Goal: Task Accomplishment & Management: Manage account settings

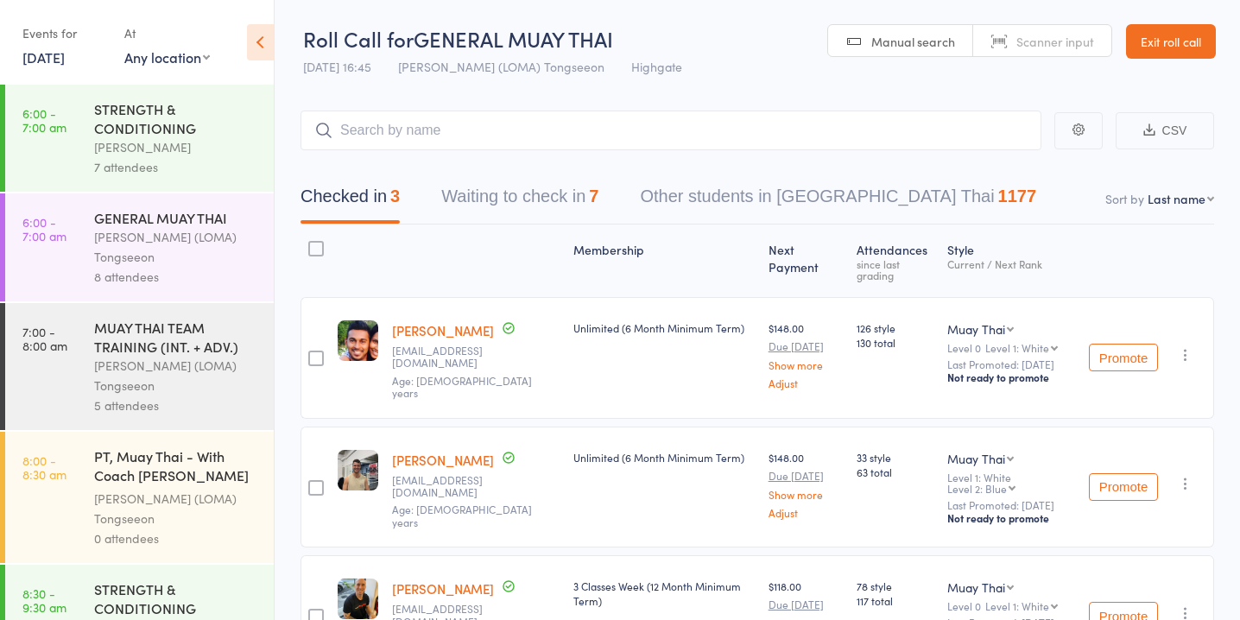
click at [534, 227] on div "Membership Next Payment Atten­dances since last grading Style Current / Next Ra…" at bounding box center [756, 454] width 913 height 460
click at [534, 203] on button "Waiting to check in 7" at bounding box center [519, 201] width 157 height 46
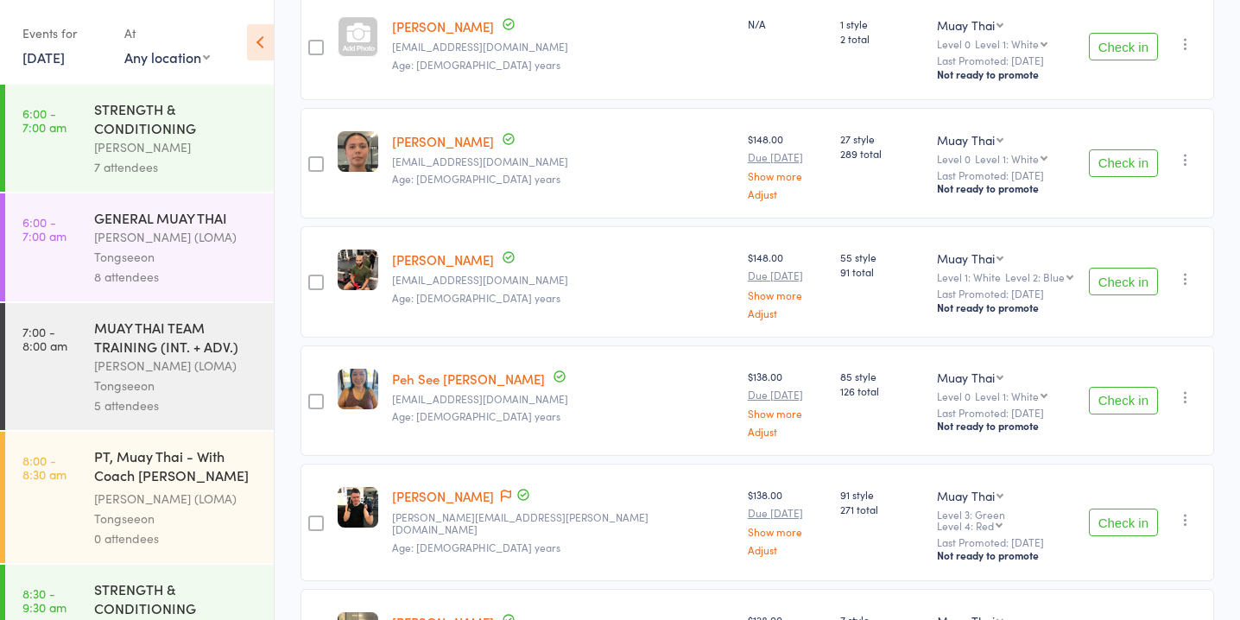
scroll to position [433, 0]
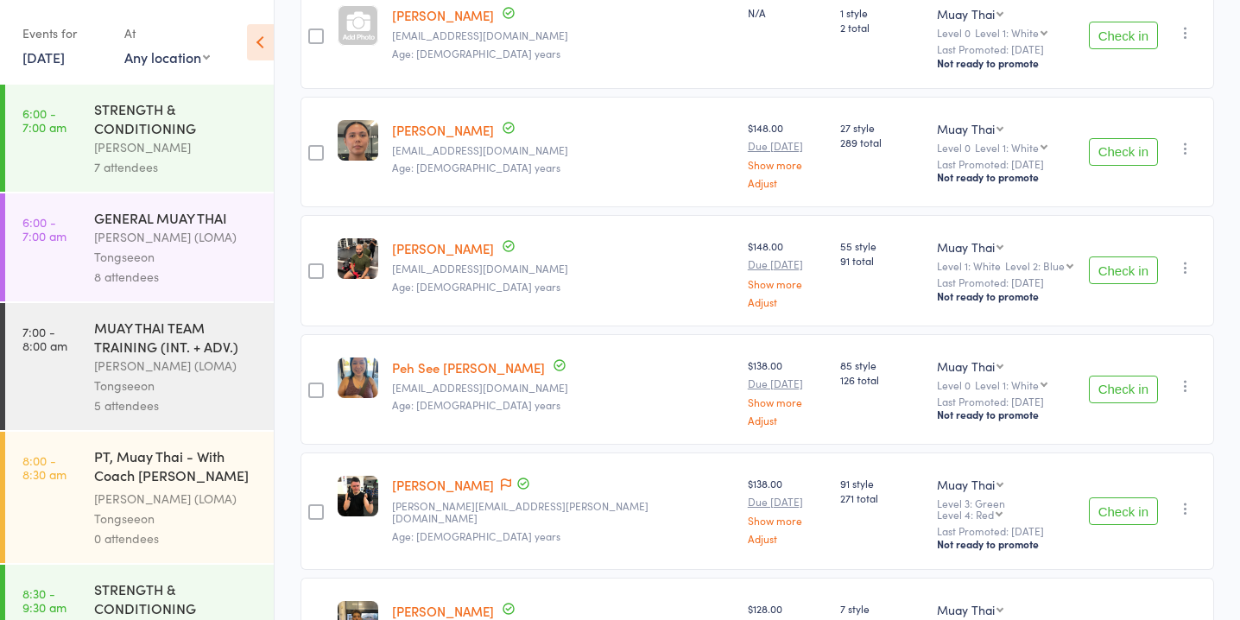
click at [1103, 262] on button "Check in" at bounding box center [1122, 270] width 69 height 28
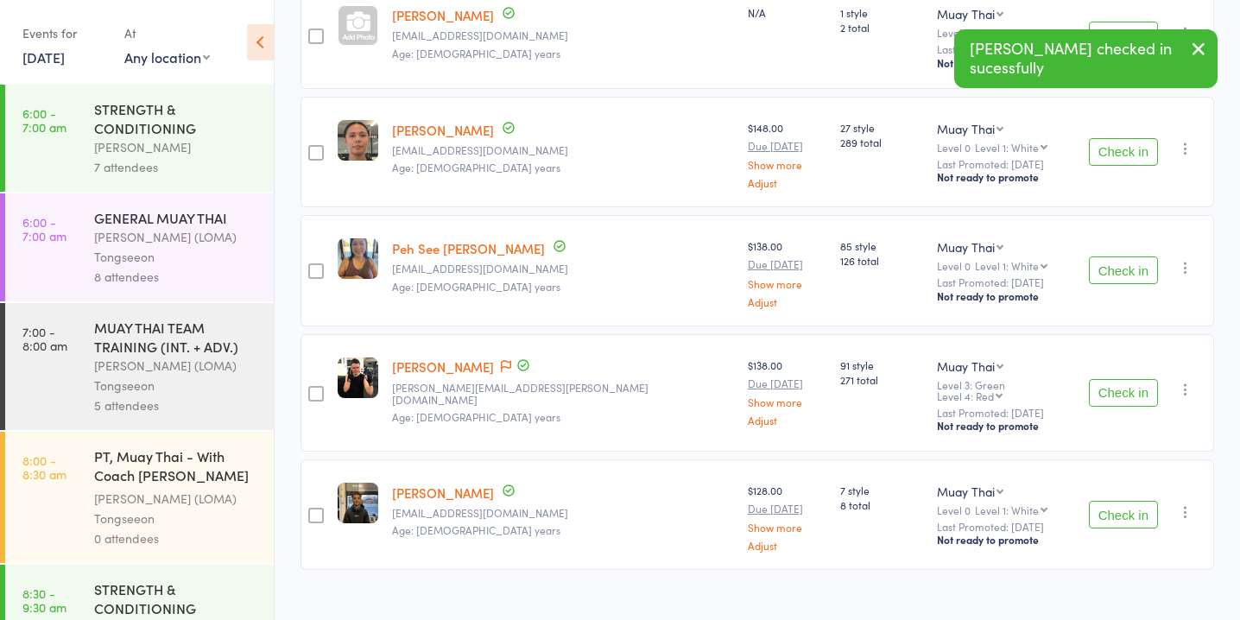
click at [1124, 256] on button "Check in" at bounding box center [1122, 270] width 69 height 28
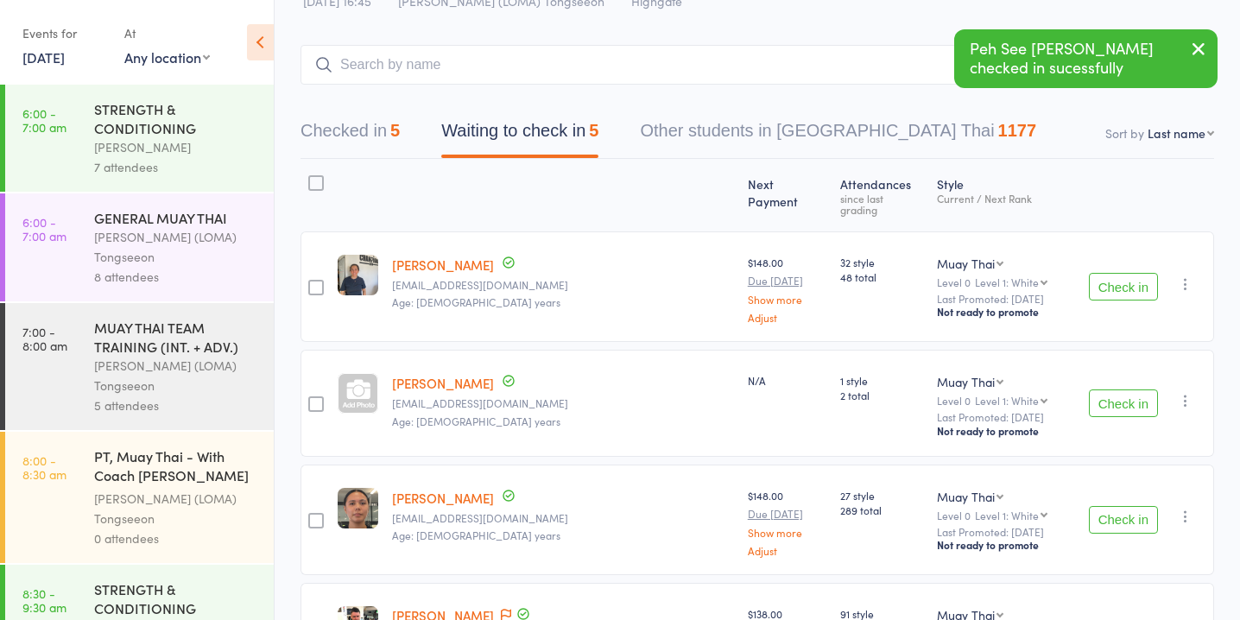
scroll to position [0, 0]
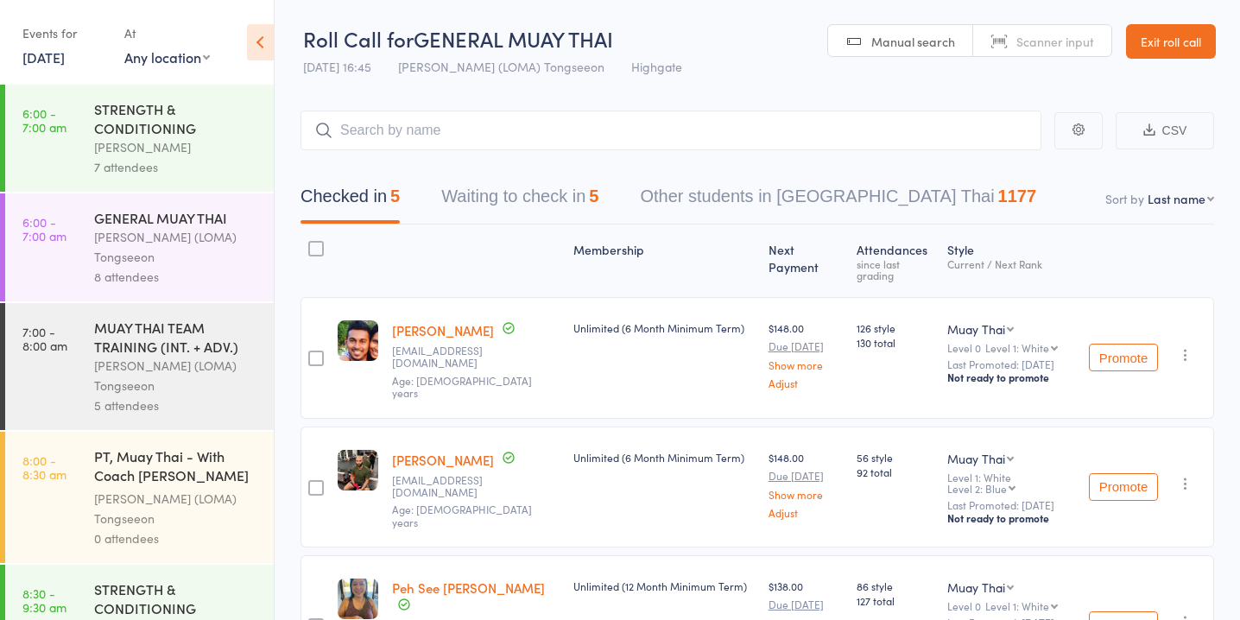
click at [568, 192] on button "Waiting to check in 5" at bounding box center [519, 201] width 157 height 46
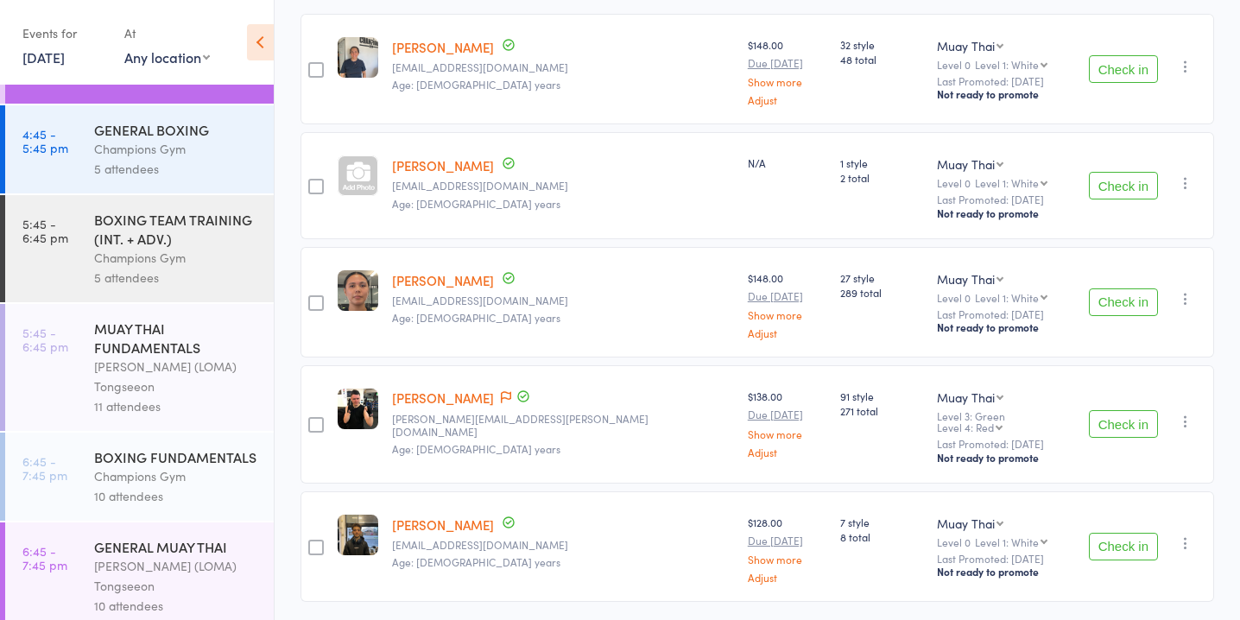
scroll to position [285, 0]
click at [1123, 408] on button "Check in" at bounding box center [1122, 422] width 69 height 28
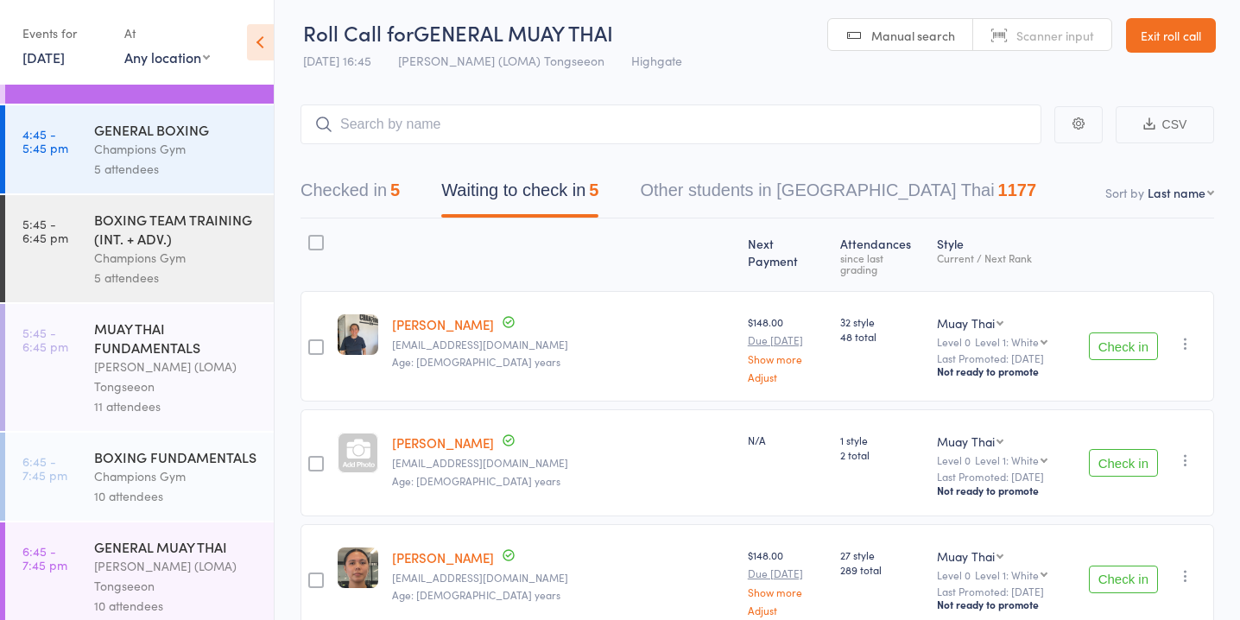
scroll to position [0, 0]
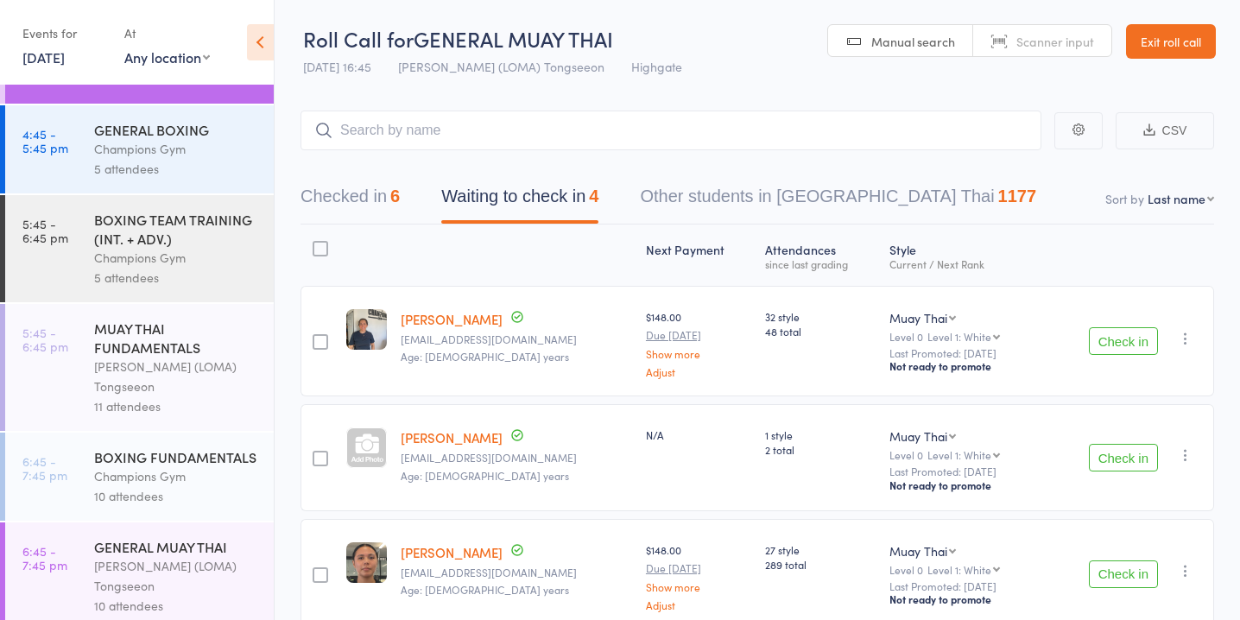
click at [432, 436] on link "Luka Gale" at bounding box center [452, 437] width 102 height 18
click at [1104, 460] on button "Check in" at bounding box center [1122, 458] width 69 height 28
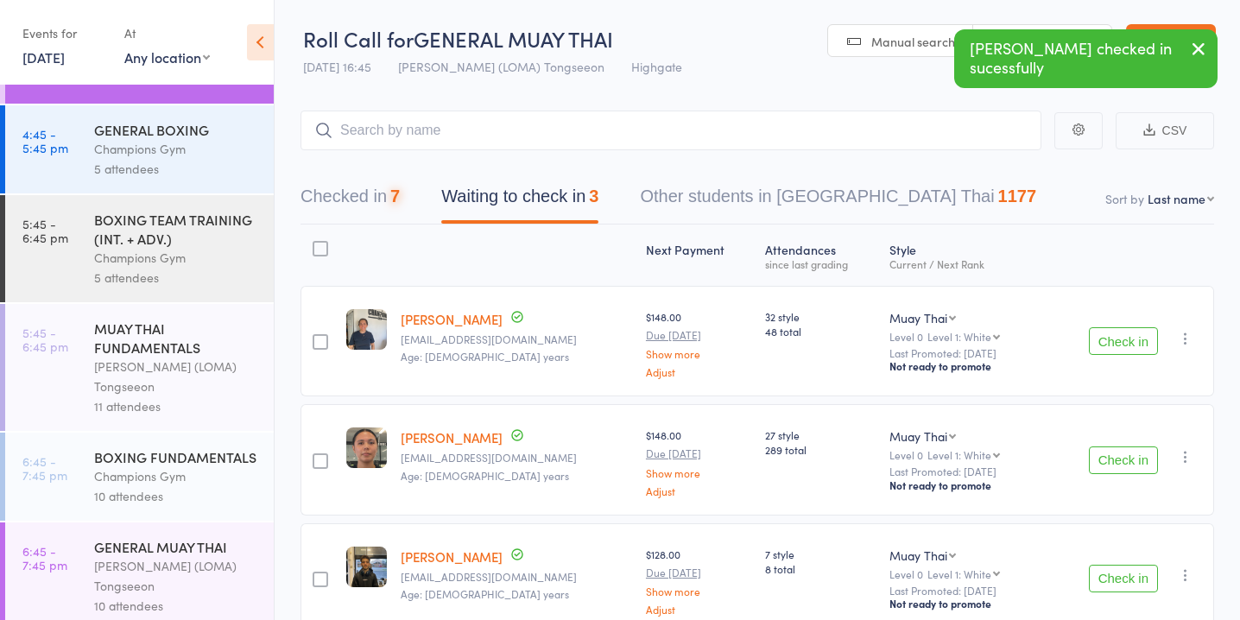
scroll to position [89, 0]
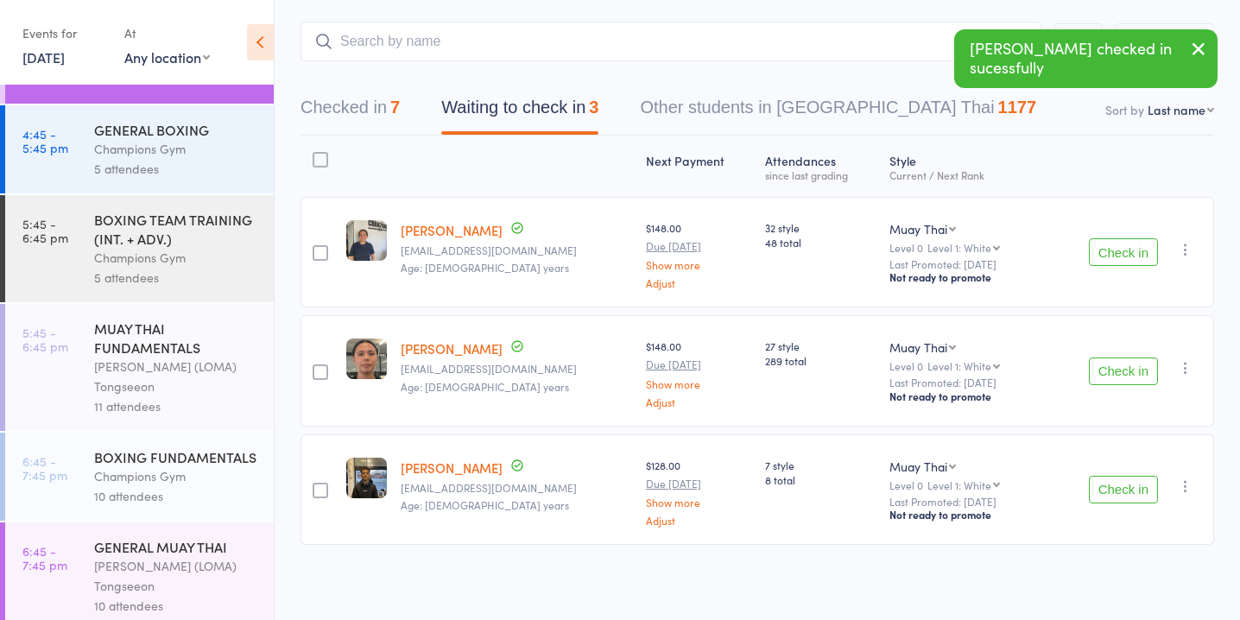
click at [374, 114] on button "Checked in 7" at bounding box center [349, 112] width 99 height 46
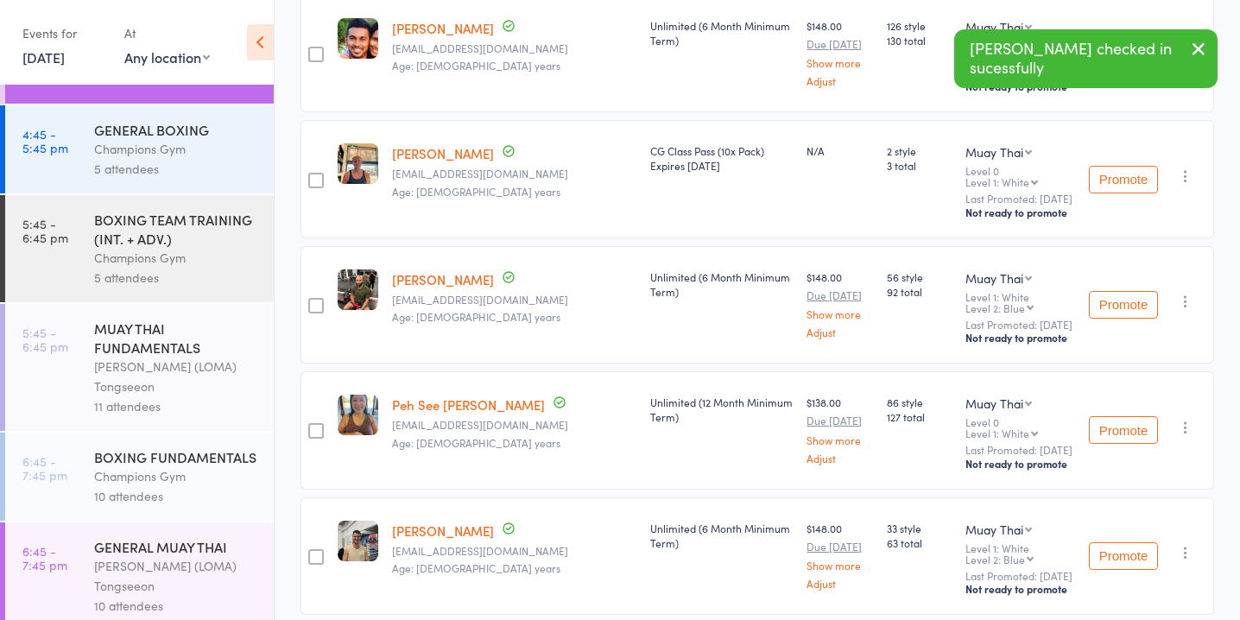
scroll to position [0, 0]
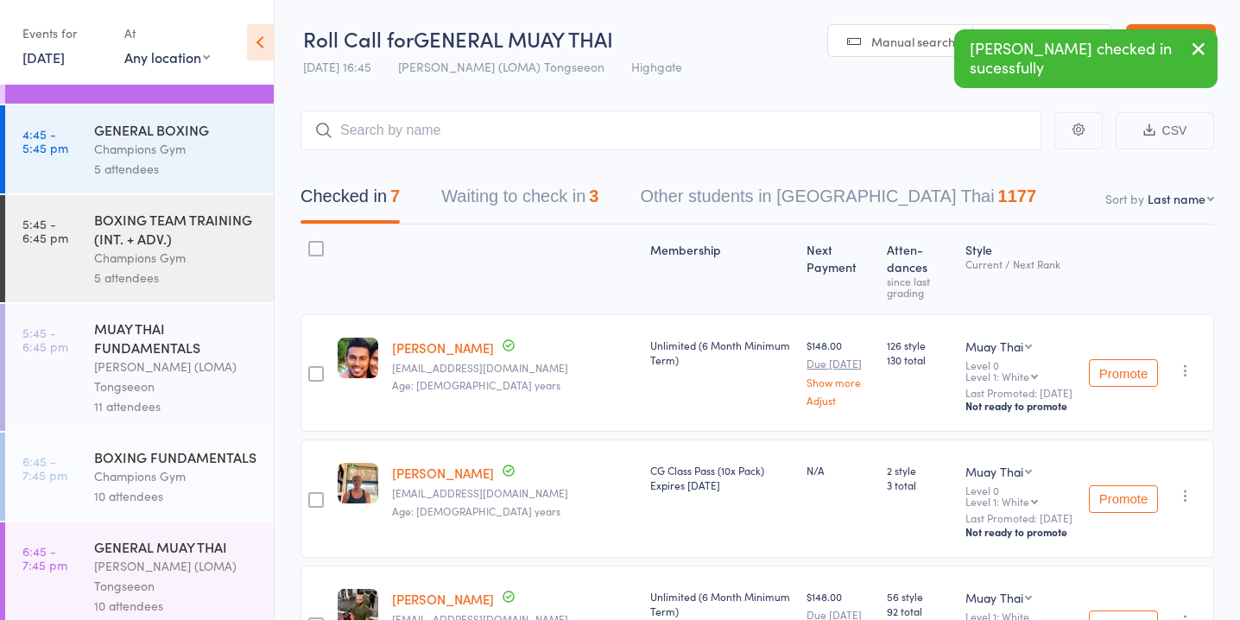
click at [561, 192] on button "Waiting to check in 3" at bounding box center [519, 201] width 157 height 46
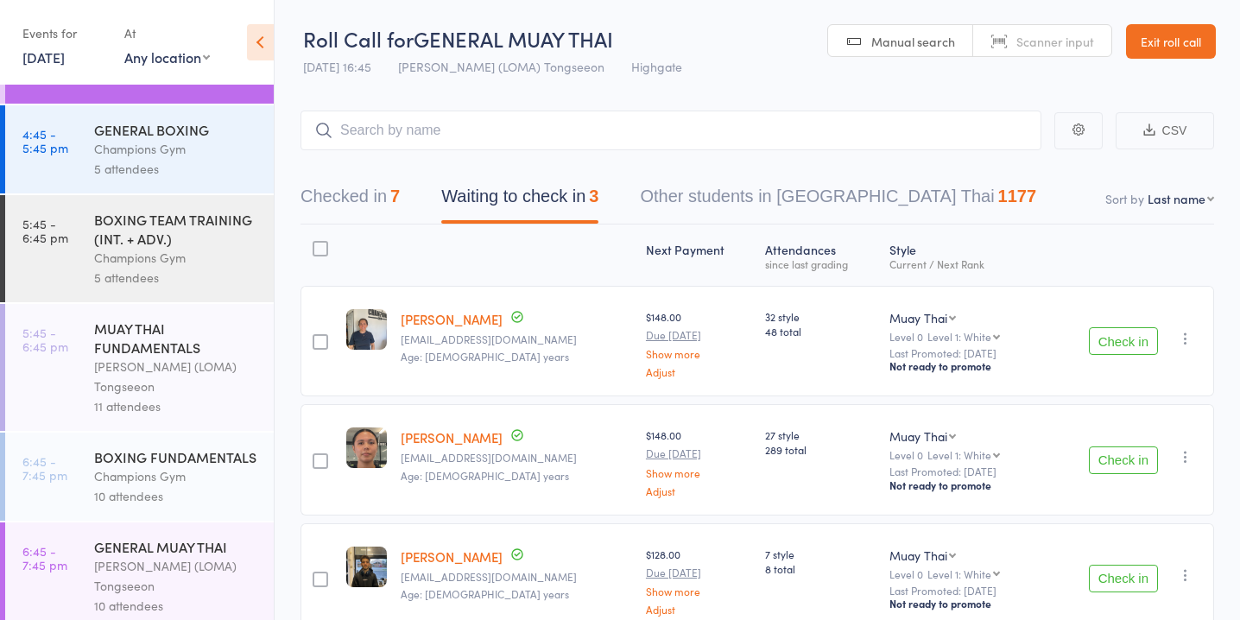
click at [222, 159] on div "5 attendees" at bounding box center [176, 169] width 165 height 20
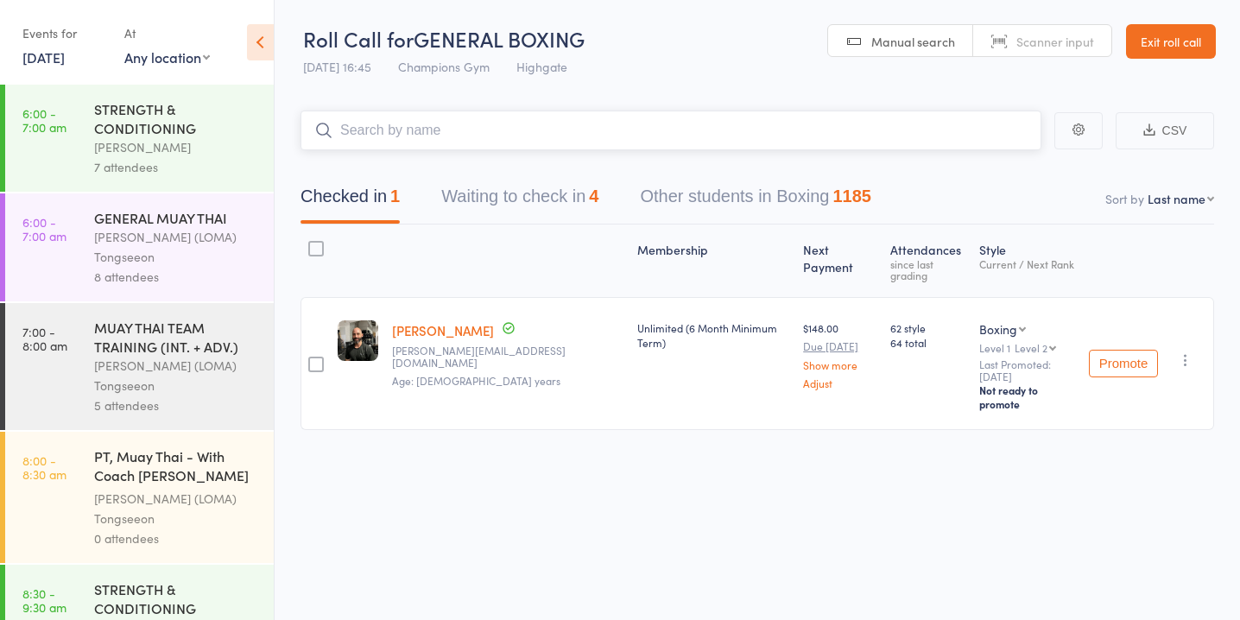
click at [569, 197] on button "Waiting to check in 4" at bounding box center [519, 201] width 157 height 46
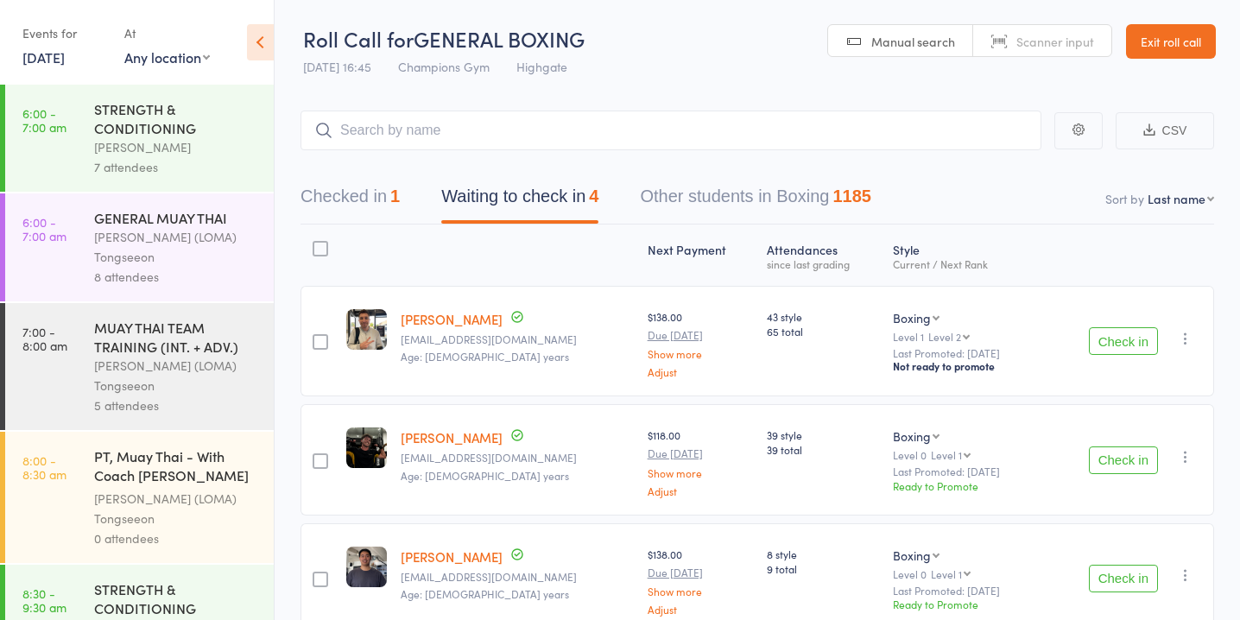
click at [1119, 335] on button "Check in" at bounding box center [1122, 341] width 69 height 28
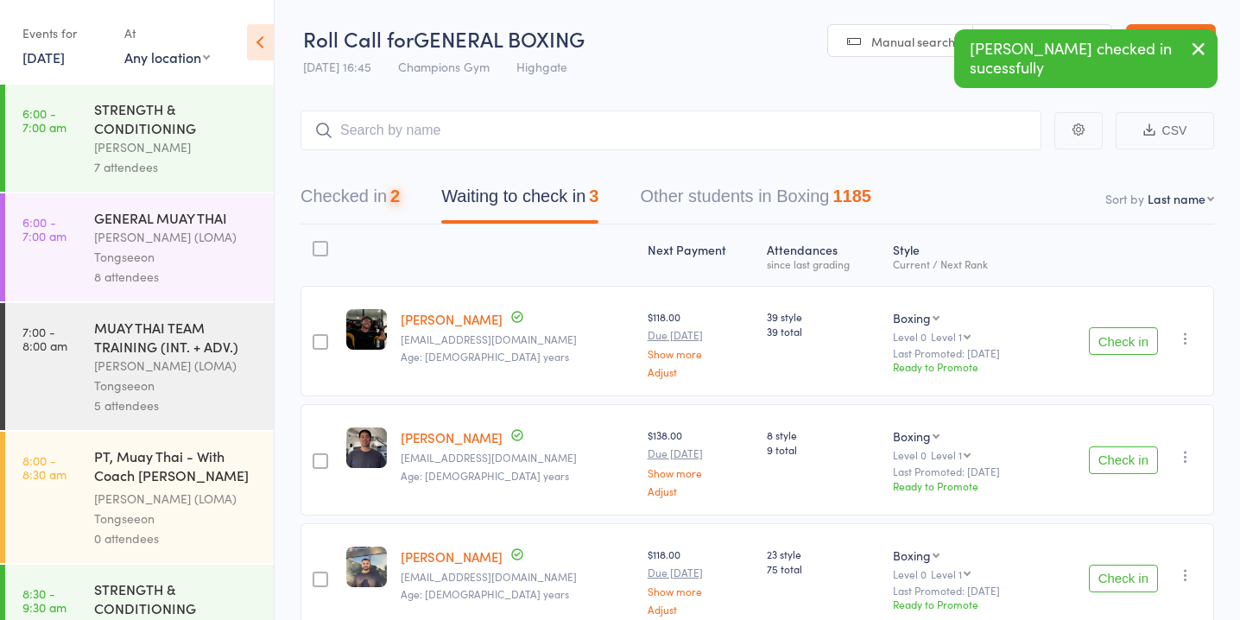
scroll to position [89, 0]
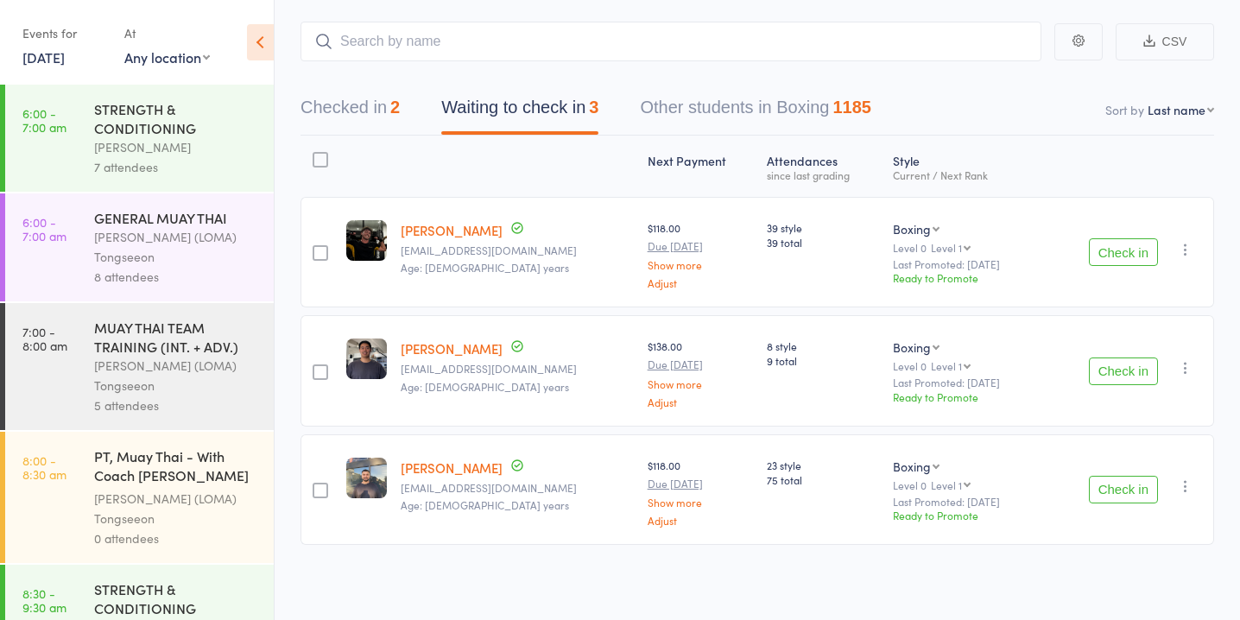
click at [1128, 373] on button "Check in" at bounding box center [1122, 371] width 69 height 28
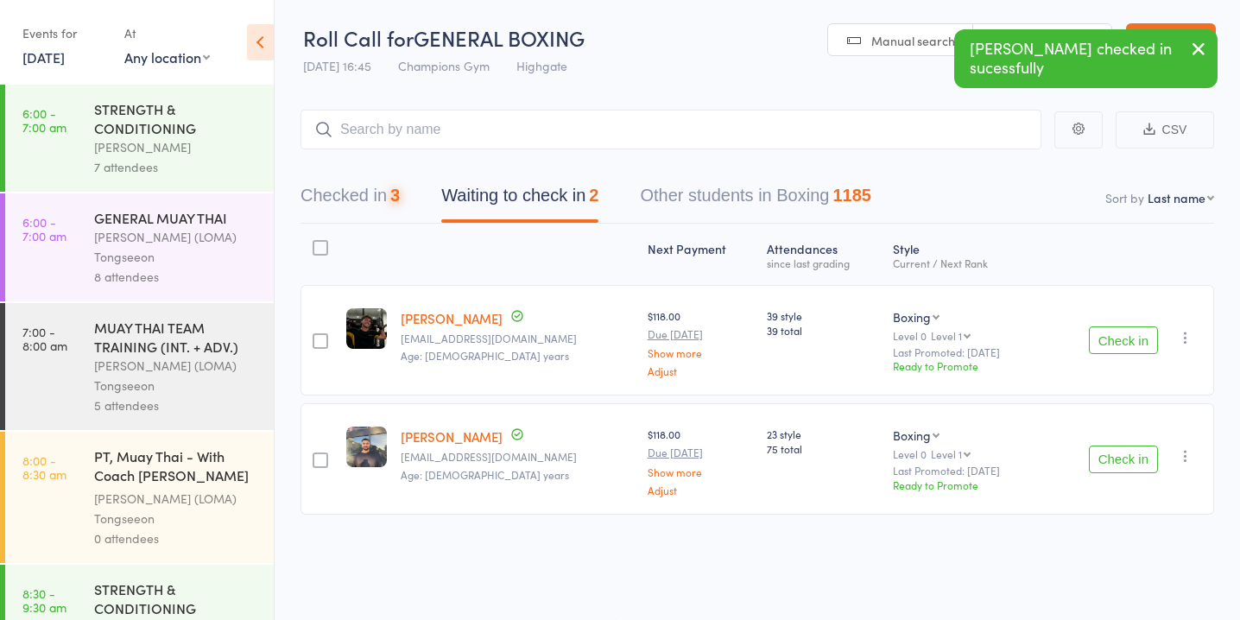
scroll to position [1, 0]
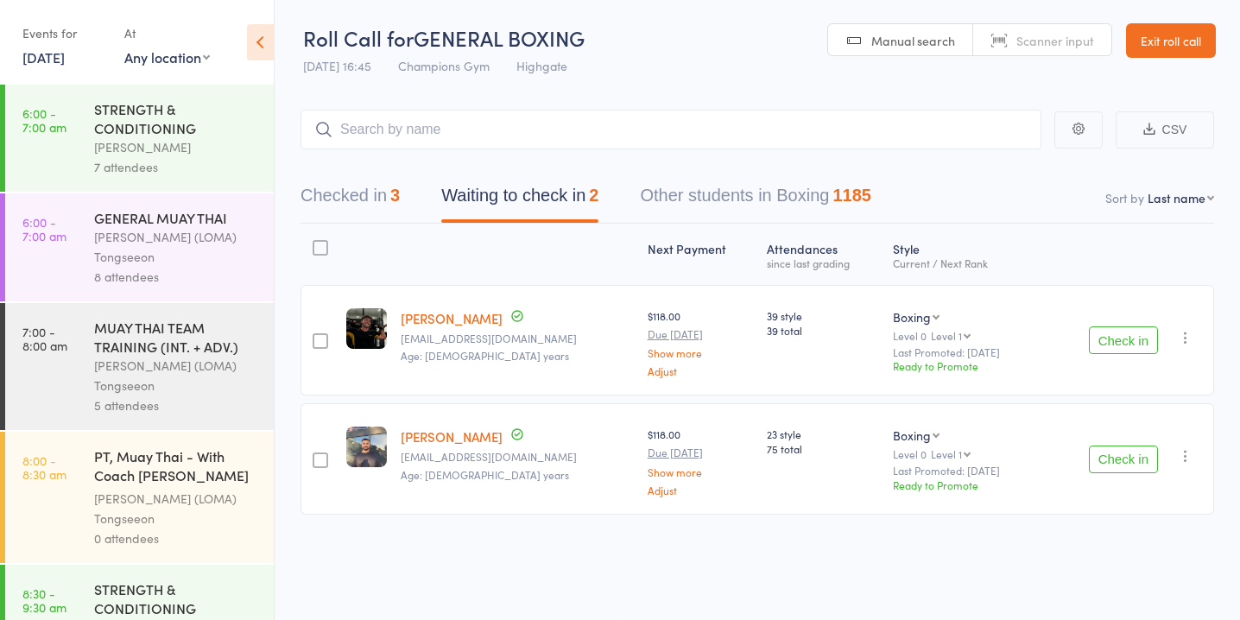
click at [1133, 336] on button "Check in" at bounding box center [1122, 340] width 69 height 28
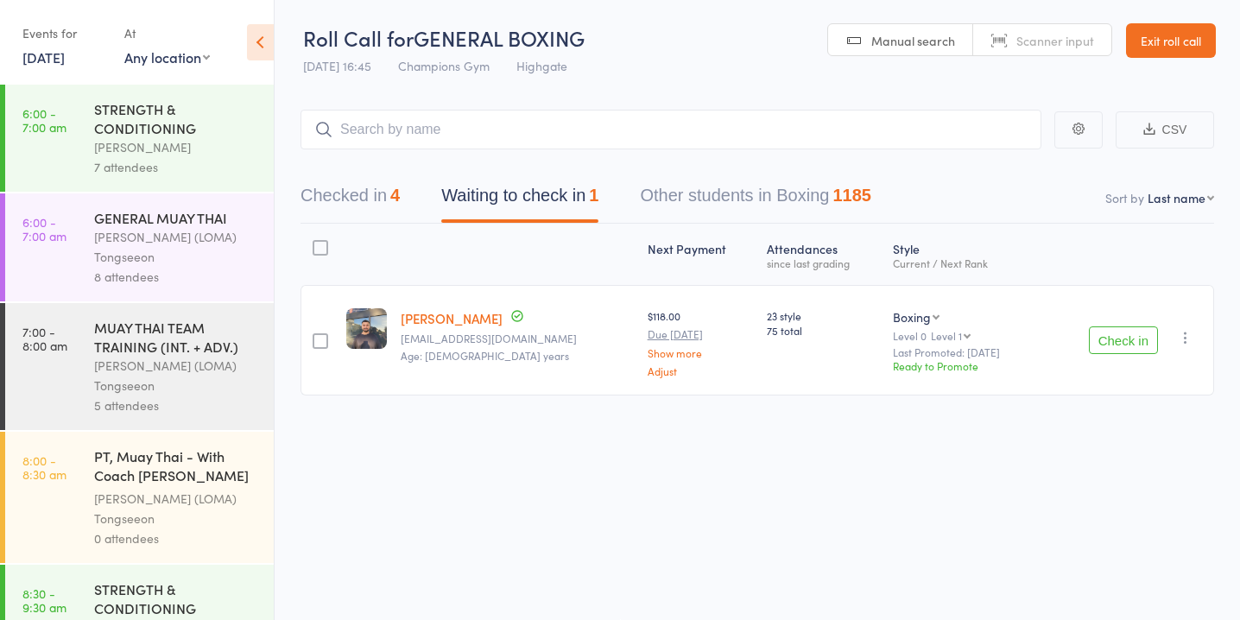
click at [1126, 350] on button "Check in" at bounding box center [1122, 340] width 69 height 28
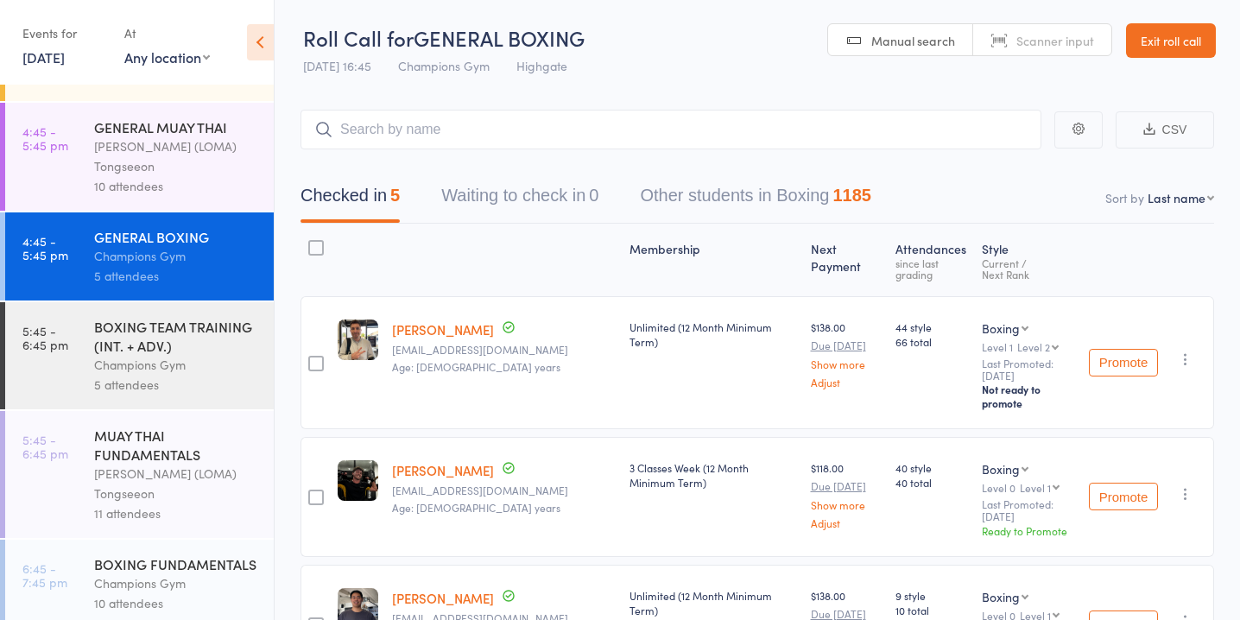
scroll to position [1669, 0]
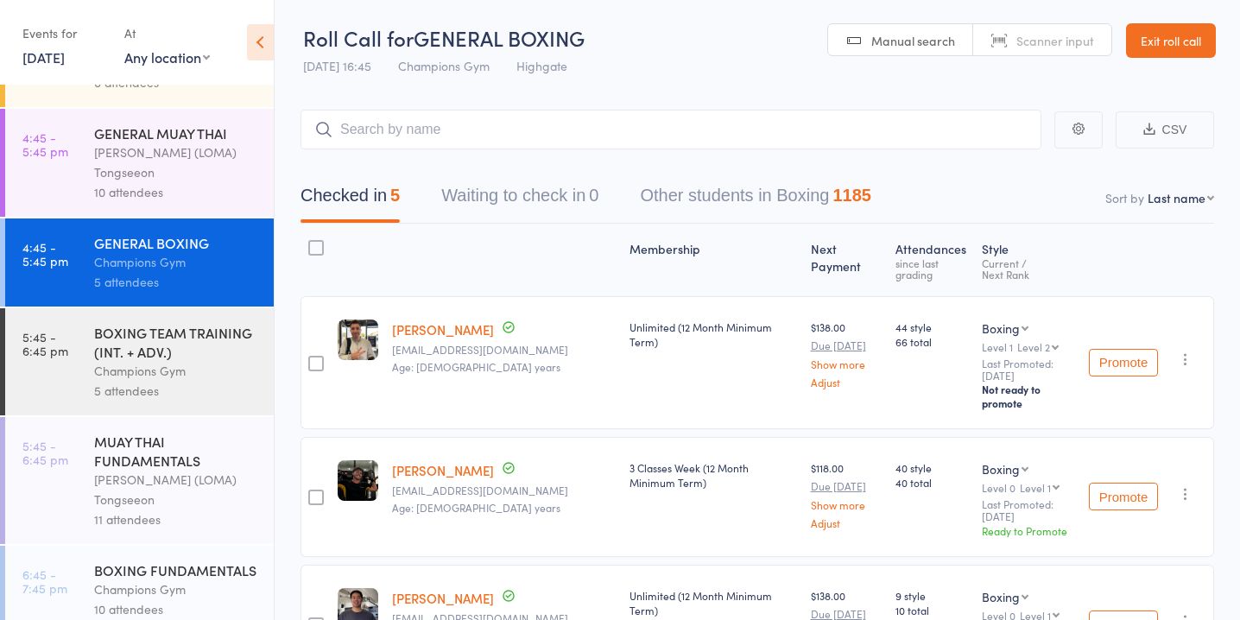
click at [218, 142] on div "Ronnarong (LOMA) Tongseeon" at bounding box center [176, 162] width 165 height 40
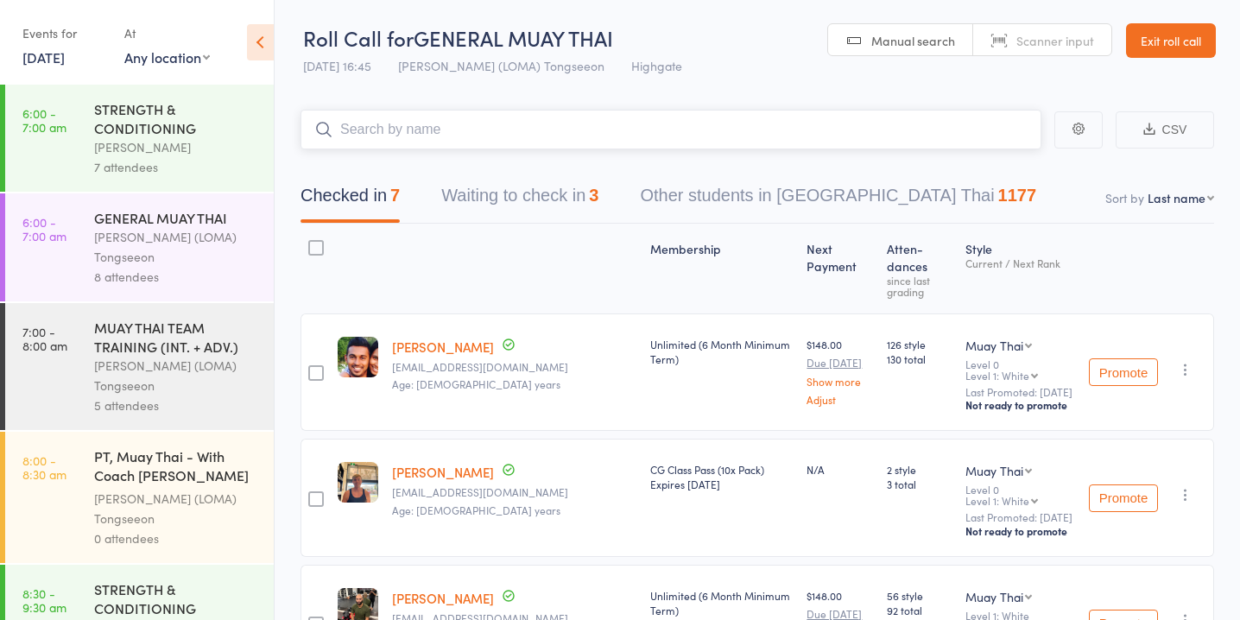
click at [565, 200] on button "Waiting to check in 3" at bounding box center [519, 200] width 157 height 46
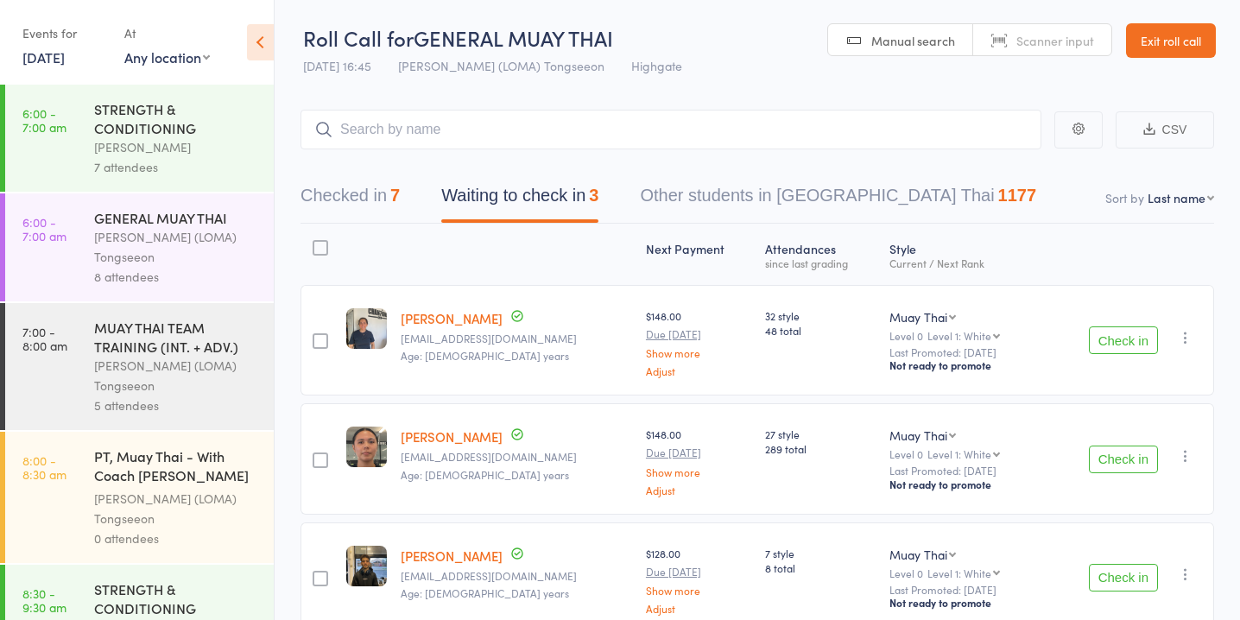
click at [1117, 346] on button "Check in" at bounding box center [1122, 340] width 69 height 28
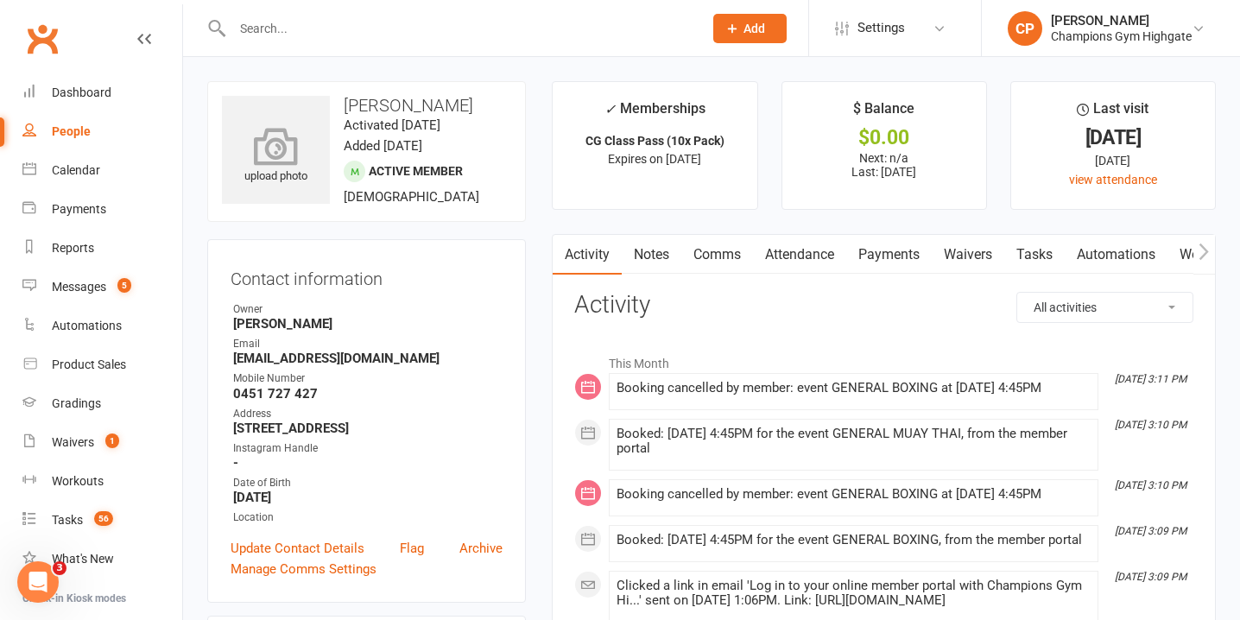
click at [257, 161] on icon at bounding box center [276, 146] width 119 height 38
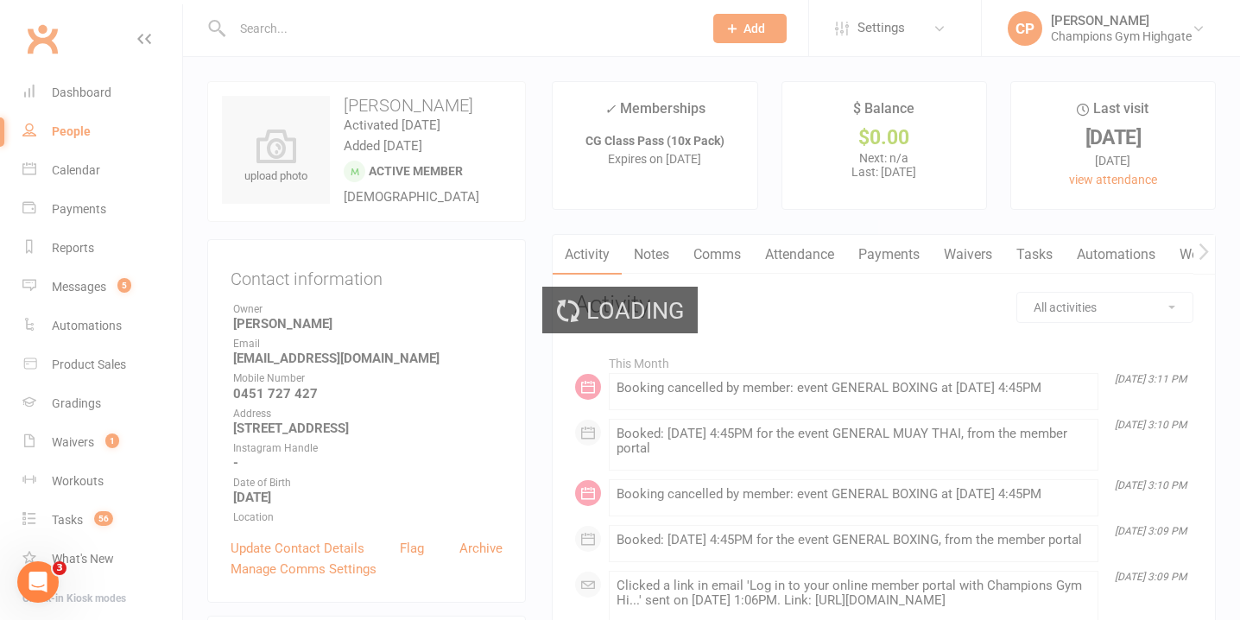
click at [80, 297] on div "Loading" at bounding box center [620, 310] width 1240 height 620
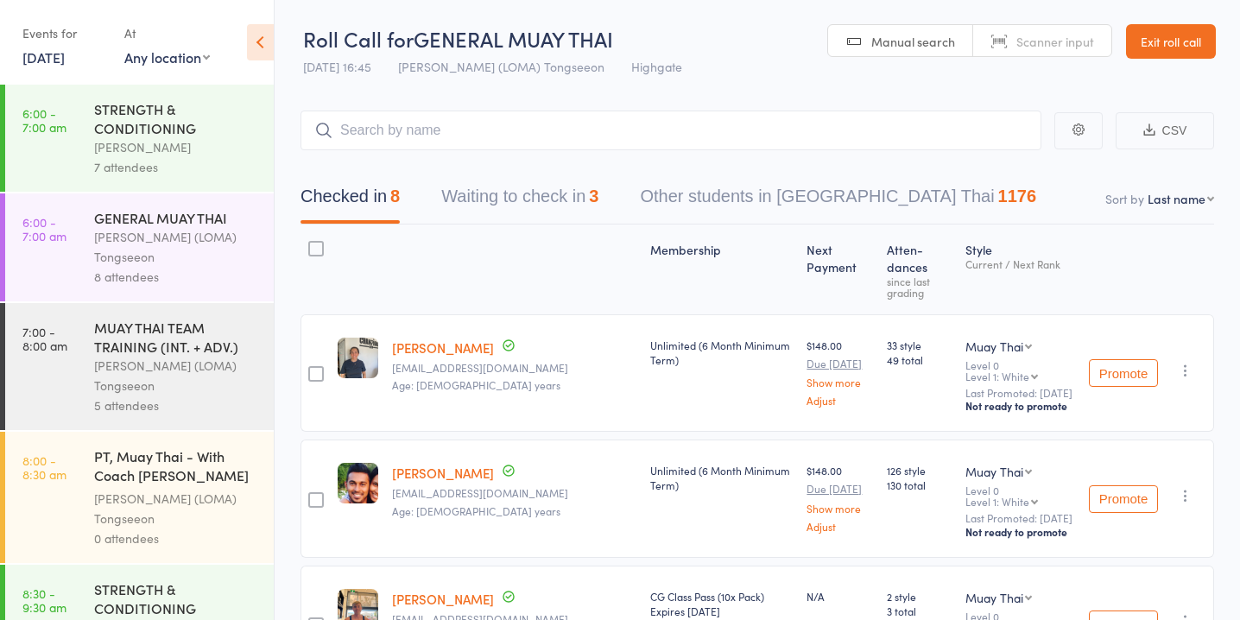
click at [556, 210] on button "Waiting to check in 3" at bounding box center [519, 201] width 157 height 46
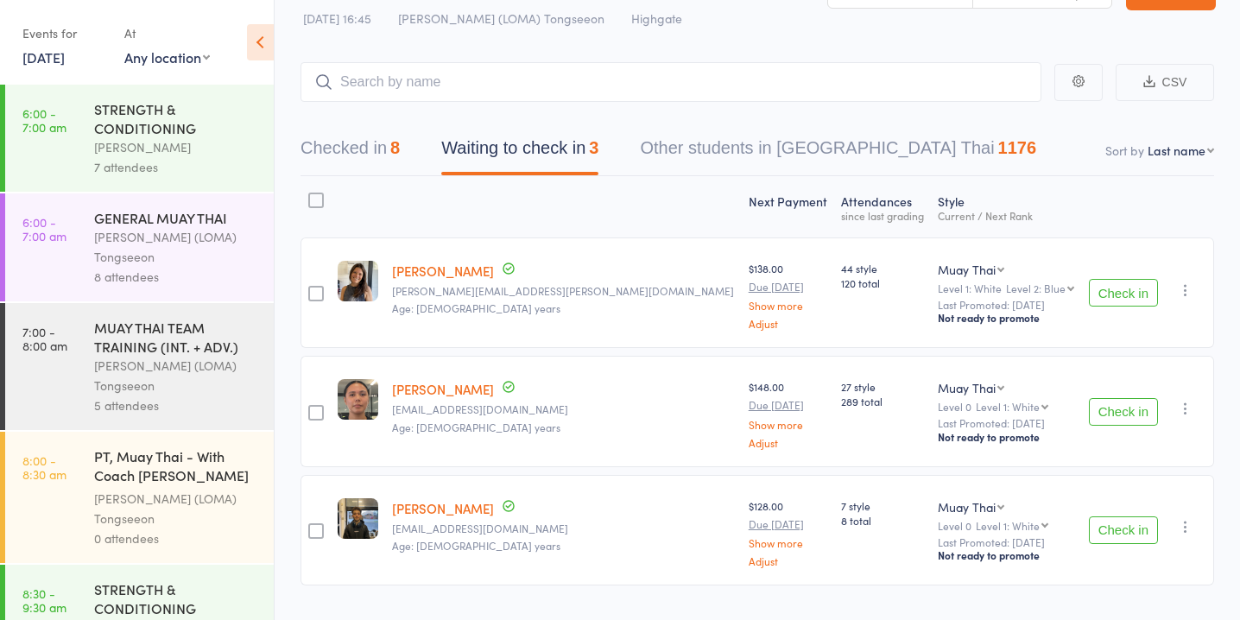
scroll to position [89, 0]
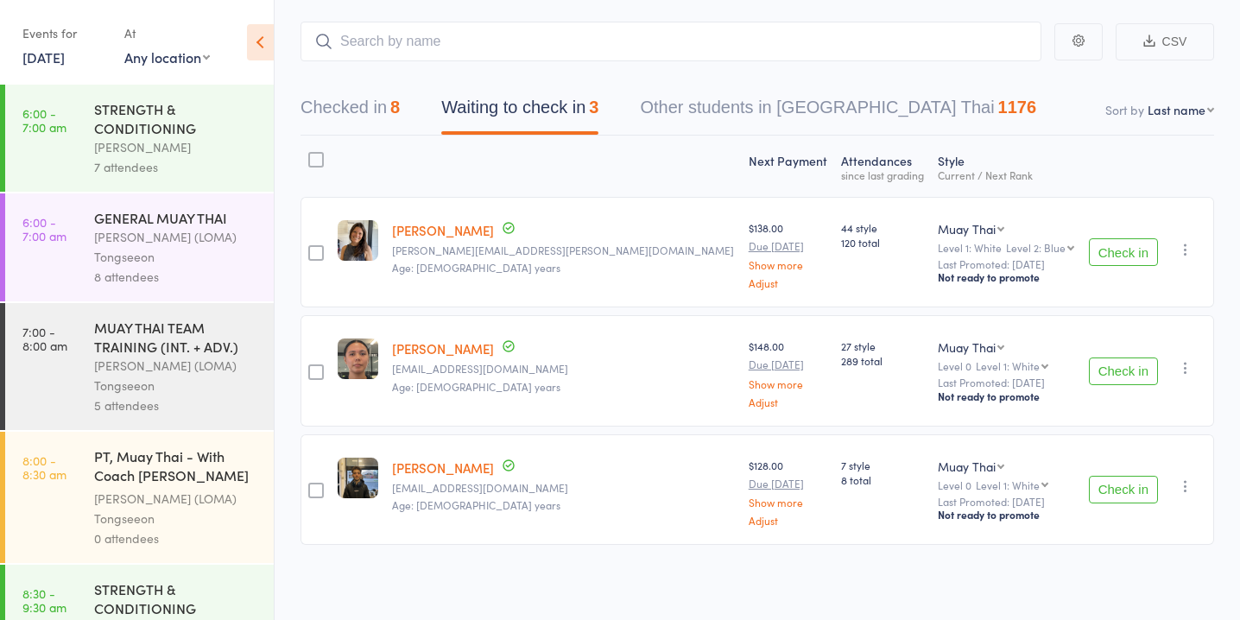
click at [1104, 370] on button "Check in" at bounding box center [1122, 371] width 69 height 28
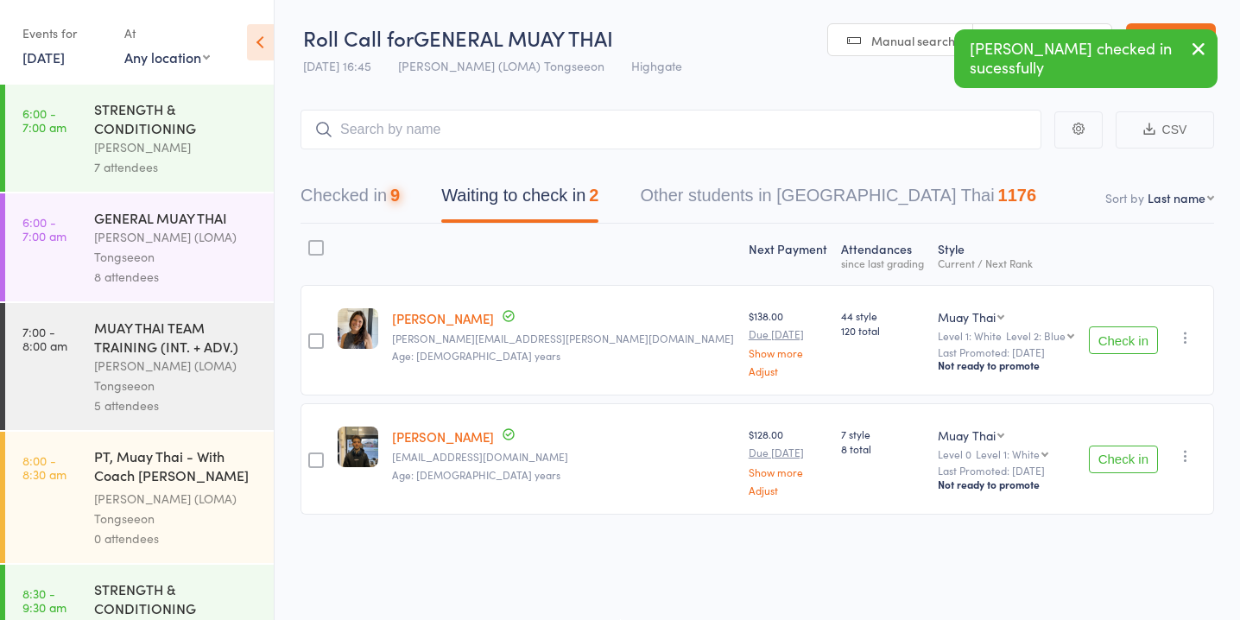
scroll to position [1, 0]
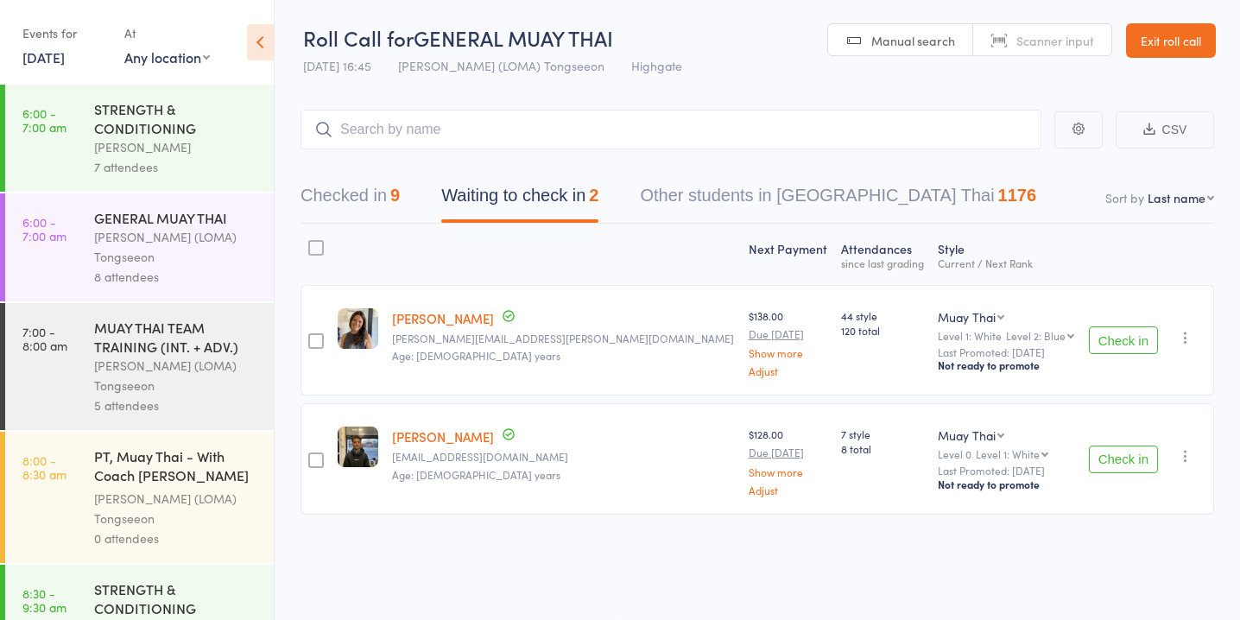
click at [1110, 457] on button "Check in" at bounding box center [1122, 459] width 69 height 28
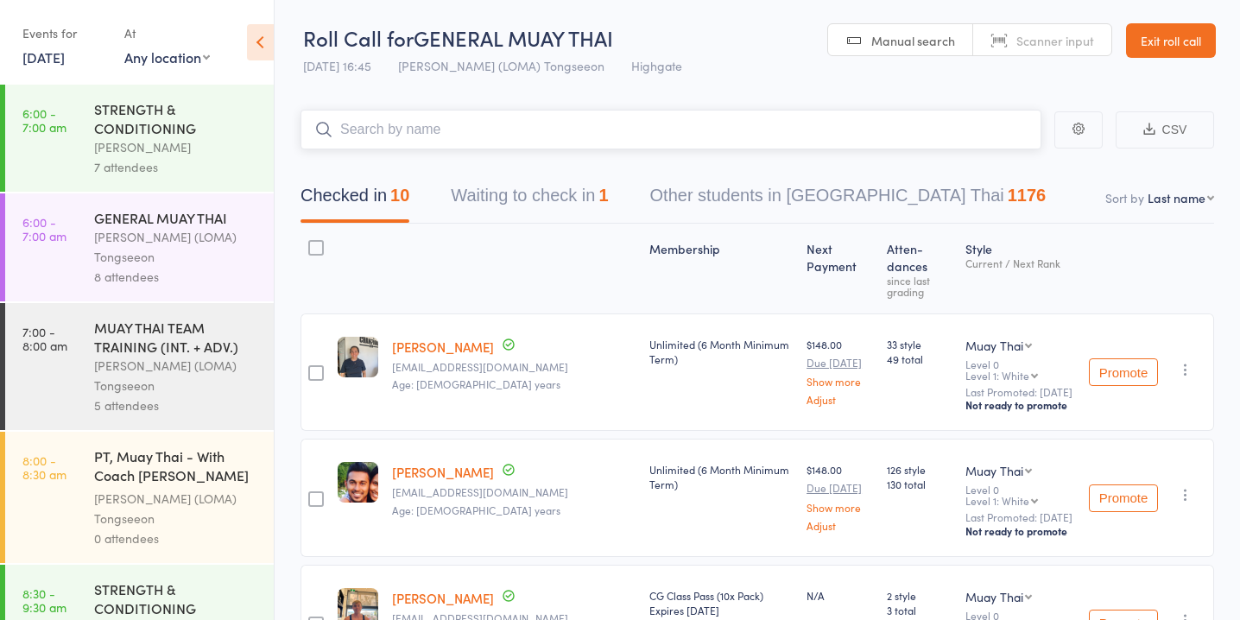
click at [515, 196] on button "Waiting to check in 1" at bounding box center [529, 200] width 157 height 46
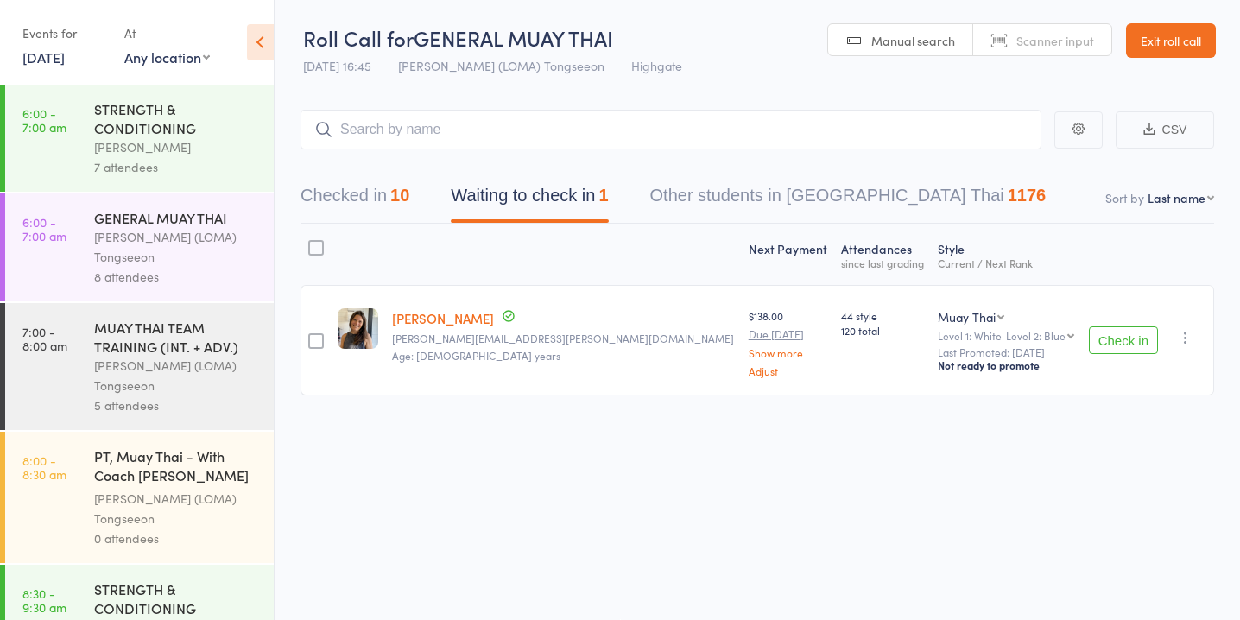
click at [1129, 341] on button "Check in" at bounding box center [1122, 340] width 69 height 28
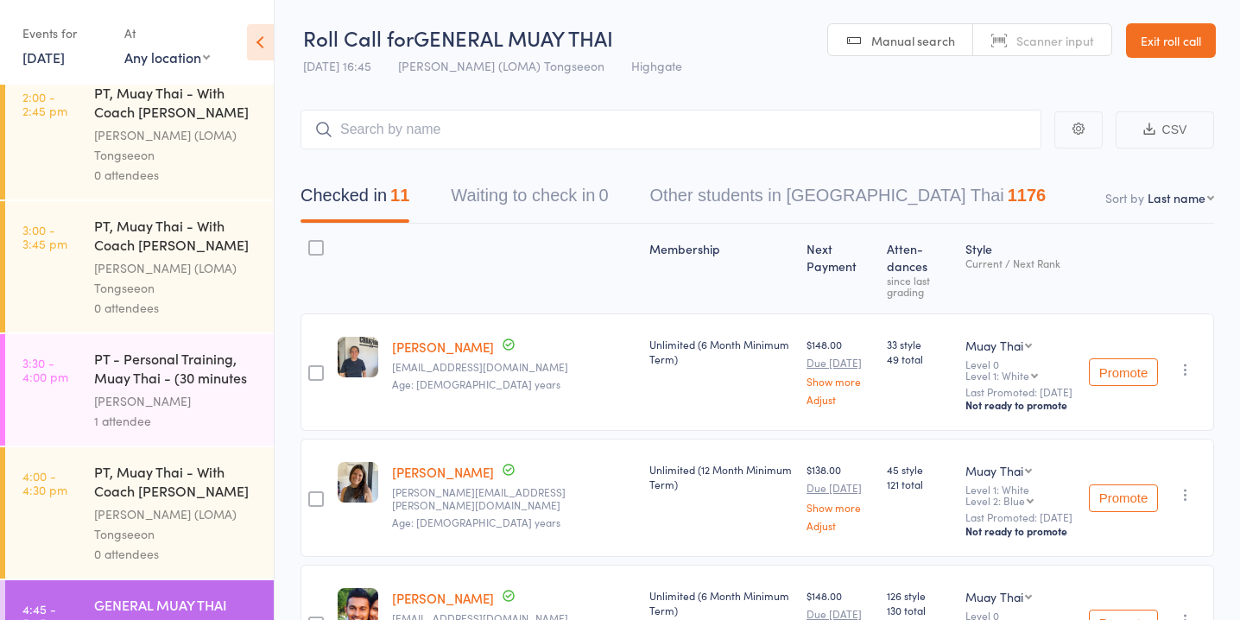
scroll to position [1782, 0]
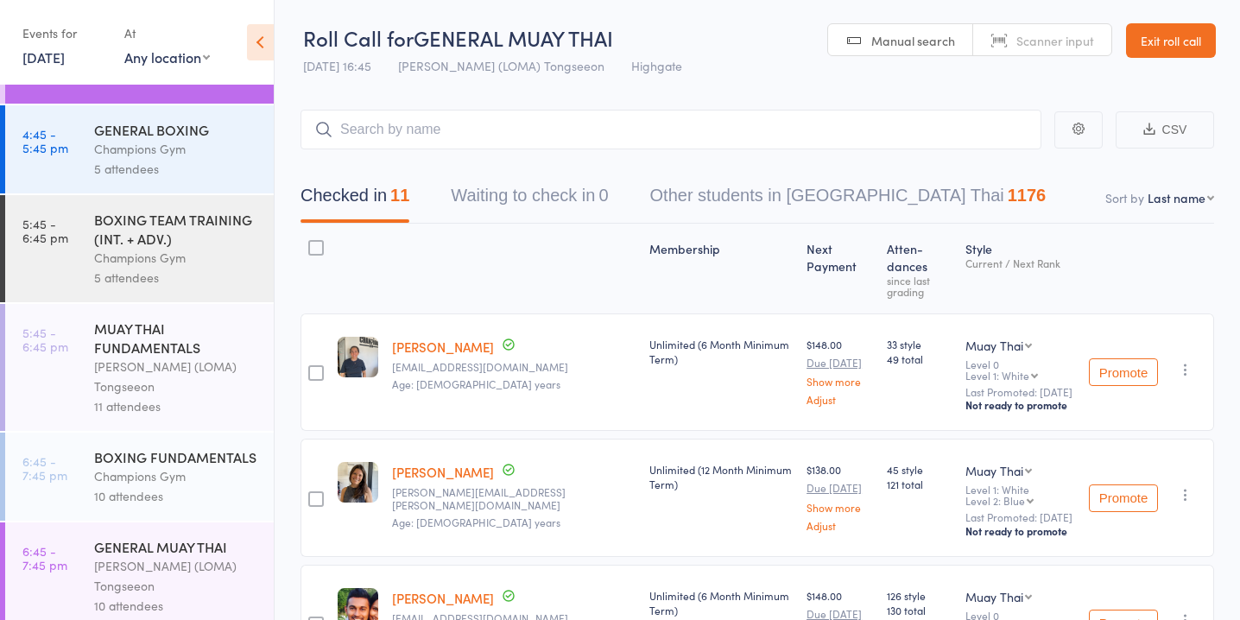
click at [220, 466] on div "Champions Gym" at bounding box center [176, 476] width 165 height 20
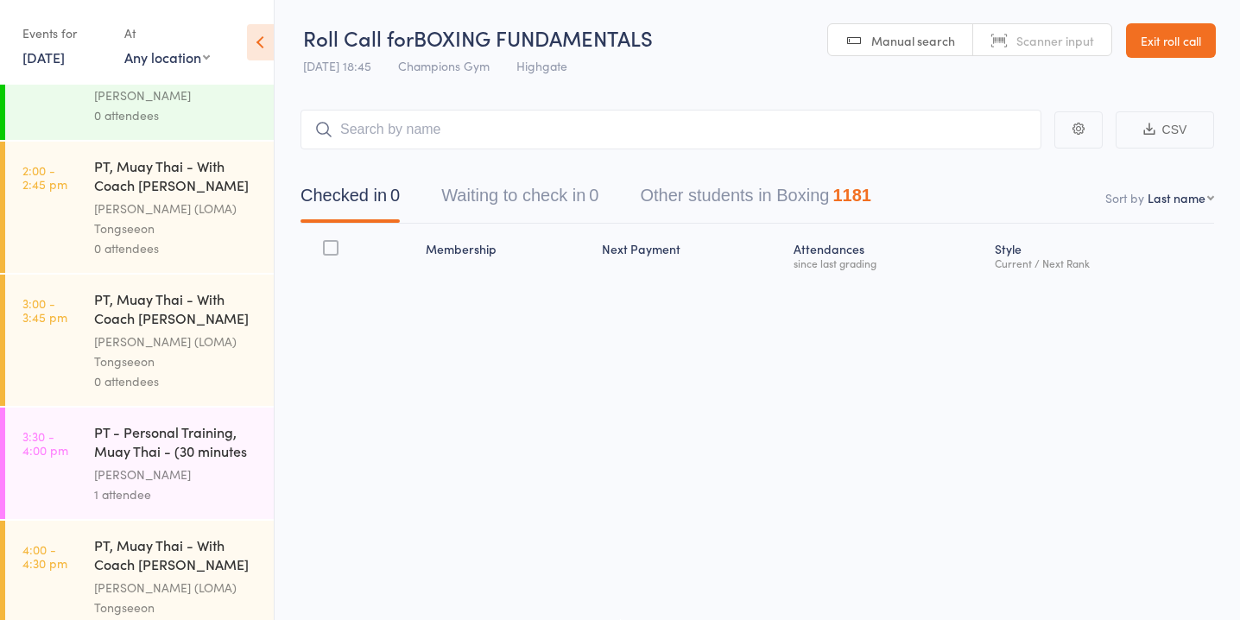
scroll to position [1782, 0]
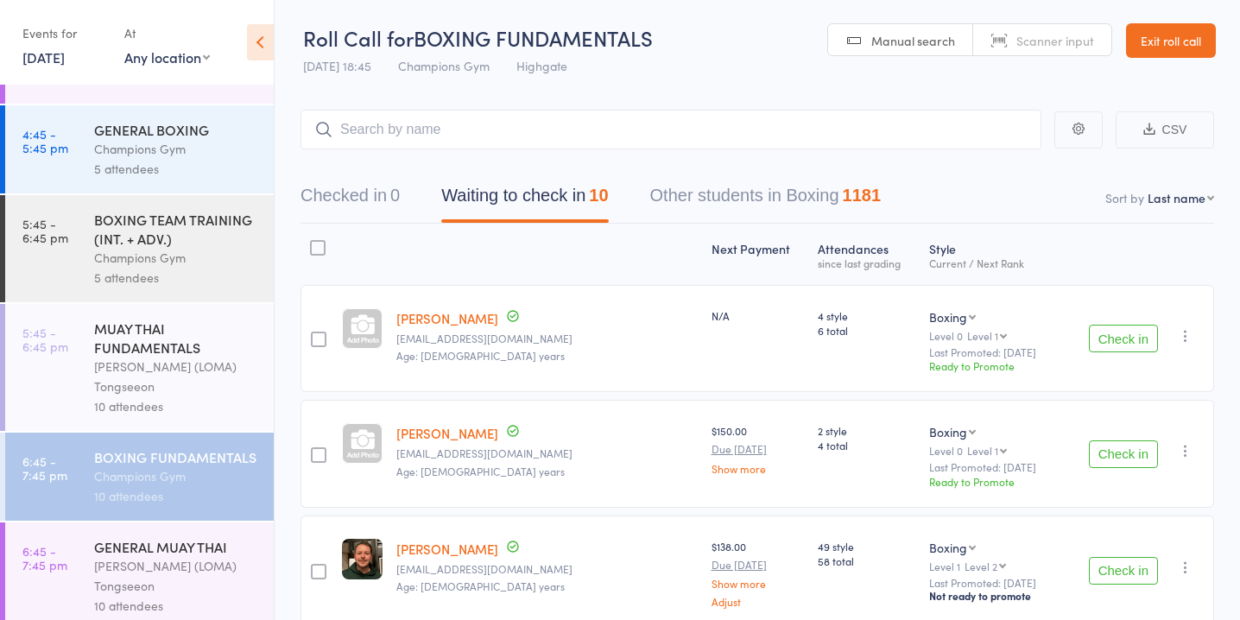
click at [223, 195] on div "BOXING TEAM TRAINING (INT. + ADV.) Champions Gym 5 attendees" at bounding box center [184, 248] width 180 height 107
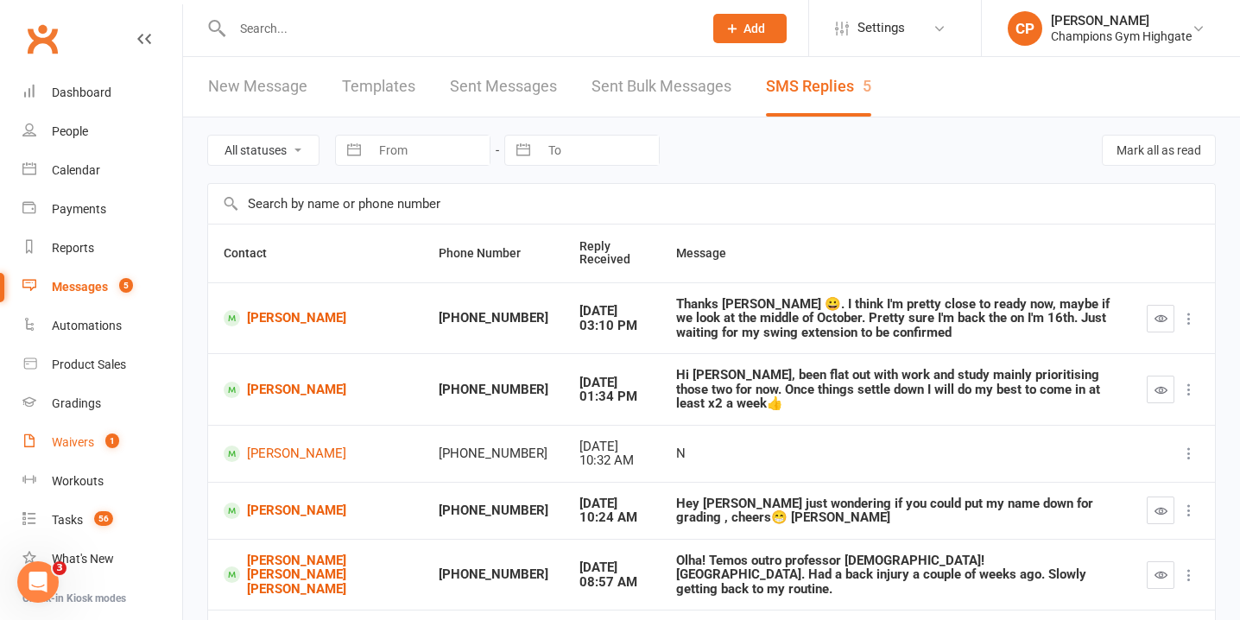
click at [109, 451] on link "Waivers 1" at bounding box center [102, 442] width 160 height 39
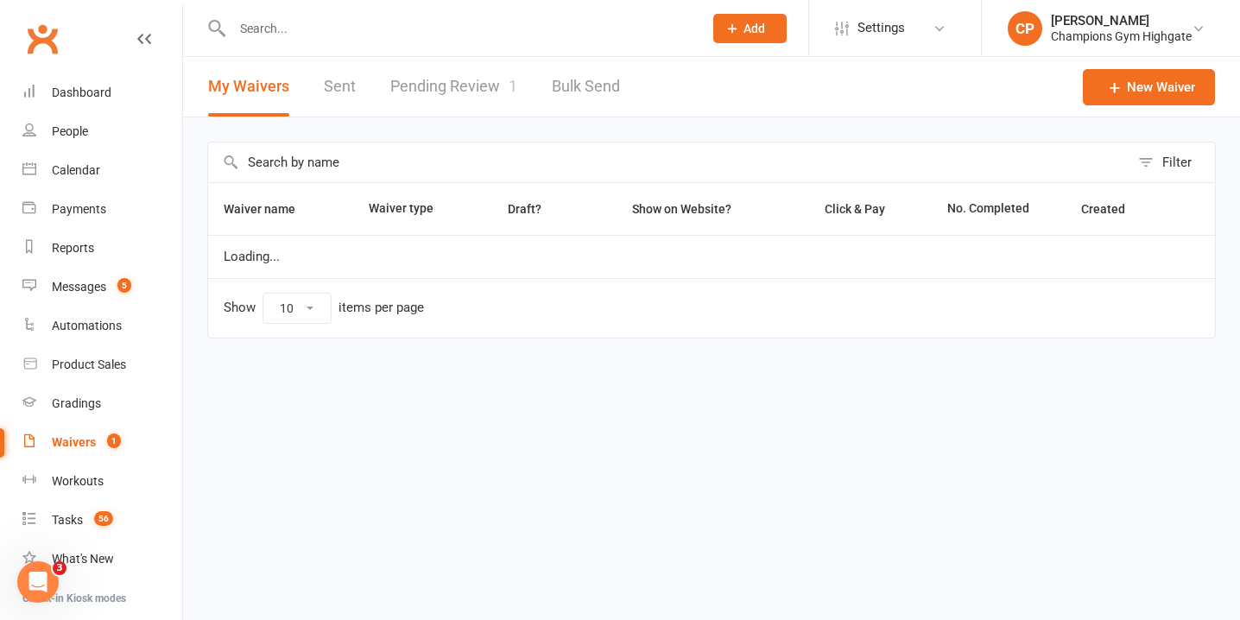
click at [488, 75] on link "Pending Review 1" at bounding box center [453, 87] width 127 height 60
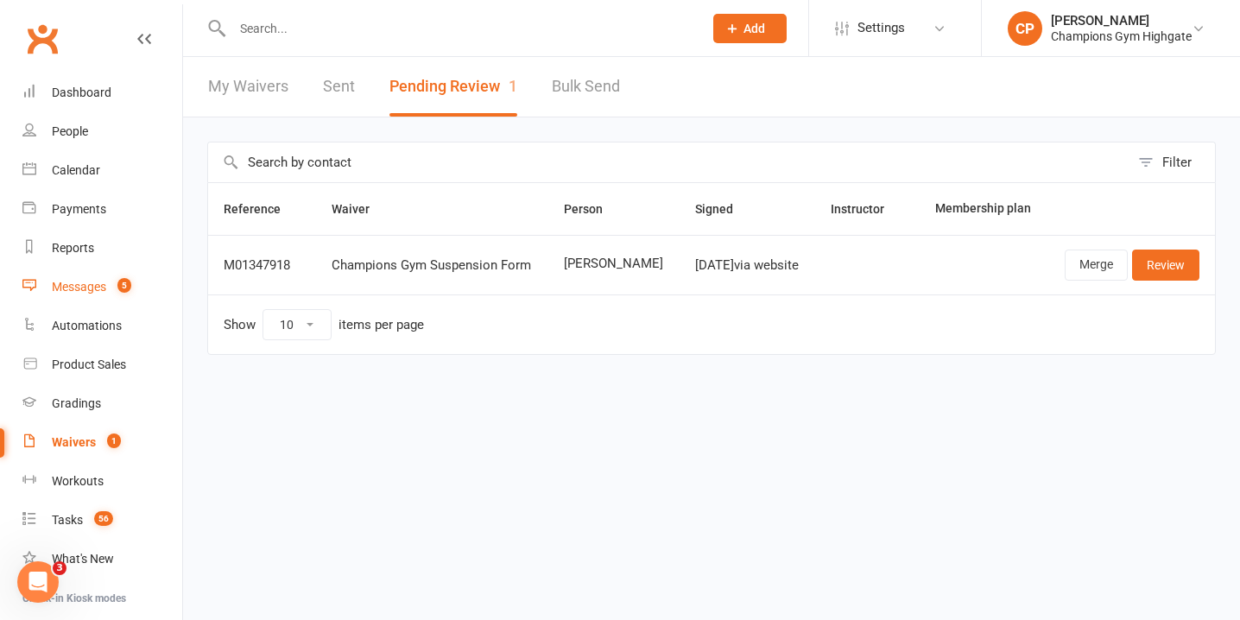
click at [123, 289] on span "5" at bounding box center [124, 285] width 14 height 15
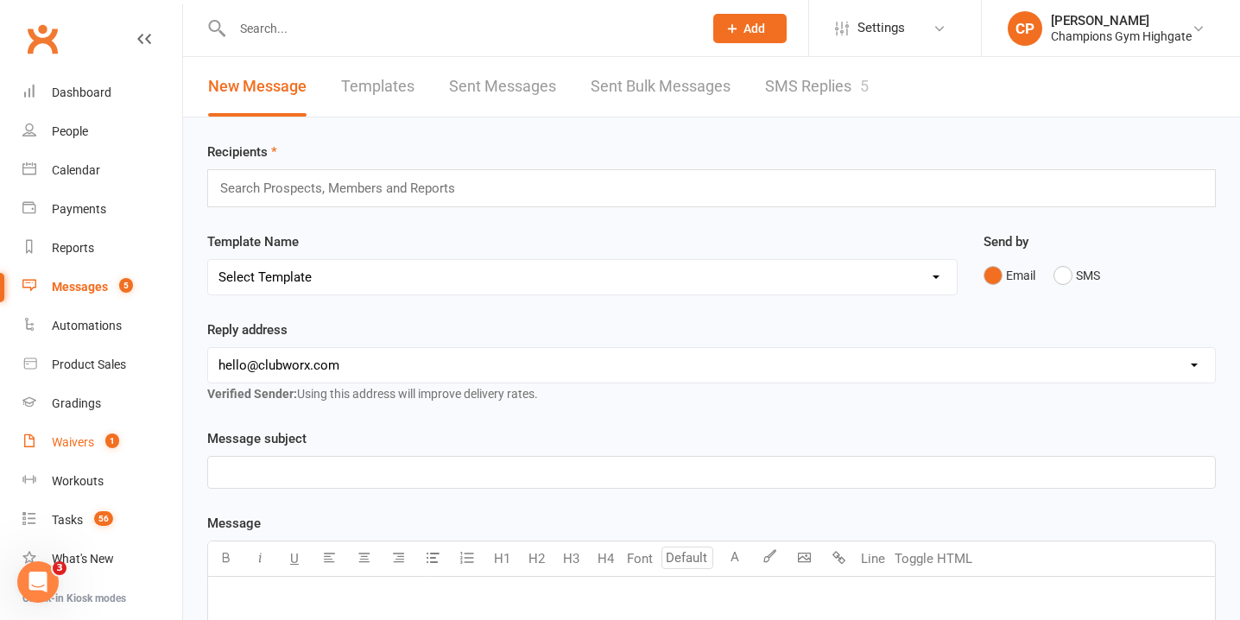
click at [84, 445] on div "Waivers" at bounding box center [73, 442] width 42 height 14
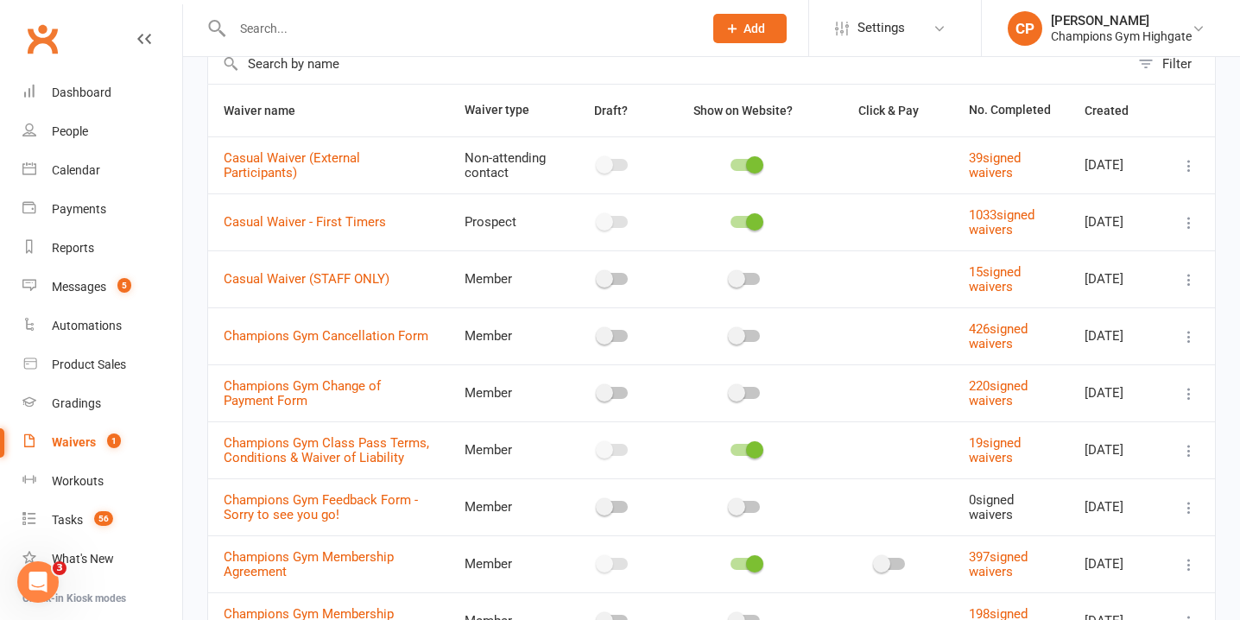
scroll to position [36, 0]
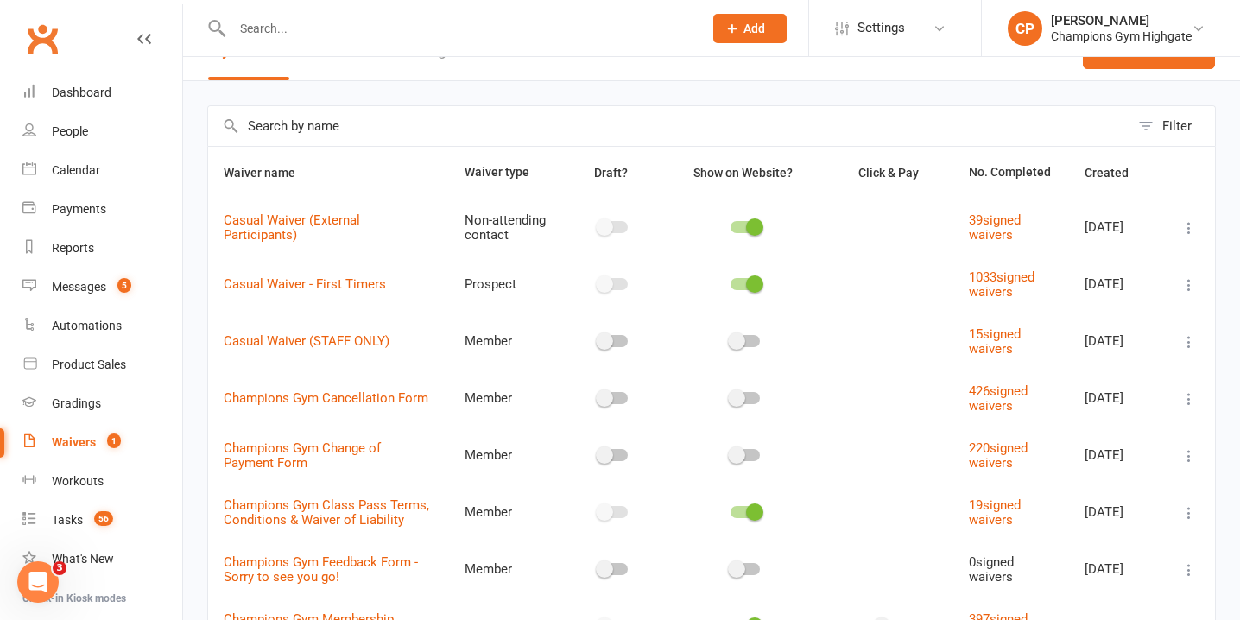
click at [1182, 231] on icon at bounding box center [1188, 227] width 17 height 17
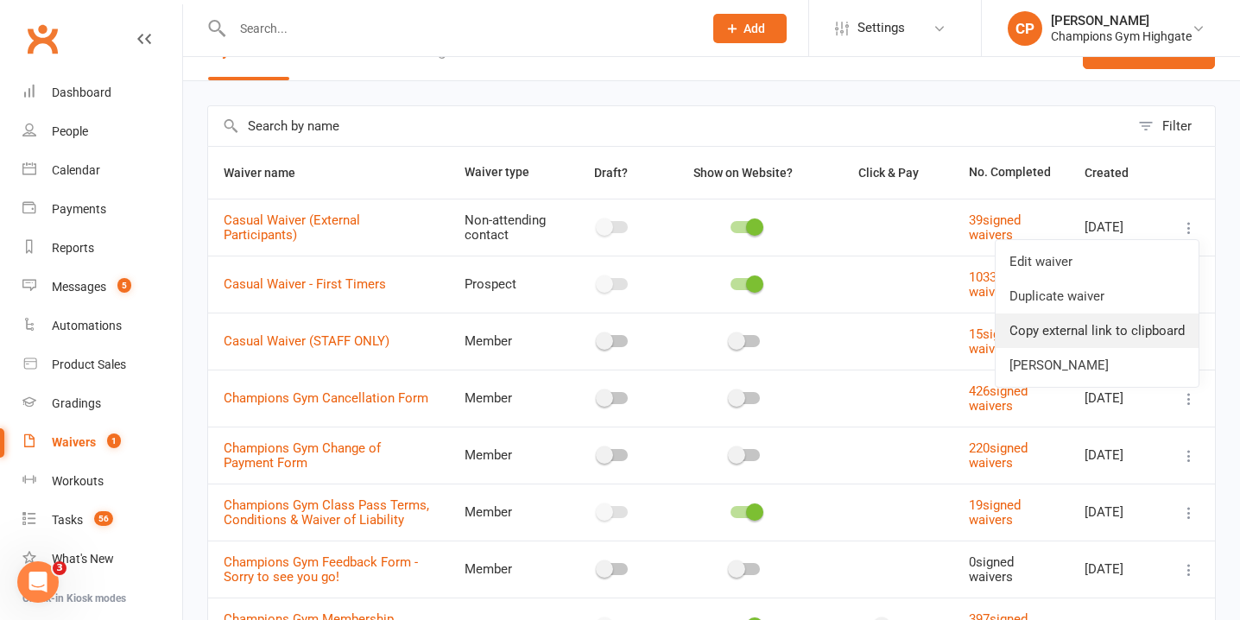
click at [1124, 325] on link "Copy external link to clipboard" at bounding box center [1096, 330] width 203 height 35
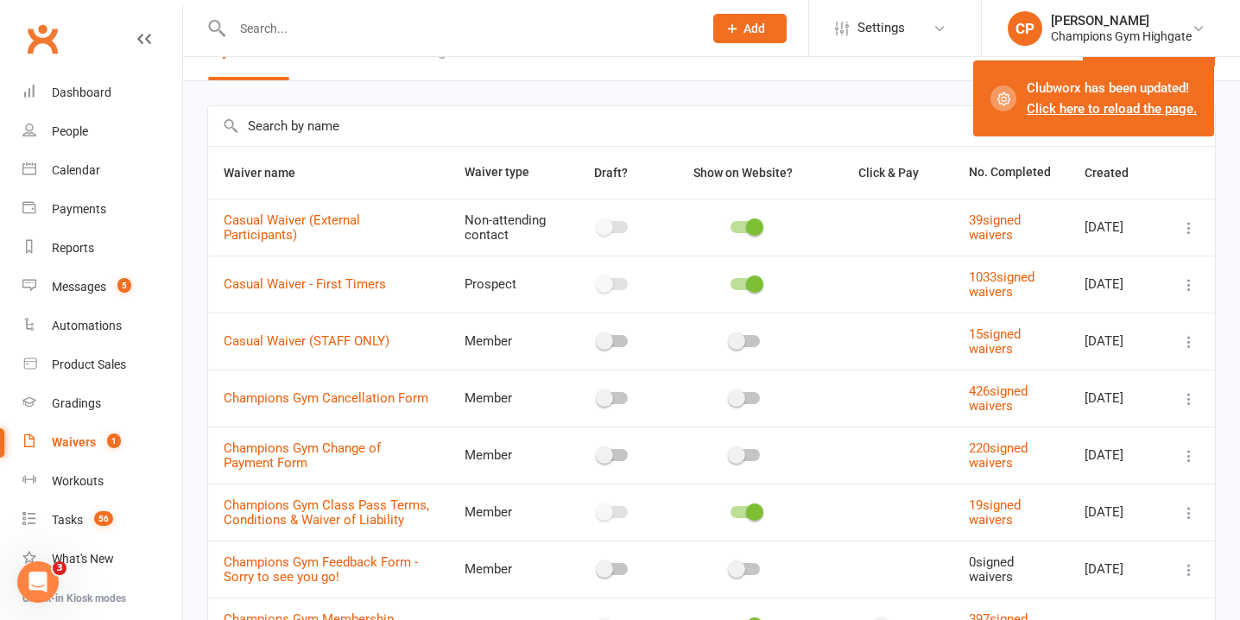
click at [1177, 109] on link "Click here to reload the page." at bounding box center [1111, 109] width 170 height 16
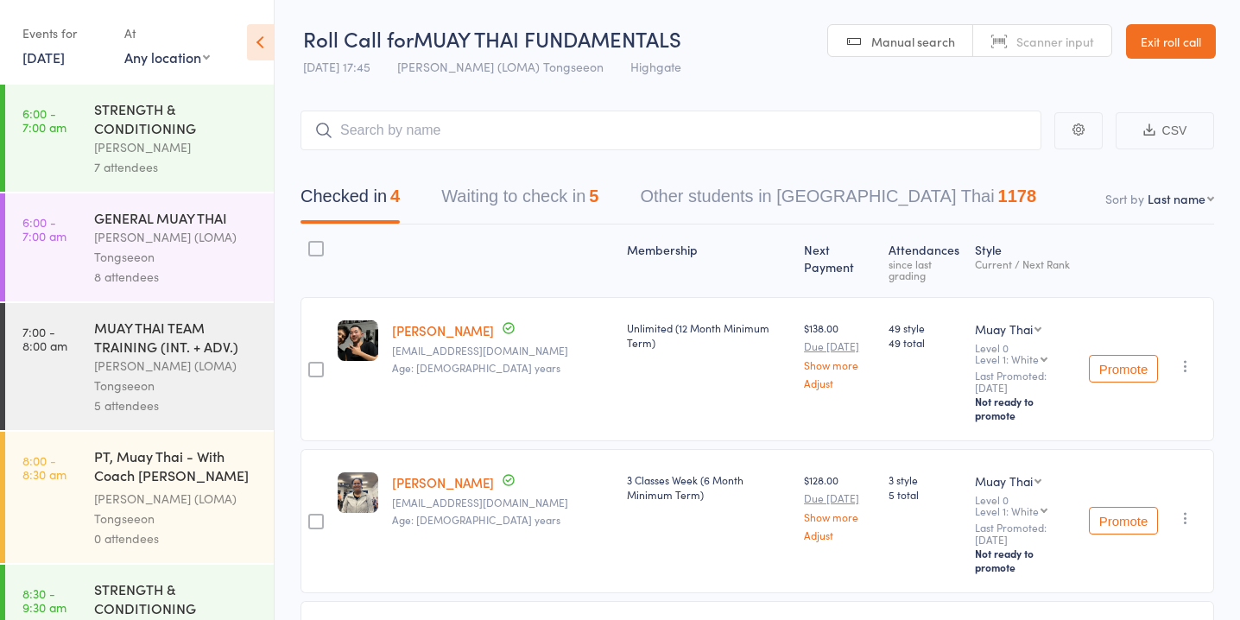
click at [556, 213] on button "Waiting to check in 5" at bounding box center [519, 201] width 157 height 46
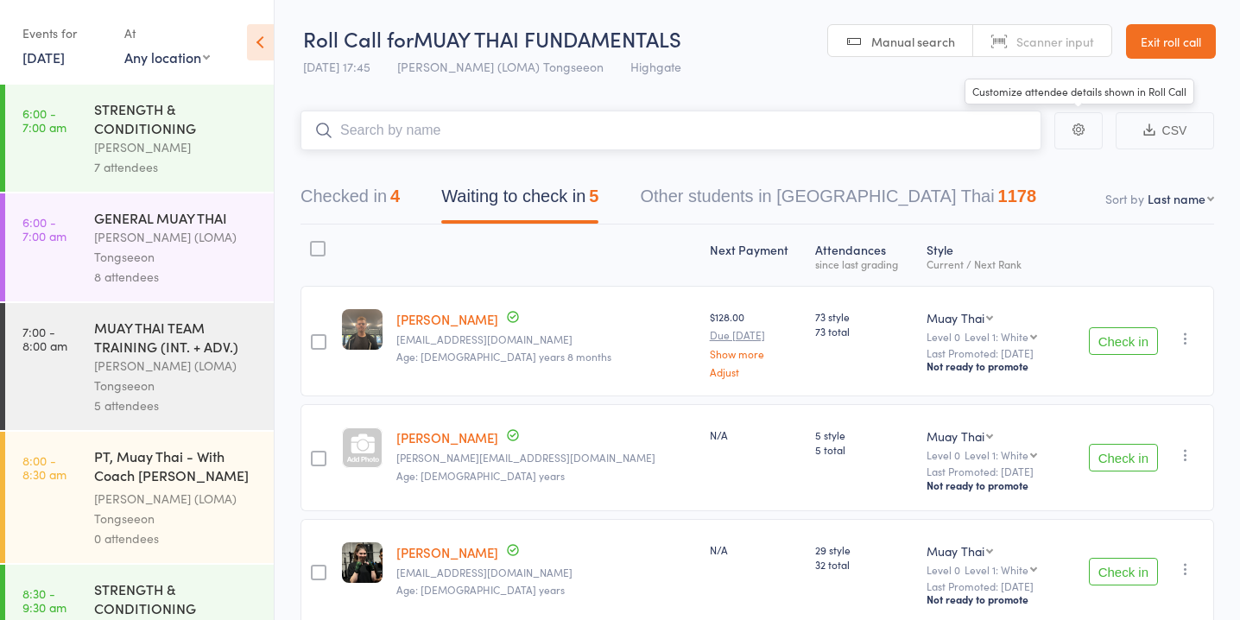
scroll to position [319, 0]
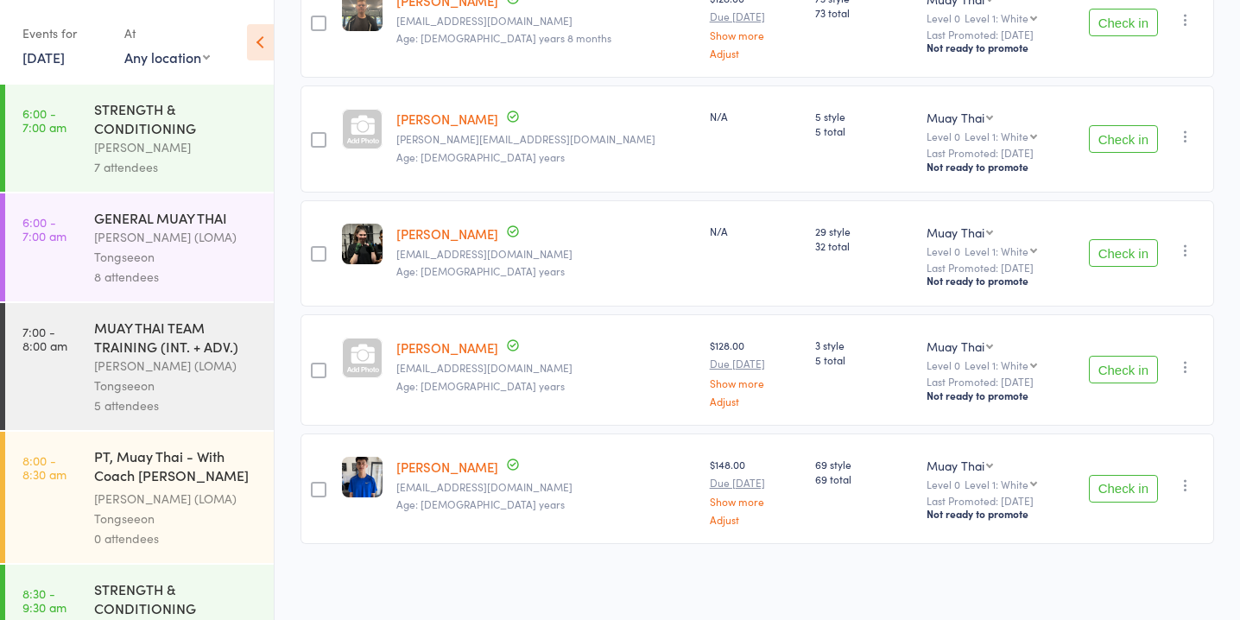
click at [1123, 489] on button "Check in" at bounding box center [1122, 489] width 69 height 28
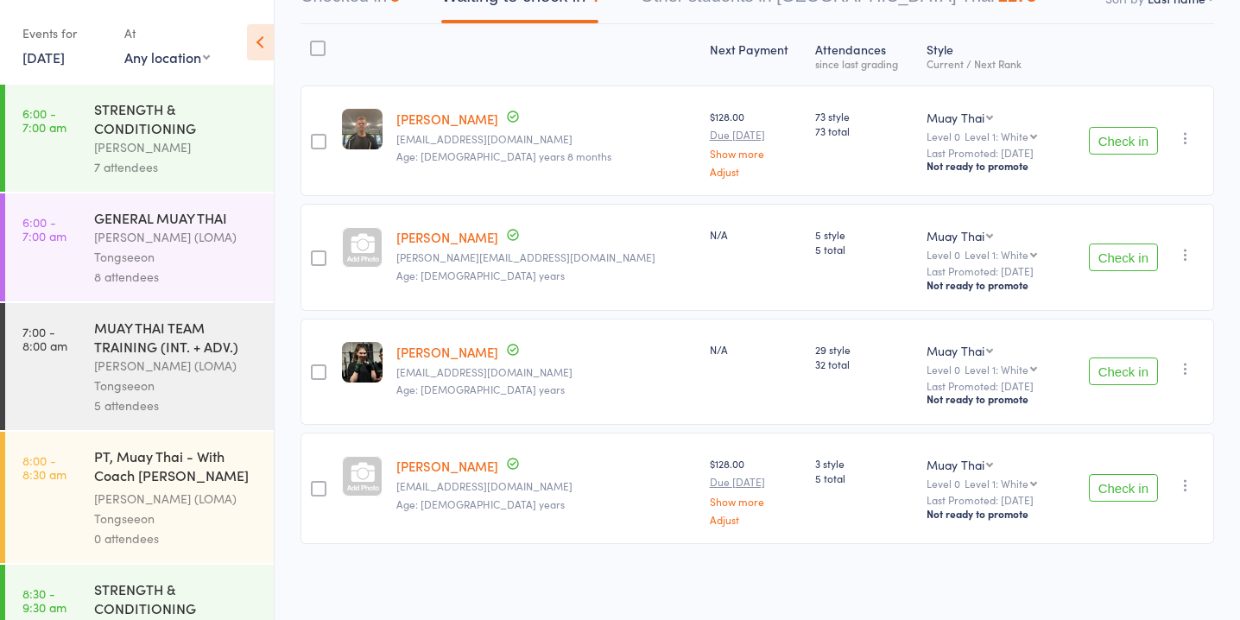
click at [1115, 359] on button "Check in" at bounding box center [1122, 371] width 69 height 28
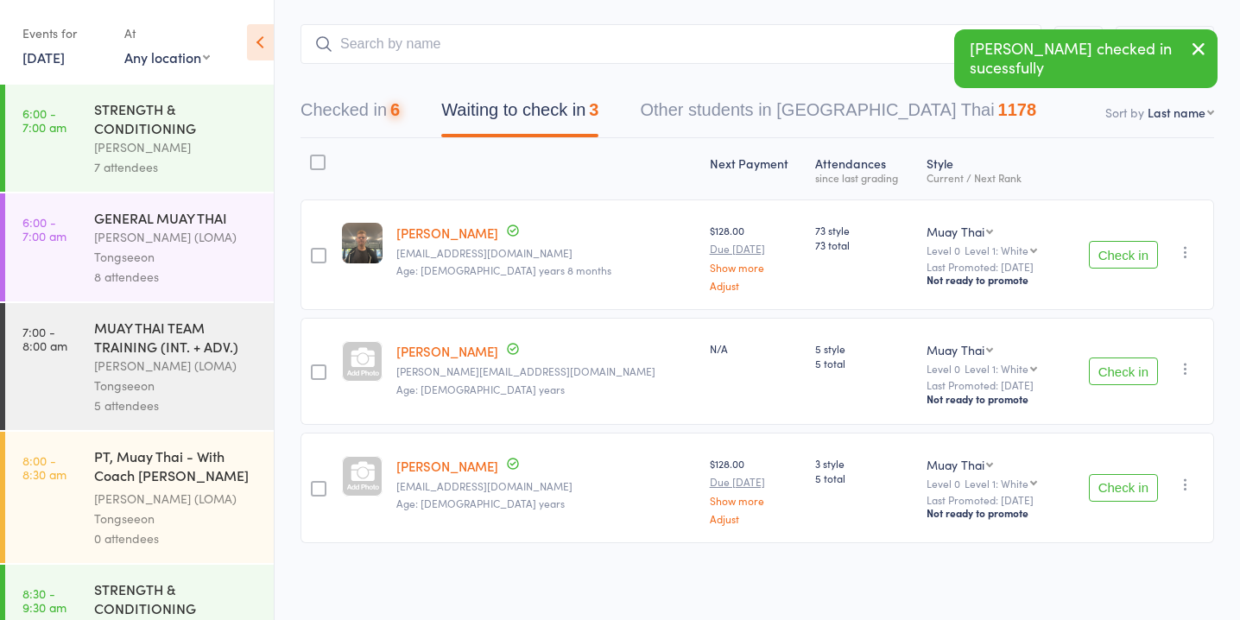
scroll to position [85, 0]
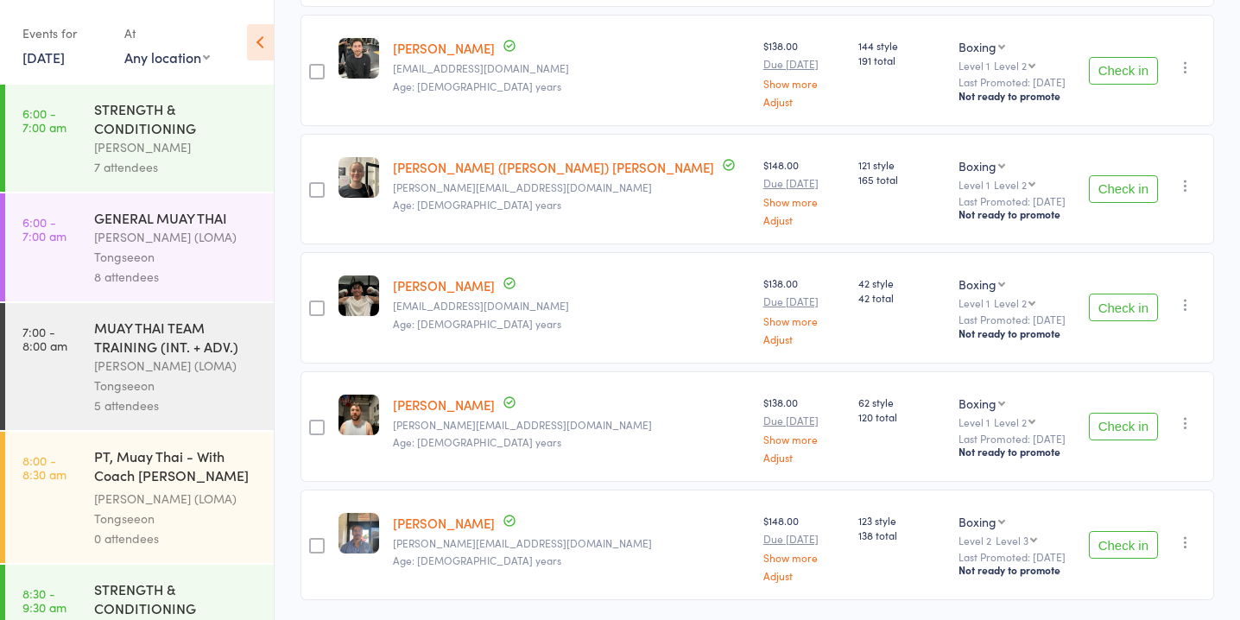
scroll to position [401, 0]
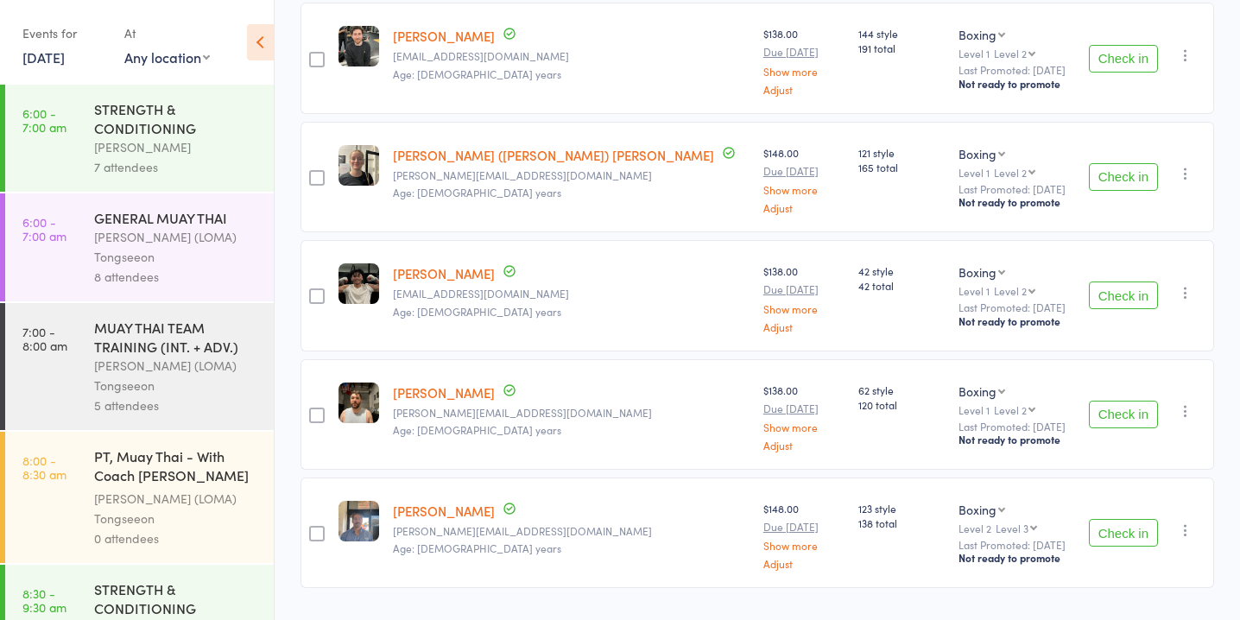
click at [1126, 521] on button "Check in" at bounding box center [1122, 533] width 69 height 28
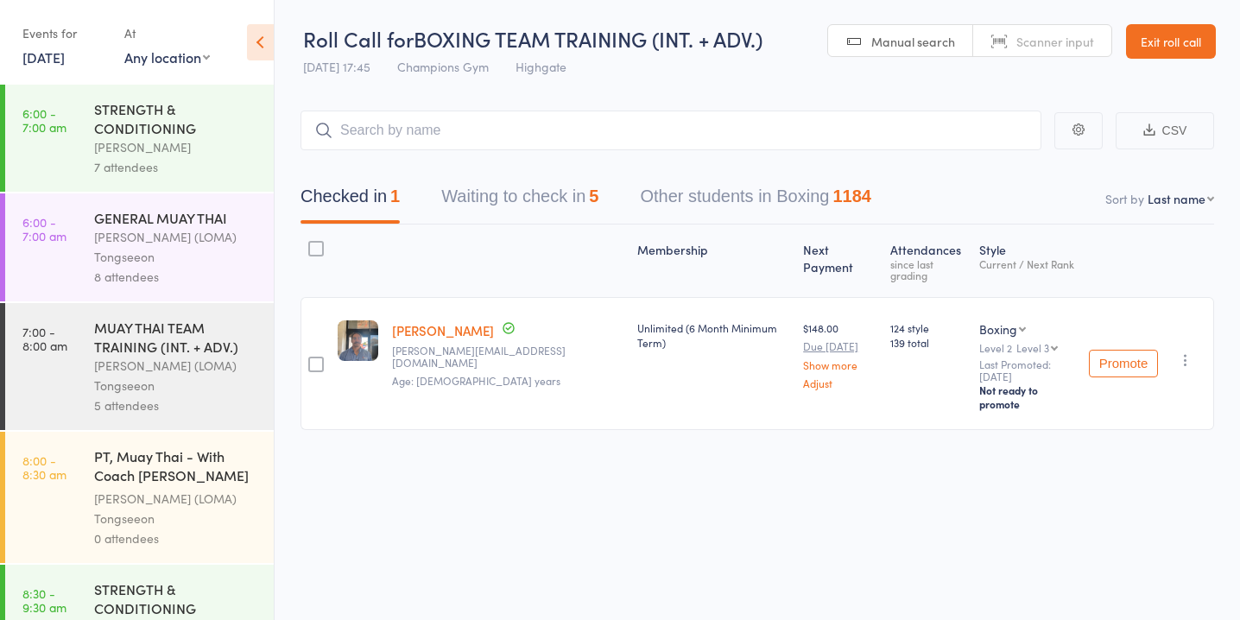
click at [592, 199] on button "Waiting to check in 5" at bounding box center [519, 201] width 157 height 46
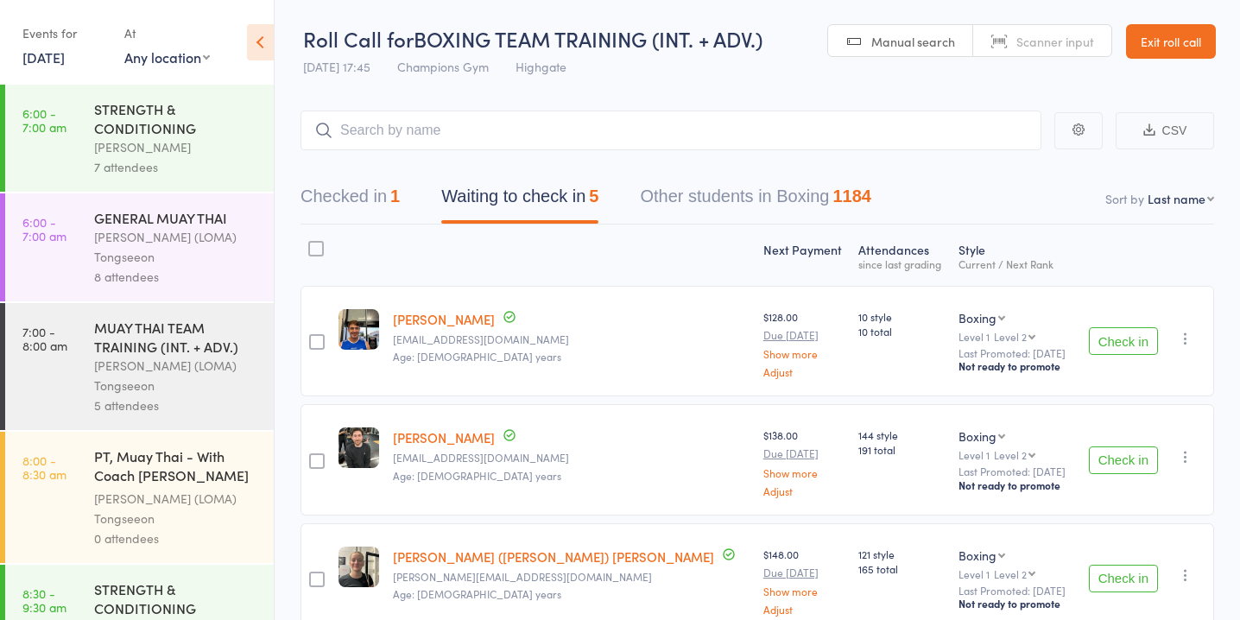
click at [613, 133] on input "search" at bounding box center [670, 130] width 741 height 40
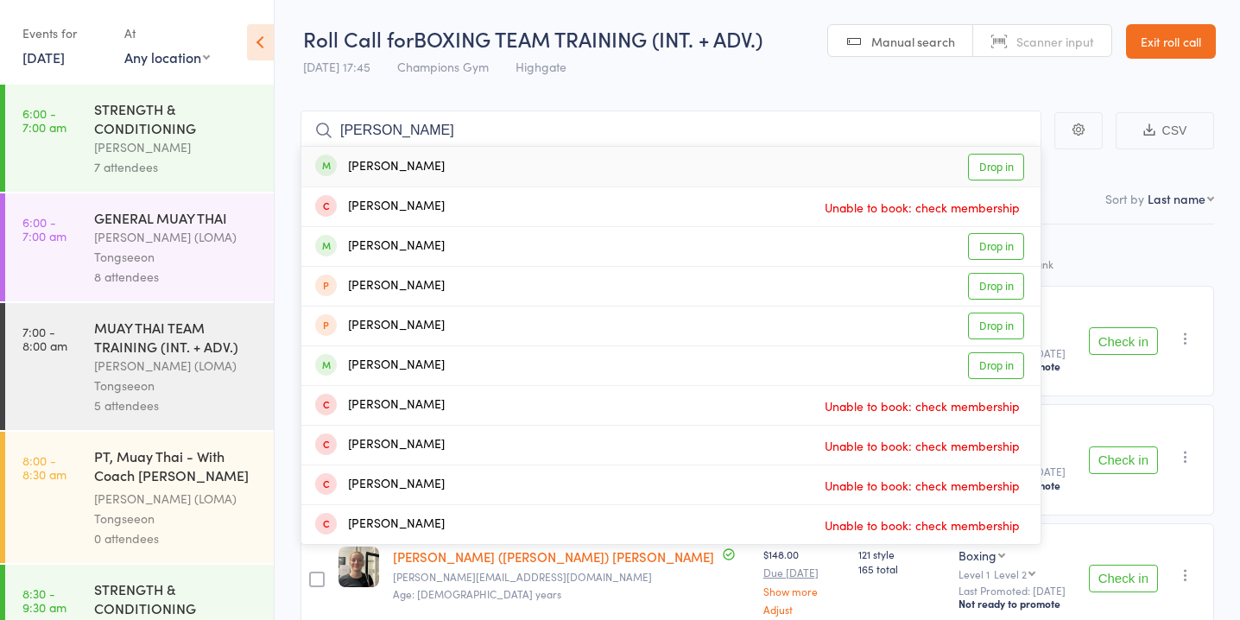
type input "[PERSON_NAME]"
click at [976, 172] on link "Drop in" at bounding box center [996, 167] width 56 height 27
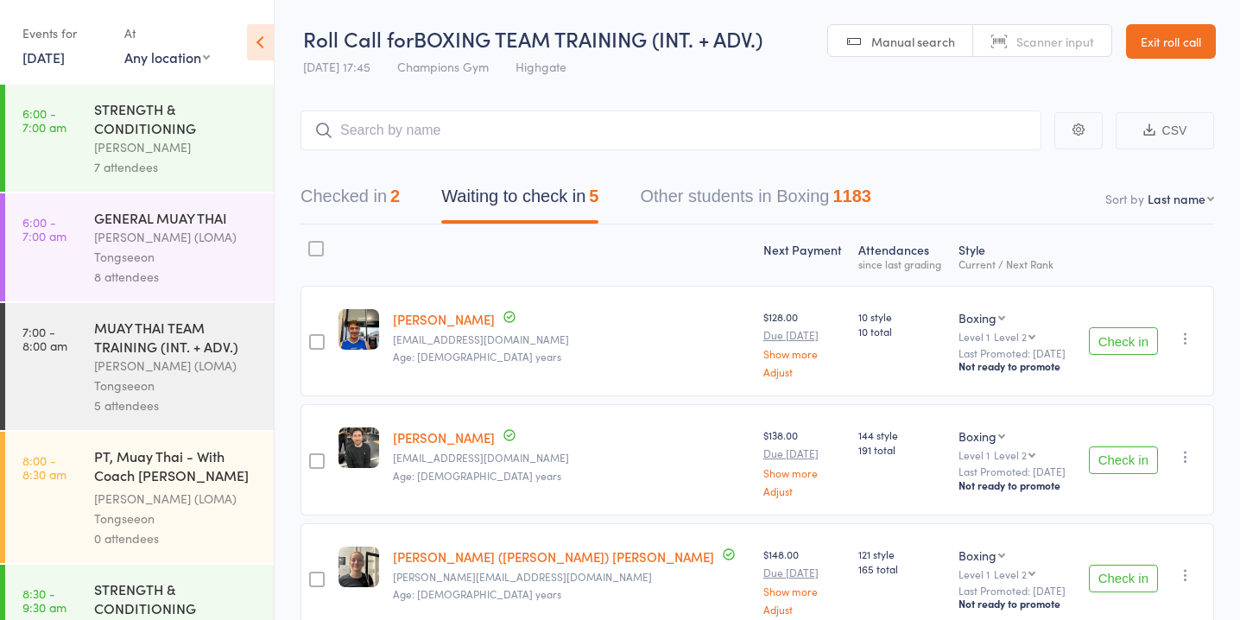
click at [1096, 330] on button "Check in" at bounding box center [1122, 341] width 69 height 28
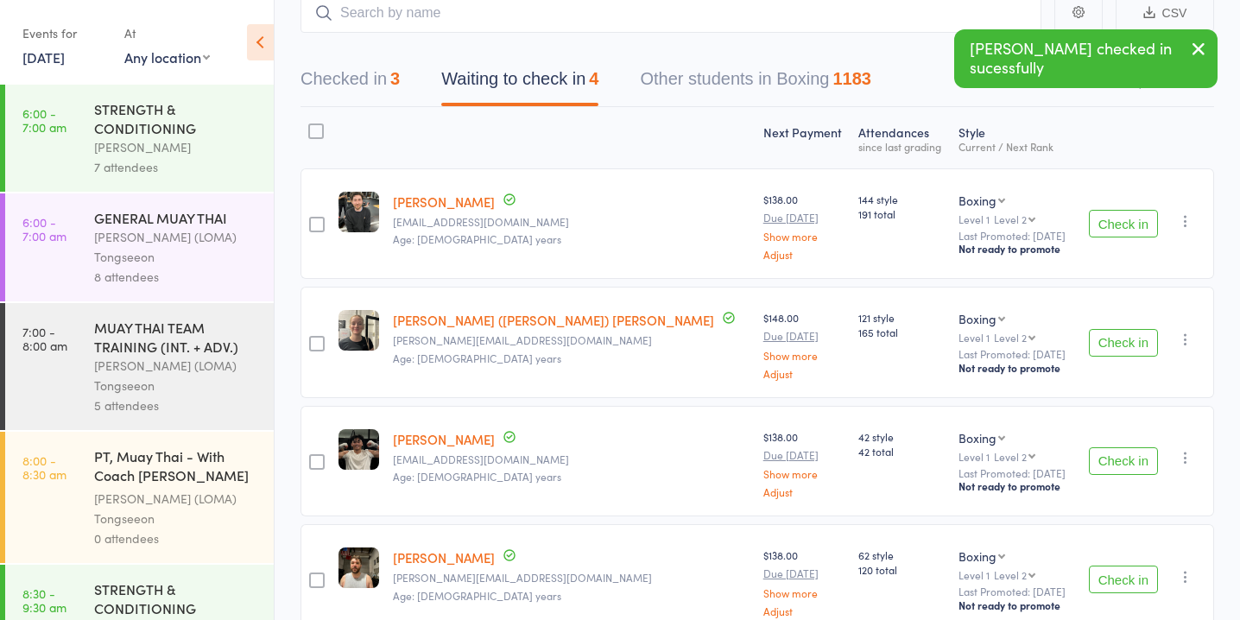
scroll to position [118, 0]
click at [1121, 443] on div "Check in Check in Promote Send message Add Note Add Task Add Flag Remove Mark a…" at bounding box center [1144, 460] width 137 height 110
click at [1120, 456] on button "Check in" at bounding box center [1122, 460] width 69 height 28
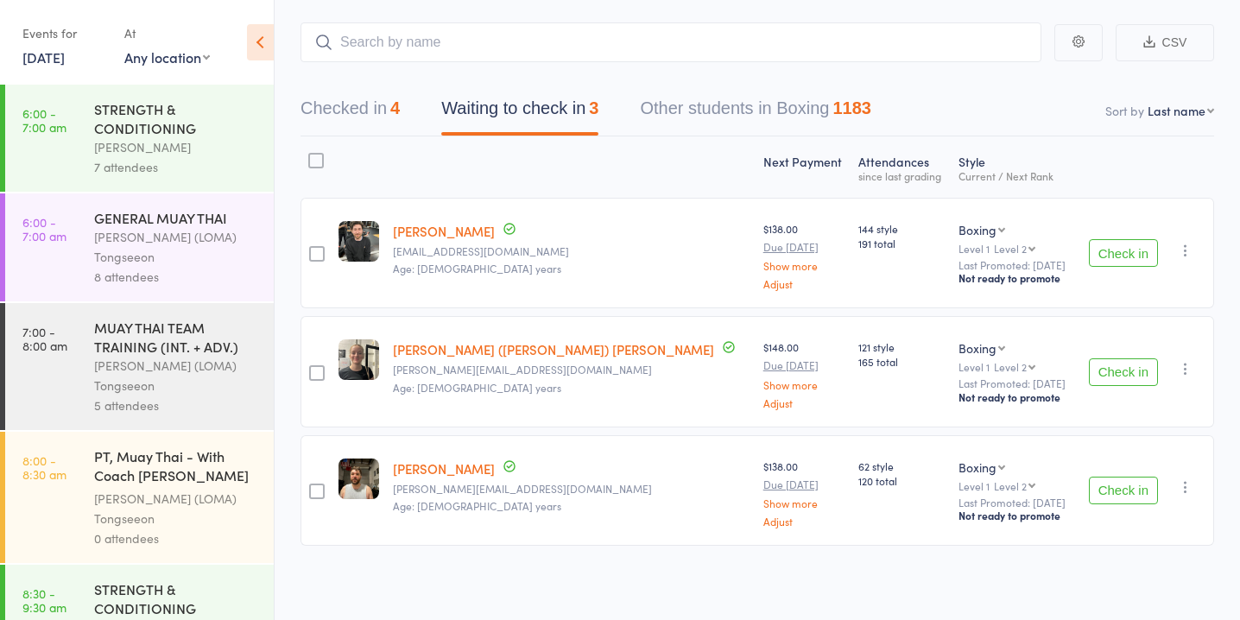
scroll to position [89, 0]
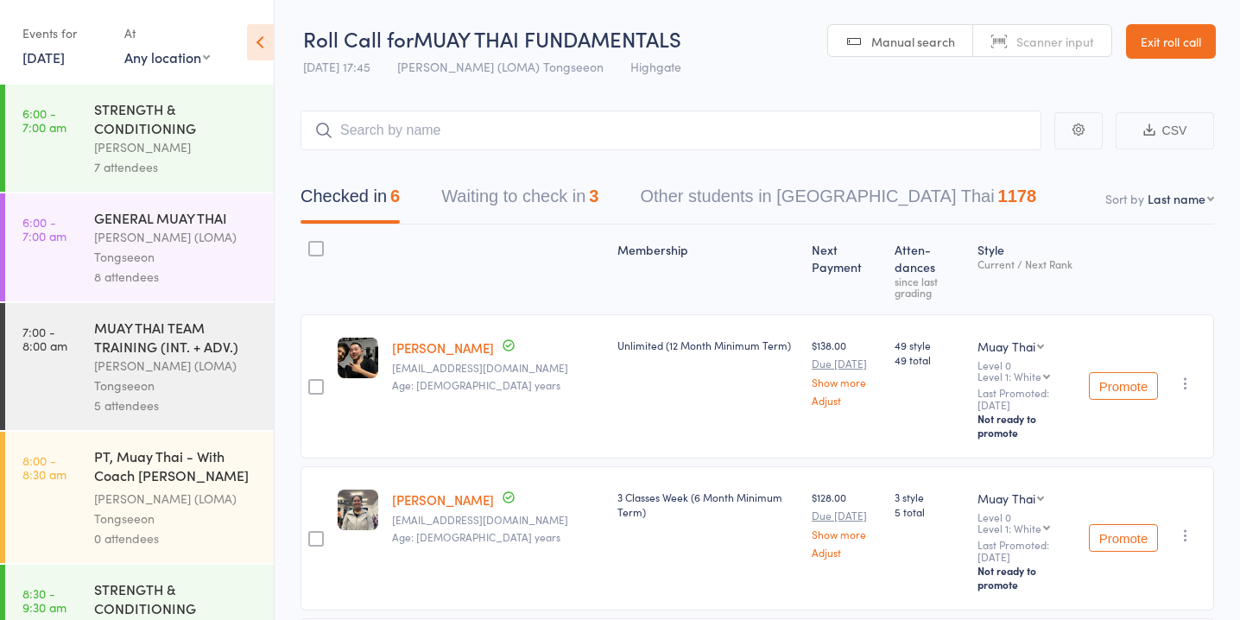
click at [541, 202] on button "Waiting to check in 3" at bounding box center [519, 201] width 157 height 46
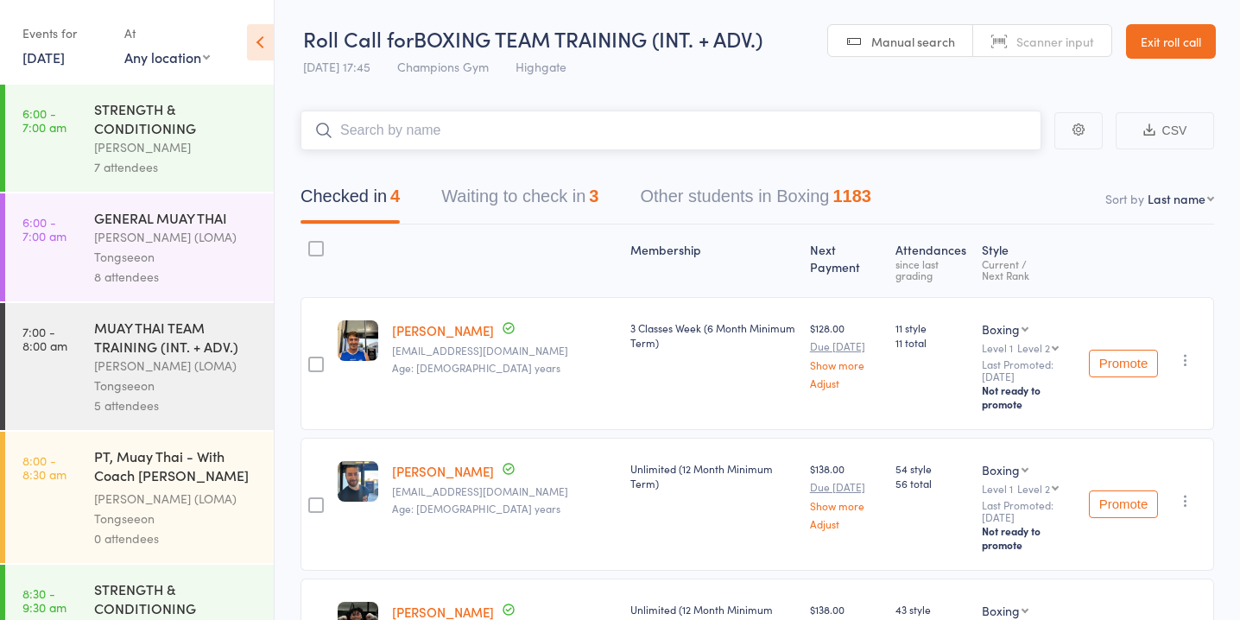
click at [580, 182] on button "Waiting to check in 3" at bounding box center [519, 201] width 157 height 46
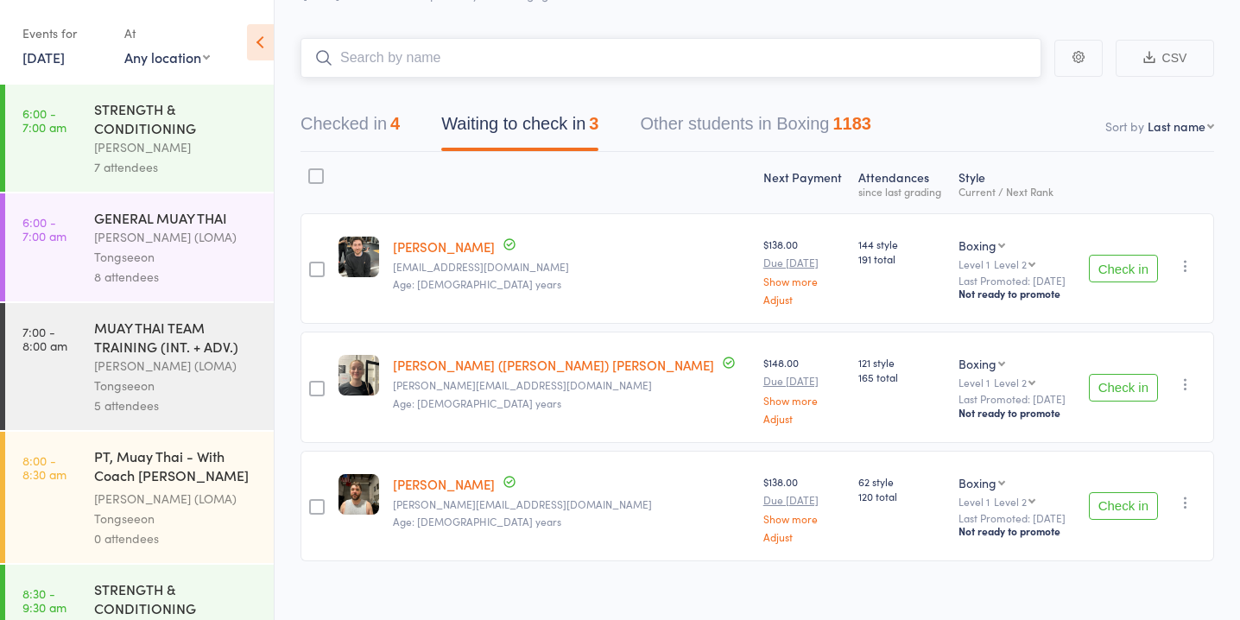
scroll to position [89, 0]
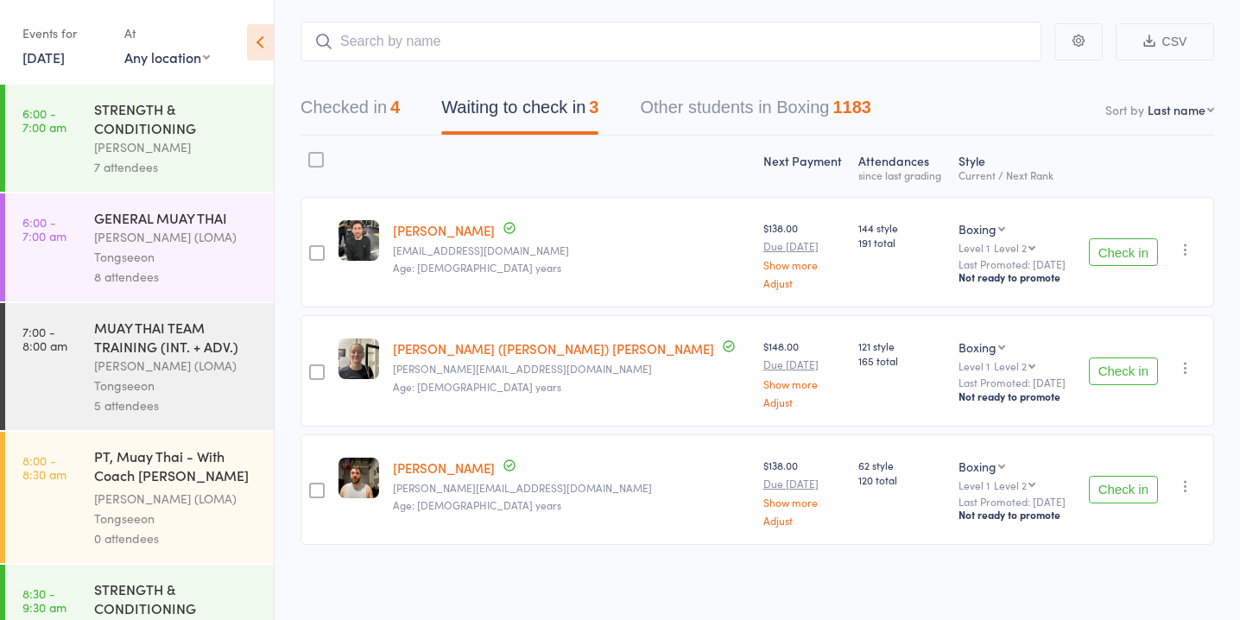
click at [1113, 485] on button "Check in" at bounding box center [1122, 490] width 69 height 28
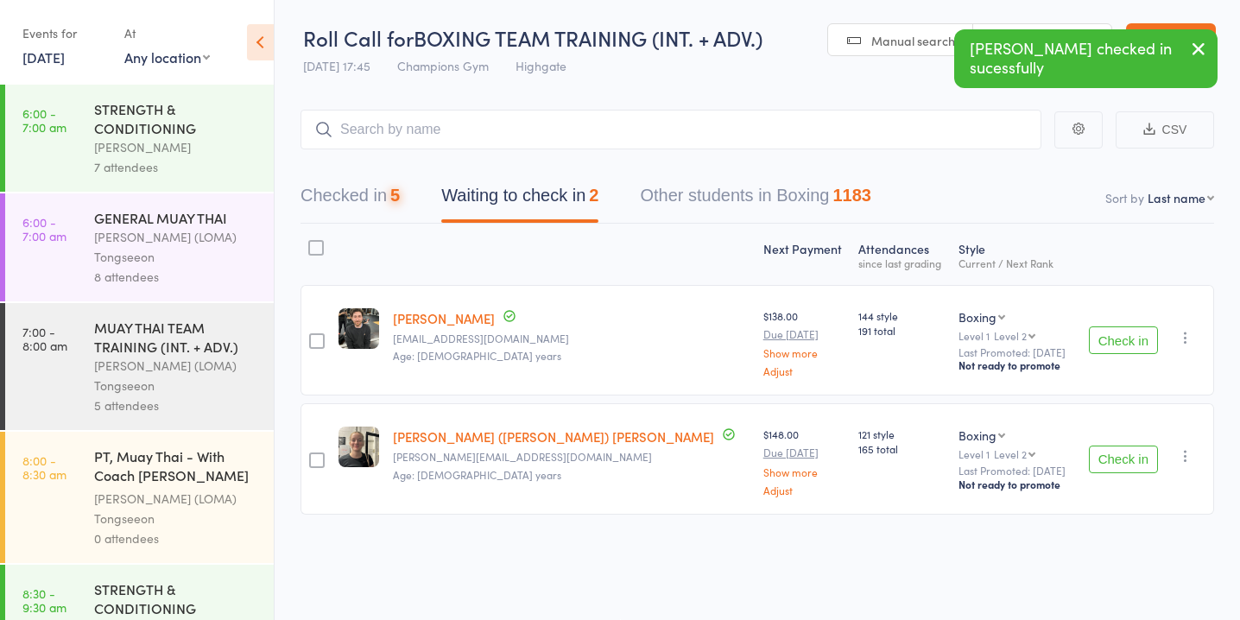
scroll to position [1, 0]
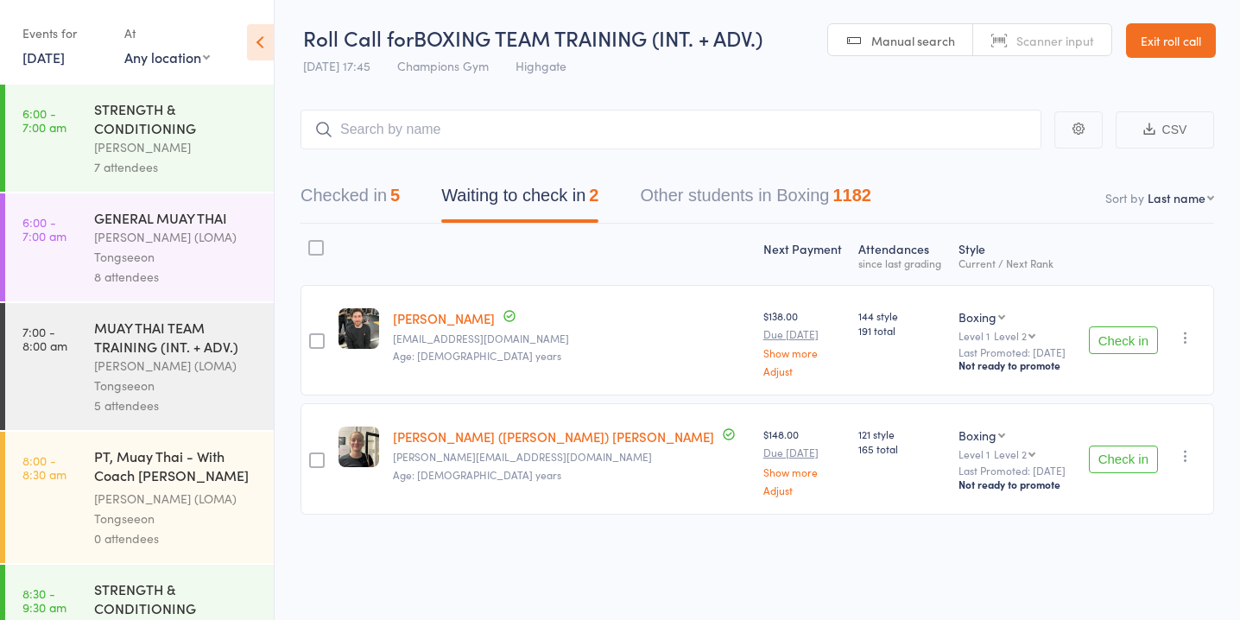
click at [1121, 468] on button "Check in" at bounding box center [1122, 459] width 69 height 28
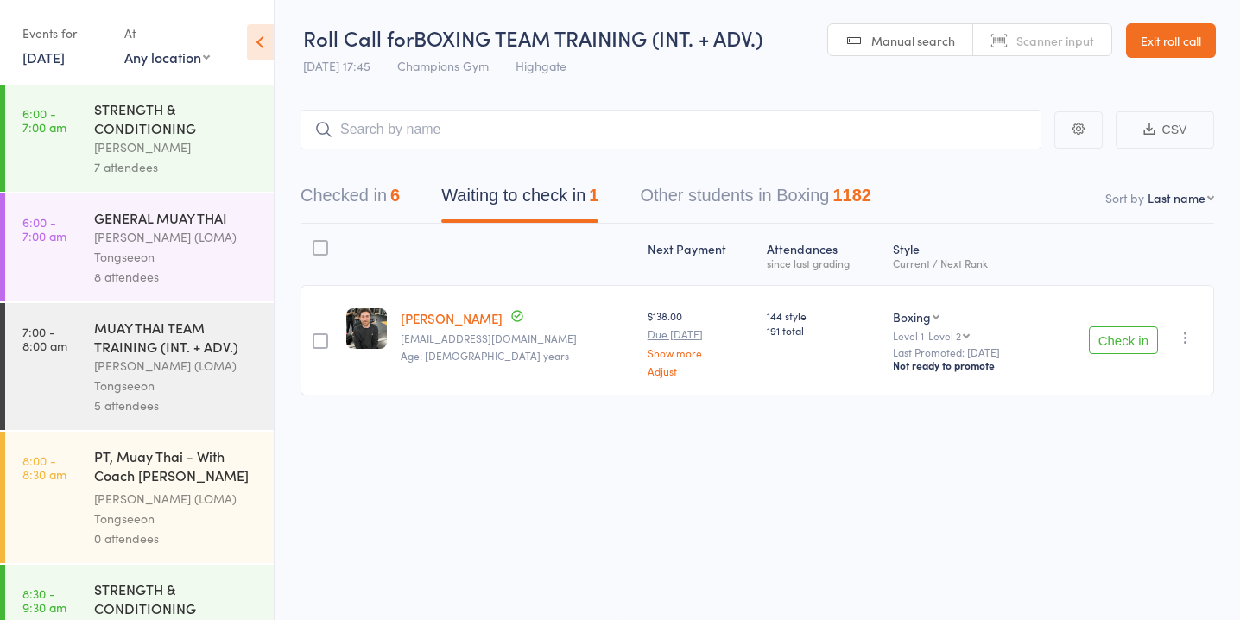
click at [1123, 336] on button "Check in" at bounding box center [1122, 340] width 69 height 28
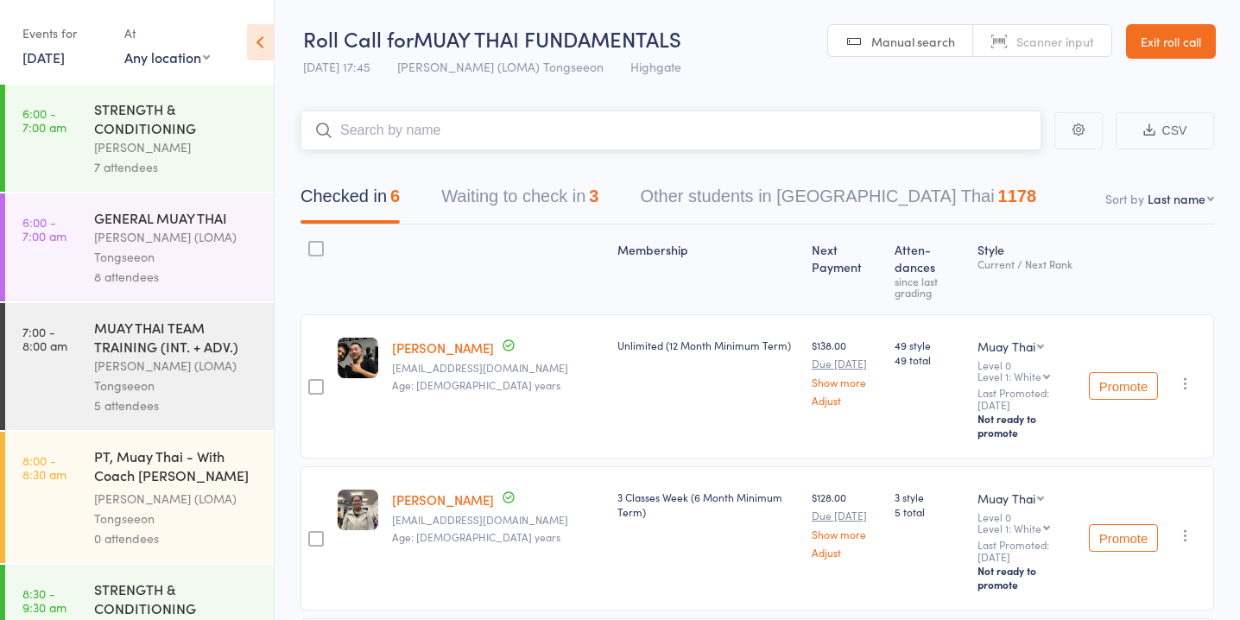
click at [581, 192] on button "Waiting to check in 3" at bounding box center [519, 201] width 157 height 46
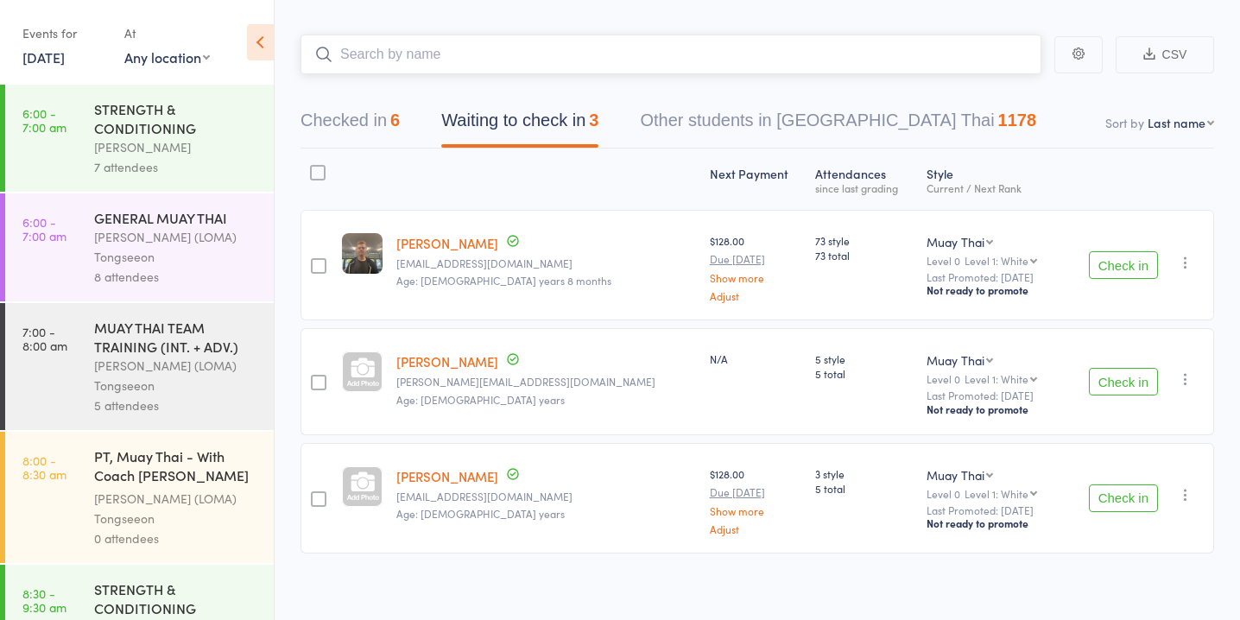
scroll to position [84, 0]
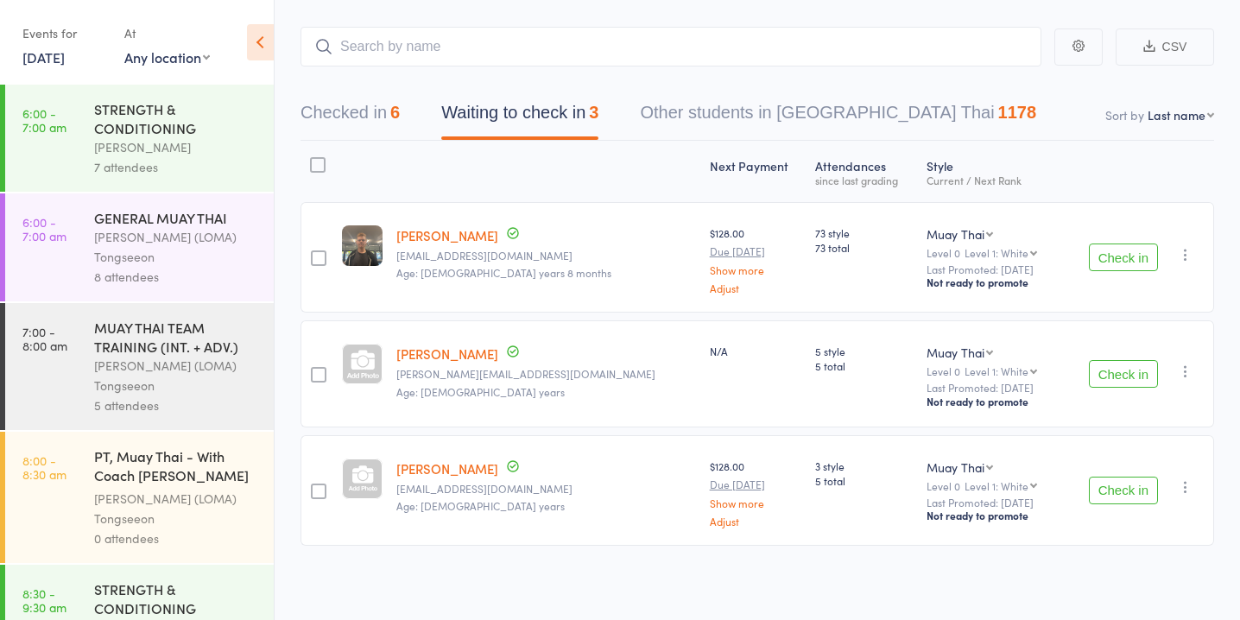
click at [367, 485] on div at bounding box center [362, 478] width 41 height 41
click at [1127, 489] on button "Check in" at bounding box center [1122, 490] width 69 height 28
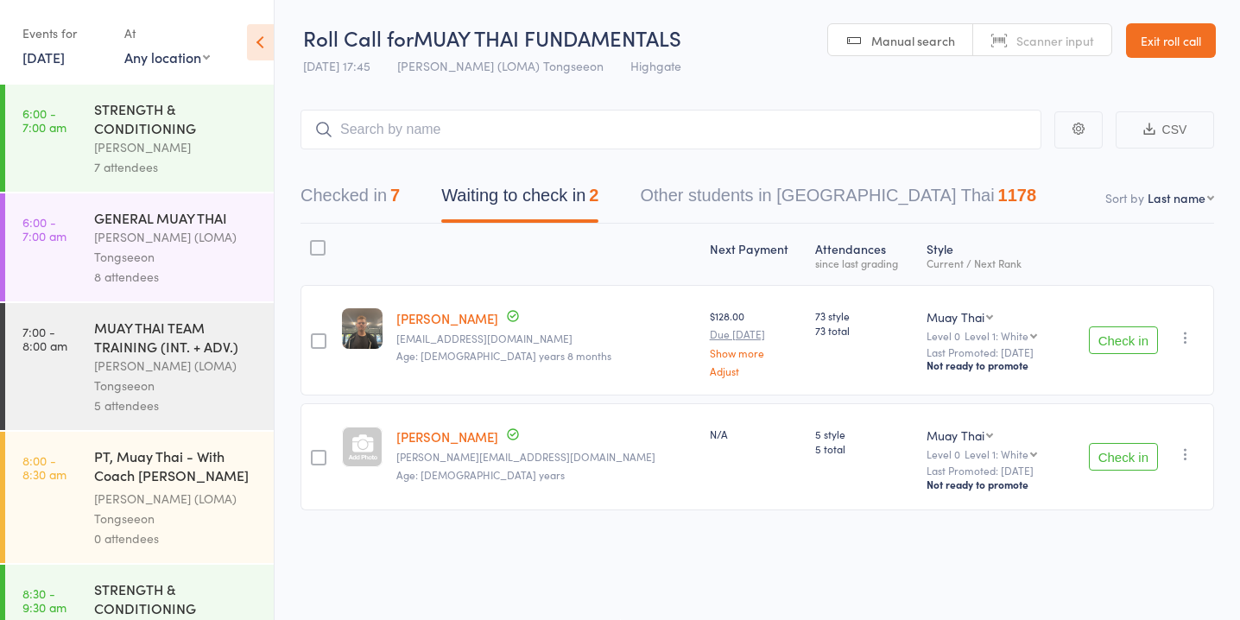
click at [371, 440] on div at bounding box center [362, 446] width 41 height 41
click at [1126, 458] on button "Check in" at bounding box center [1122, 457] width 69 height 28
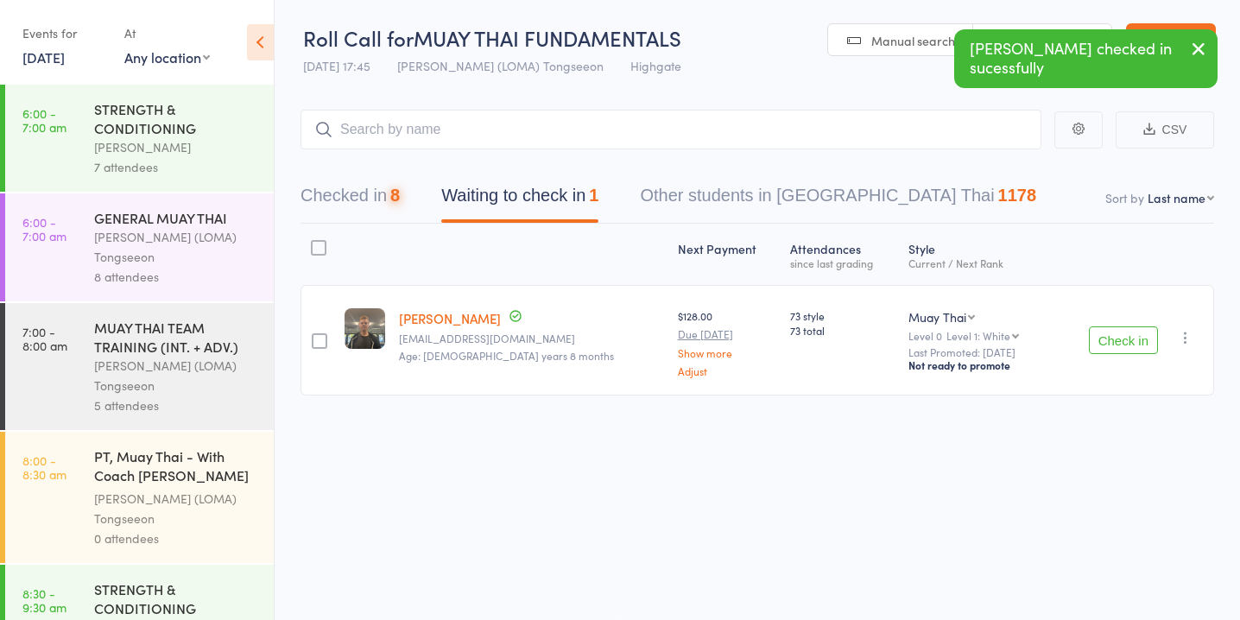
click at [1112, 343] on button "Check in" at bounding box center [1122, 340] width 69 height 28
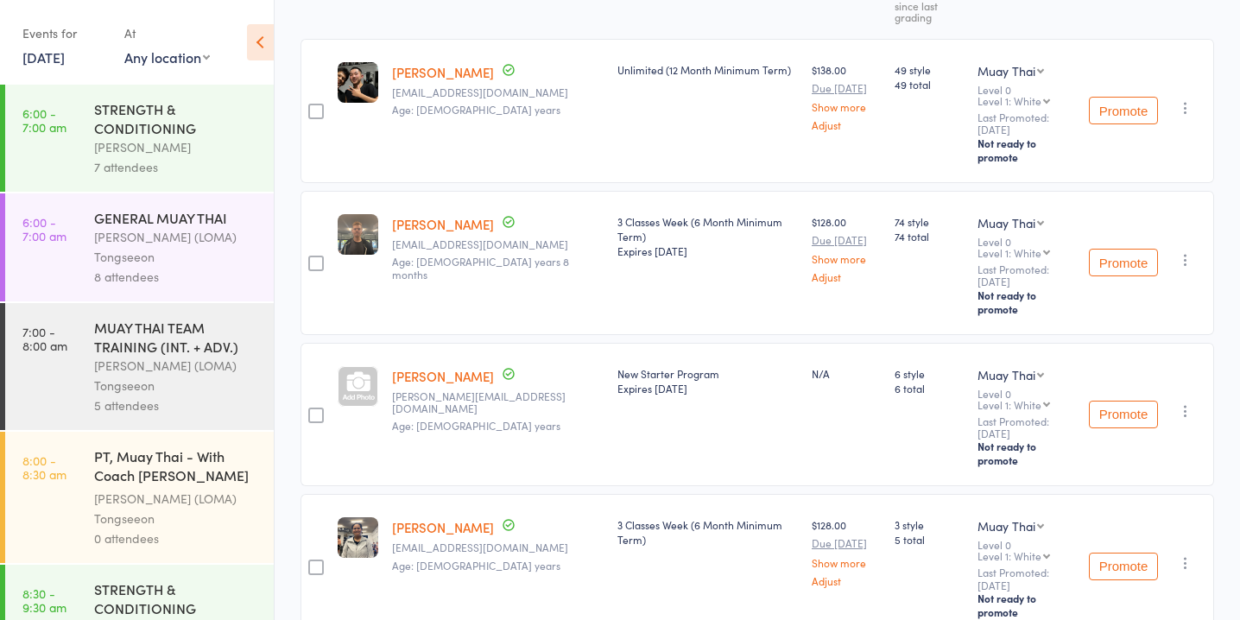
scroll to position [280, 0]
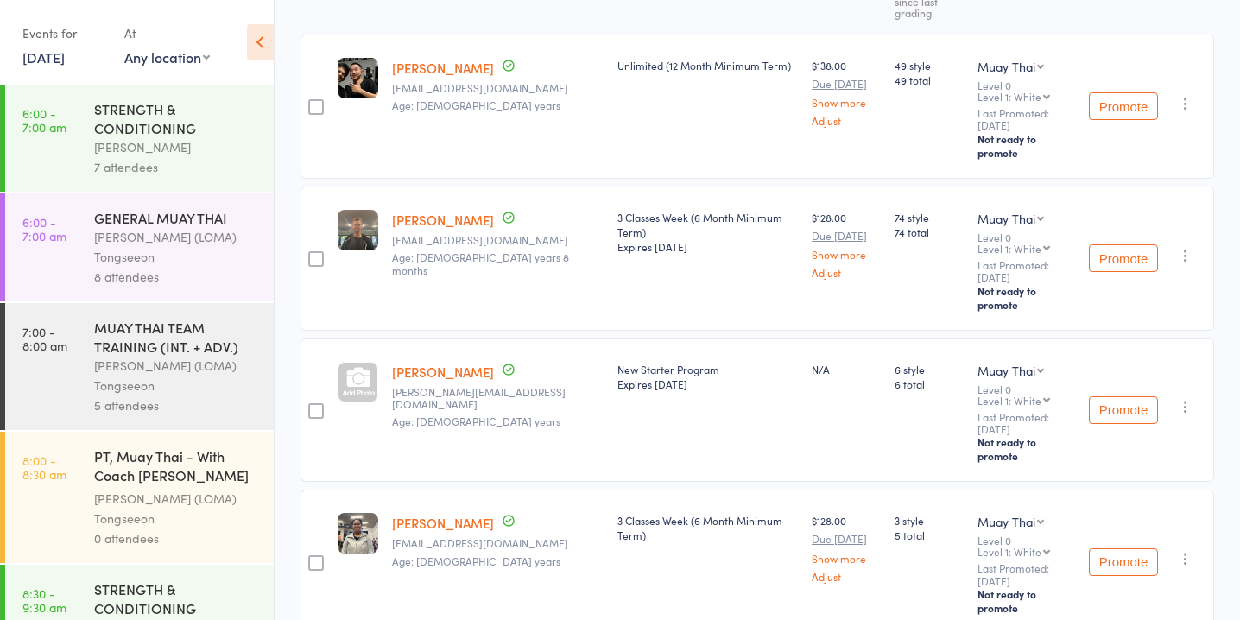
click at [458, 363] on link "[PERSON_NAME]" at bounding box center [443, 372] width 102 height 18
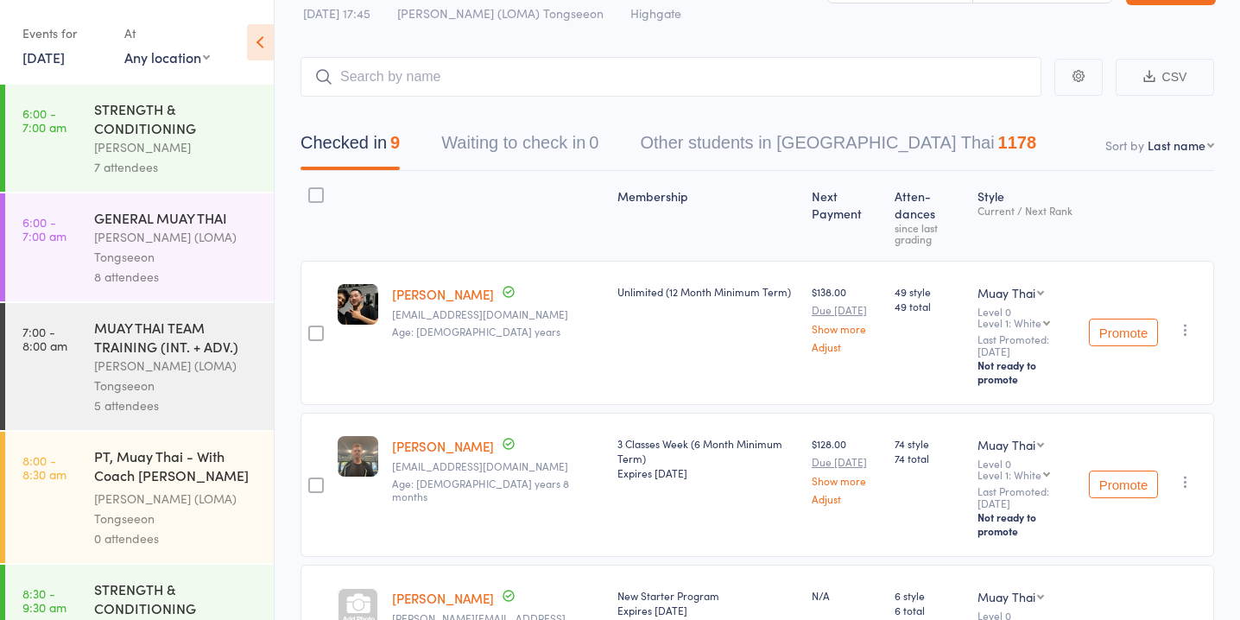
scroll to position [0, 0]
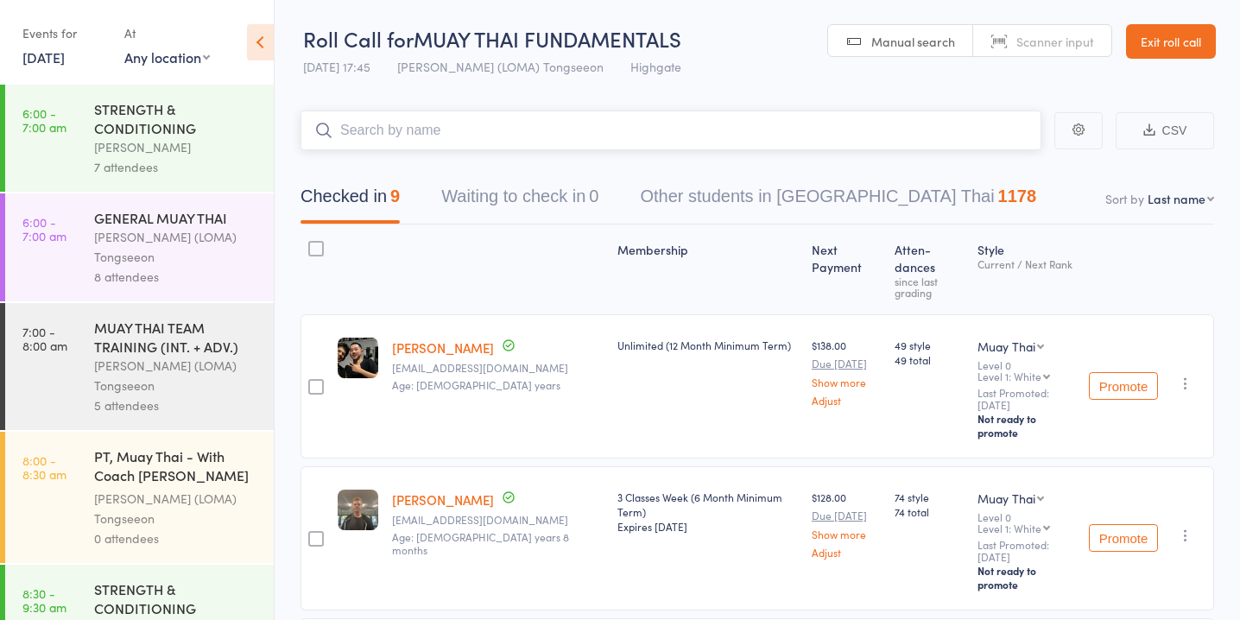
click at [519, 125] on input "search" at bounding box center [670, 130] width 741 height 40
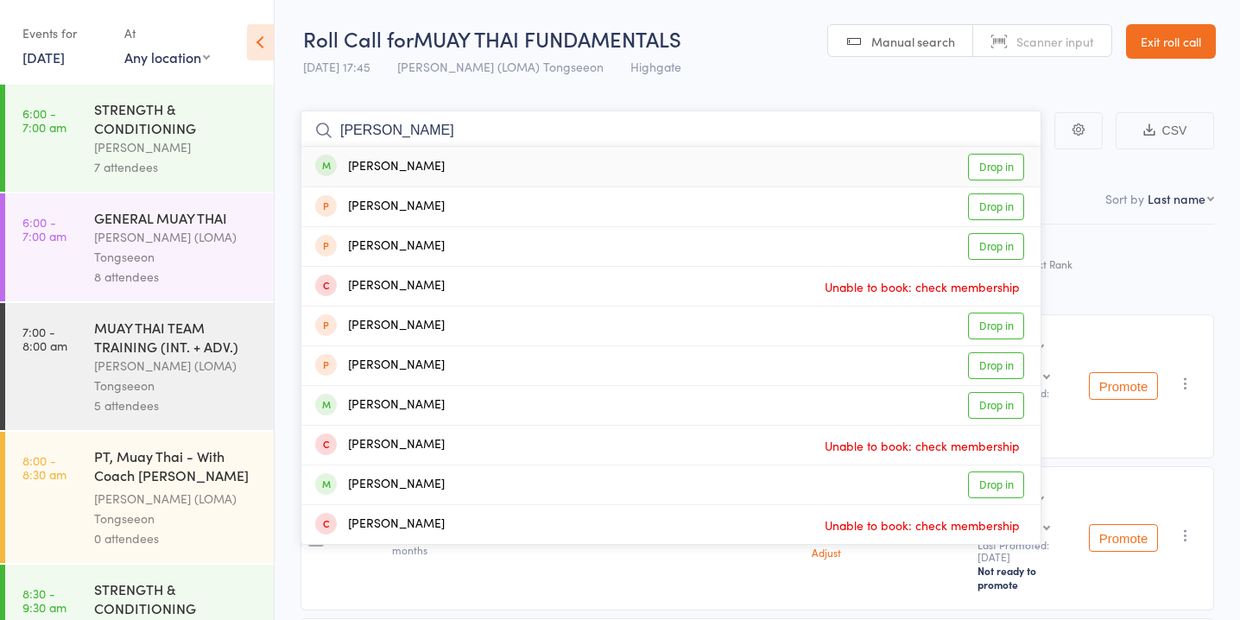
type input "angelina"
click at [997, 163] on link "Drop in" at bounding box center [996, 167] width 56 height 27
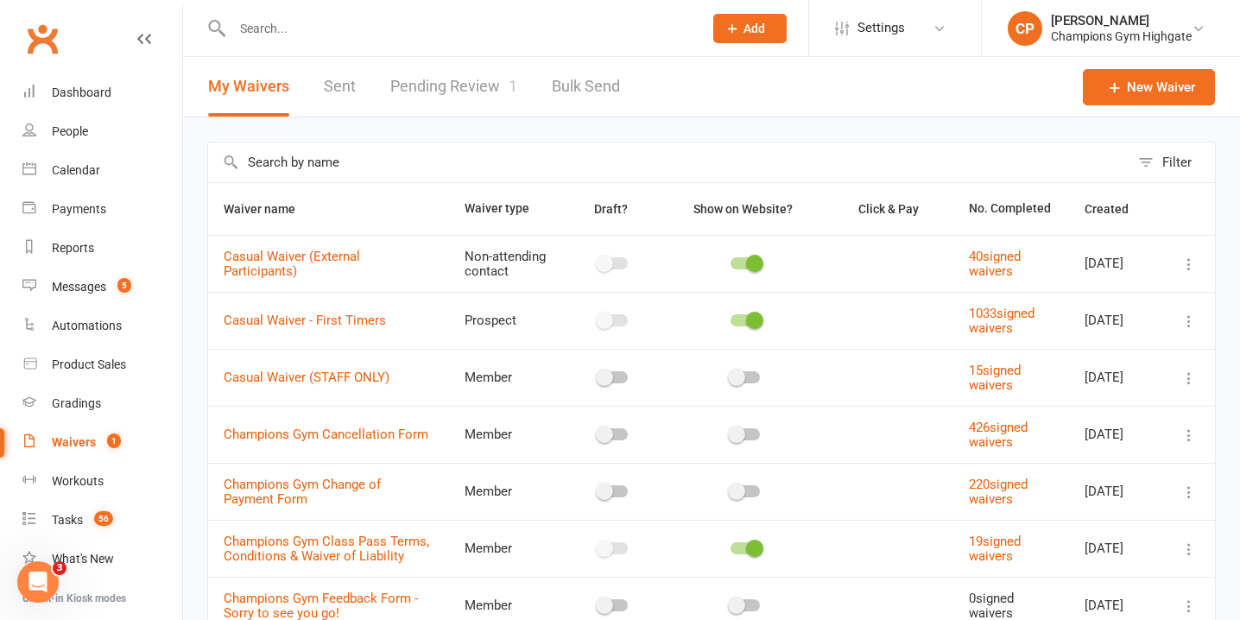
click at [465, 16] on input "text" at bounding box center [459, 28] width 464 height 24
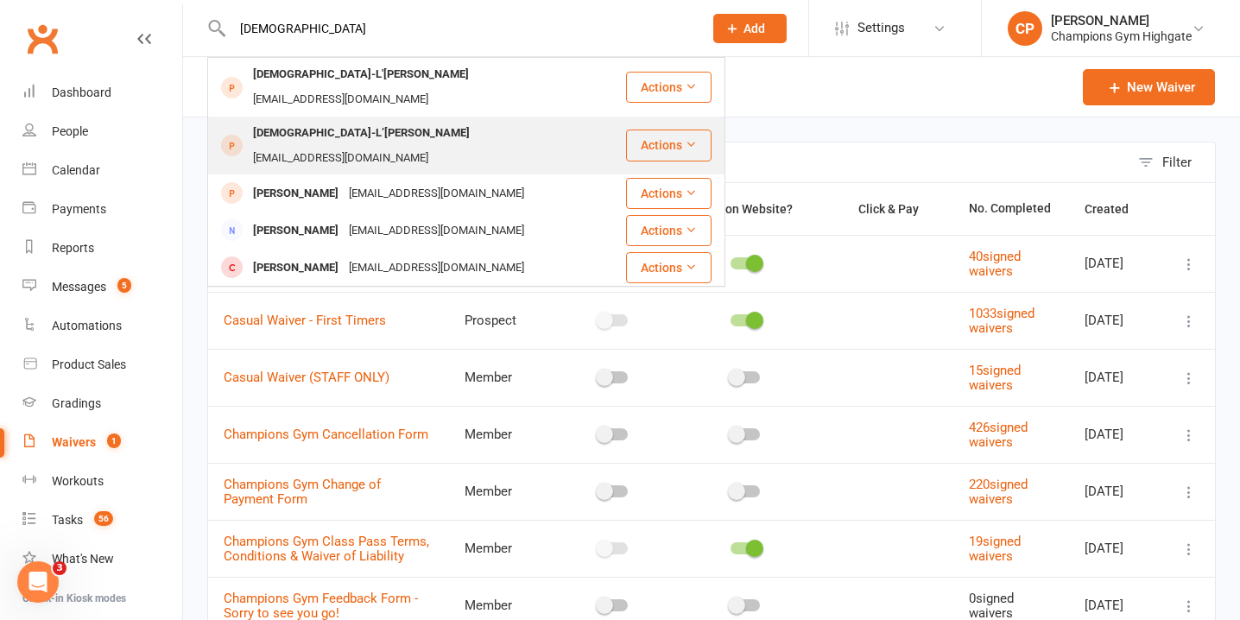
type input "dieu"
click at [433, 146] on div "dieulaimekitenge@gmail.com" at bounding box center [341, 158] width 186 height 25
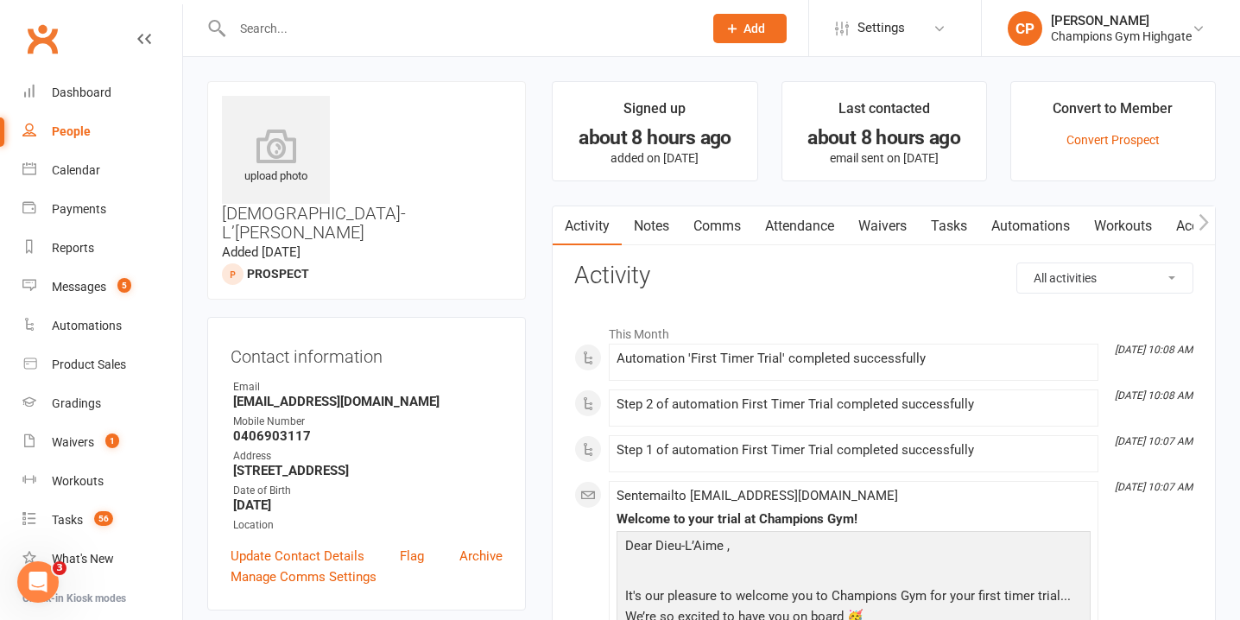
click at [877, 238] on link "Waivers" at bounding box center [882, 226] width 73 height 40
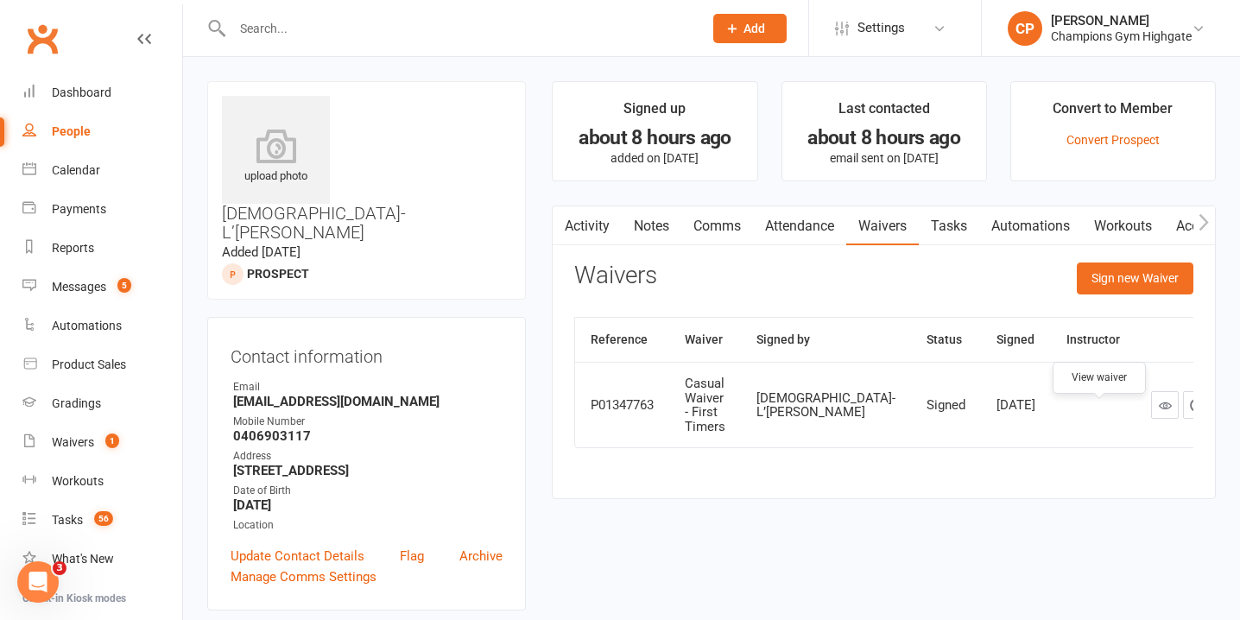
click at [1158, 412] on icon at bounding box center [1164, 405] width 13 height 13
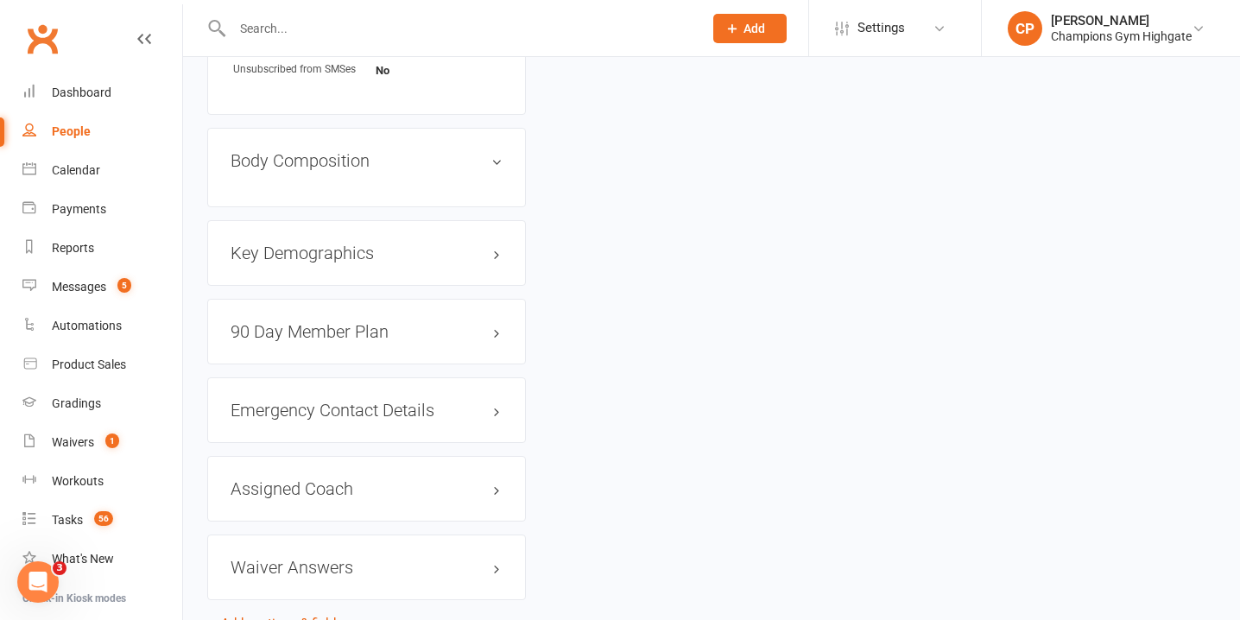
scroll to position [974, 0]
click at [349, 553] on h3 "Waiver Answers edit" at bounding box center [366, 562] width 272 height 19
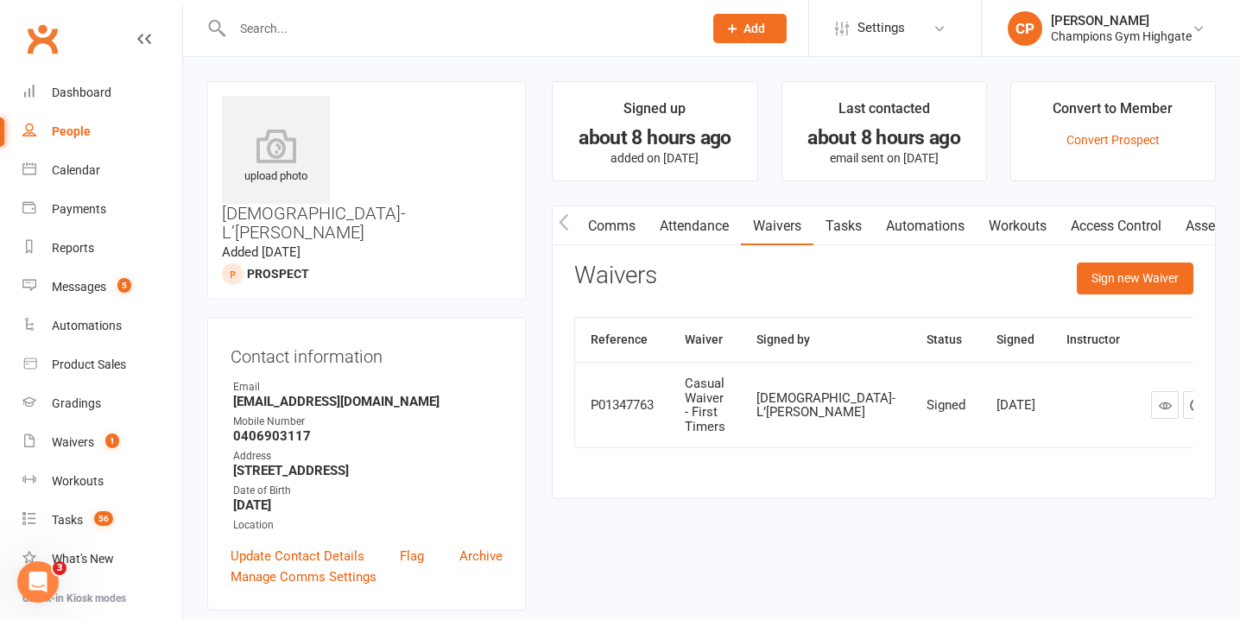
scroll to position [0, 180]
click at [1062, 224] on link "Access Control" at bounding box center [1051, 226] width 115 height 40
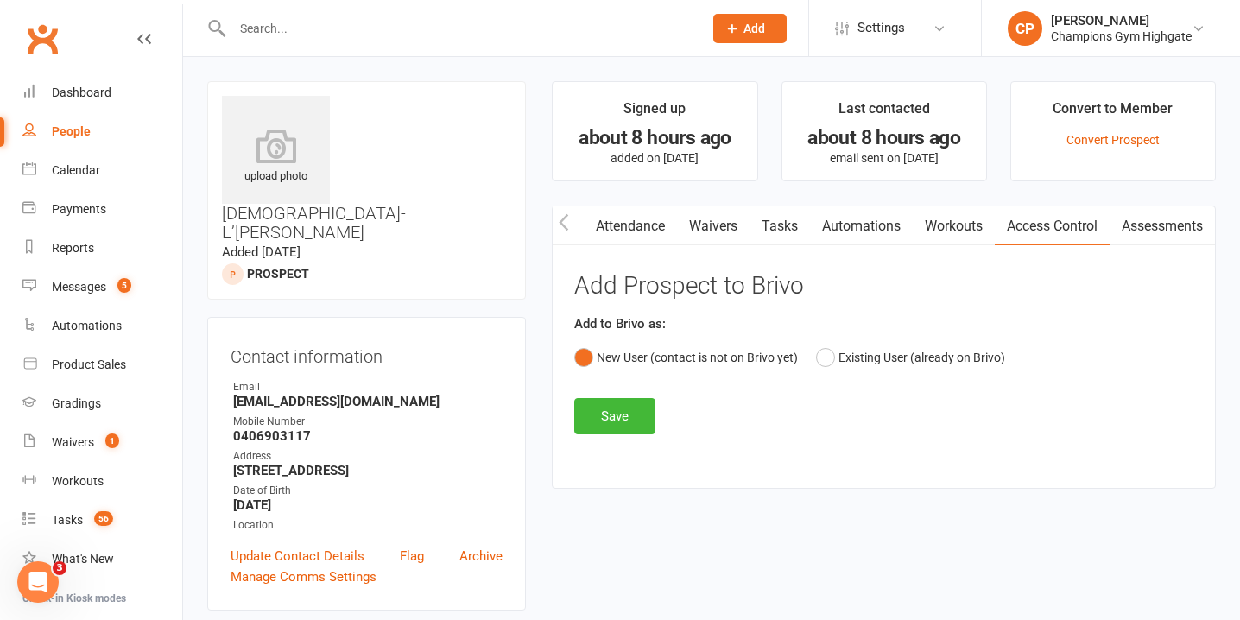
click at [1161, 229] on link "Assessments" at bounding box center [1161, 226] width 105 height 40
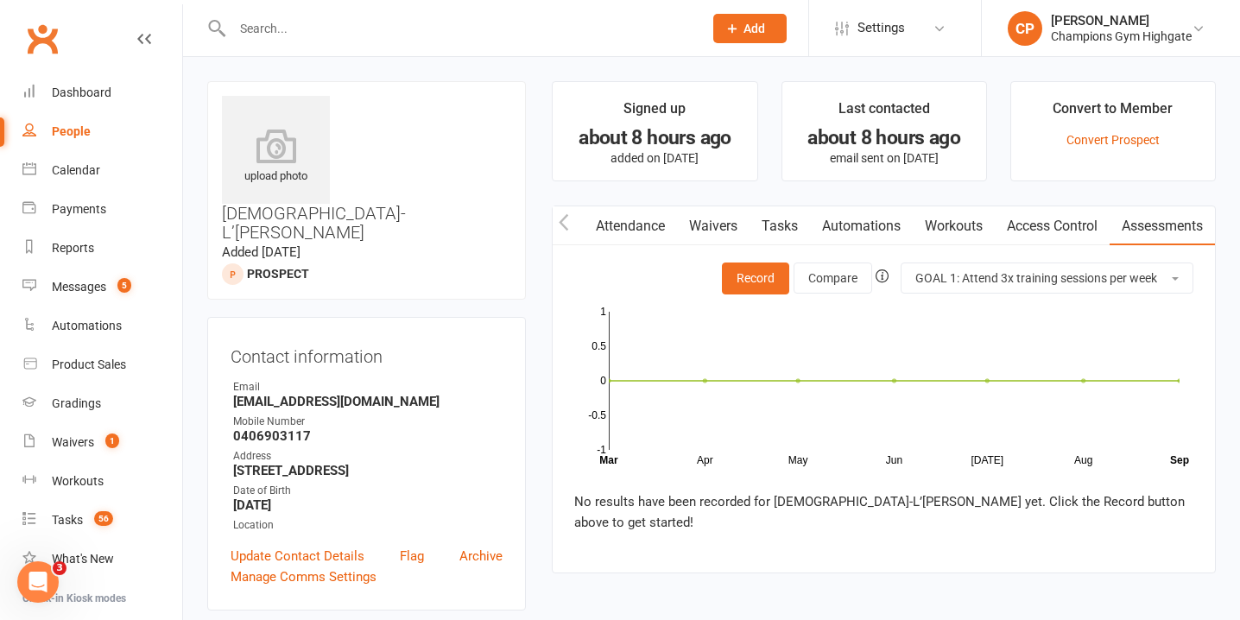
click at [954, 223] on link "Workouts" at bounding box center [953, 226] width 82 height 40
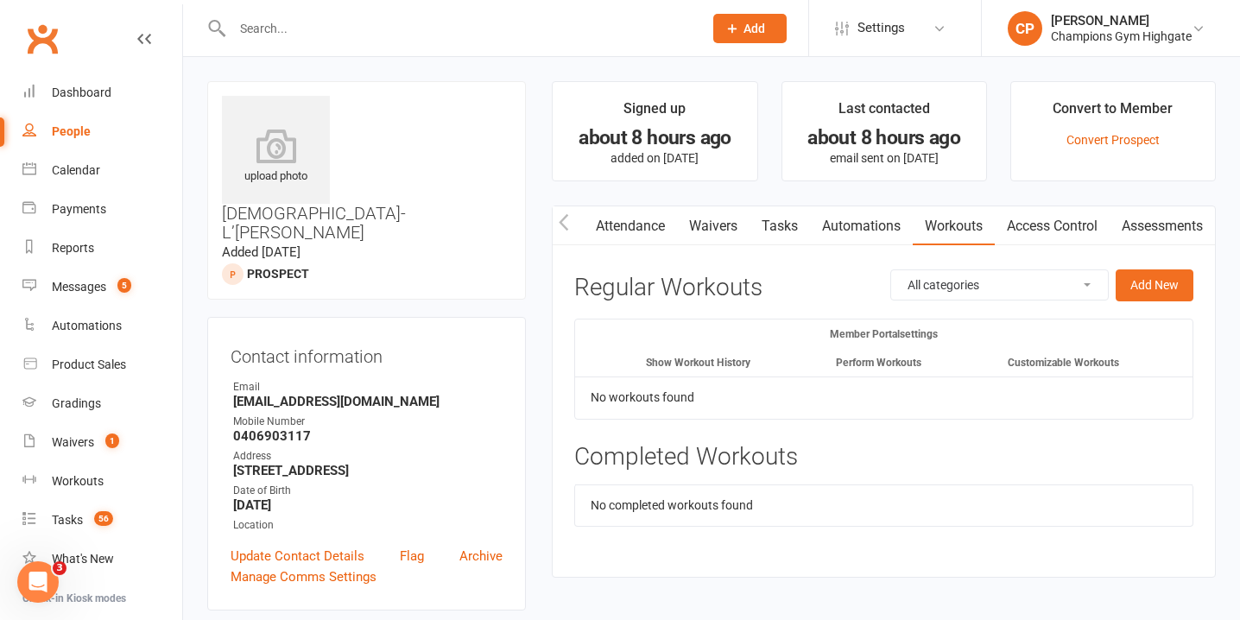
click at [874, 220] on link "Automations" at bounding box center [861, 226] width 103 height 40
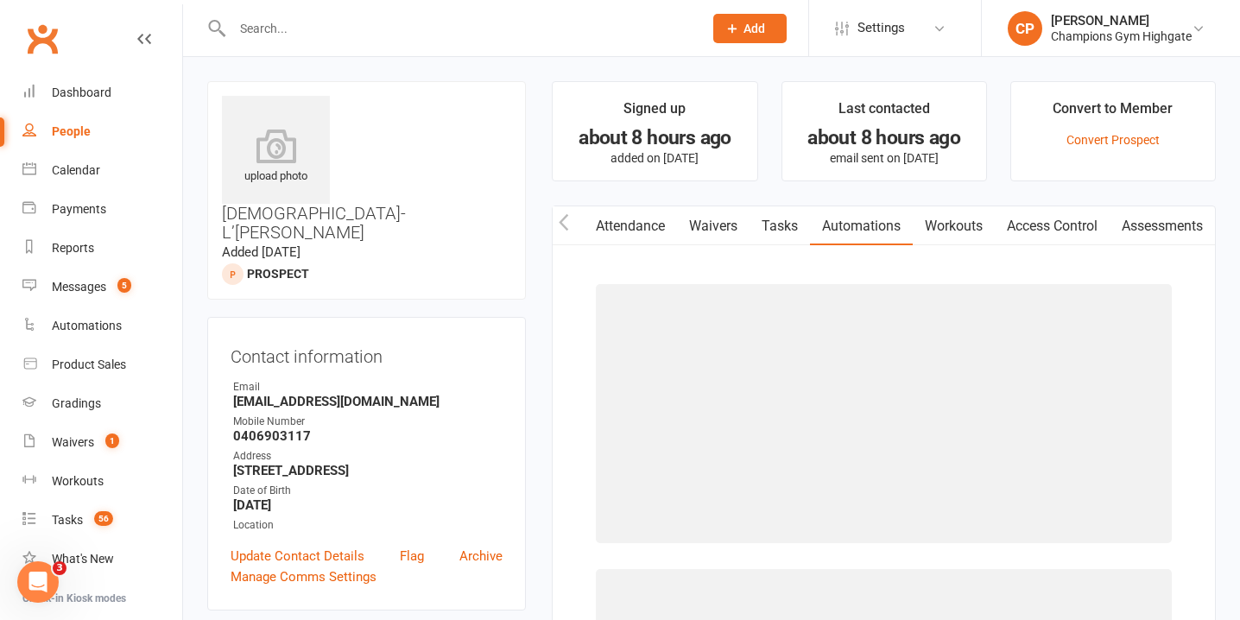
click at [946, 219] on link "Workouts" at bounding box center [953, 226] width 82 height 40
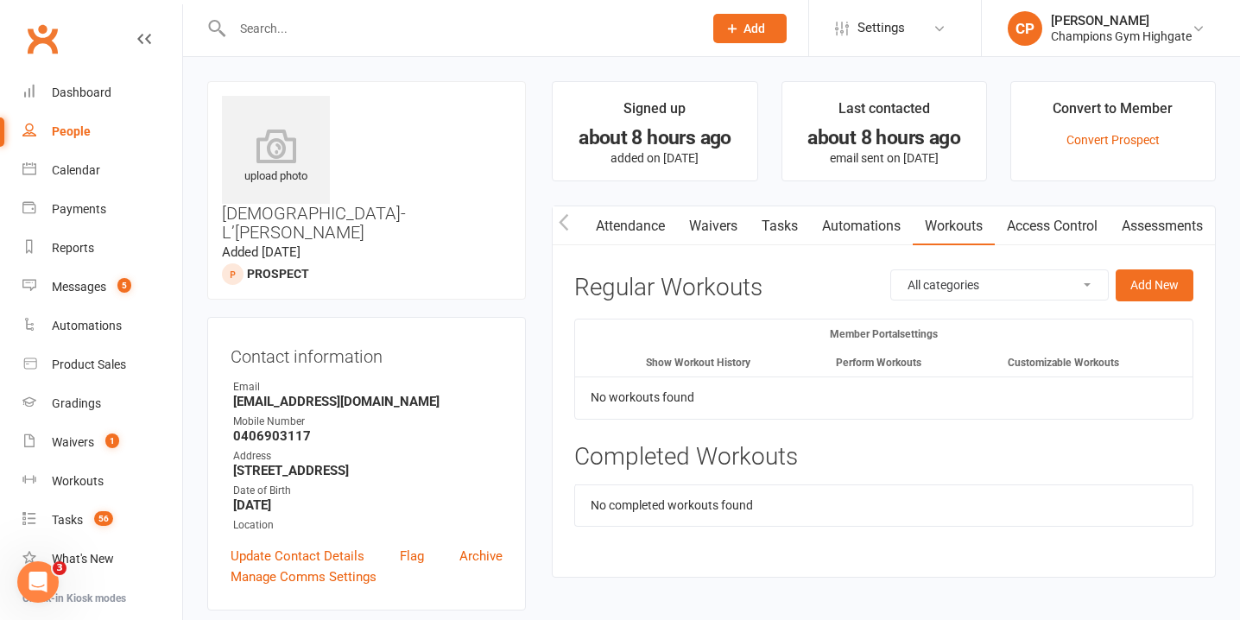
click at [830, 228] on link "Automations" at bounding box center [861, 226] width 103 height 40
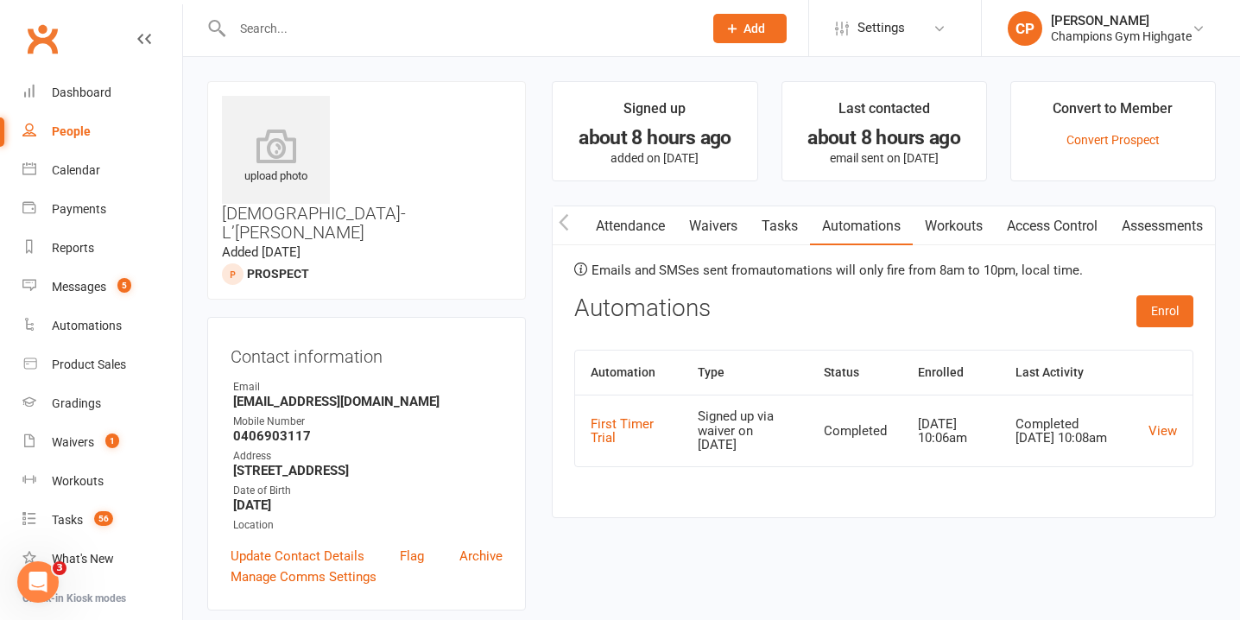
click at [779, 223] on link "Tasks" at bounding box center [779, 226] width 60 height 40
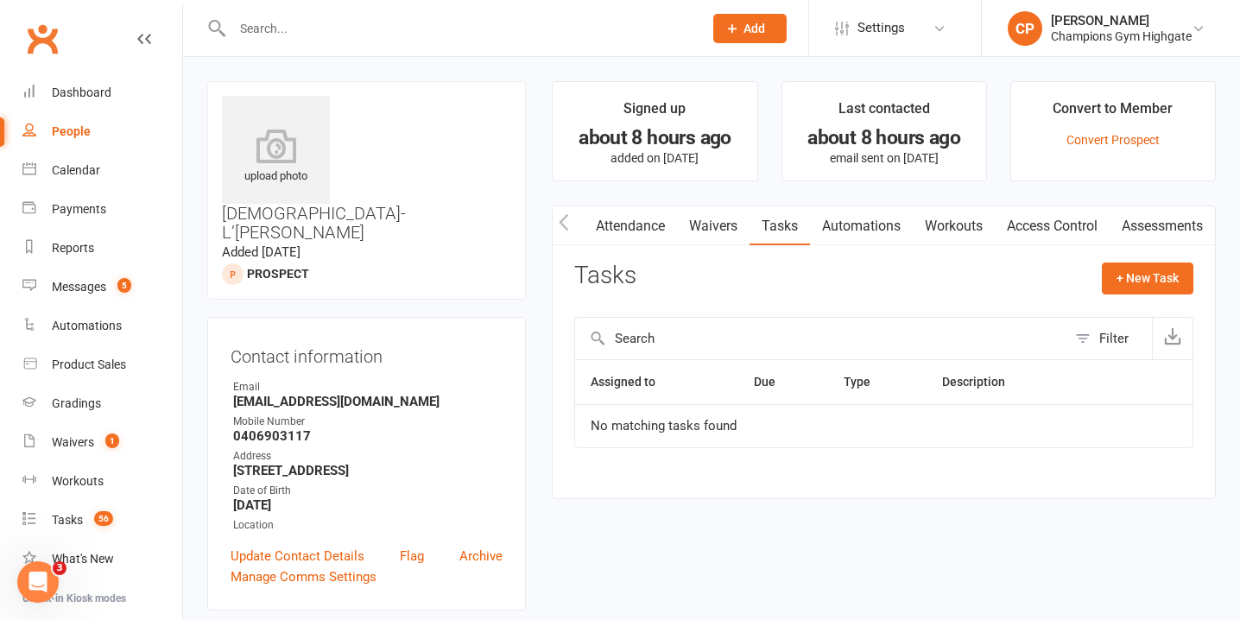
click at [716, 222] on link "Waivers" at bounding box center [713, 226] width 73 height 40
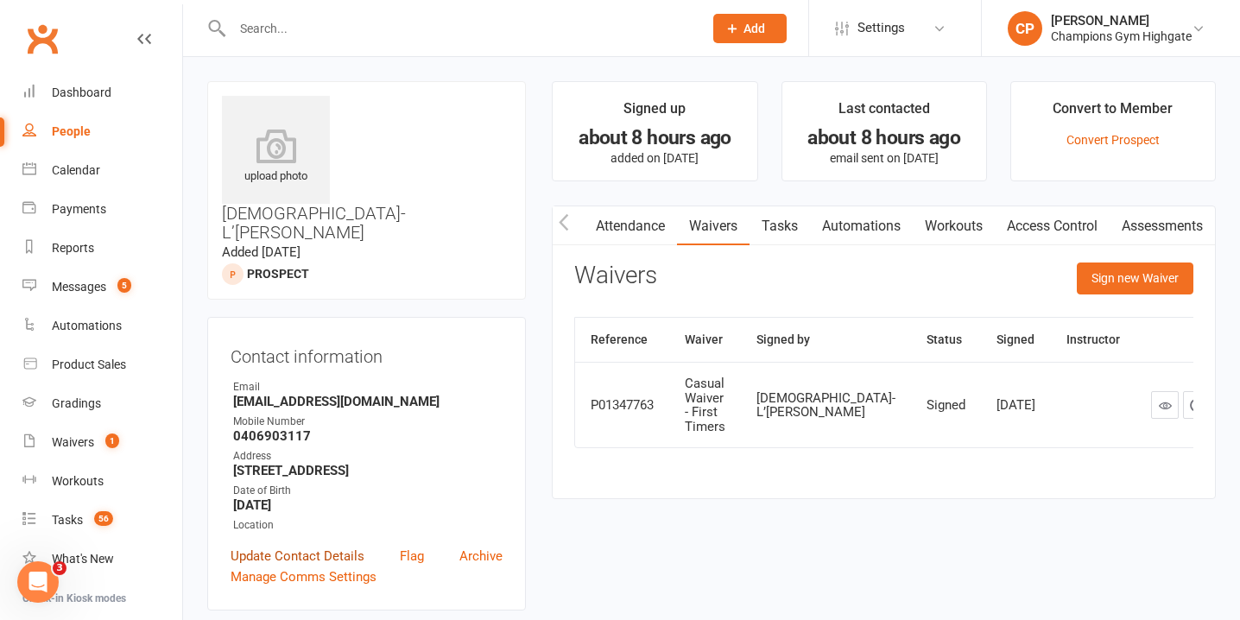
click at [311, 546] on link "Update Contact Details" at bounding box center [297, 556] width 134 height 21
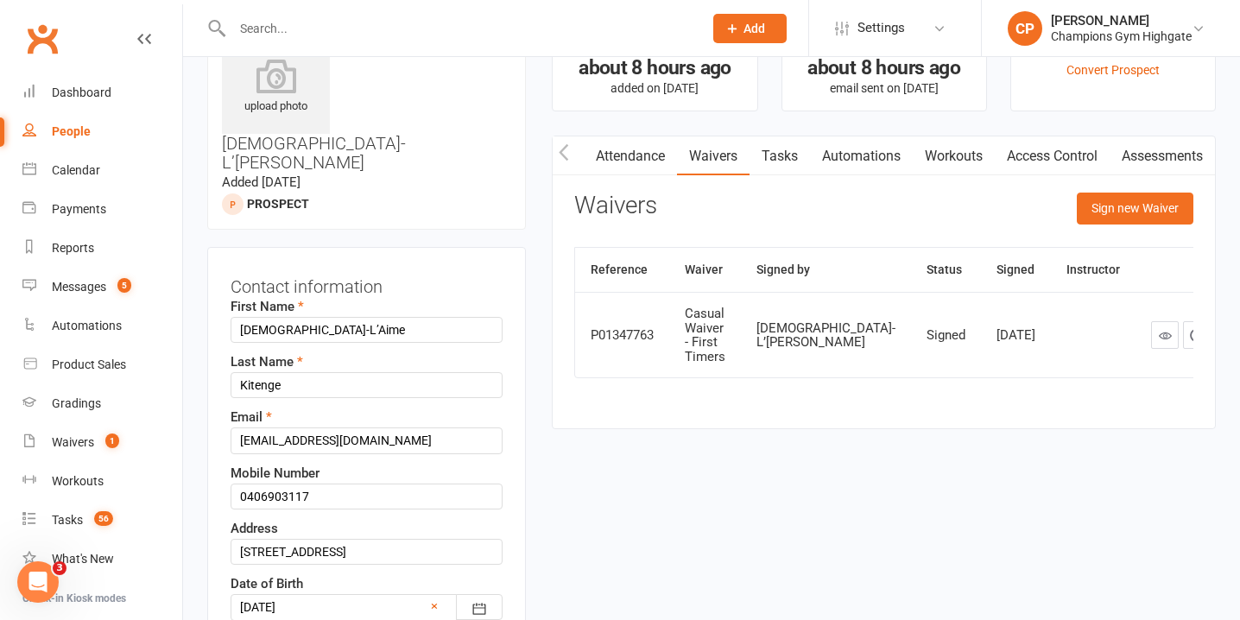
scroll to position [81, 0]
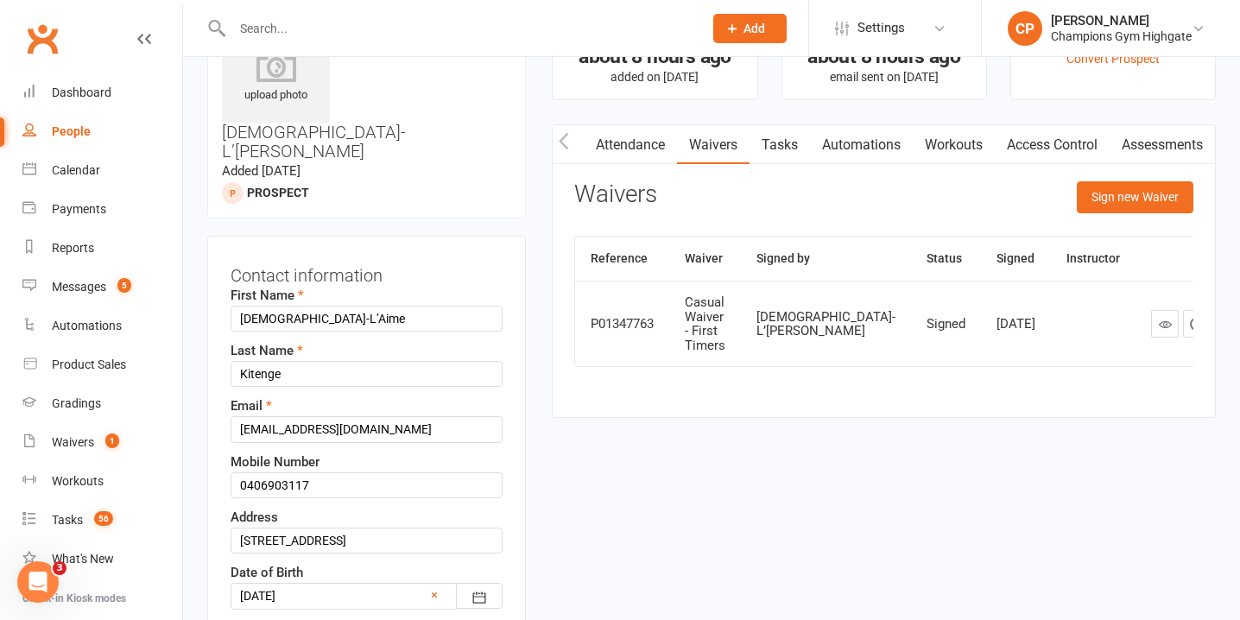
click at [438, 583] on div at bounding box center [366, 596] width 272 height 26
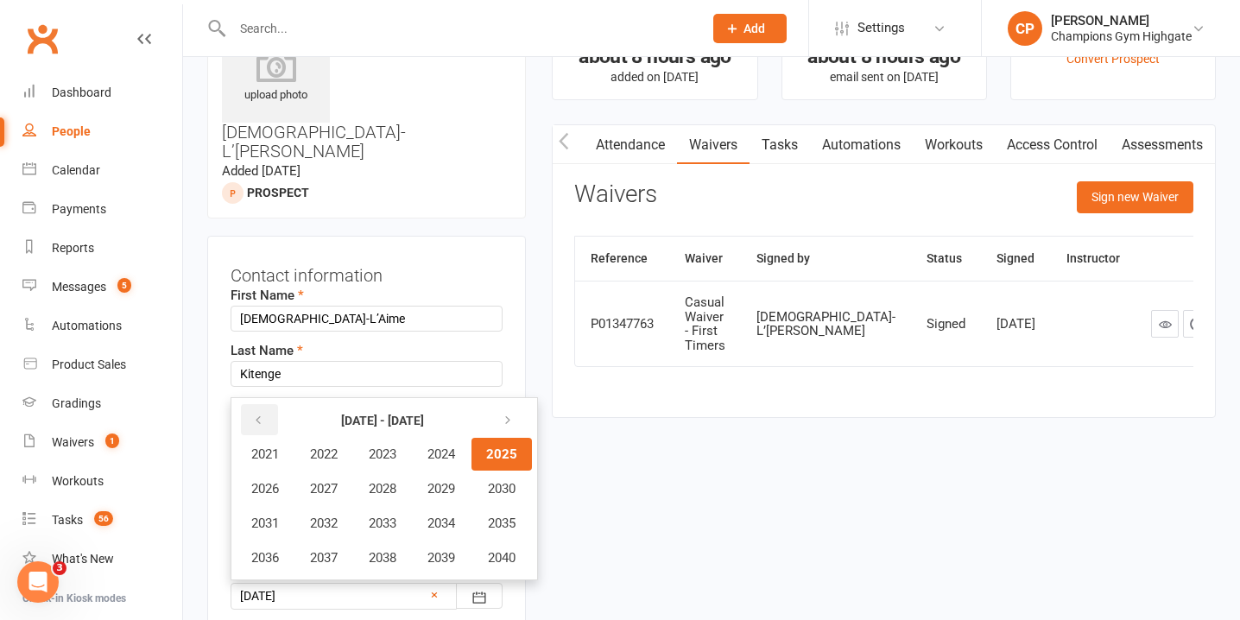
click at [255, 413] on icon "button" at bounding box center [258, 420] width 12 height 14
click at [455, 446] on span "2004" at bounding box center [441, 454] width 28 height 16
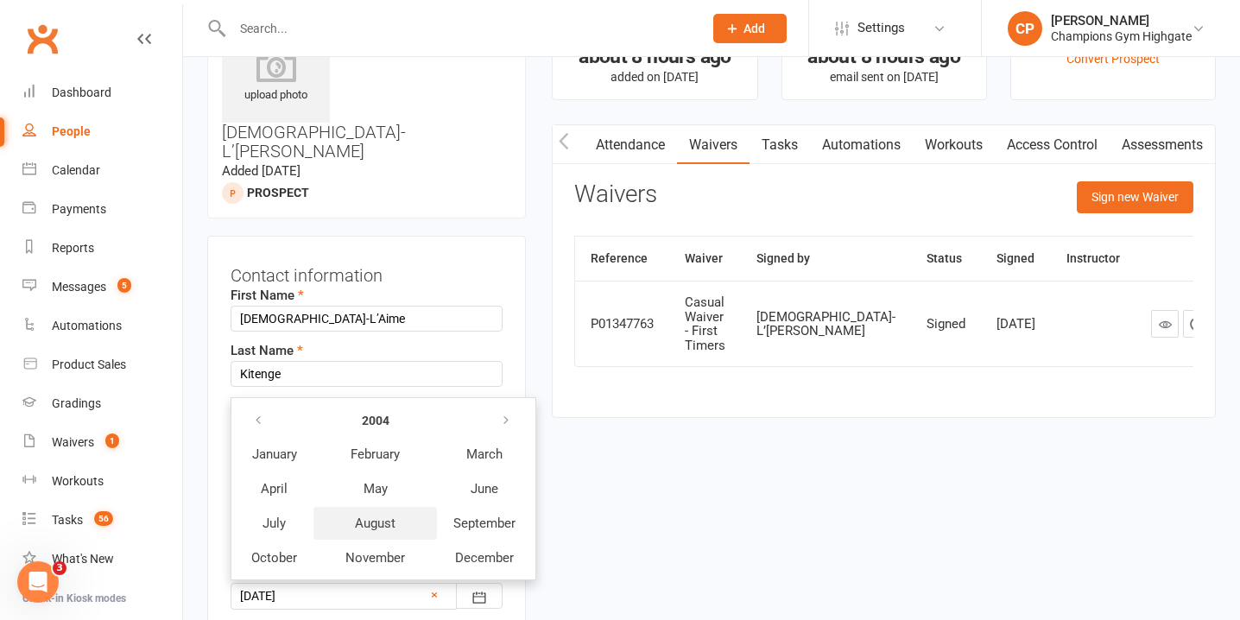
click at [369, 515] on span "August" at bounding box center [375, 523] width 41 height 16
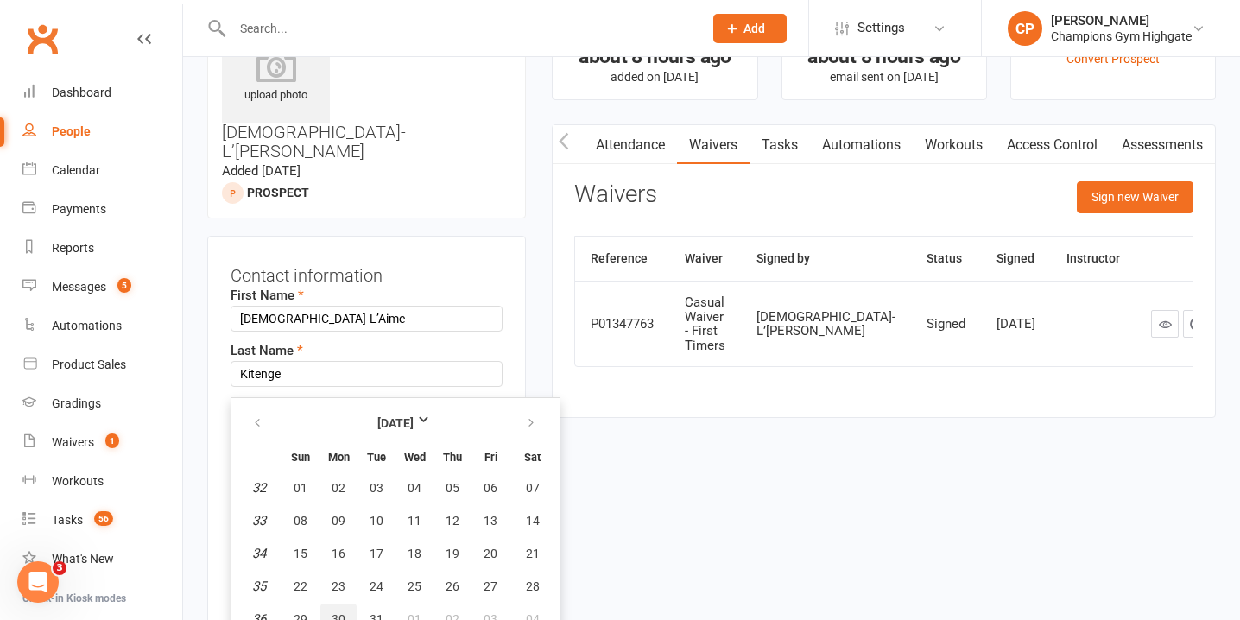
click at [344, 603] on button "30" at bounding box center [338, 618] width 36 height 31
type input "30 Aug 2004"
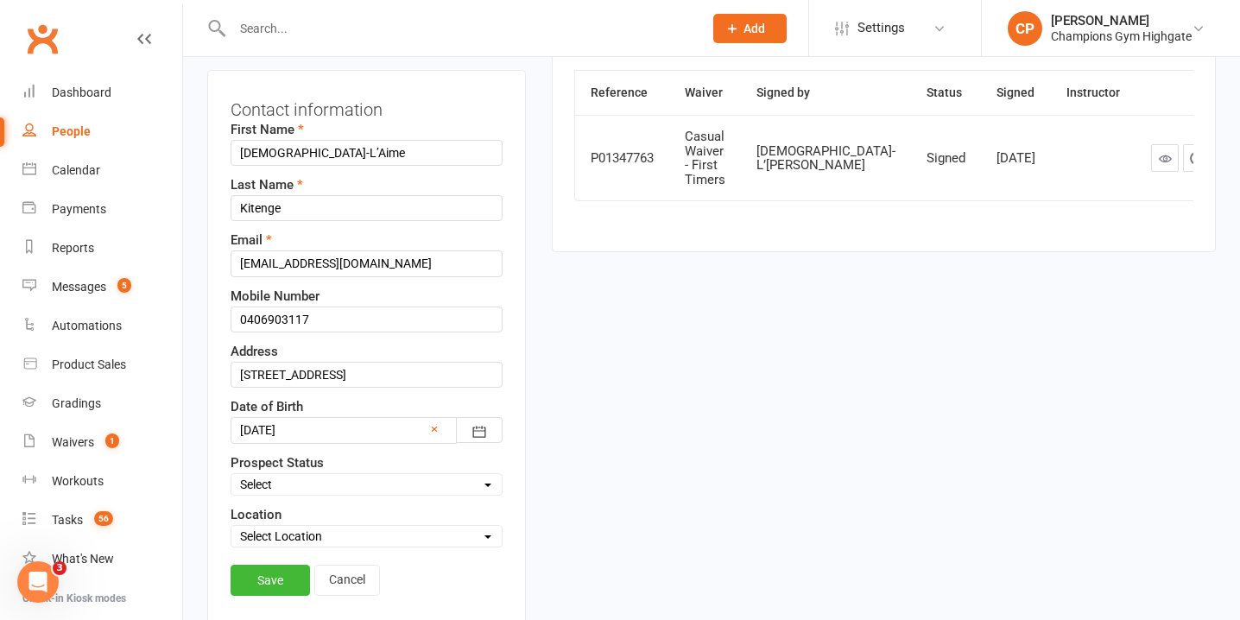
scroll to position [248, 0]
click at [330, 474] on select "Select Initial Contact Follow-up Call Follow-up Email Almost Ready Not Ready No…" at bounding box center [366, 483] width 270 height 19
select select "Initial Contact"
click at [231, 474] on select "Select Initial Contact Follow-up Call Follow-up Email Almost Ready Not Ready No…" at bounding box center [366, 483] width 270 height 19
click at [260, 564] on link "Save" at bounding box center [269, 579] width 79 height 31
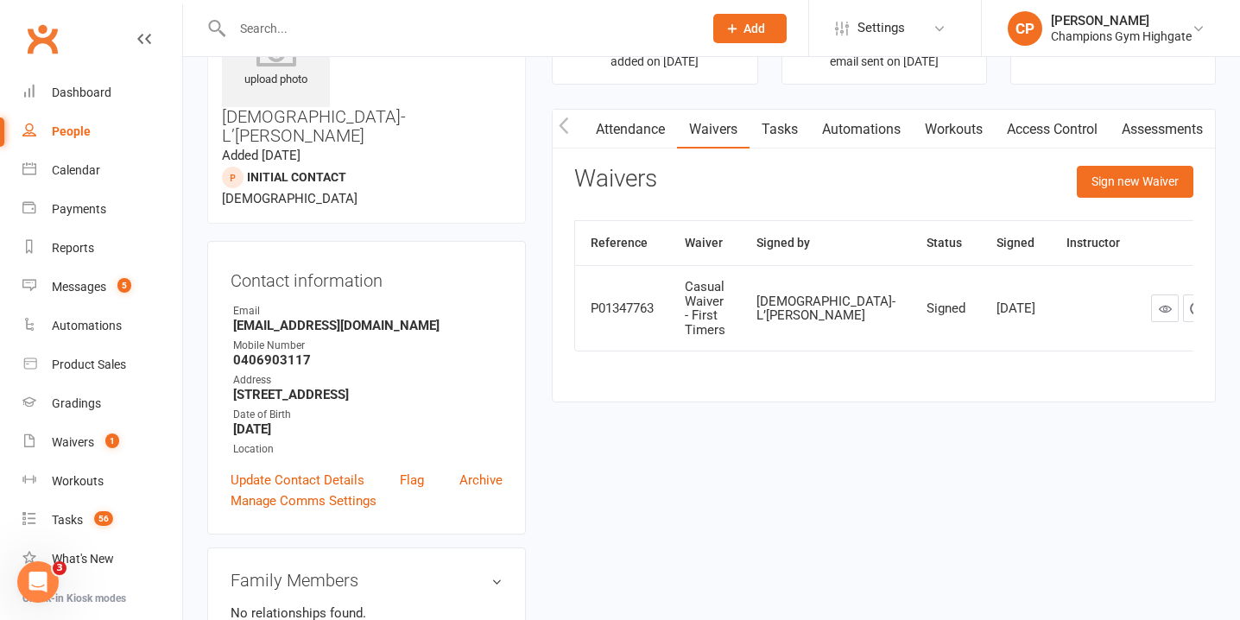
scroll to position [0, 0]
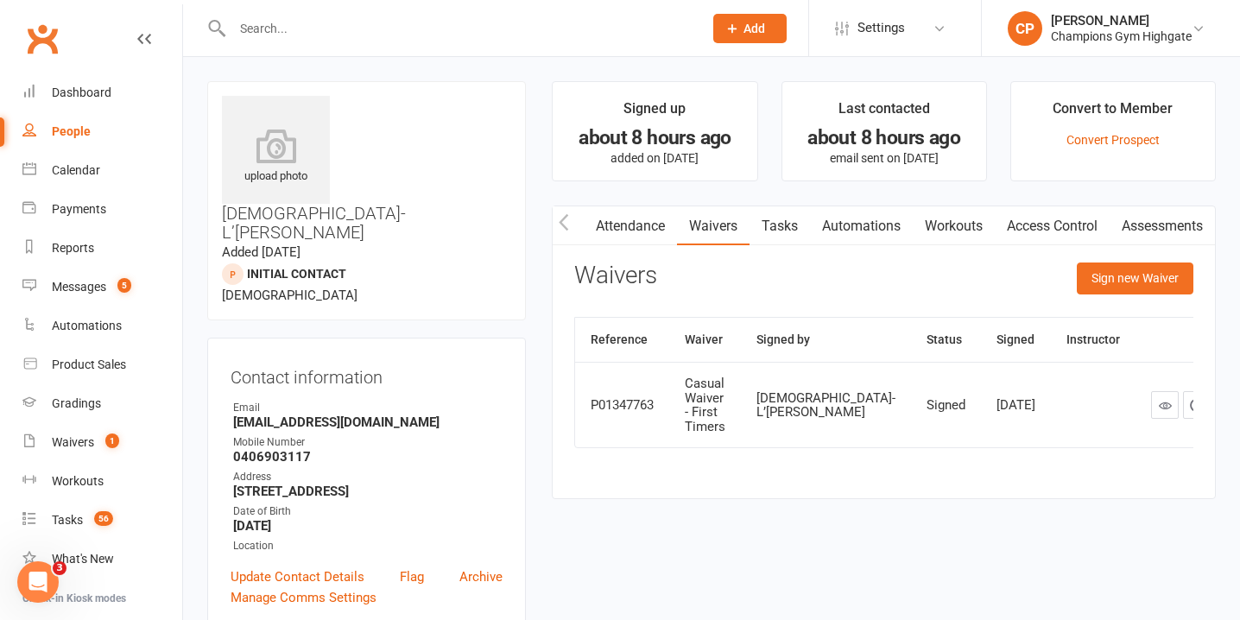
click at [621, 216] on link "Attendance" at bounding box center [630, 226] width 93 height 40
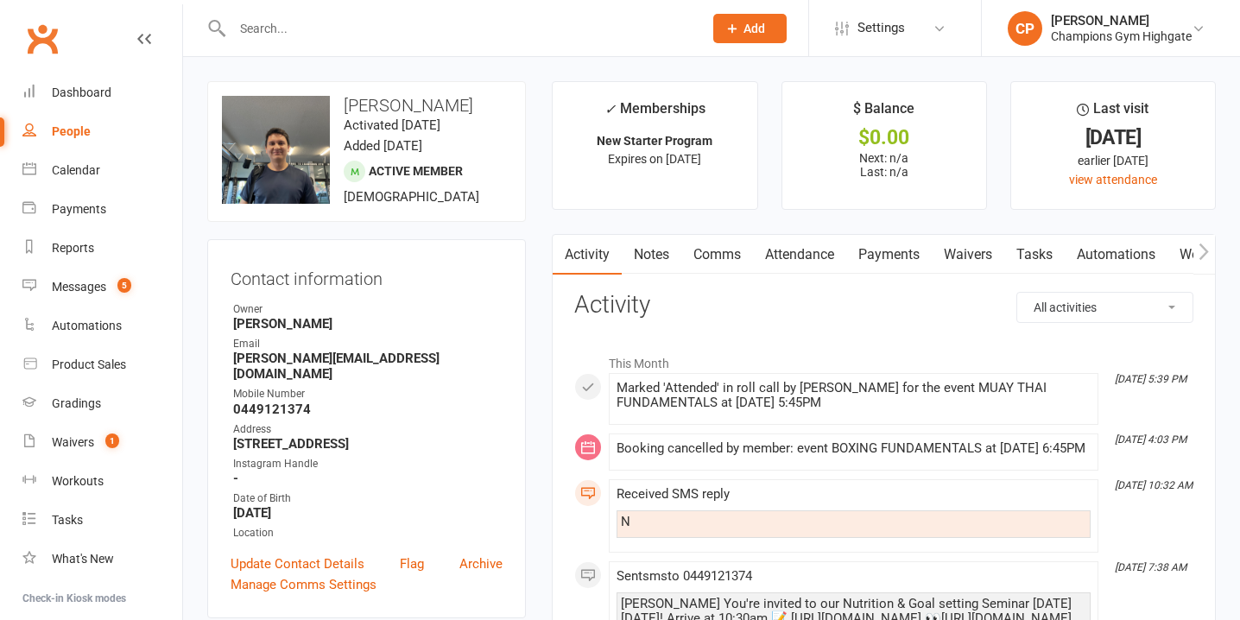
click at [658, 268] on link "Notes" at bounding box center [651, 255] width 60 height 40
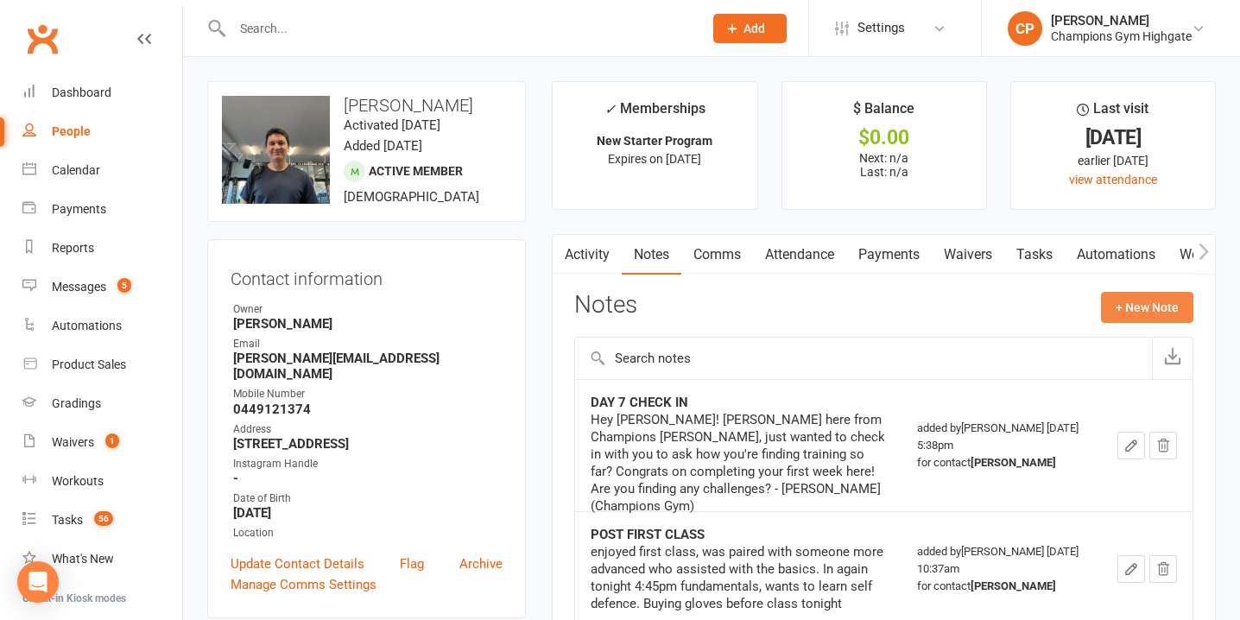
click at [1122, 305] on button "+ New Note" at bounding box center [1147, 307] width 92 height 31
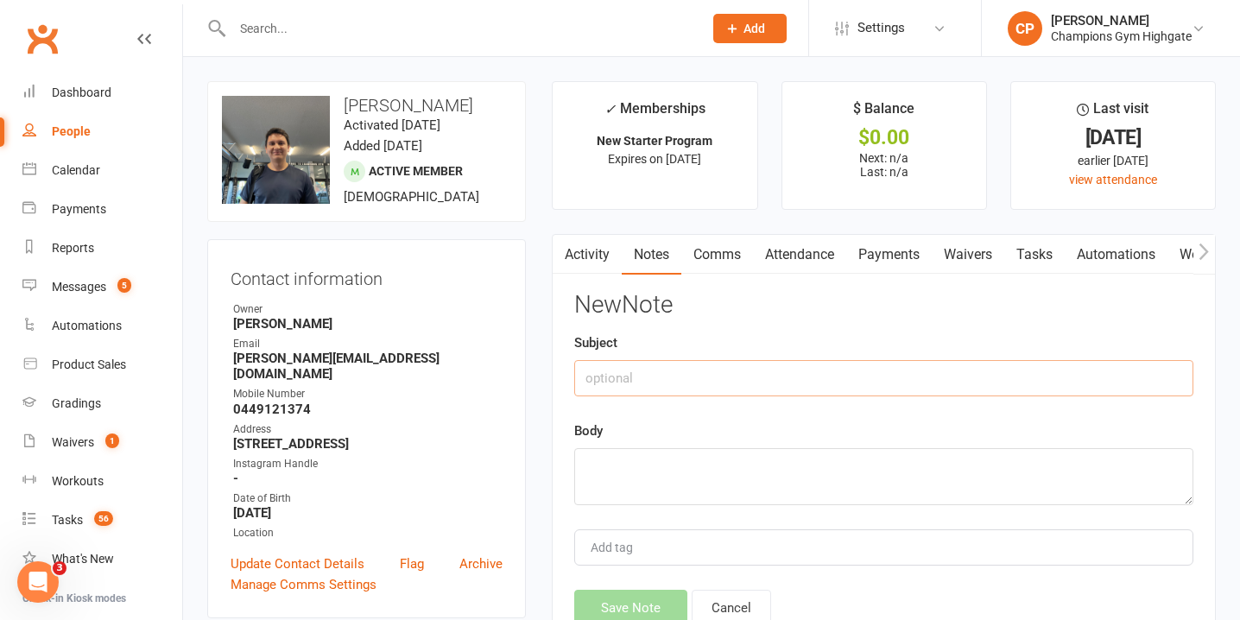
click at [842, 375] on input "text" at bounding box center [883, 378] width 619 height 36
type input "DAY 14 CHECK IN"
click at [780, 483] on textarea at bounding box center [883, 476] width 619 height 57
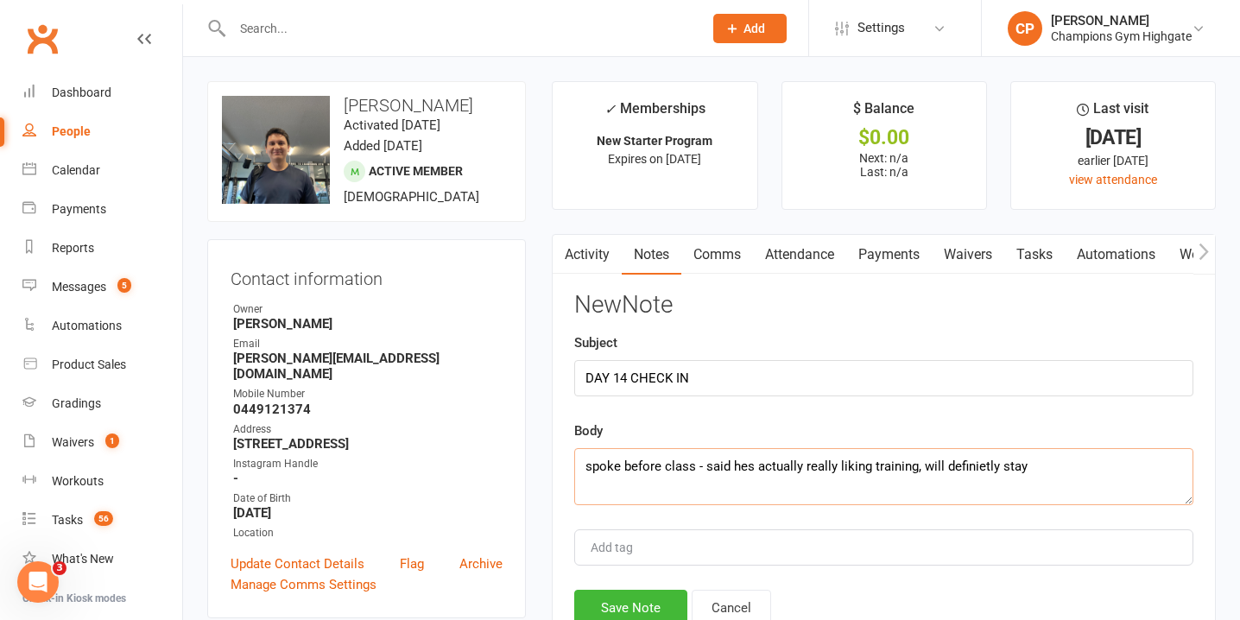
click at [957, 469] on textarea "spoke before class - said hes actually really liking training, will definietly …" at bounding box center [883, 476] width 619 height 57
click at [958, 469] on textarea "spoke before class - said hes actually really liking training, will definietly …" at bounding box center [883, 476] width 619 height 57
click at [943, 468] on textarea "spoke before class - said hes actually really liking training, will definitely …" at bounding box center [883, 476] width 619 height 57
click at [1065, 461] on textarea "spoke before class - said hes actually really liking training, will "definitely…" at bounding box center [883, 476] width 619 height 57
click at [1070, 426] on div "Body spoke before class - said hes actually really liking training, will "defin…" at bounding box center [883, 462] width 619 height 85
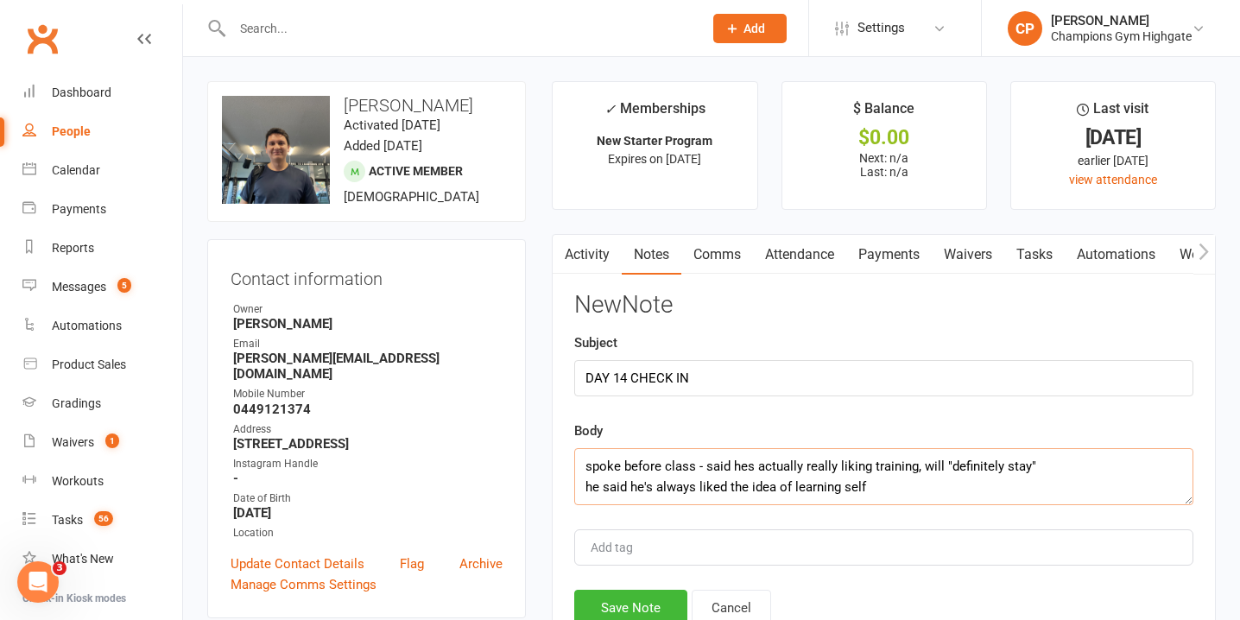
click at [906, 483] on textarea "spoke before class - said hes actually really liking training, will "definitely…" at bounding box center [883, 476] width 619 height 57
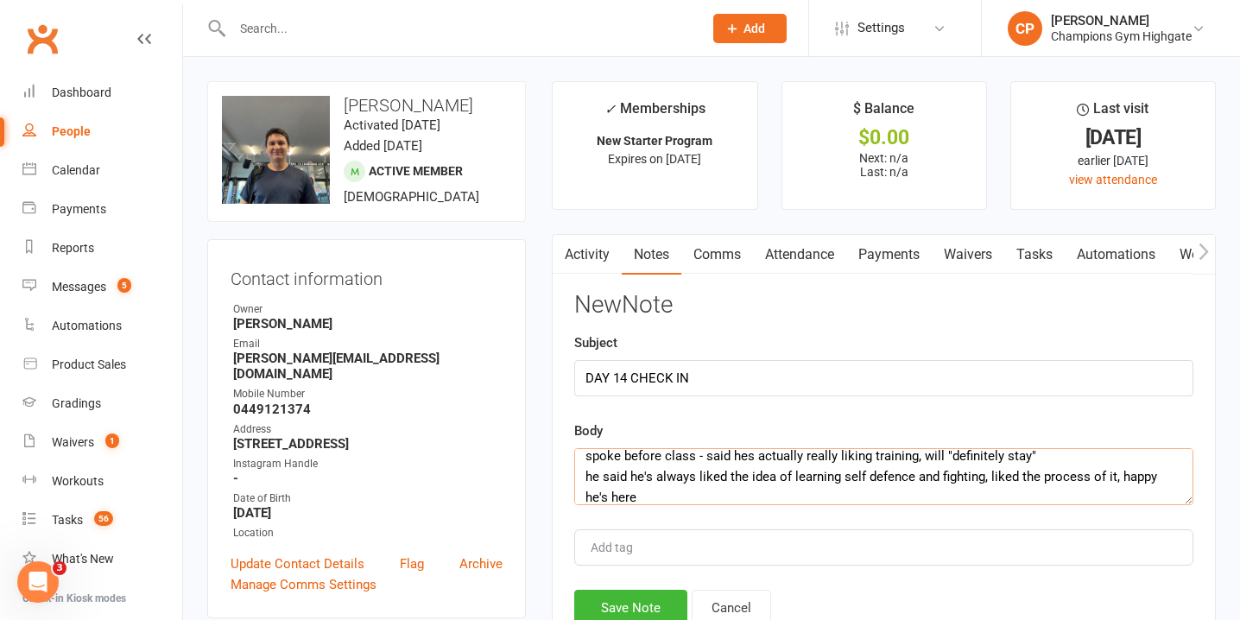
type textarea "spoke before class - said hes actually really liking training, will "definitely…"
click at [630, 602] on button "Save Note" at bounding box center [630, 608] width 113 height 36
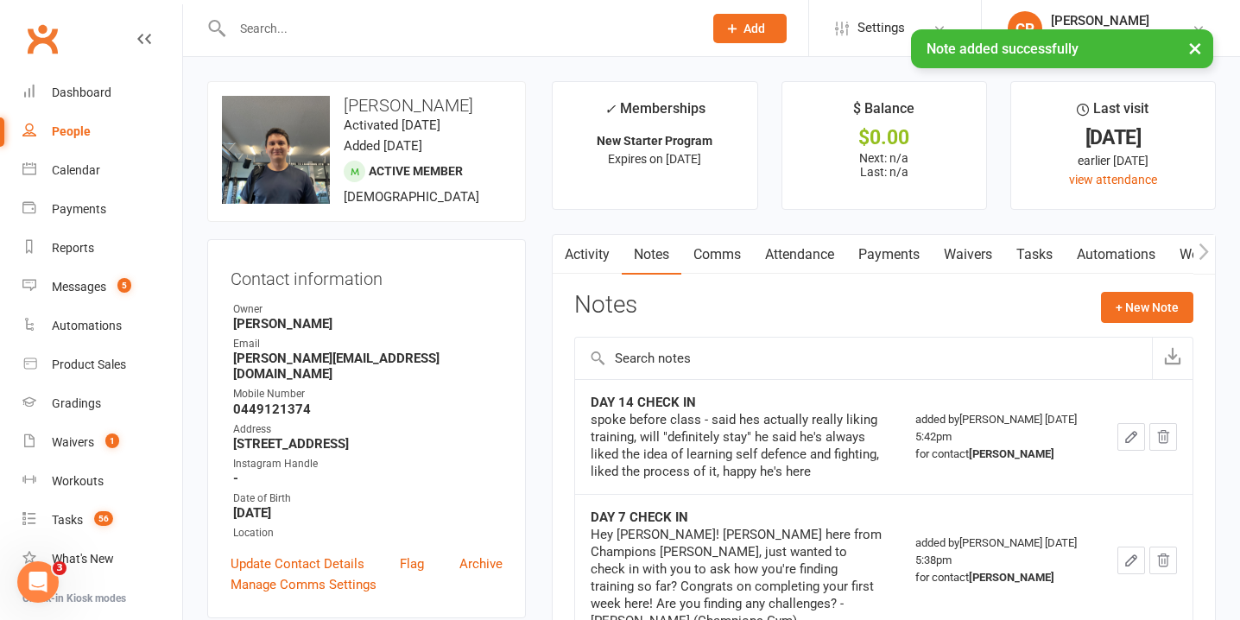
click at [78, 131] on div "People" at bounding box center [71, 131] width 39 height 14
select select "100"
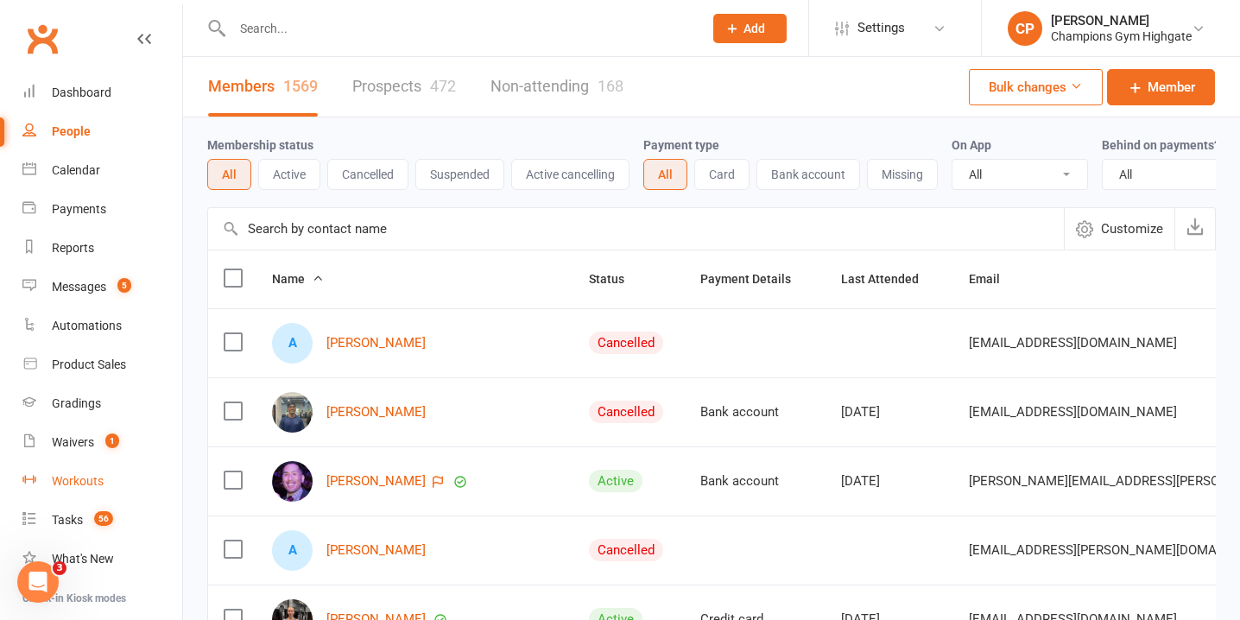
scroll to position [172, 0]
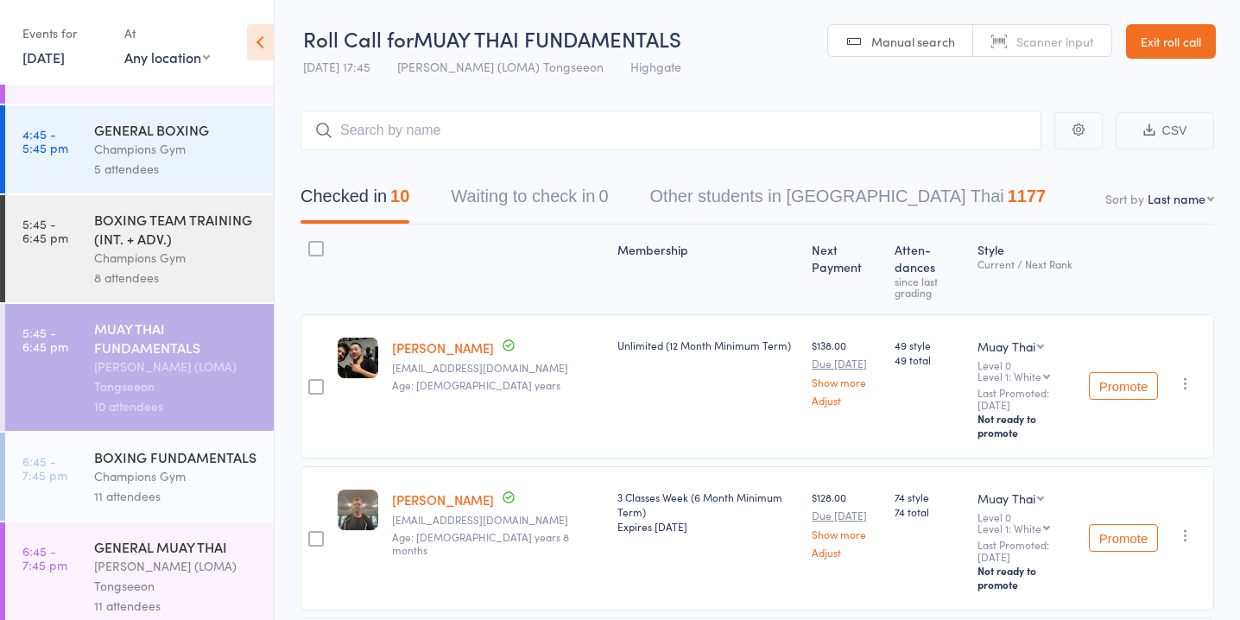
click at [195, 466] on div "Champions Gym" at bounding box center [176, 476] width 165 height 20
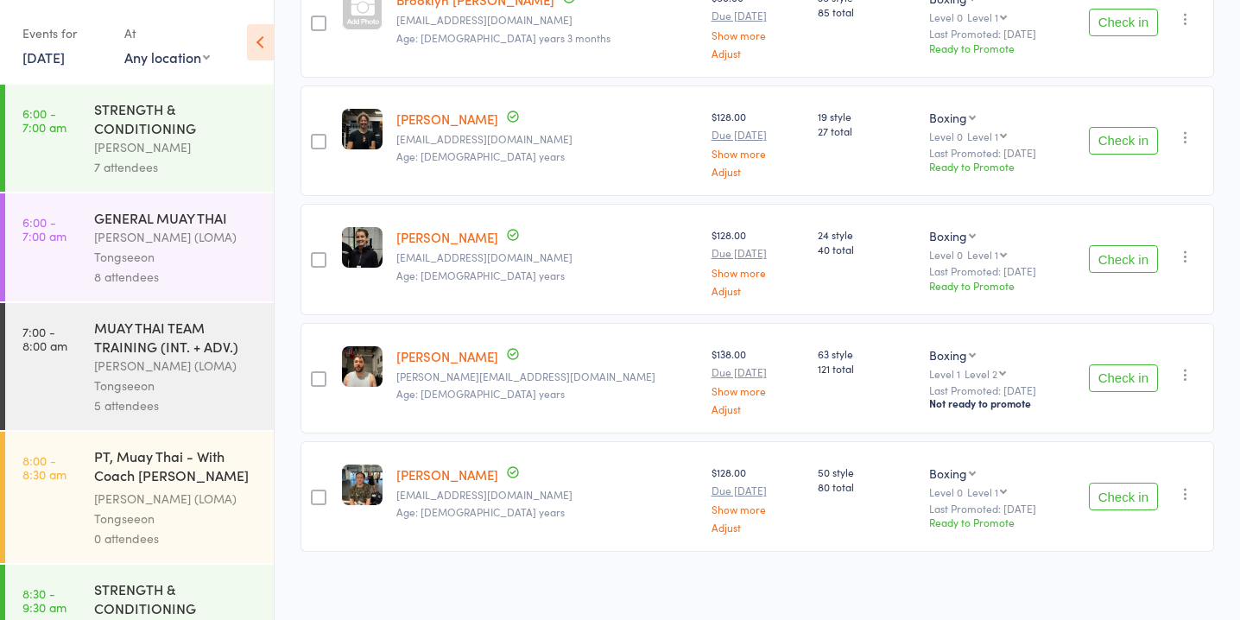
scroll to position [1025, 0]
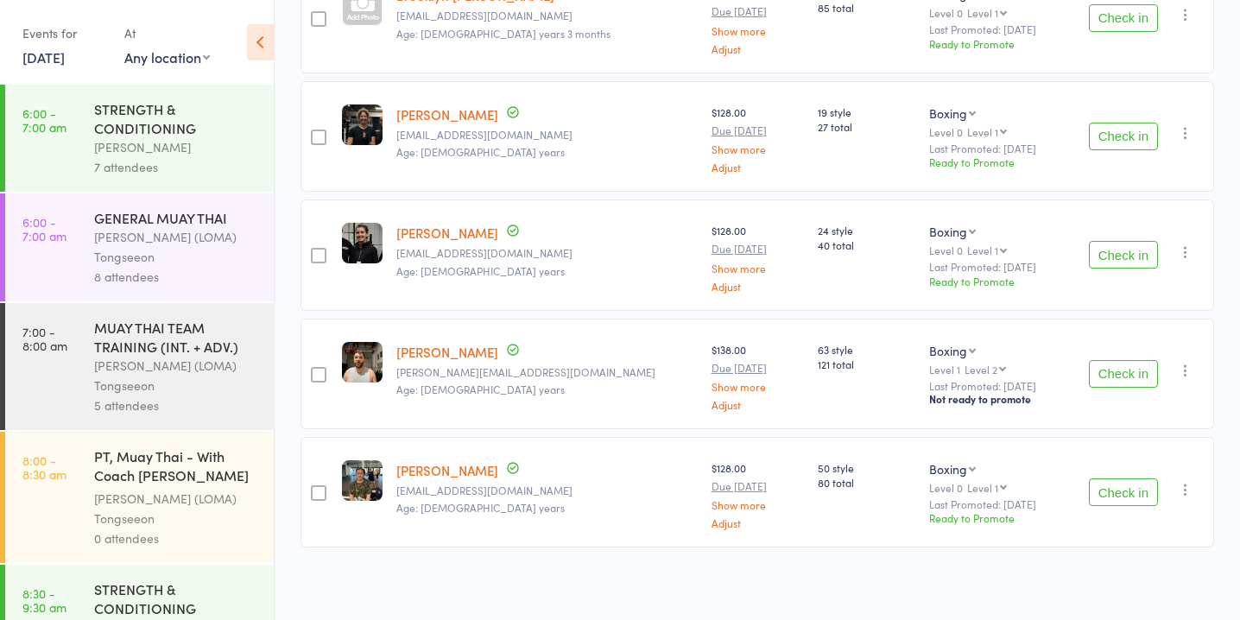
click at [1119, 365] on button "Check in" at bounding box center [1122, 374] width 69 height 28
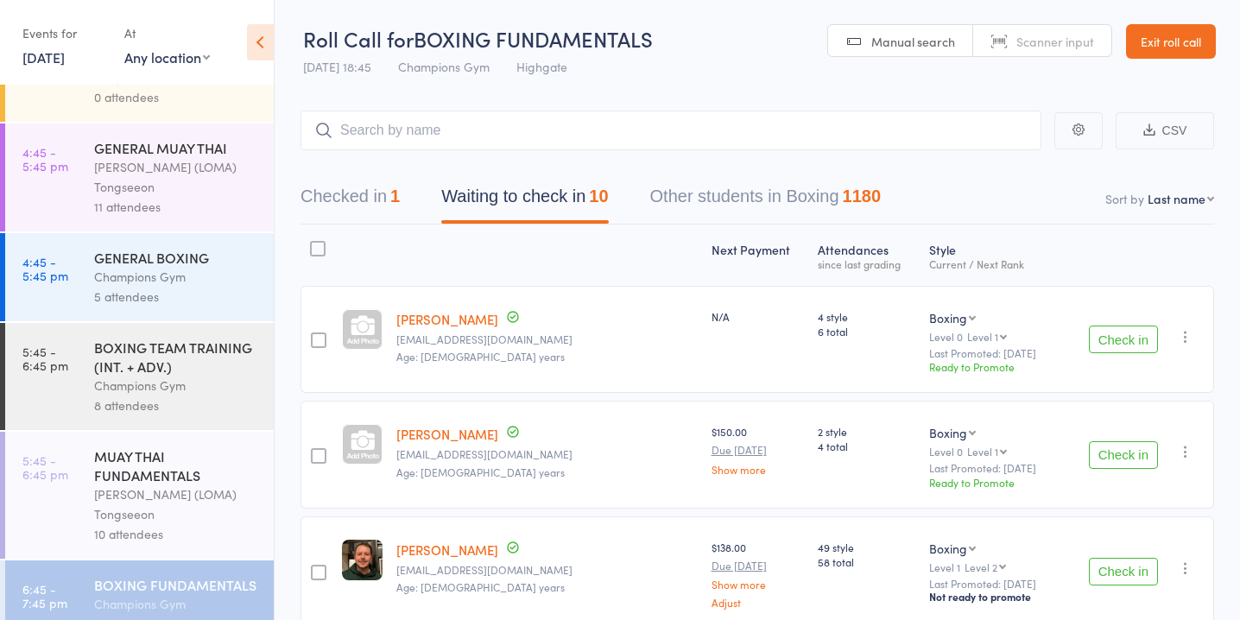
scroll to position [1782, 0]
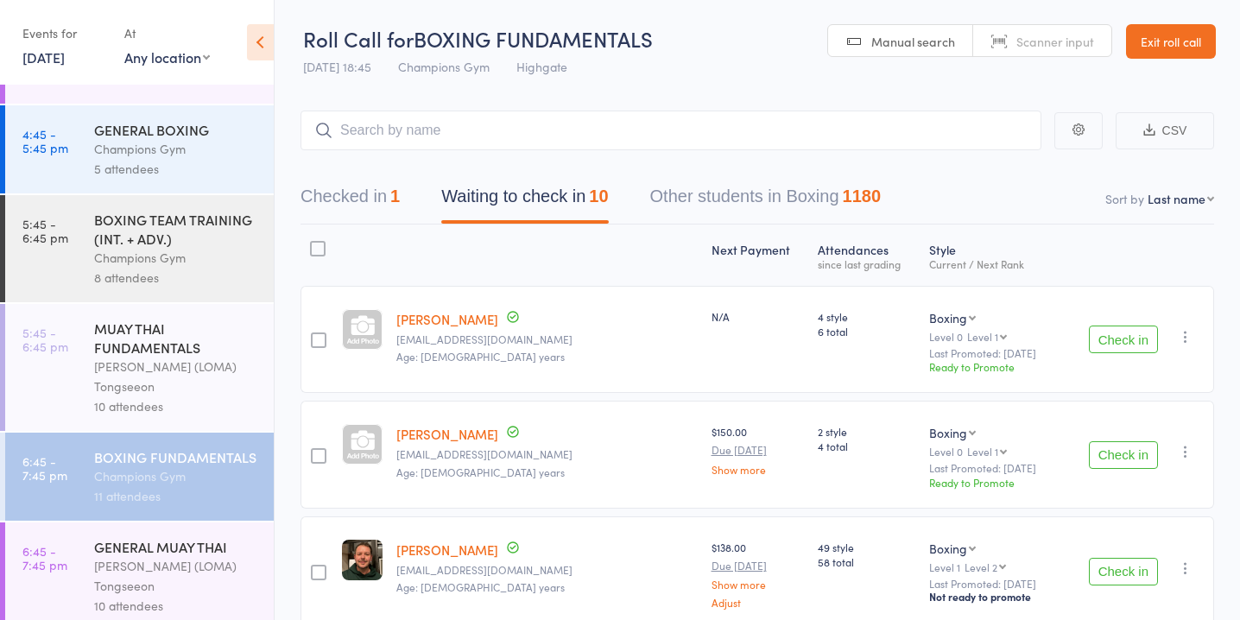
click at [183, 359] on div "[PERSON_NAME] (LOMA) Tongseeon" at bounding box center [176, 376] width 165 height 40
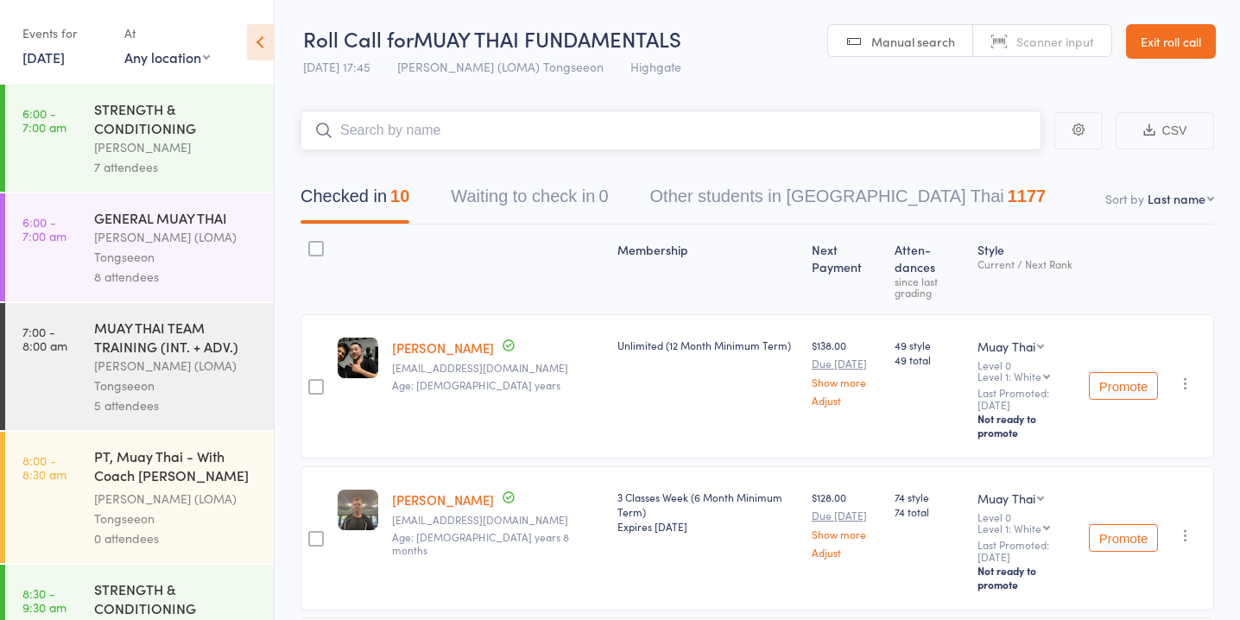
click at [533, 125] on input "search" at bounding box center [670, 130] width 741 height 40
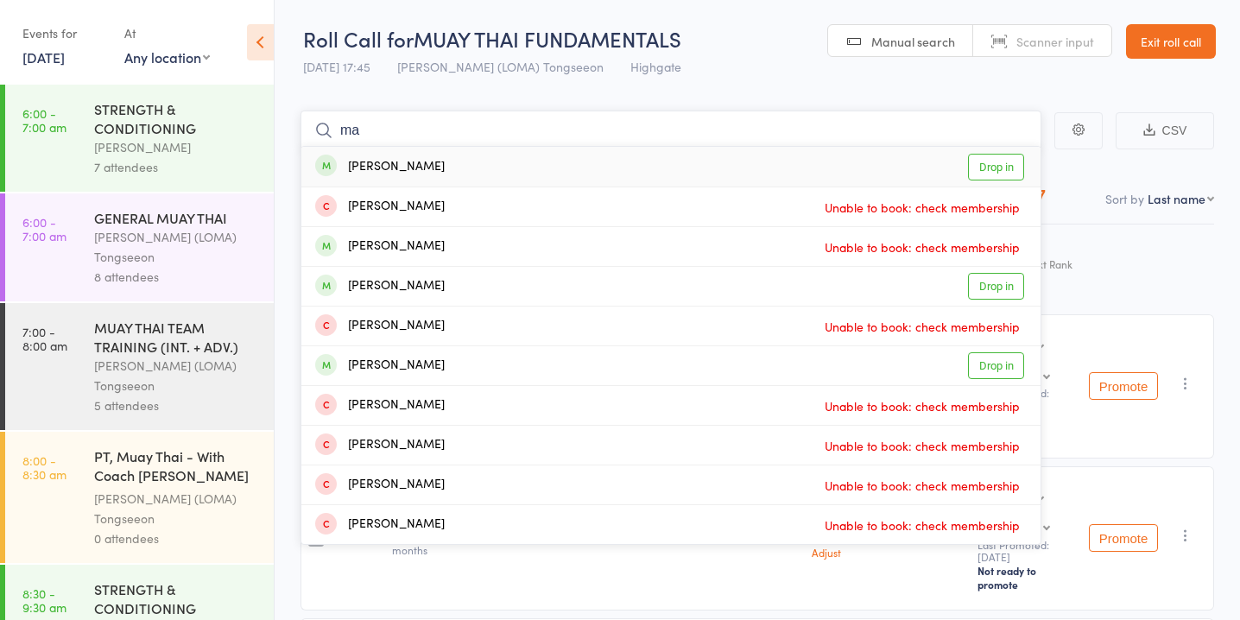
type input "m"
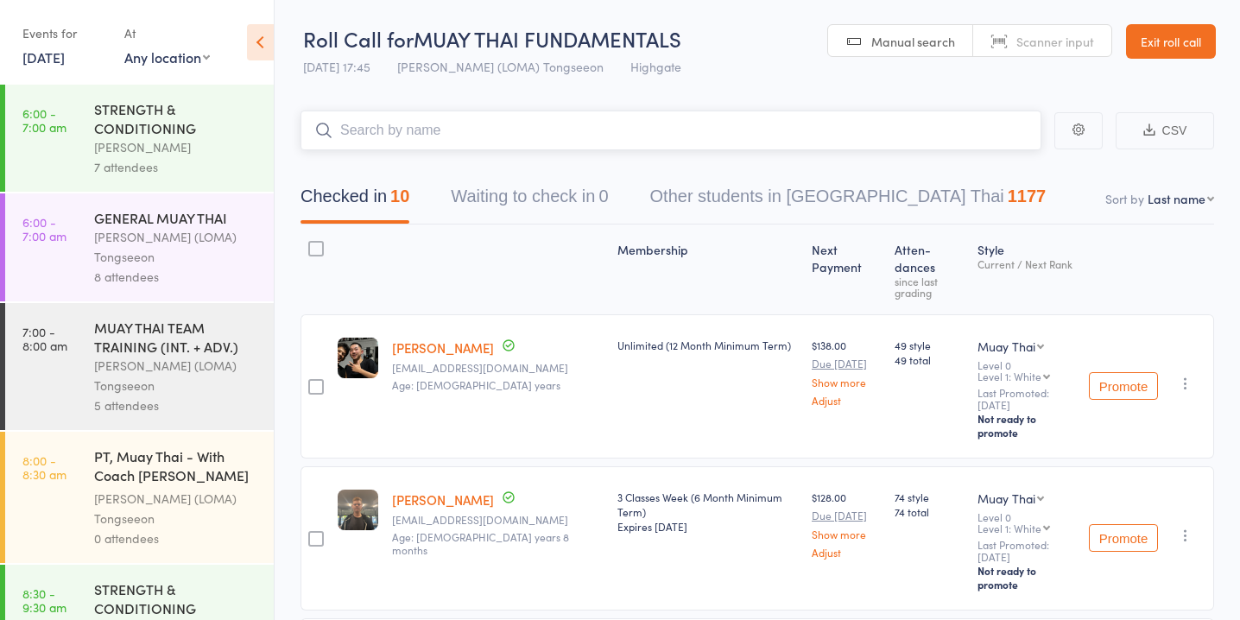
scroll to position [1782, 0]
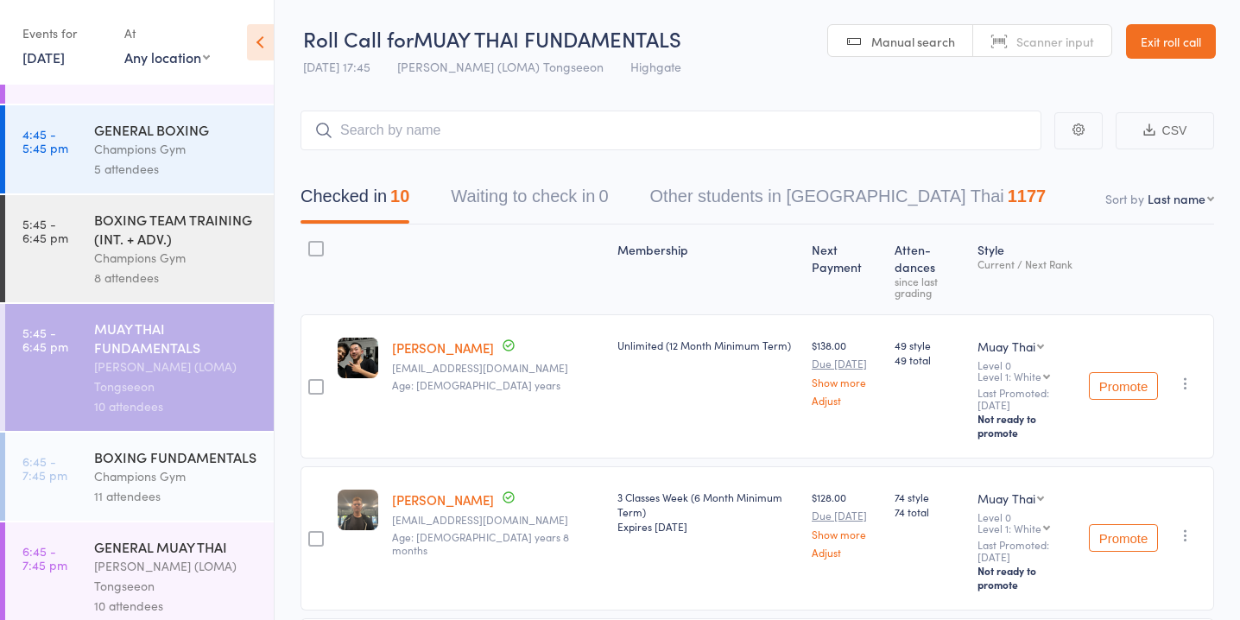
click at [203, 486] on div "11 attendees" at bounding box center [176, 496] width 165 height 20
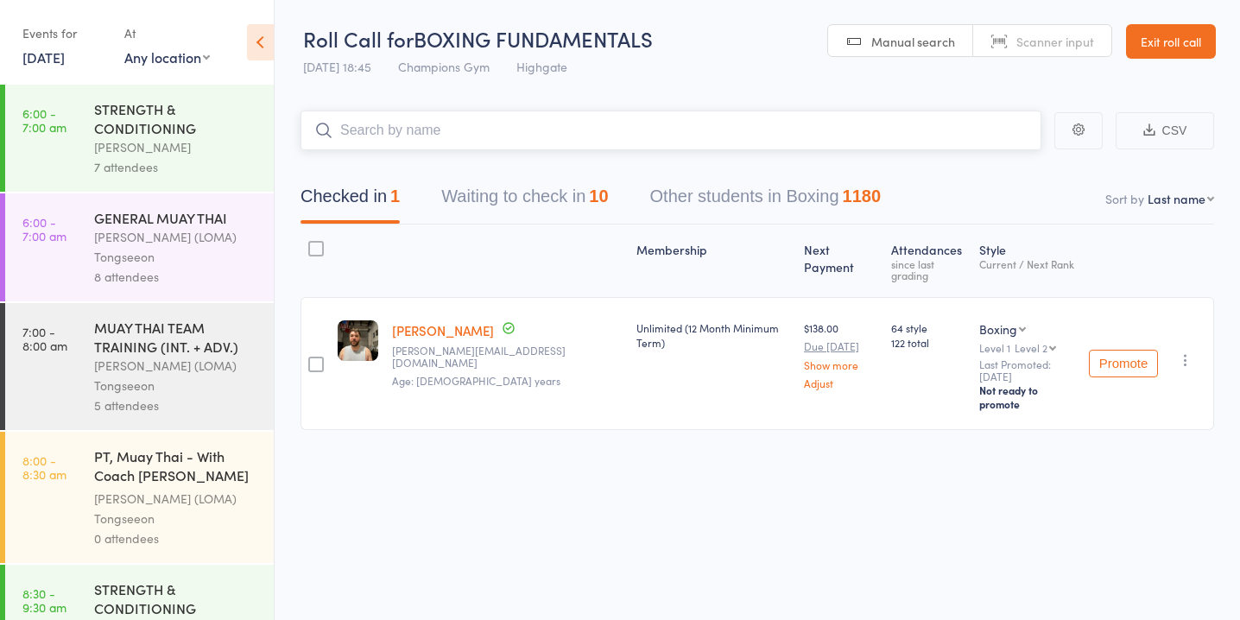
click at [537, 199] on button "Waiting to check in 10" at bounding box center [524, 201] width 167 height 46
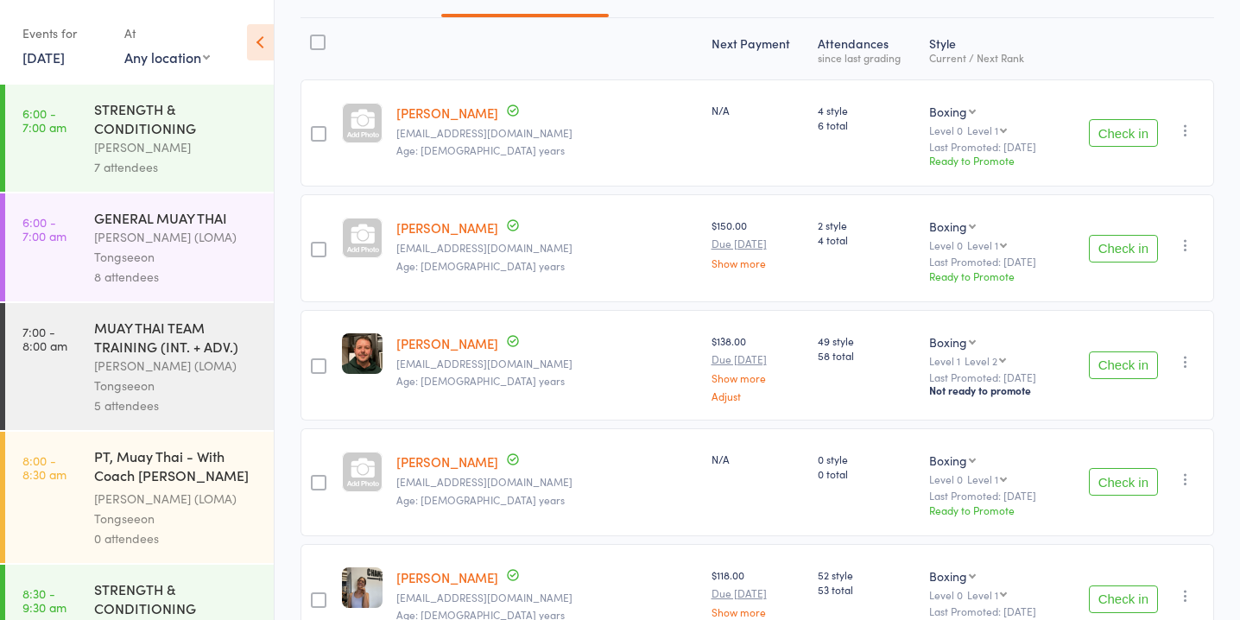
scroll to position [46, 0]
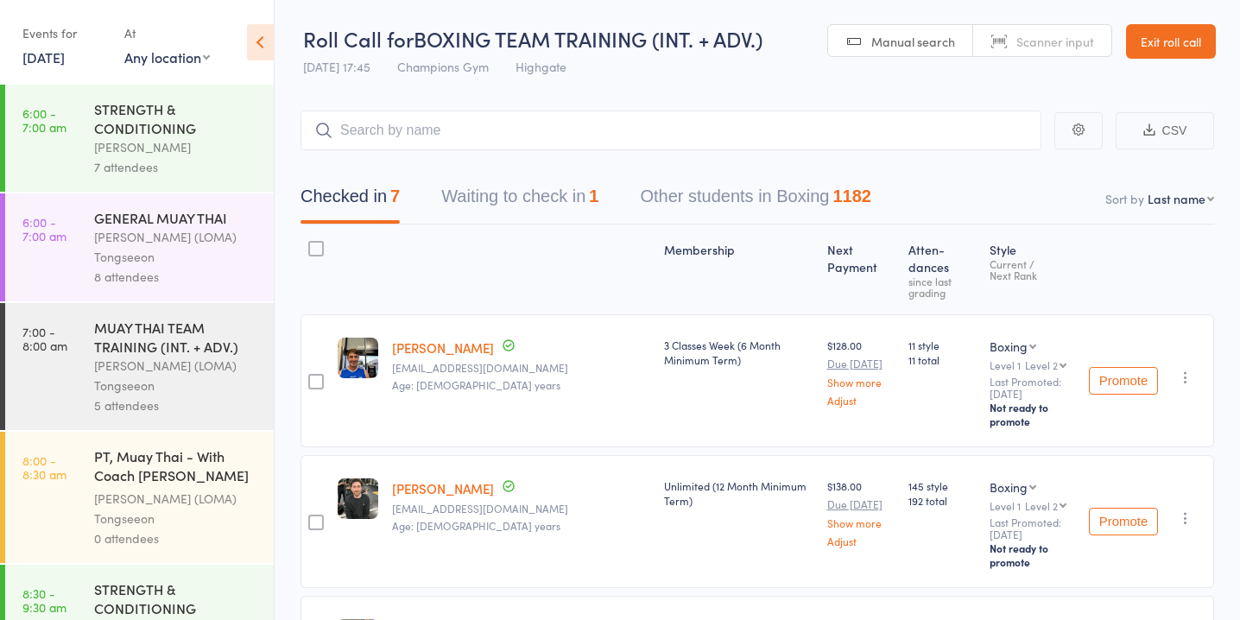
click at [503, 211] on button "Waiting to check in 1" at bounding box center [519, 201] width 157 height 46
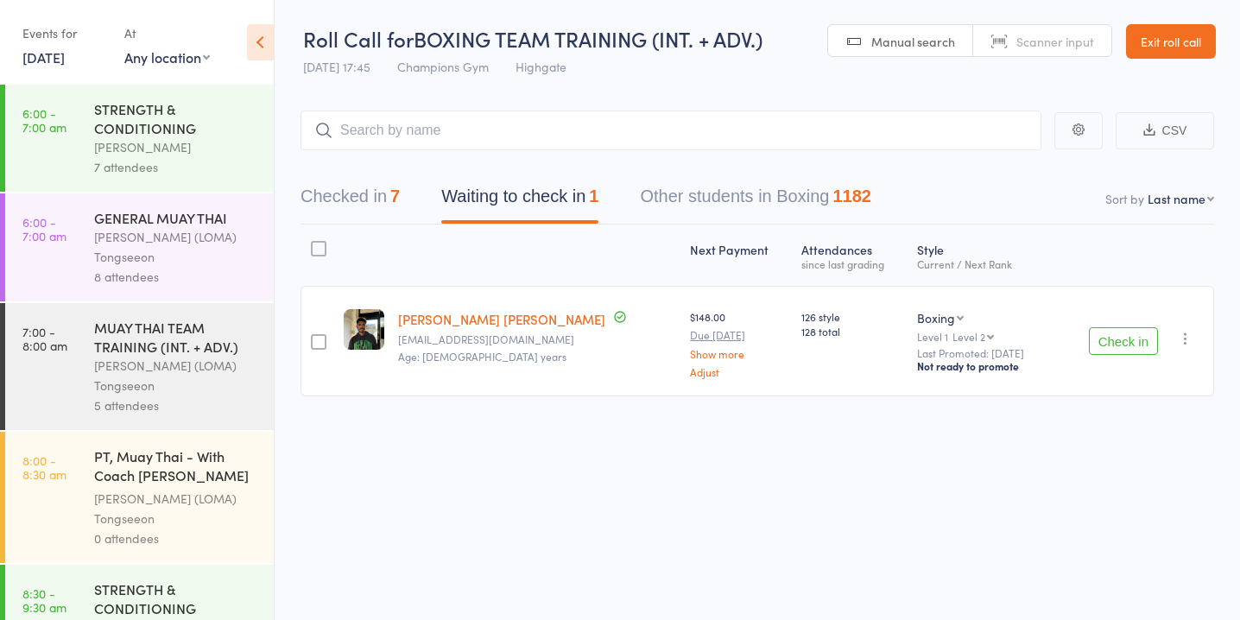
click at [1120, 342] on button "Check in" at bounding box center [1122, 341] width 69 height 28
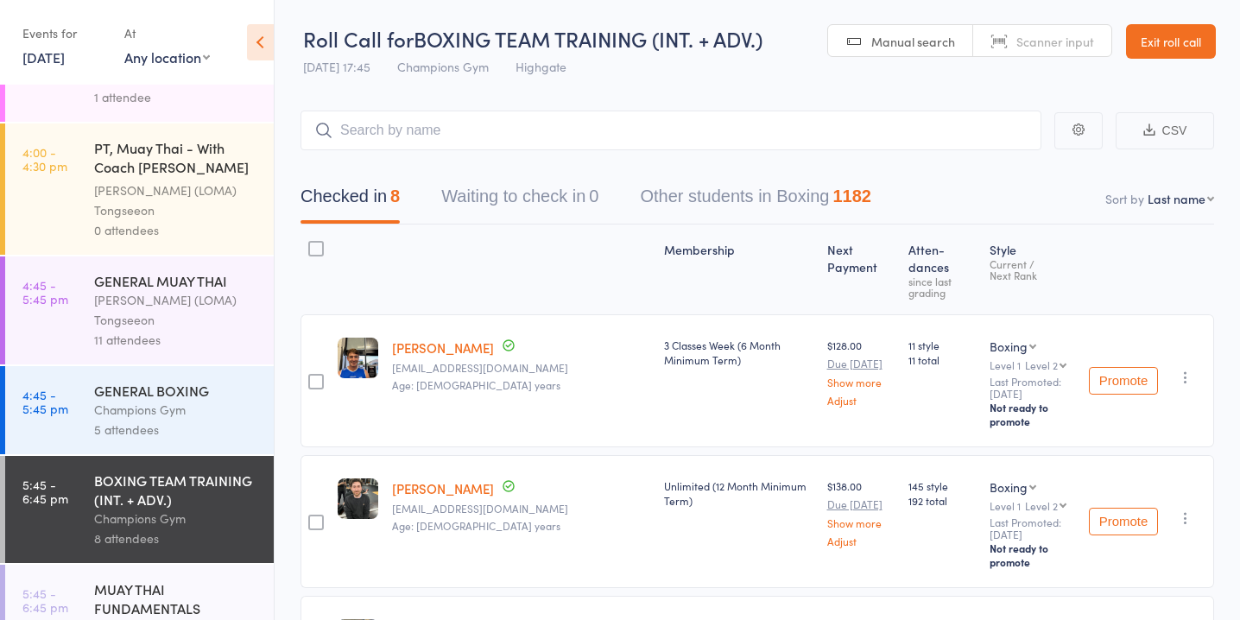
scroll to position [1782, 0]
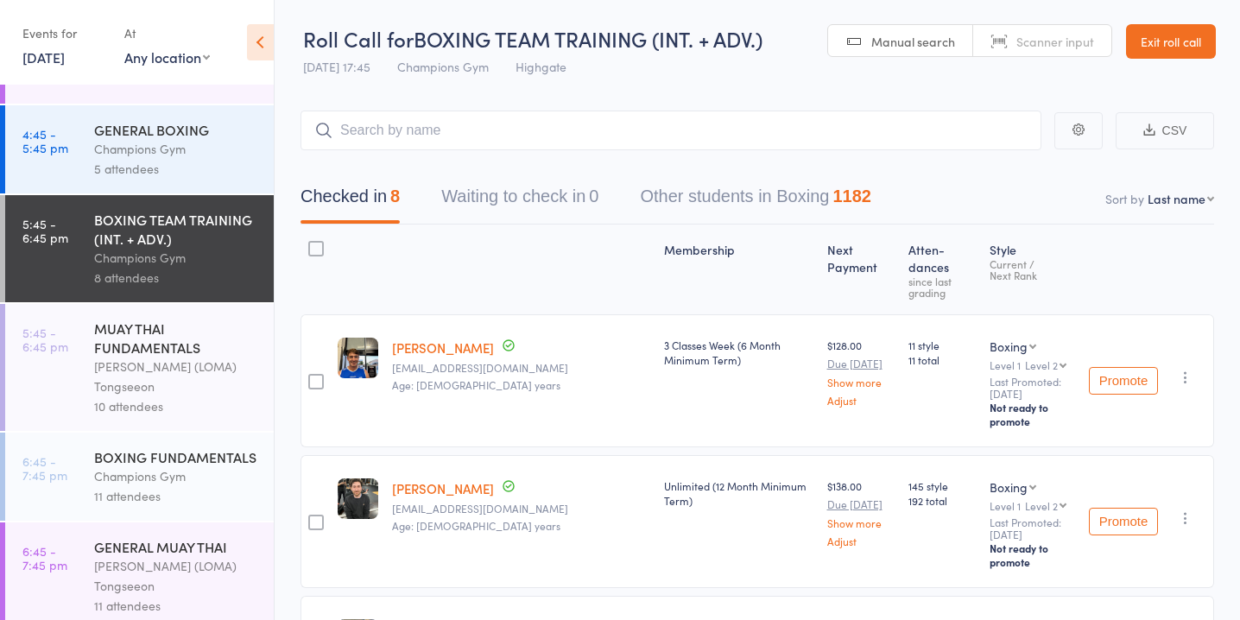
click at [208, 450] on div "BOXING FUNDAMENTALS" at bounding box center [176, 456] width 165 height 19
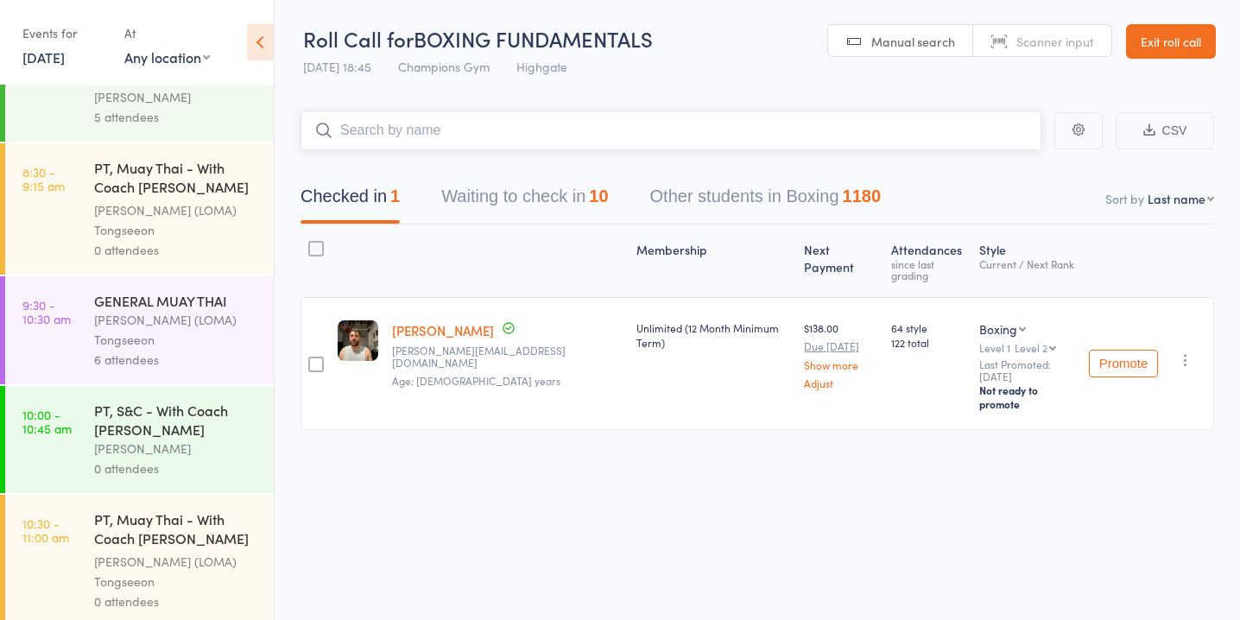
scroll to position [1782, 0]
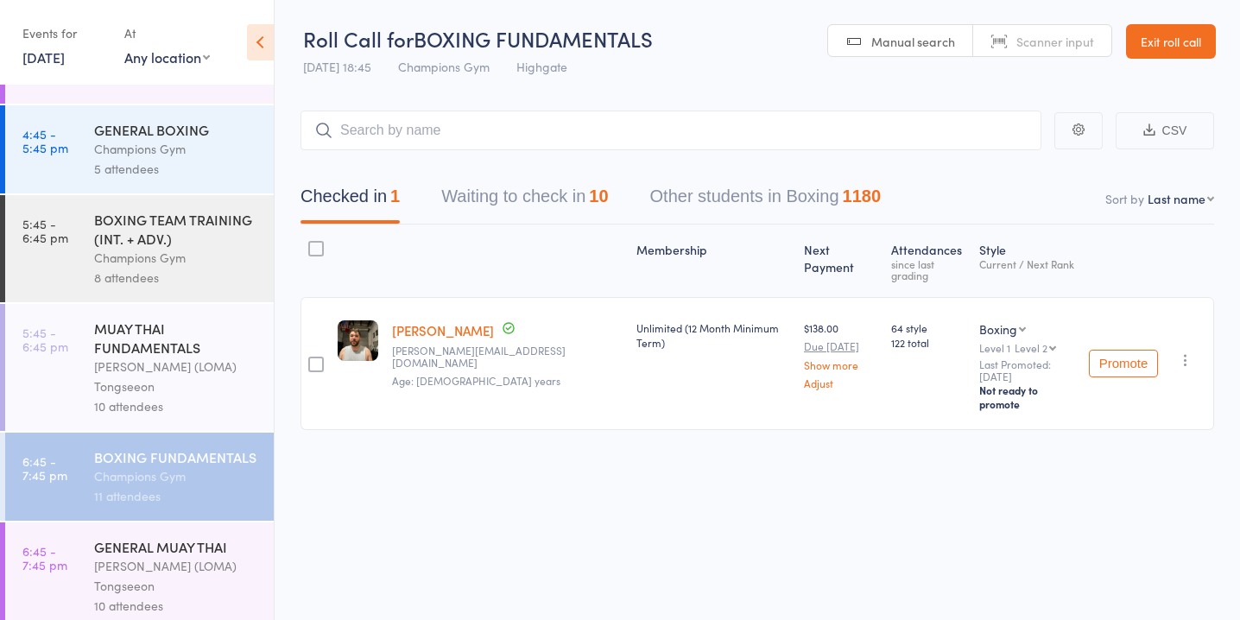
click at [186, 356] on div "[PERSON_NAME] (LOMA) Tongseeon" at bounding box center [176, 376] width 165 height 40
click at [180, 268] on div "8 attendees" at bounding box center [176, 278] width 165 height 20
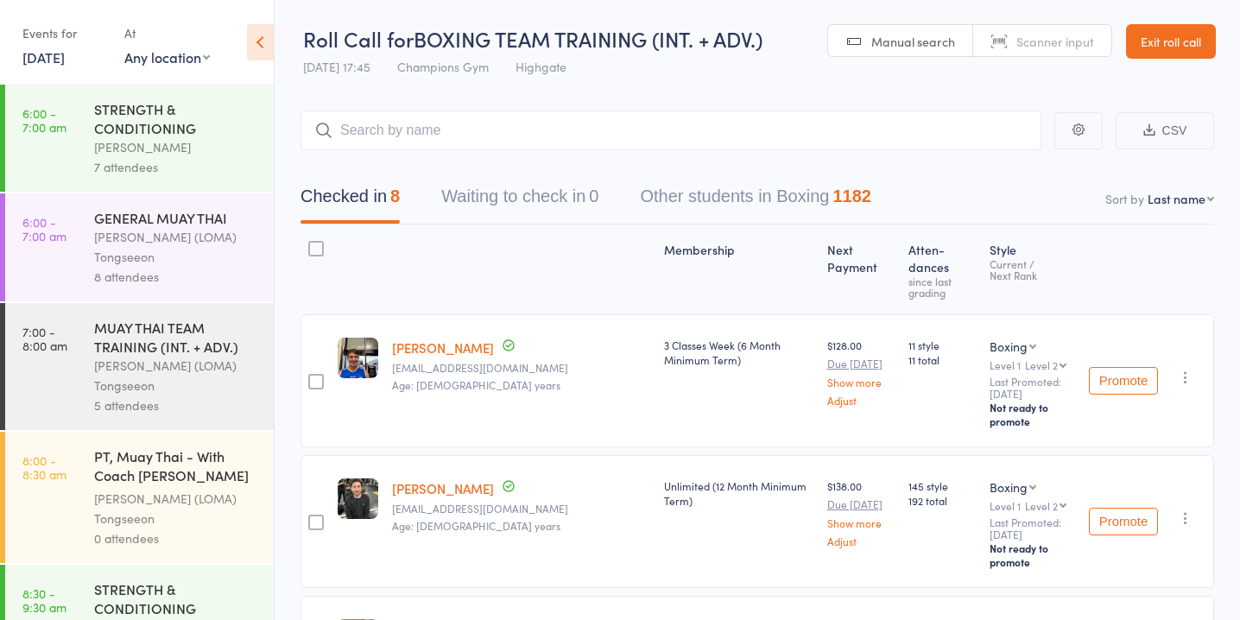
click at [470, 133] on input "search" at bounding box center [670, 130] width 741 height 40
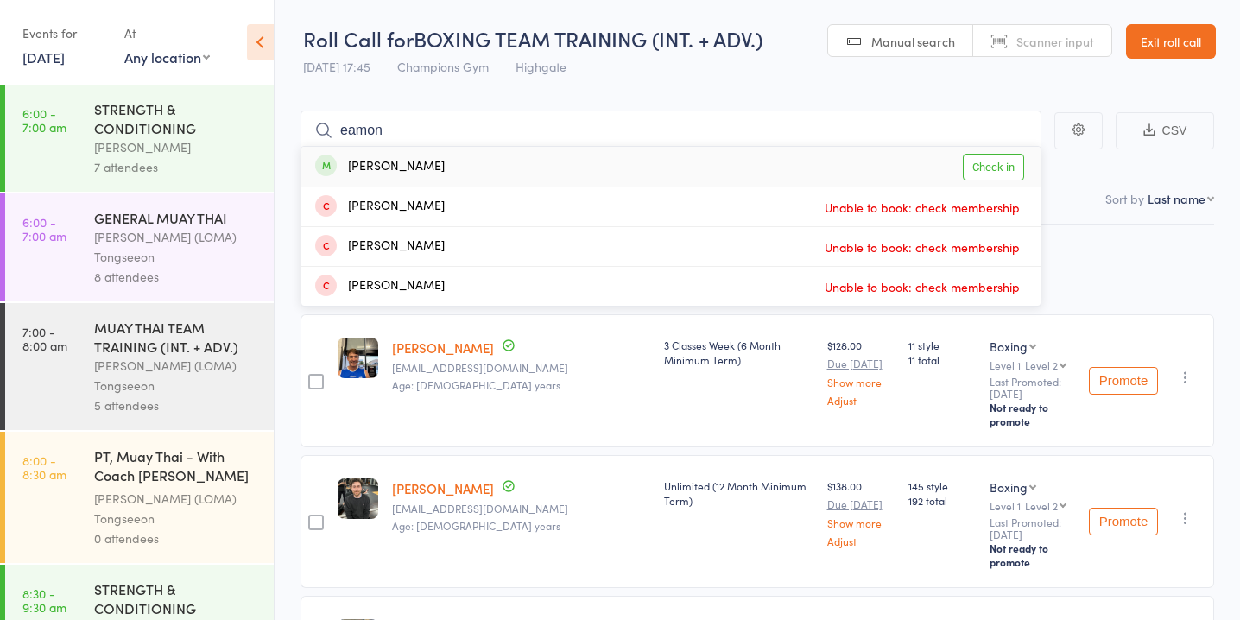
type input "eamon"
click at [986, 157] on link "Check in" at bounding box center [992, 167] width 61 height 27
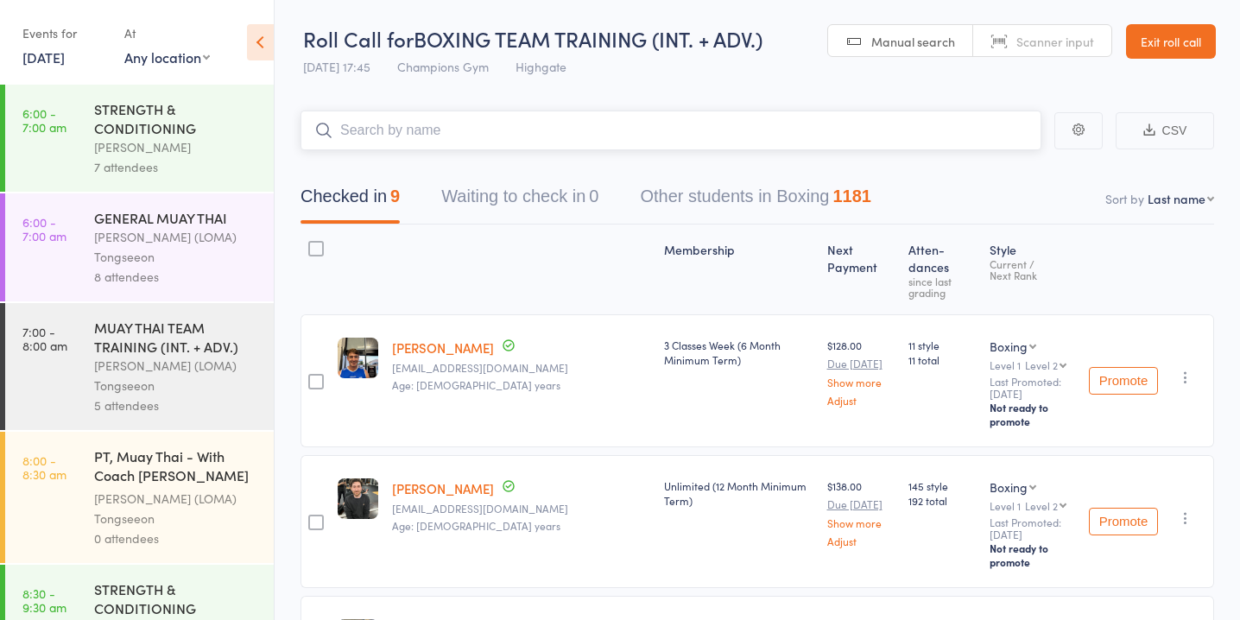
scroll to position [1782, 0]
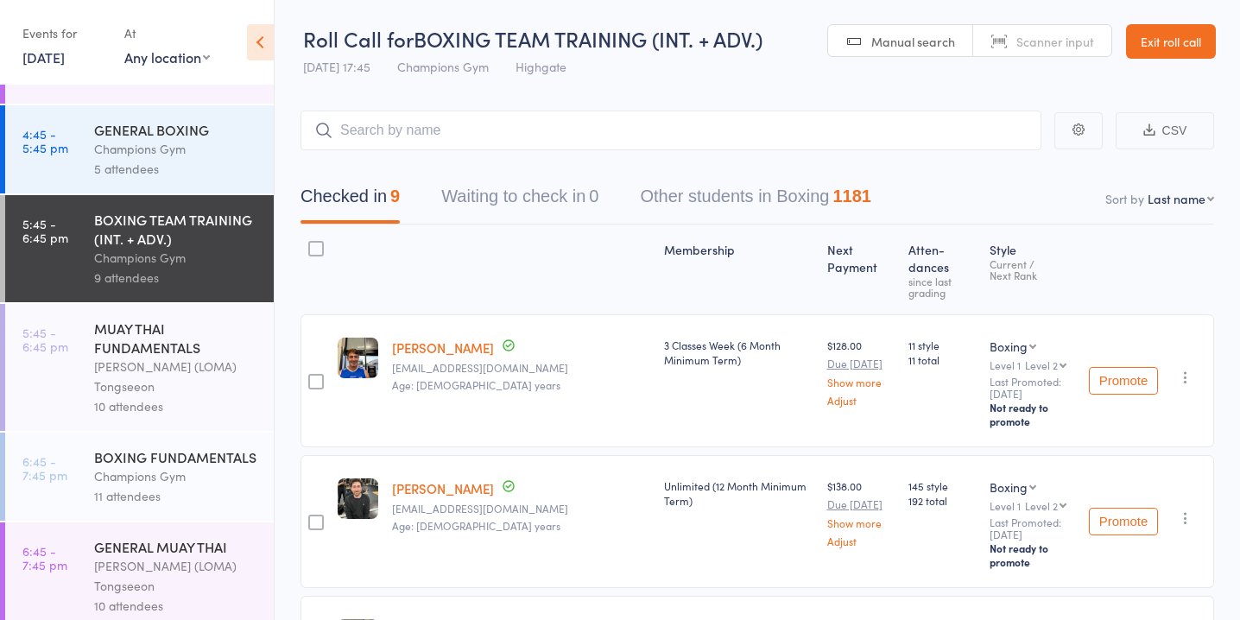
click at [136, 556] on div "[PERSON_NAME] (LOMA) Tongseeon" at bounding box center [176, 576] width 165 height 40
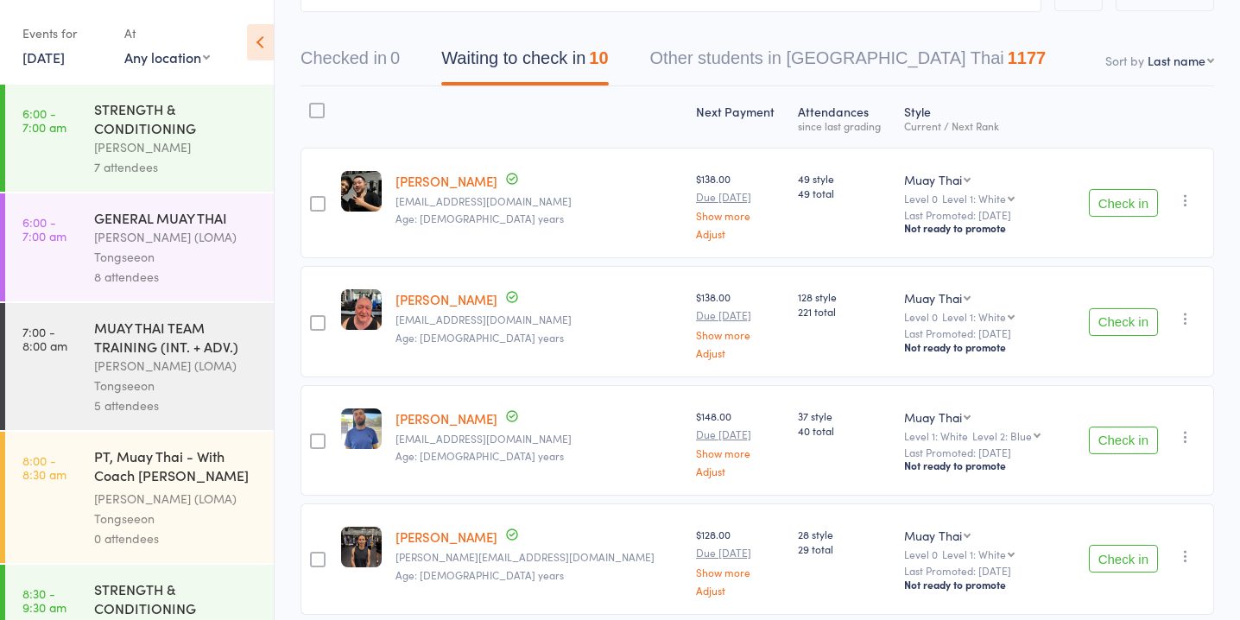
scroll to position [151, 0]
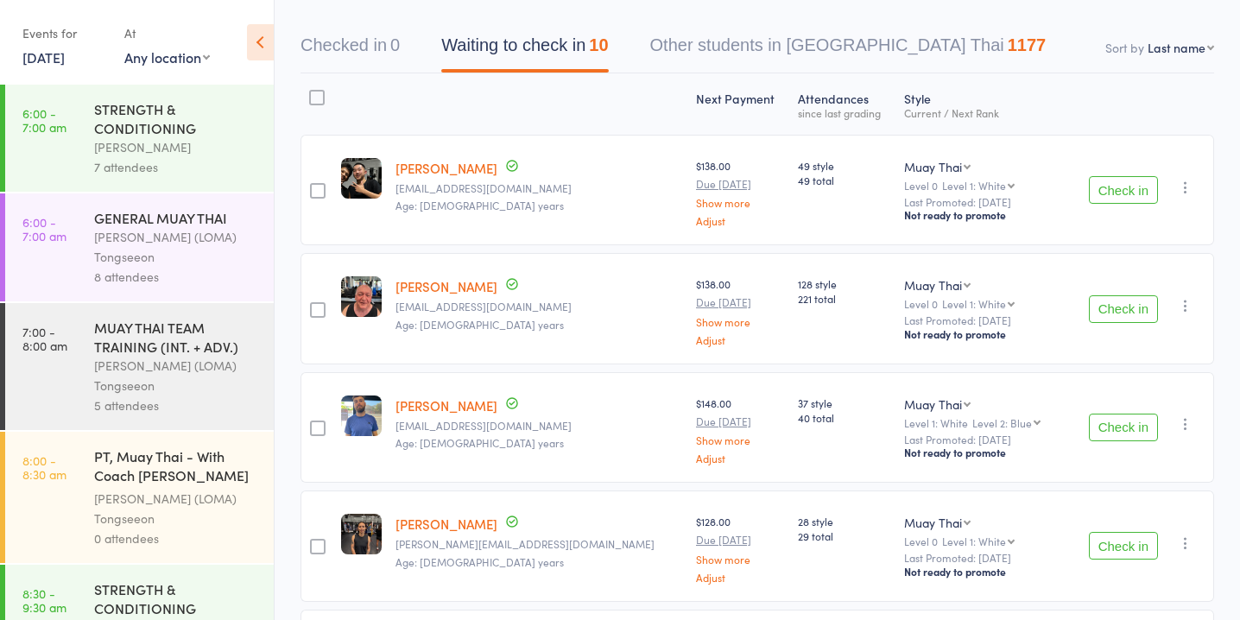
click at [1127, 195] on button "Check in" at bounding box center [1122, 190] width 69 height 28
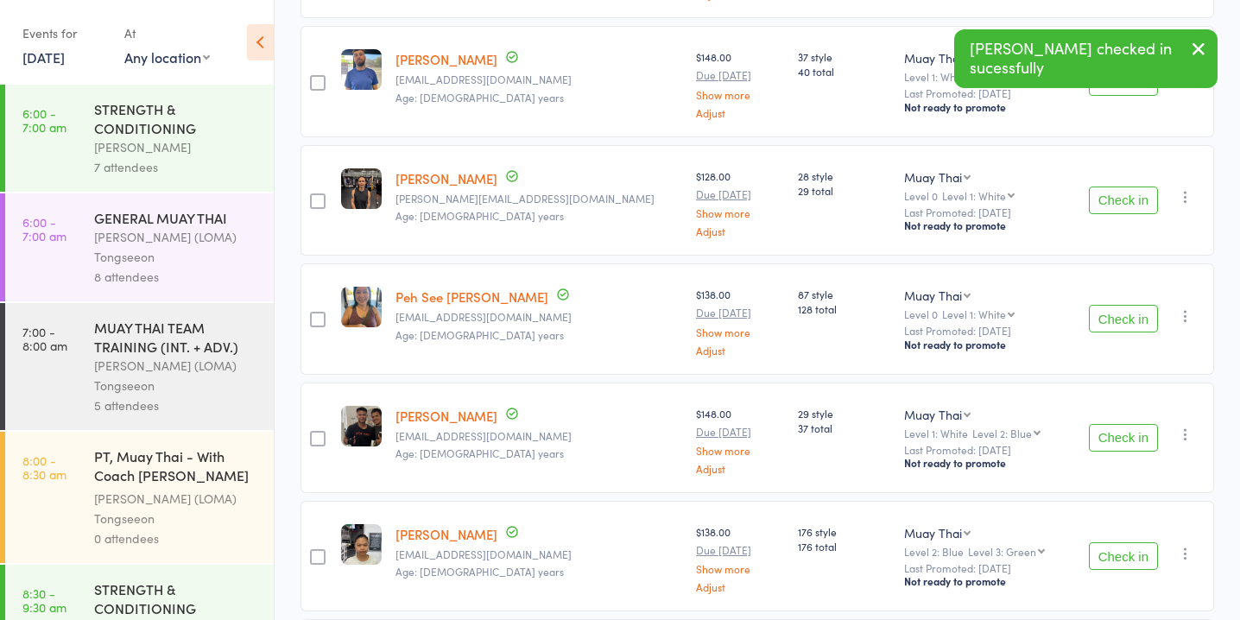
scroll to position [399, 0]
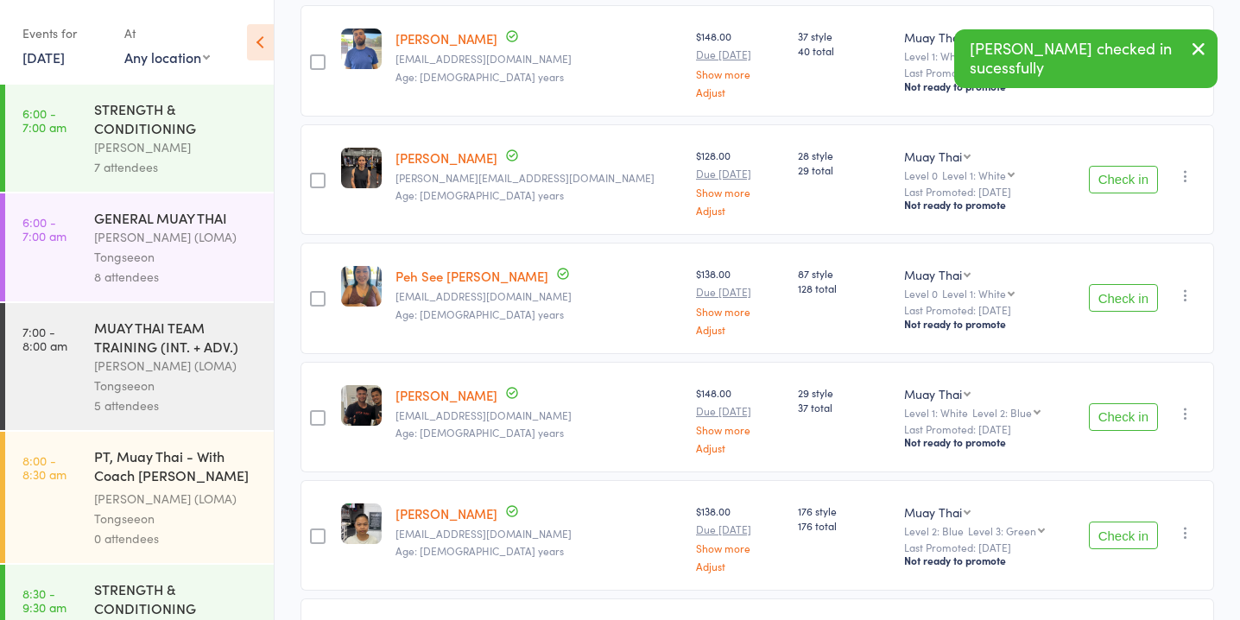
click at [1116, 294] on button "Check in" at bounding box center [1122, 298] width 69 height 28
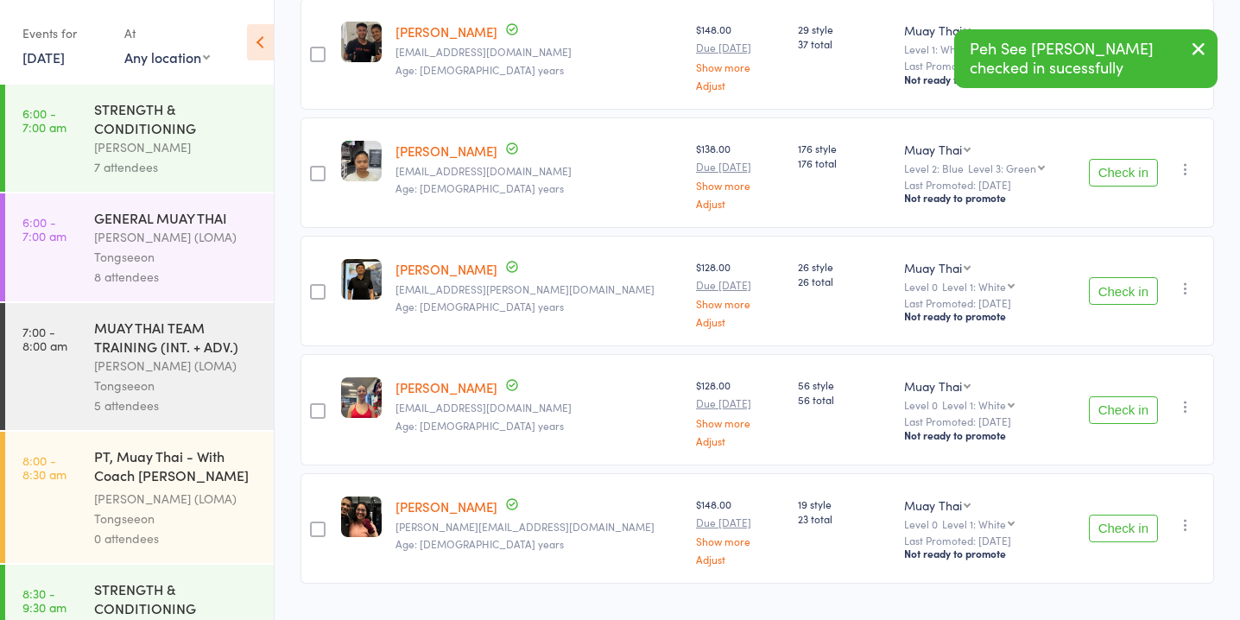
scroll to position [680, 0]
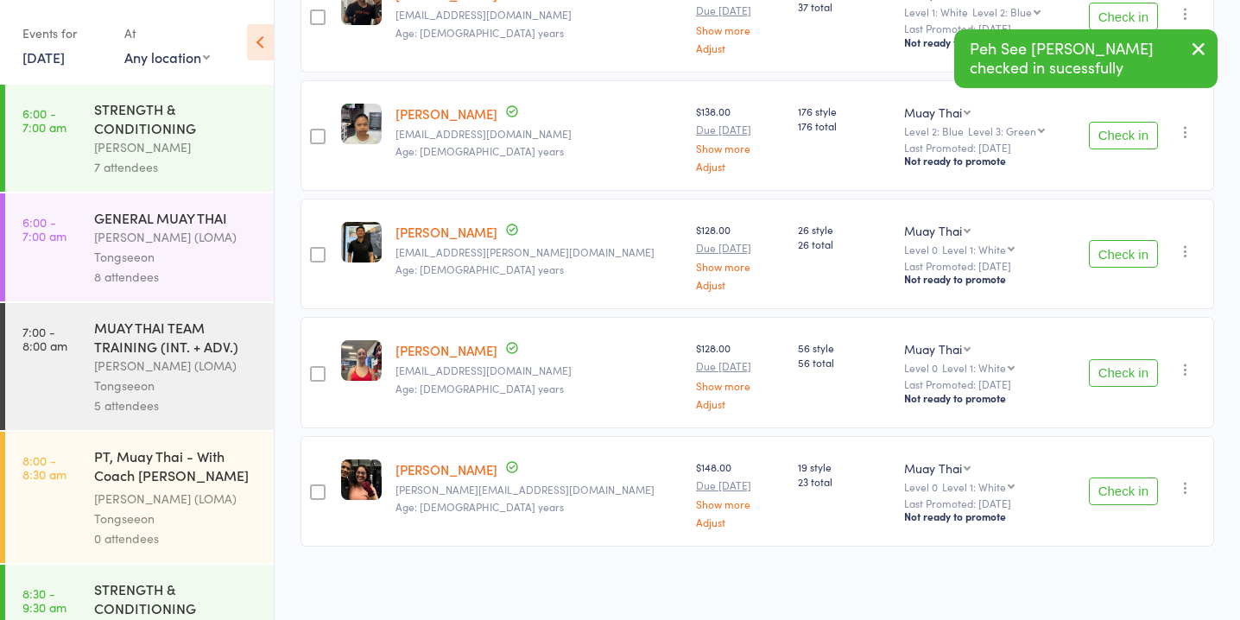
click at [1131, 489] on button "Check in" at bounding box center [1122, 491] width 69 height 28
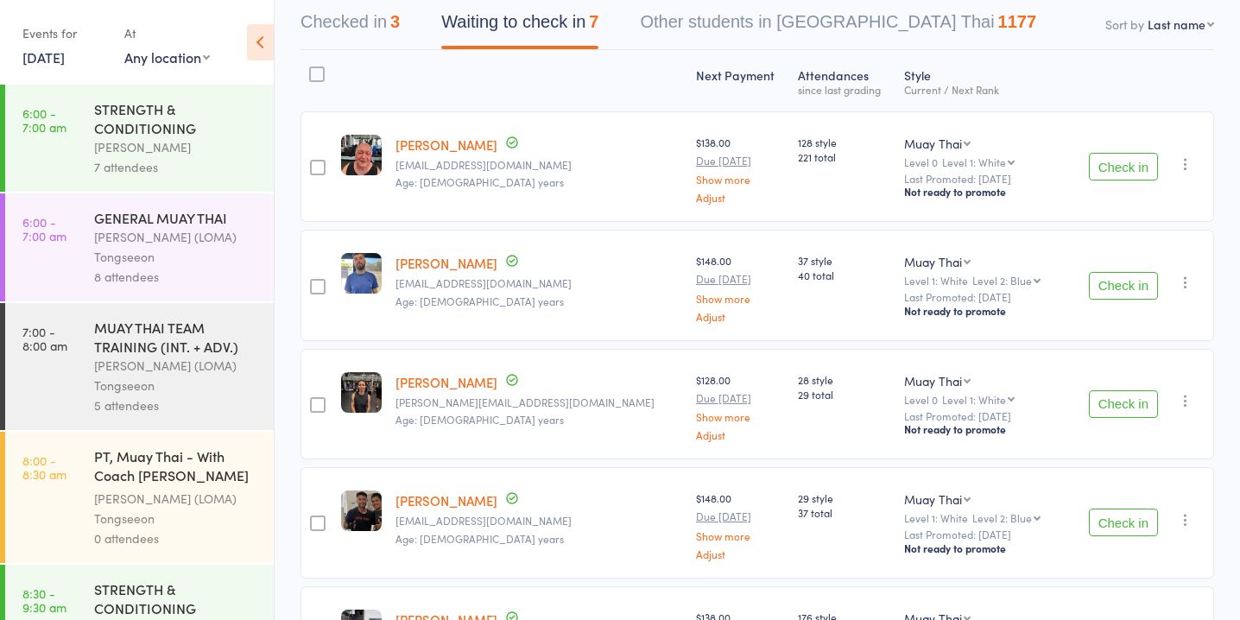
scroll to position [187, 0]
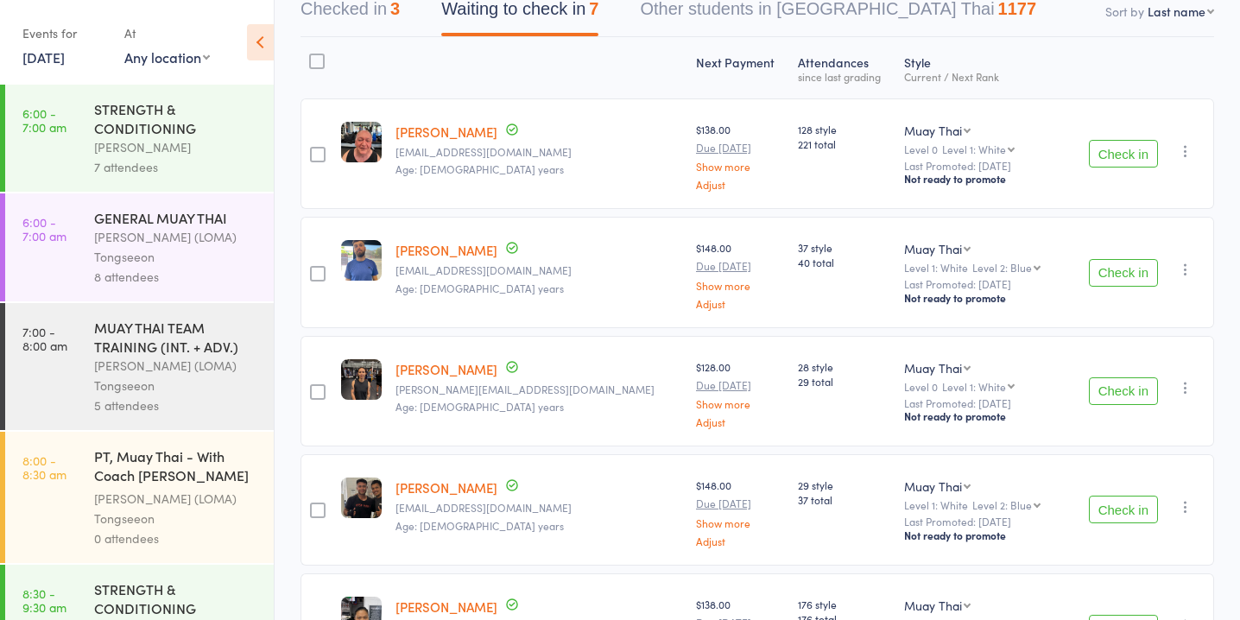
click at [1127, 153] on button "Check in" at bounding box center [1122, 154] width 69 height 28
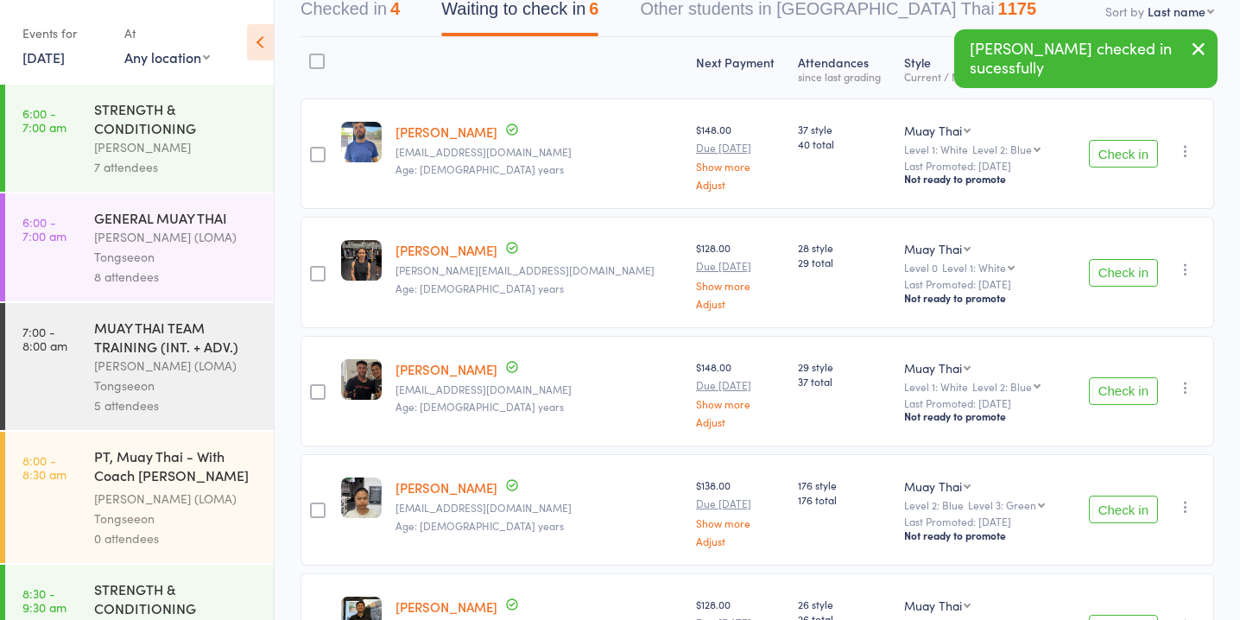
click at [1117, 501] on button "Check in" at bounding box center [1122, 509] width 69 height 28
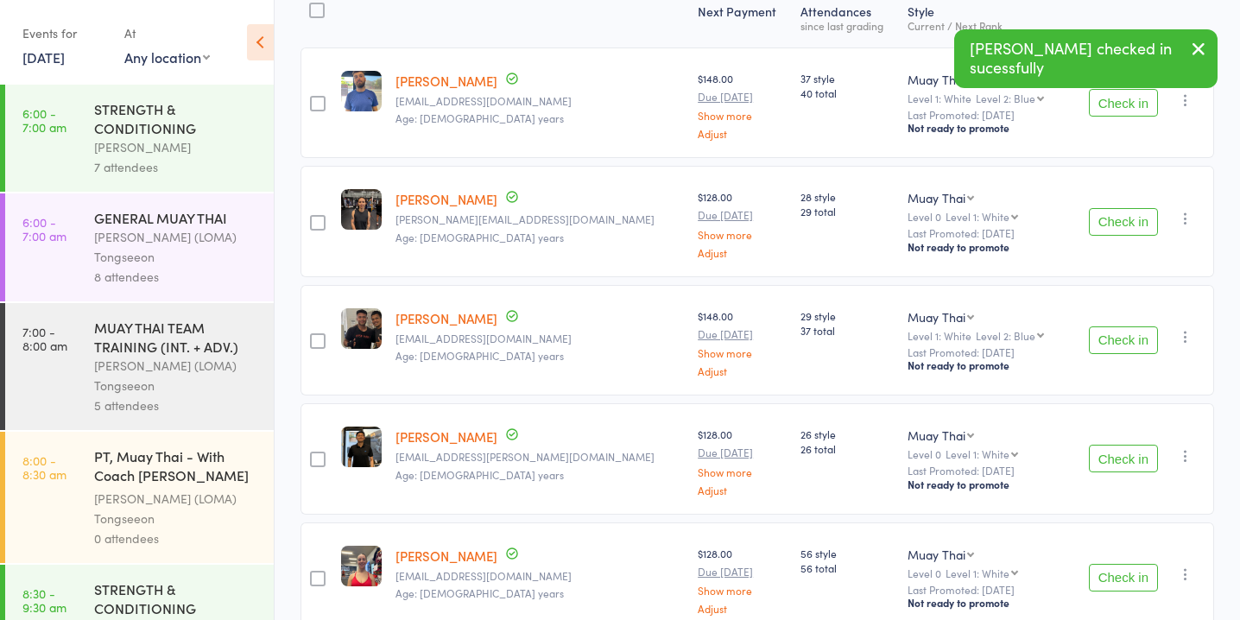
scroll to position [0, 0]
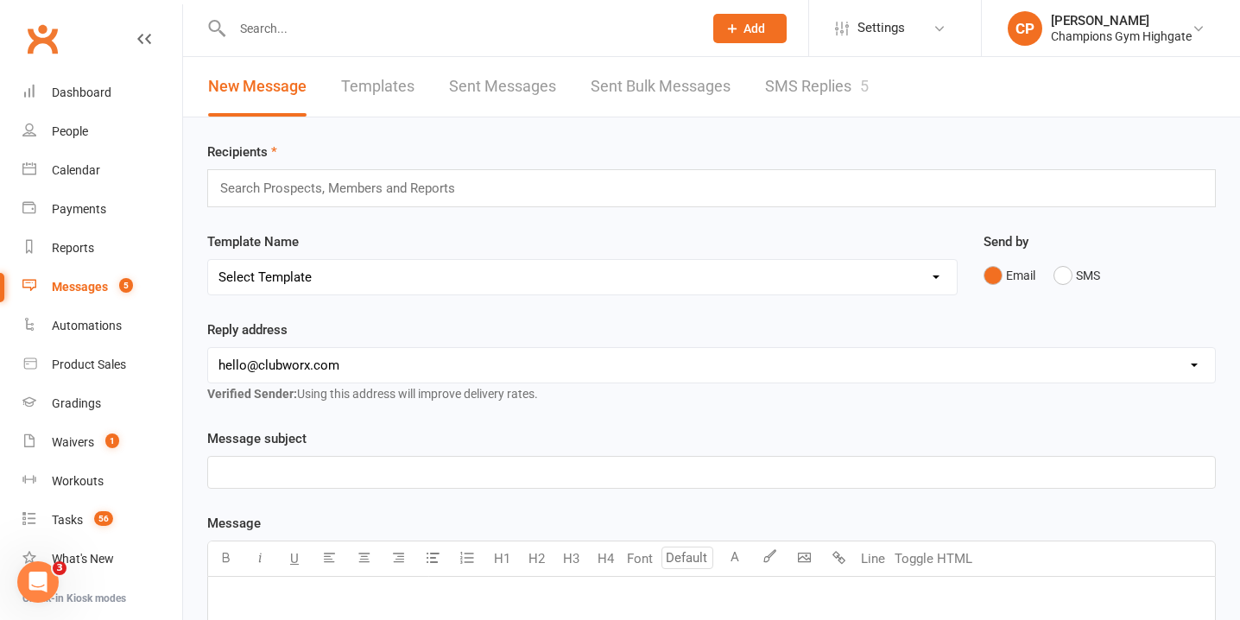
click at [446, 33] on input "text" at bounding box center [459, 28] width 464 height 24
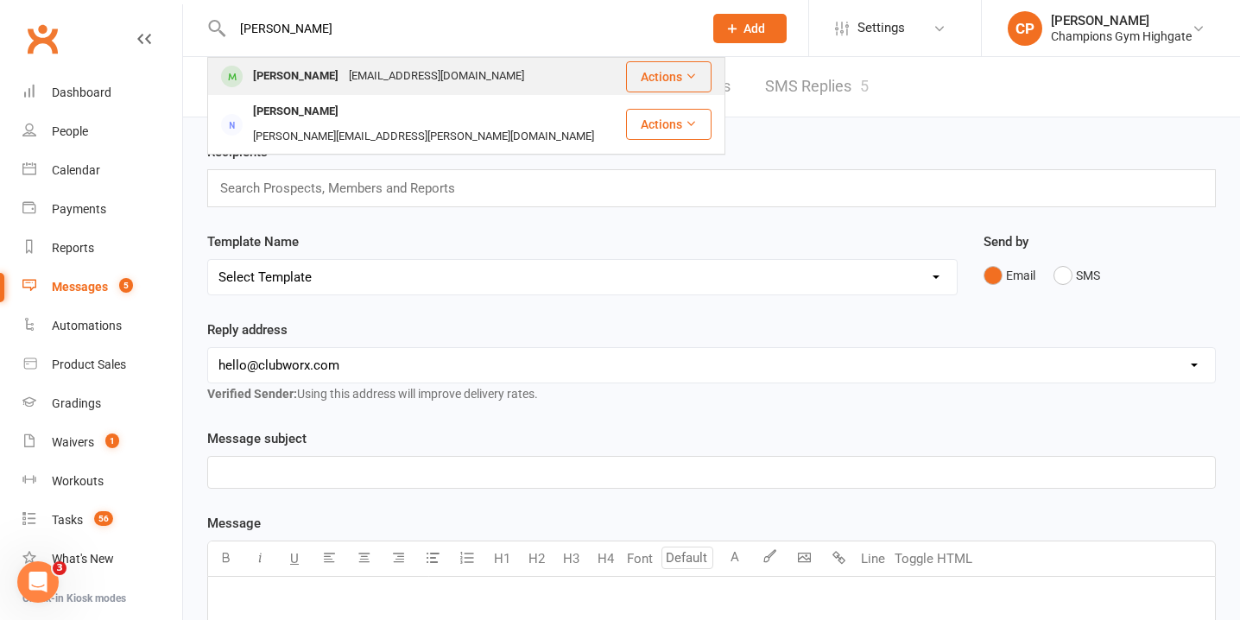
type input "ibrahim"
click at [379, 70] on div "ibrahim_di21@hotmail.com" at bounding box center [437, 76] width 186 height 25
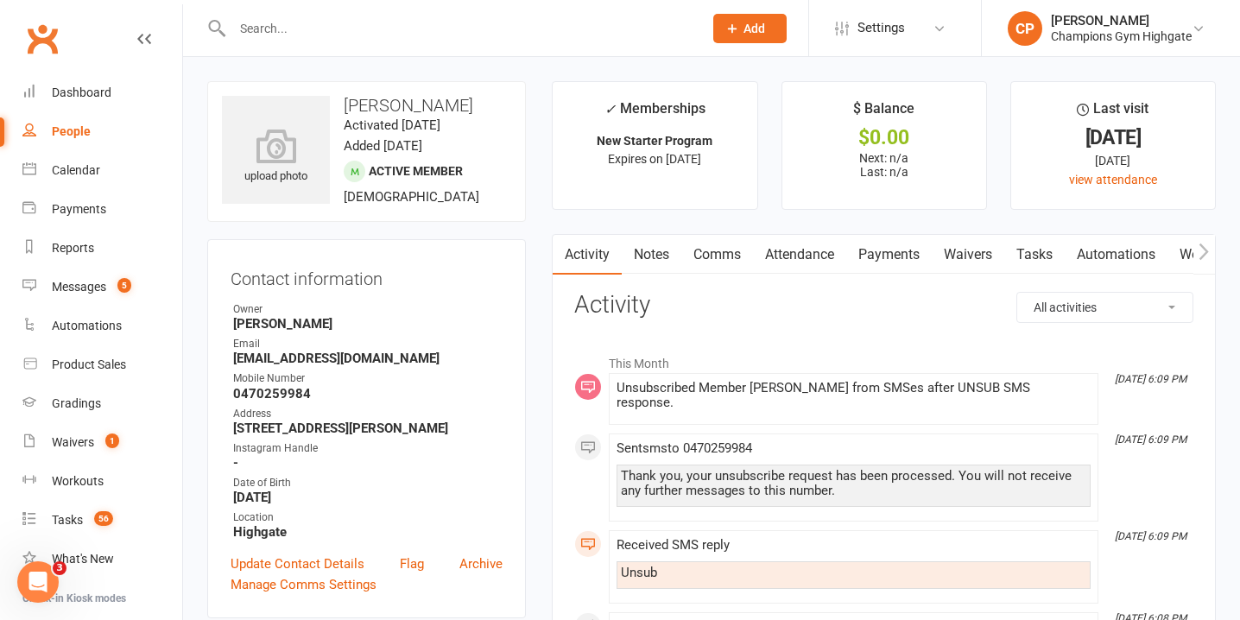
click at [646, 240] on link "Notes" at bounding box center [651, 255] width 60 height 40
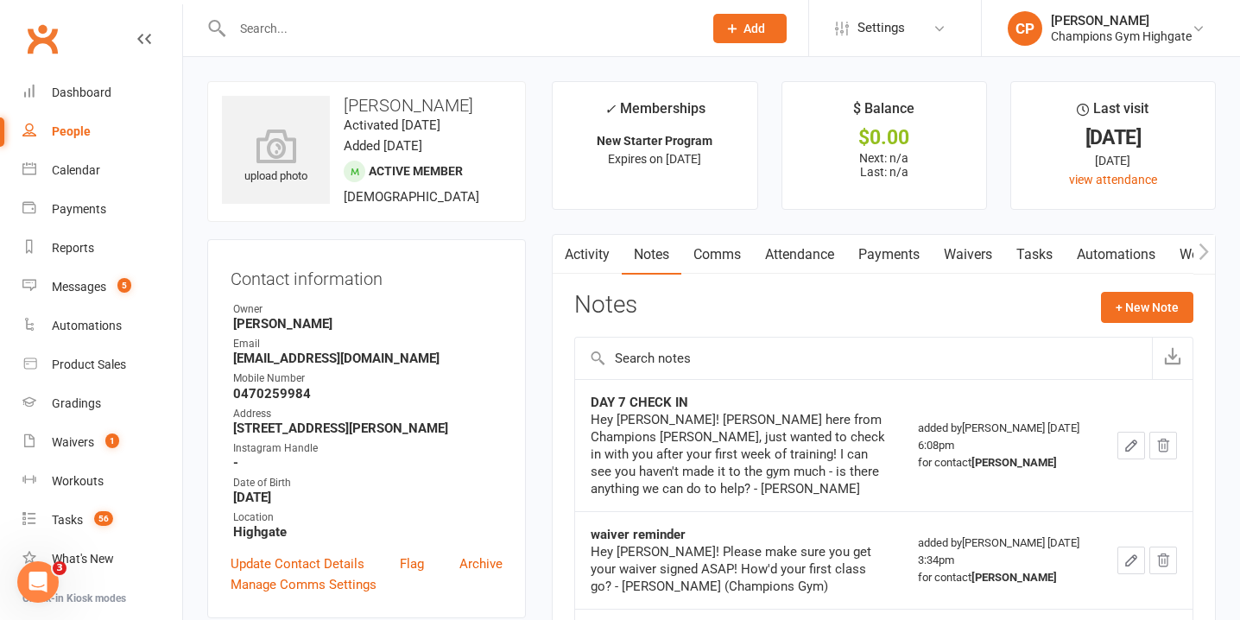
click at [564, 32] on input "text" at bounding box center [459, 28] width 464 height 24
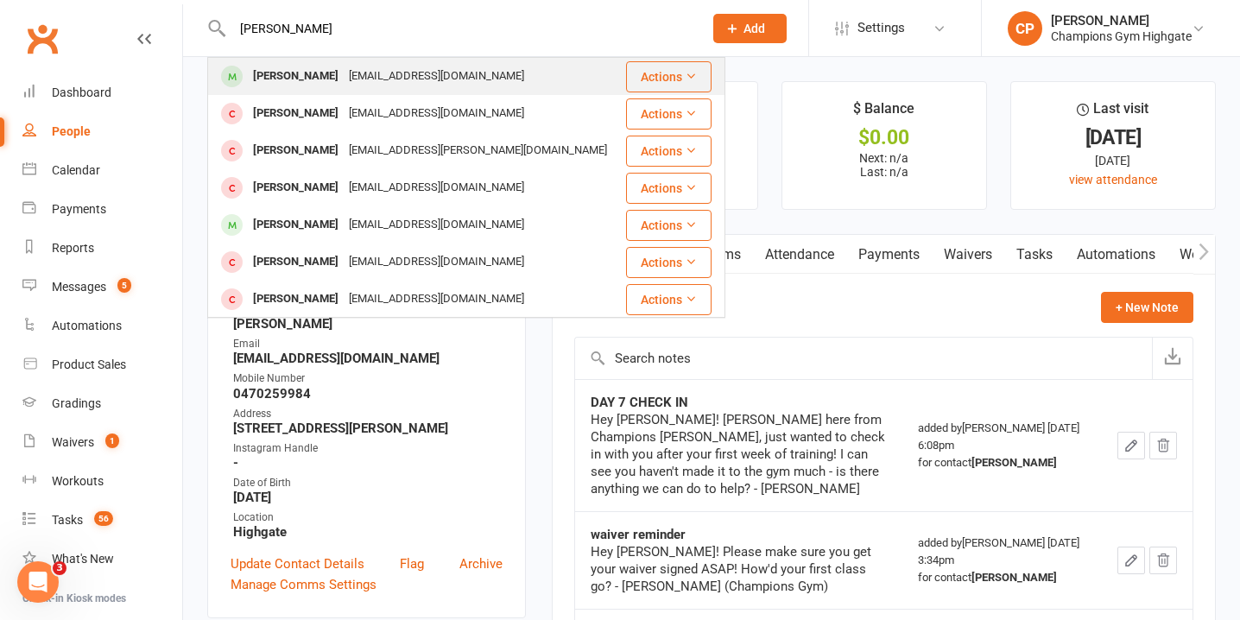
type input "mark succi"
click at [514, 73] on div "Mark Succi lakanaka26@icloud.com" at bounding box center [416, 76] width 415 height 35
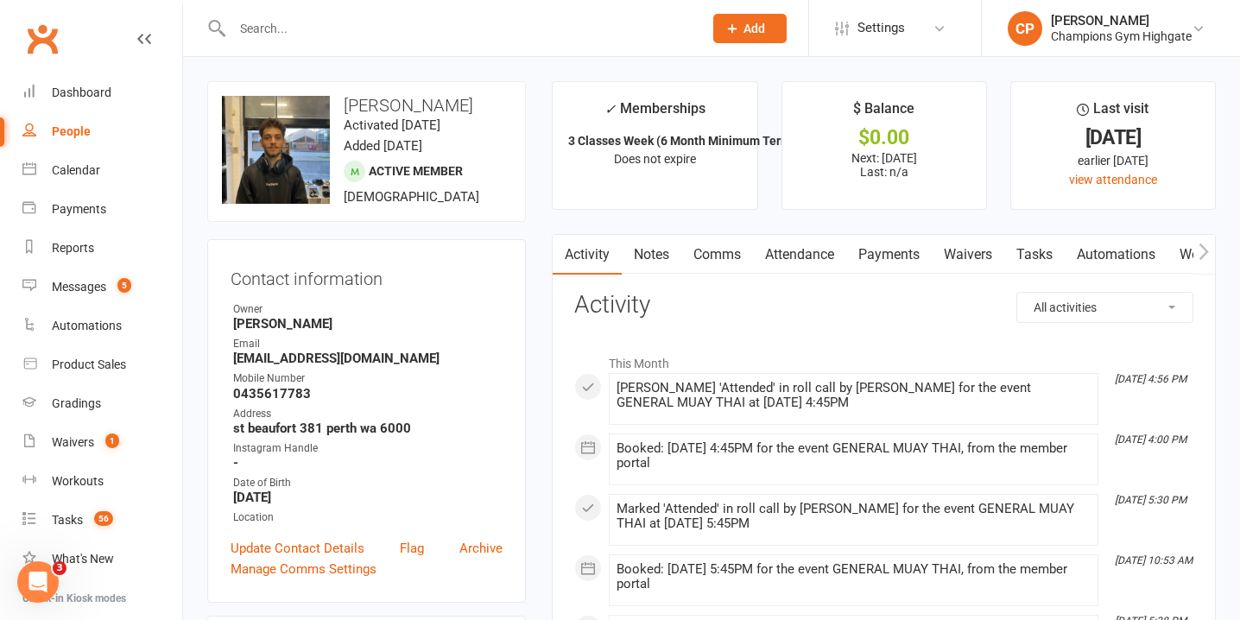
click at [663, 259] on link "Notes" at bounding box center [651, 255] width 60 height 40
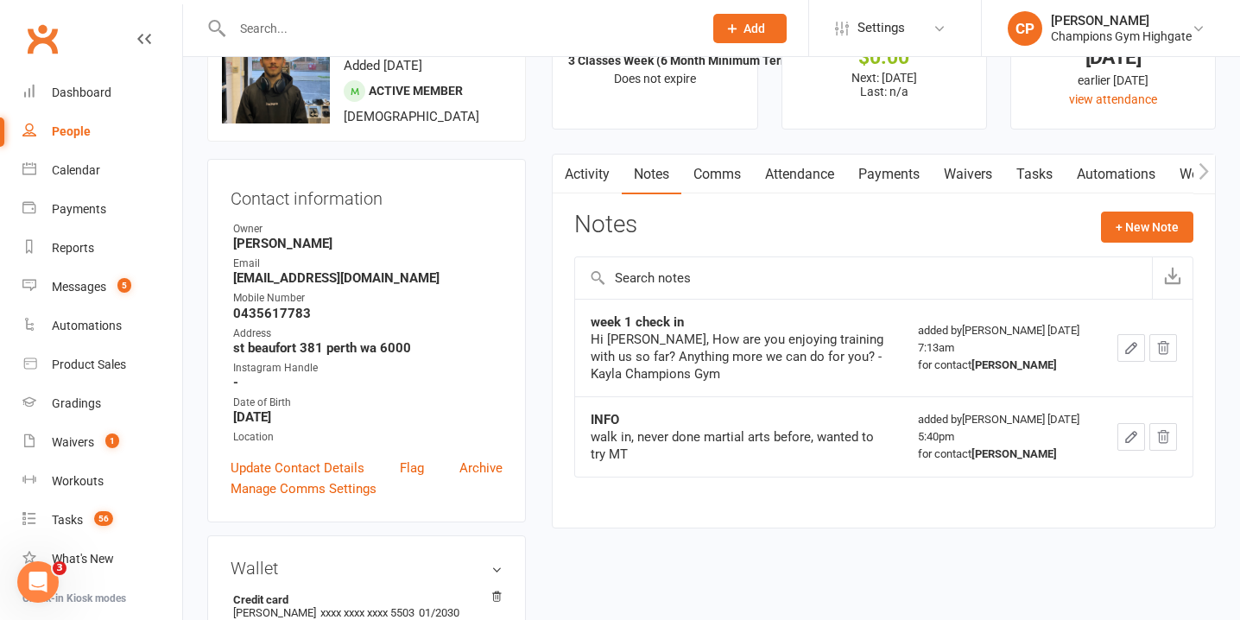
scroll to position [86, 0]
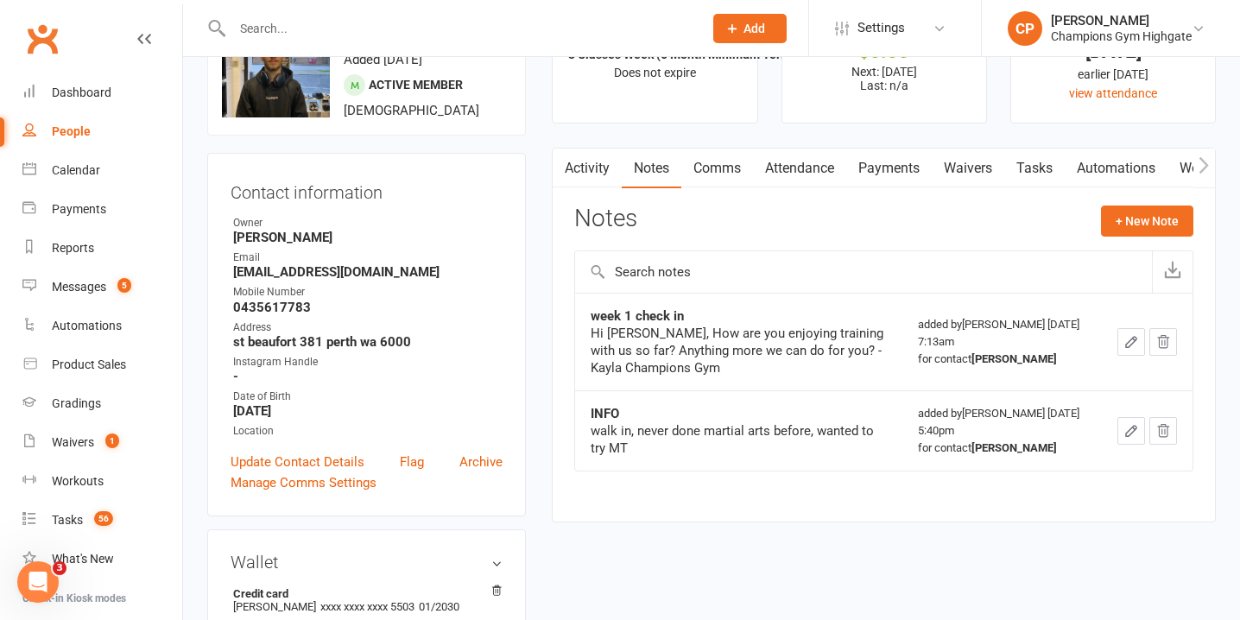
click at [714, 183] on link "Comms" at bounding box center [717, 168] width 72 height 40
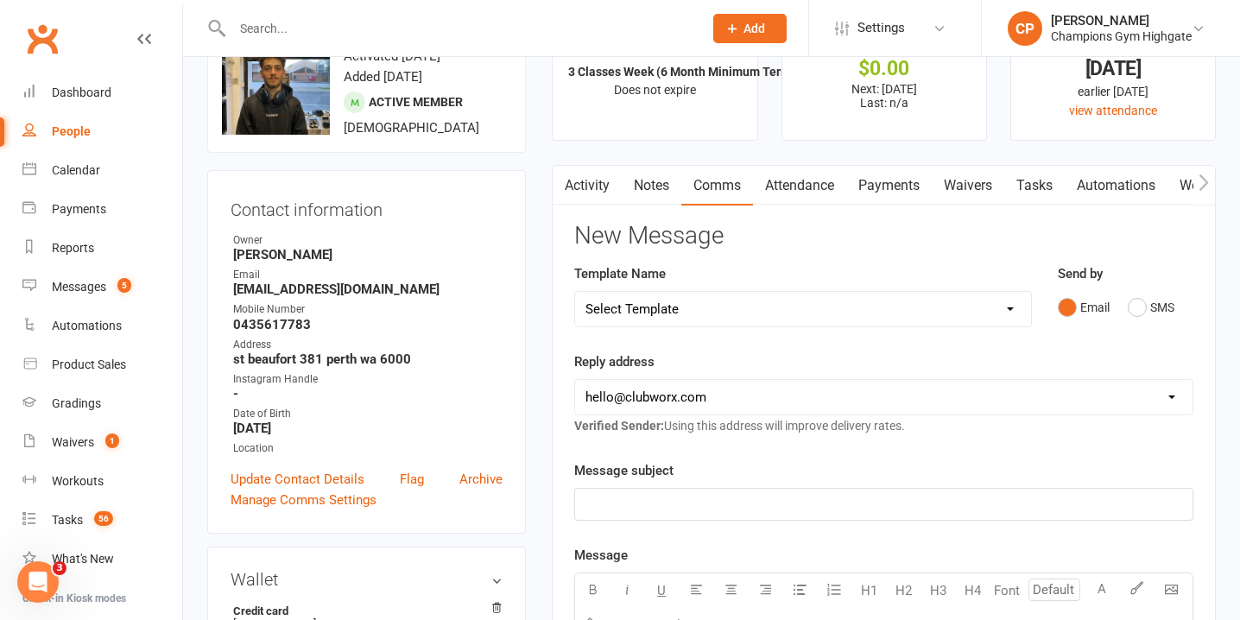
scroll to position [64, 0]
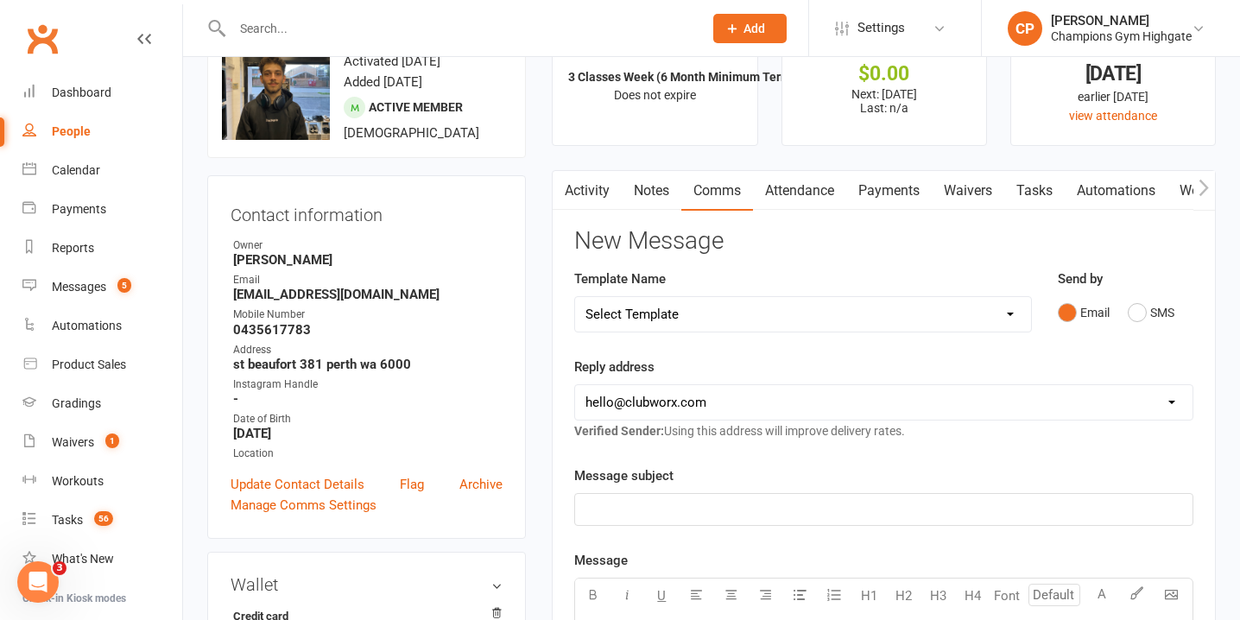
click at [662, 200] on link "Notes" at bounding box center [651, 191] width 60 height 40
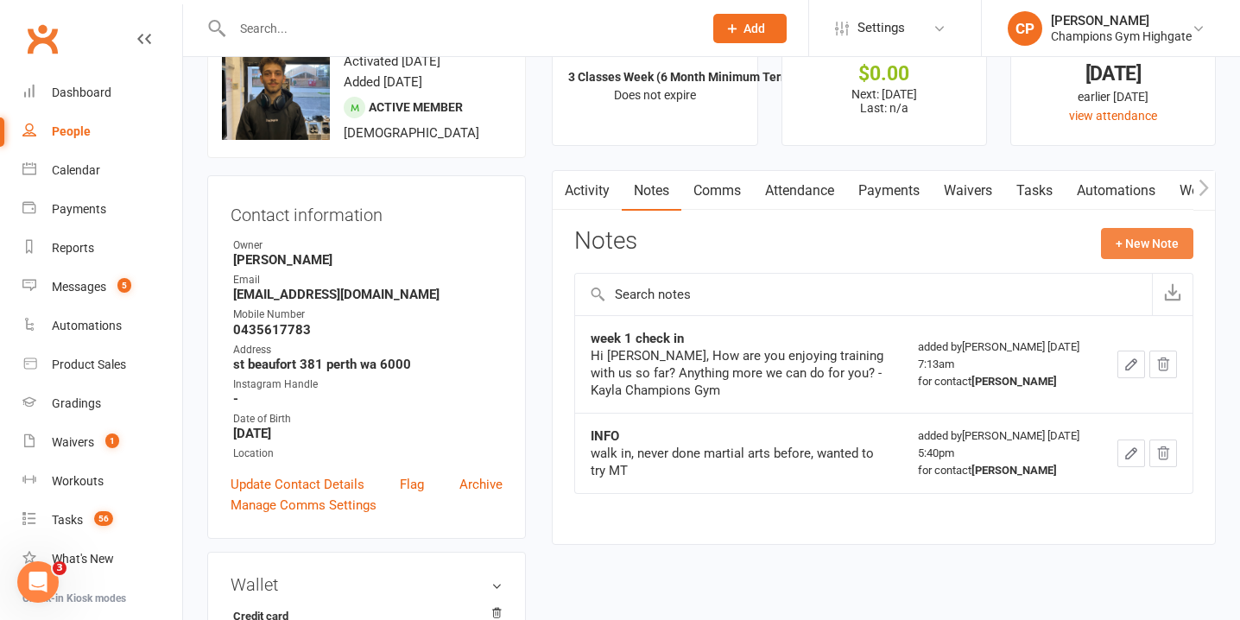
click at [1129, 251] on button "+ New Note" at bounding box center [1147, 243] width 92 height 31
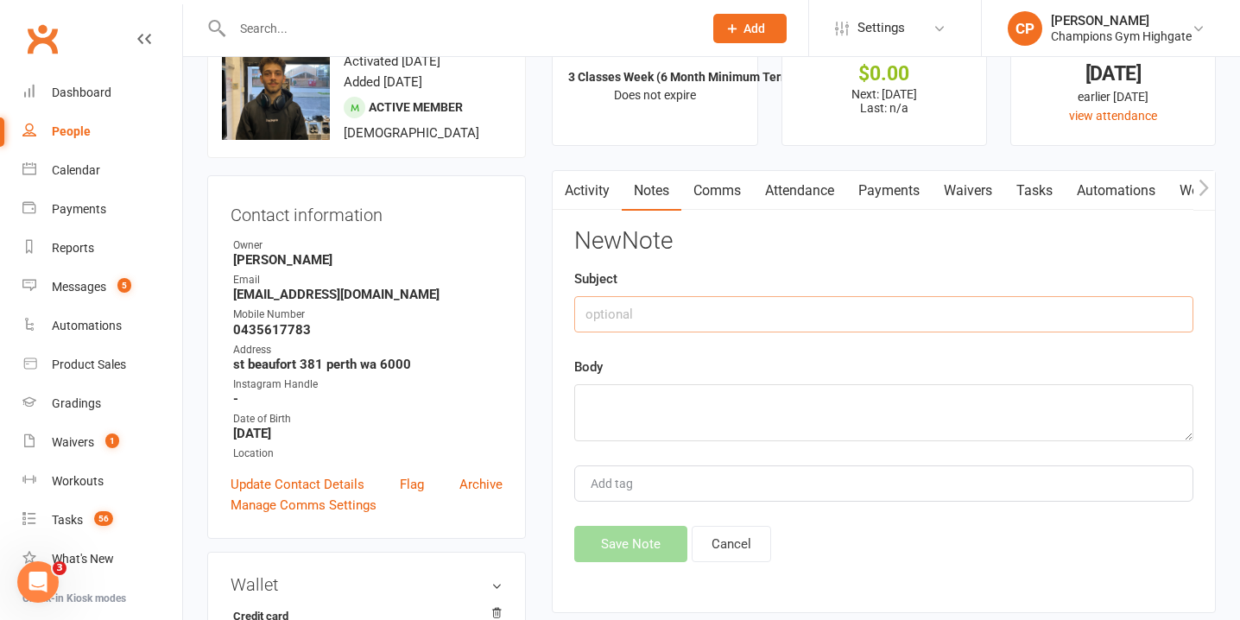
click at [677, 316] on input "text" at bounding box center [883, 314] width 619 height 36
type input "POSSIBLE CANCELLATION"
click at [639, 405] on textarea at bounding box center [883, 412] width 619 height 57
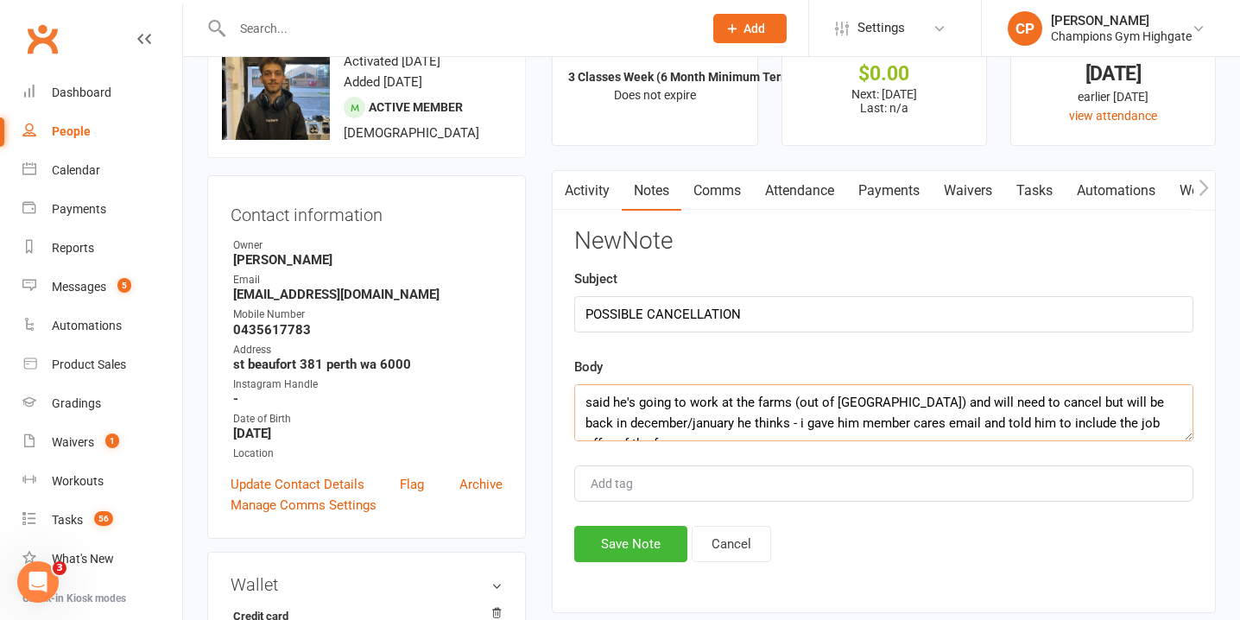
scroll to position [10, 0]
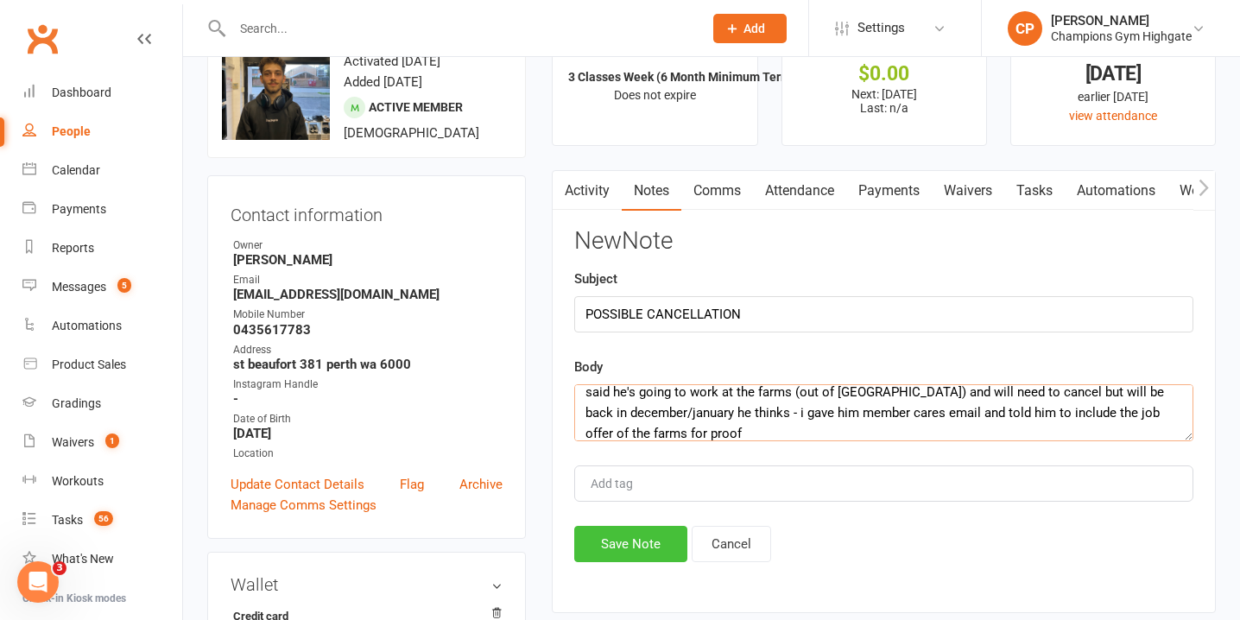
type textarea "said he's going to work at the farms (out of perth) and will need to cancel but…"
click at [668, 539] on button "Save Note" at bounding box center [630, 544] width 113 height 36
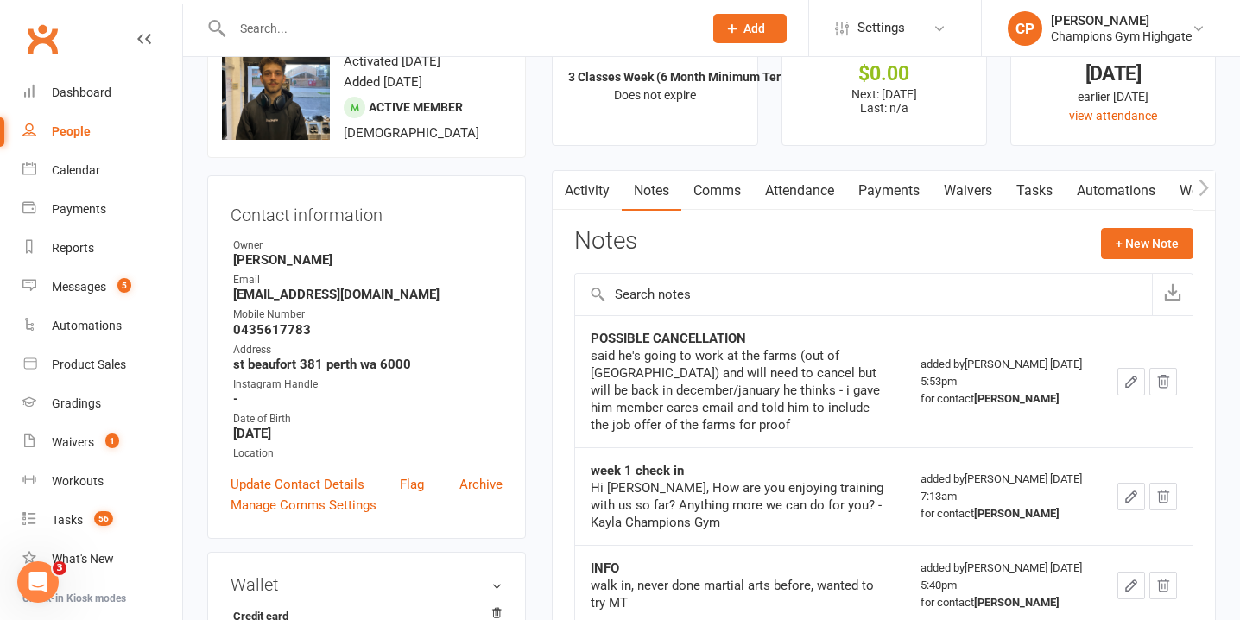
scroll to position [0, 0]
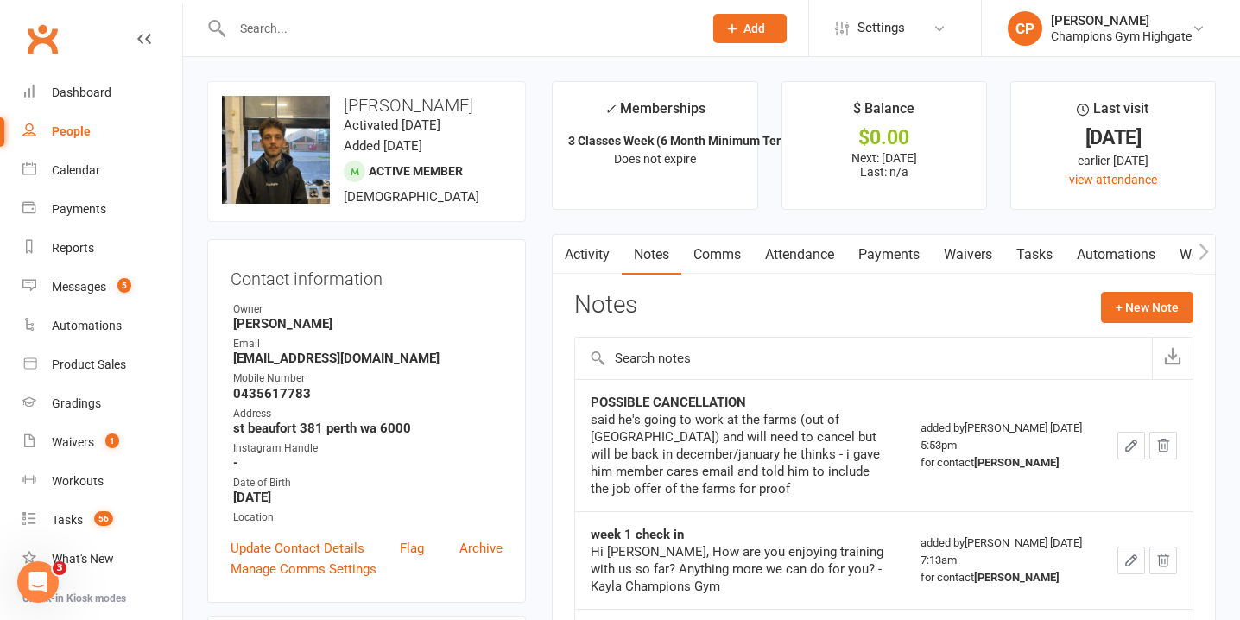
click at [547, 35] on input "text" at bounding box center [459, 28] width 464 height 24
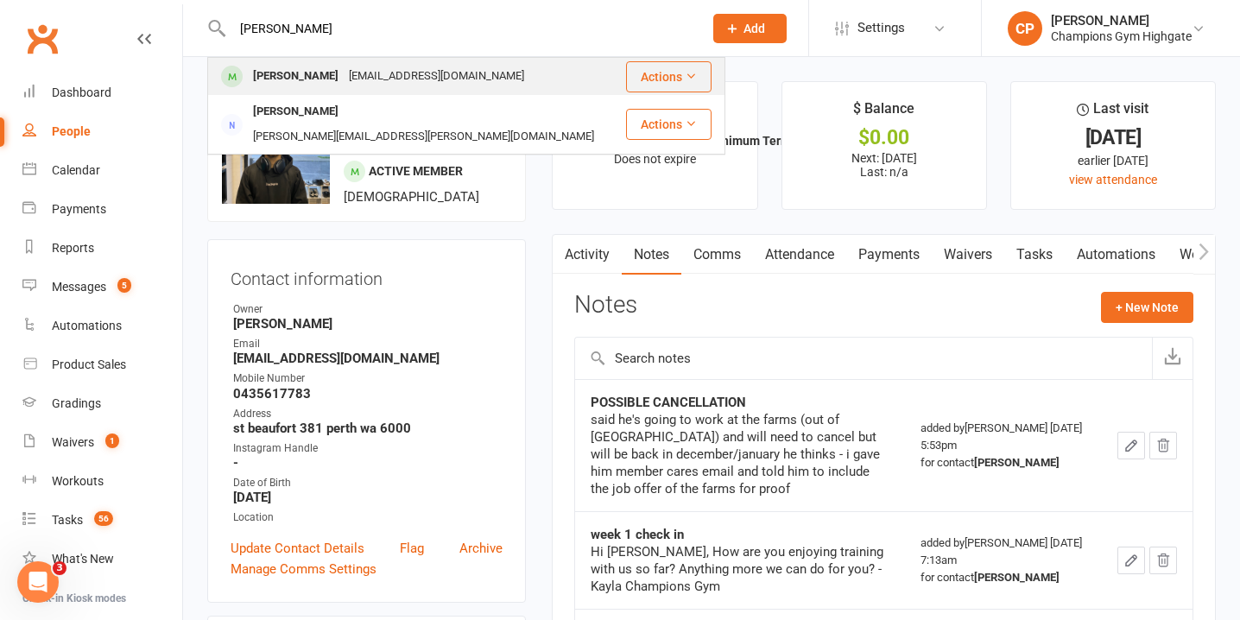
type input "ibrahim"
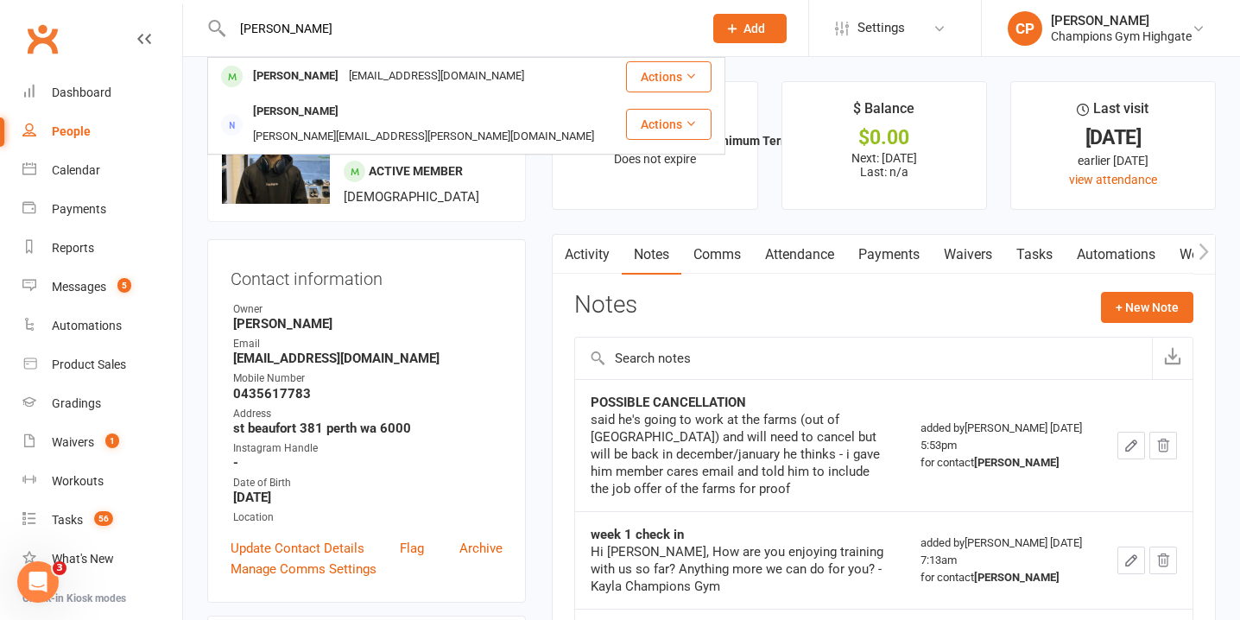
click at [537, 71] on div "Ibrahim Dihishi ibrahim_di21@hotmail.com" at bounding box center [416, 76] width 415 height 35
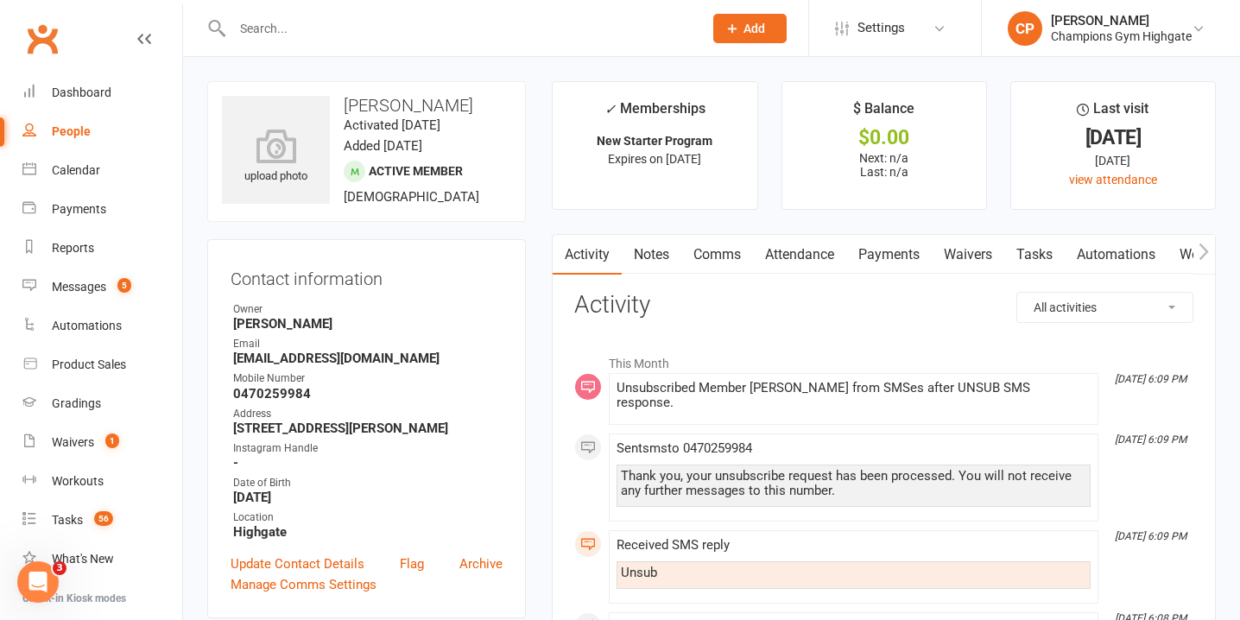
click at [651, 238] on link "Notes" at bounding box center [651, 255] width 60 height 40
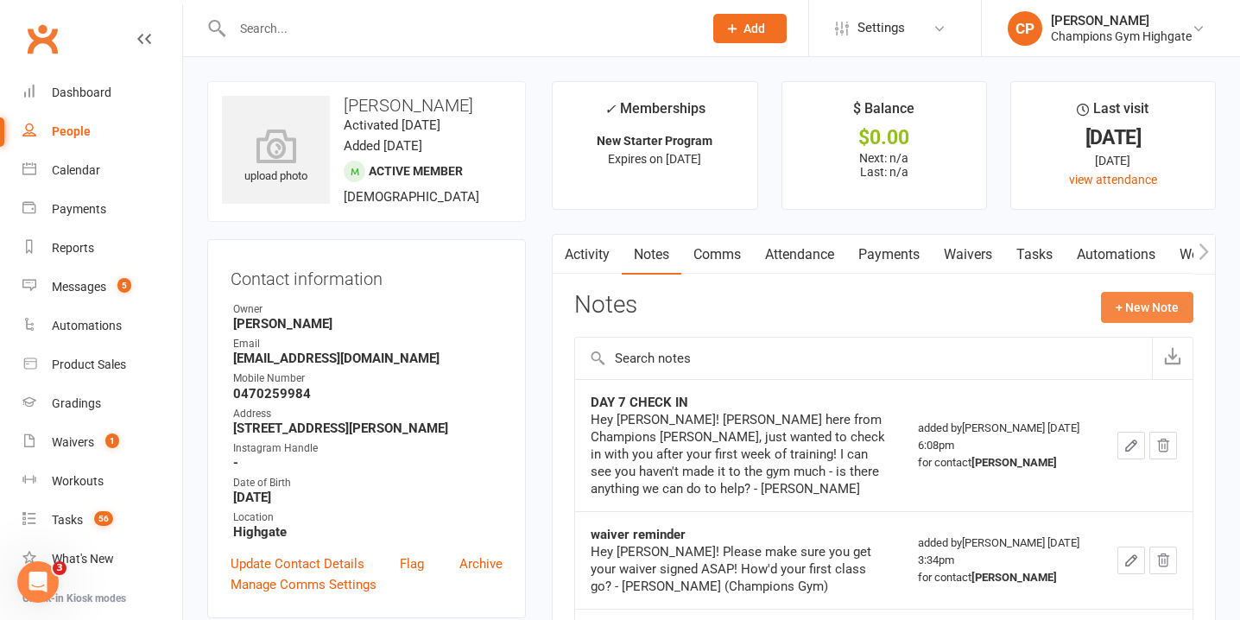
click at [1131, 307] on button "+ New Note" at bounding box center [1147, 307] width 92 height 31
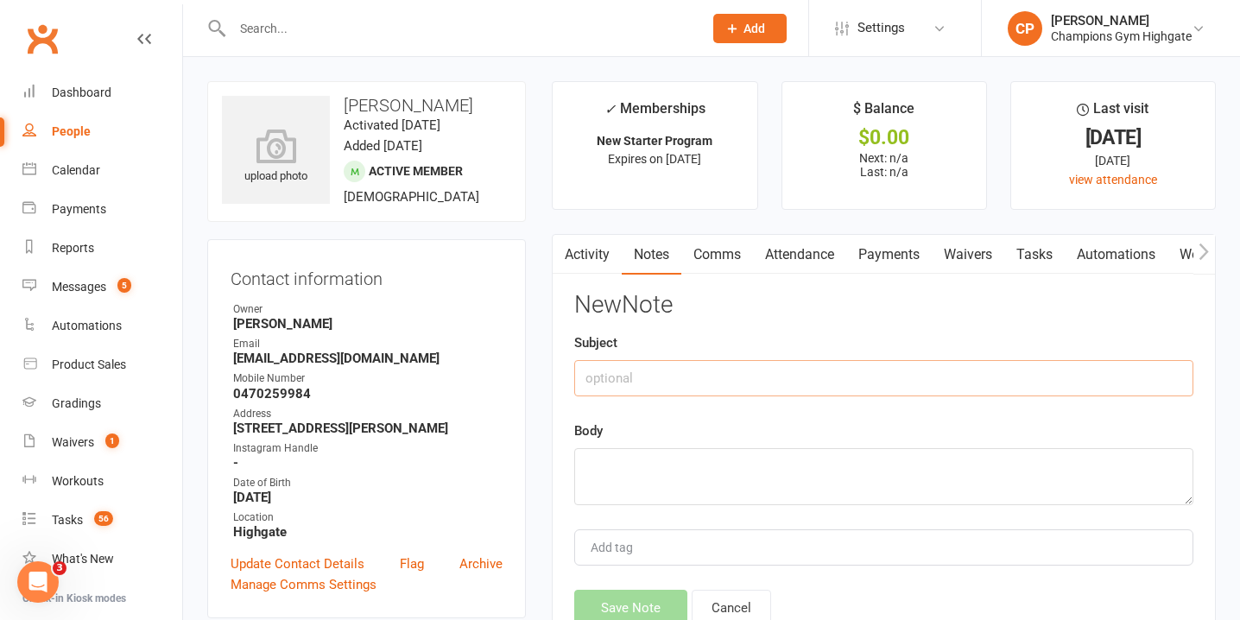
click at [703, 384] on input "text" at bounding box center [883, 378] width 619 height 36
type input "DAY 14 CHECK IN"
click at [667, 448] on textarea at bounding box center [883, 476] width 619 height 57
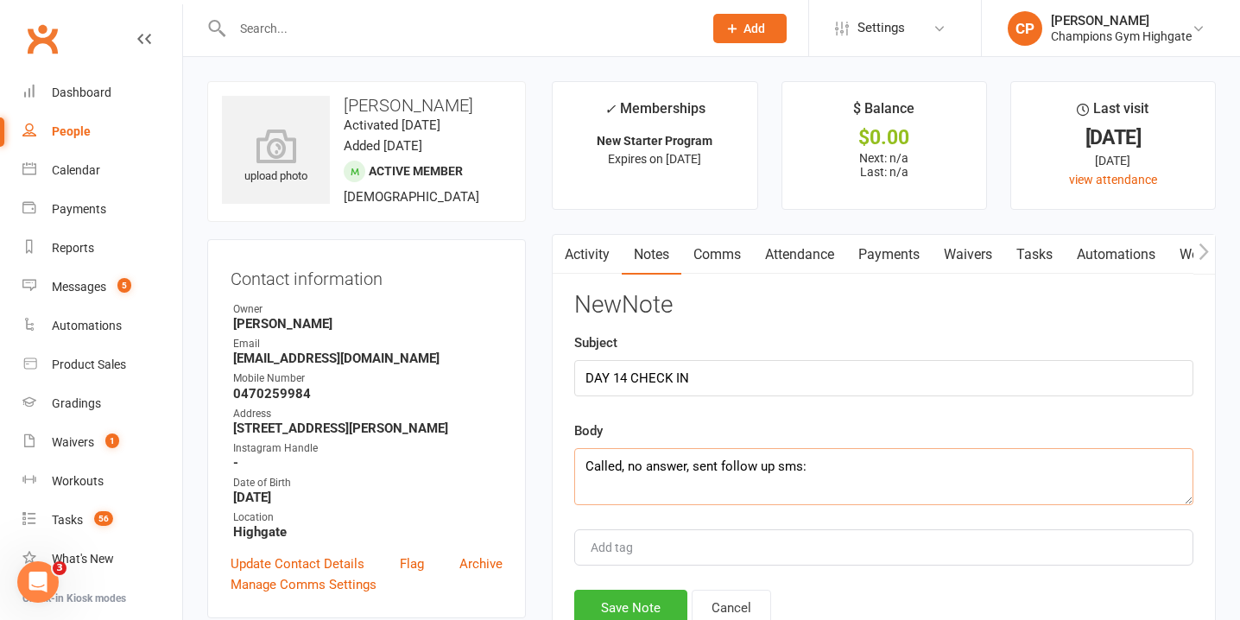
paste textarea "Hey Ibrahim, just checking in again! Remember your goals and what brought you t…"
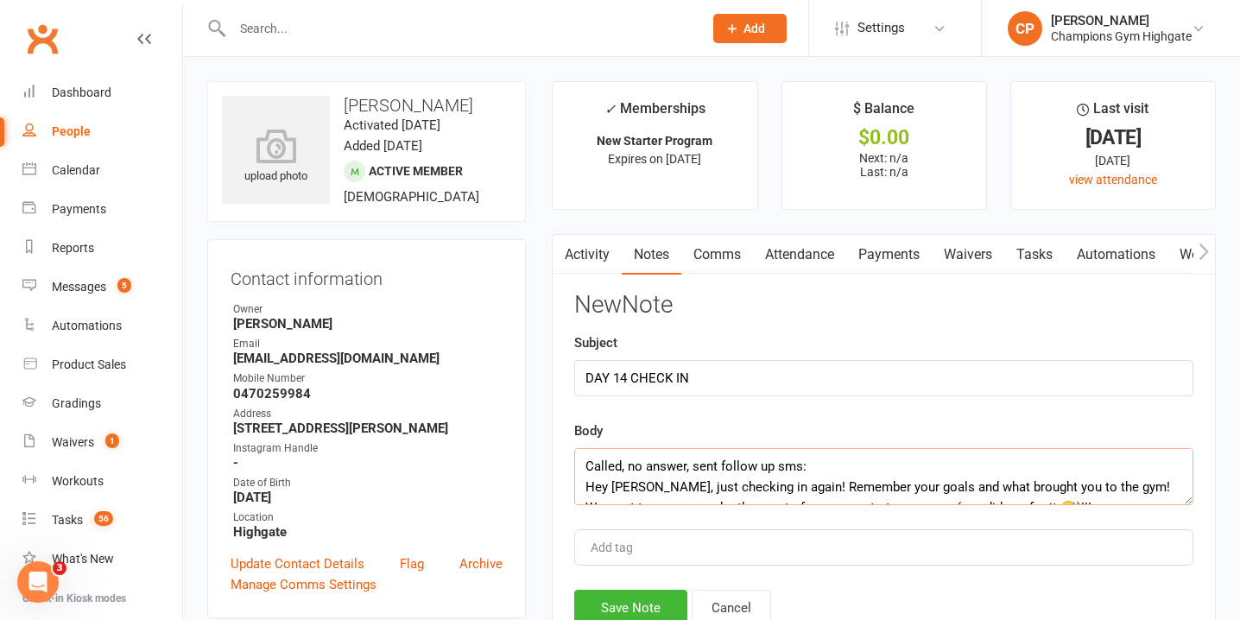
scroll to position [73, 0]
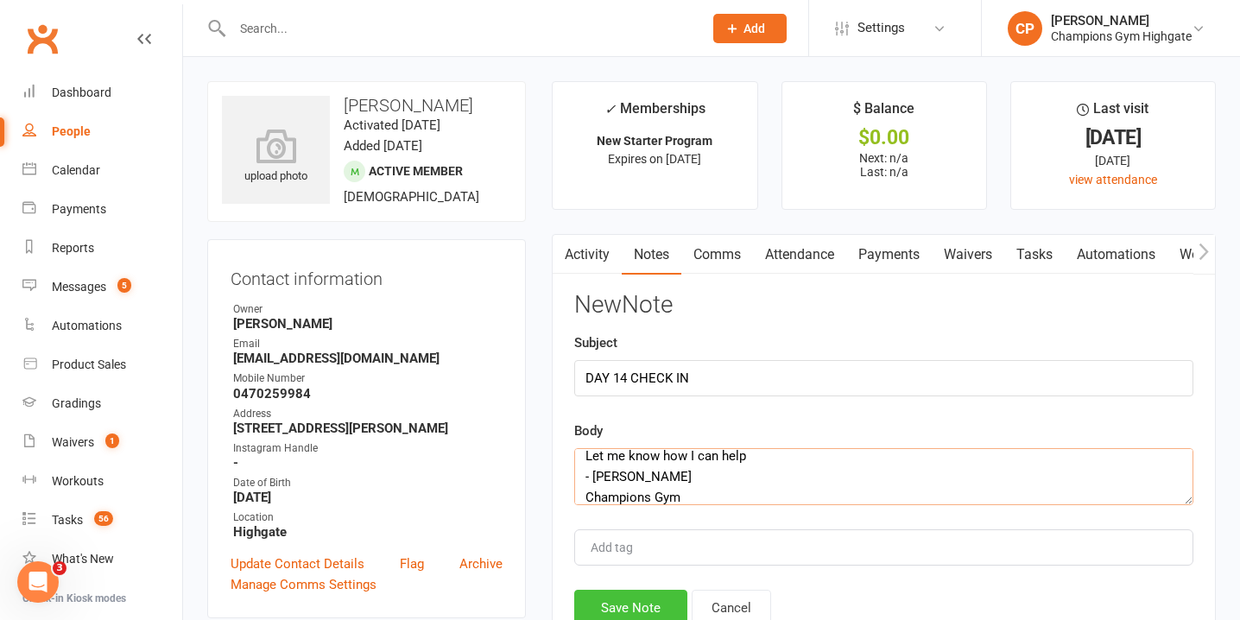
type textarea "Called, no answer, sent follow up sms: Hey Ibrahim, just checking in again! Rem…"
click at [666, 601] on button "Save Note" at bounding box center [630, 608] width 113 height 36
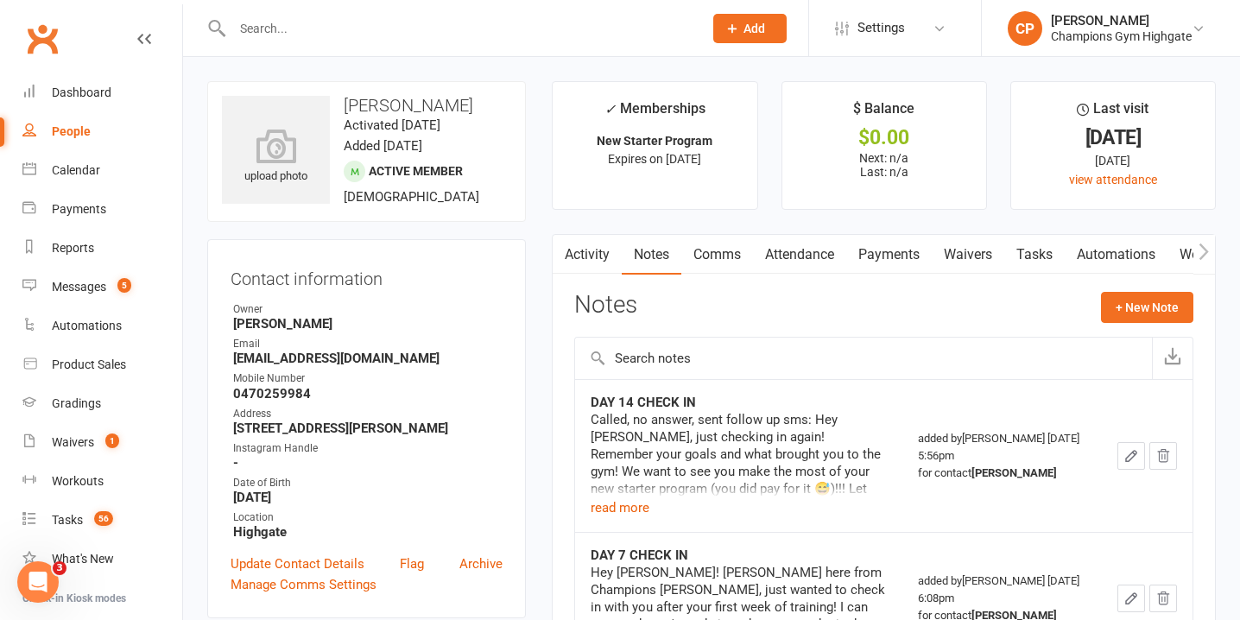
click at [983, 243] on link "Waivers" at bounding box center [967, 255] width 73 height 40
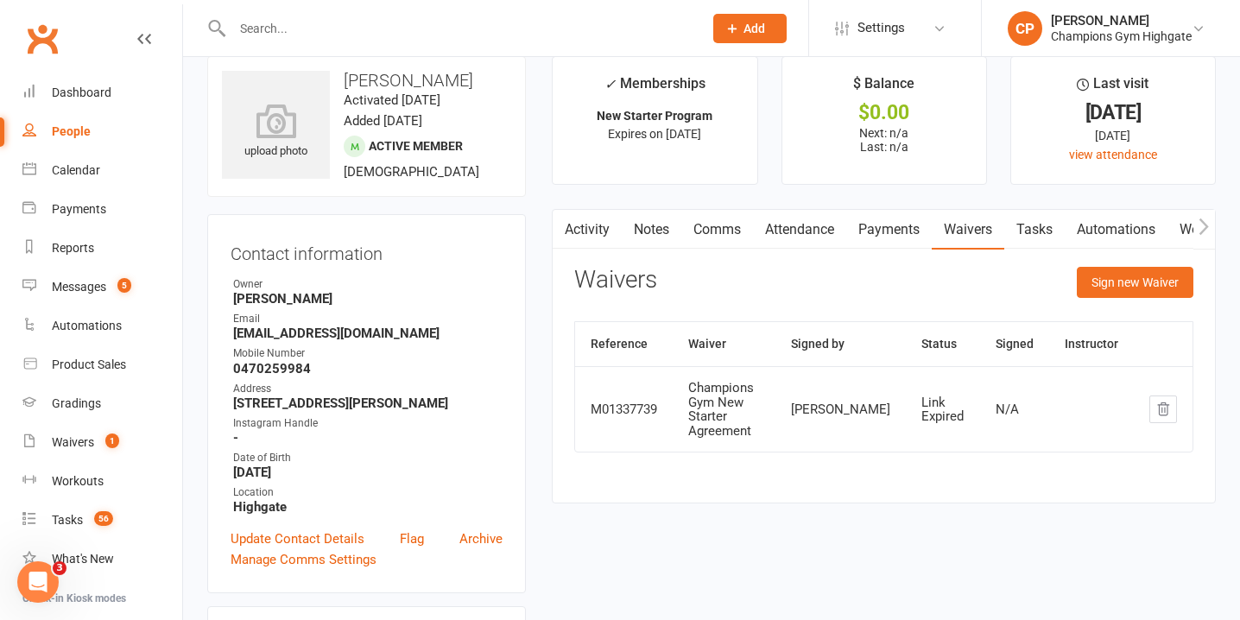
scroll to position [49, 0]
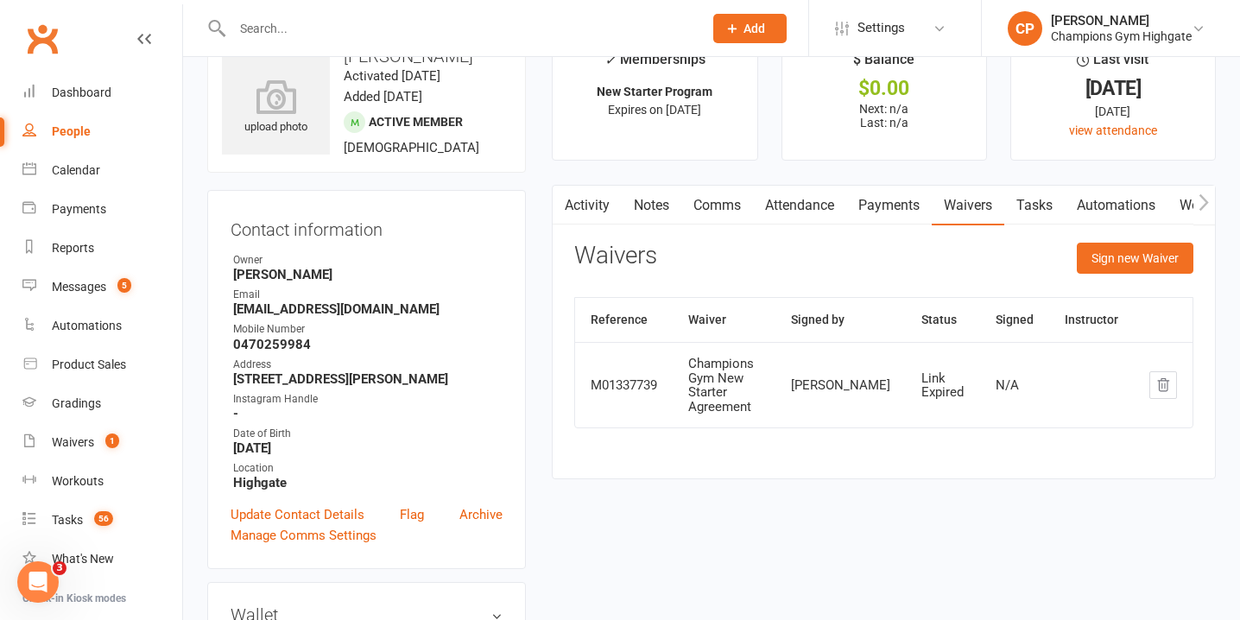
click at [649, 197] on link "Notes" at bounding box center [651, 206] width 60 height 40
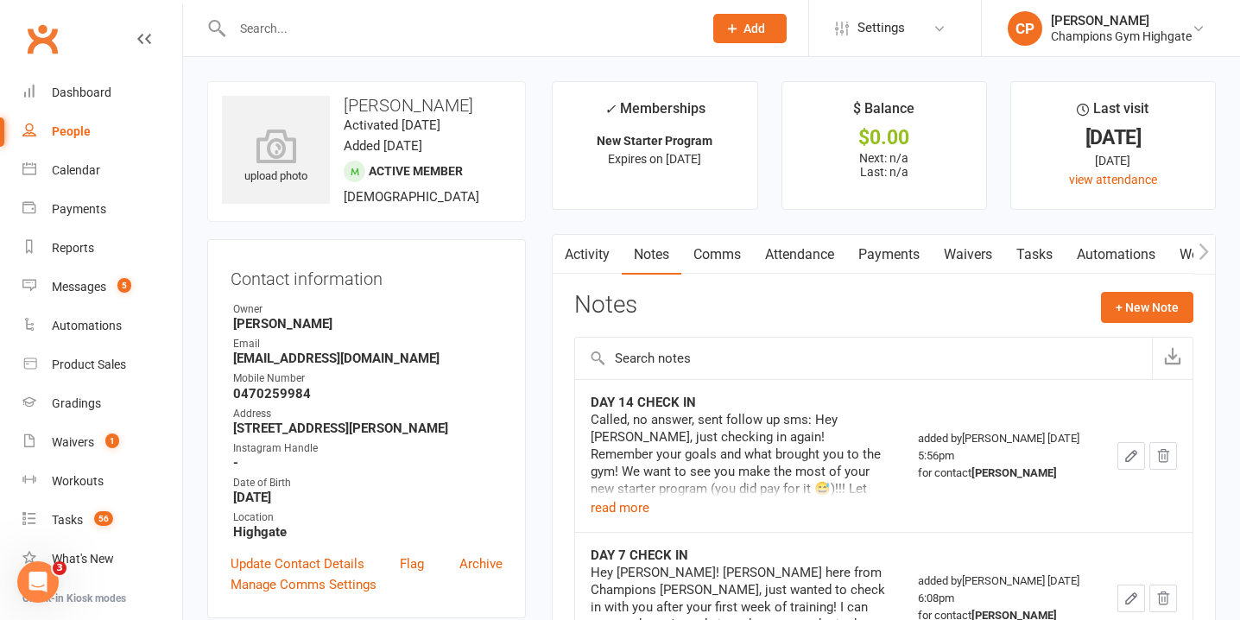
click at [592, 240] on link "Activity" at bounding box center [586, 255] width 69 height 40
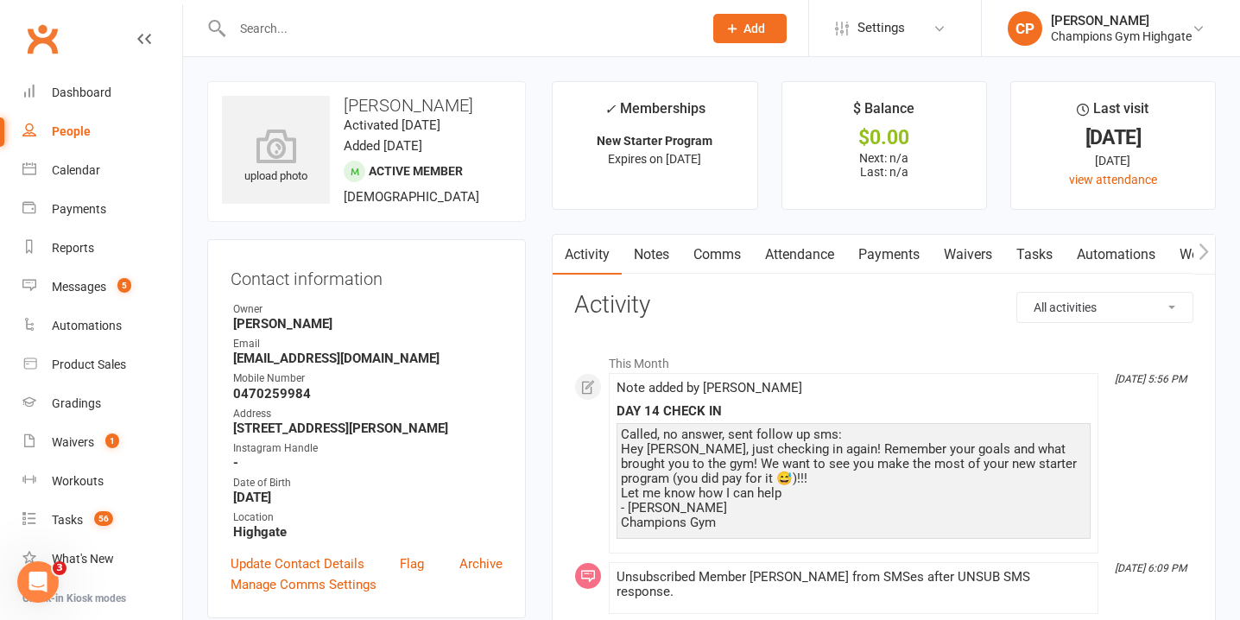
click at [780, 258] on link "Attendance" at bounding box center [799, 255] width 93 height 40
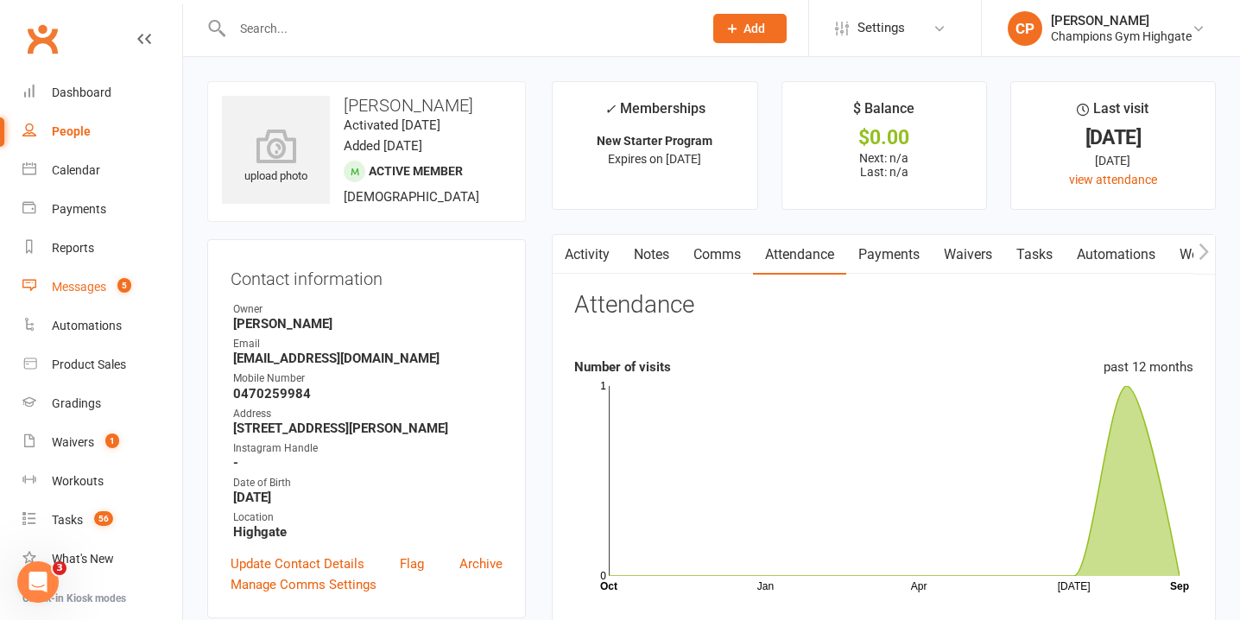
click at [100, 281] on div "Messages" at bounding box center [79, 287] width 54 height 14
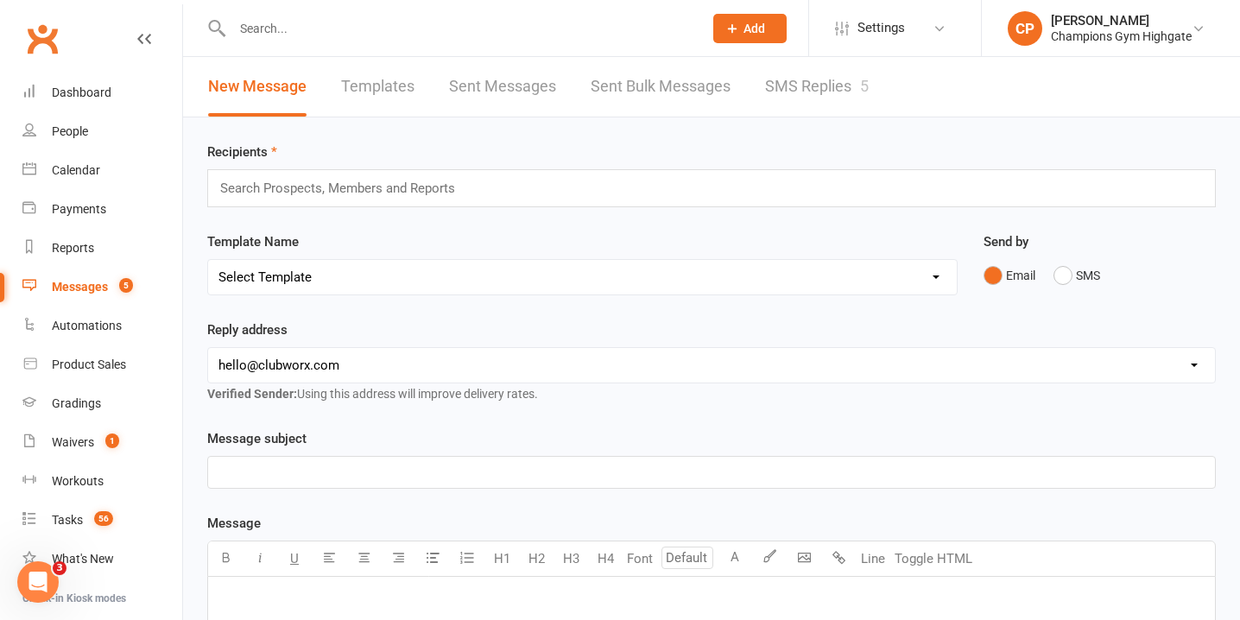
click at [802, 87] on link "SMS Replies 5" at bounding box center [817, 87] width 104 height 60
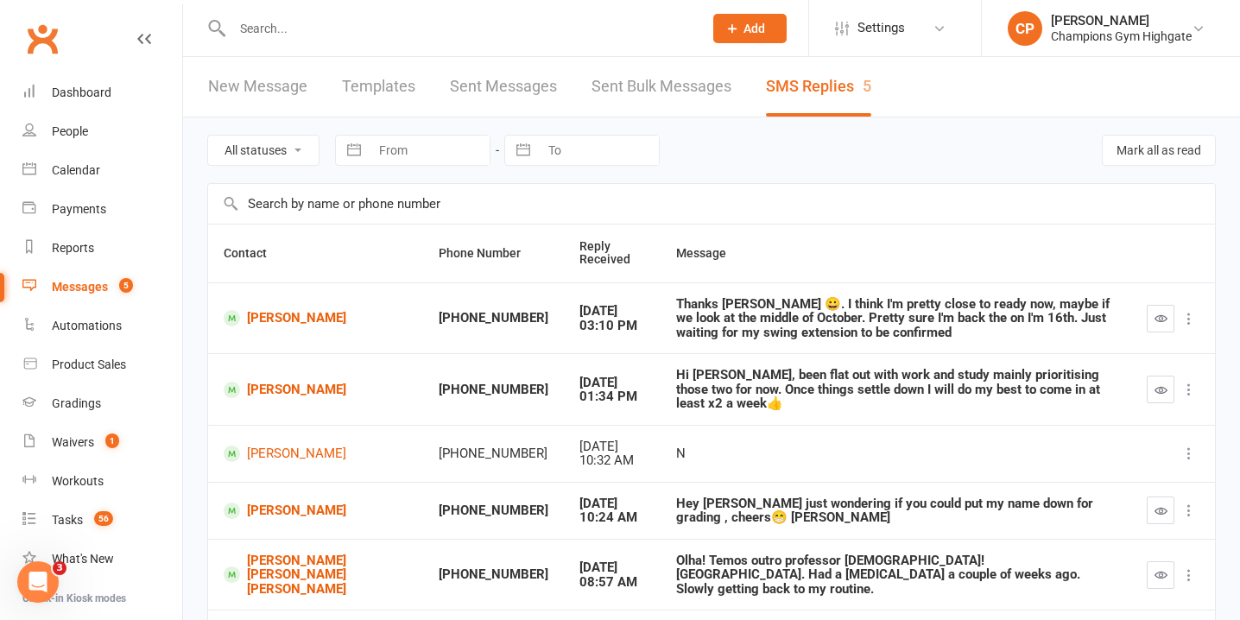
click at [423, 22] on input "text" at bounding box center [459, 28] width 464 height 24
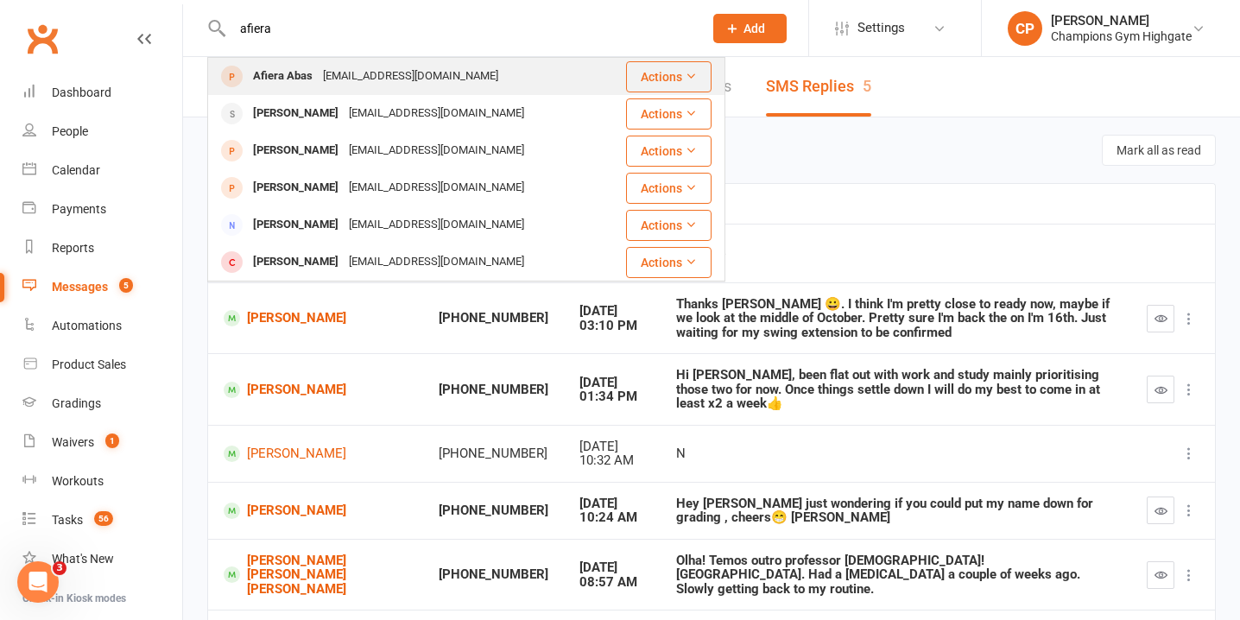
type input "afiera"
click at [370, 69] on div "afiera.abas2005@gmail.com" at bounding box center [411, 76] width 186 height 25
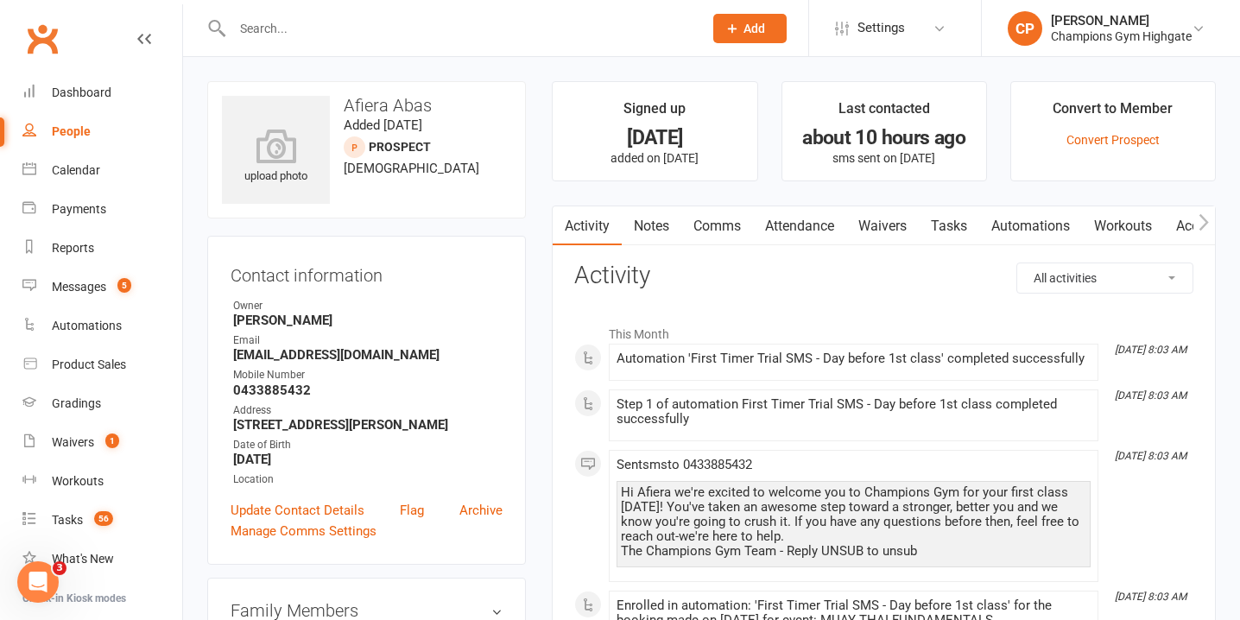
click at [895, 221] on link "Waivers" at bounding box center [882, 226] width 73 height 40
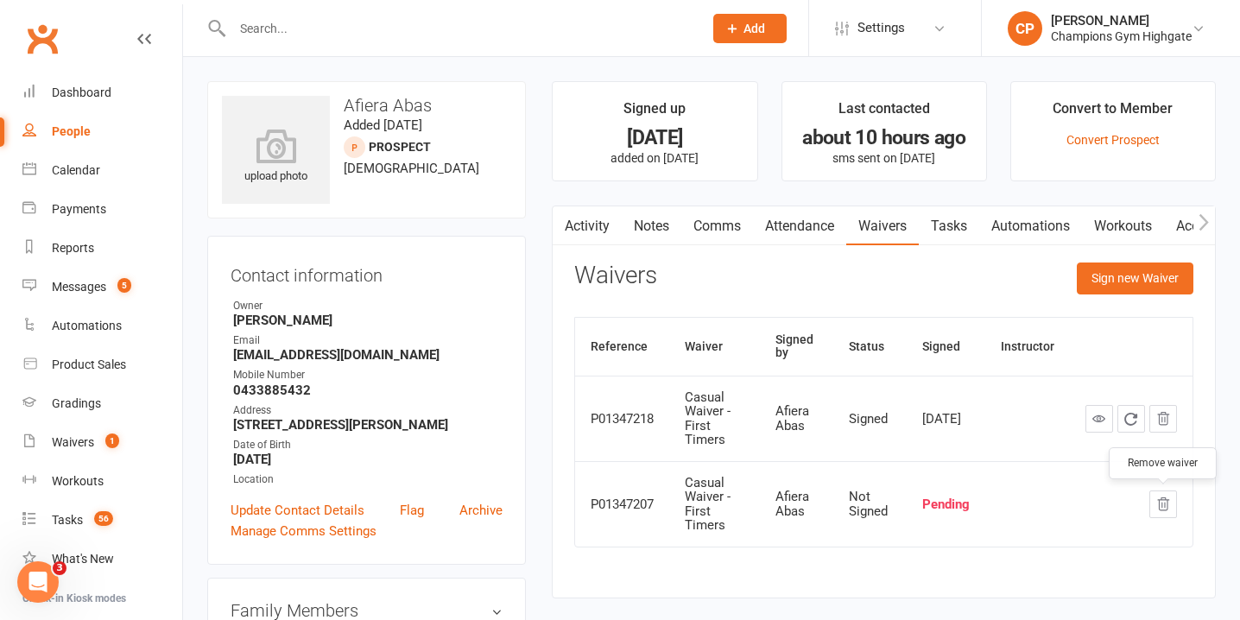
click at [1162, 506] on icon "button" at bounding box center [1163, 503] width 11 height 12
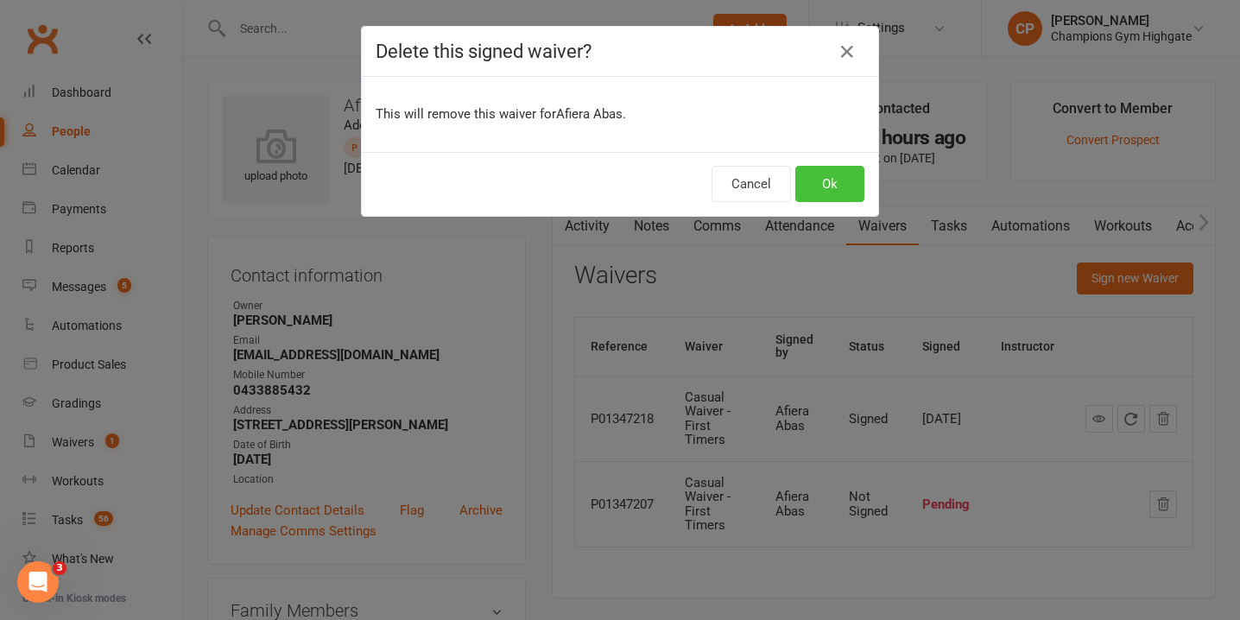
click at [814, 180] on button "Ok" at bounding box center [829, 184] width 69 height 36
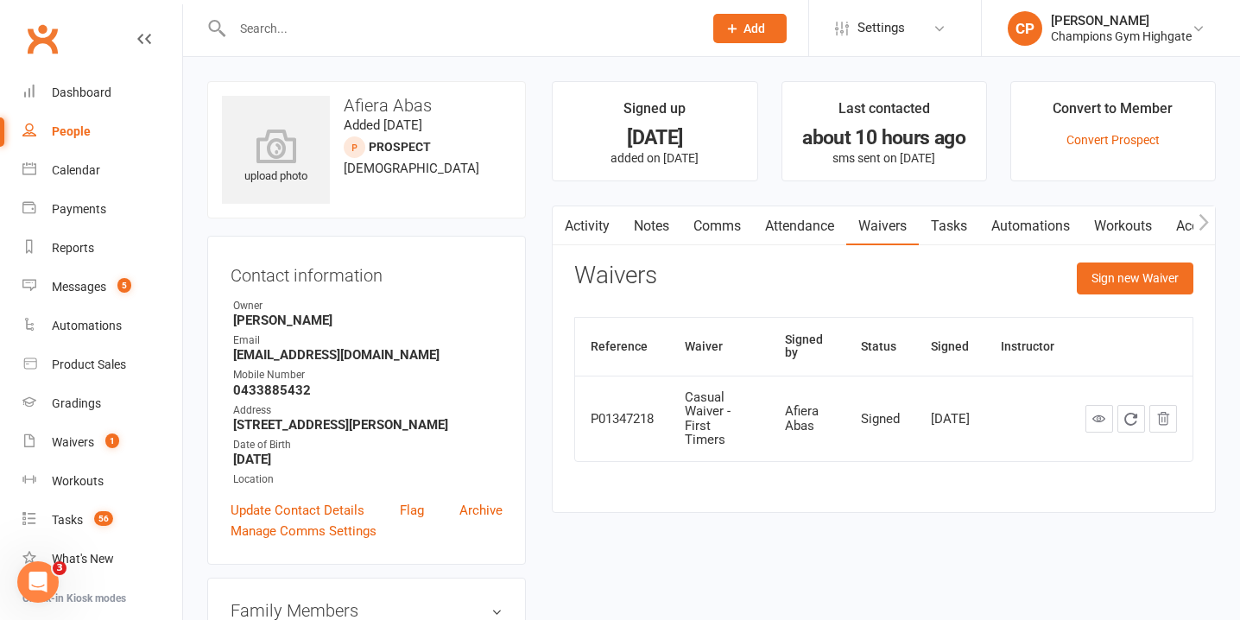
click at [402, 28] on input "text" at bounding box center [459, 28] width 464 height 24
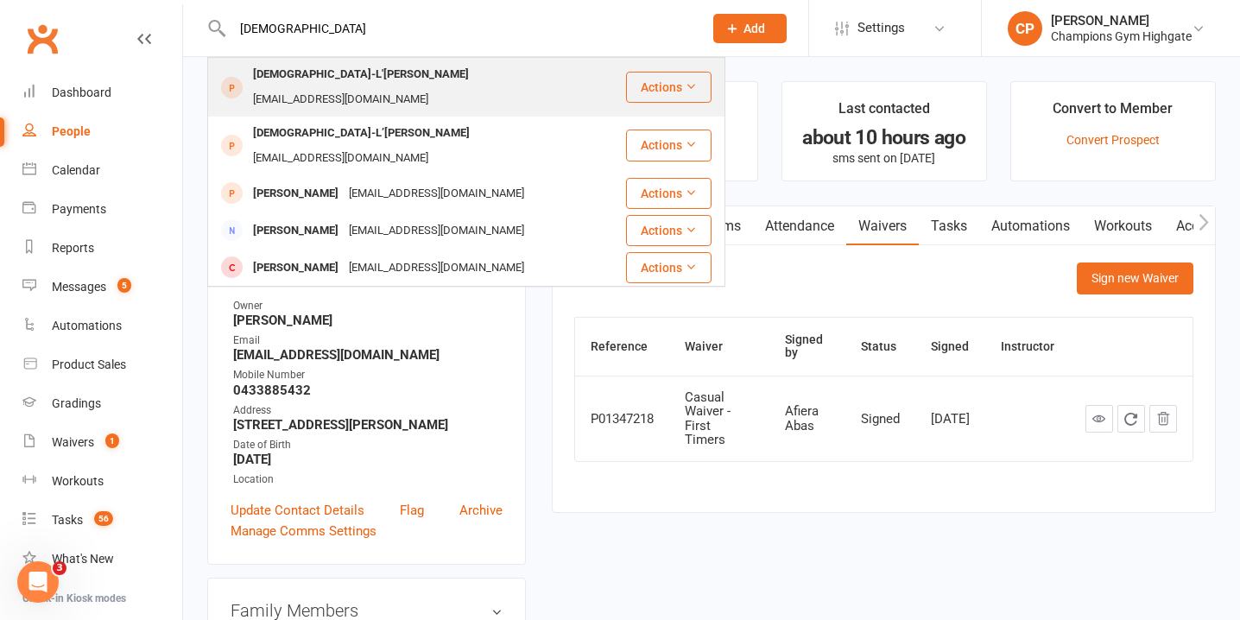
type input "dieu"
click at [407, 87] on div "dieulaimekitenge@gmail.com" at bounding box center [341, 99] width 186 height 25
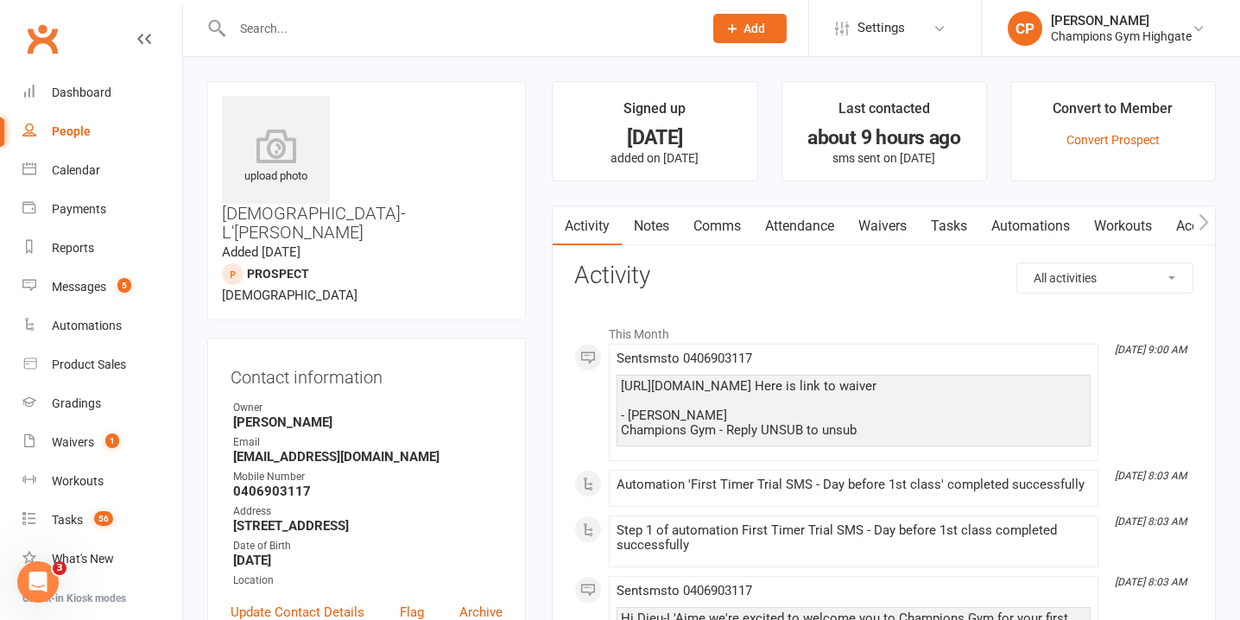
click at [901, 231] on link "Waivers" at bounding box center [882, 226] width 73 height 40
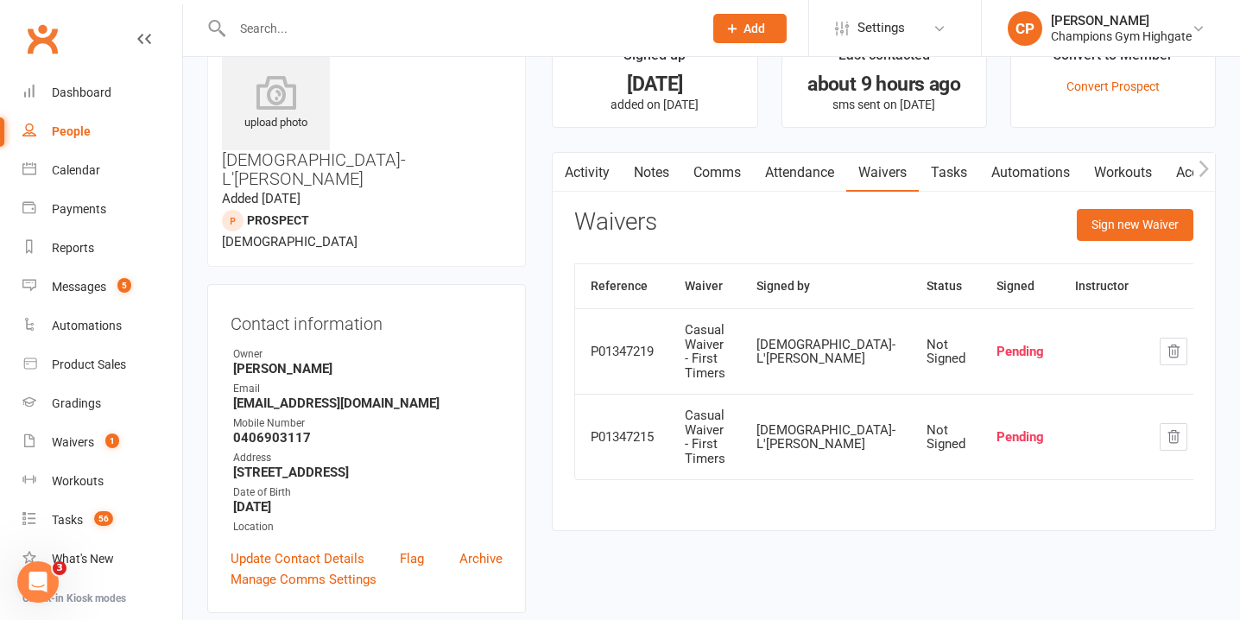
scroll to position [57, 0]
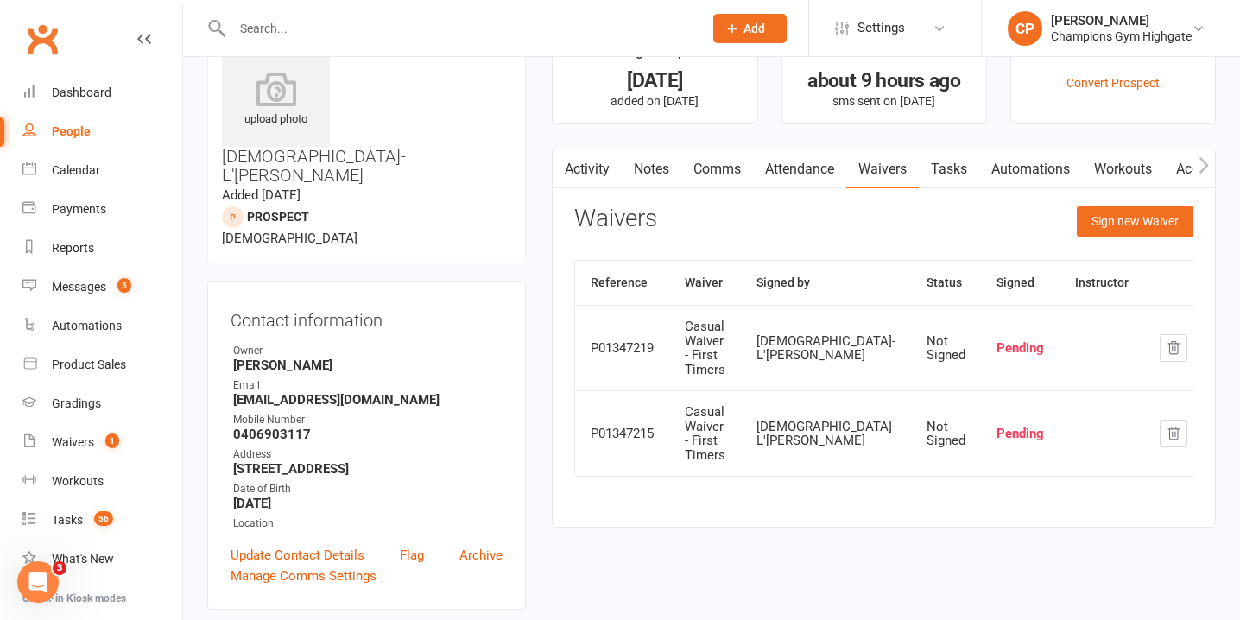
click at [674, 165] on link "Notes" at bounding box center [651, 169] width 60 height 40
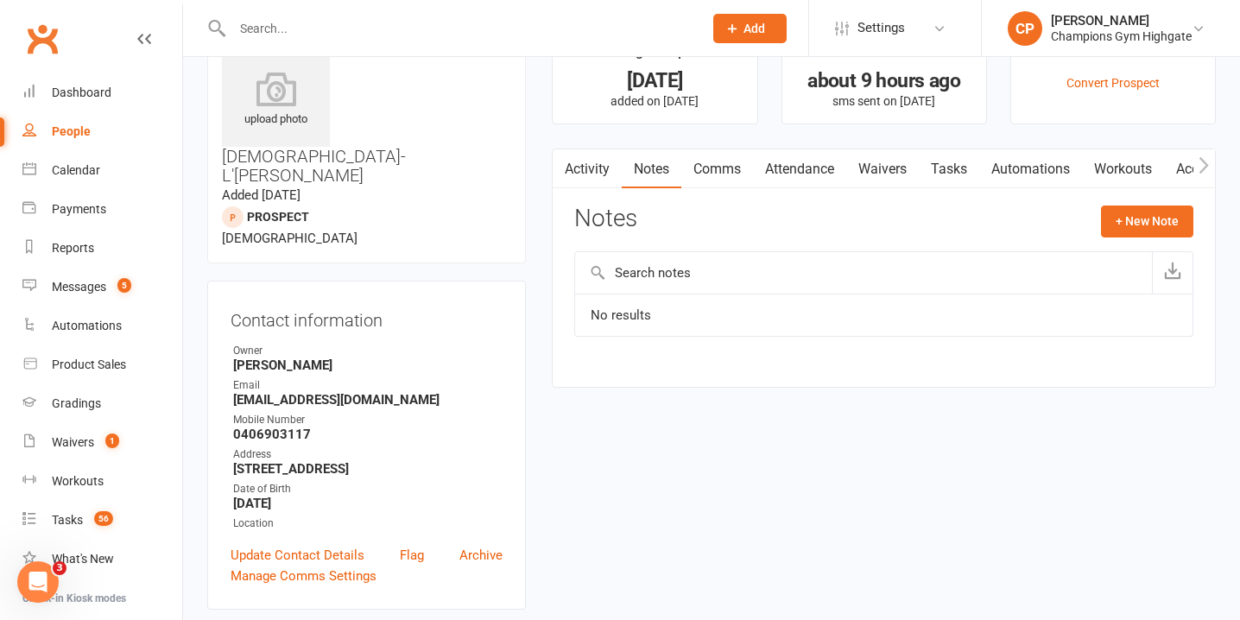
click at [741, 165] on link "Comms" at bounding box center [717, 169] width 72 height 40
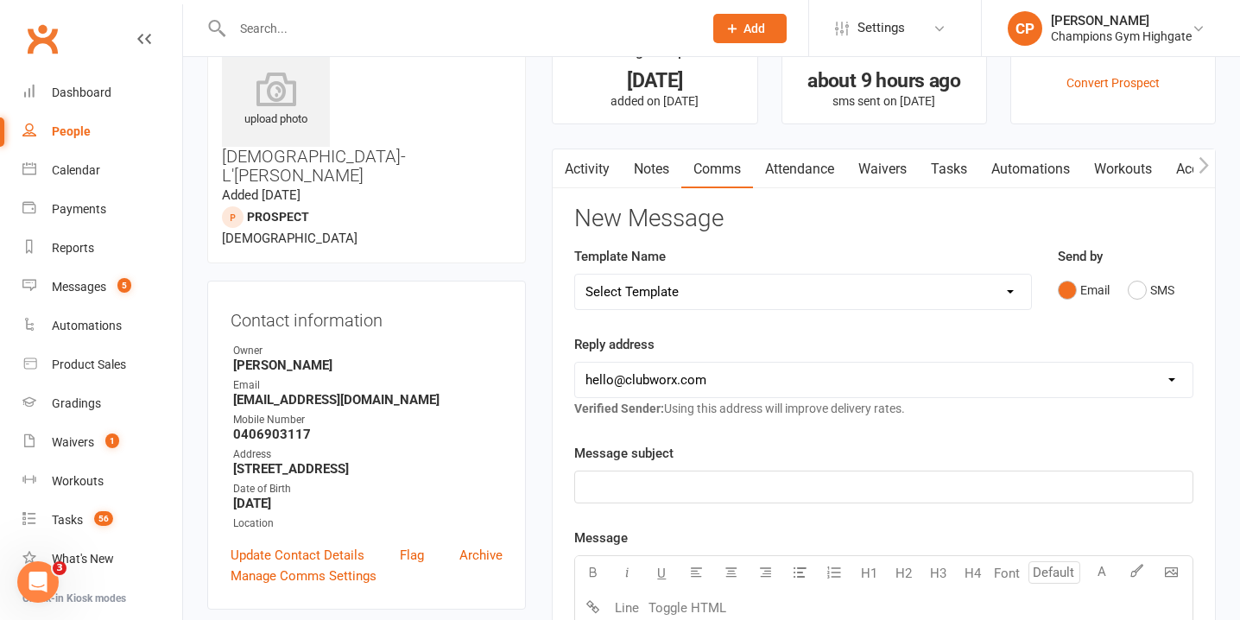
click at [609, 162] on link "Activity" at bounding box center [586, 169] width 69 height 40
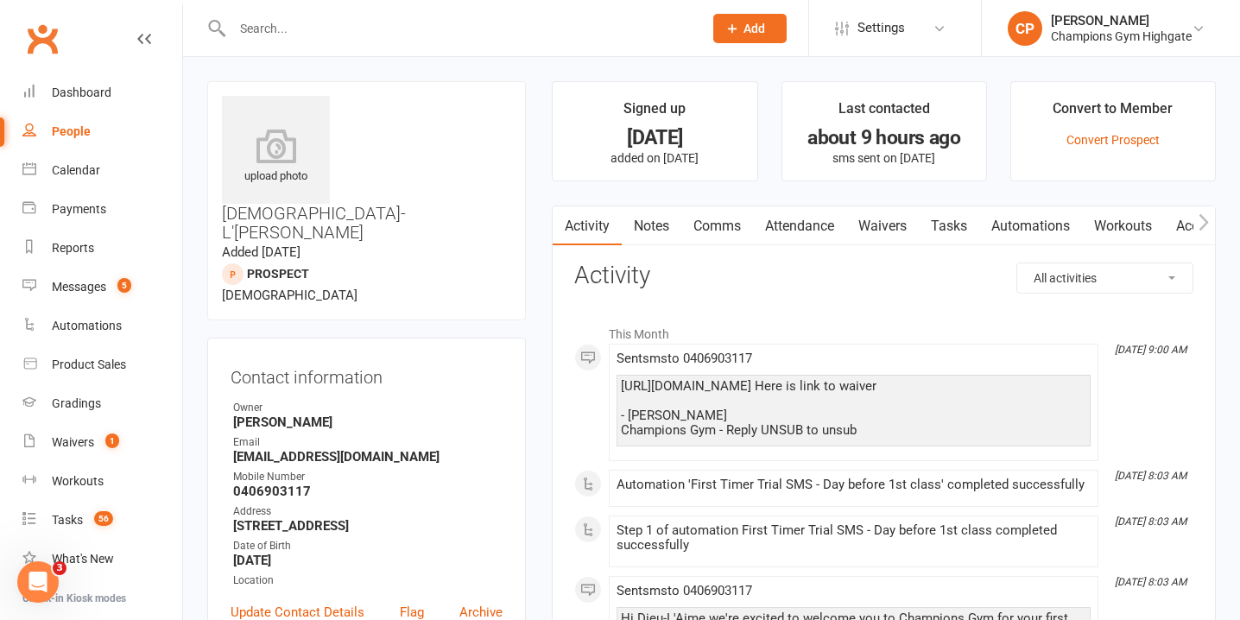
click at [349, 34] on input "text" at bounding box center [459, 28] width 464 height 24
type input "b"
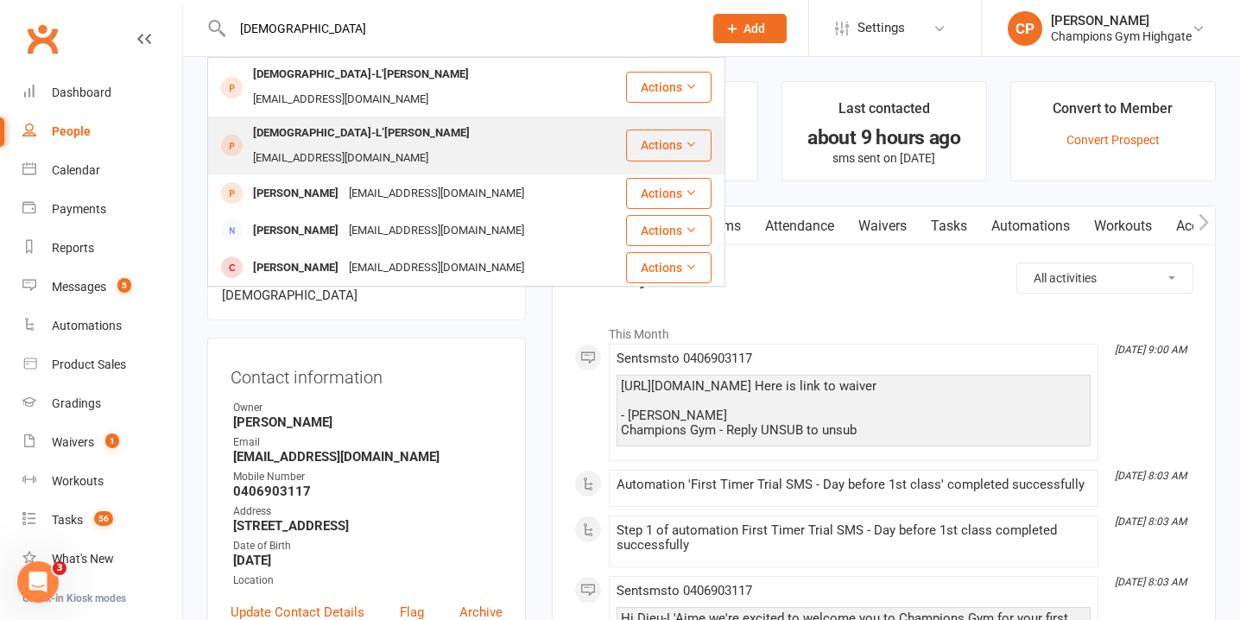
type input "dieu"
click at [358, 121] on div "Dieu-L’Aime Kitenge" at bounding box center [361, 133] width 227 height 25
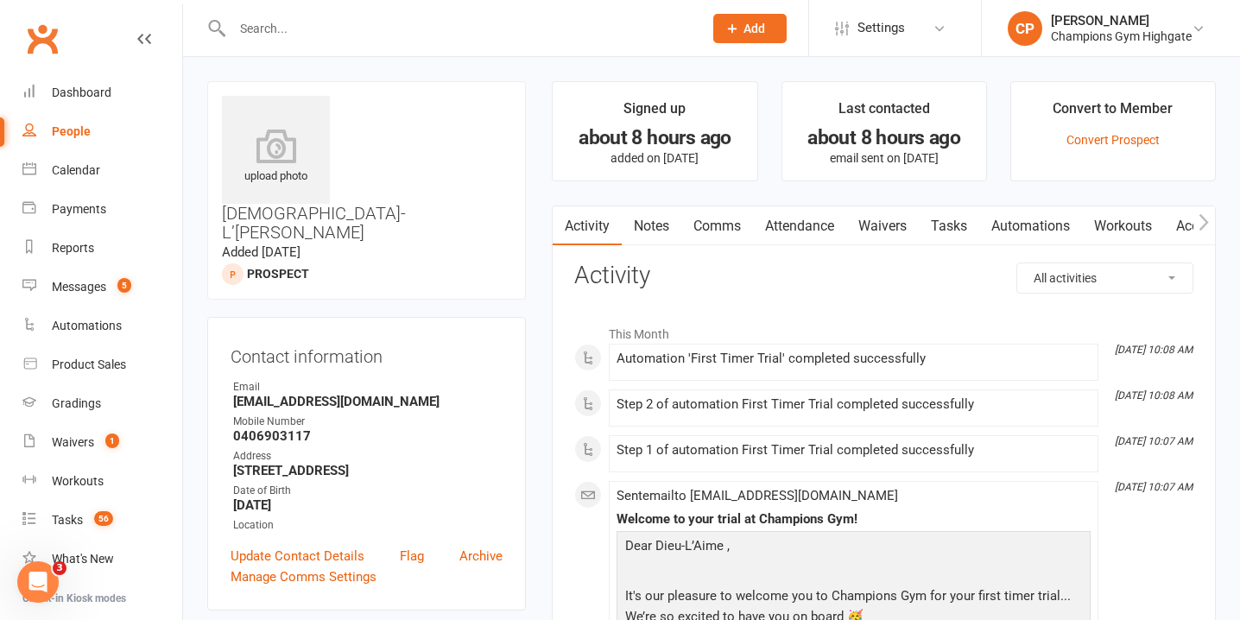
click at [898, 224] on link "Waivers" at bounding box center [882, 226] width 73 height 40
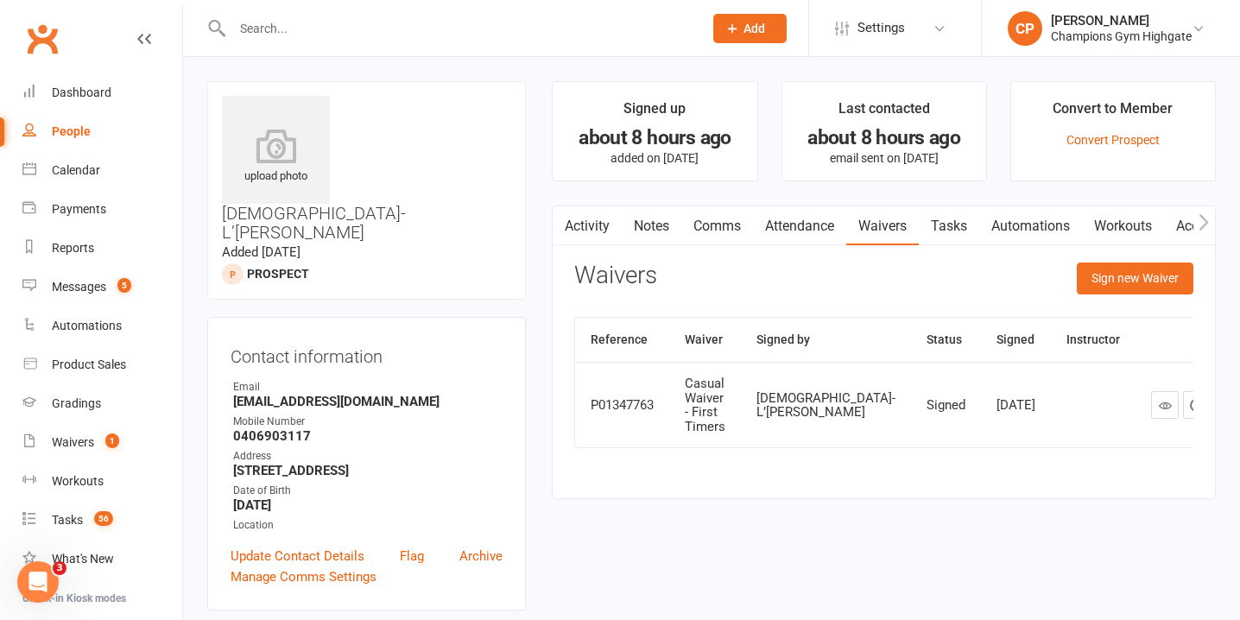
click at [444, 35] on input "text" at bounding box center [459, 28] width 464 height 24
click at [590, 235] on link "Activity" at bounding box center [586, 226] width 69 height 40
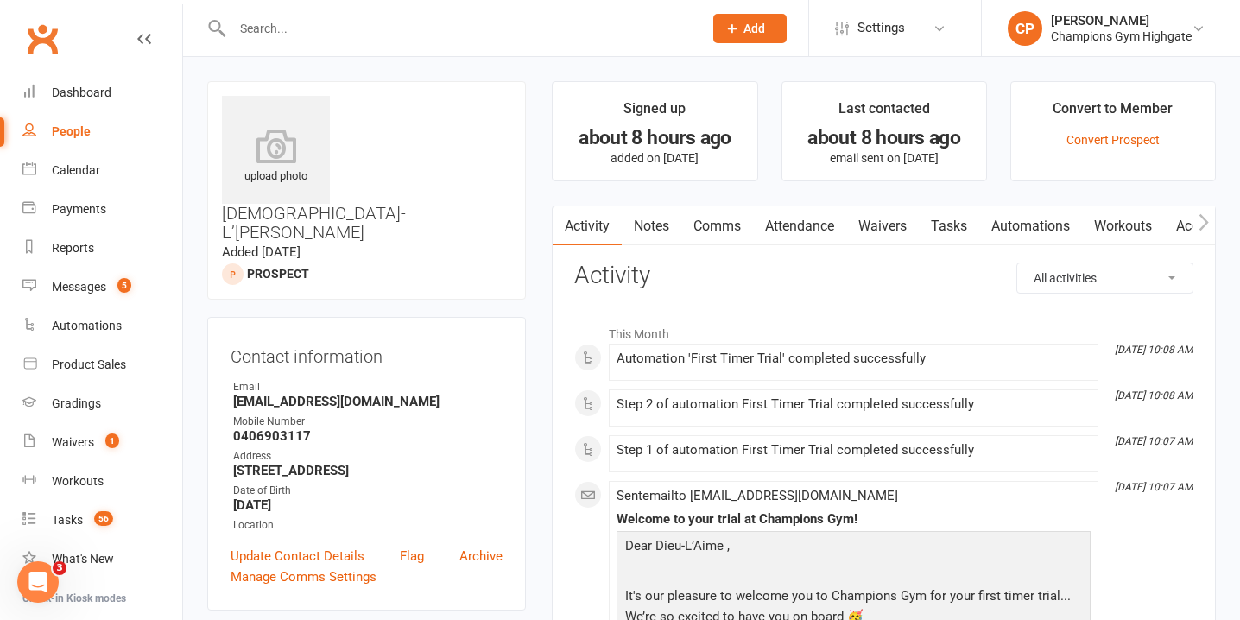
click at [426, 35] on input "text" at bounding box center [459, 28] width 464 height 24
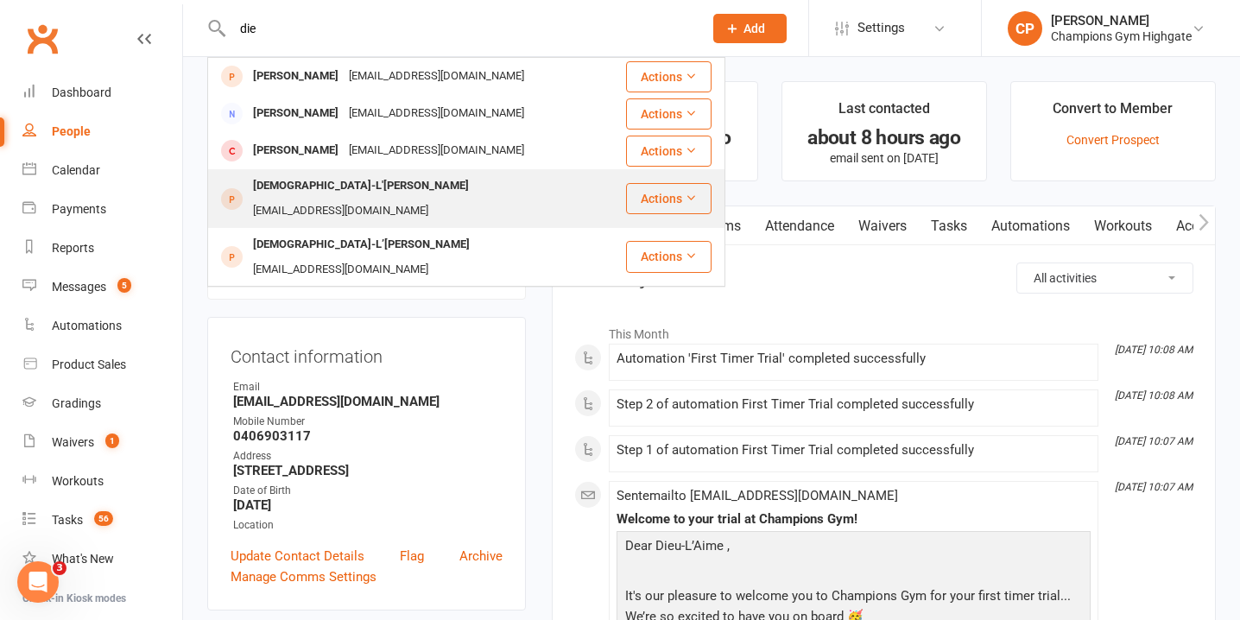
type input "die"
click at [433, 199] on div "dieulaimekitenge@gmail.com" at bounding box center [341, 211] width 186 height 25
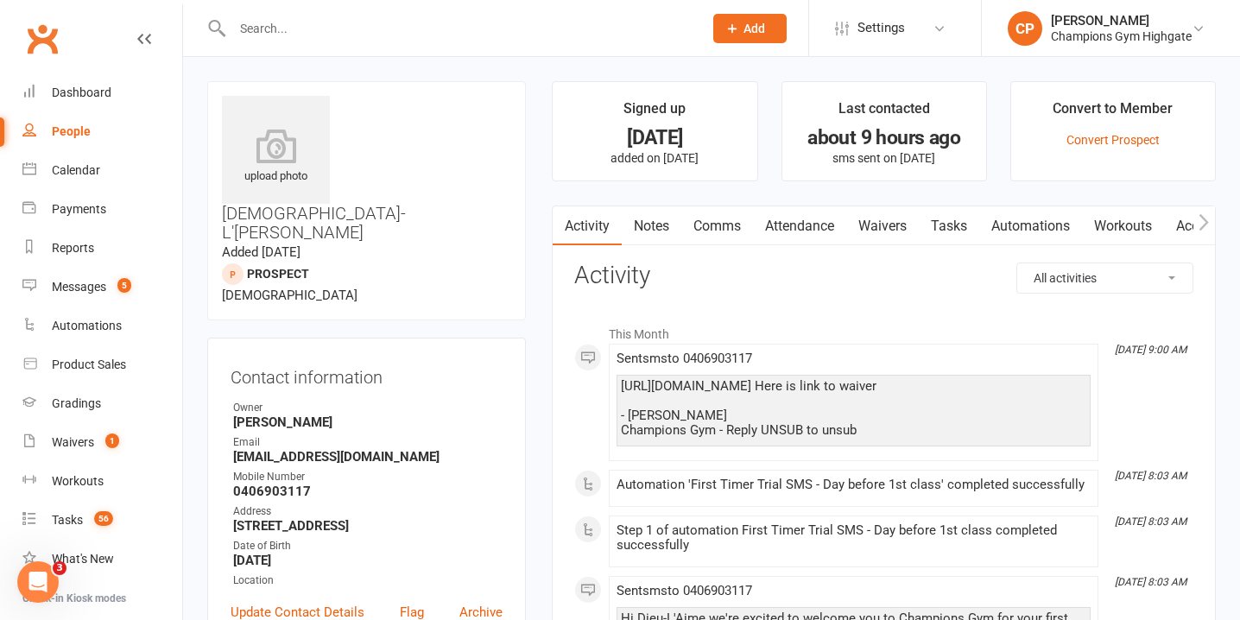
click at [905, 234] on link "Waivers" at bounding box center [882, 226] width 73 height 40
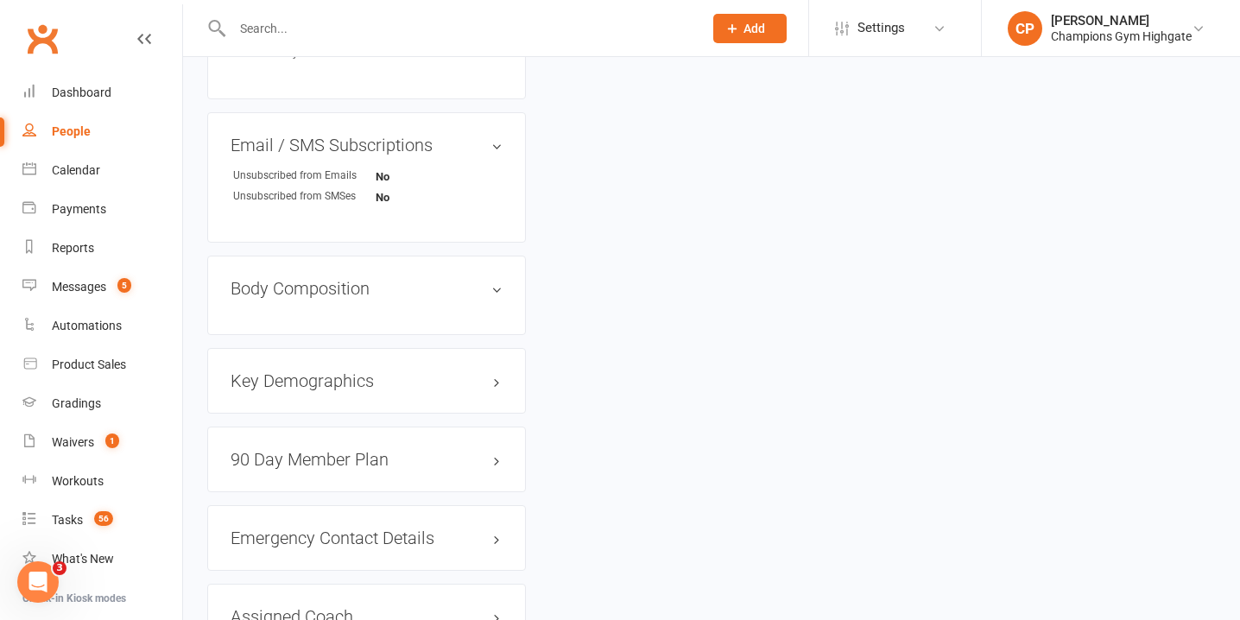
scroll to position [1024, 0]
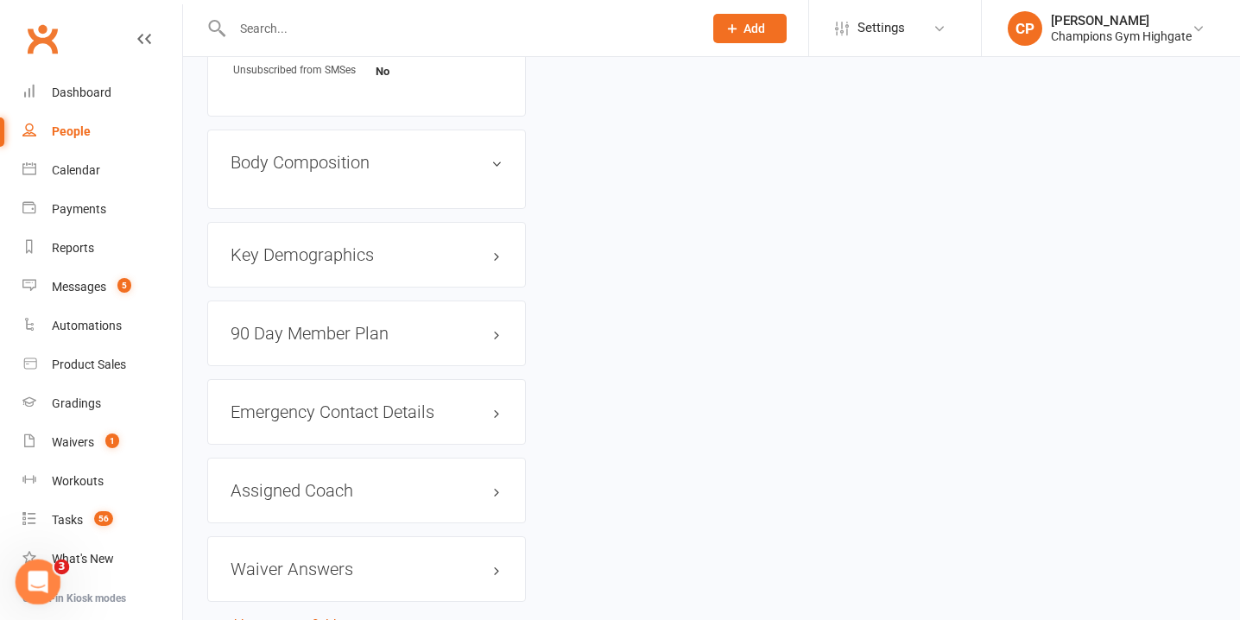
click at [46, 577] on icon "Open Intercom Messenger" at bounding box center [36, 579] width 28 height 28
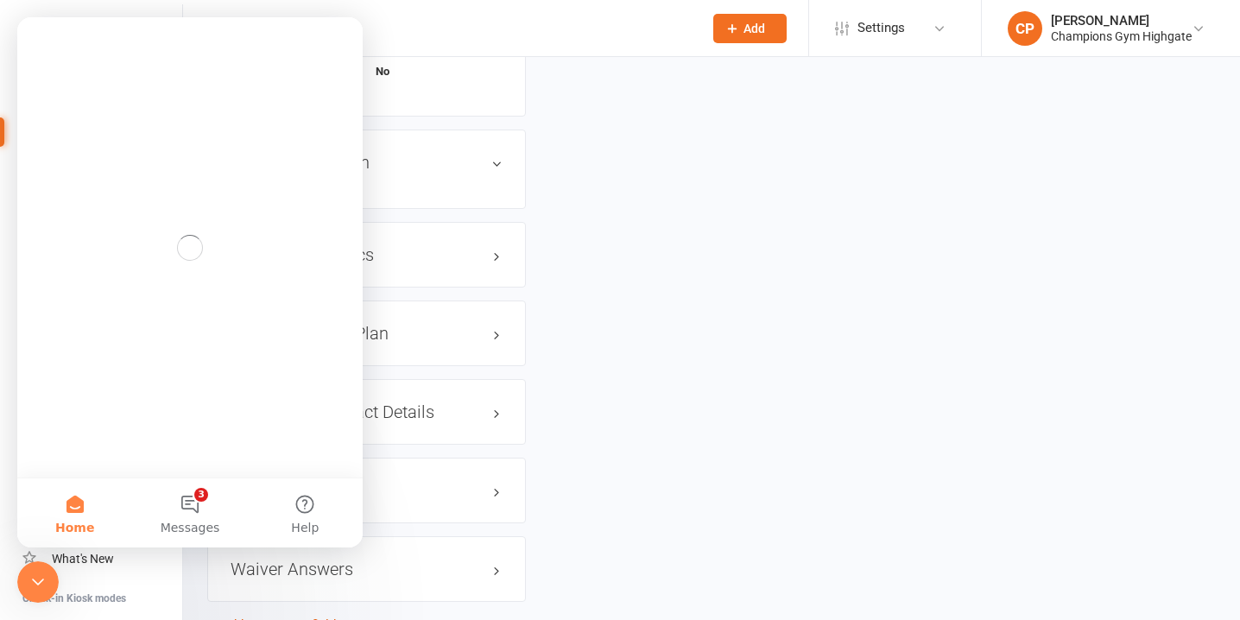
scroll to position [0, 0]
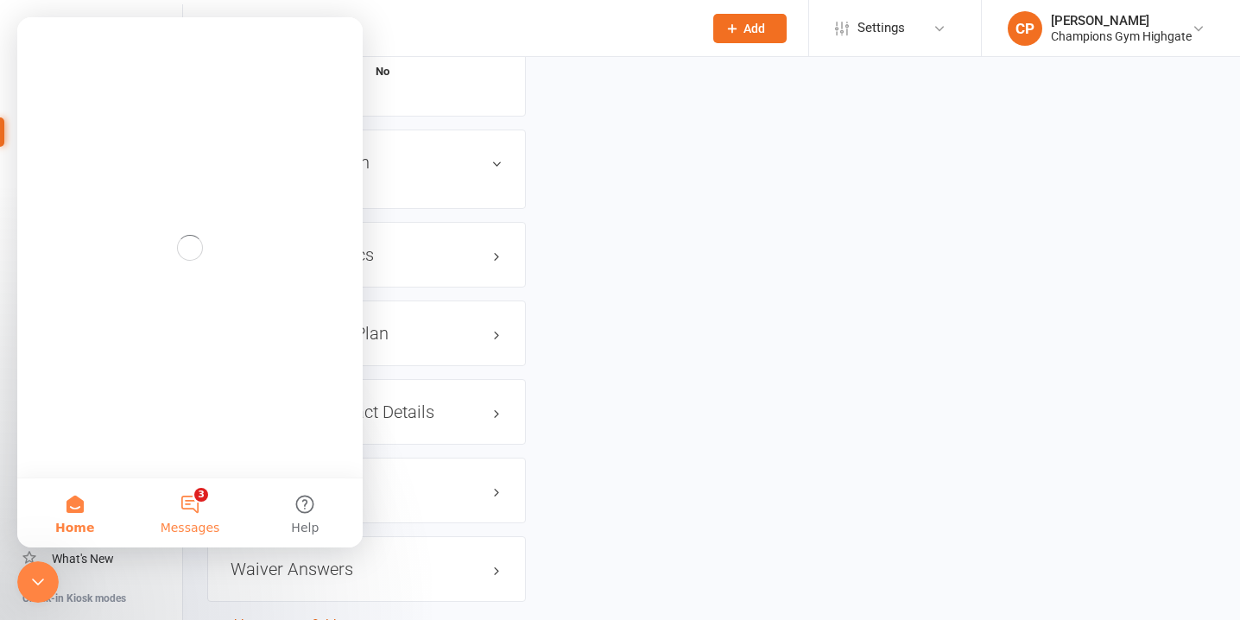
click at [199, 521] on span "Messages" at bounding box center [191, 527] width 60 height 12
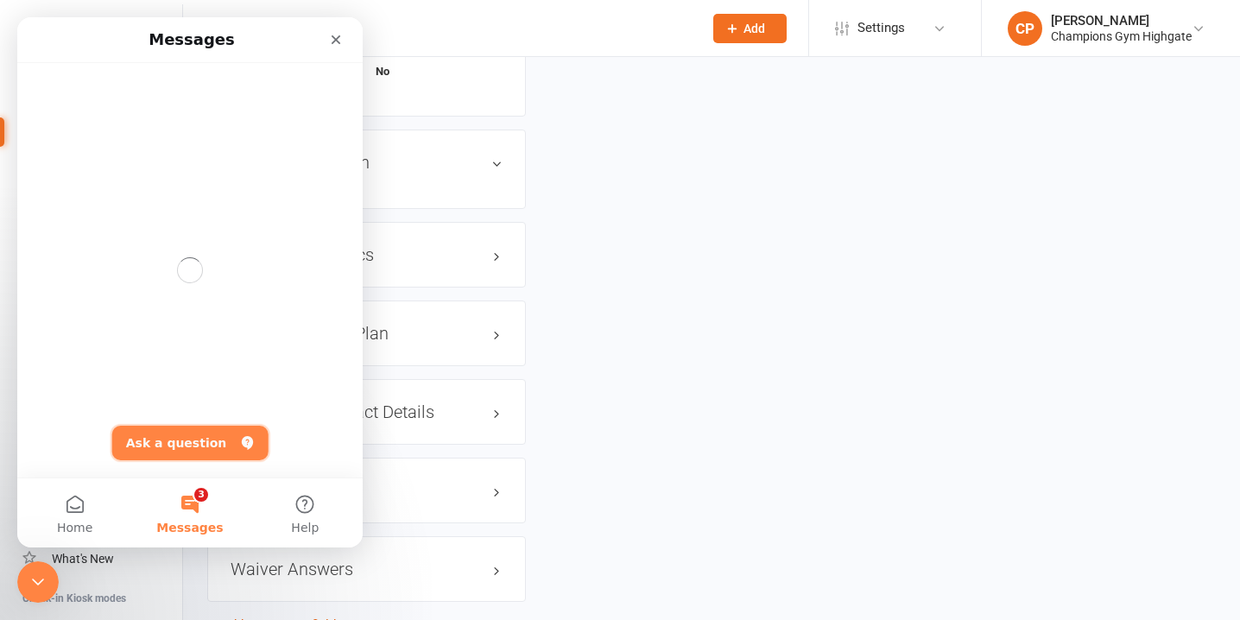
click at [196, 436] on button "Ask a question" at bounding box center [190, 443] width 156 height 35
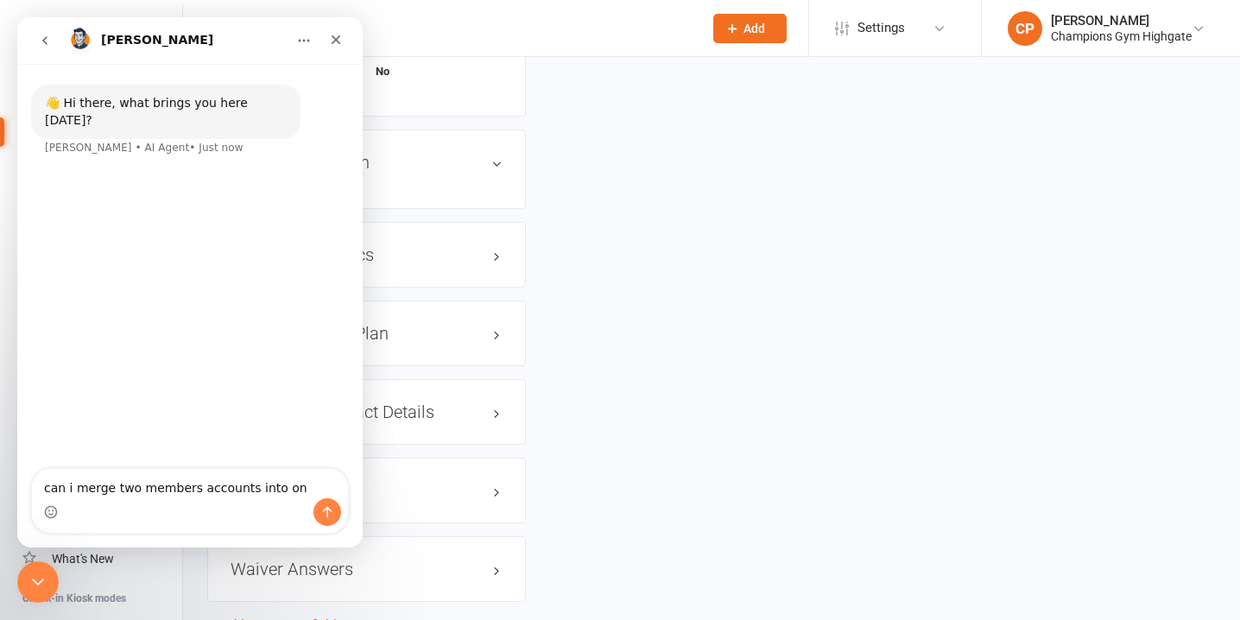
type textarea "can i merge two members accounts into one"
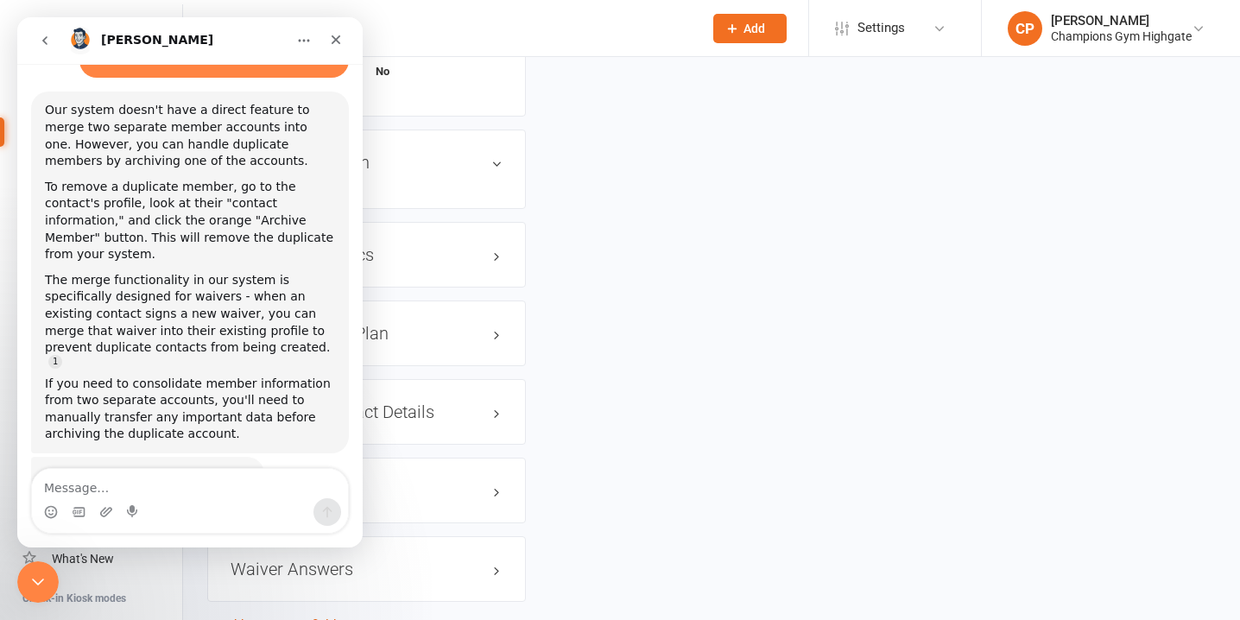
scroll to position [129, 0]
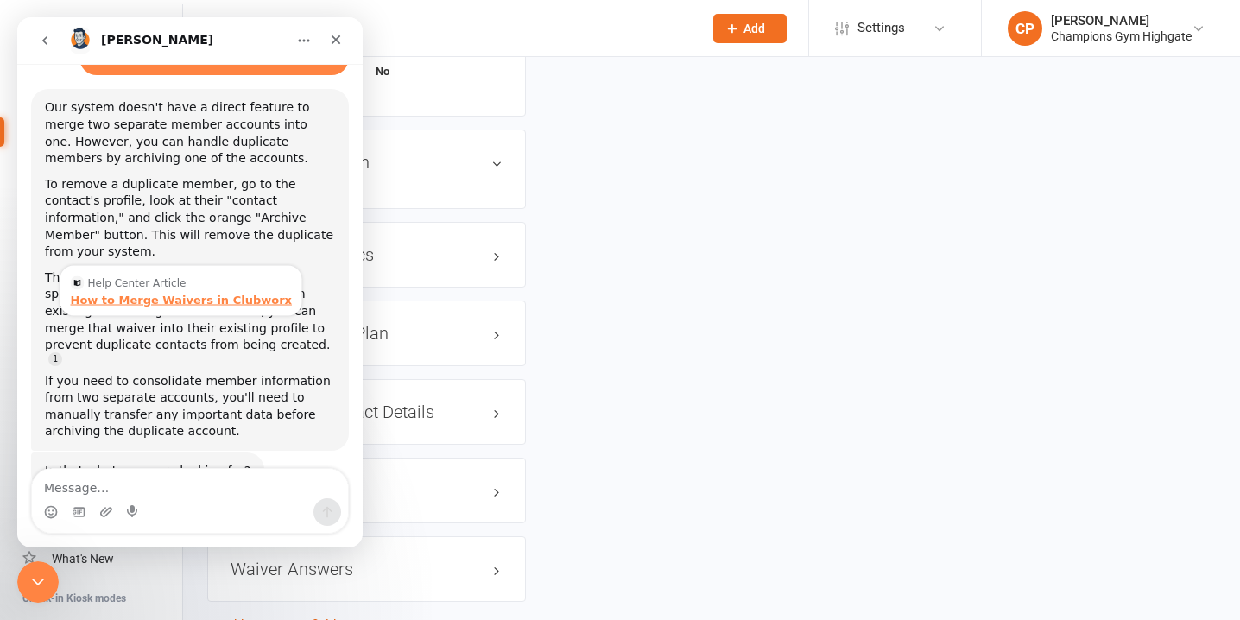
click at [163, 294] on div "How to Merge Waivers in Clubworx" at bounding box center [181, 299] width 221 height 11
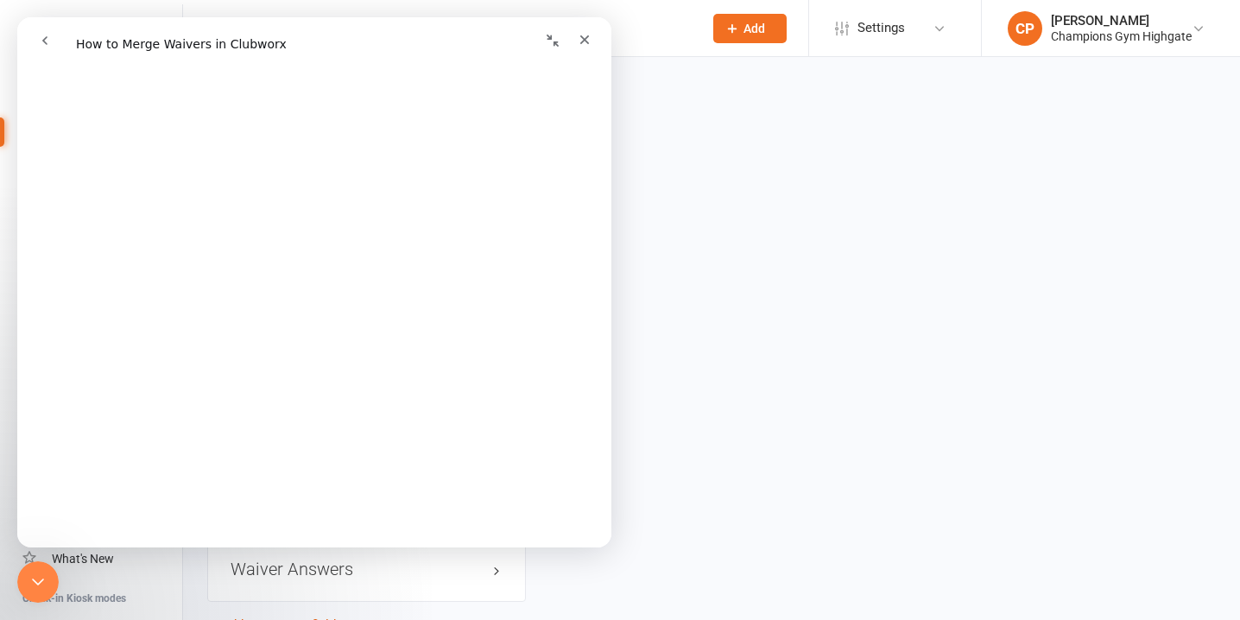
scroll to position [3231, 0]
click at [584, 36] on icon "Close" at bounding box center [584, 40] width 14 height 14
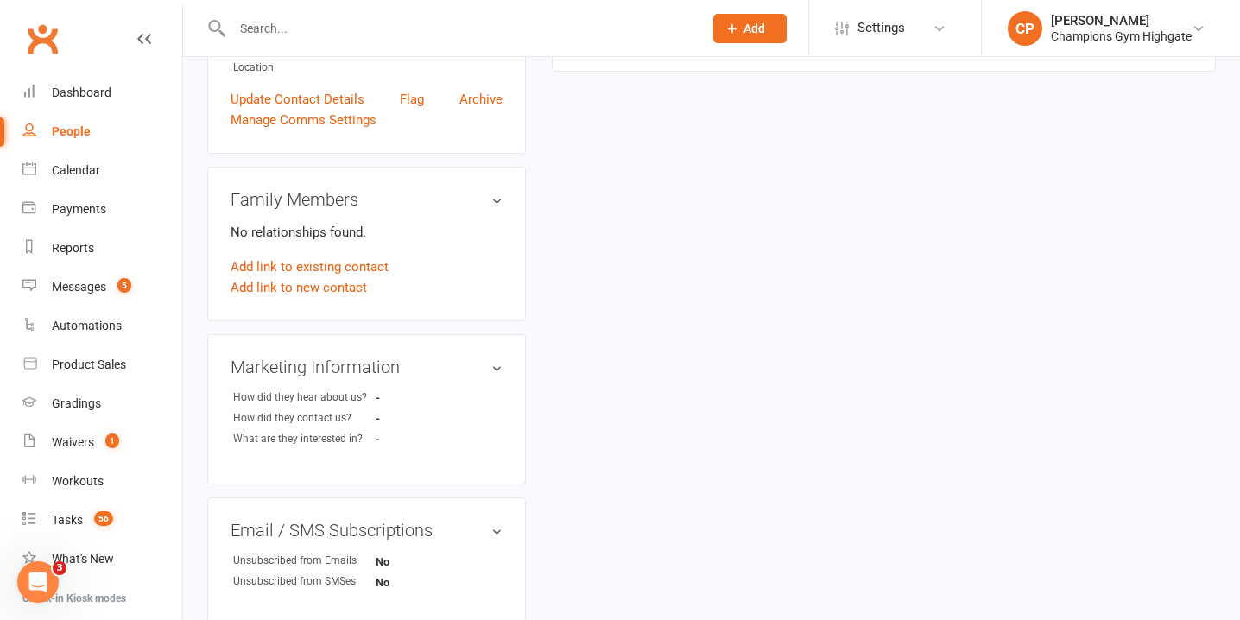
scroll to position [0, 0]
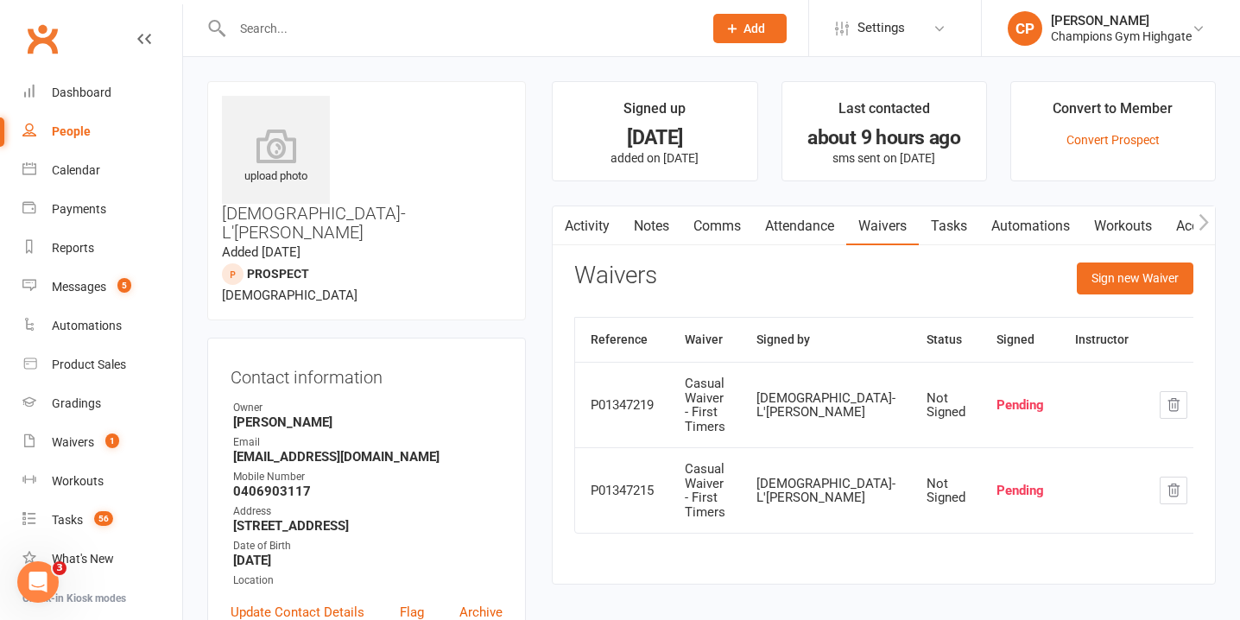
click at [652, 229] on link "Notes" at bounding box center [651, 226] width 60 height 40
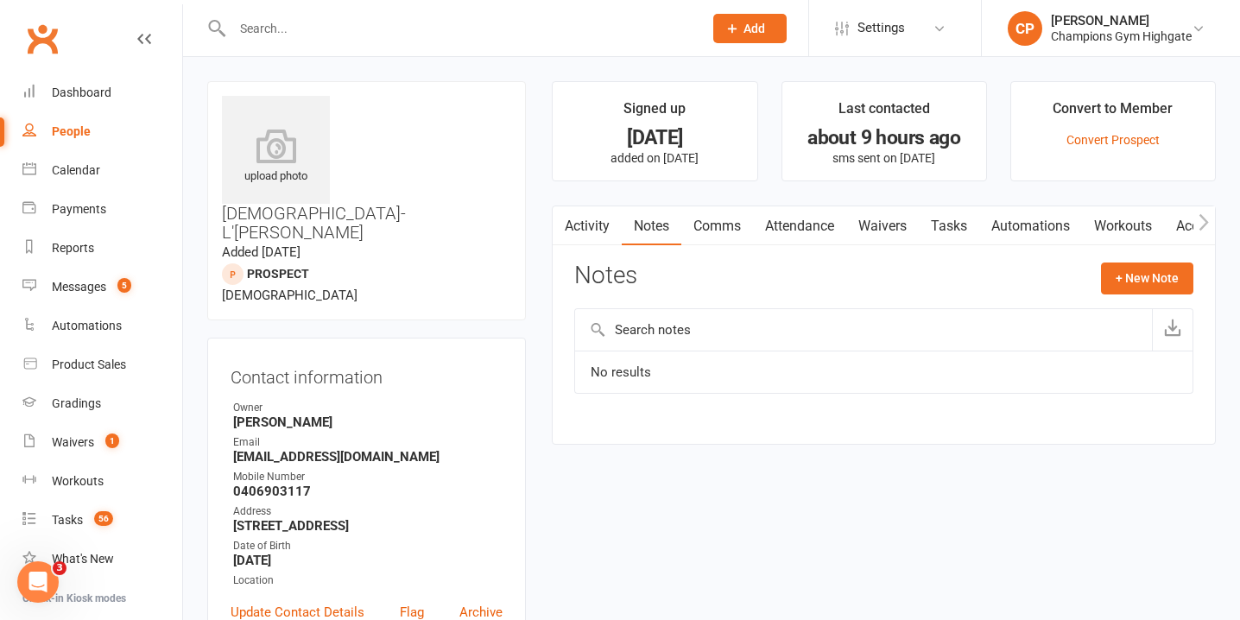
click at [597, 226] on link "Activity" at bounding box center [586, 226] width 69 height 40
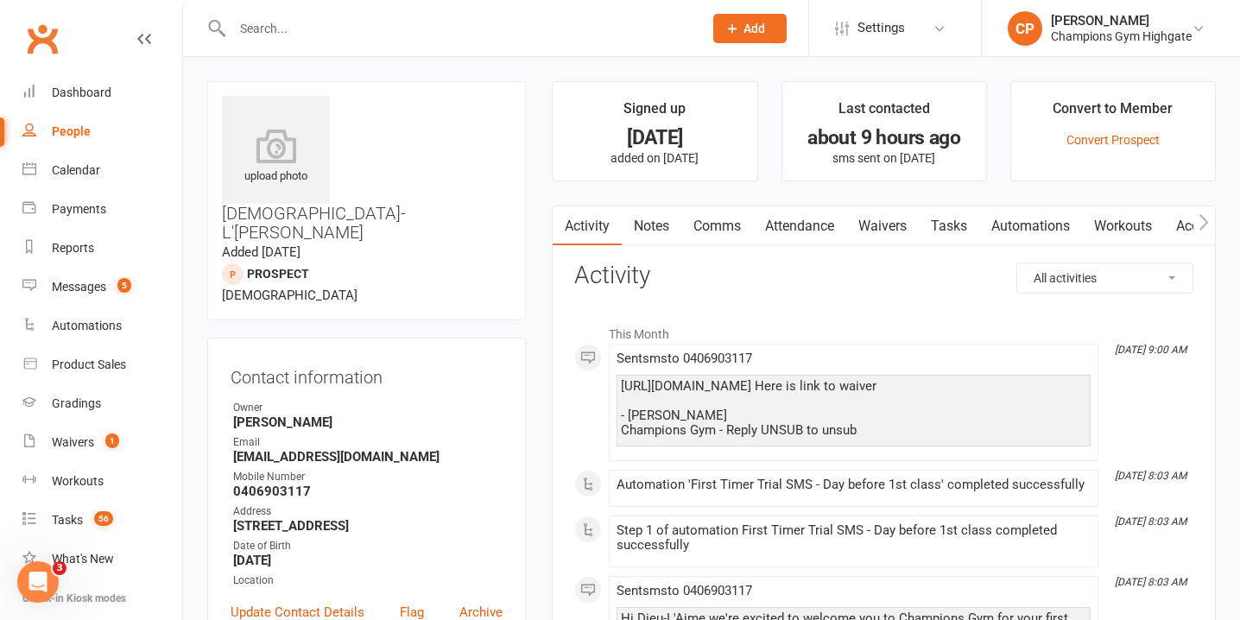
drag, startPoint x: 338, startPoint y: 459, endPoint x: 237, endPoint y: 459, distance: 101.0
click at [237, 552] on strong "August 30, 2004" at bounding box center [367, 560] width 269 height 16
click at [417, 434] on div "Email" at bounding box center [367, 442] width 269 height 16
click at [483, 602] on link "Archive" at bounding box center [480, 612] width 43 height 21
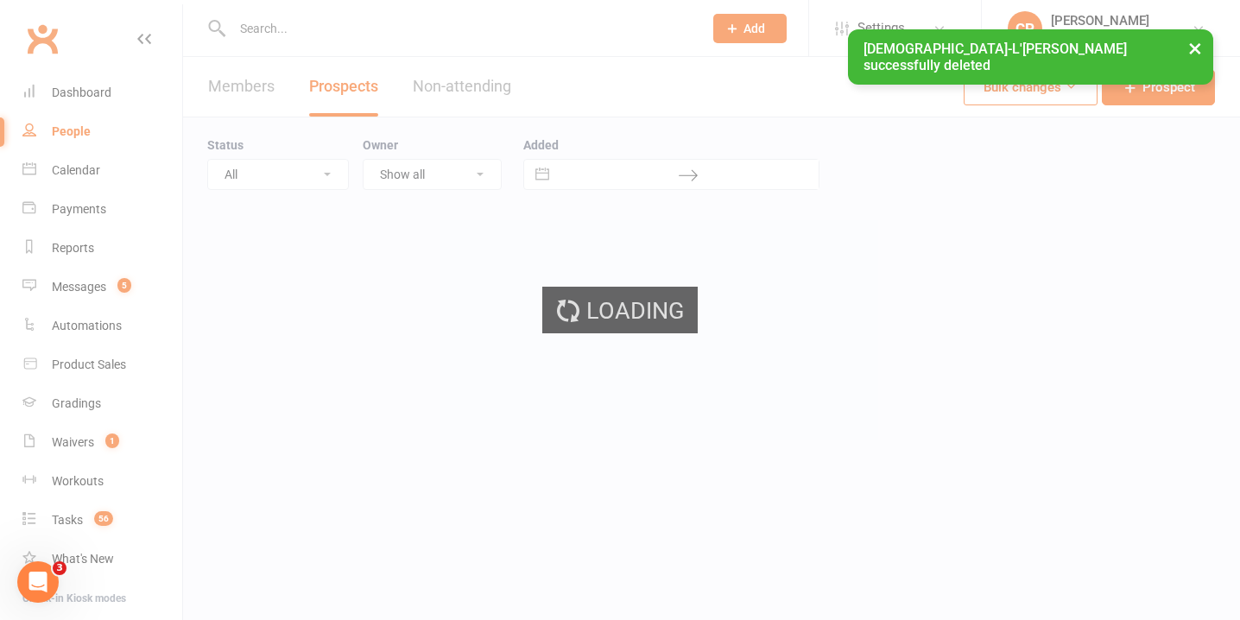
select select "50"
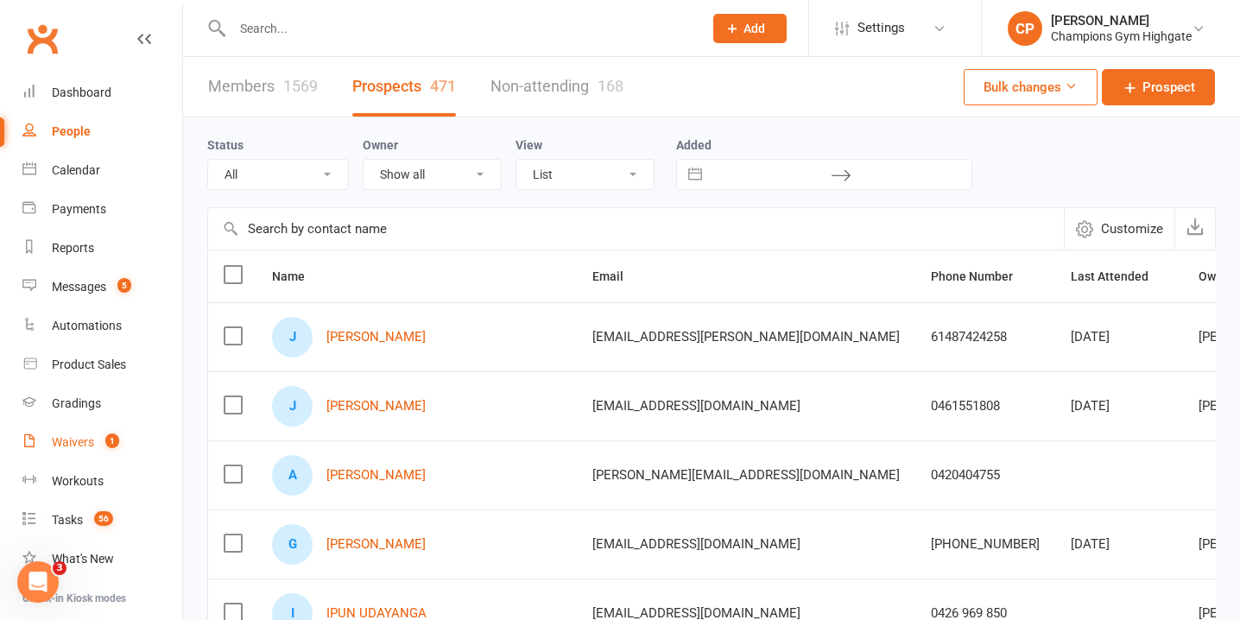
click at [83, 430] on link "Waivers 1" at bounding box center [102, 442] width 160 height 39
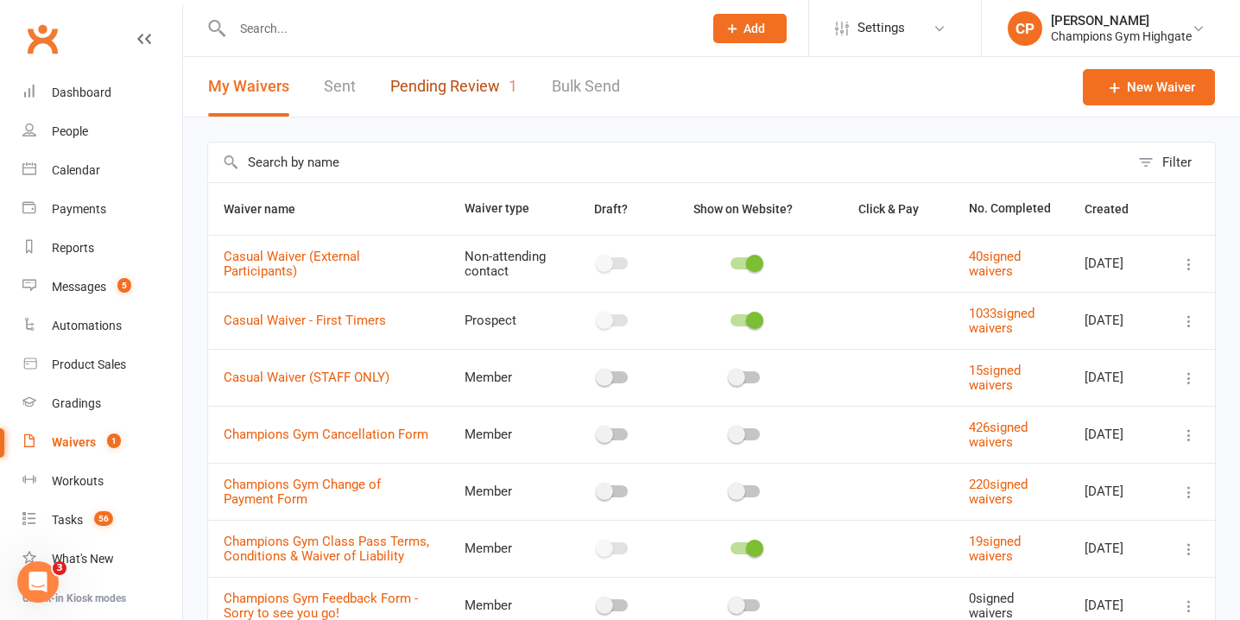
click at [460, 65] on link "Pending Review 1" at bounding box center [453, 87] width 127 height 60
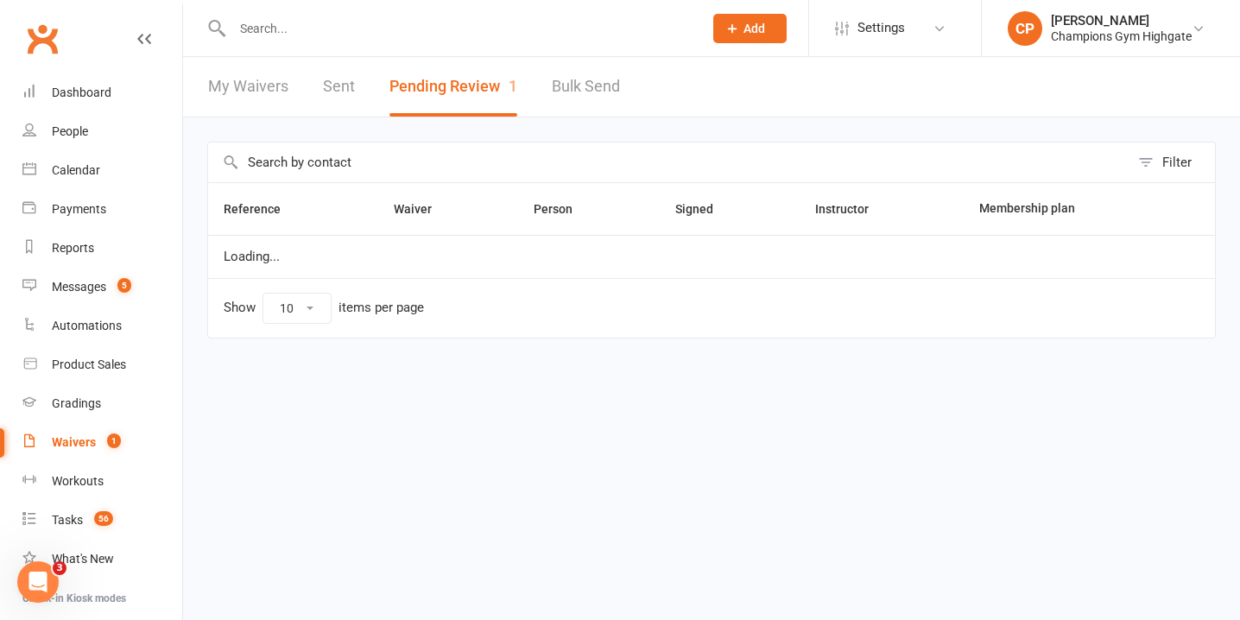
click at [449, 22] on input "text" at bounding box center [459, 28] width 464 height 24
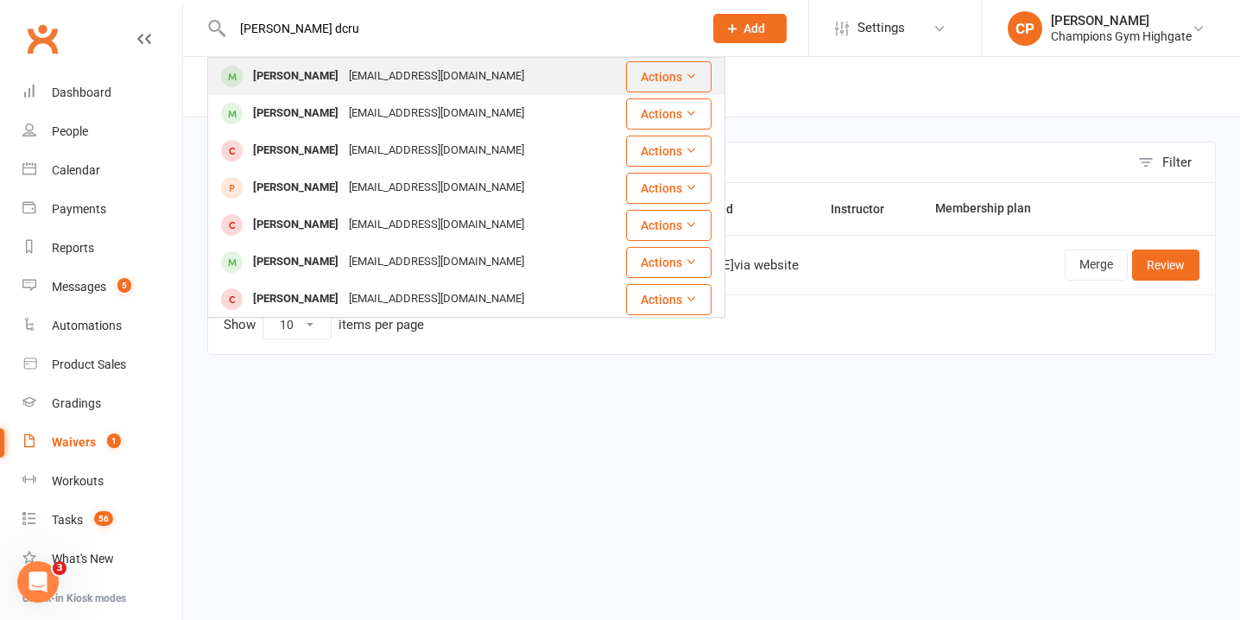
type input "lewis dcru"
click at [464, 73] on div "Lewis D’Cruz paulad2607@gmail.com" at bounding box center [416, 76] width 415 height 35
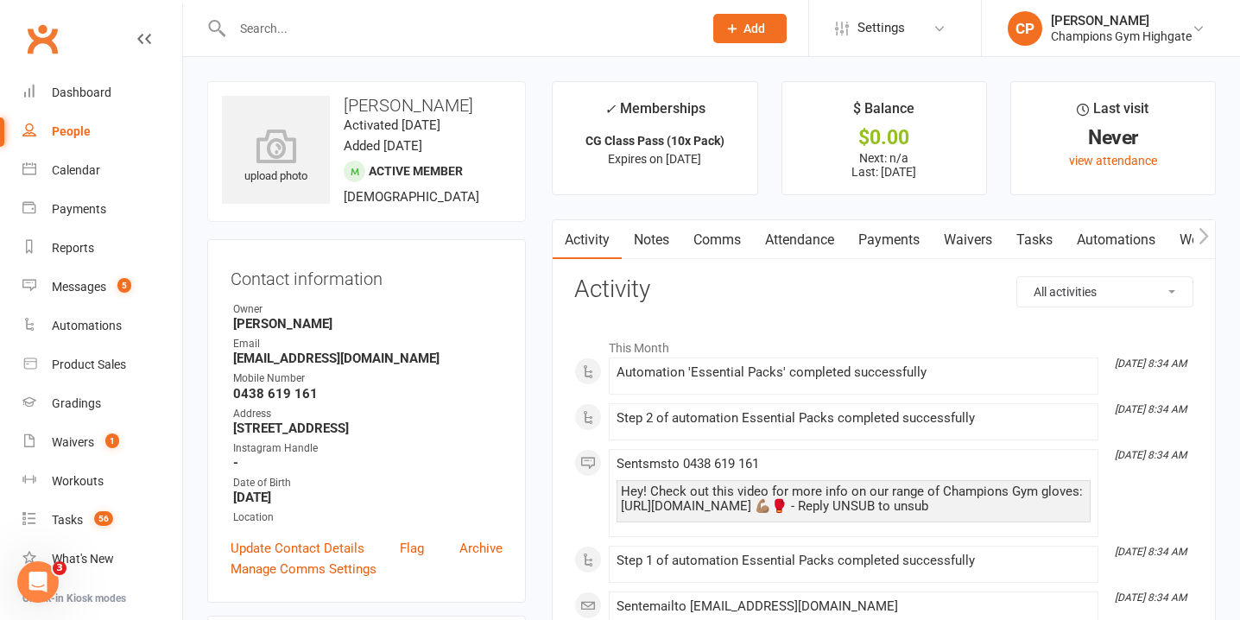
click at [645, 246] on link "Notes" at bounding box center [651, 240] width 60 height 40
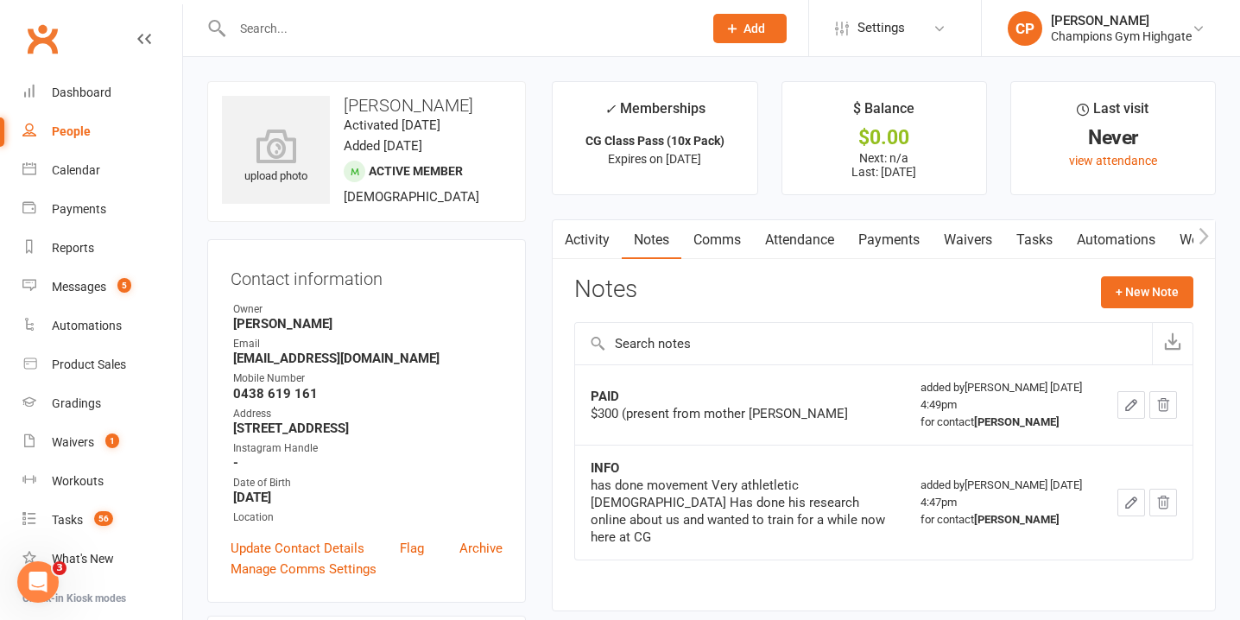
click at [744, 242] on link "Comms" at bounding box center [717, 240] width 72 height 40
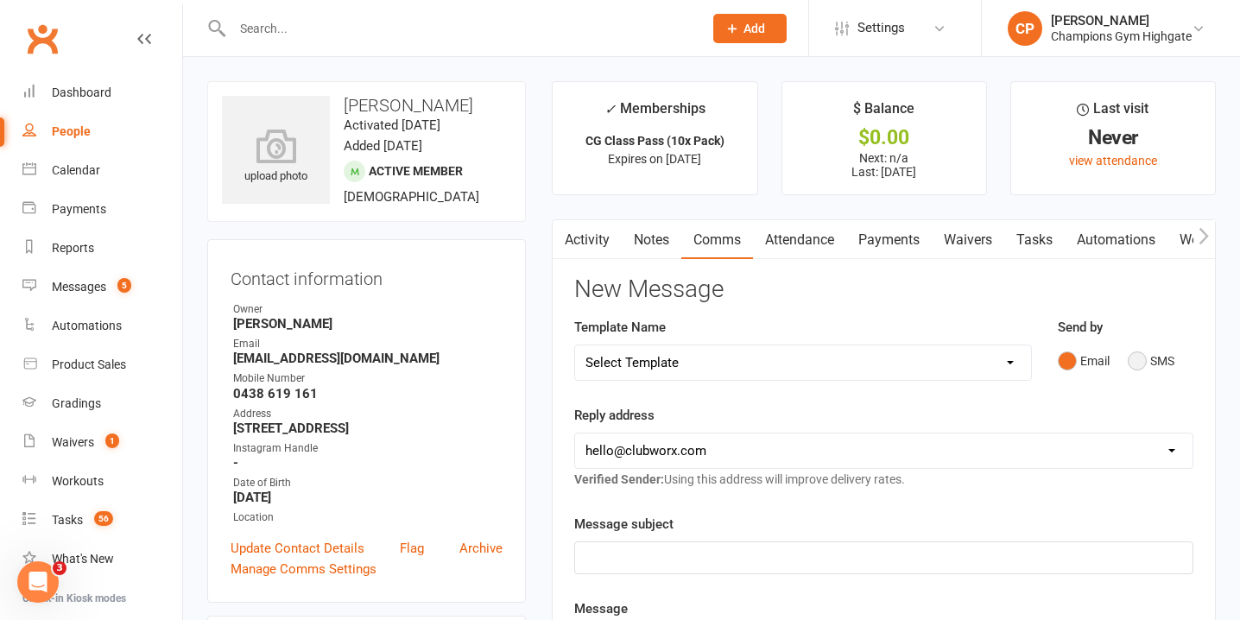
click at [1141, 364] on button "SMS" at bounding box center [1150, 360] width 47 height 33
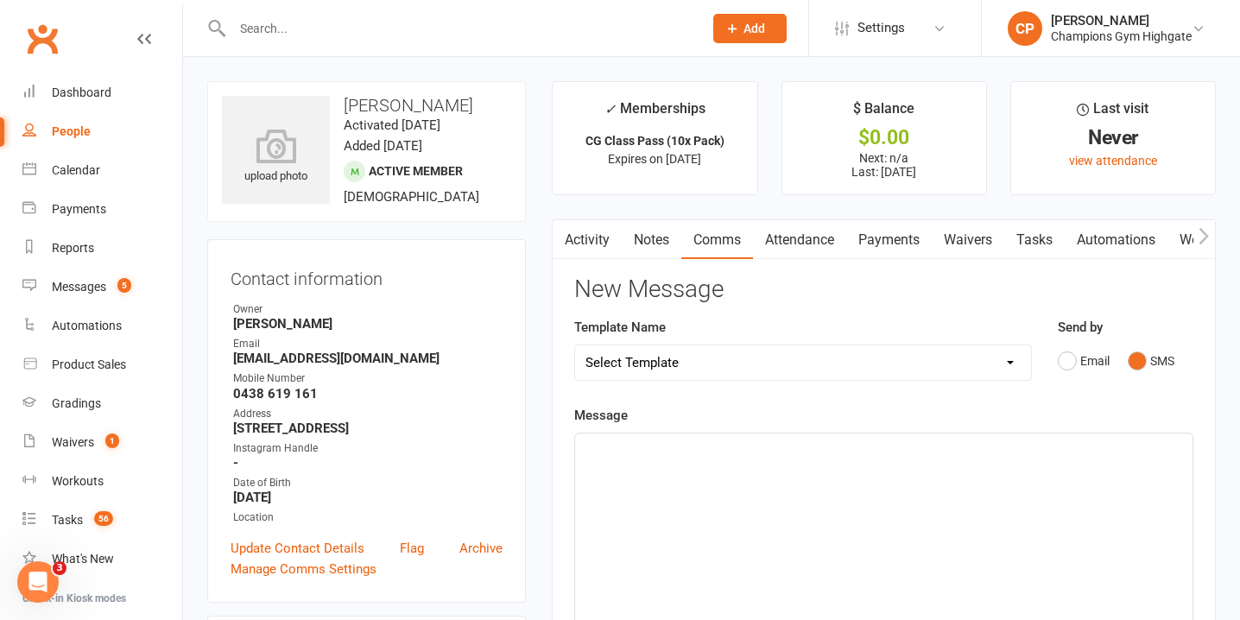
click at [1025, 496] on div "﻿" at bounding box center [883, 562] width 617 height 259
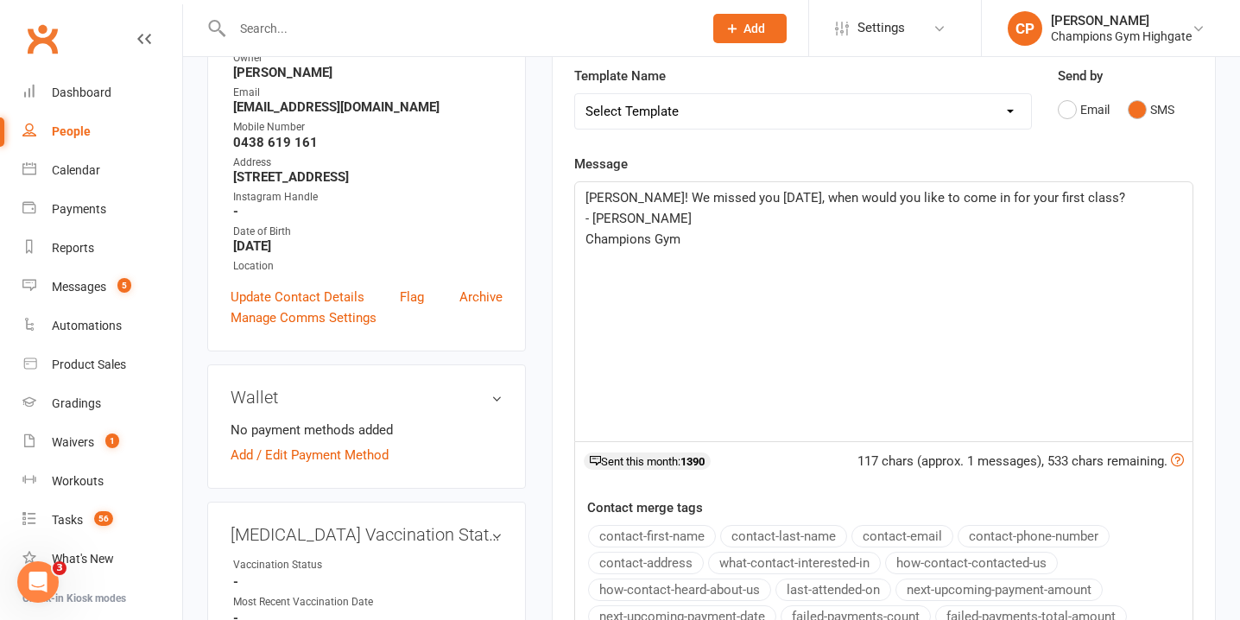
scroll to position [272, 0]
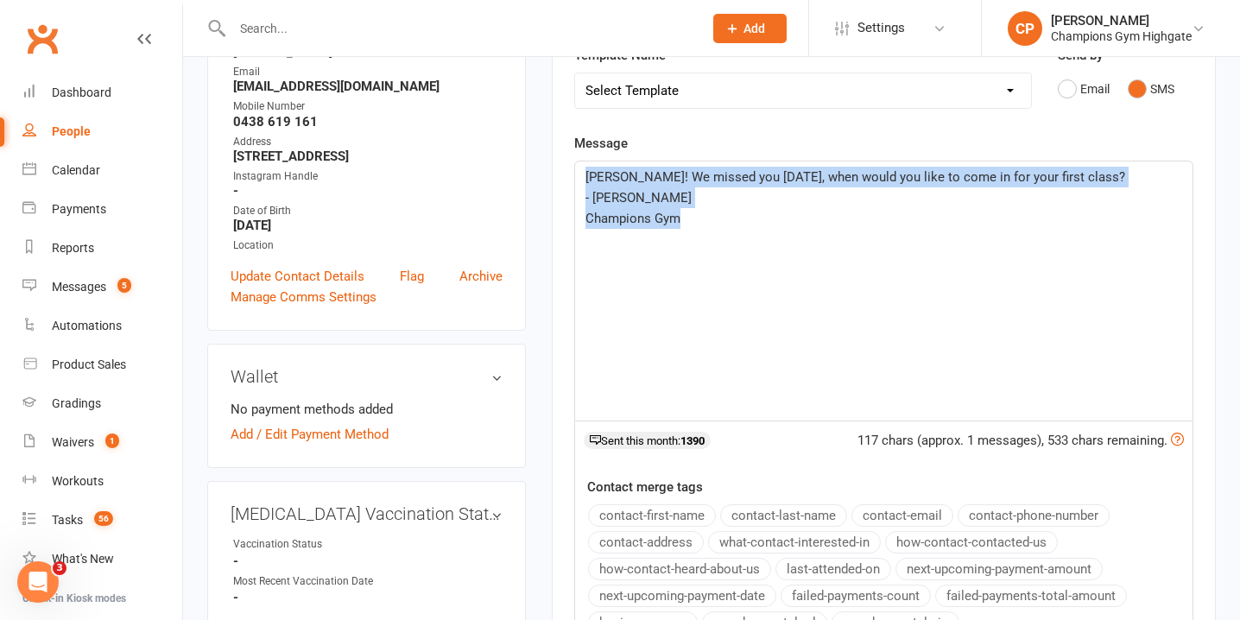
drag, startPoint x: 584, startPoint y: 173, endPoint x: 703, endPoint y: 227, distance: 130.9
click at [706, 230] on div "Lewis! We missed you yesterday, when would you like to come in for your first c…" at bounding box center [883, 290] width 617 height 259
copy div "Lewis! We missed you yesterday, when would you like to come in for your first c…"
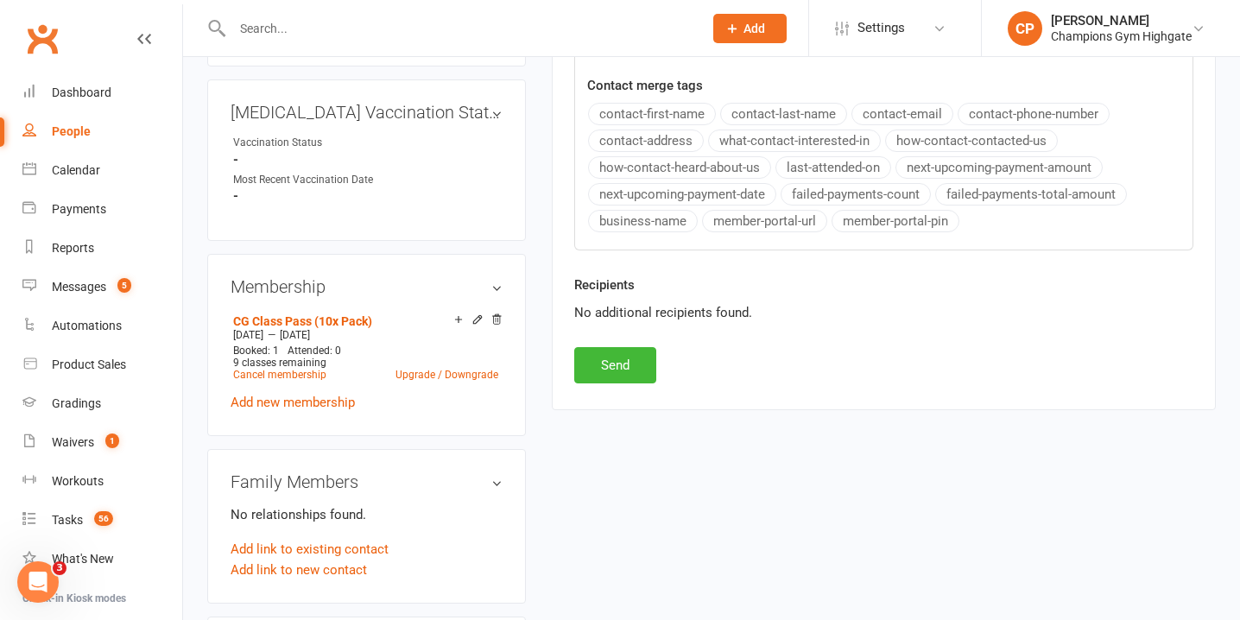
scroll to position [818, 0]
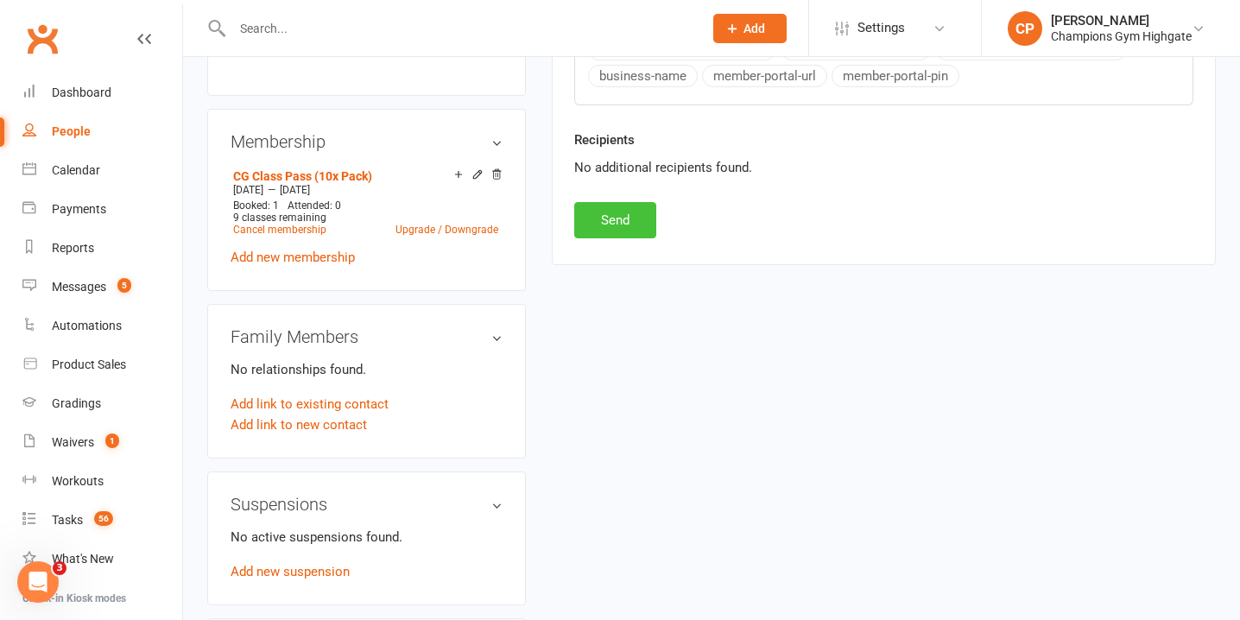
click at [609, 224] on button "Send" at bounding box center [615, 220] width 82 height 36
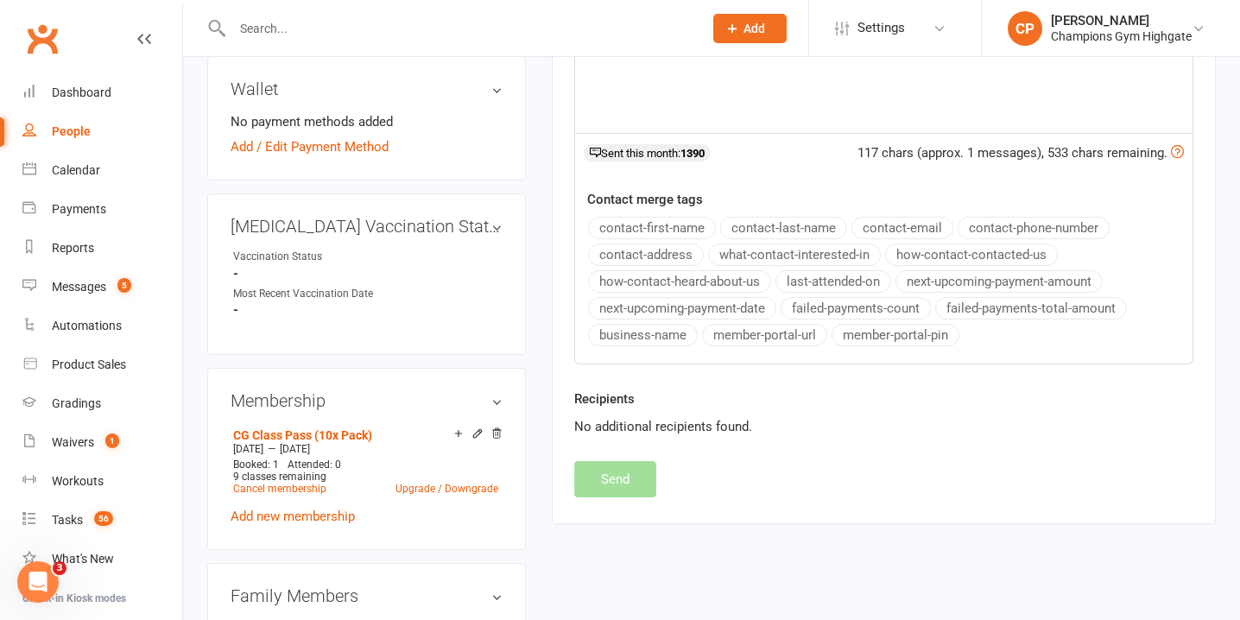
scroll to position [0, 0]
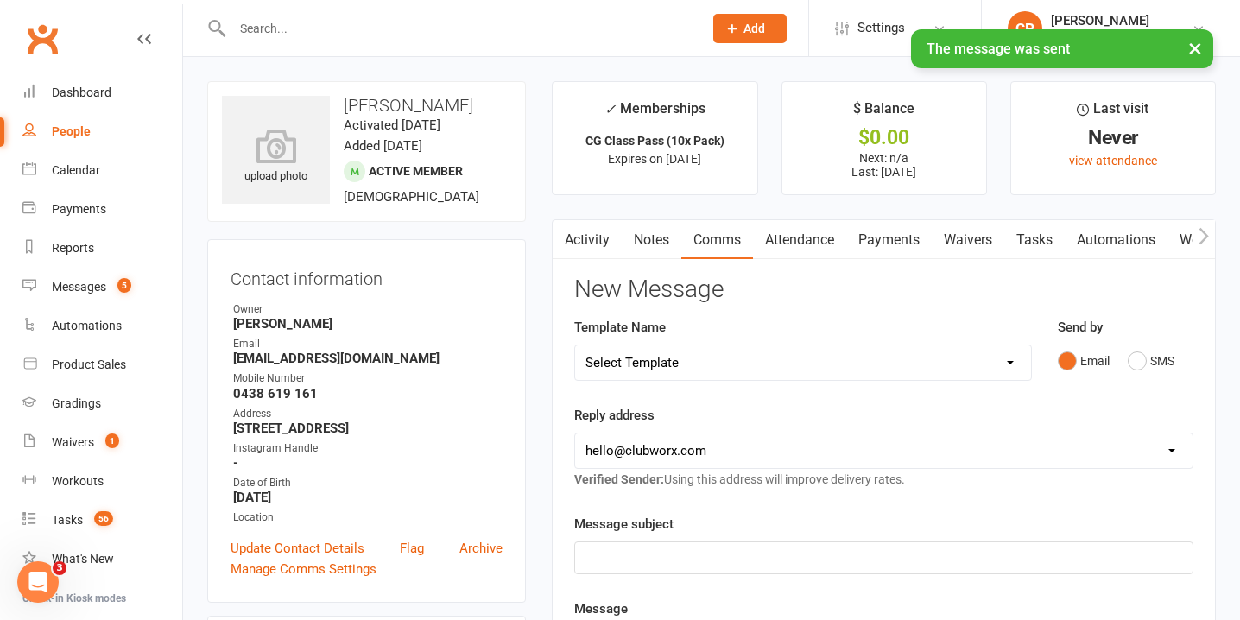
click at [650, 244] on link "Notes" at bounding box center [651, 240] width 60 height 40
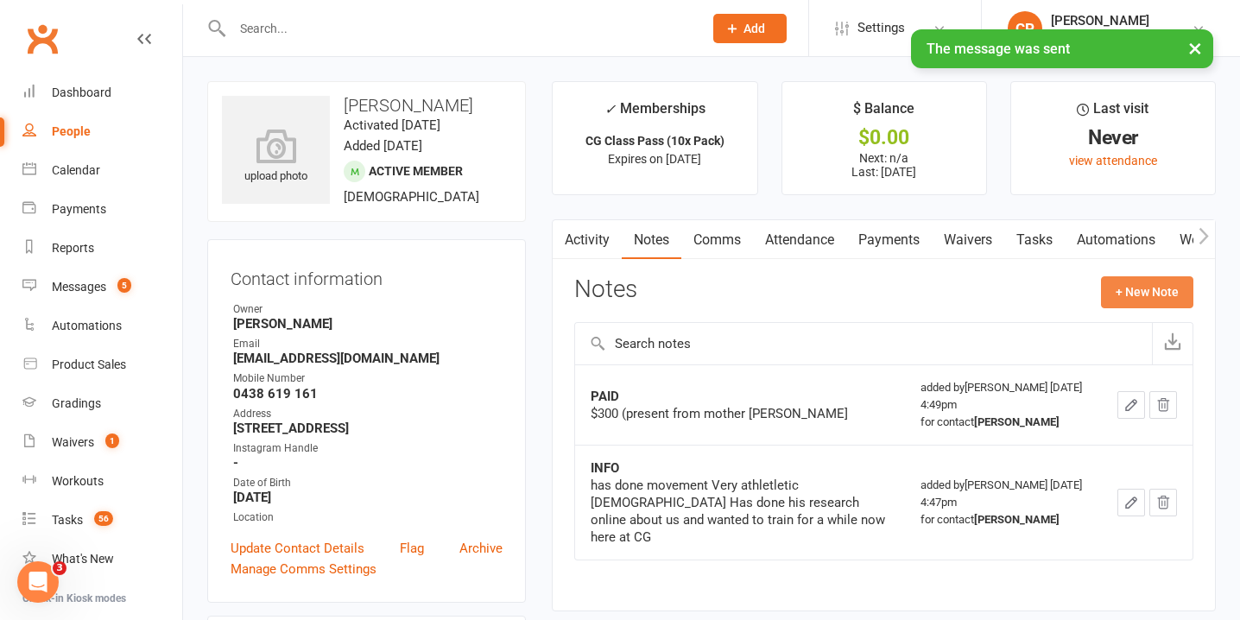
click at [1111, 284] on button "+ New Note" at bounding box center [1147, 291] width 92 height 31
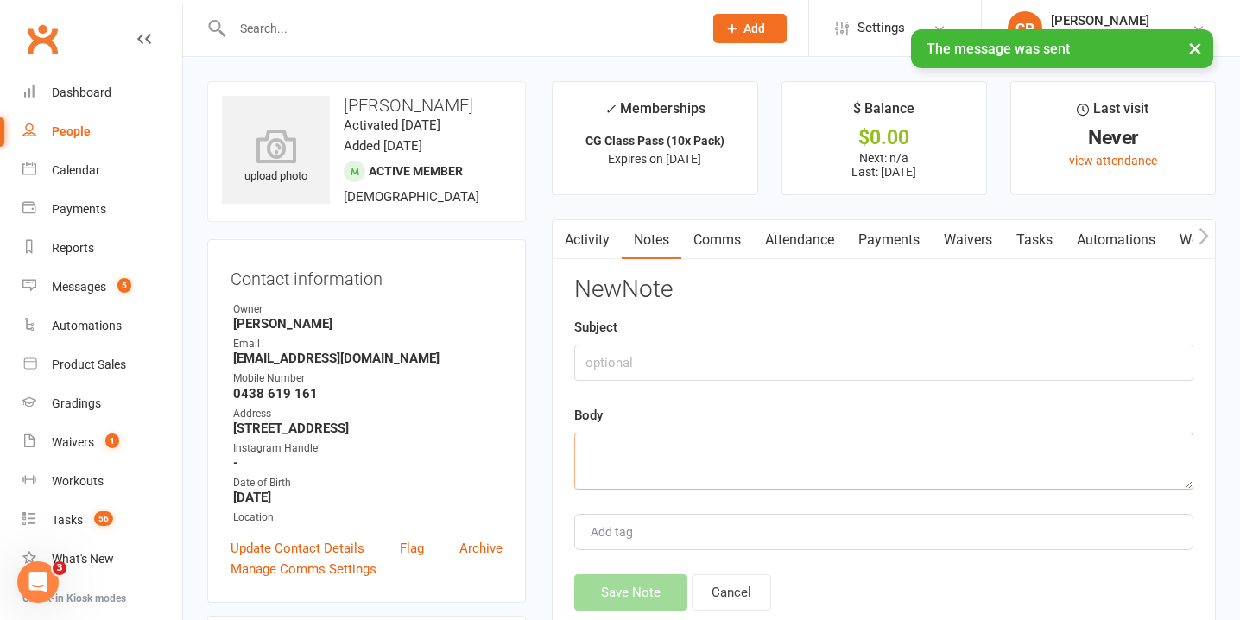
click at [830, 459] on textarea at bounding box center [883, 460] width 619 height 57
paste textarea "Lewis! We missed you yesterday, when would you like to come in for your first c…"
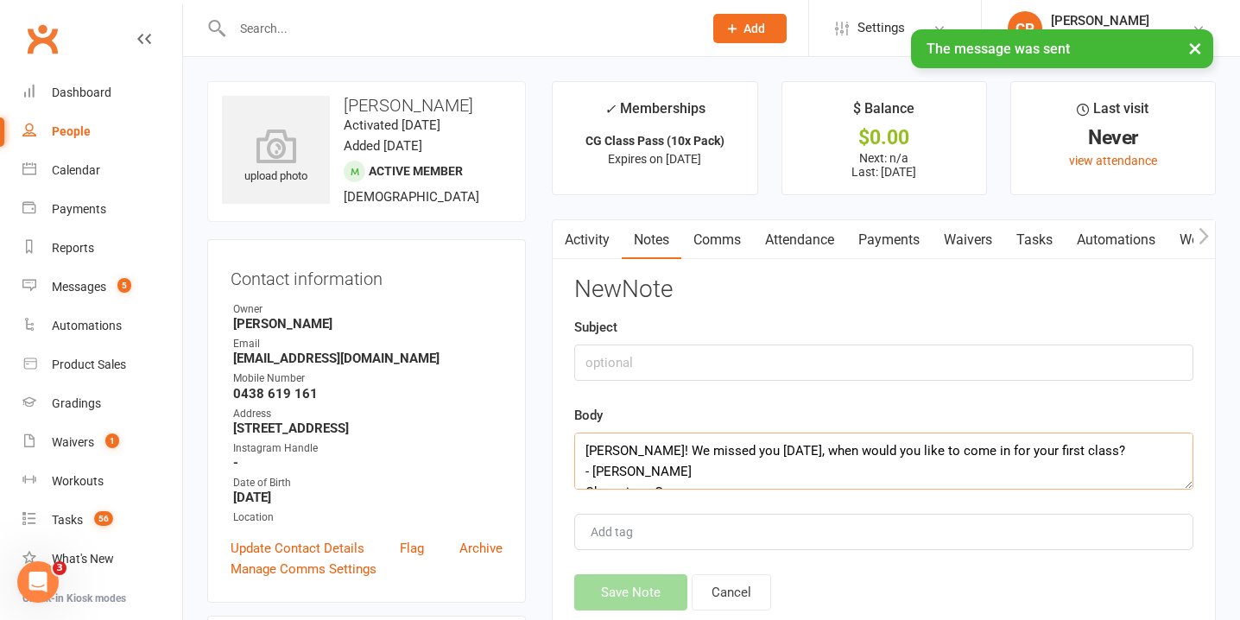
scroll to position [31, 0]
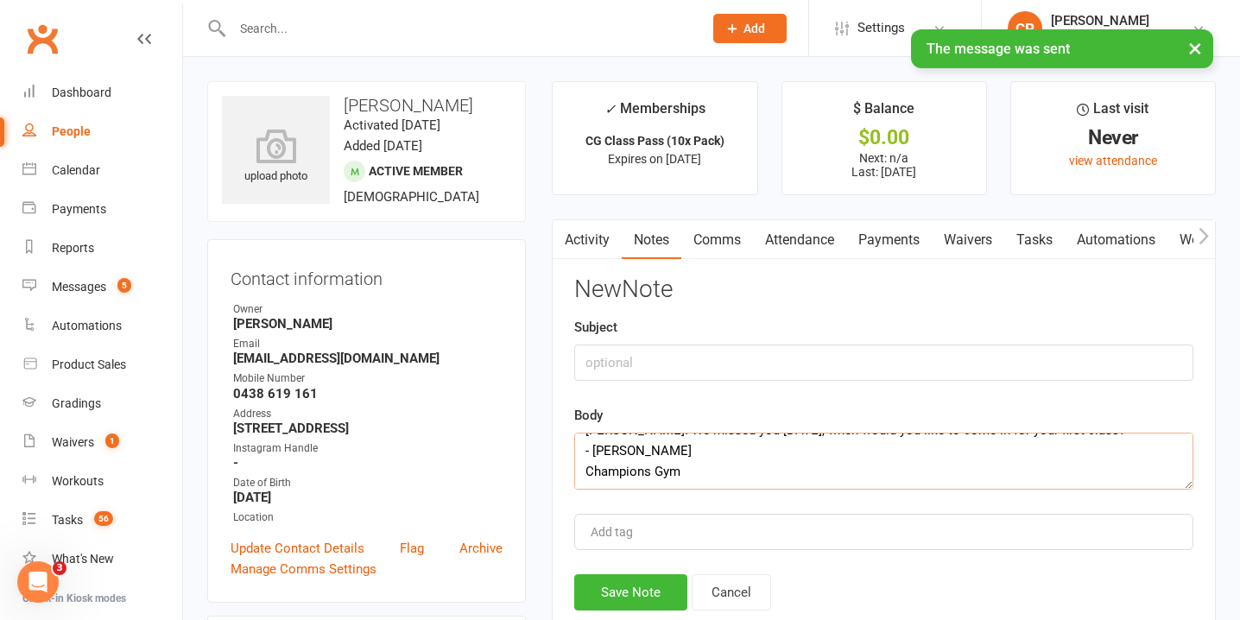
type textarea "Lewis! We missed you yesterday, when would you like to come in for your first c…"
click at [809, 356] on input "text" at bounding box center [883, 362] width 619 height 36
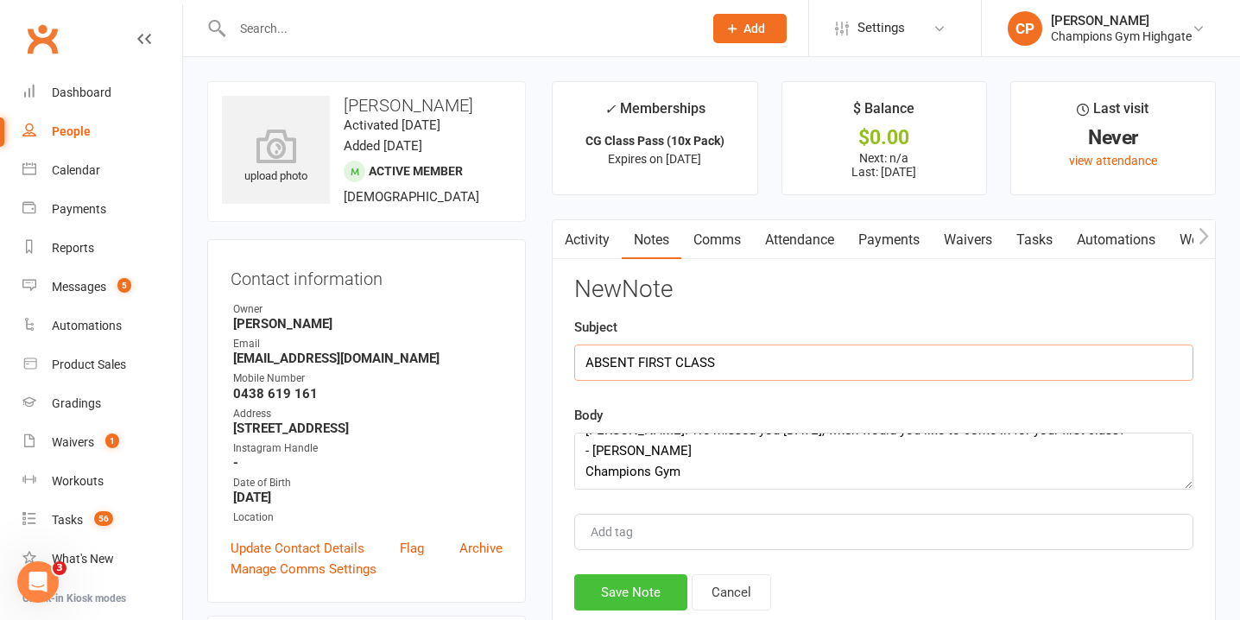
type input "ABSENT FIRST CLASS"
click at [642, 596] on button "Save Note" at bounding box center [630, 592] width 113 height 36
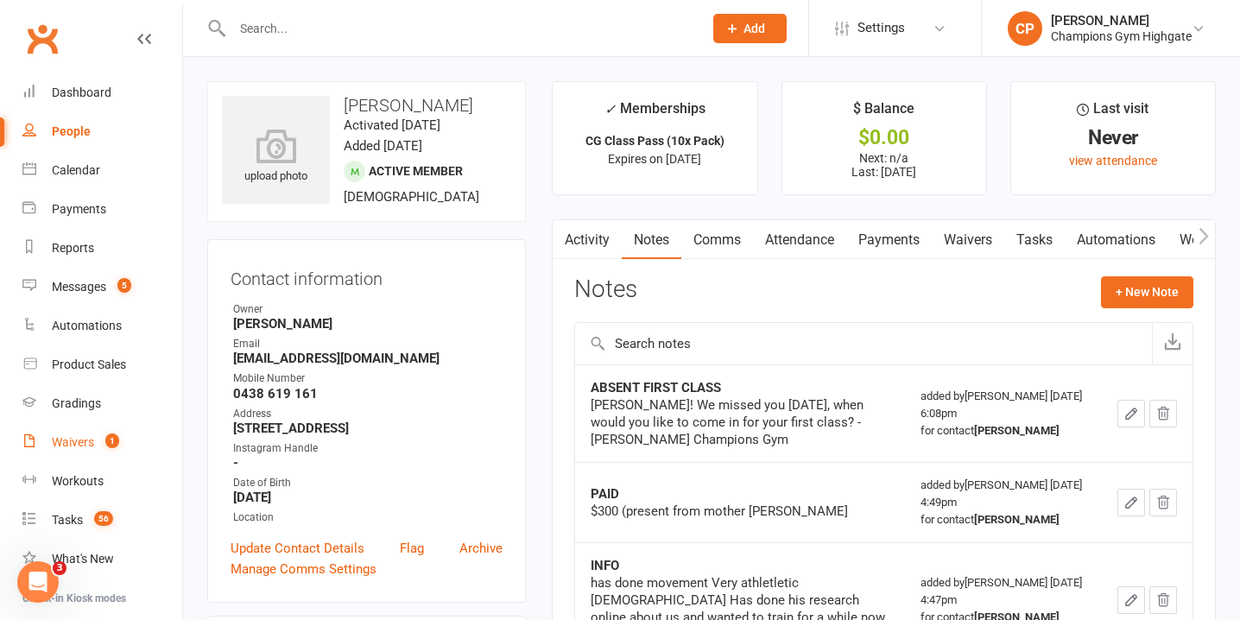
click at [124, 437] on link "Waivers 1" at bounding box center [102, 442] width 160 height 39
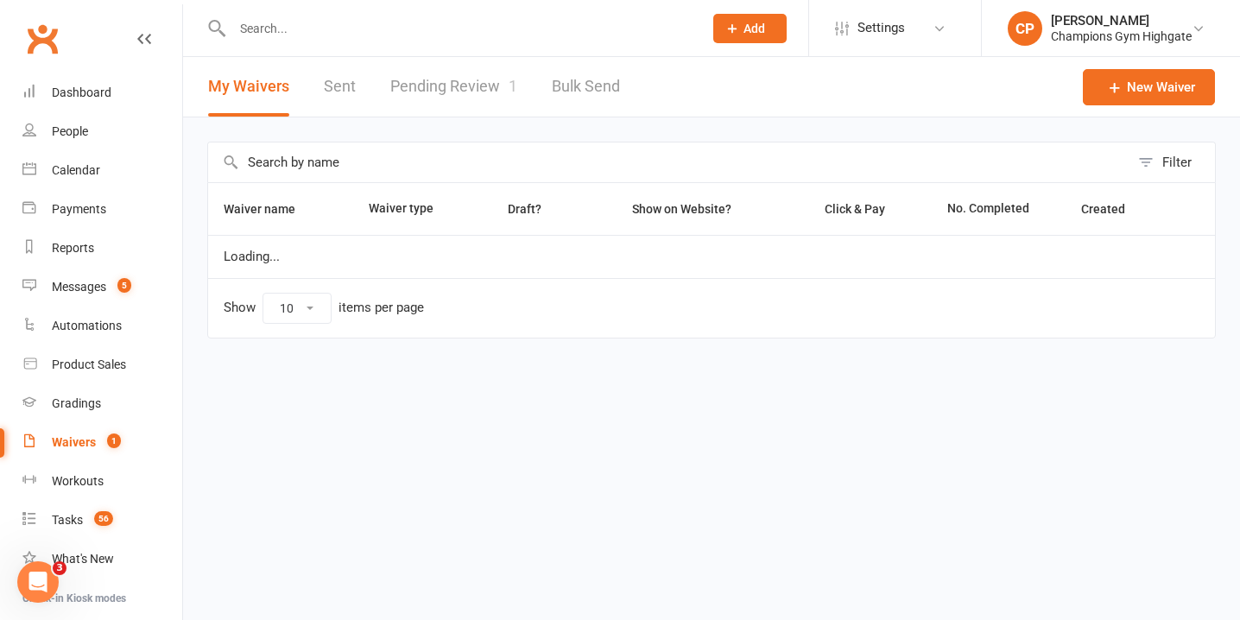
click at [463, 106] on link "Pending Review 1" at bounding box center [453, 87] width 127 height 60
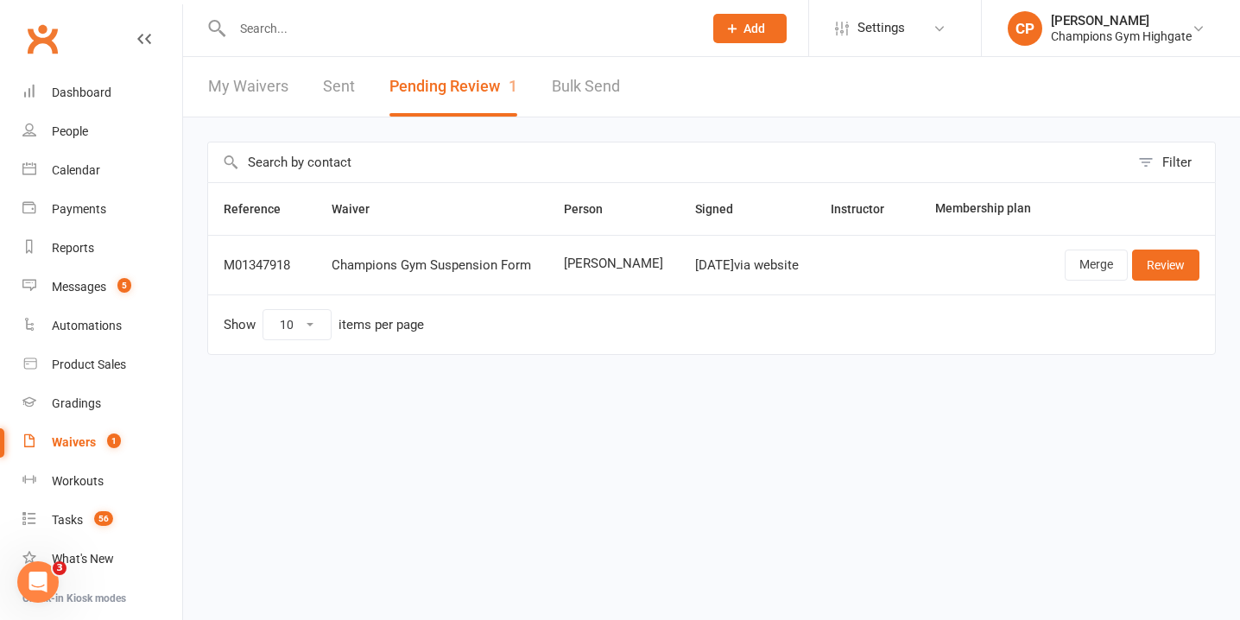
click at [508, 23] on input "text" at bounding box center [459, 28] width 464 height 24
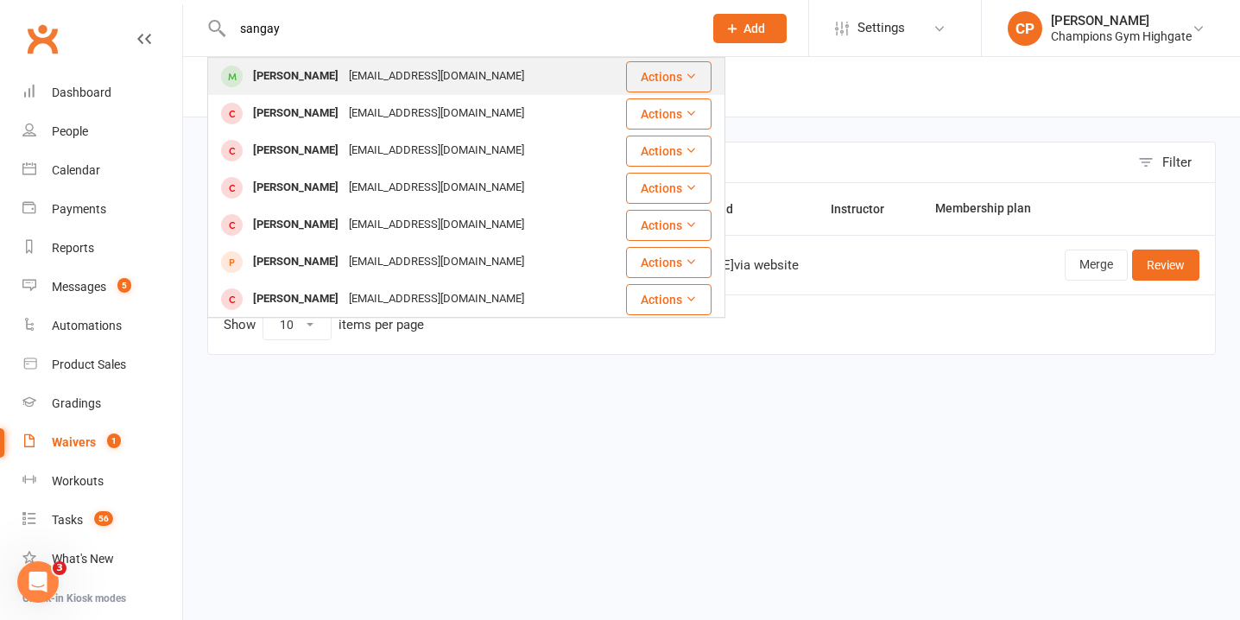
type input "sangay"
click at [466, 73] on div "sangaydorjee12345@gmail.com" at bounding box center [437, 76] width 186 height 25
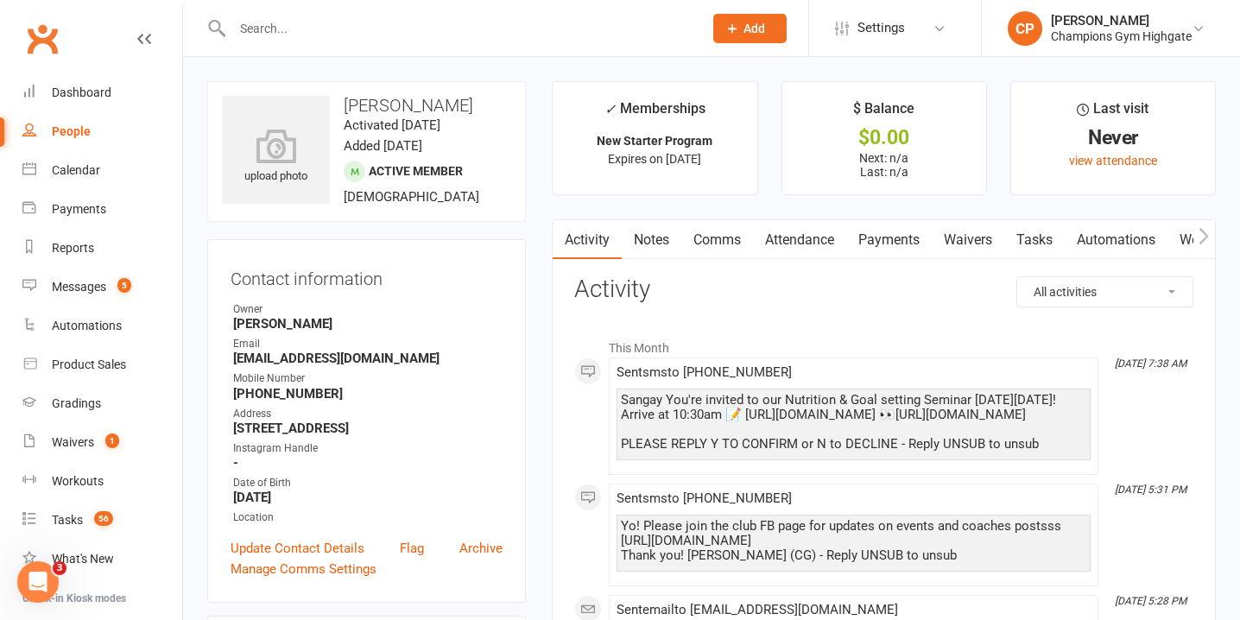
click at [966, 237] on link "Waivers" at bounding box center [967, 240] width 73 height 40
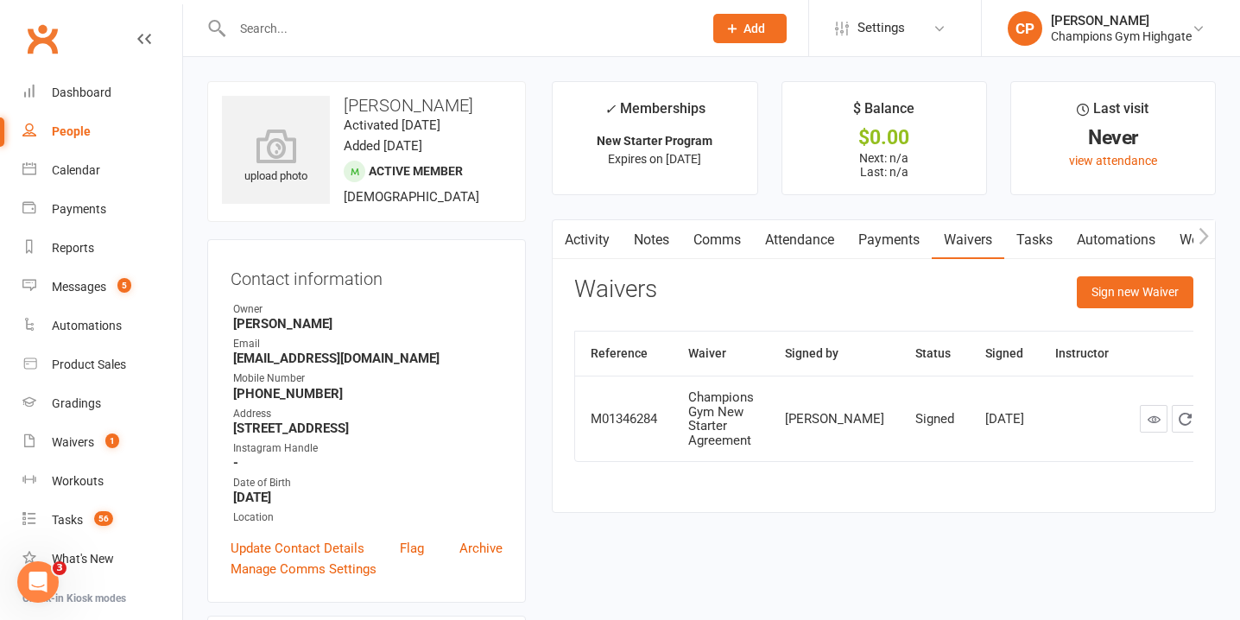
click at [663, 228] on link "Notes" at bounding box center [651, 240] width 60 height 40
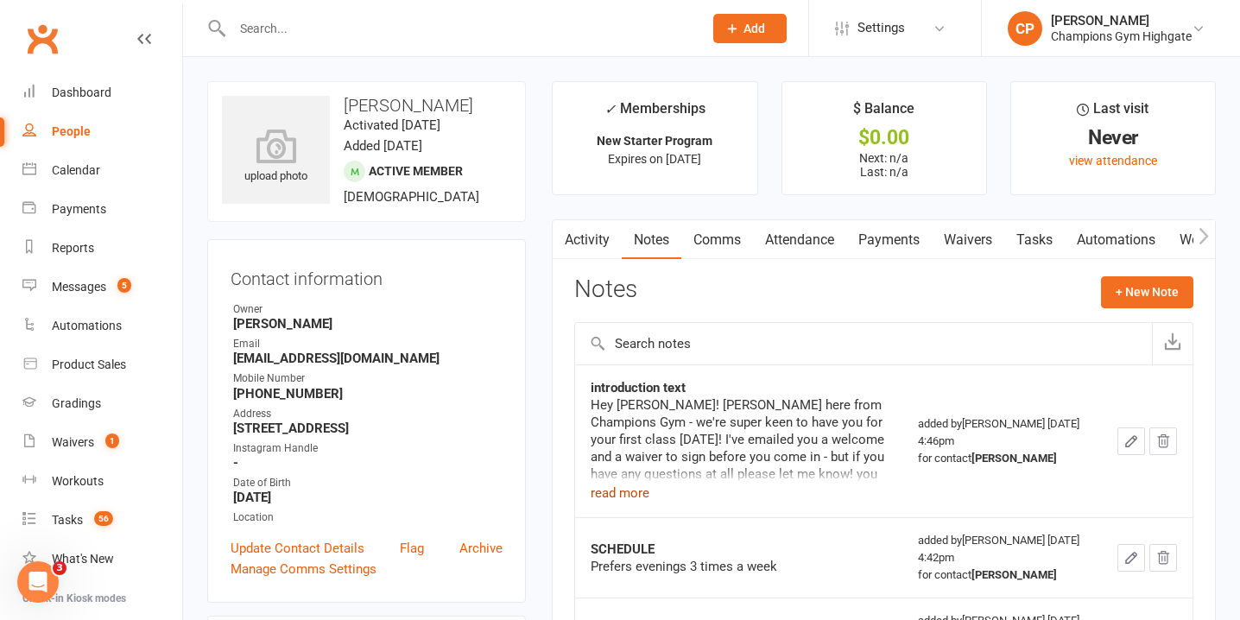
click at [627, 491] on button "read more" at bounding box center [619, 493] width 59 height 21
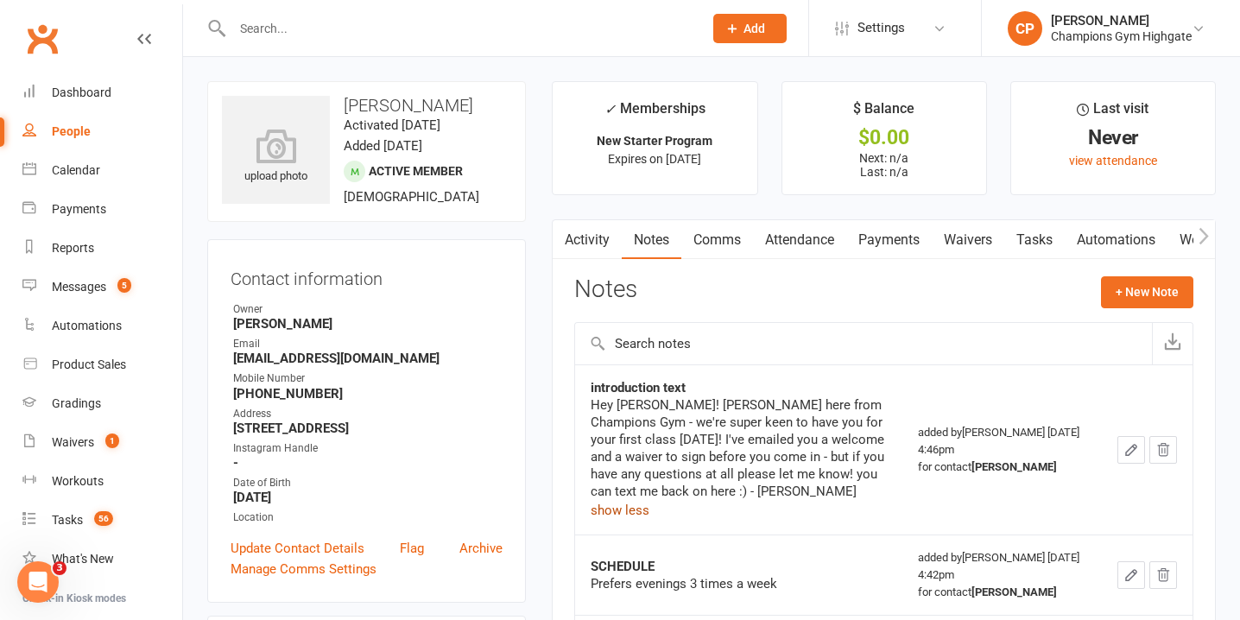
click at [619, 515] on button "show less" at bounding box center [619, 510] width 59 height 21
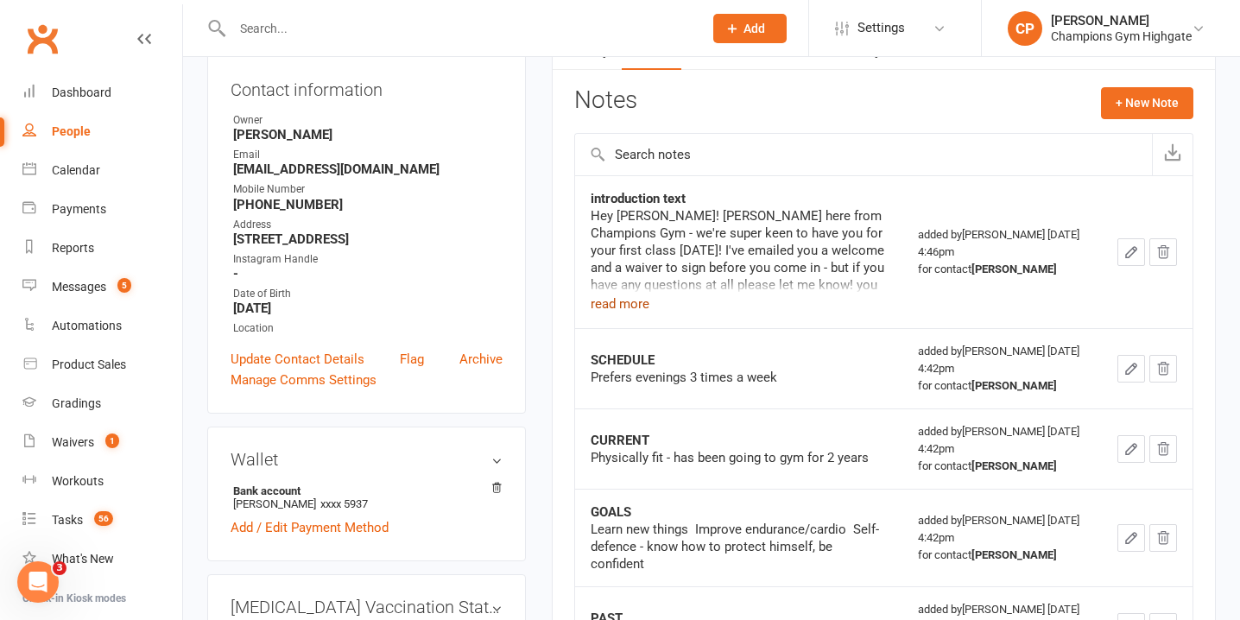
scroll to position [176, 0]
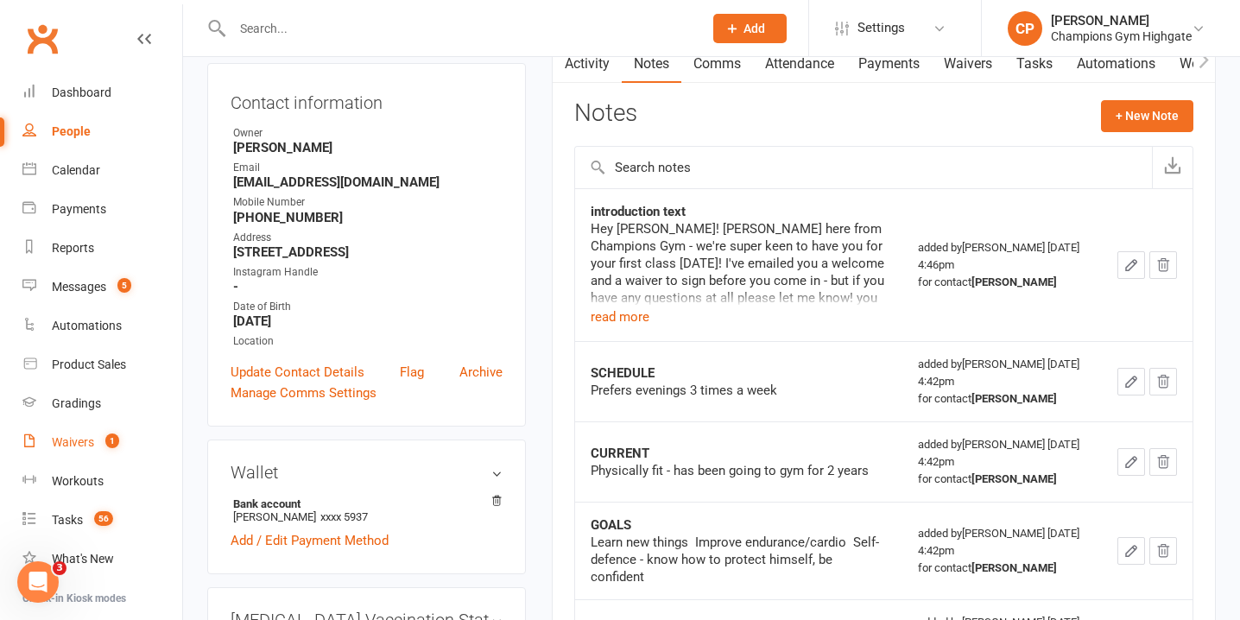
click at [93, 446] on div "Waivers" at bounding box center [73, 442] width 42 height 14
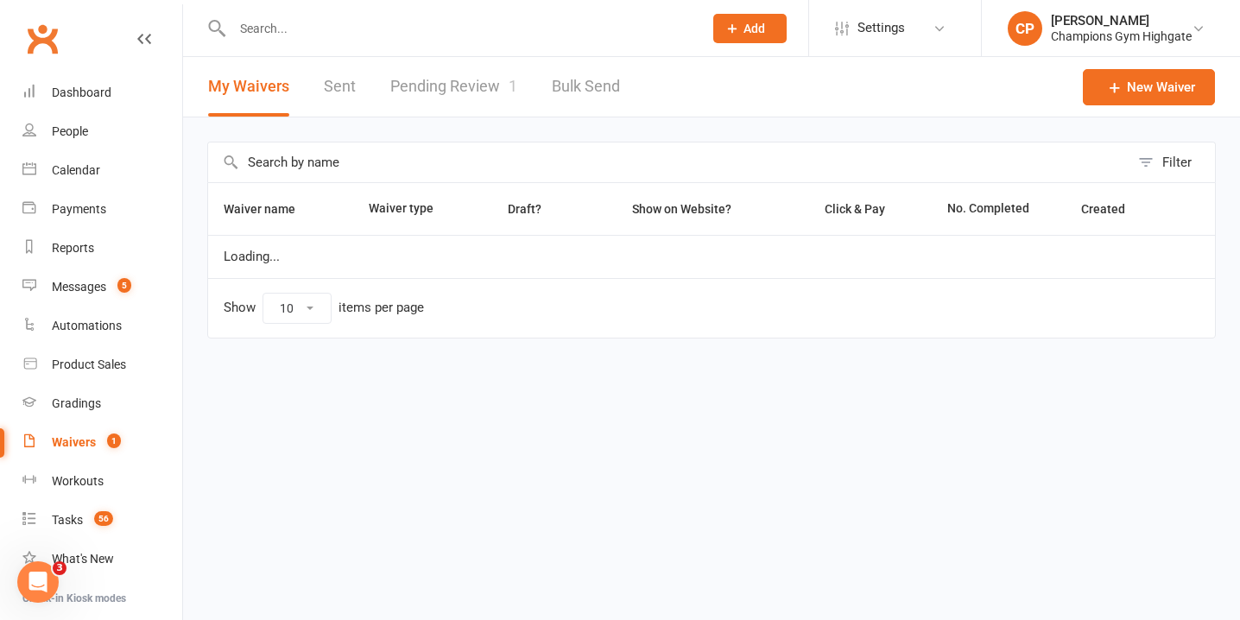
click at [508, 91] on span "1" at bounding box center [512, 86] width 9 height 18
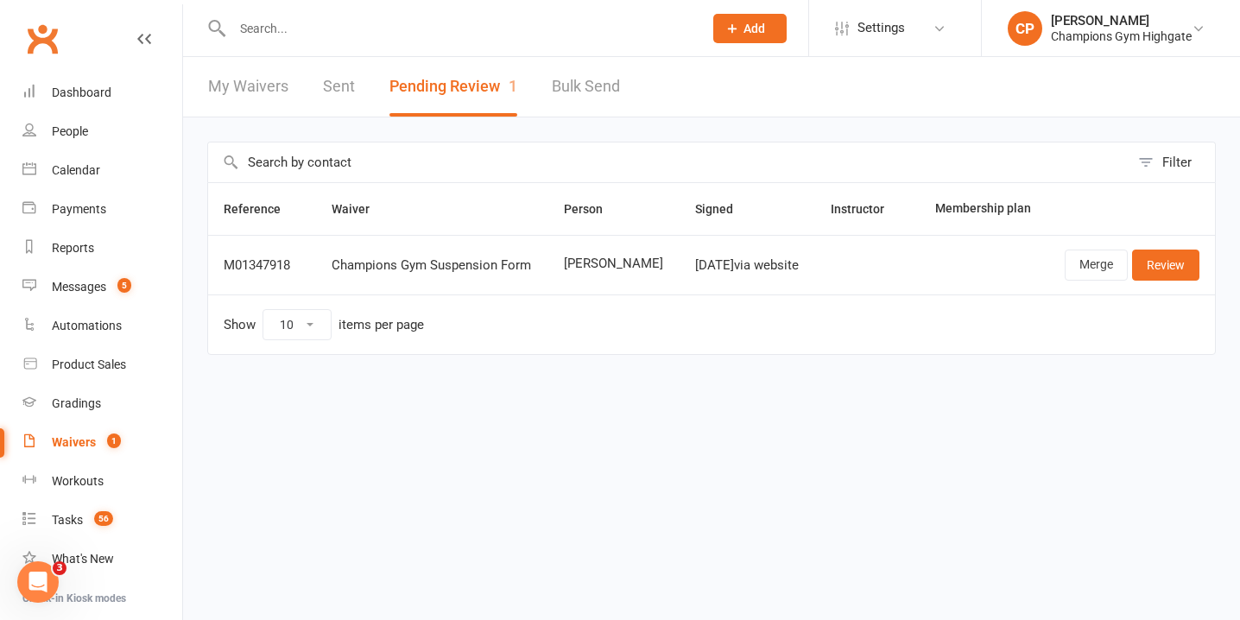
click at [489, 28] on input "text" at bounding box center [459, 28] width 464 height 24
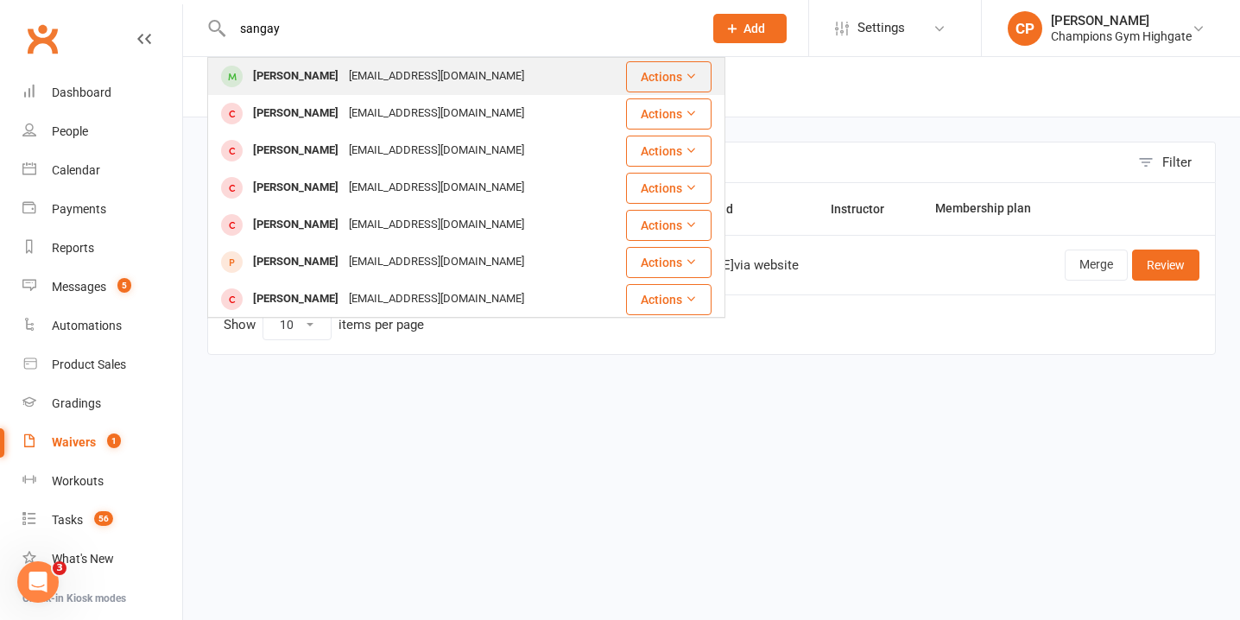
type input "sangay"
click at [489, 82] on div "sangaydorjee12345@gmail.com" at bounding box center [437, 76] width 186 height 25
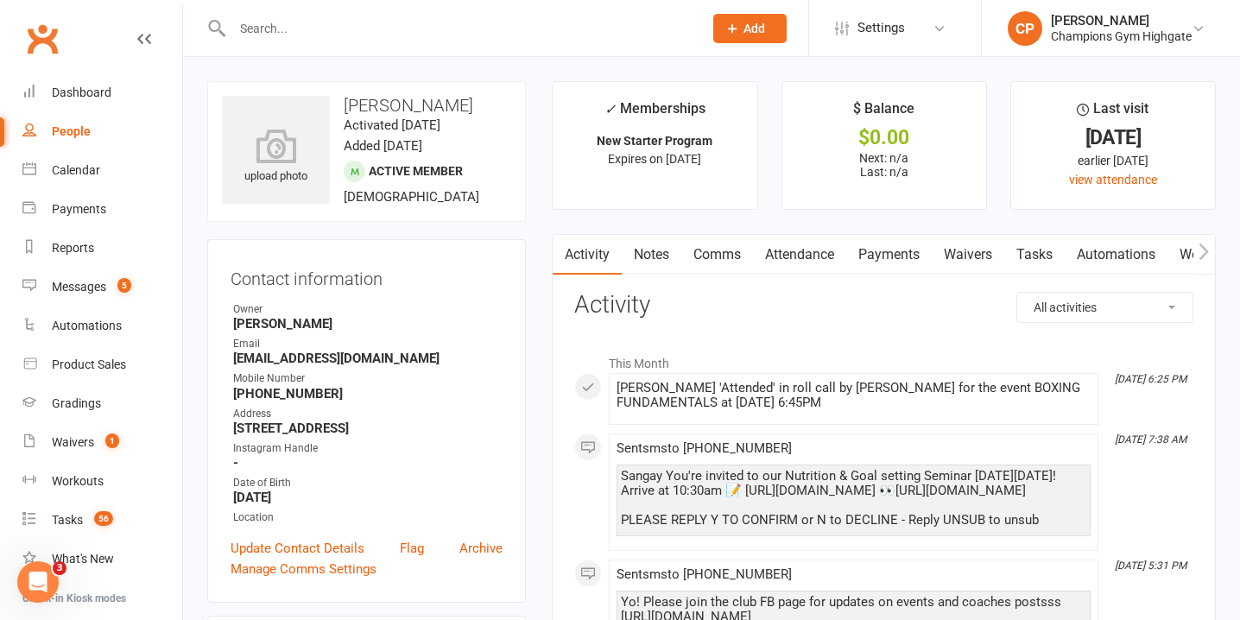
click at [659, 243] on link "Notes" at bounding box center [651, 255] width 60 height 40
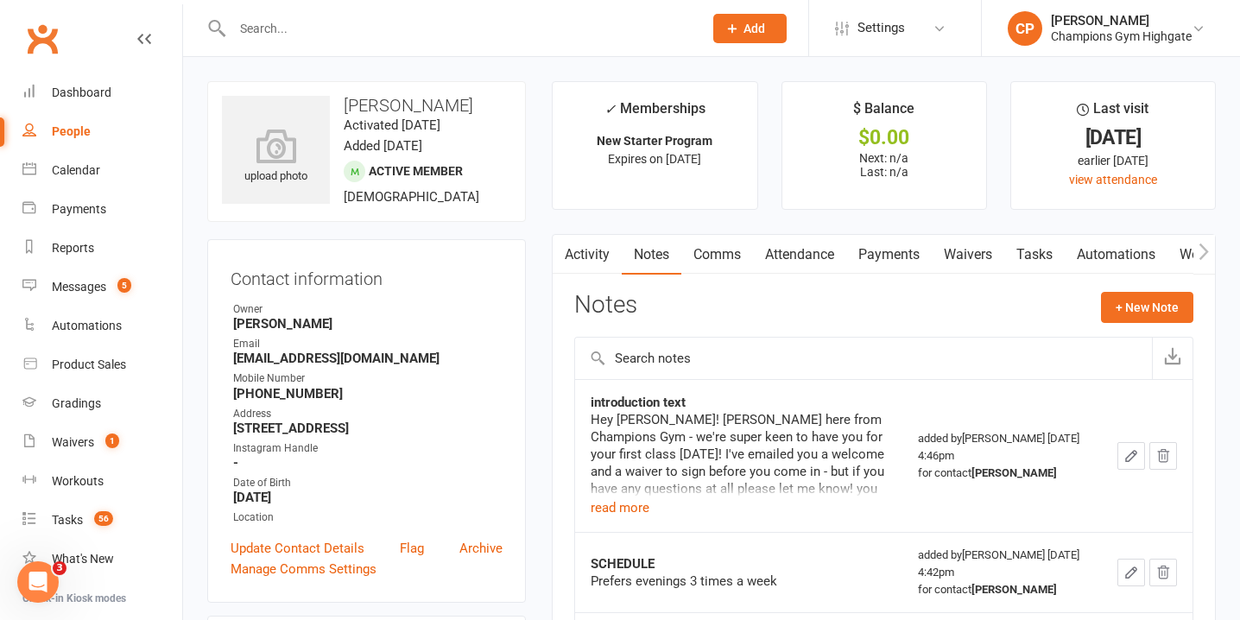
click at [806, 249] on link "Attendance" at bounding box center [799, 255] width 93 height 40
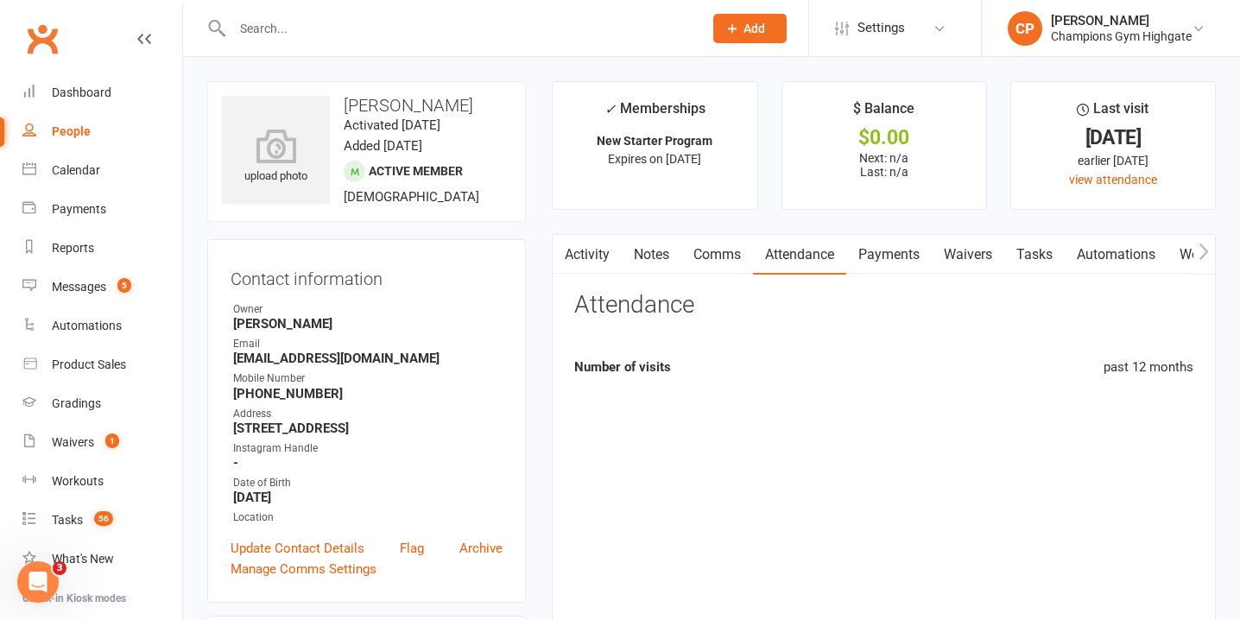
click at [710, 252] on link "Comms" at bounding box center [717, 255] width 72 height 40
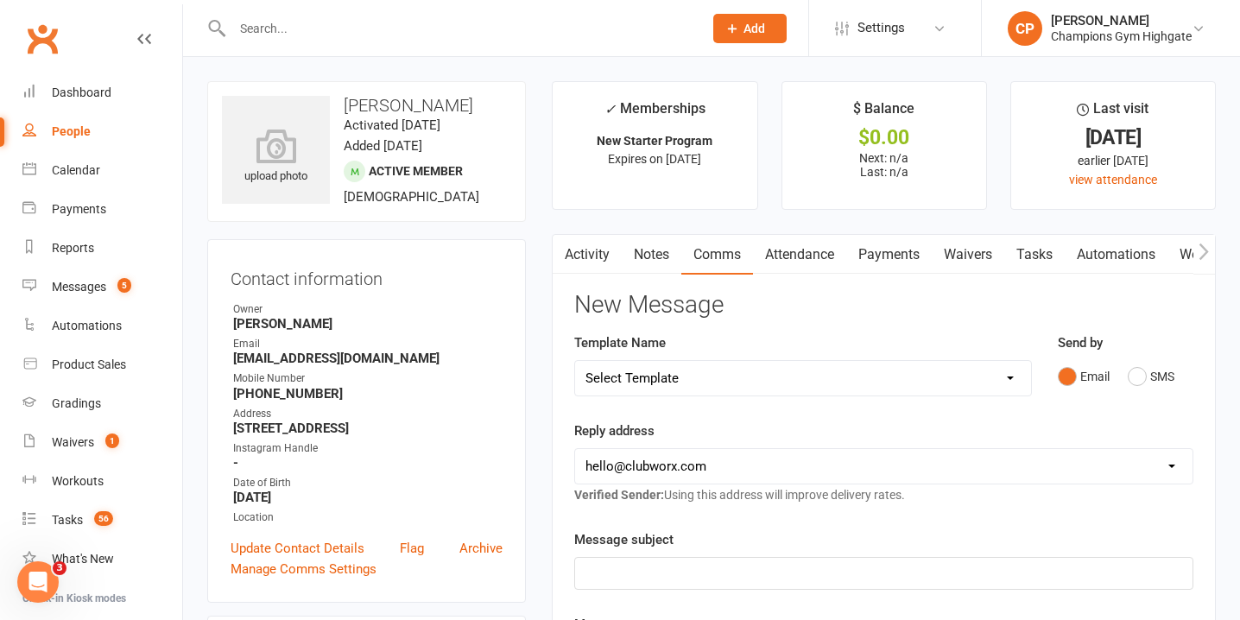
click at [1000, 352] on div "Template Name Select Template [SMS] 14 days non-attendance sms [Email] A. First…" at bounding box center [802, 364] width 457 height 64
click at [1000, 364] on select "Select Template [SMS] 14 days non-attendance sms [Email] A. First Timer Trial […" at bounding box center [803, 378] width 456 height 35
select select "10"
click at [575, 361] on select "Select Template [SMS] 14 days non-attendance sms [Email] A. First Timer Trial […" at bounding box center [803, 378] width 456 height 35
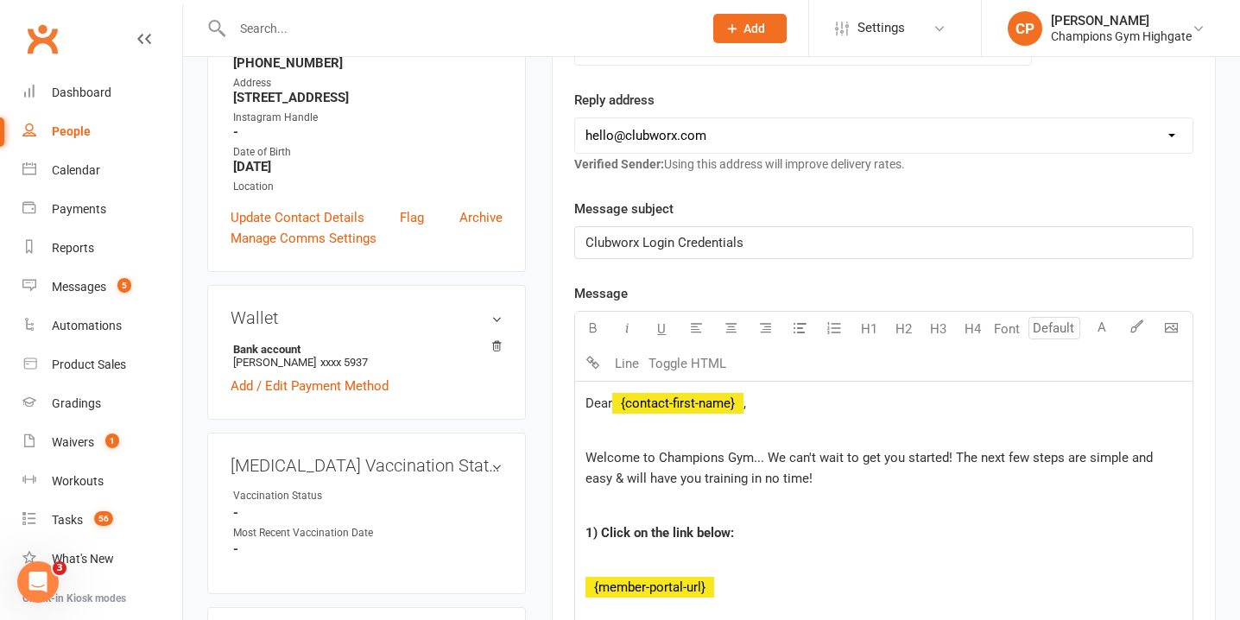
scroll to position [341, 0]
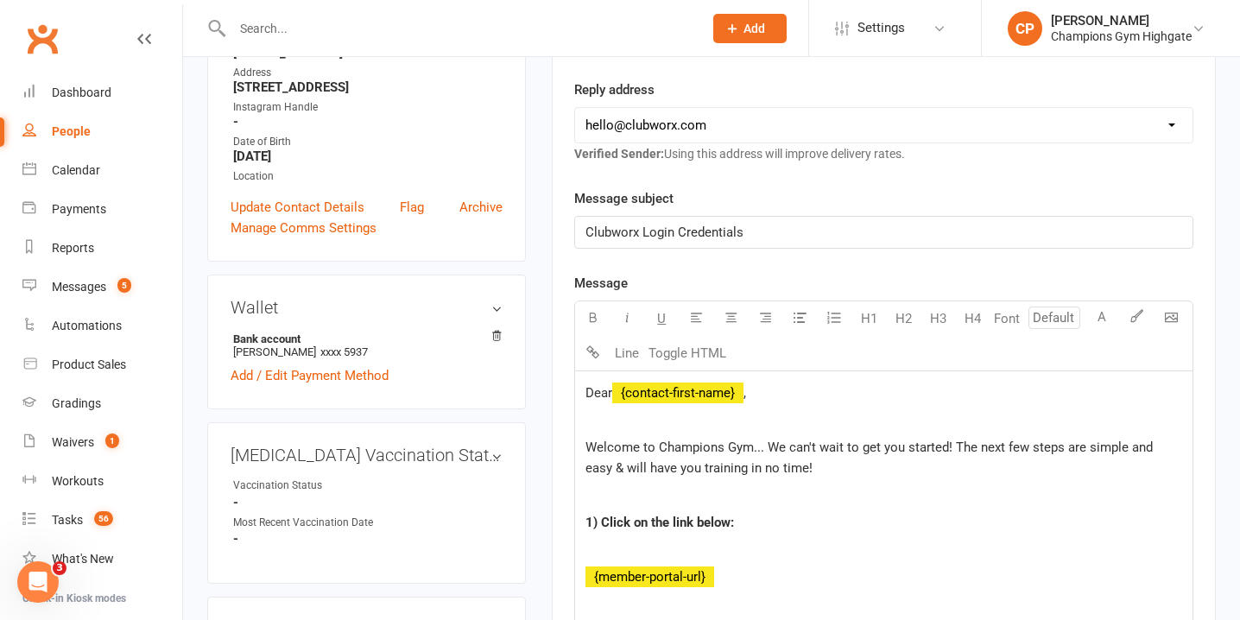
click at [807, 111] on select "hello@clubworx.com membershighgate@championsgym.com.au helen@championsgym.com.a…" at bounding box center [883, 125] width 617 height 35
select select "8"
click at [575, 108] on select "hello@clubworx.com membershighgate@championsgym.com.au helen@championsgym.com.a…" at bounding box center [883, 125] width 617 height 35
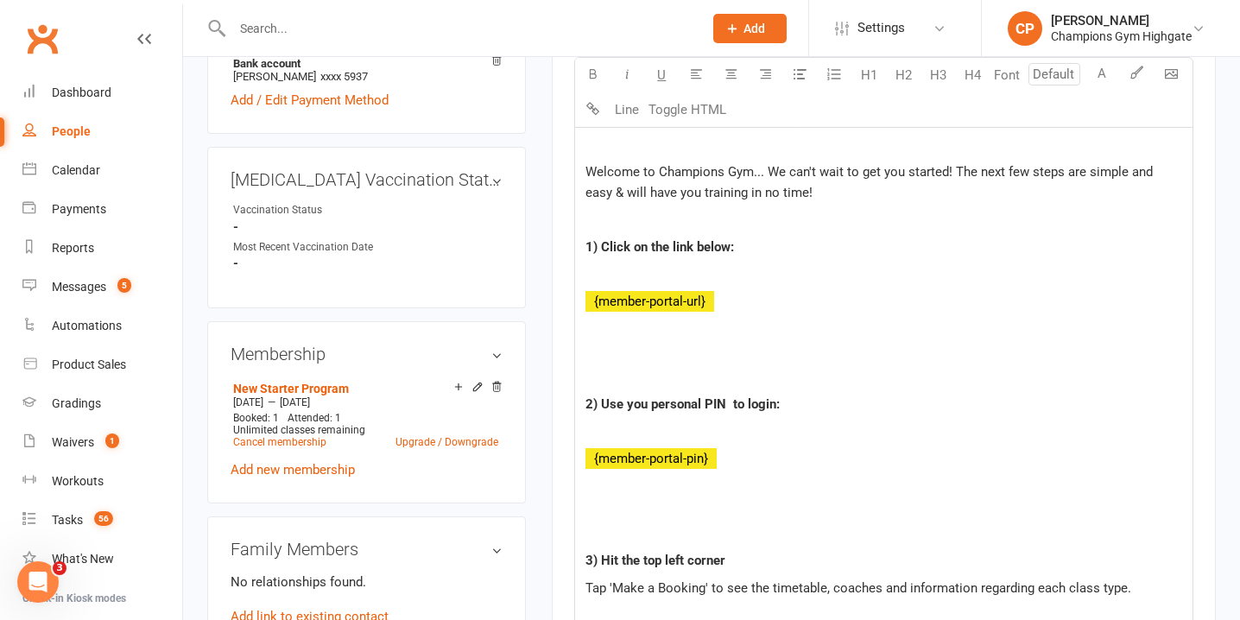
scroll to position [1590, 0]
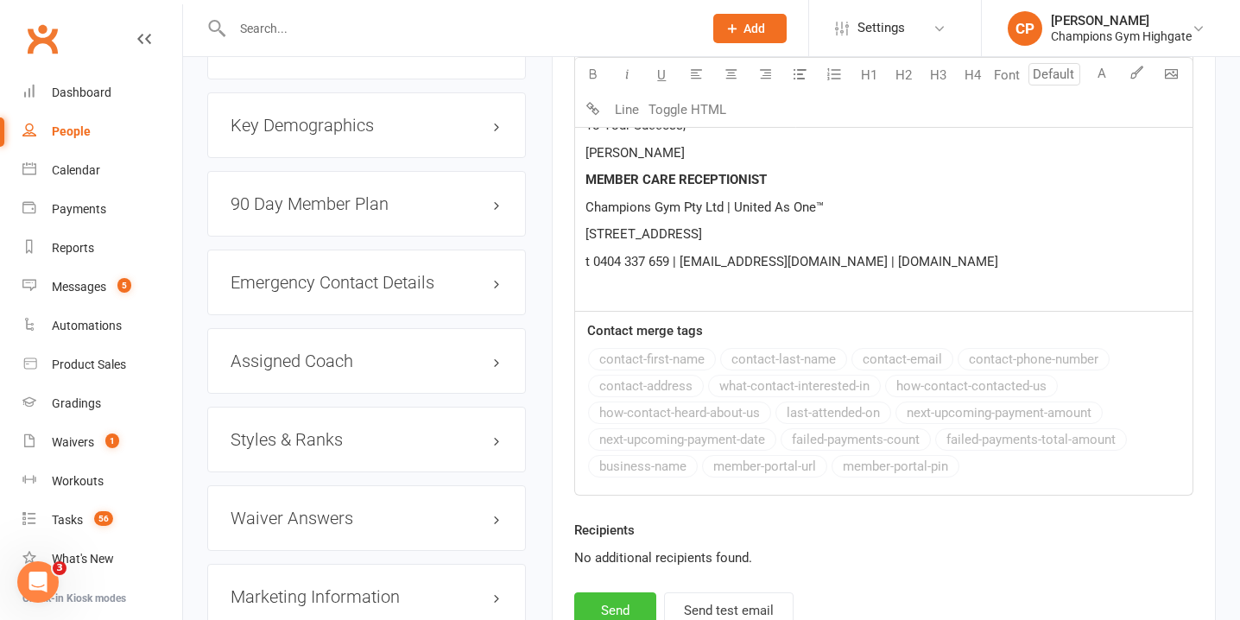
click at [612, 611] on button "Send" at bounding box center [615, 610] width 82 height 36
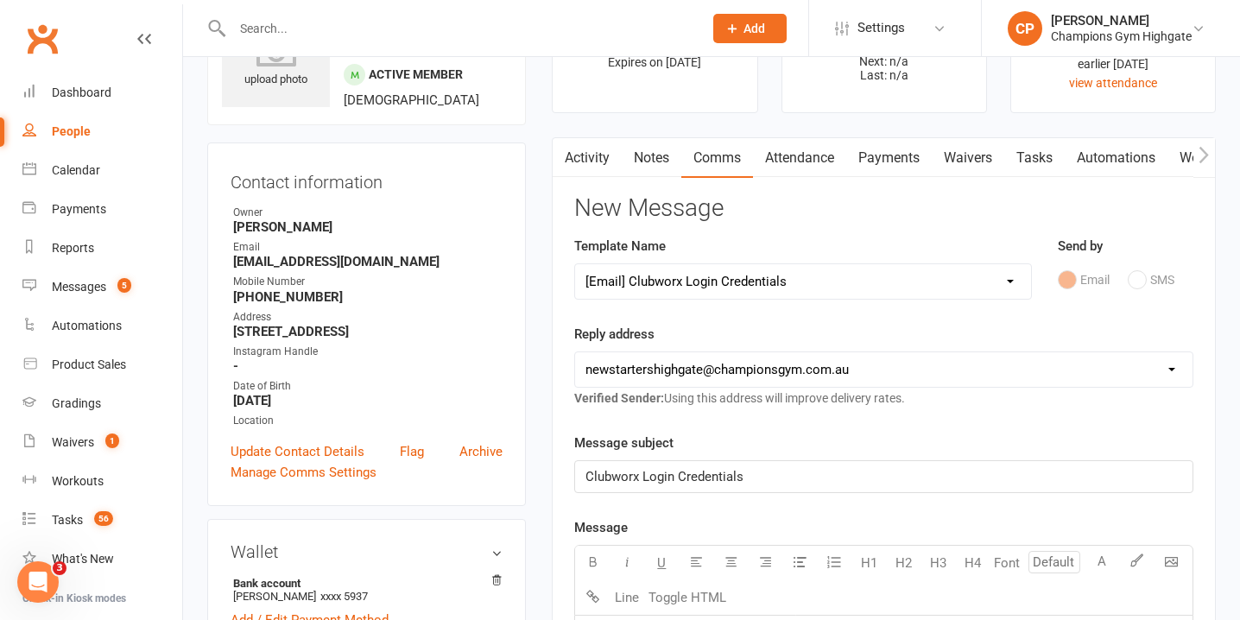
scroll to position [0, 0]
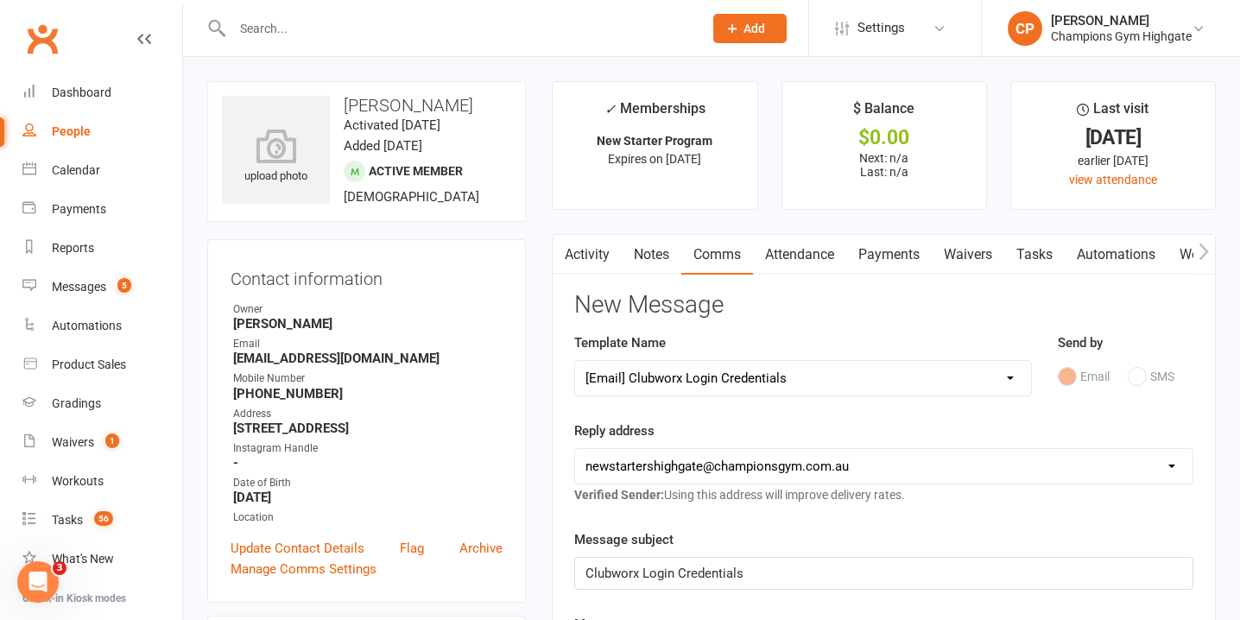
select select
select select "0"
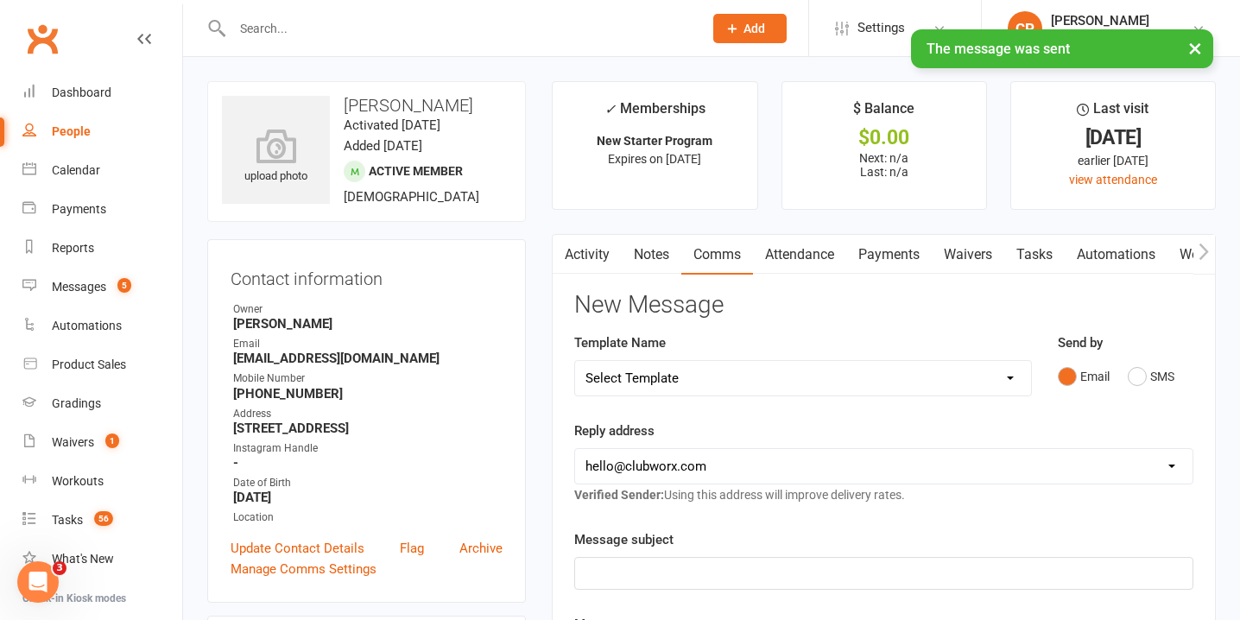
click at [804, 272] on link "Attendance" at bounding box center [799, 255] width 93 height 40
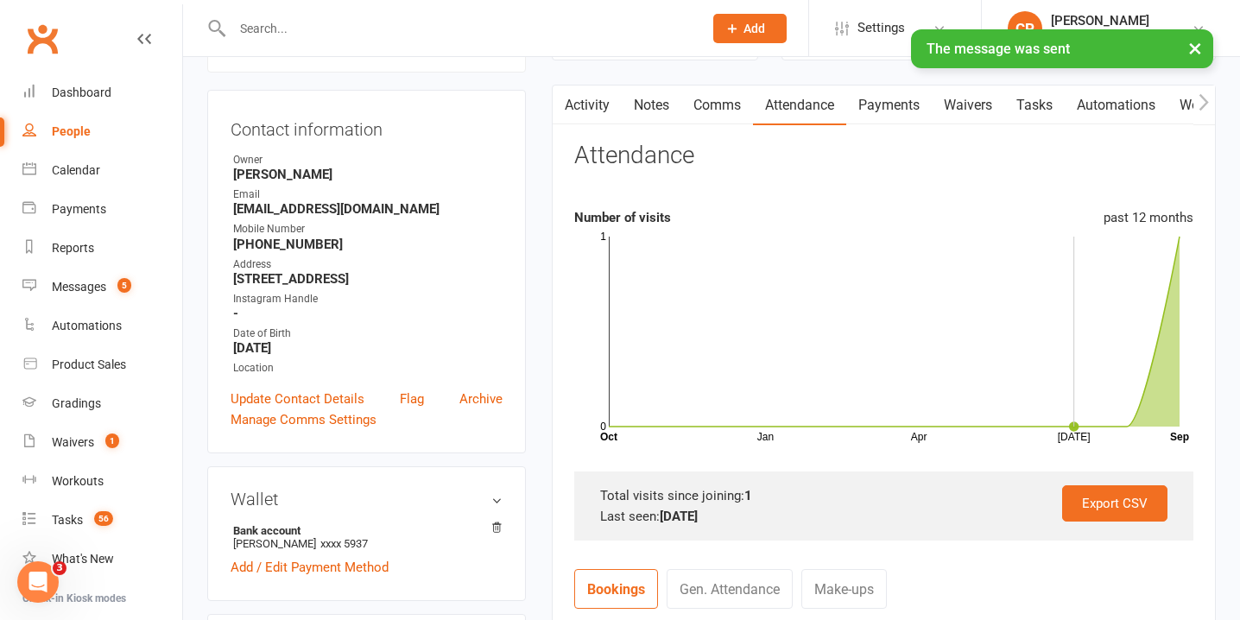
scroll to position [173, 0]
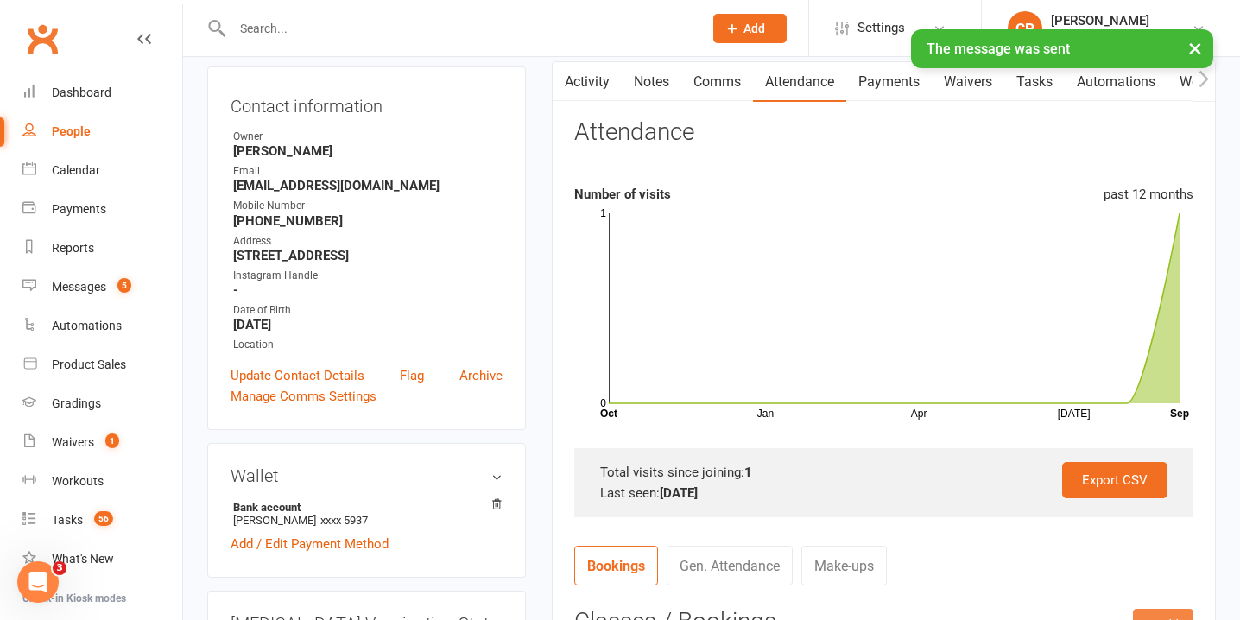
click at [1164, 618] on button "+ Add" at bounding box center [1162, 624] width 60 height 31
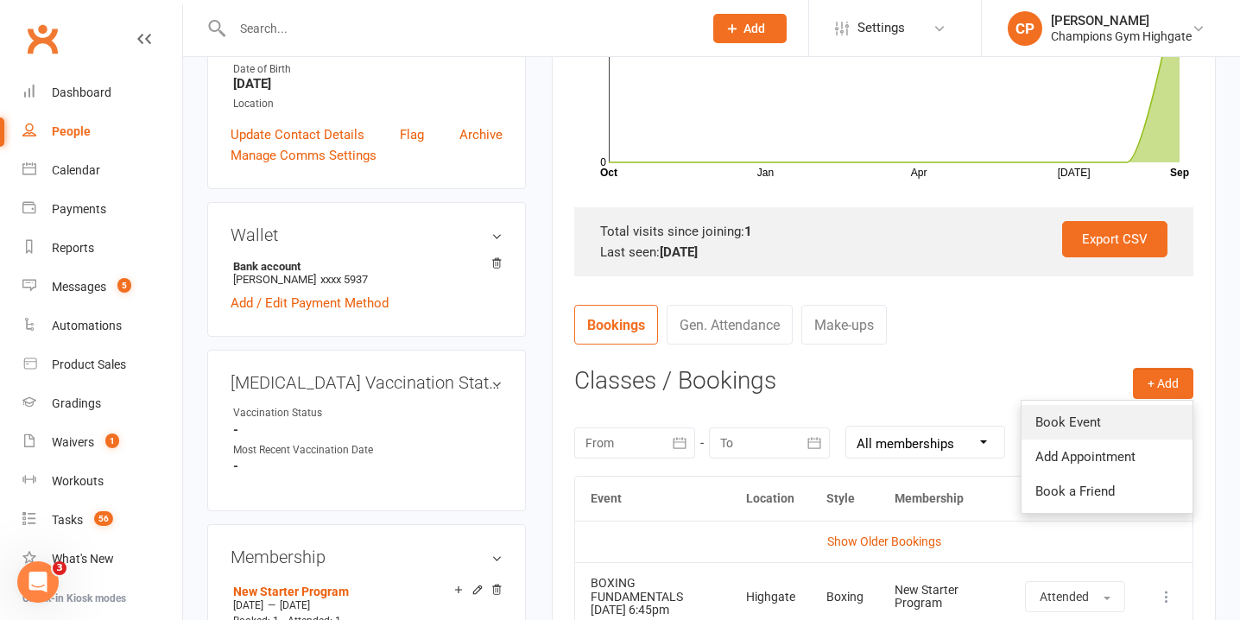
click at [1102, 419] on link "Book Event" at bounding box center [1106, 422] width 171 height 35
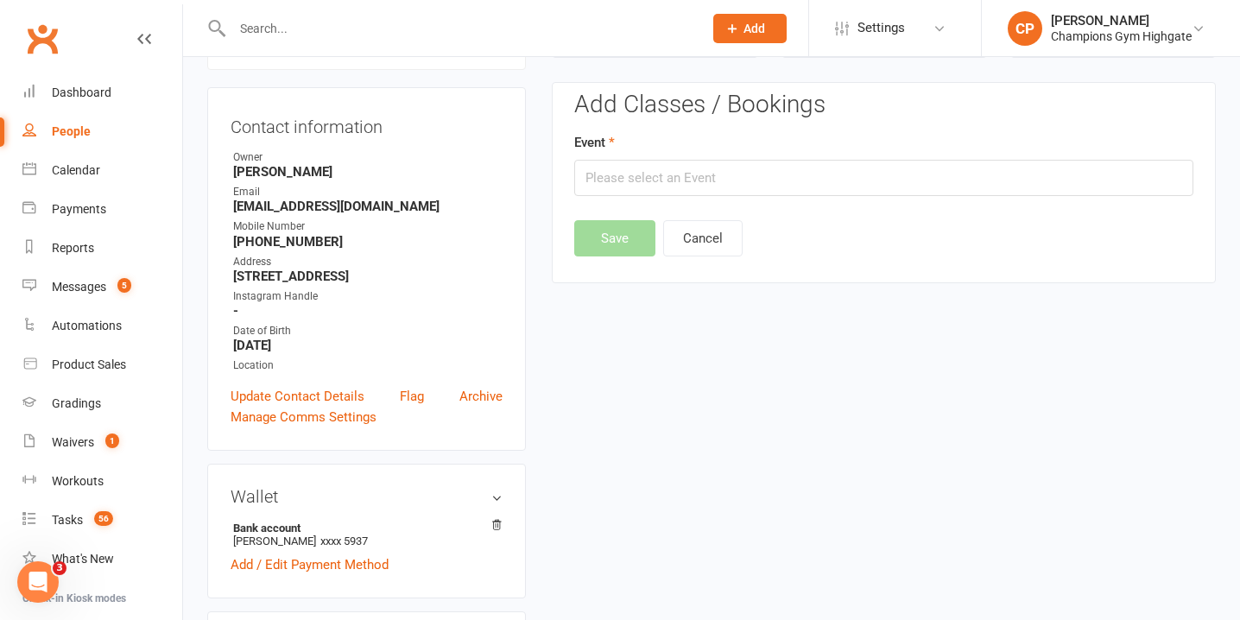
scroll to position [148, 0]
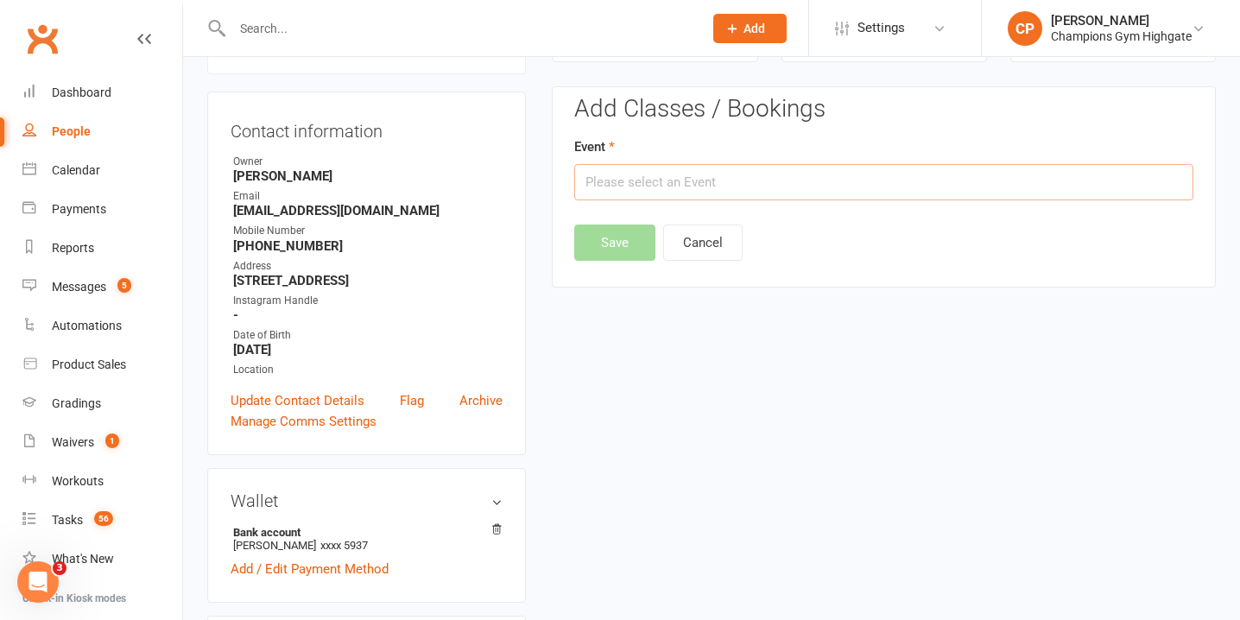
click at [666, 182] on input "text" at bounding box center [883, 182] width 619 height 36
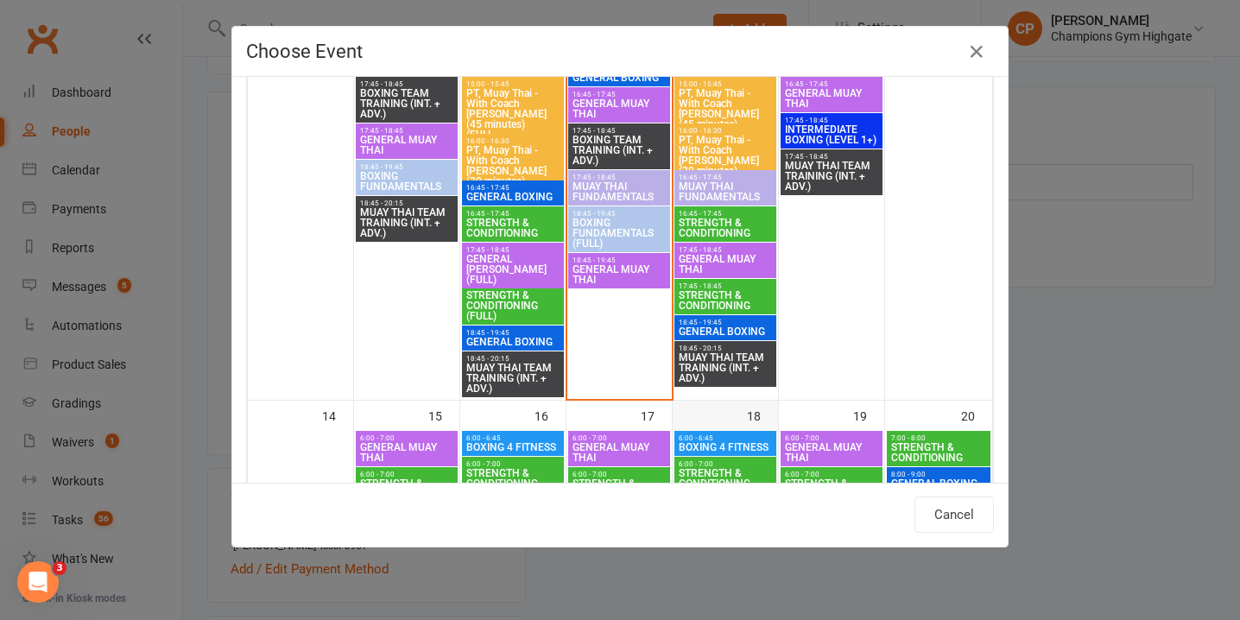
scroll to position [1707, 0]
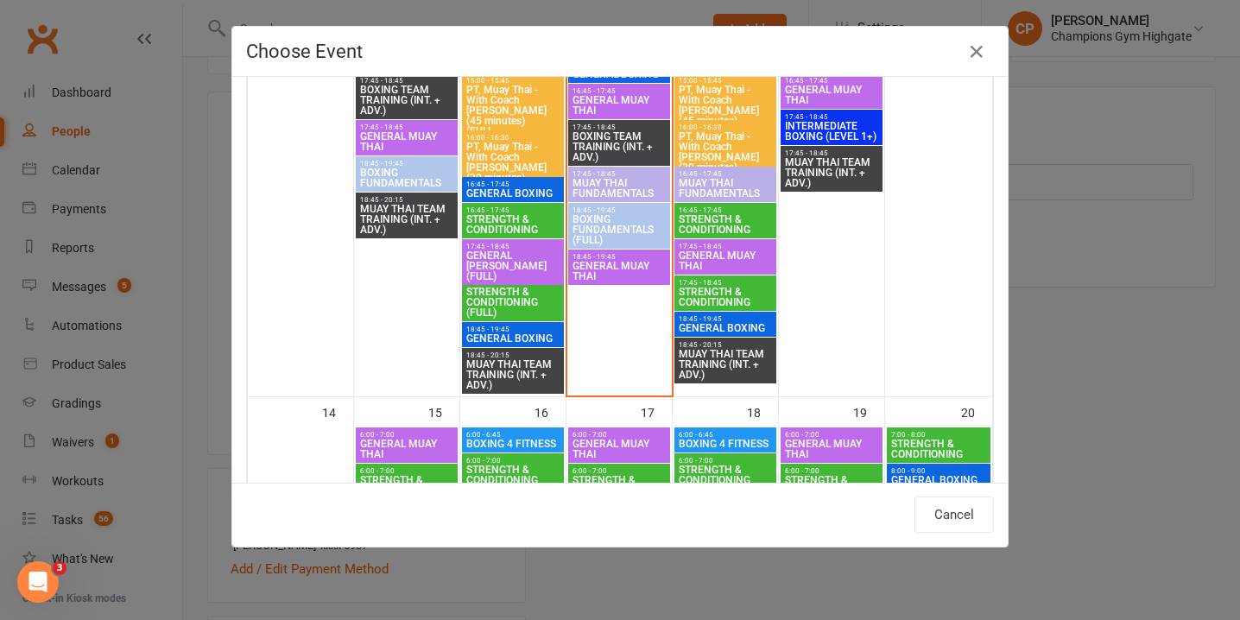
click at [725, 324] on span "GENERAL BOXING" at bounding box center [725, 328] width 95 height 10
type input "GENERAL BOXING - Sep 11, 2025 6:45:00 PM"
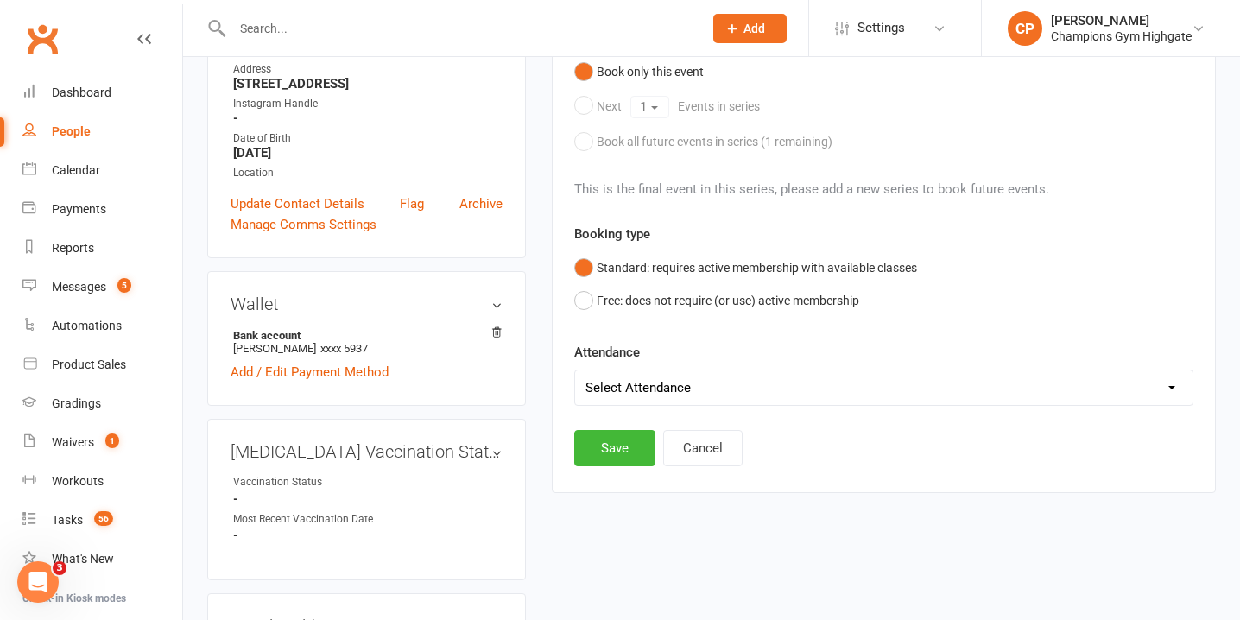
scroll to position [367, 0]
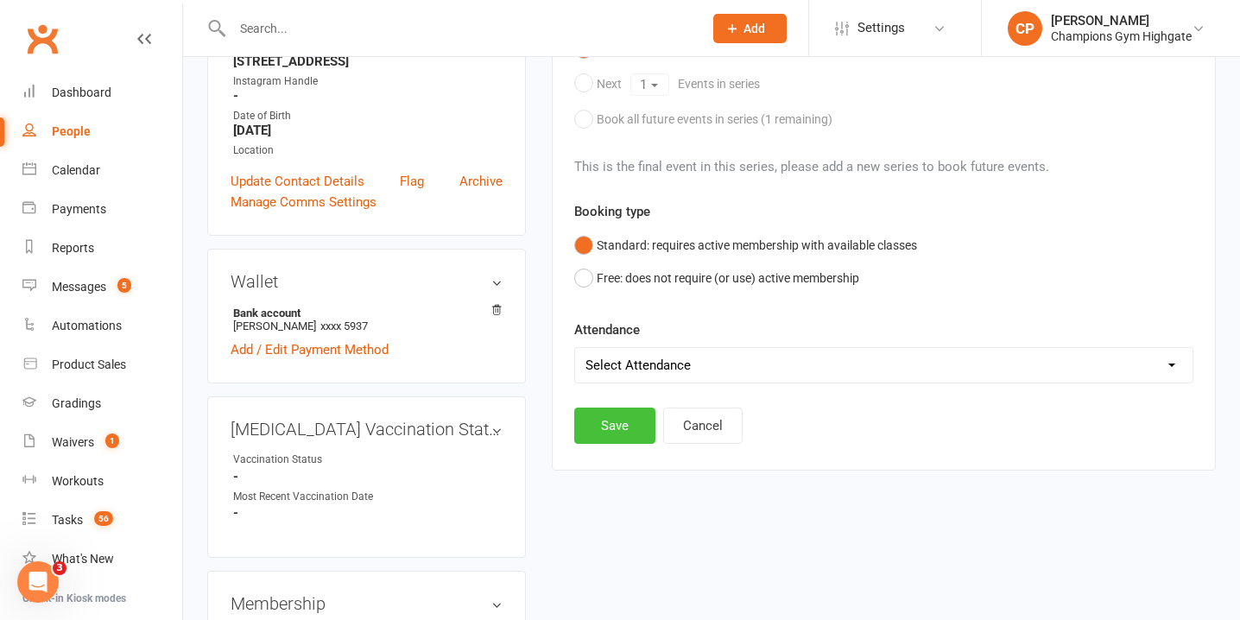
click at [608, 432] on button "Save" at bounding box center [614, 425] width 81 height 36
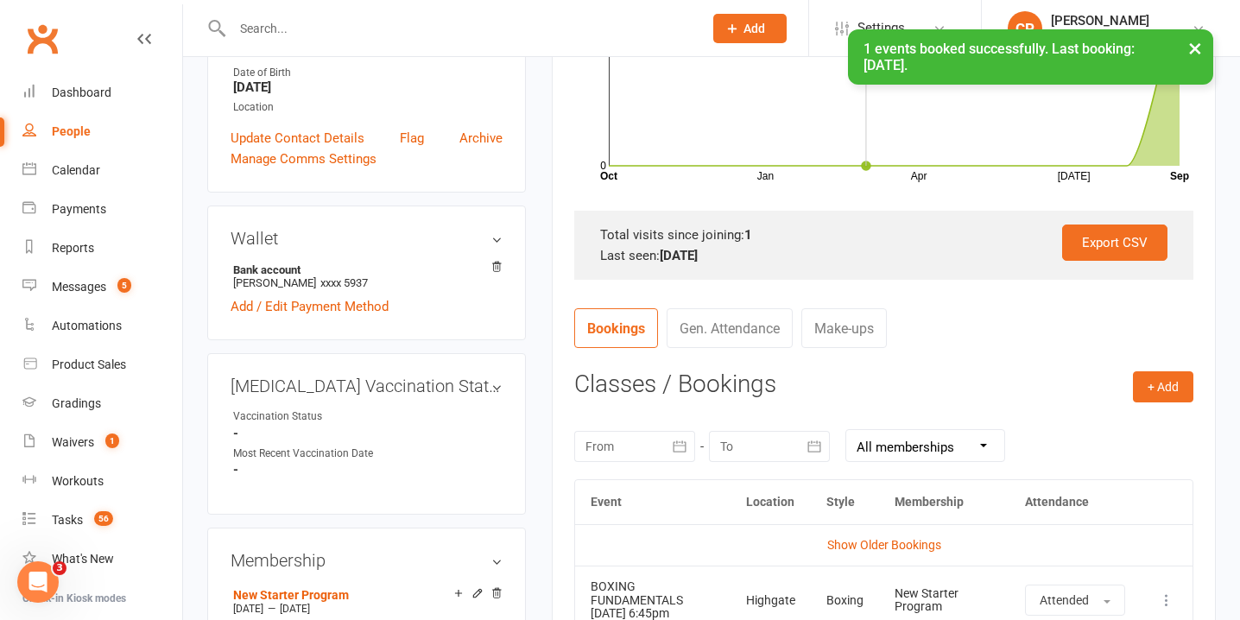
scroll to position [419, 0]
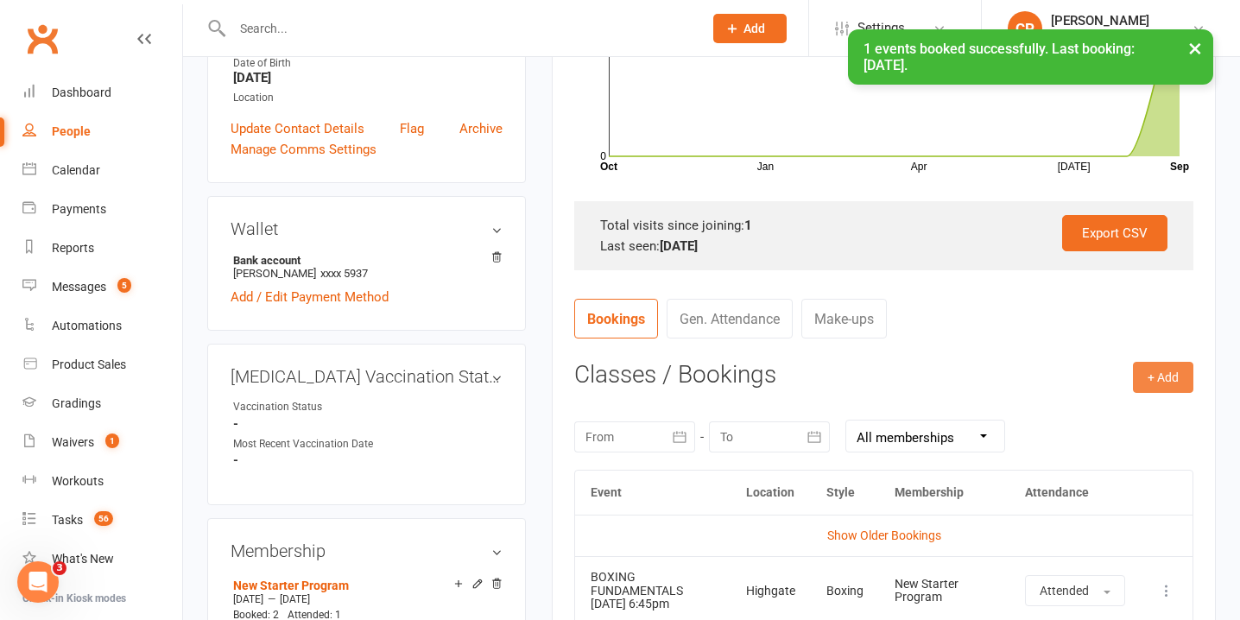
click at [1168, 383] on button "+ Add" at bounding box center [1162, 377] width 60 height 31
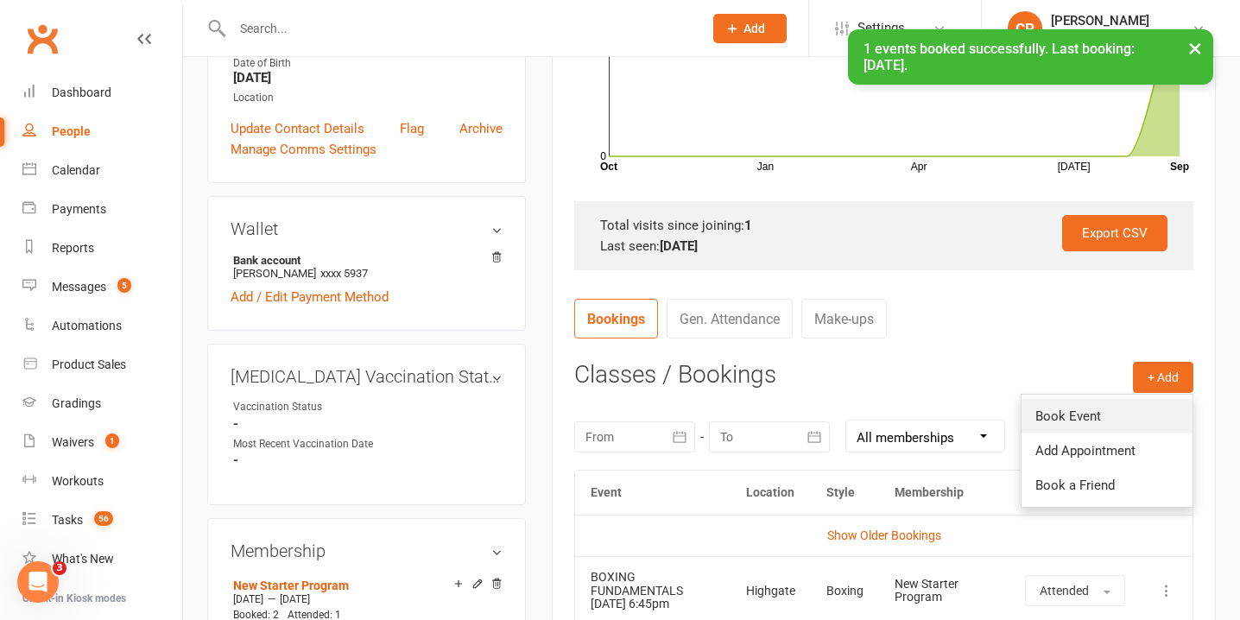
click at [1144, 410] on link "Book Event" at bounding box center [1106, 416] width 171 height 35
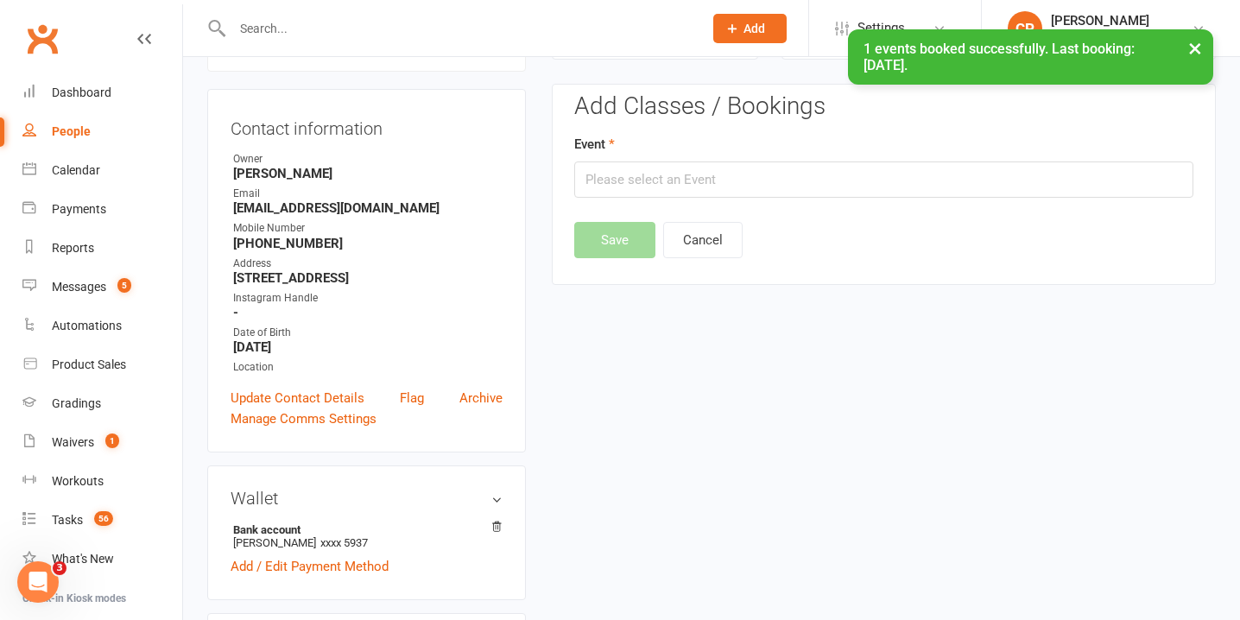
scroll to position [148, 0]
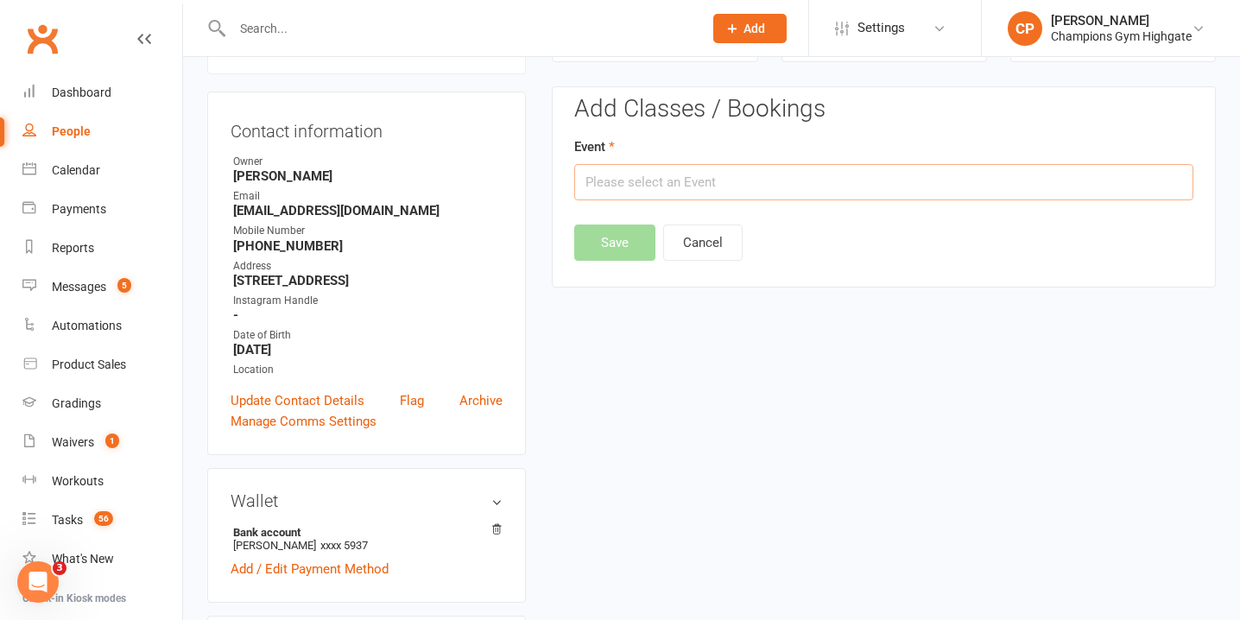
click at [674, 184] on input "text" at bounding box center [883, 182] width 619 height 36
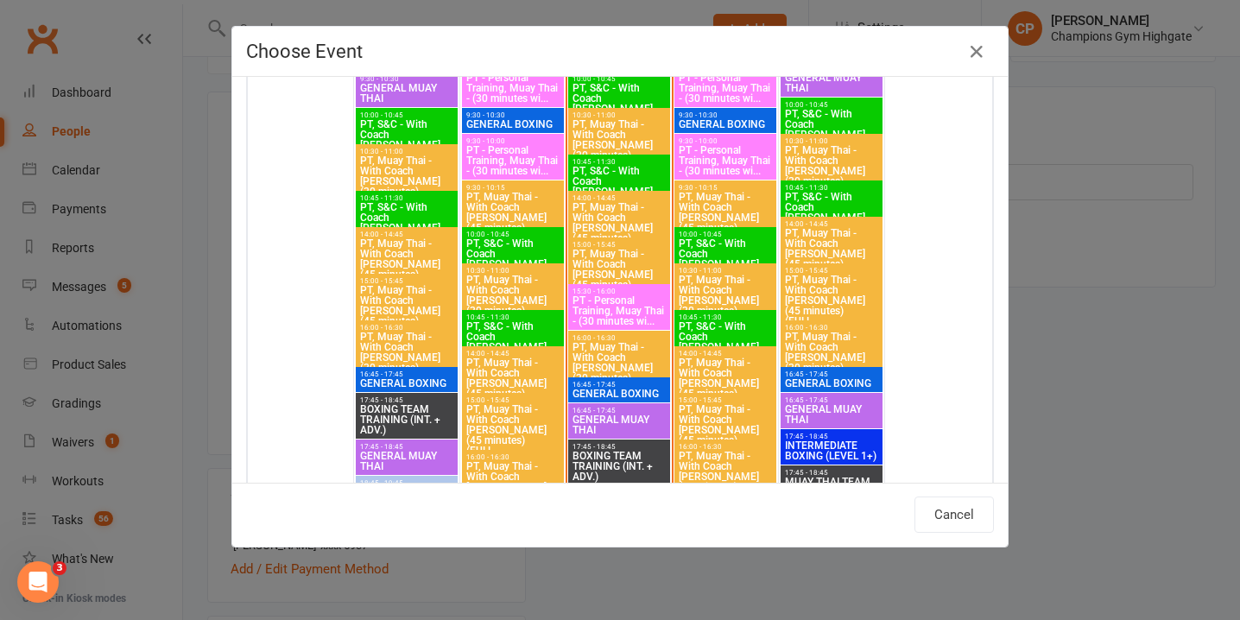
scroll to position [1497, 0]
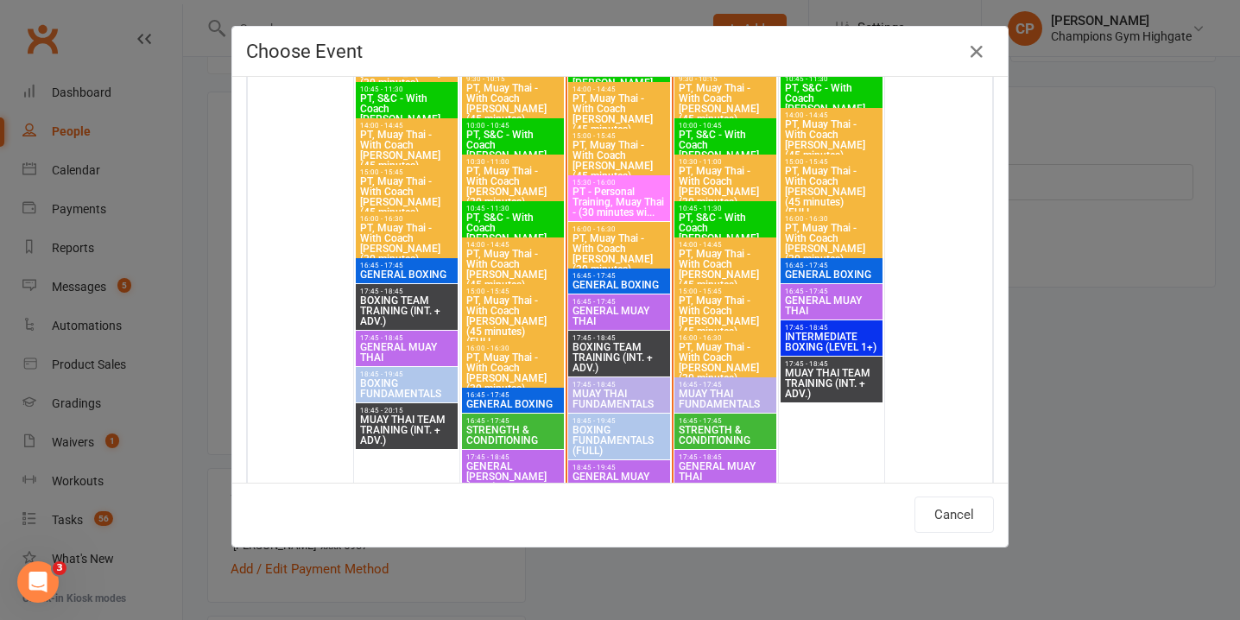
click at [819, 269] on span "GENERAL BOXING" at bounding box center [831, 274] width 95 height 10
type input "GENERAL BOXING - Sep 12, 2025 4:45:00 PM"
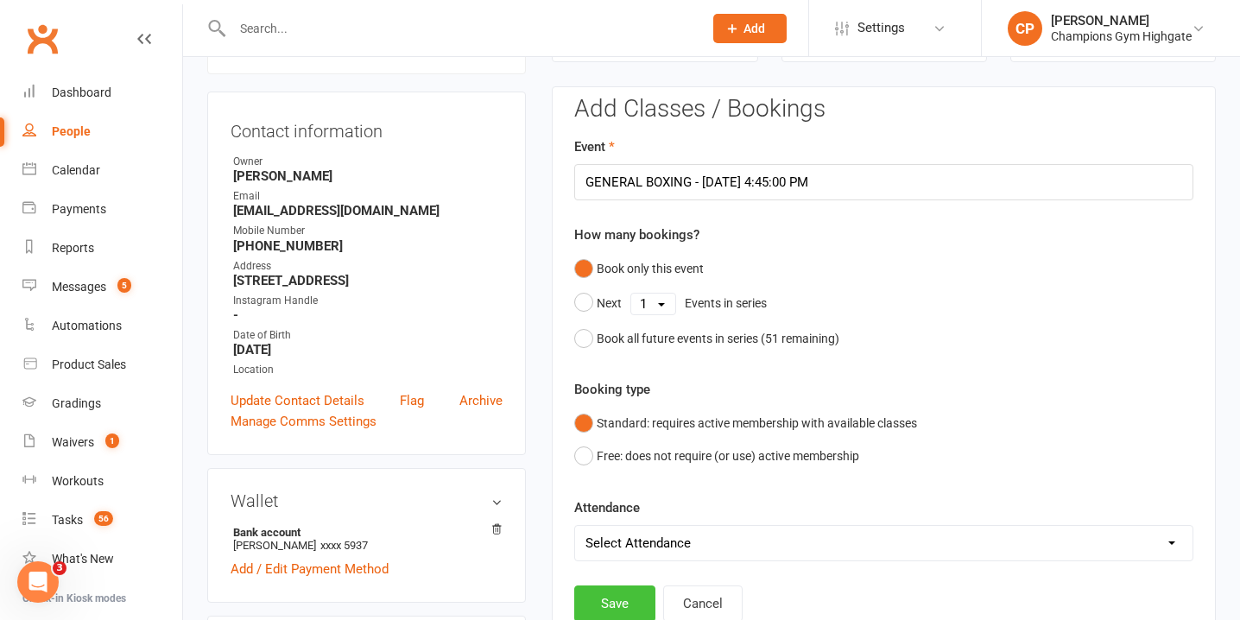
click at [608, 594] on button "Save" at bounding box center [614, 603] width 81 height 36
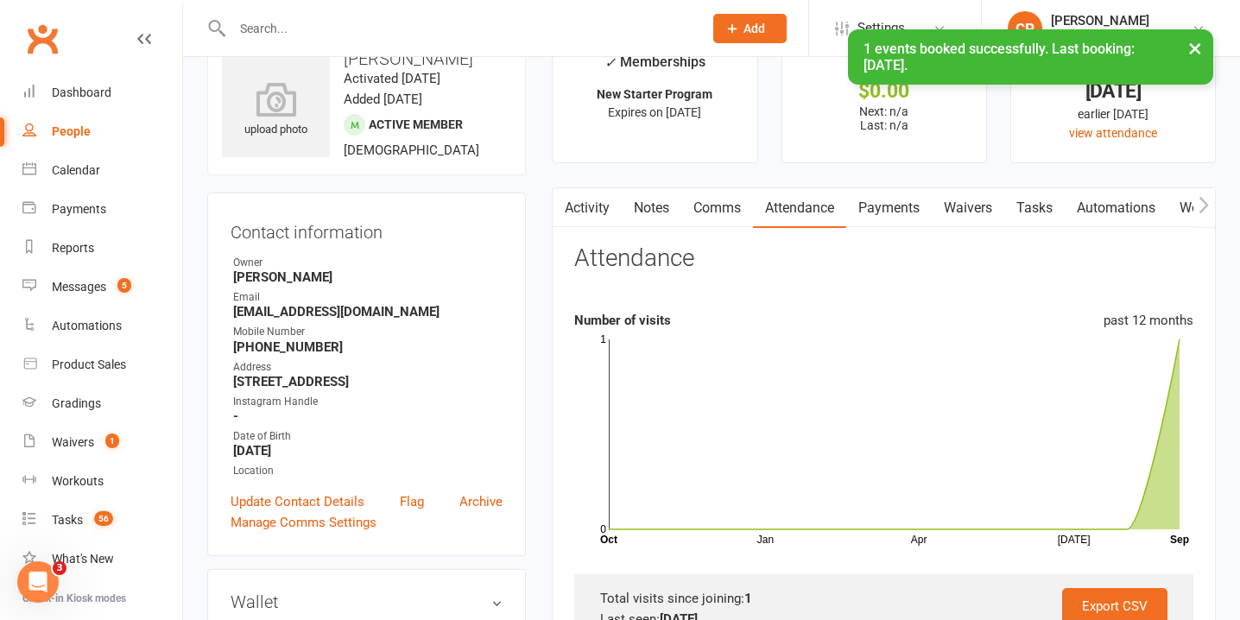
scroll to position [0, 0]
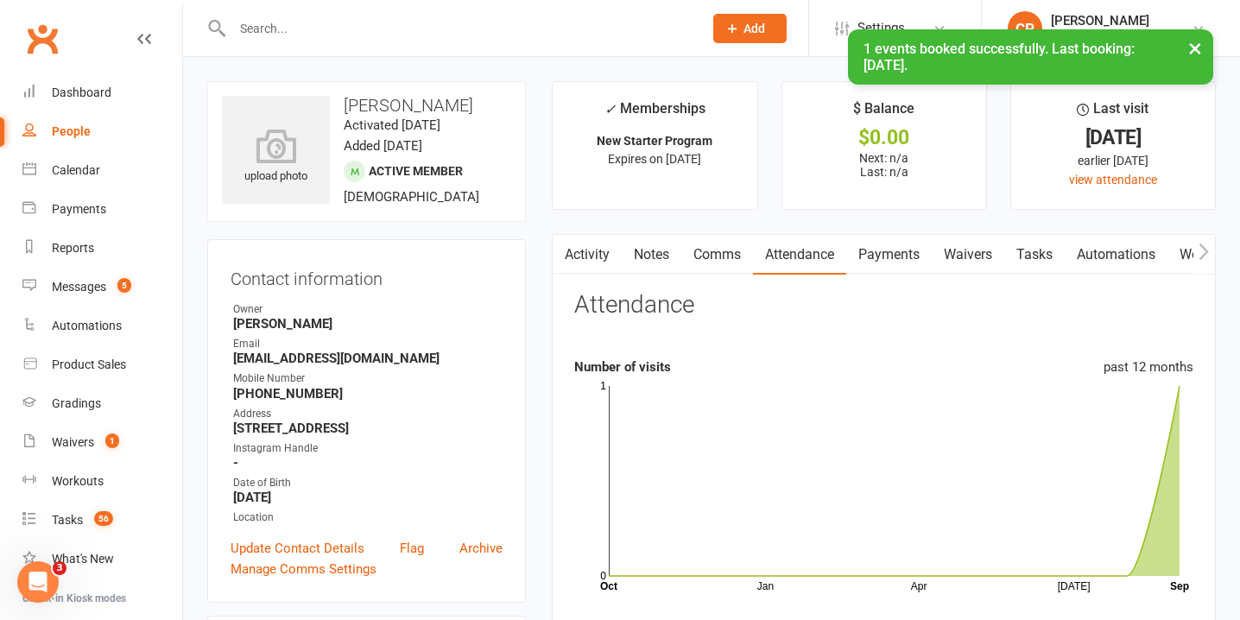
click at [659, 251] on link "Notes" at bounding box center [651, 255] width 60 height 40
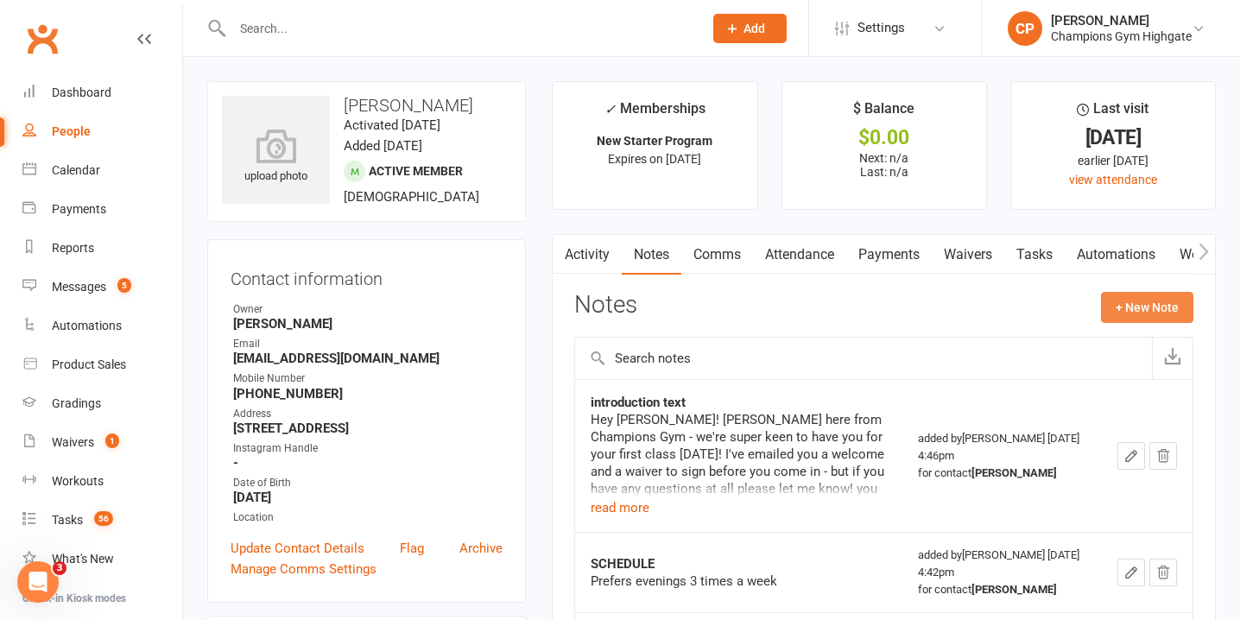
click at [1115, 311] on button "+ New Note" at bounding box center [1147, 307] width 92 height 31
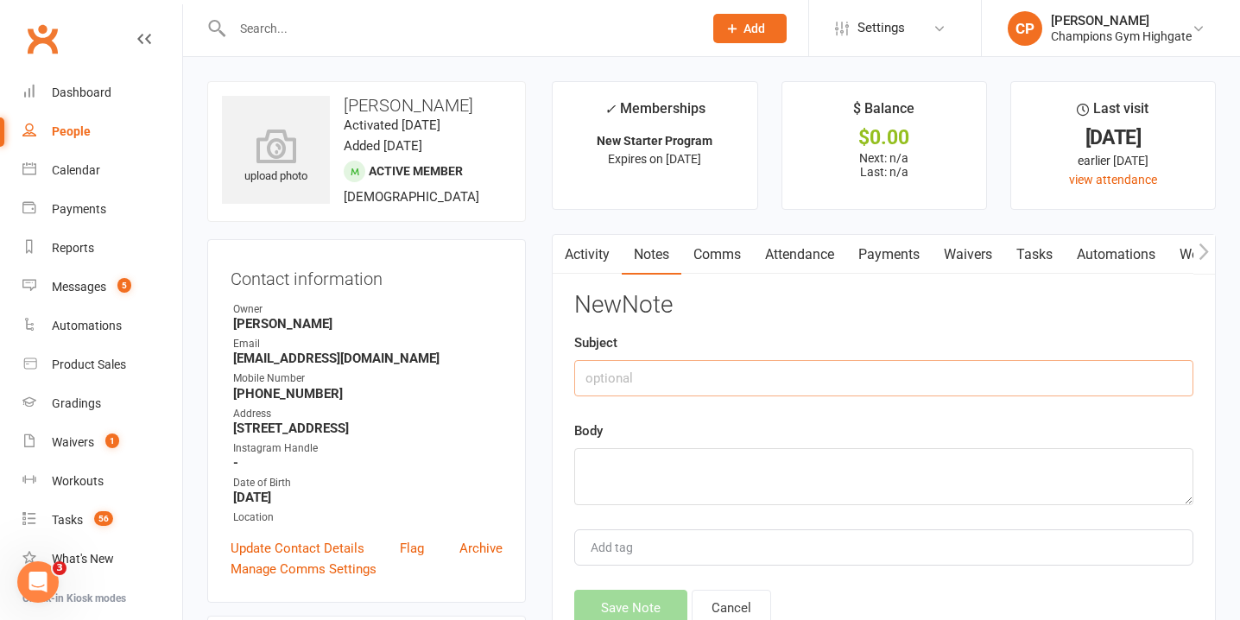
click at [659, 381] on input "text" at bounding box center [883, 378] width 619 height 36
type input "L"
type input "C"
type input "clubworx sent"
click at [669, 478] on textarea at bounding box center [883, 476] width 619 height 57
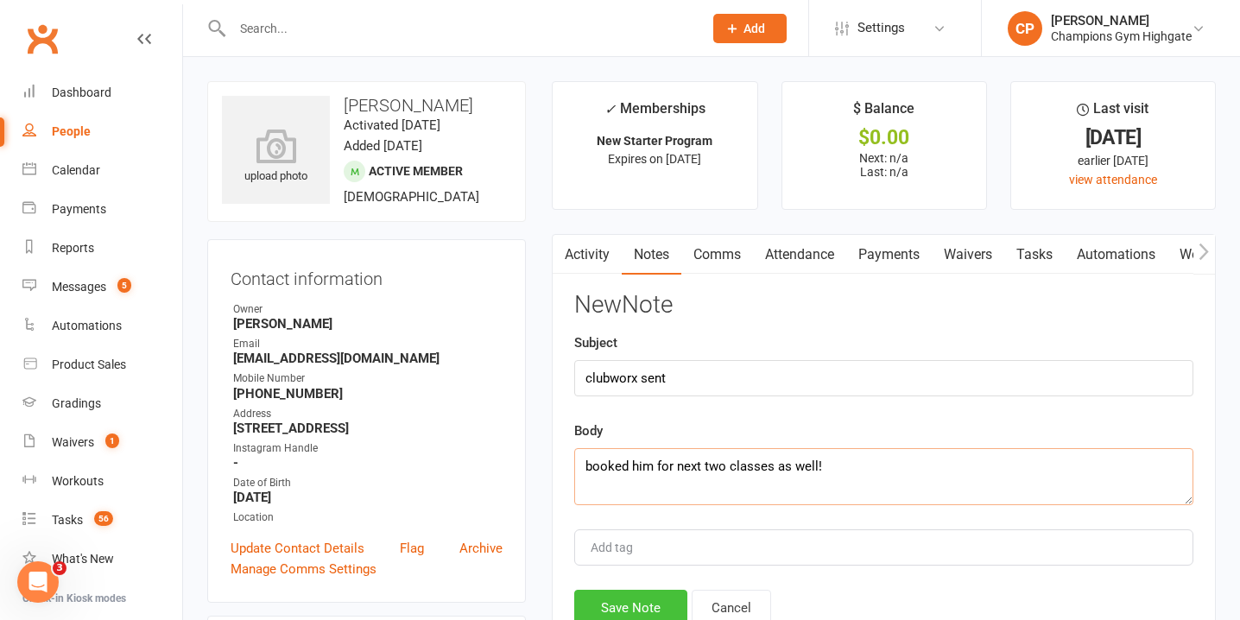
type textarea "booked him for next two classes as well!"
click at [626, 601] on button "Save Note" at bounding box center [630, 608] width 113 height 36
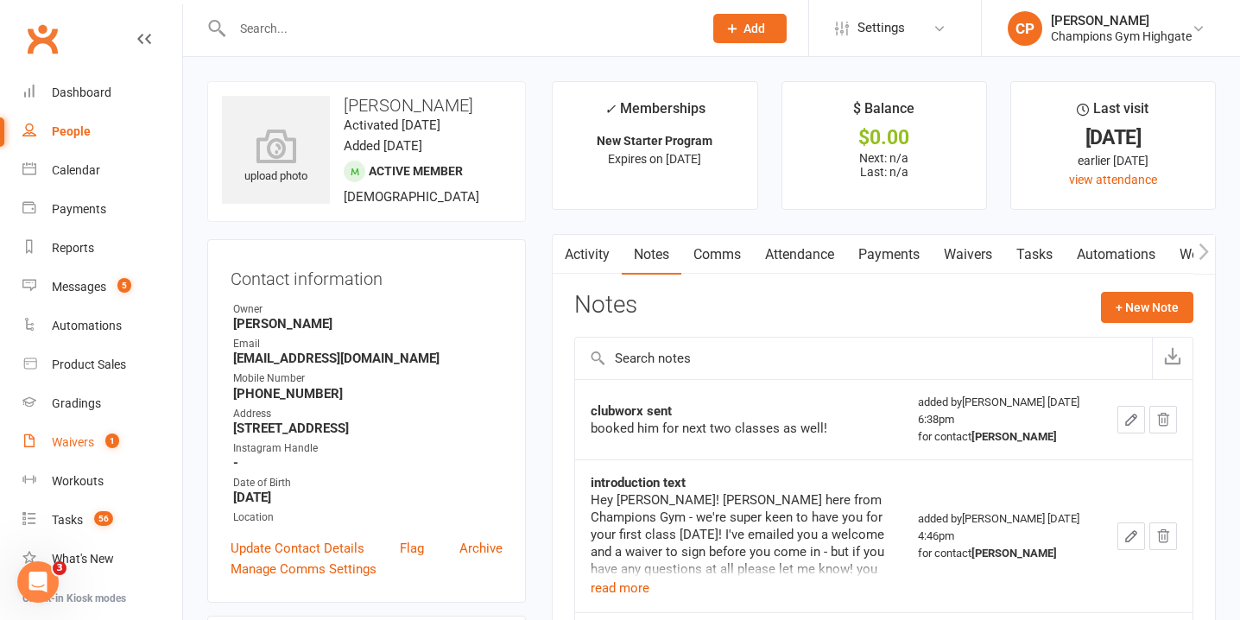
click at [101, 438] on count-badge "1" at bounding box center [108, 442] width 22 height 14
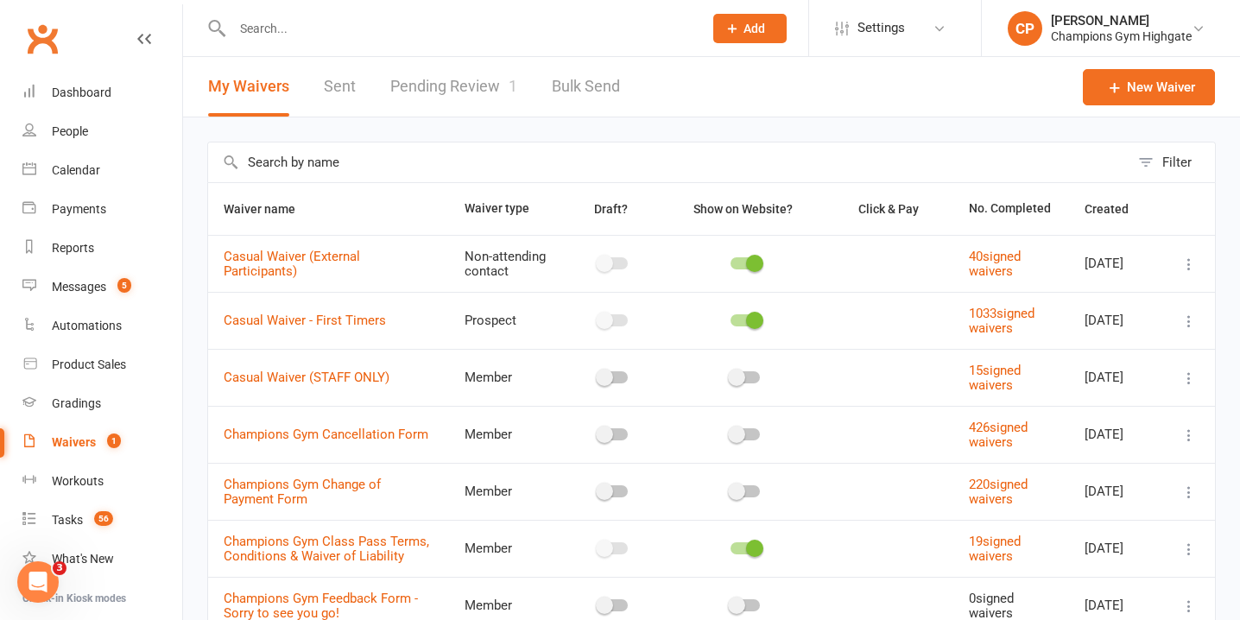
click at [445, 81] on link "Pending Review 1" at bounding box center [453, 87] width 127 height 60
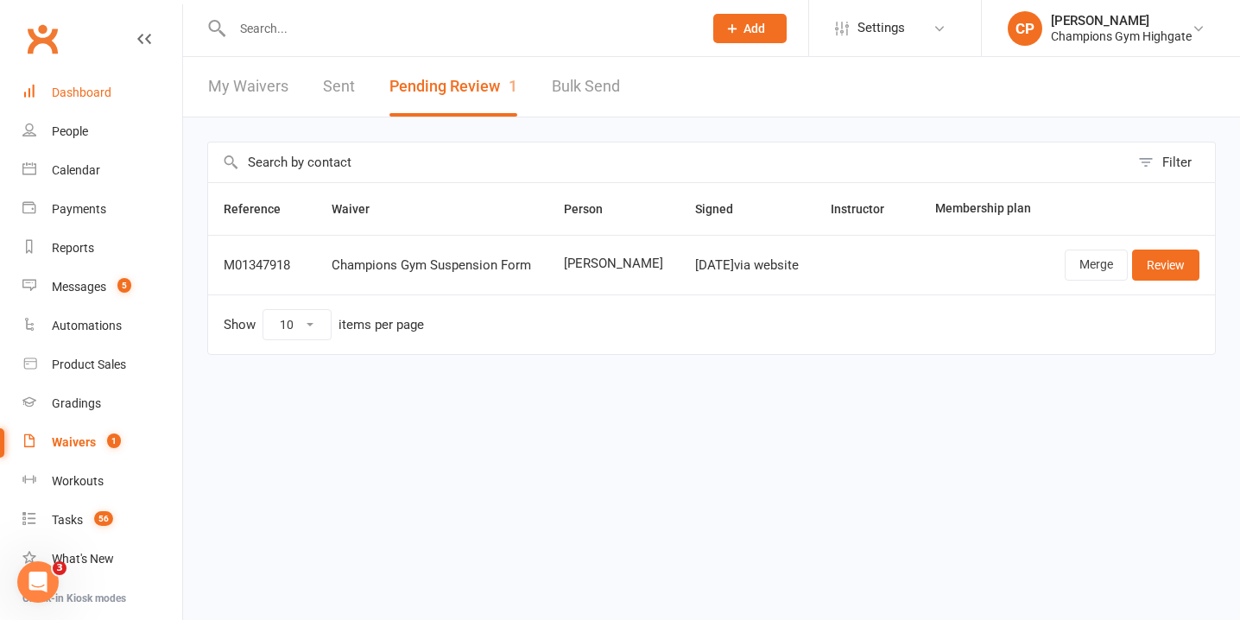
click at [79, 91] on div "Dashboard" at bounding box center [82, 92] width 60 height 14
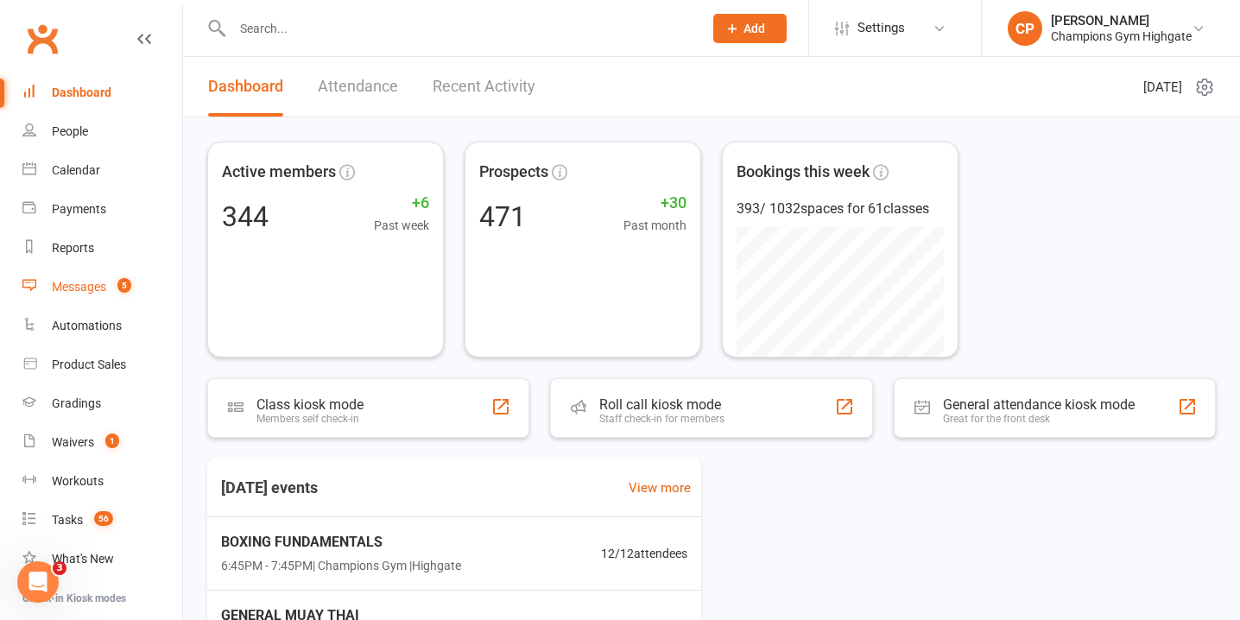
click at [123, 297] on link "Messages 5" at bounding box center [102, 287] width 160 height 39
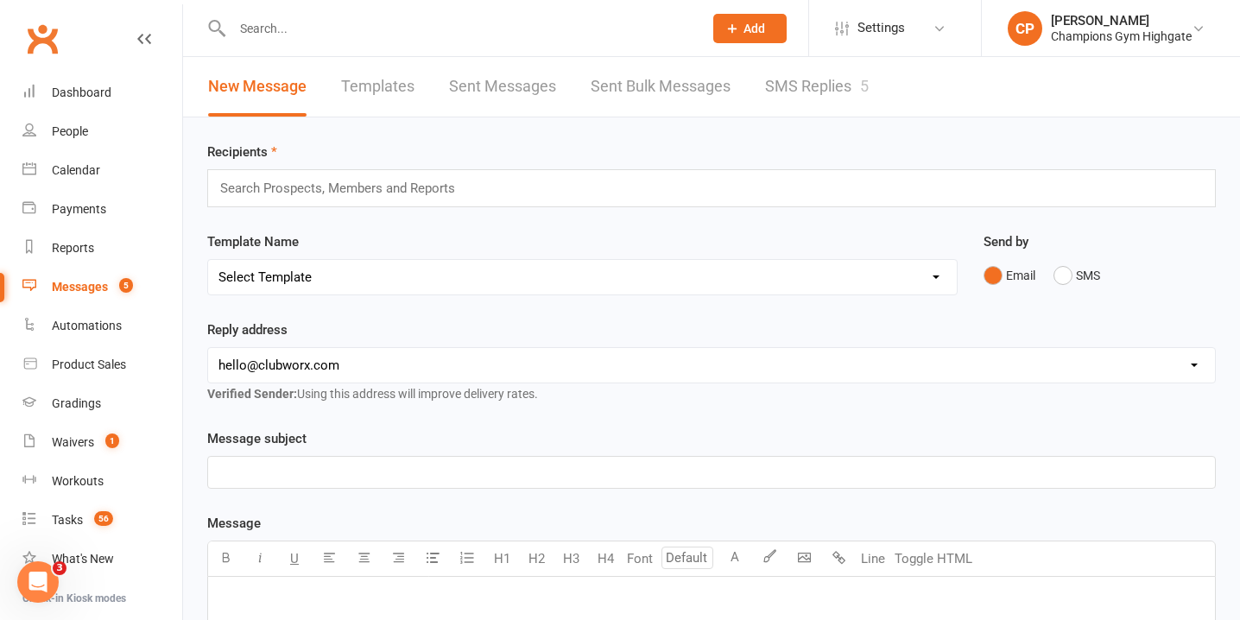
click at [860, 85] on link "SMS Replies 5" at bounding box center [817, 87] width 104 height 60
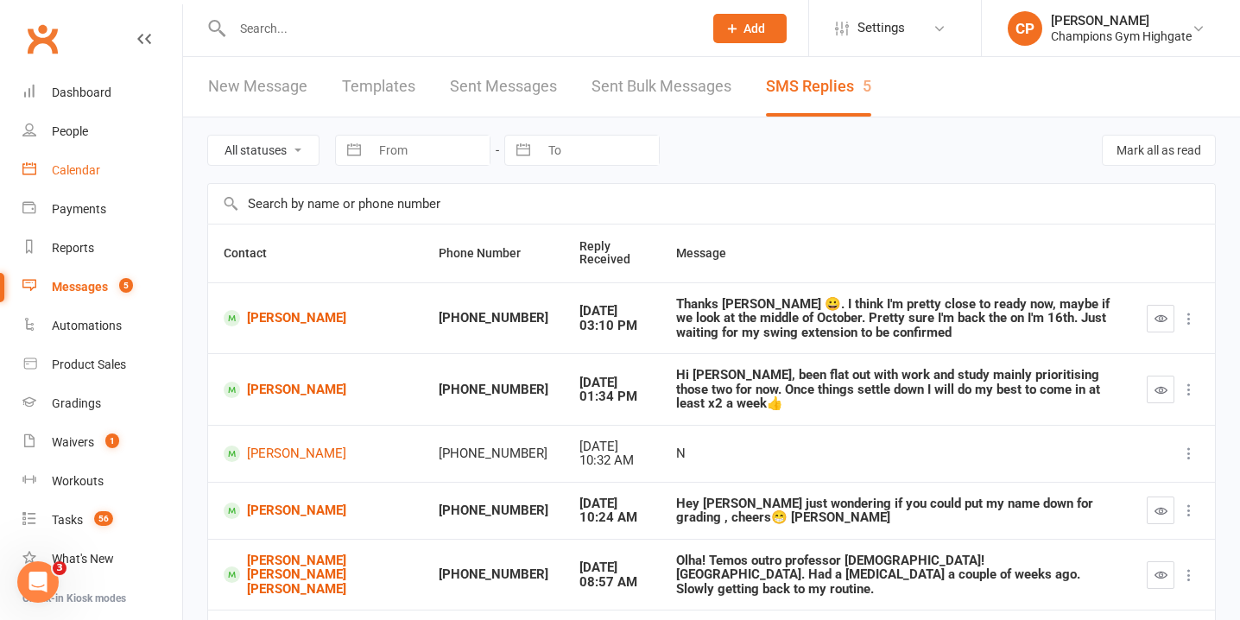
click at [97, 168] on div "Calendar" at bounding box center [76, 170] width 48 height 14
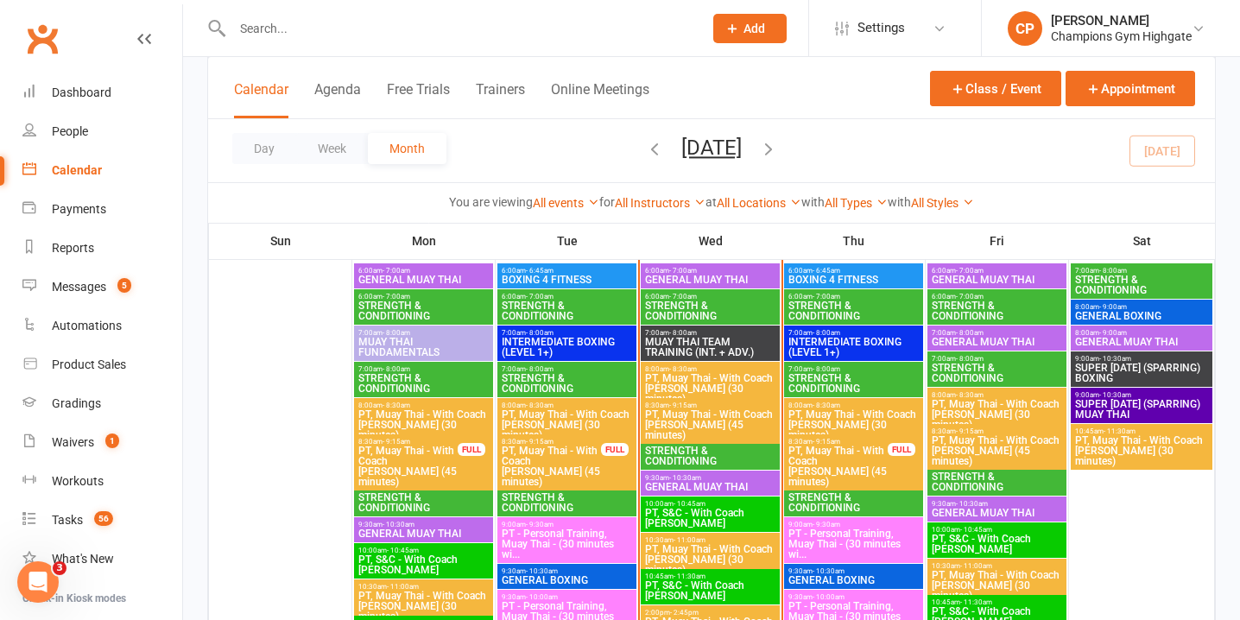
scroll to position [997, 0]
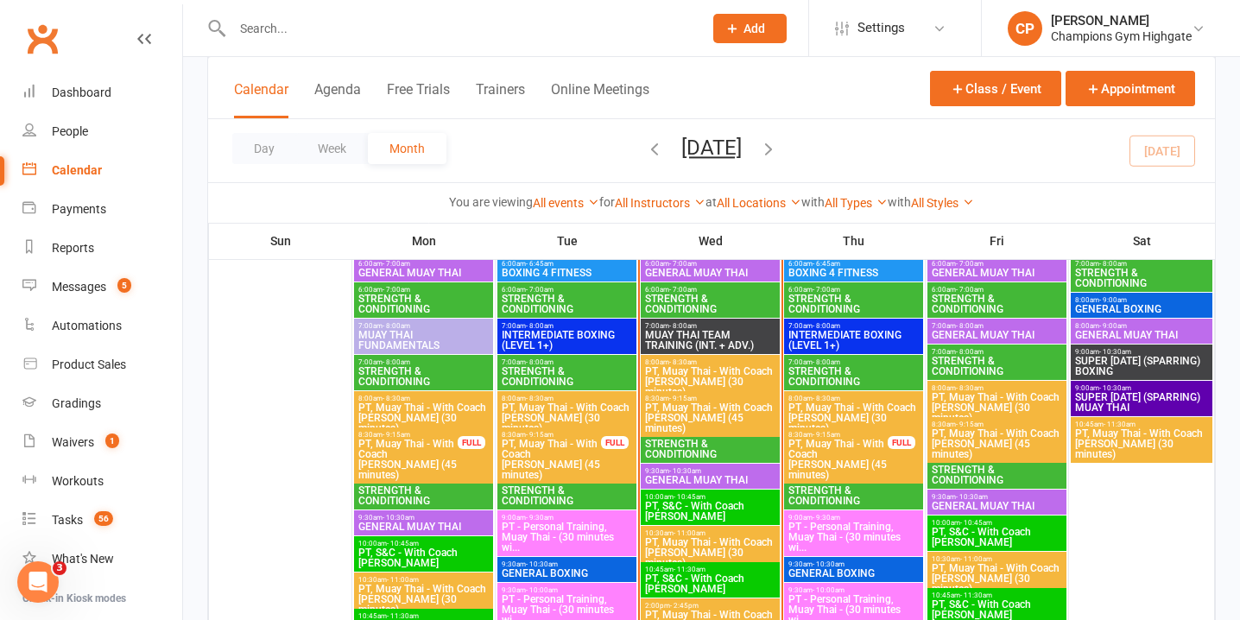
click at [831, 451] on span "PT, Muay Thai - With Coach Loma (45 minutes)" at bounding box center [837, 458] width 101 height 41
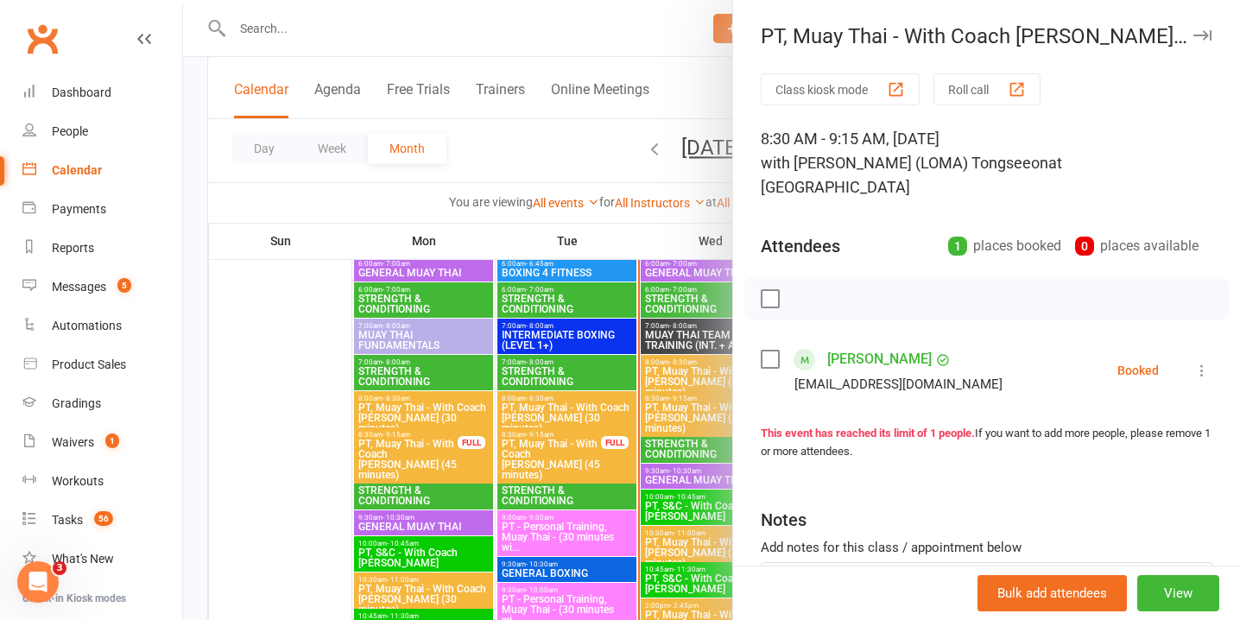
click at [861, 345] on link "Alex Hill" at bounding box center [879, 359] width 104 height 28
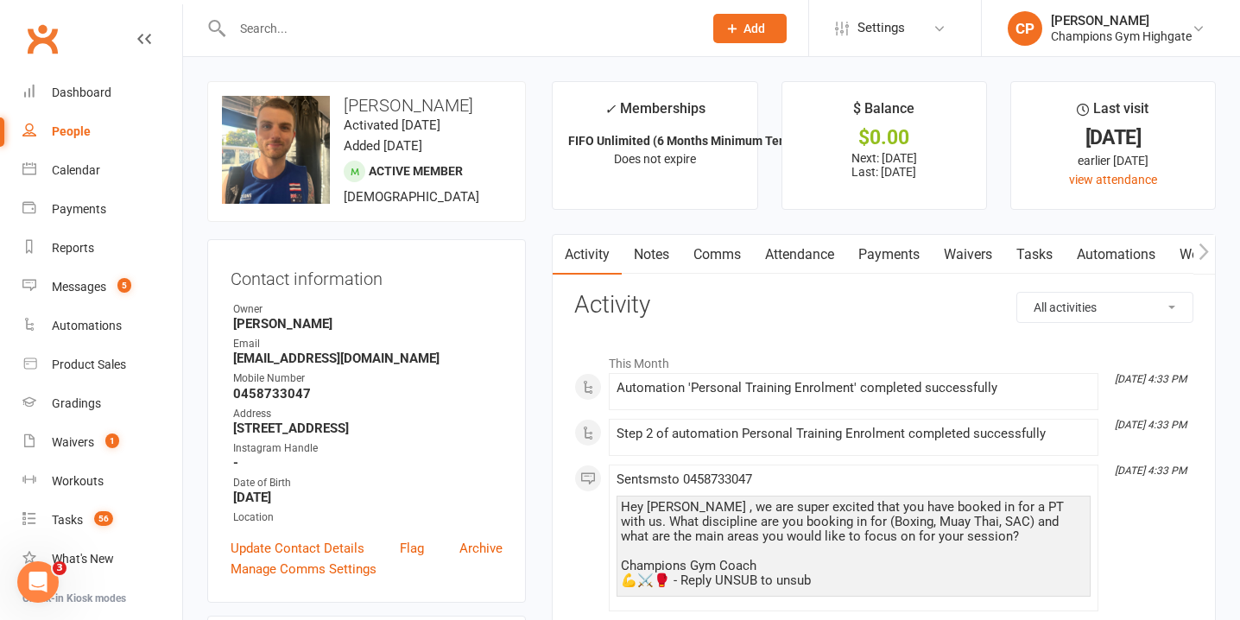
click at [727, 253] on link "Comms" at bounding box center [717, 255] width 72 height 40
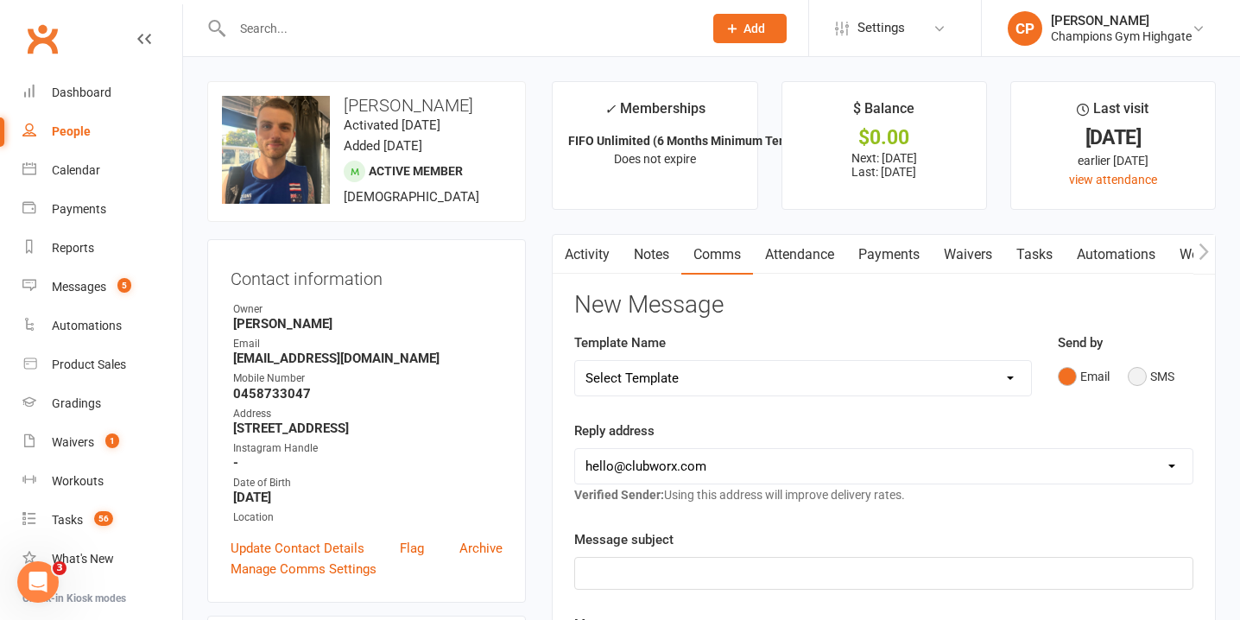
click at [1142, 382] on button "SMS" at bounding box center [1150, 376] width 47 height 33
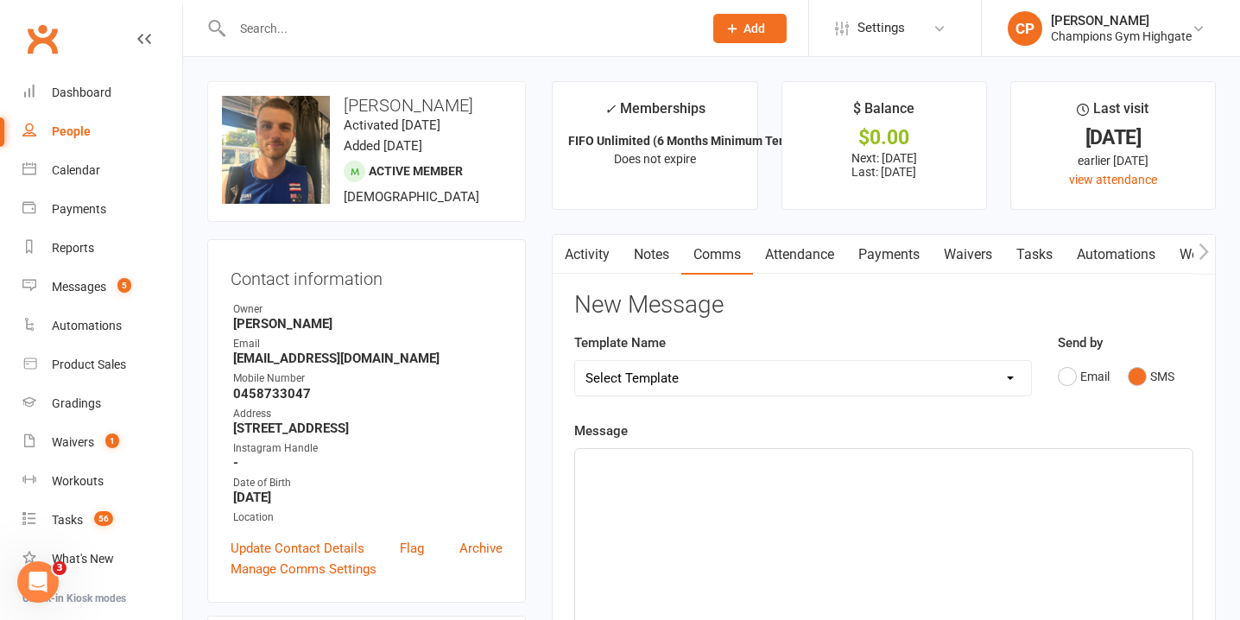
click at [912, 522] on div "﻿" at bounding box center [883, 578] width 617 height 259
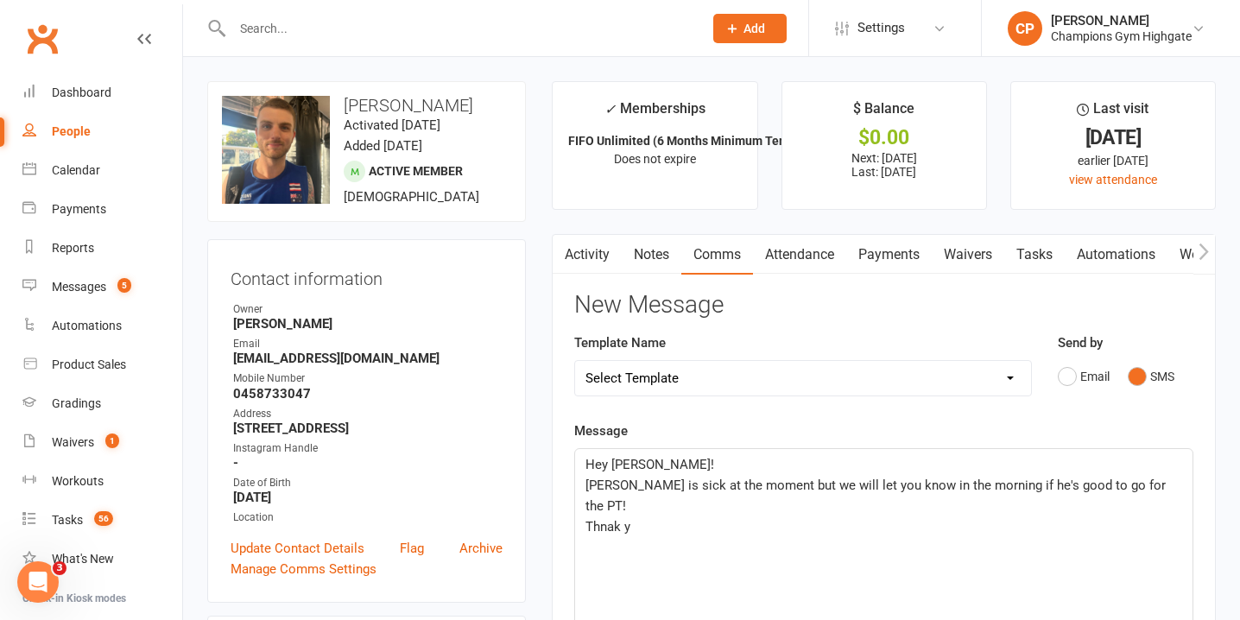
click at [640, 490] on span "Loma is sick at the moment but we will let you know in the morning if he's good…" at bounding box center [877, 495] width 584 height 36
click at [672, 529] on p "Thnak y" at bounding box center [883, 526] width 596 height 21
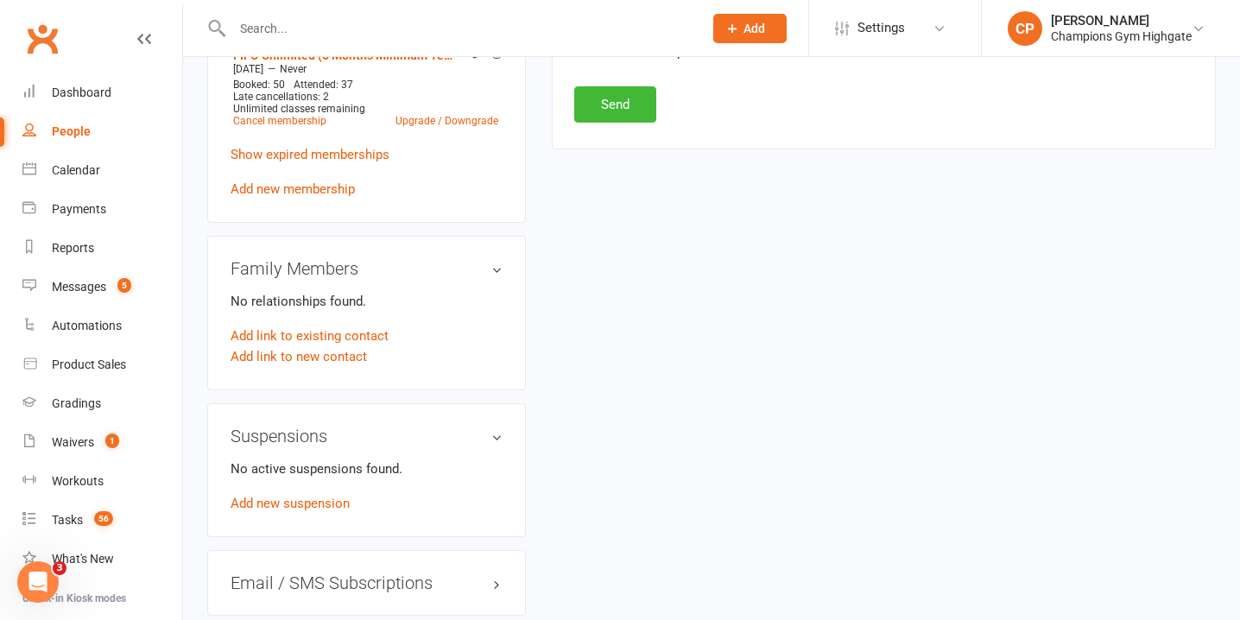
scroll to position [893, 0]
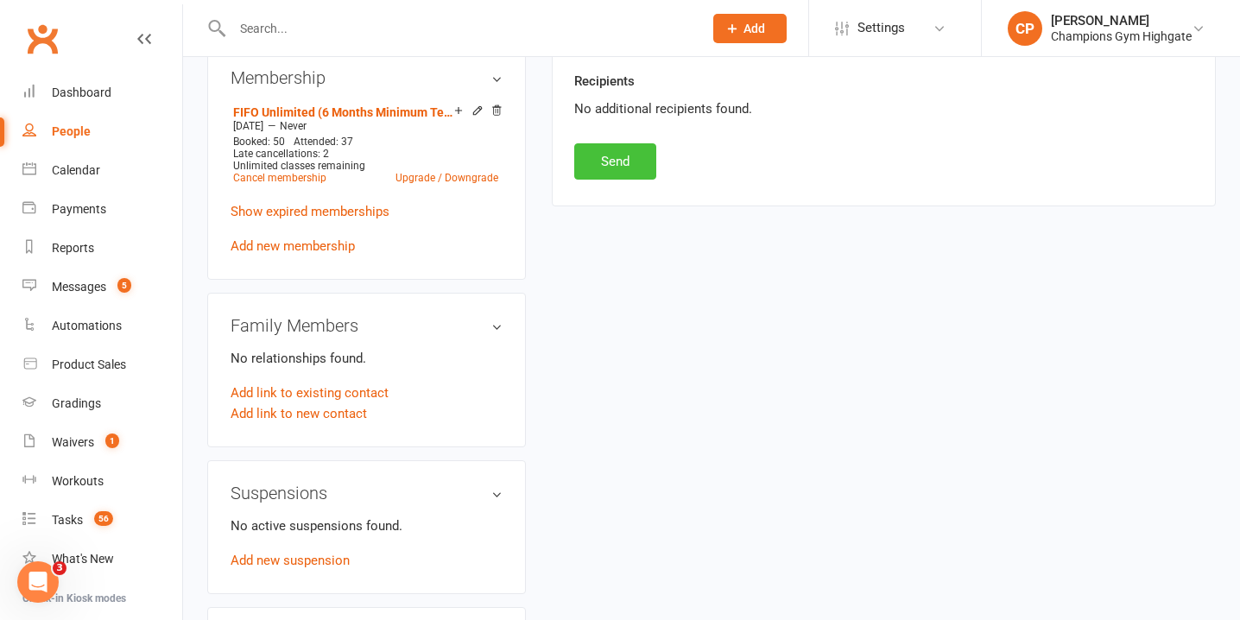
click at [602, 164] on button "Send" at bounding box center [615, 161] width 82 height 36
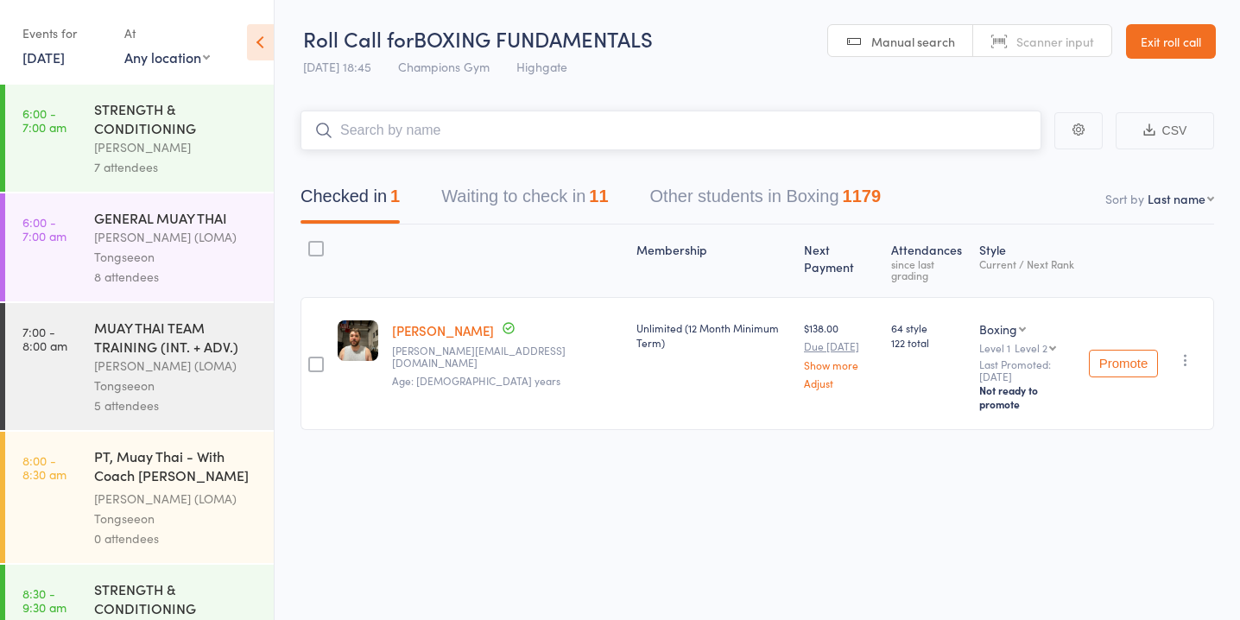
click at [585, 194] on button "Waiting to check in 11" at bounding box center [524, 201] width 167 height 46
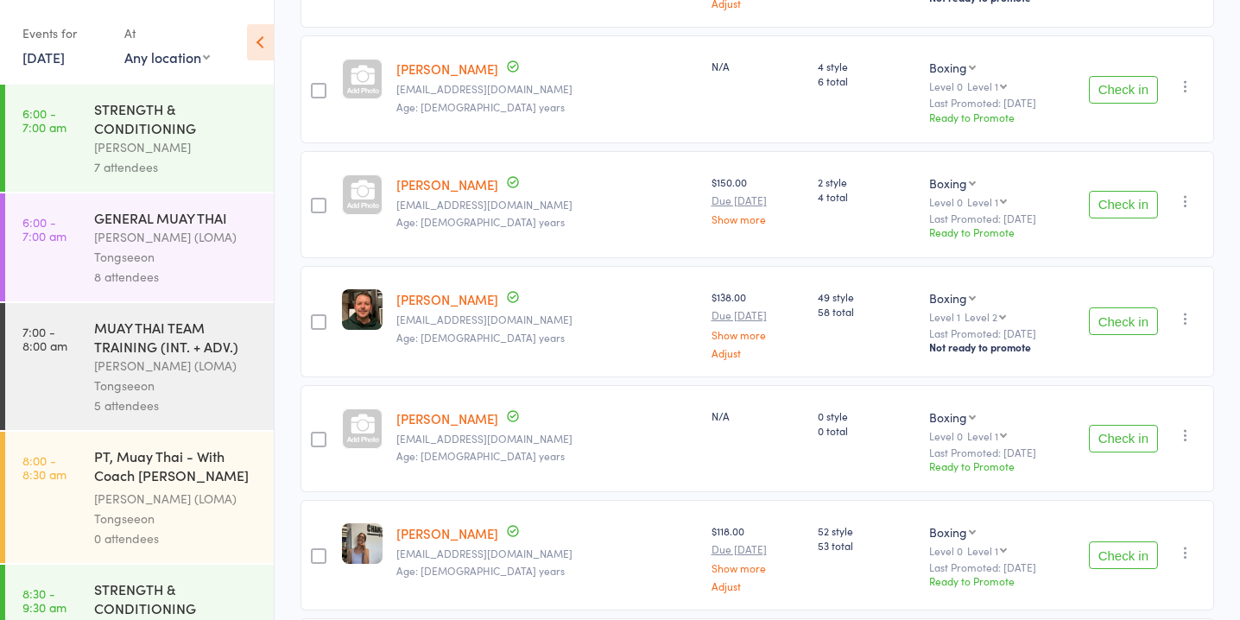
scroll to position [388, 0]
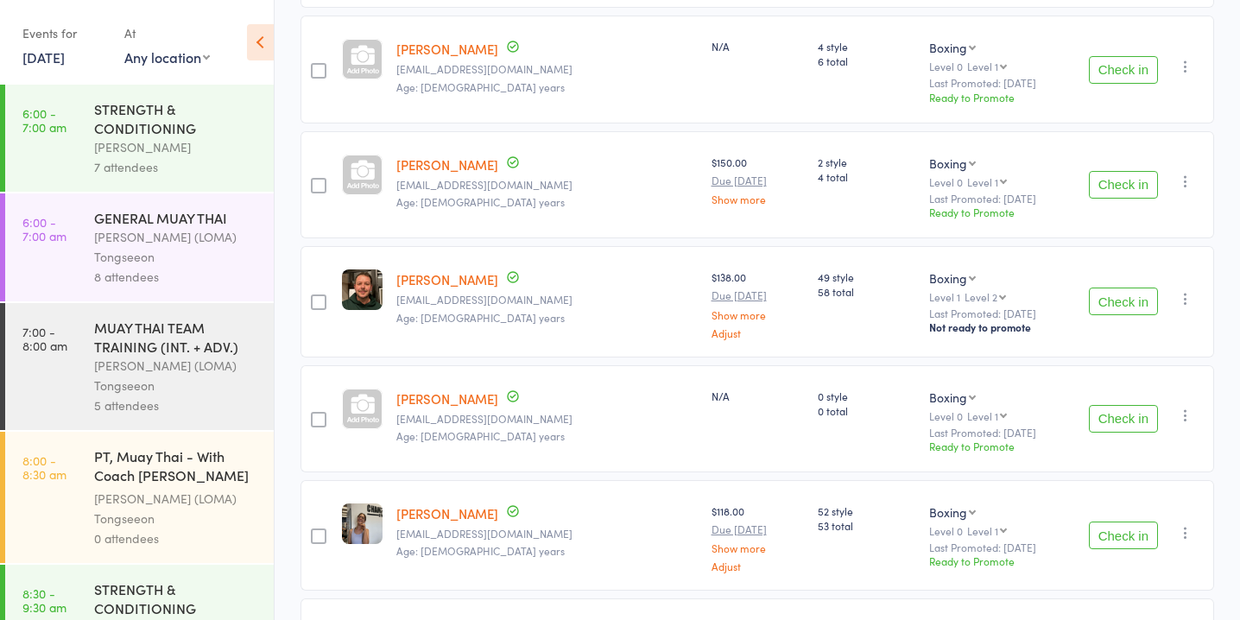
click at [1115, 413] on button "Check in" at bounding box center [1122, 419] width 69 height 28
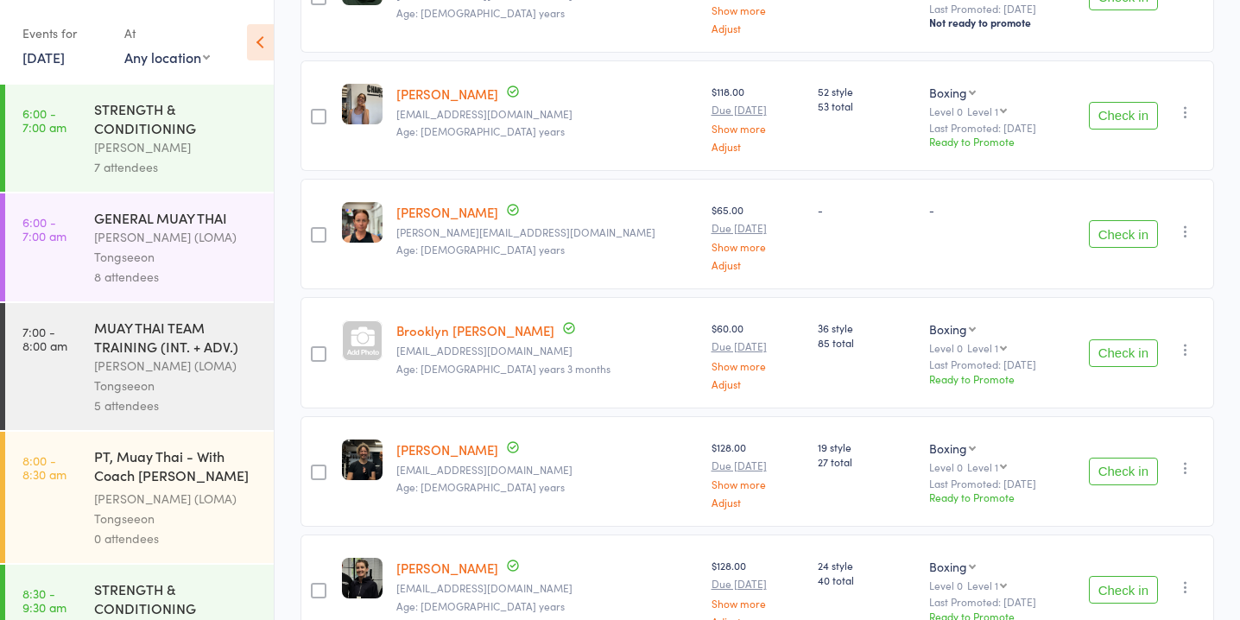
scroll to position [0, 0]
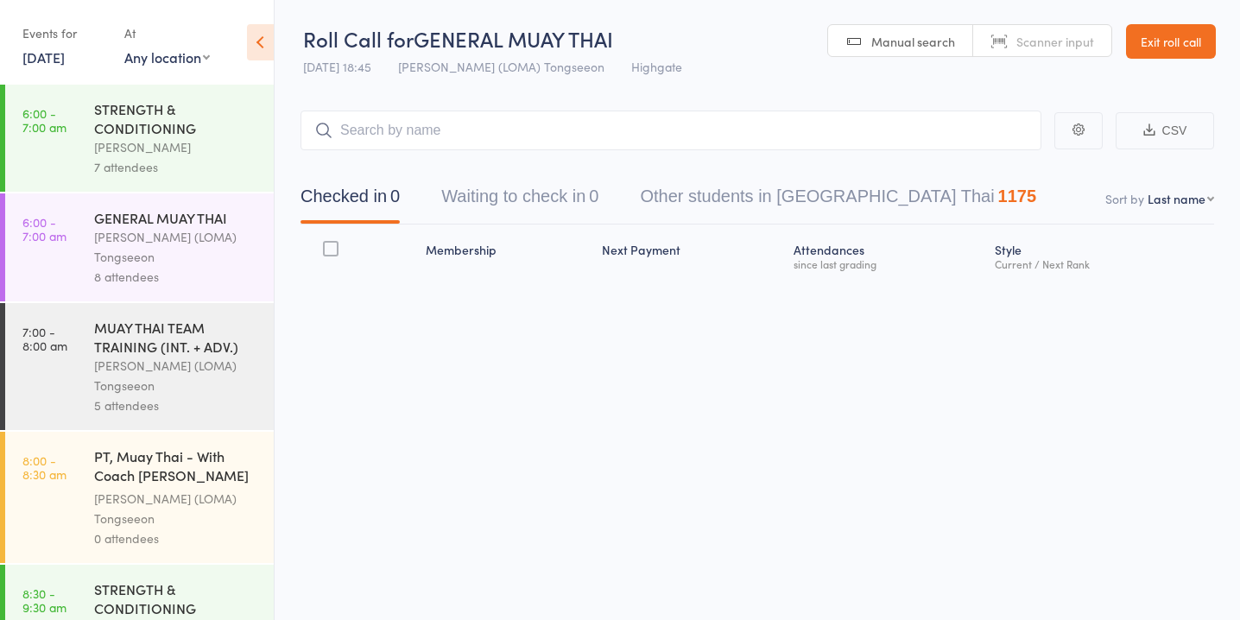
click at [530, 208] on button "Waiting to check in 0" at bounding box center [519, 201] width 157 height 46
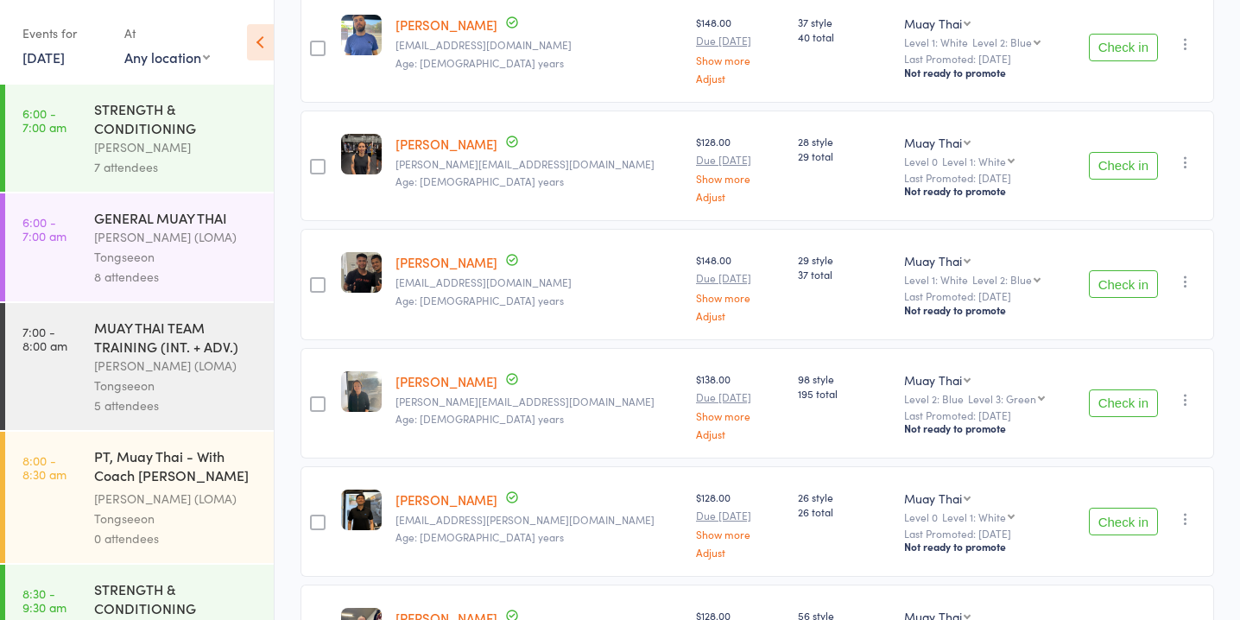
scroll to position [400, 0]
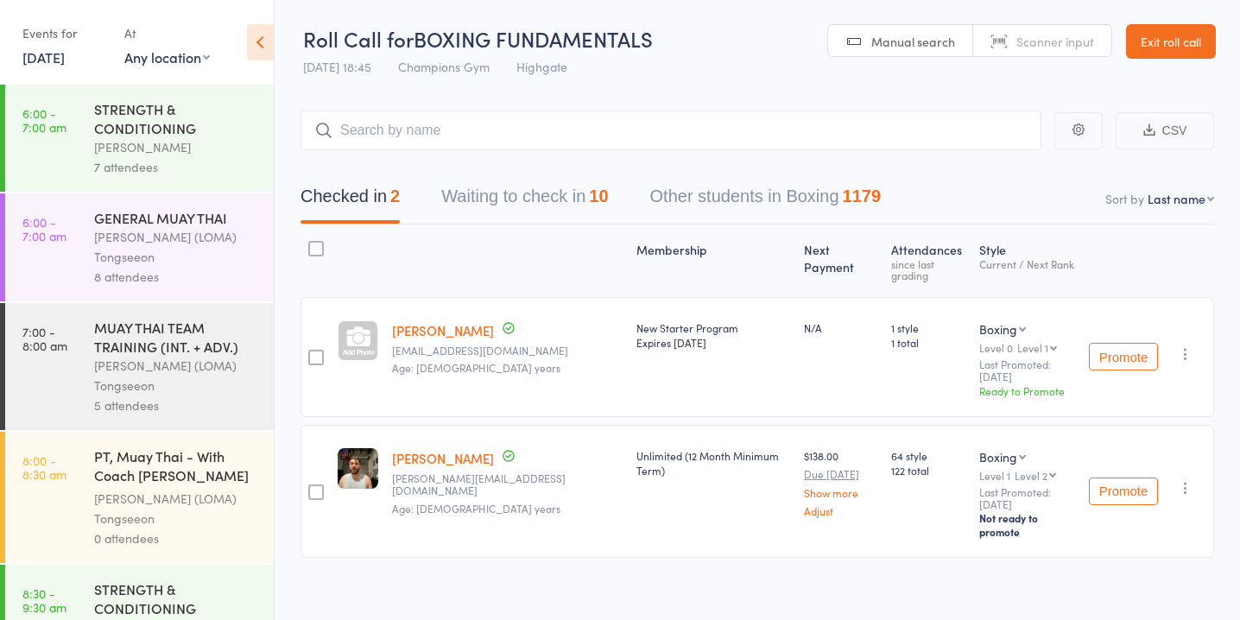
click at [601, 194] on div "10" at bounding box center [598, 195] width 19 height 19
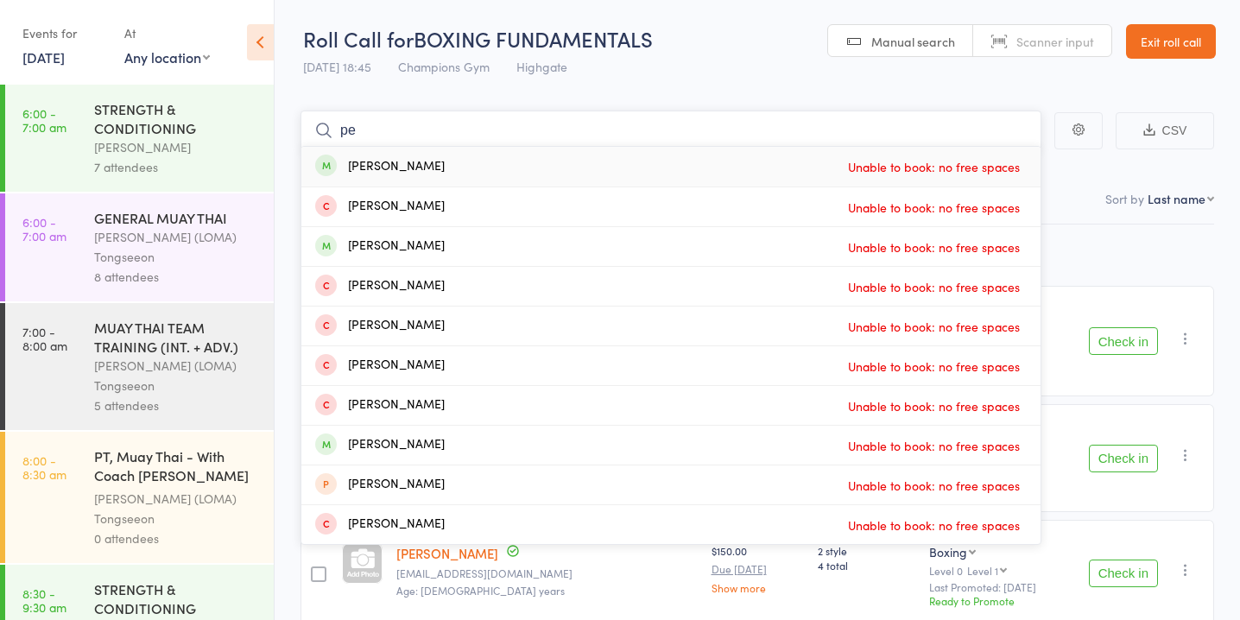
type input "p"
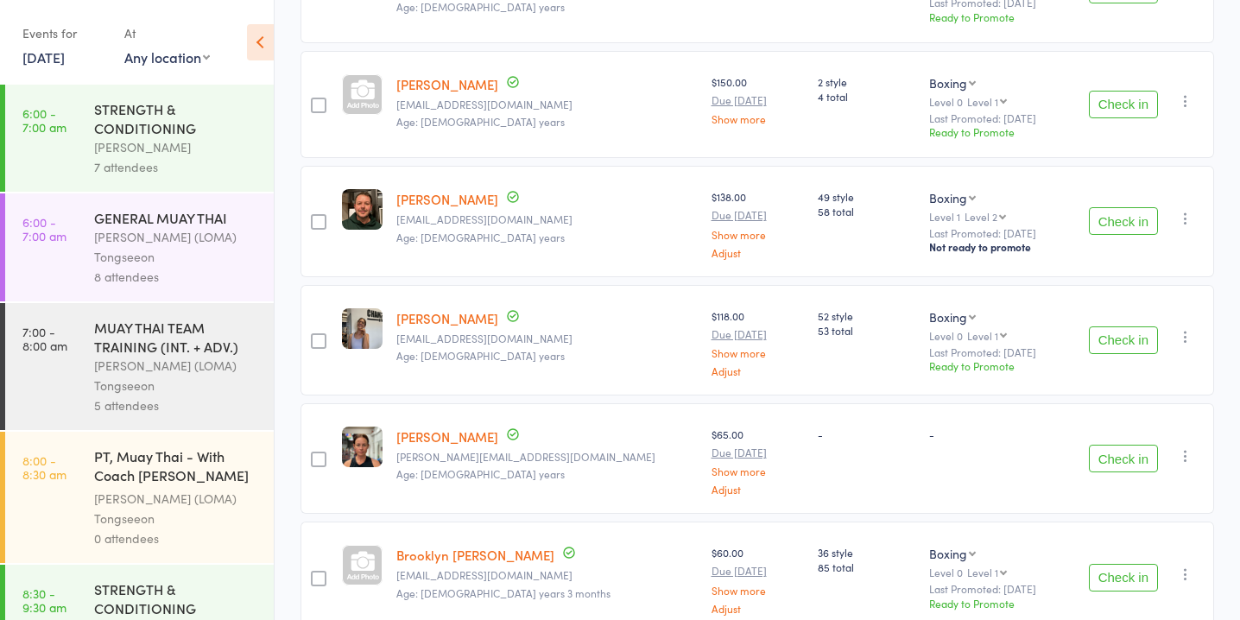
scroll to position [478, 0]
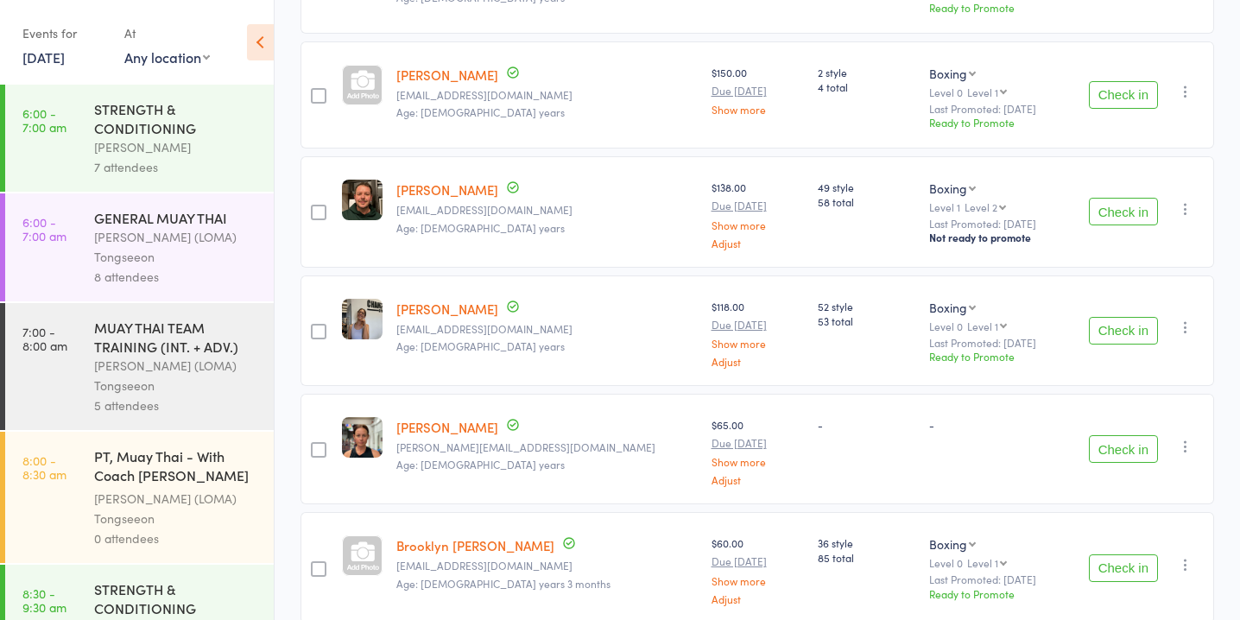
click at [1128, 209] on button "Check in" at bounding box center [1122, 212] width 69 height 28
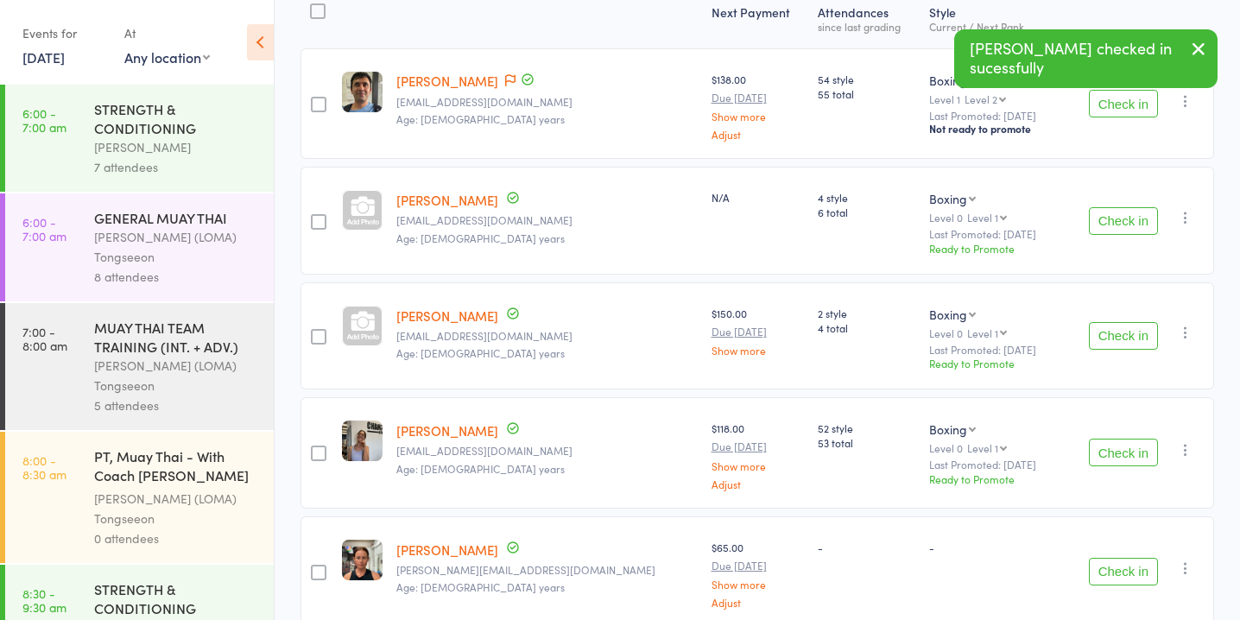
scroll to position [220, 0]
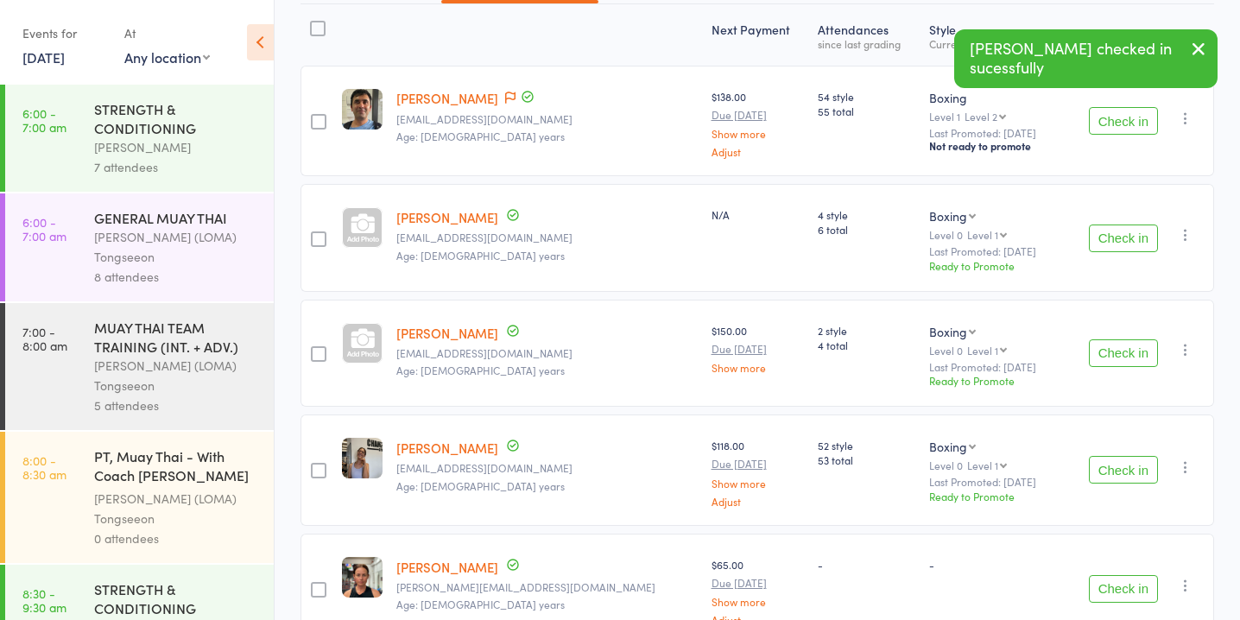
click at [1133, 231] on button "Check in" at bounding box center [1122, 238] width 69 height 28
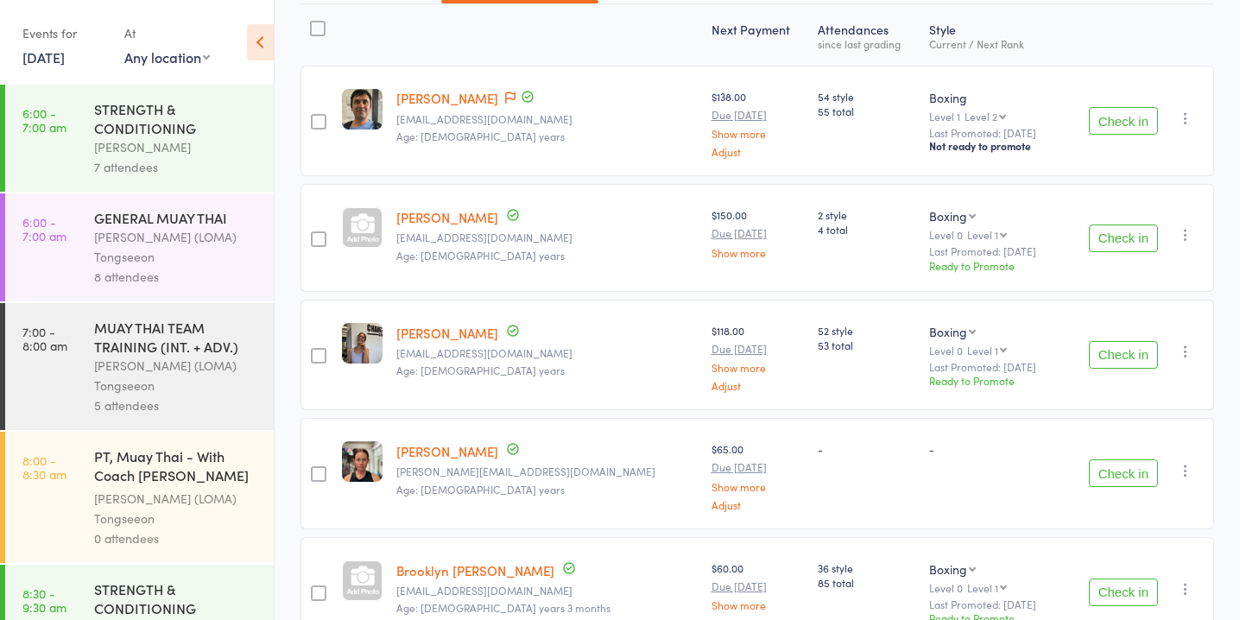
click at [1133, 231] on button "Check in" at bounding box center [1122, 238] width 69 height 28
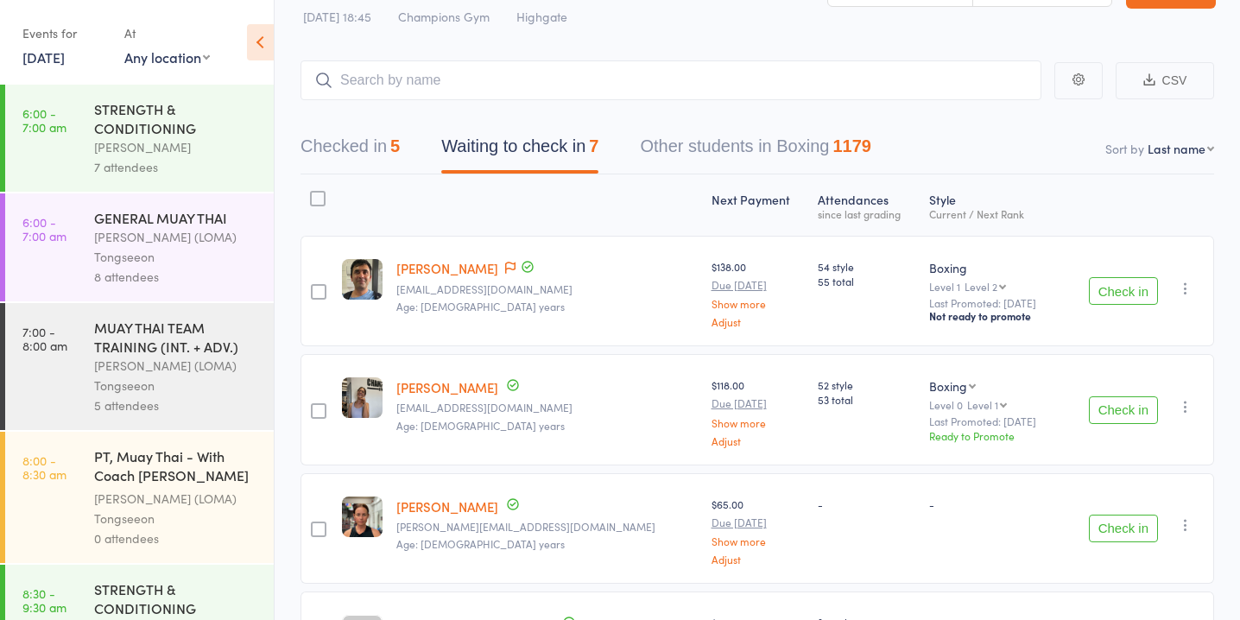
scroll to position [0, 0]
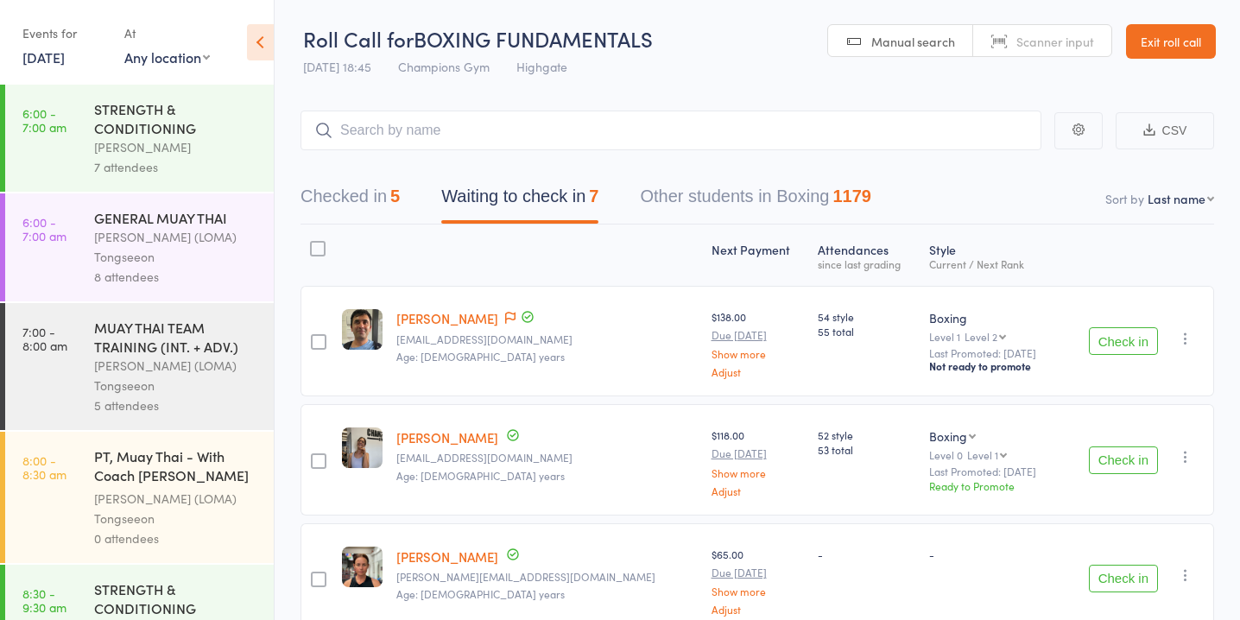
click at [1110, 344] on button "Check in" at bounding box center [1122, 341] width 69 height 28
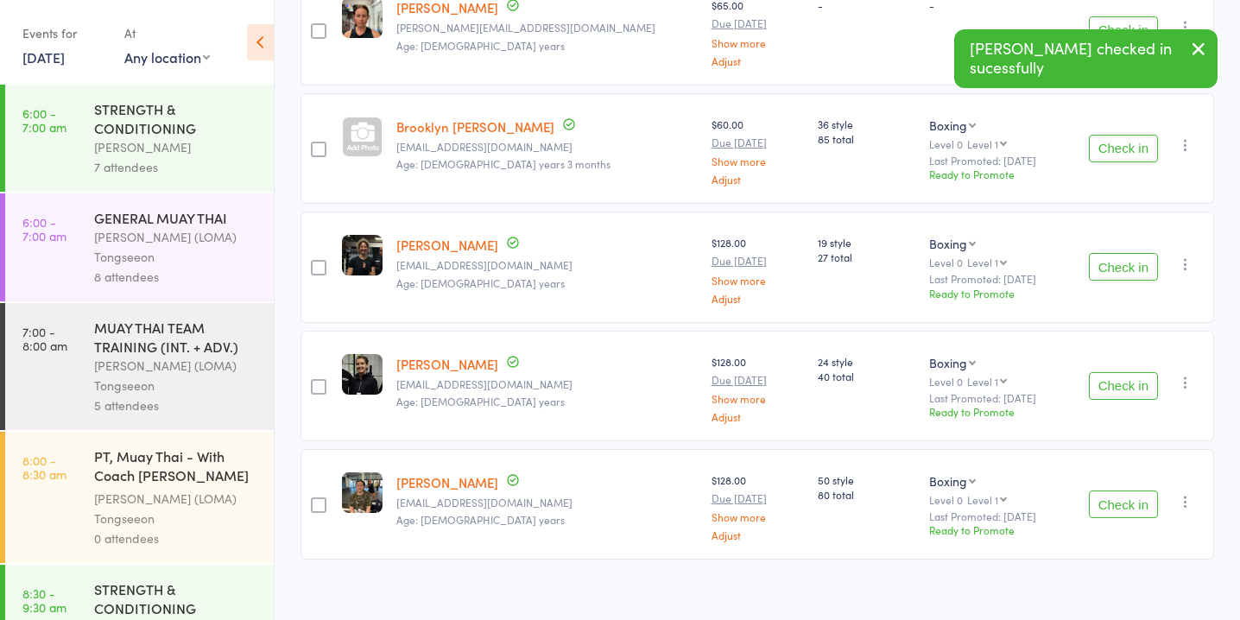
scroll to position [434, 0]
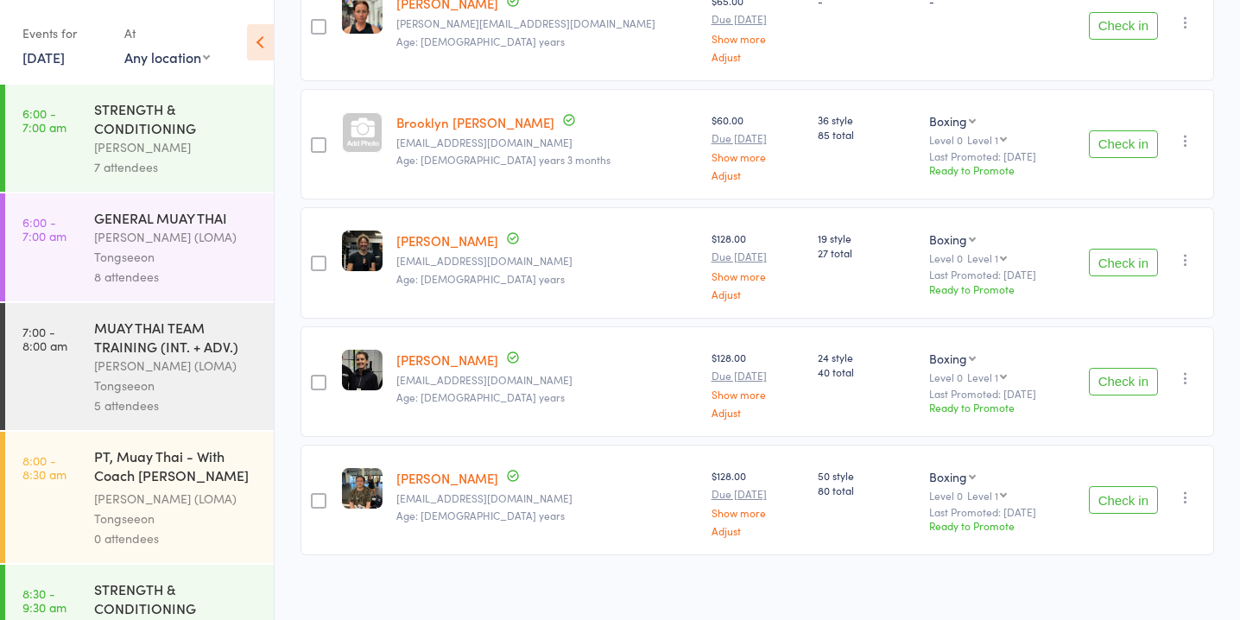
click at [1128, 264] on button "Check in" at bounding box center [1122, 263] width 69 height 28
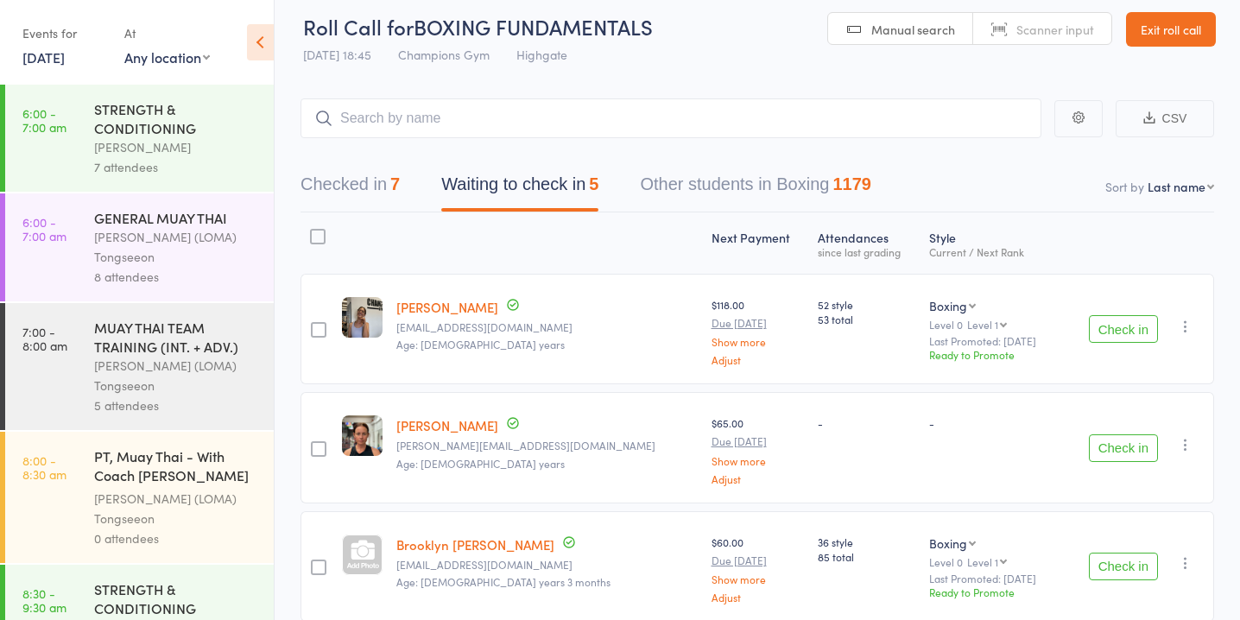
scroll to position [0, 0]
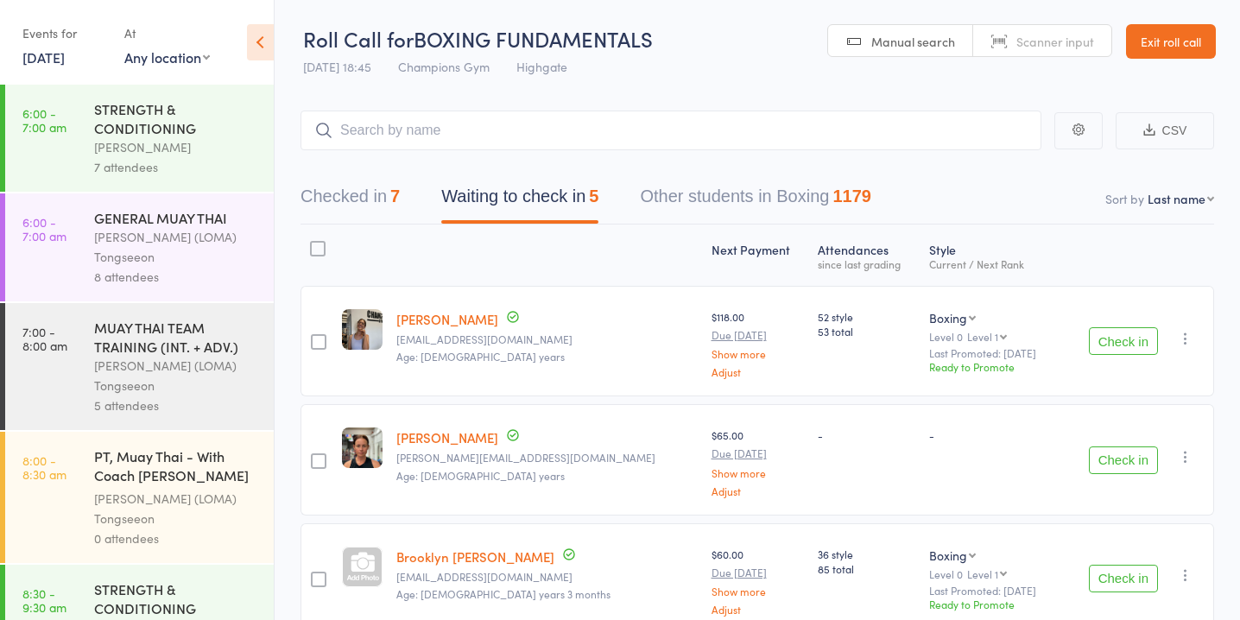
click at [1120, 338] on button "Check in" at bounding box center [1122, 341] width 69 height 28
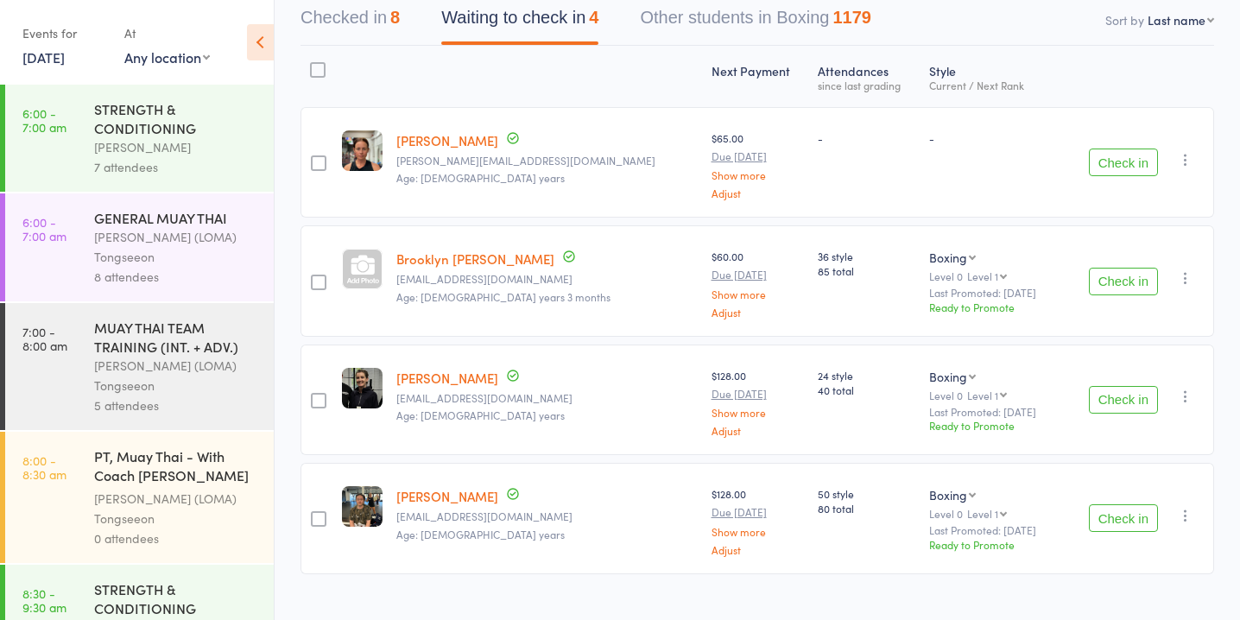
scroll to position [182, 0]
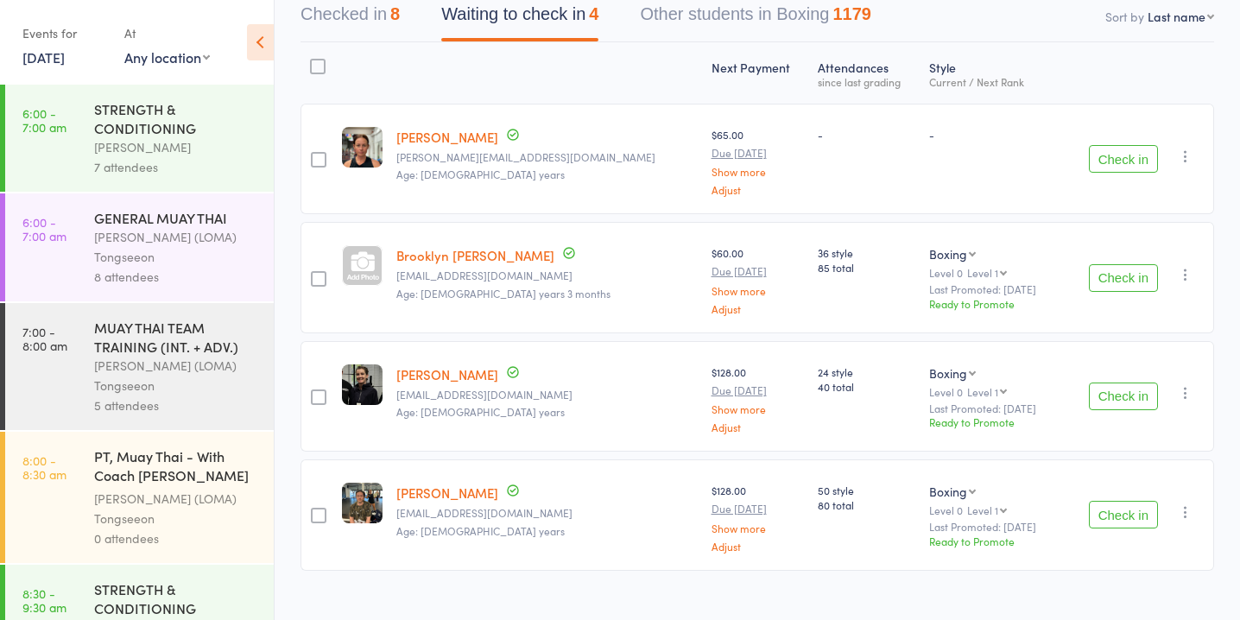
click at [1134, 515] on button "Check in" at bounding box center [1122, 515] width 69 height 28
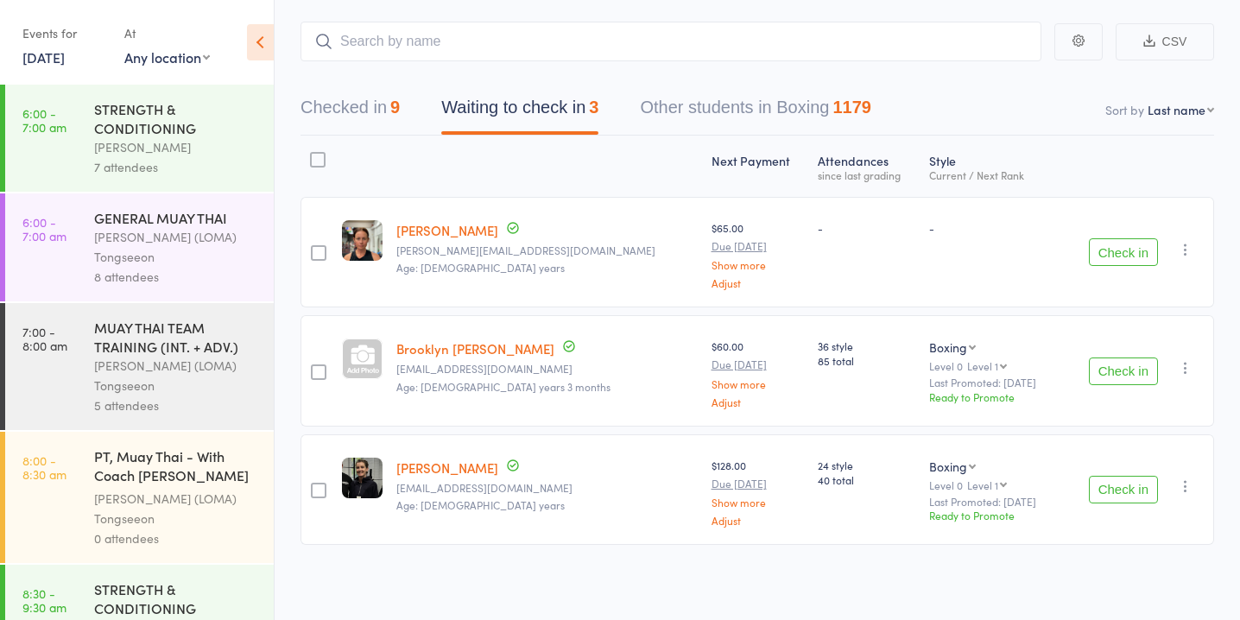
click at [1111, 483] on button "Check in" at bounding box center [1122, 490] width 69 height 28
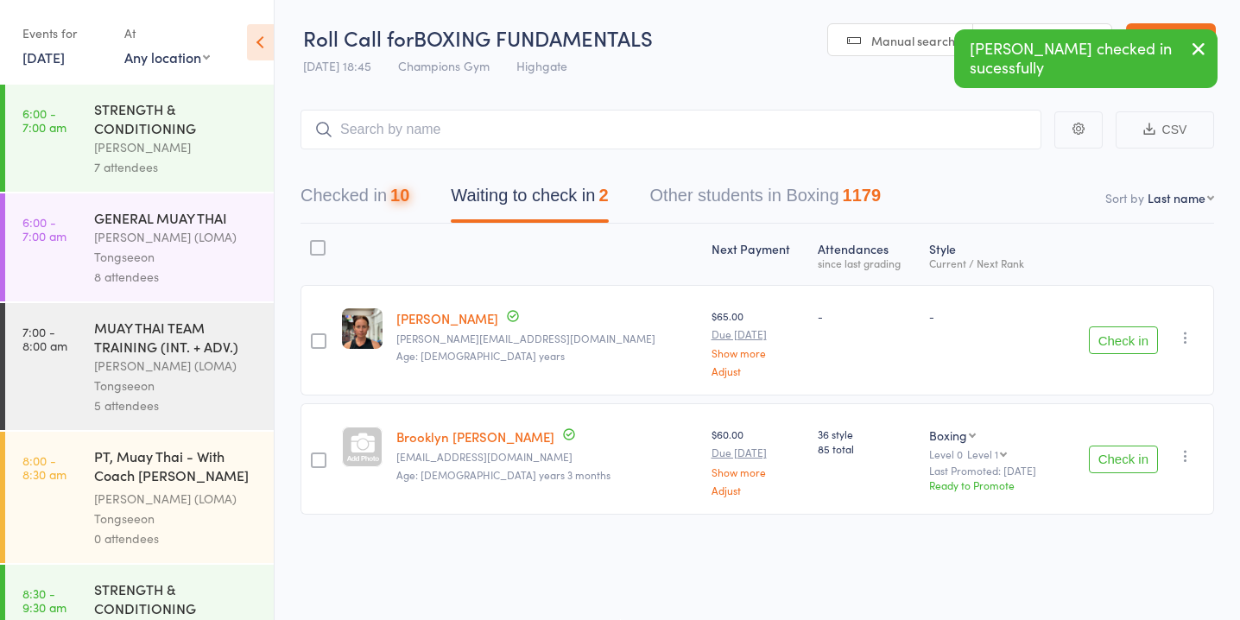
scroll to position [1, 0]
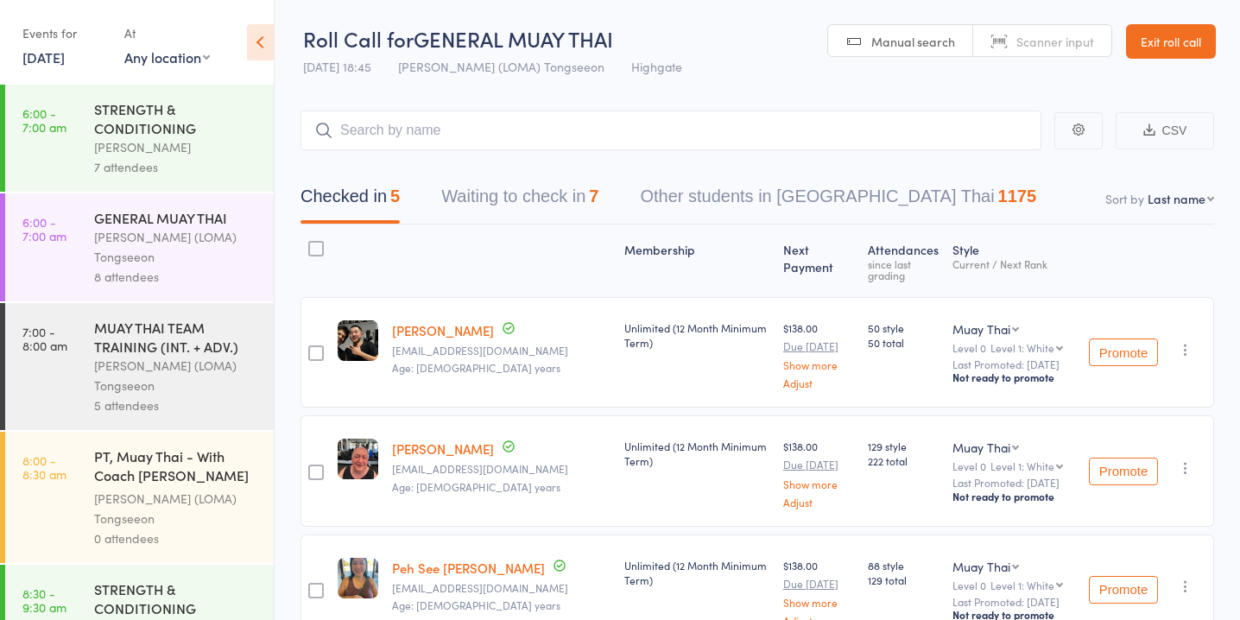
click at [589, 191] on button "Waiting to check in 7" at bounding box center [519, 201] width 157 height 46
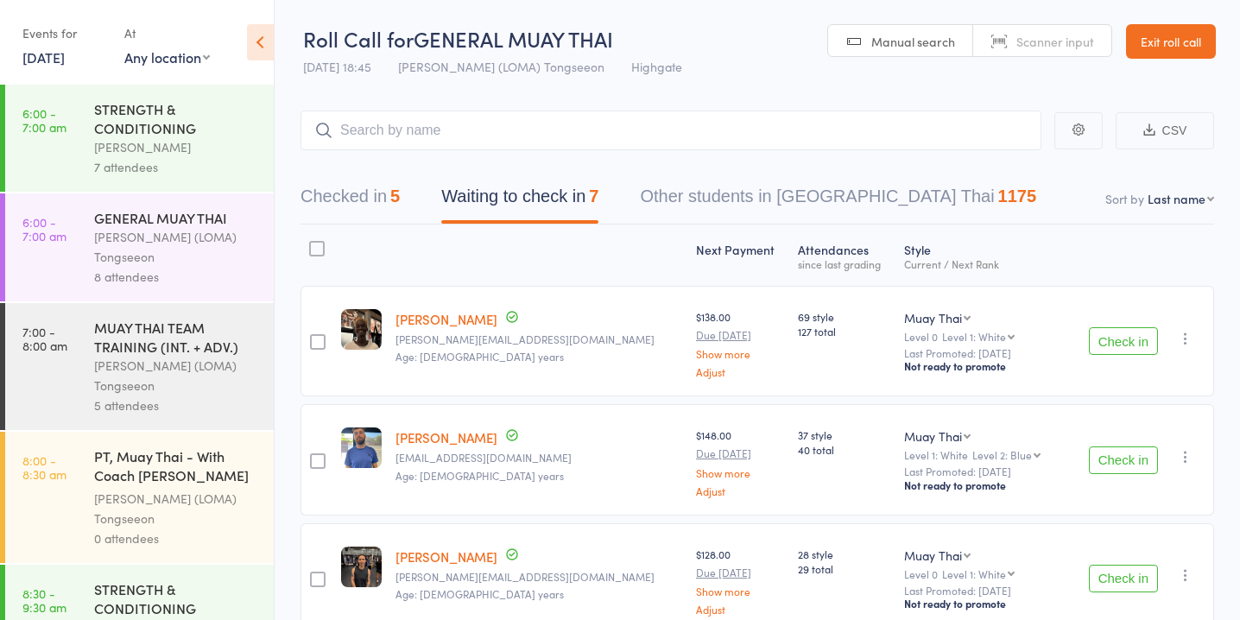
click at [527, 133] on input "search" at bounding box center [670, 130] width 741 height 40
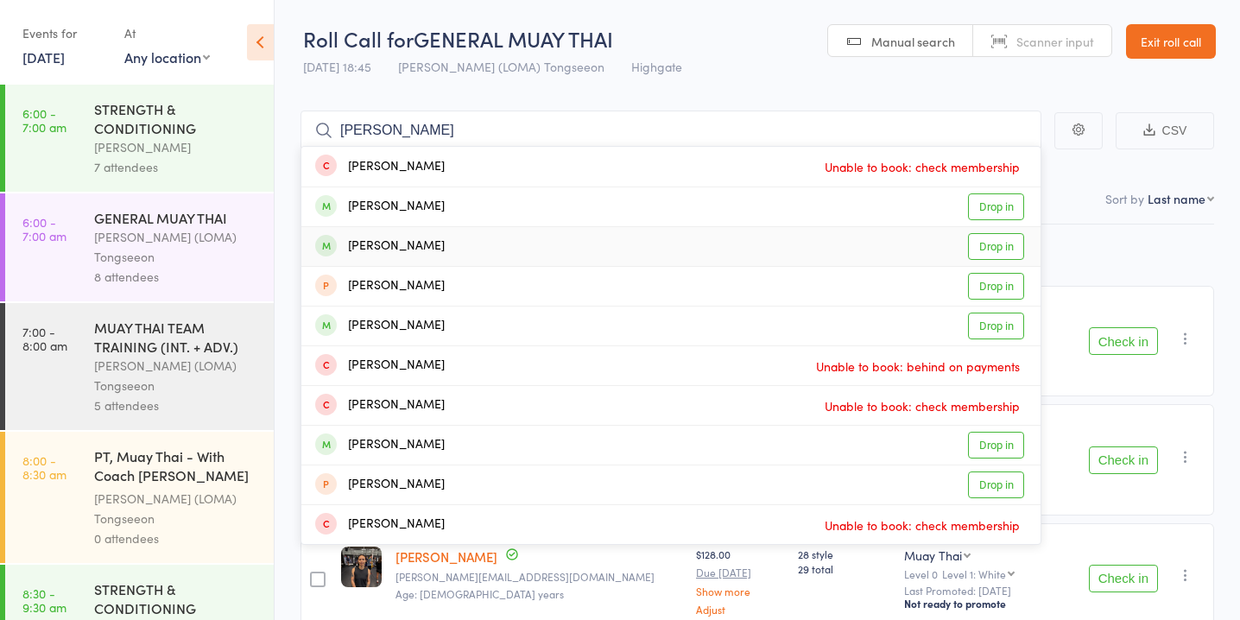
type input "[PERSON_NAME]"
click at [1012, 249] on link "Drop in" at bounding box center [996, 246] width 56 height 27
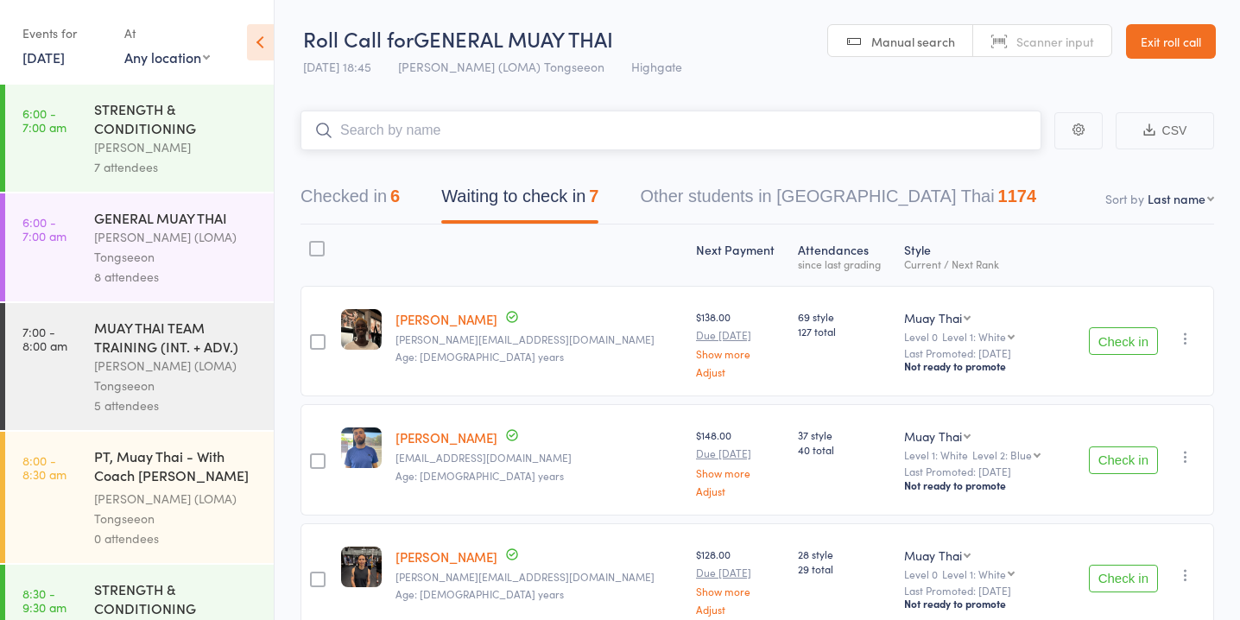
click at [589, 143] on input "search" at bounding box center [670, 130] width 741 height 40
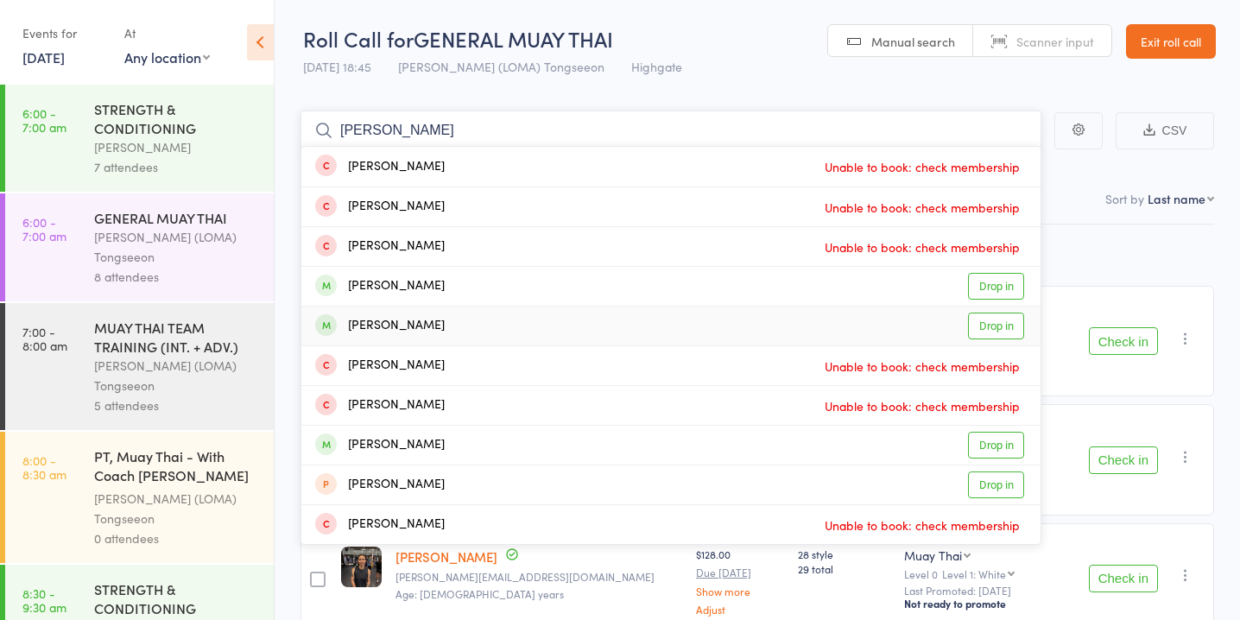
type input "[PERSON_NAME]"
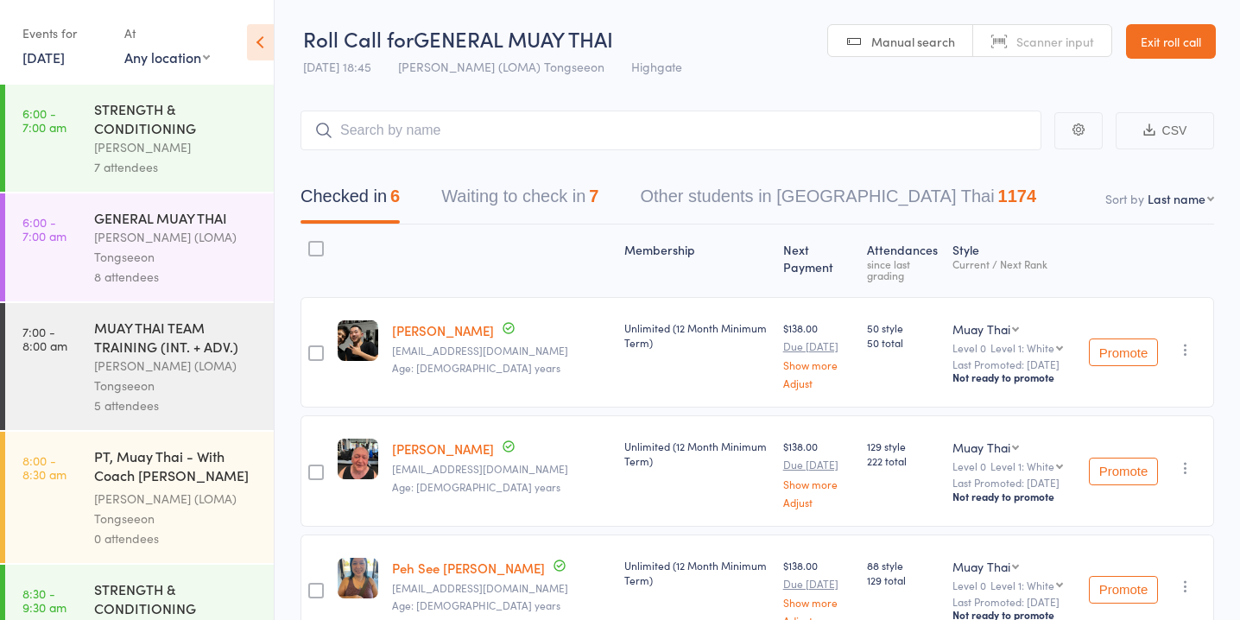
click at [564, 205] on button "Waiting to check in 7" at bounding box center [519, 201] width 157 height 46
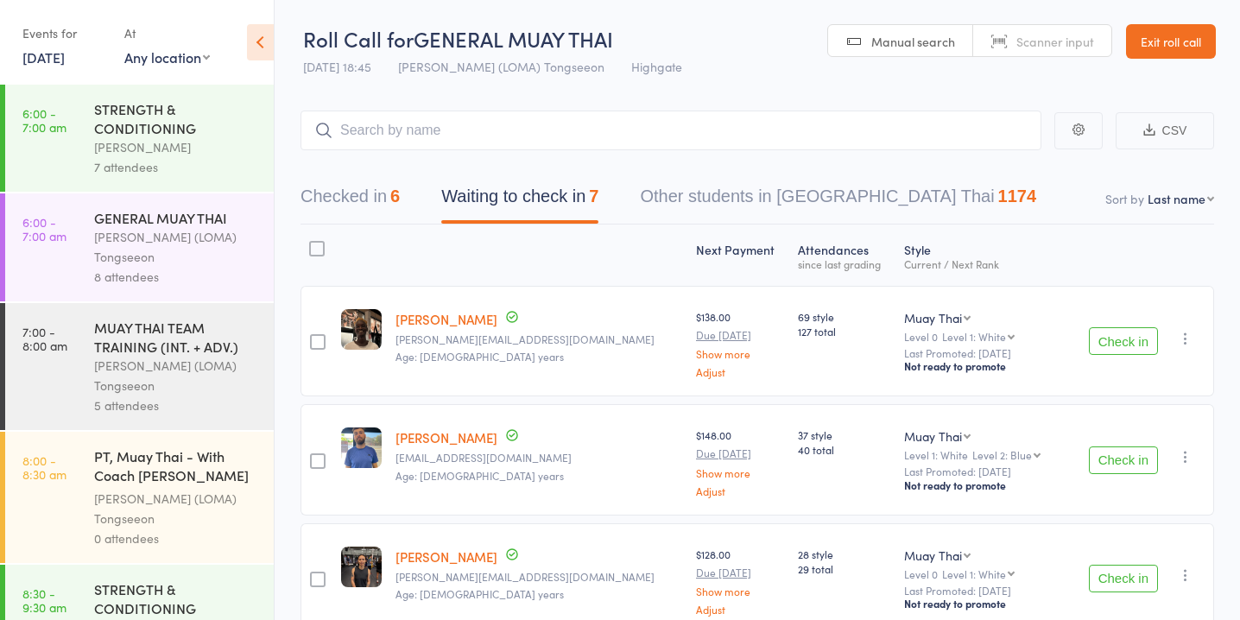
click at [732, 135] on input "search" at bounding box center [670, 130] width 741 height 40
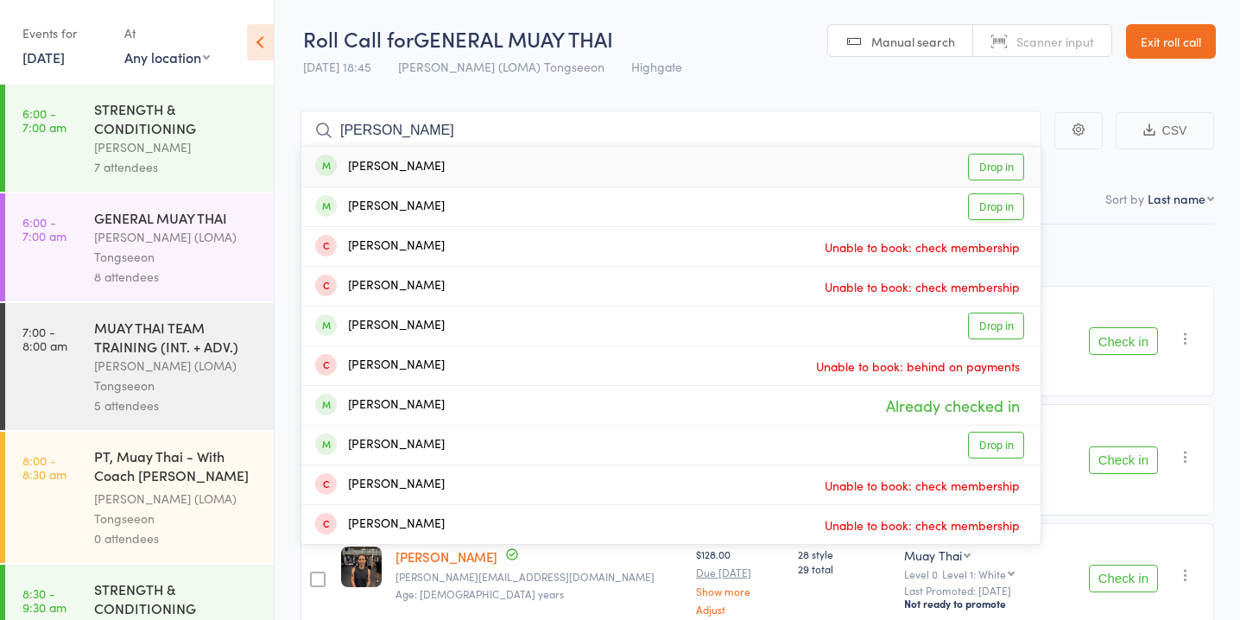
type input "[PERSON_NAME]"
click at [981, 161] on link "Drop in" at bounding box center [996, 167] width 56 height 27
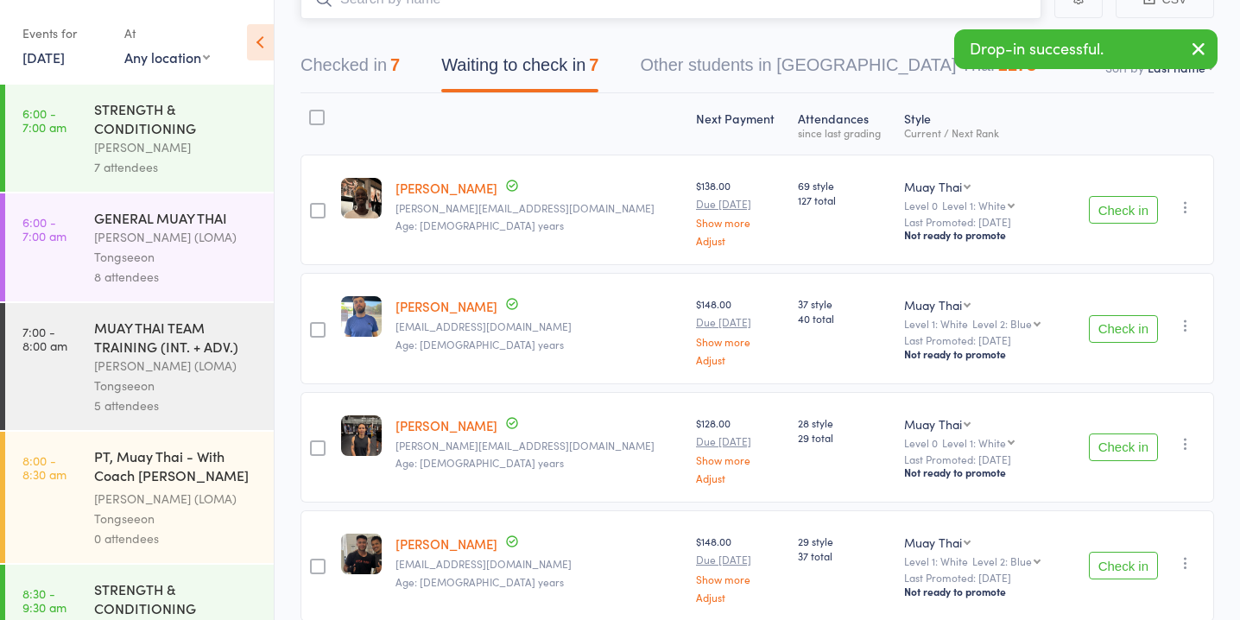
scroll to position [191, 0]
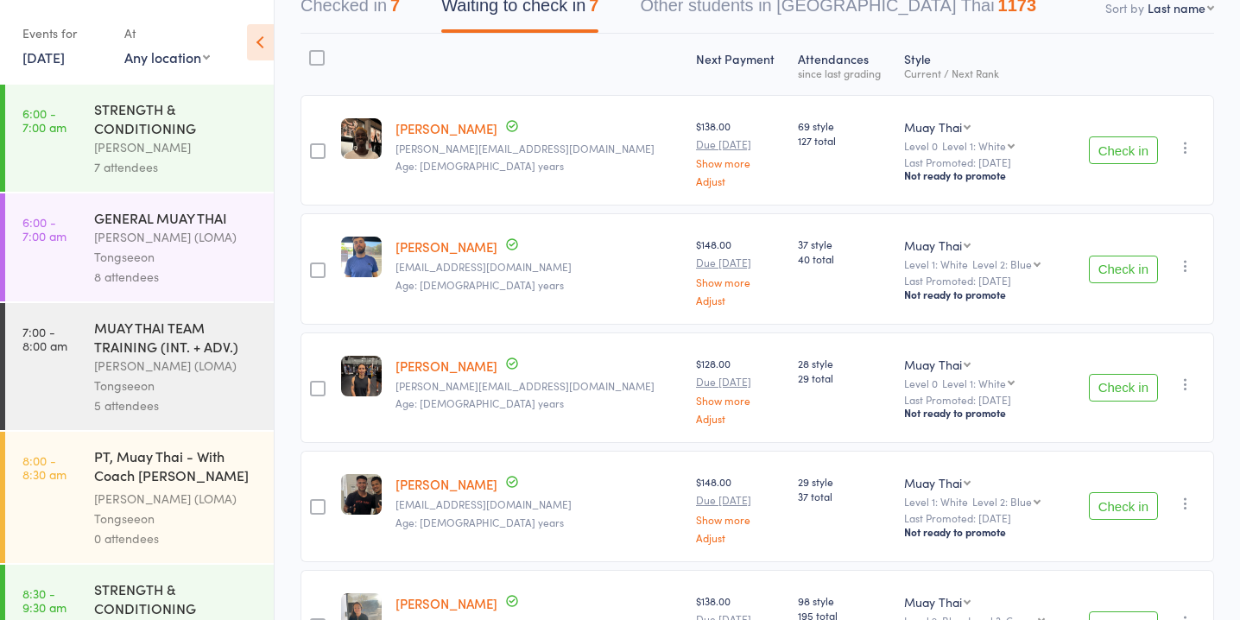
click at [1132, 511] on button "Check in" at bounding box center [1122, 506] width 69 height 28
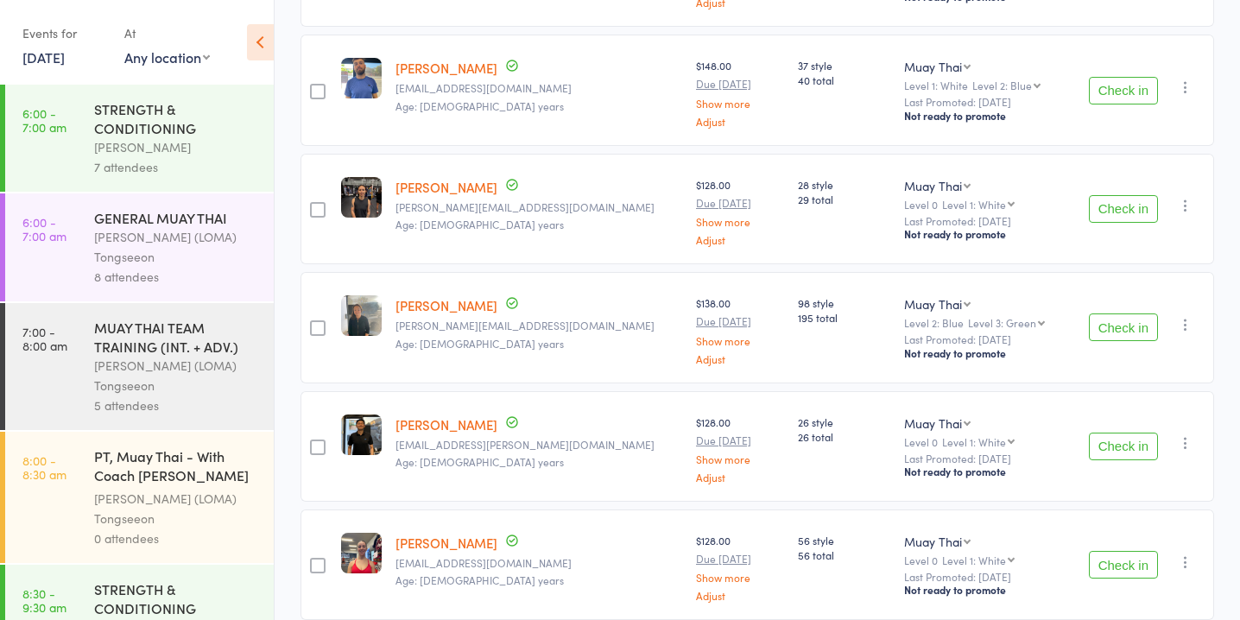
scroll to position [382, 0]
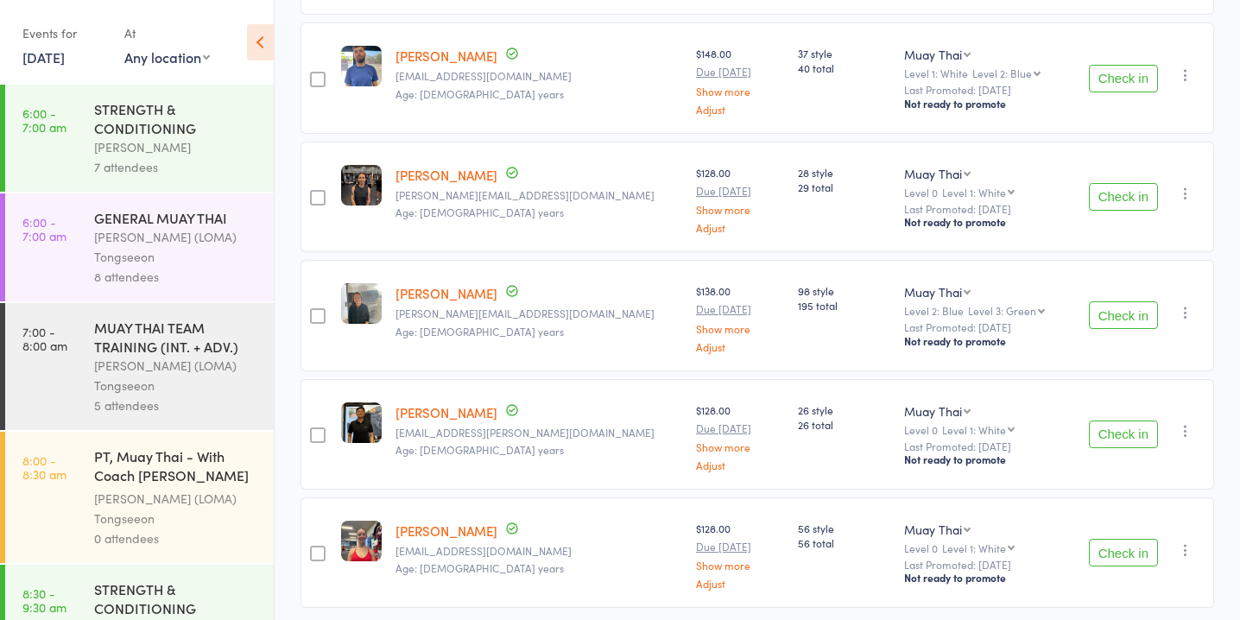
click at [1097, 433] on button "Check in" at bounding box center [1122, 434] width 69 height 28
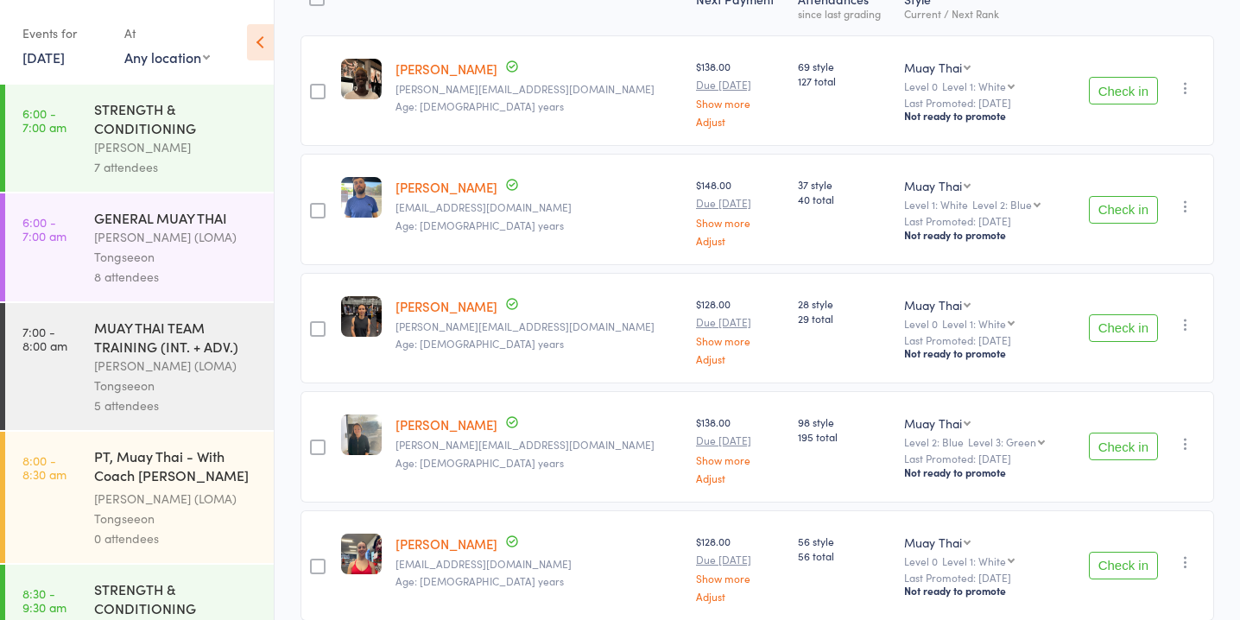
scroll to position [252, 0]
click at [1121, 332] on button "Check in" at bounding box center [1122, 326] width 69 height 28
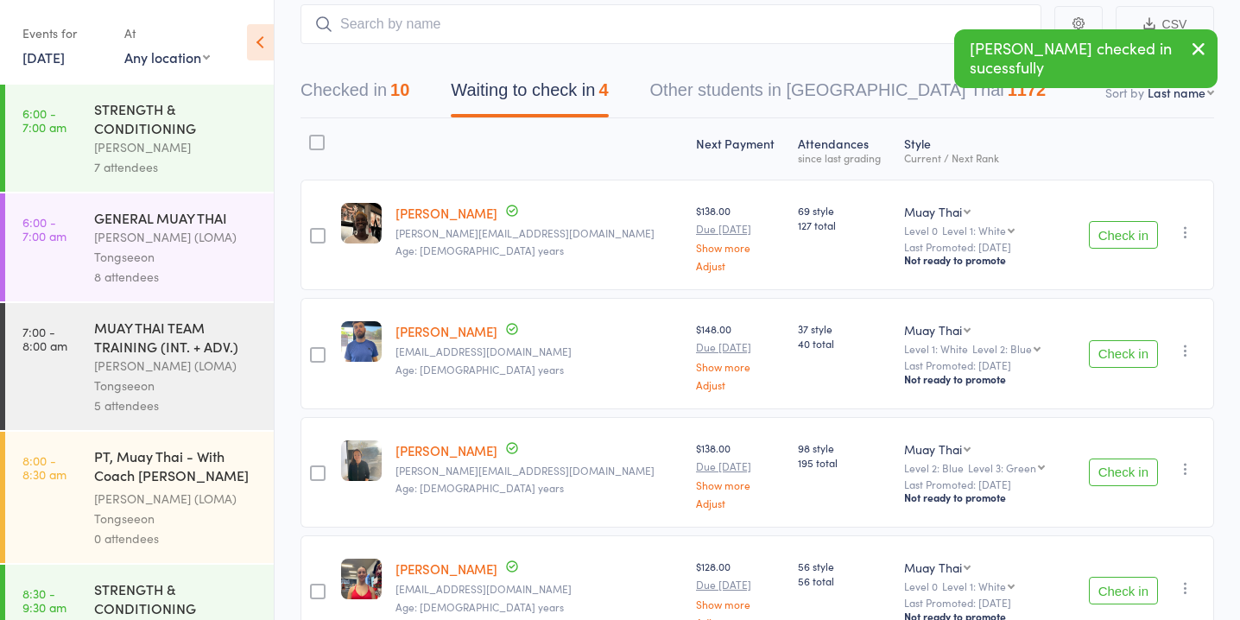
scroll to position [105, 0]
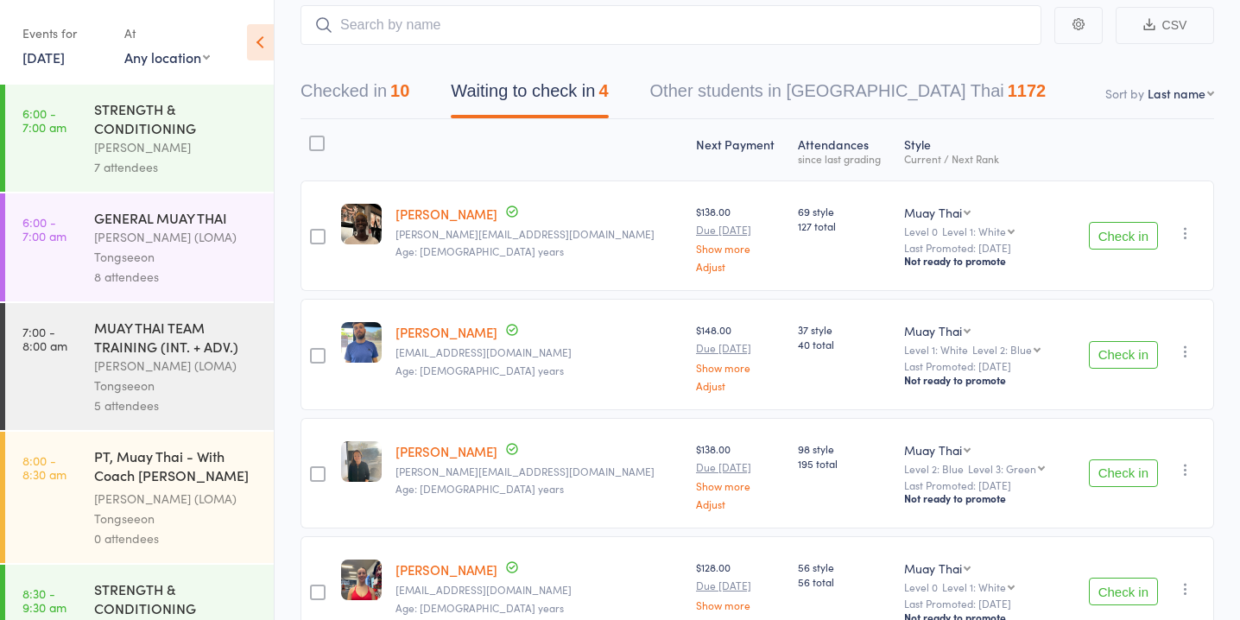
click at [1097, 243] on button "Check in" at bounding box center [1122, 236] width 69 height 28
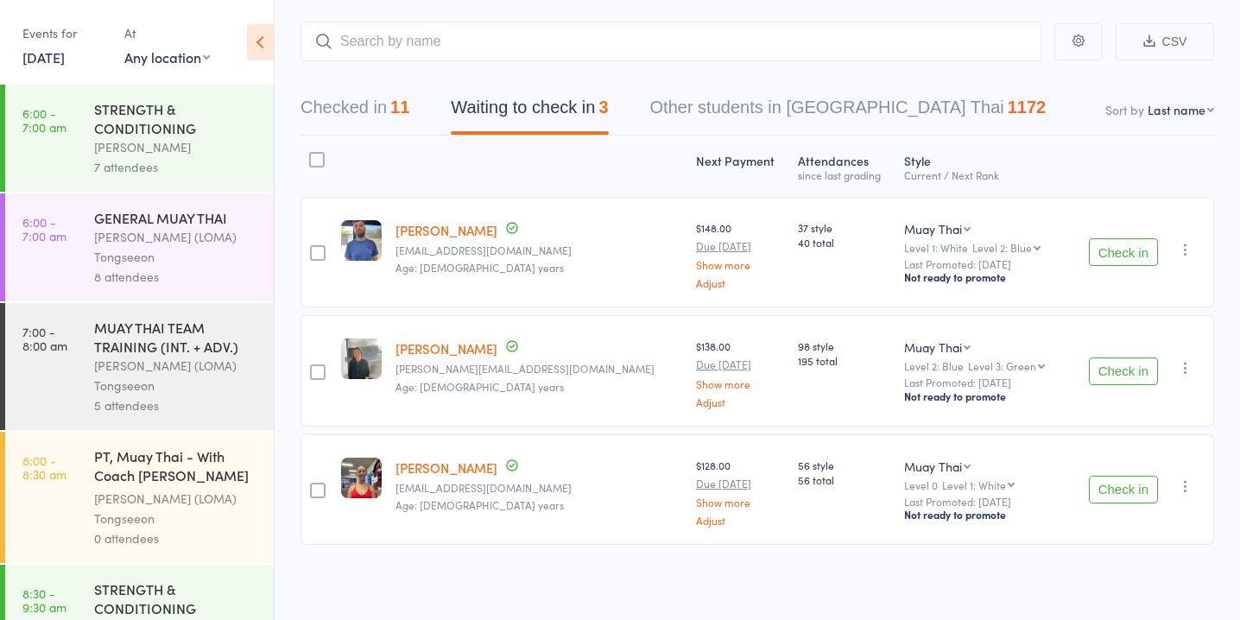
scroll to position [0, 0]
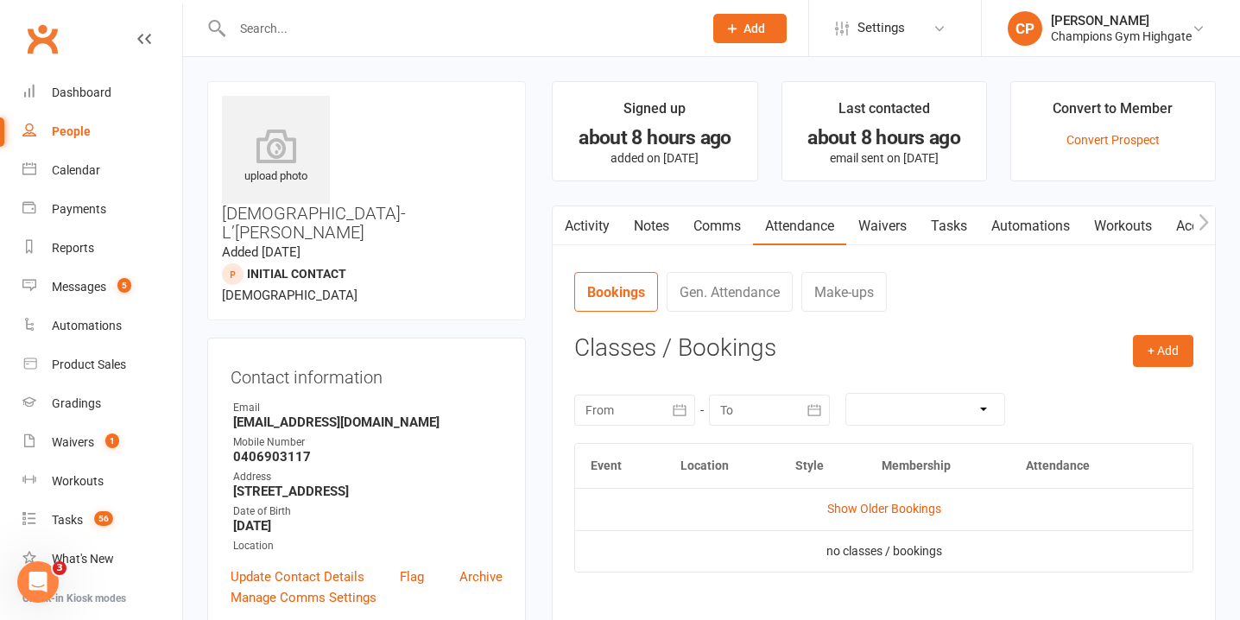
drag, startPoint x: 0, startPoint y: 0, endPoint x: 503, endPoint y: 36, distance: 504.5
click at [503, 36] on input "text" at bounding box center [459, 28] width 464 height 24
click at [423, 27] on input "text" at bounding box center [459, 28] width 464 height 24
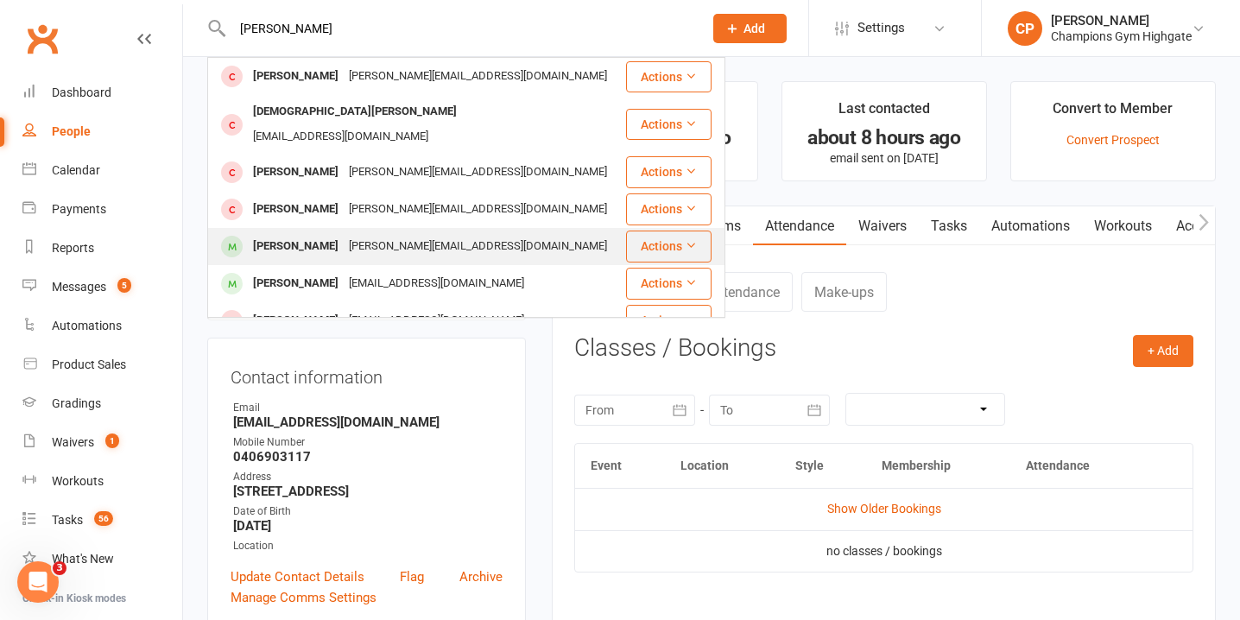
type input "[PERSON_NAME]"
click at [426, 234] on div "[PERSON_NAME][EMAIL_ADDRESS][DOMAIN_NAME]" at bounding box center [478, 246] width 268 height 25
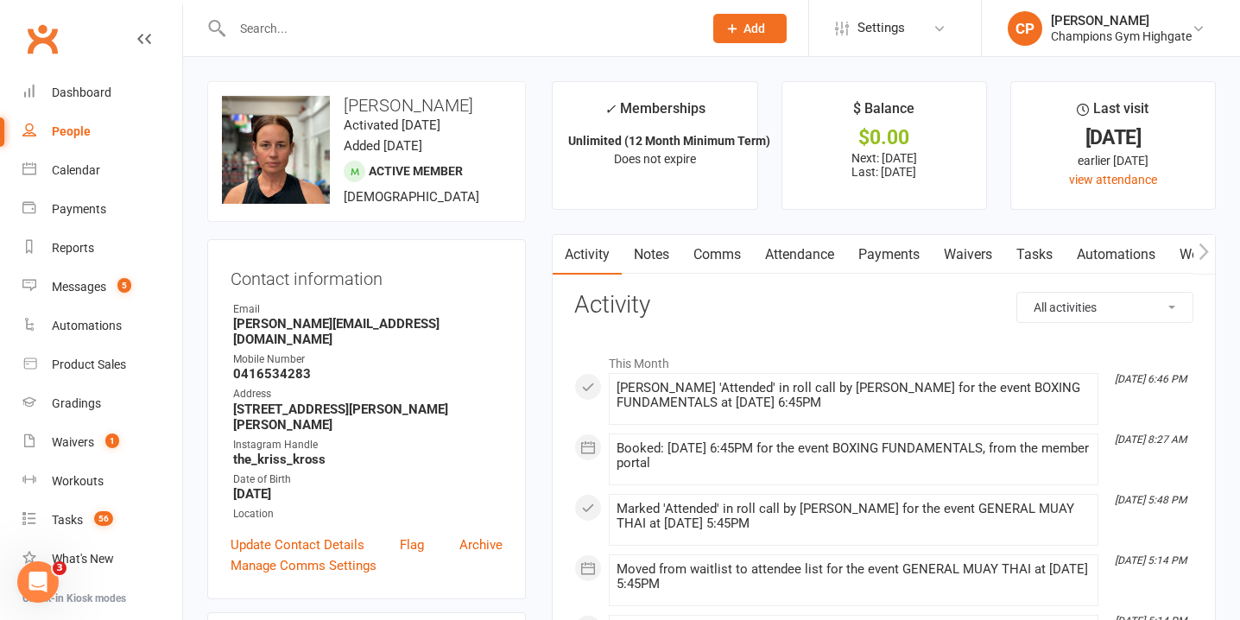
click at [956, 249] on link "Waivers" at bounding box center [967, 255] width 73 height 40
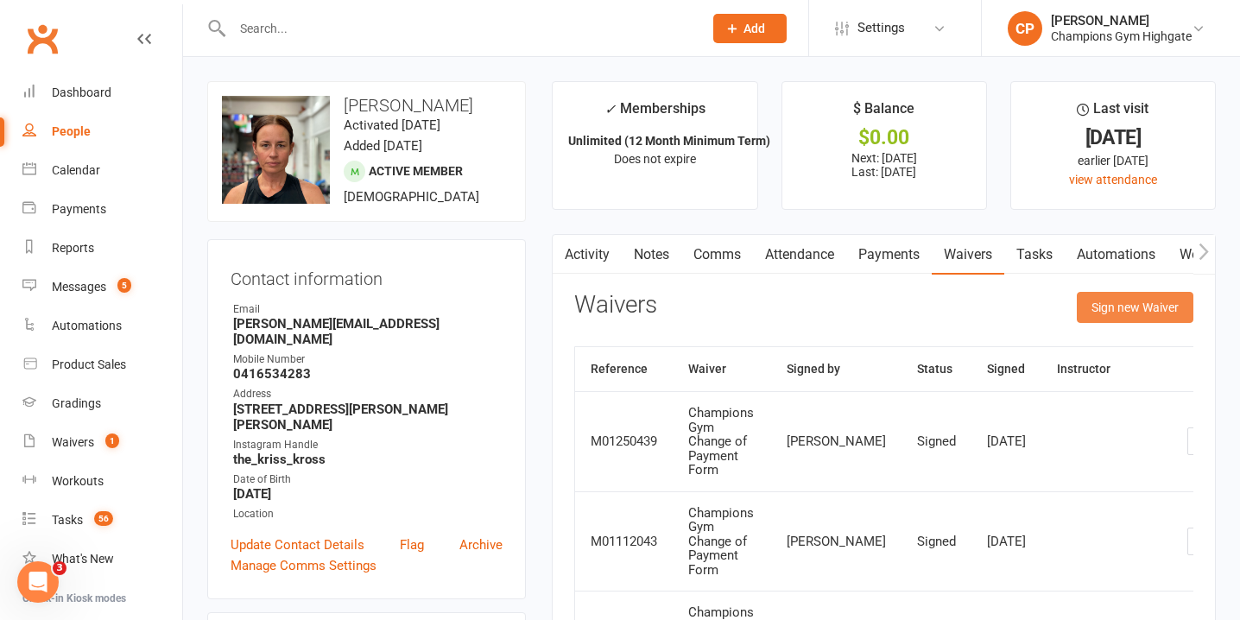
click at [1096, 305] on button "Sign new Waiver" at bounding box center [1134, 307] width 117 height 31
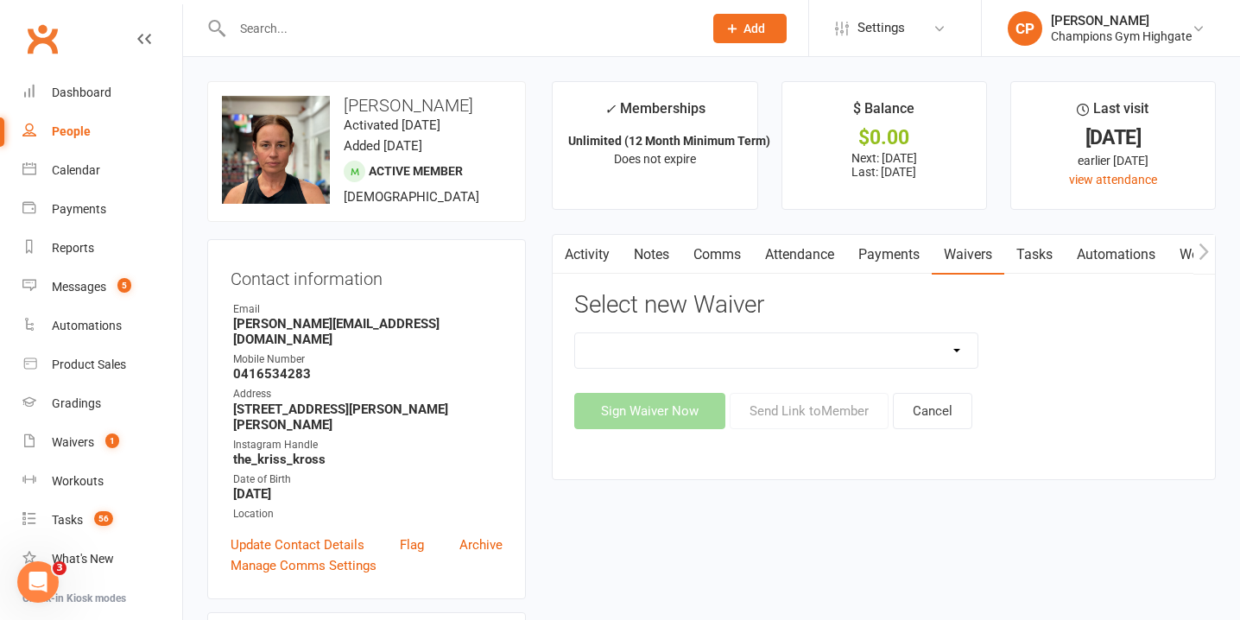
click at [837, 356] on select "Casual Waiver - First Timers Casual Waiver (STAFF ONLY) Champions Gym Cancellat…" at bounding box center [776, 350] width 402 height 35
select select "6628"
click at [575, 333] on select "Casual Waiver - First Timers Casual Waiver (STAFF ONLY) Champions Gym Cancellat…" at bounding box center [776, 350] width 402 height 35
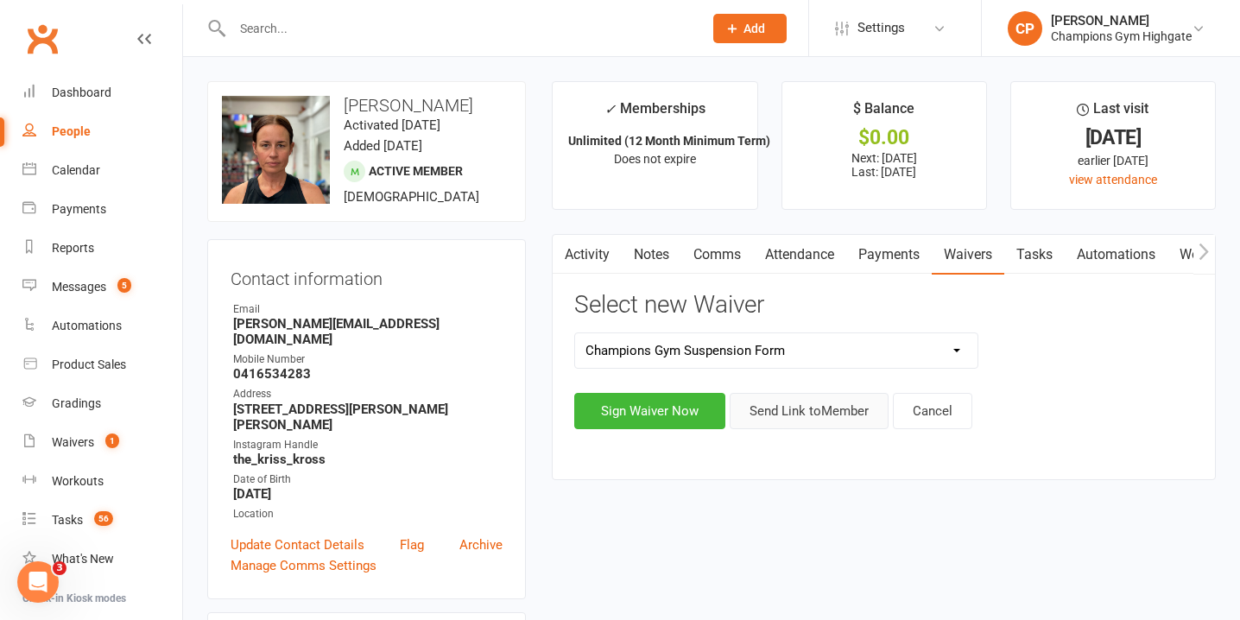
click at [786, 418] on button "Send Link to Member" at bounding box center [808, 411] width 159 height 36
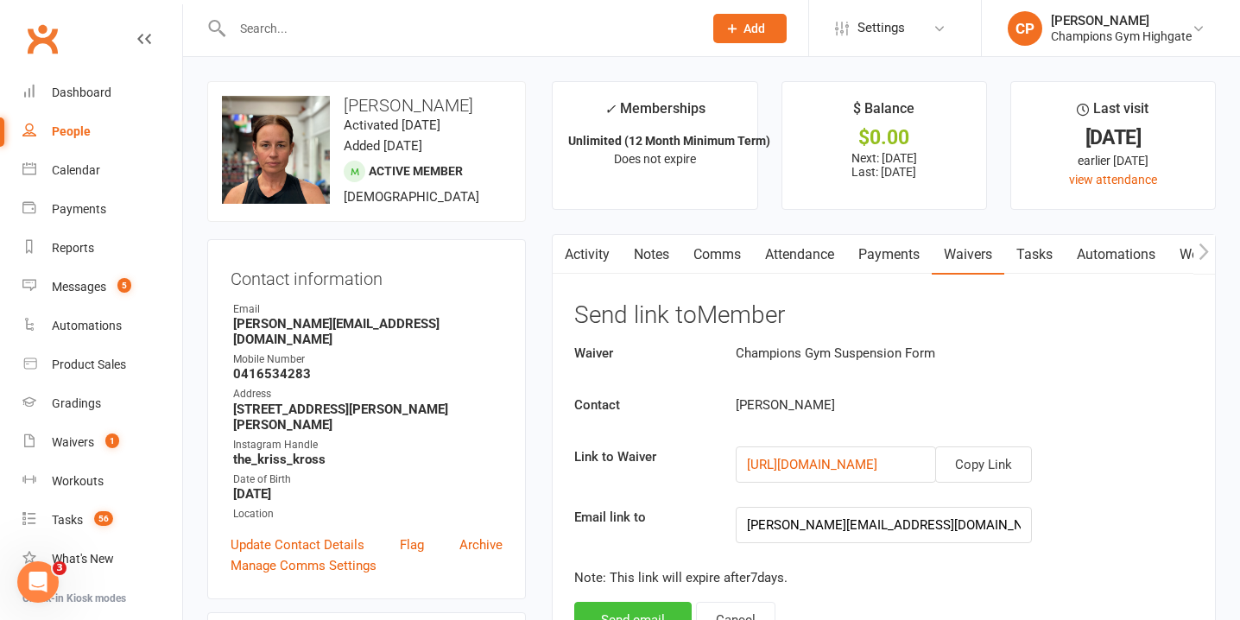
click at [621, 613] on button "Send email" at bounding box center [632, 620] width 117 height 36
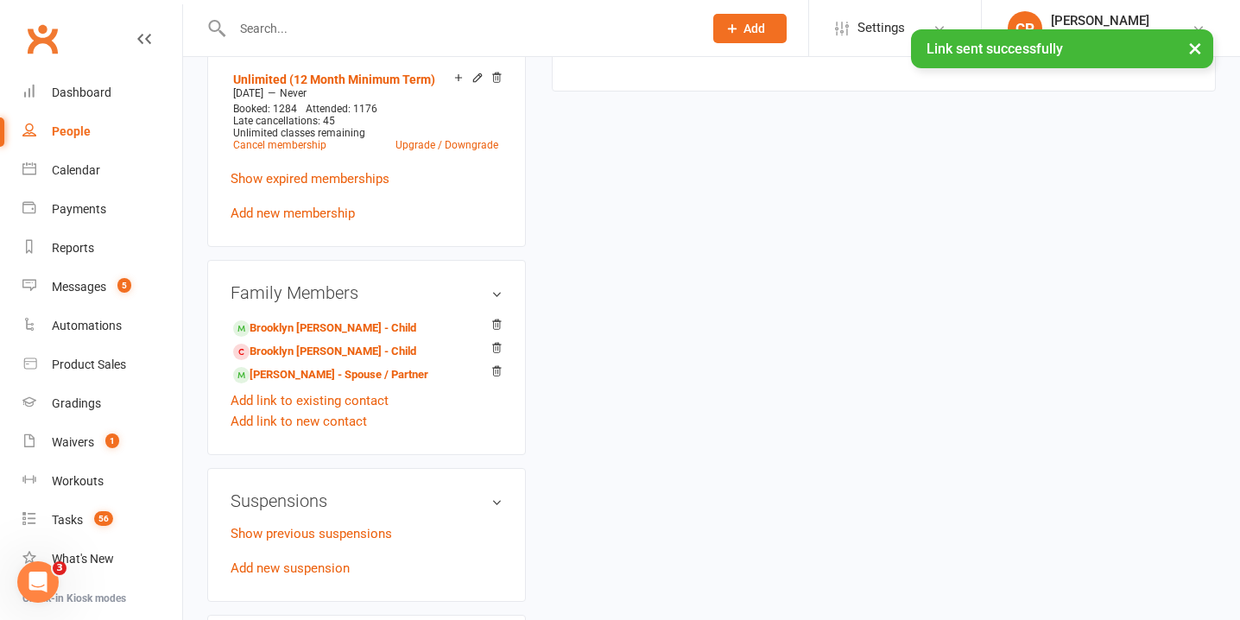
scroll to position [981, 0]
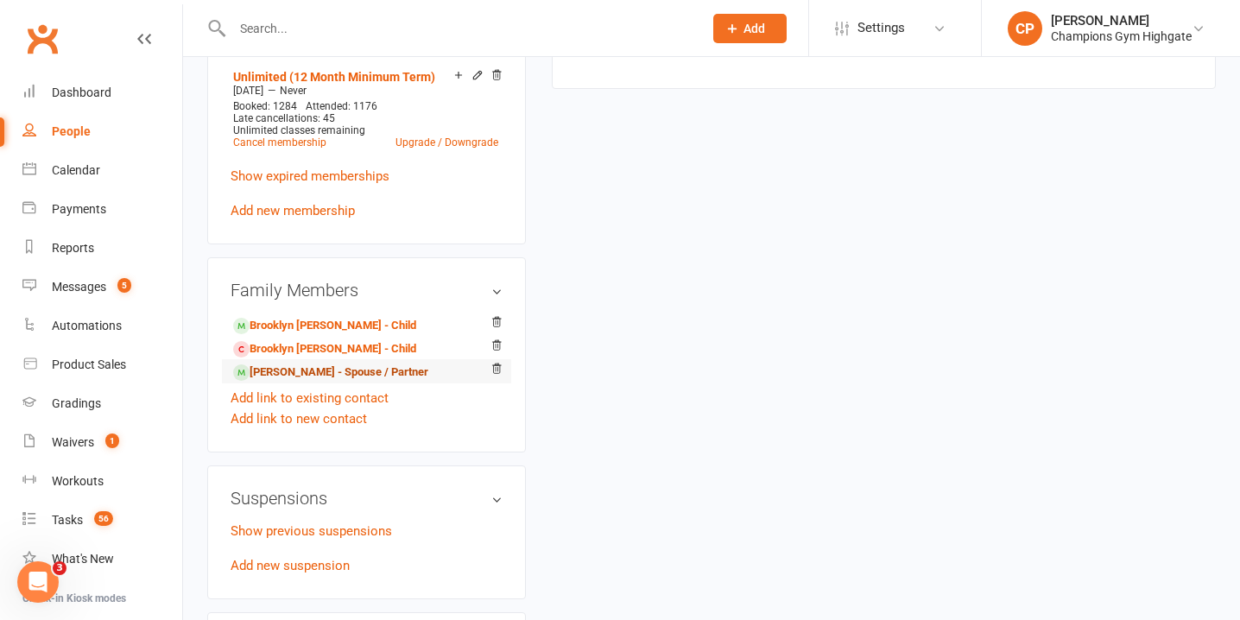
click at [328, 363] on link "[PERSON_NAME] - Spouse / Partner" at bounding box center [330, 372] width 195 height 18
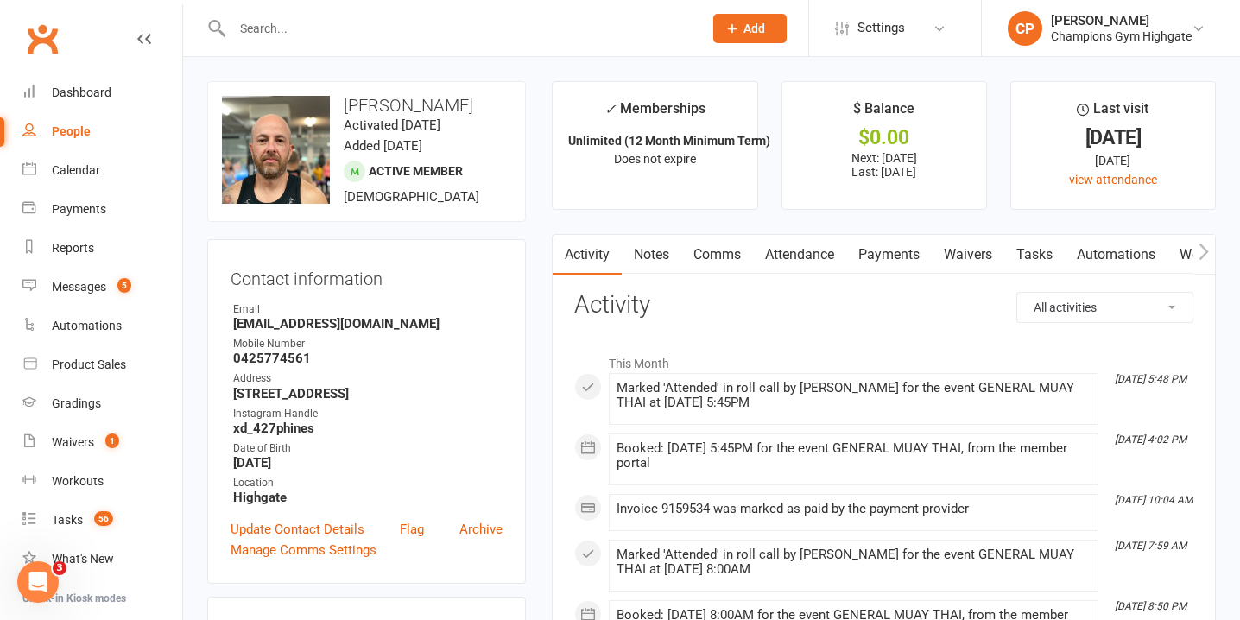
click at [971, 251] on link "Waivers" at bounding box center [967, 255] width 73 height 40
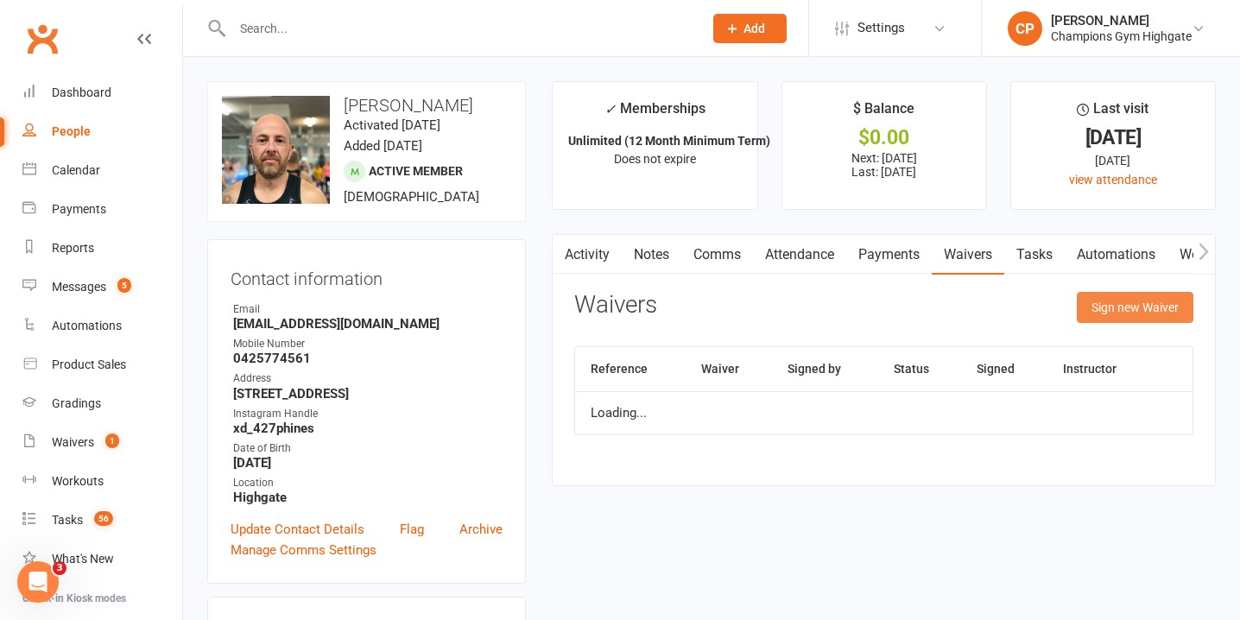
click at [1122, 300] on button "Sign new Waiver" at bounding box center [1134, 307] width 117 height 31
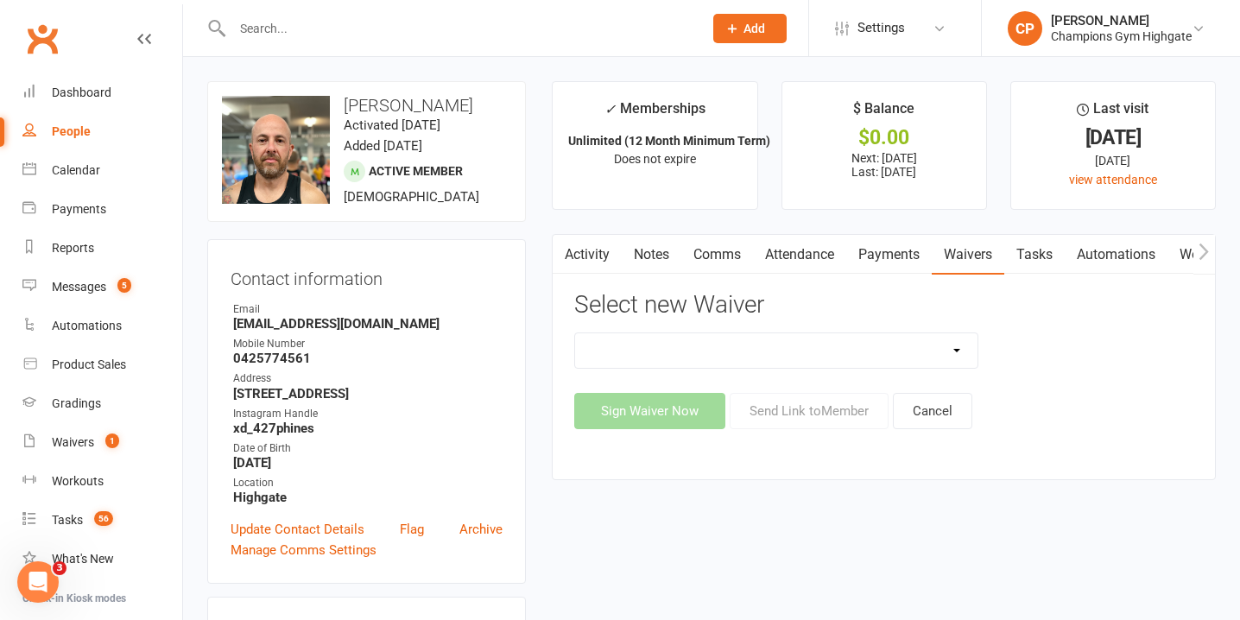
click at [930, 356] on select "Casual Waiver - First Timers Casual Waiver (STAFF ONLY) Champions Gym Cancellat…" at bounding box center [776, 350] width 402 height 35
click at [575, 333] on select "Casual Waiver - First Timers Casual Waiver (STAFF ONLY) Champions Gym Cancellat…" at bounding box center [776, 350] width 402 height 35
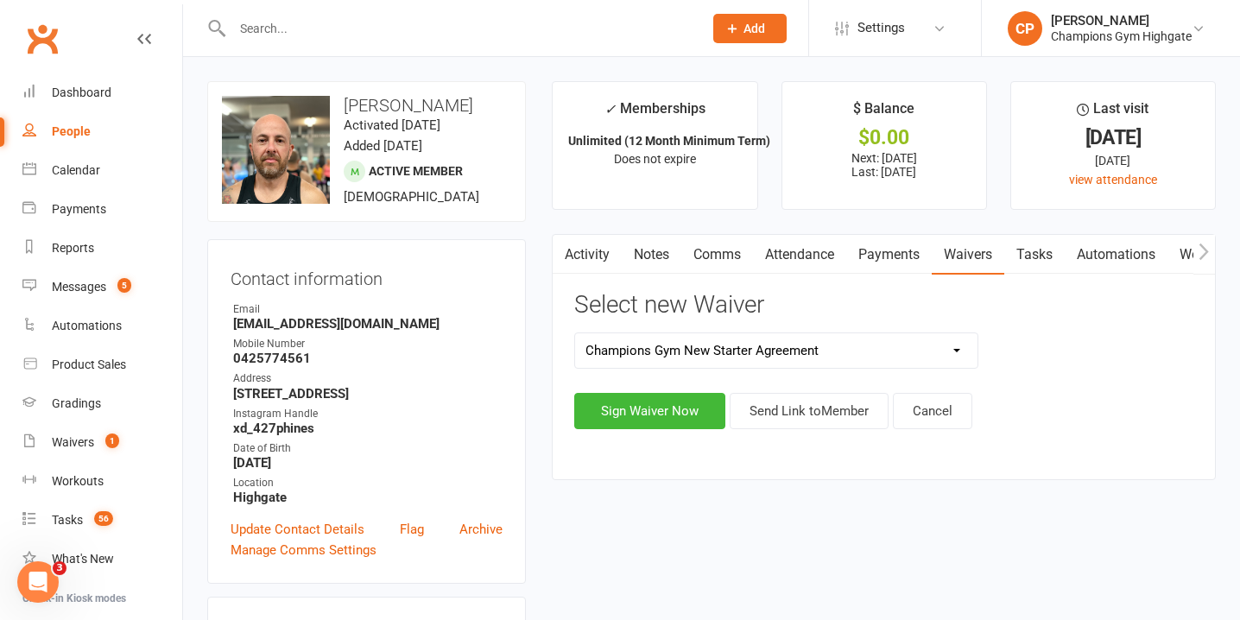
click at [855, 329] on div "Select new Waiver Casual Waiver - First Timers Casual Waiver (STAFF ONLY) Champ…" at bounding box center [883, 360] width 619 height 137
click at [855, 361] on select "Casual Waiver - First Timers Casual Waiver (STAFF ONLY) Champions Gym Cancellat…" at bounding box center [776, 350] width 402 height 35
select select "6628"
click at [575, 333] on select "Casual Waiver - First Timers Casual Waiver (STAFF ONLY) Champions Gym Cancellat…" at bounding box center [776, 350] width 402 height 35
click at [765, 419] on button "Send Link to Member" at bounding box center [808, 411] width 159 height 36
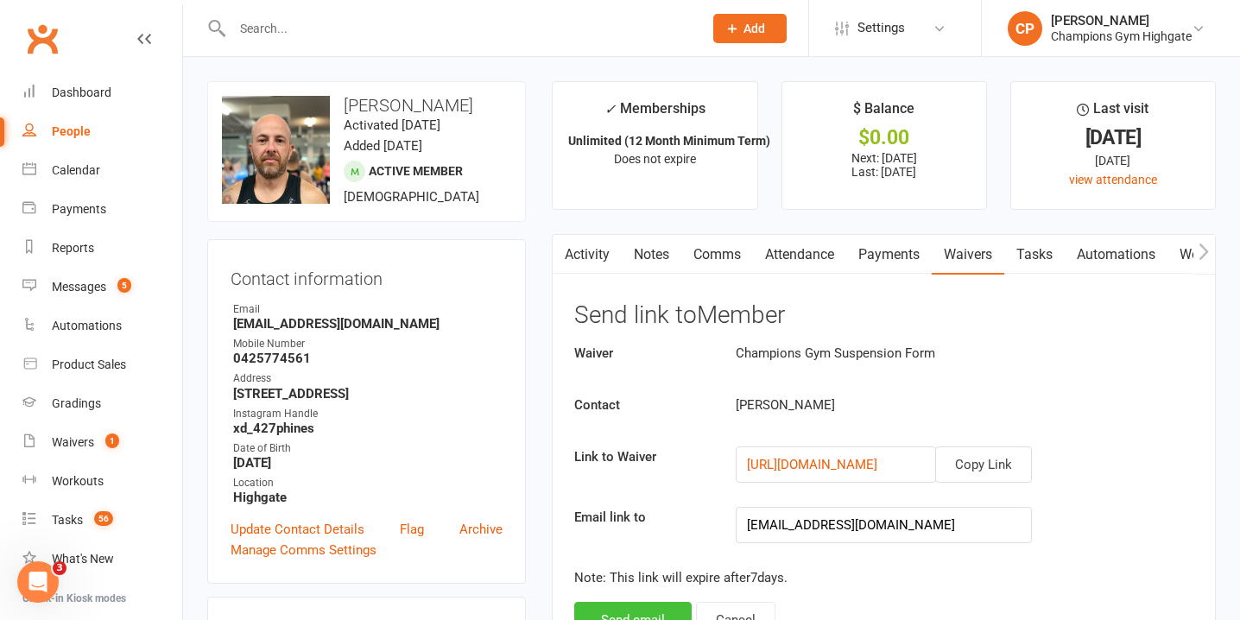
click at [650, 602] on button "Send email" at bounding box center [632, 620] width 117 height 36
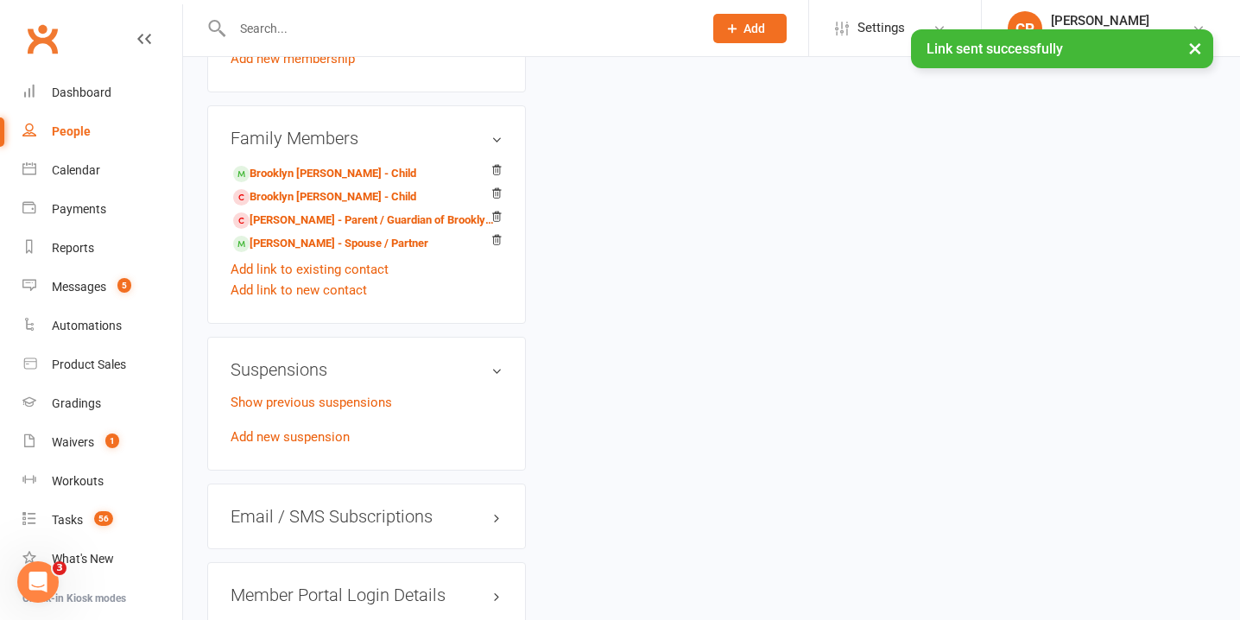
scroll to position [1088, 0]
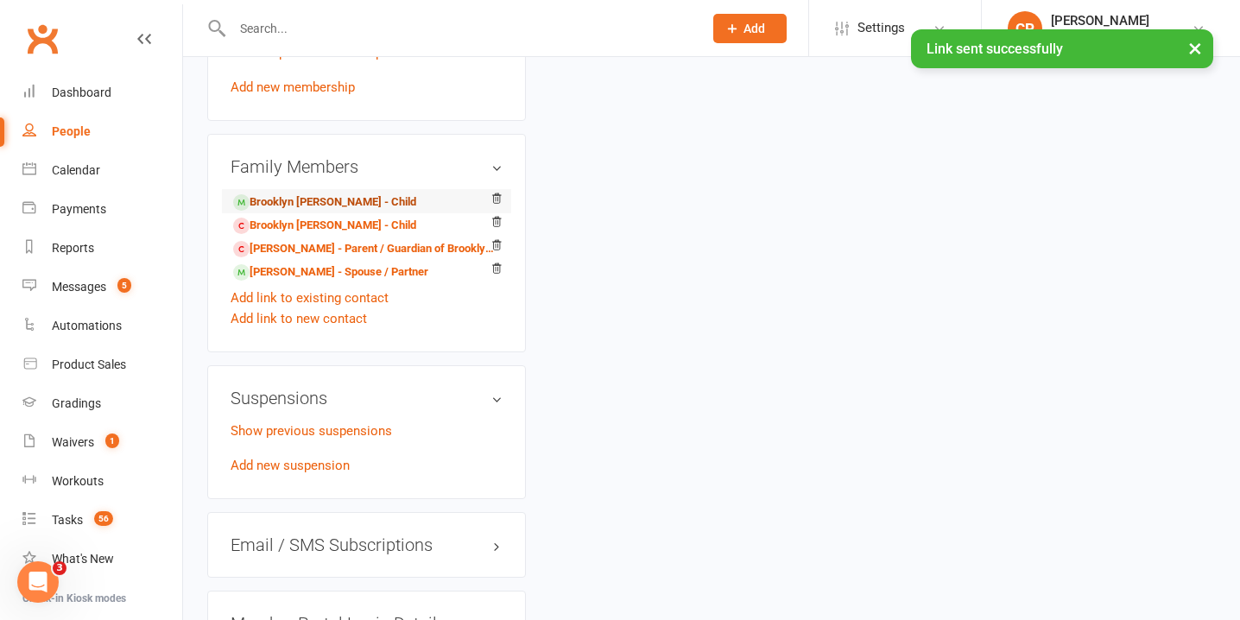
click at [317, 199] on link "Brooklyn [PERSON_NAME] - Child" at bounding box center [324, 202] width 183 height 18
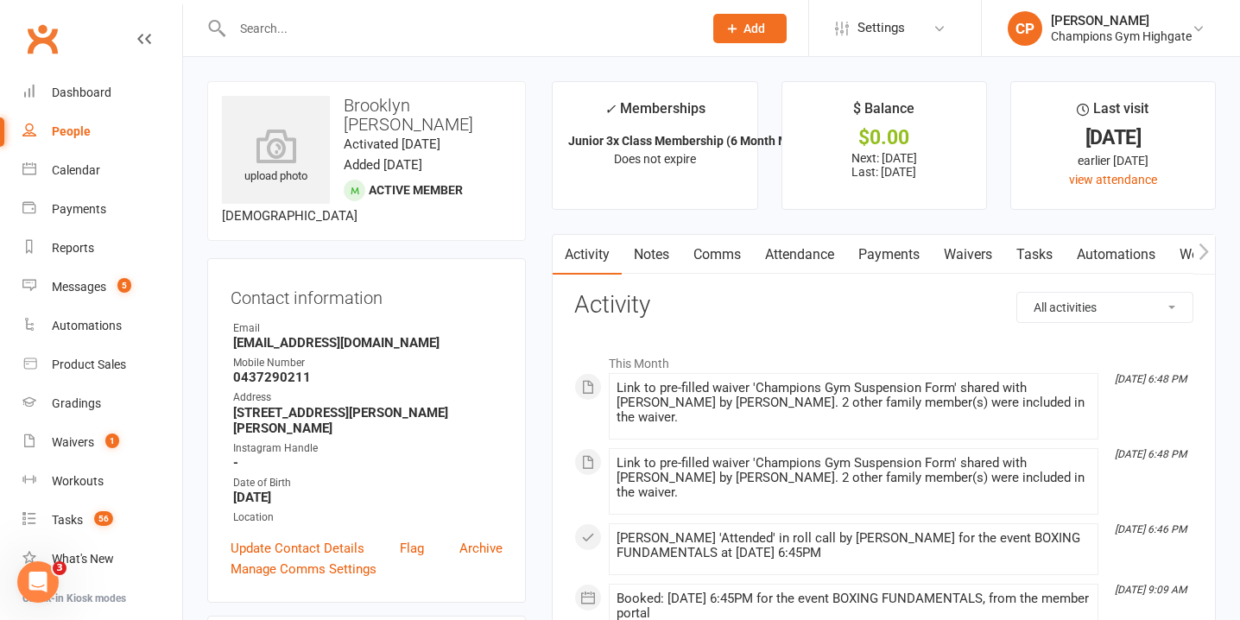
click at [960, 251] on link "Waivers" at bounding box center [967, 255] width 73 height 40
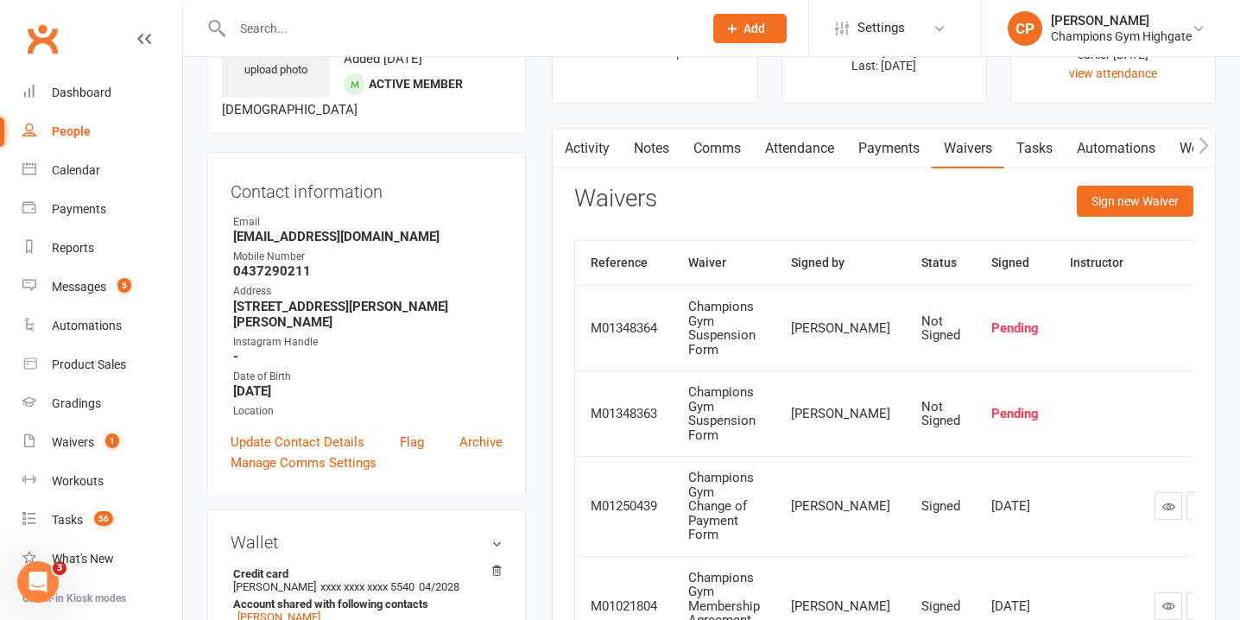
scroll to position [105, 0]
click at [1101, 211] on button "Sign new Waiver" at bounding box center [1134, 201] width 117 height 31
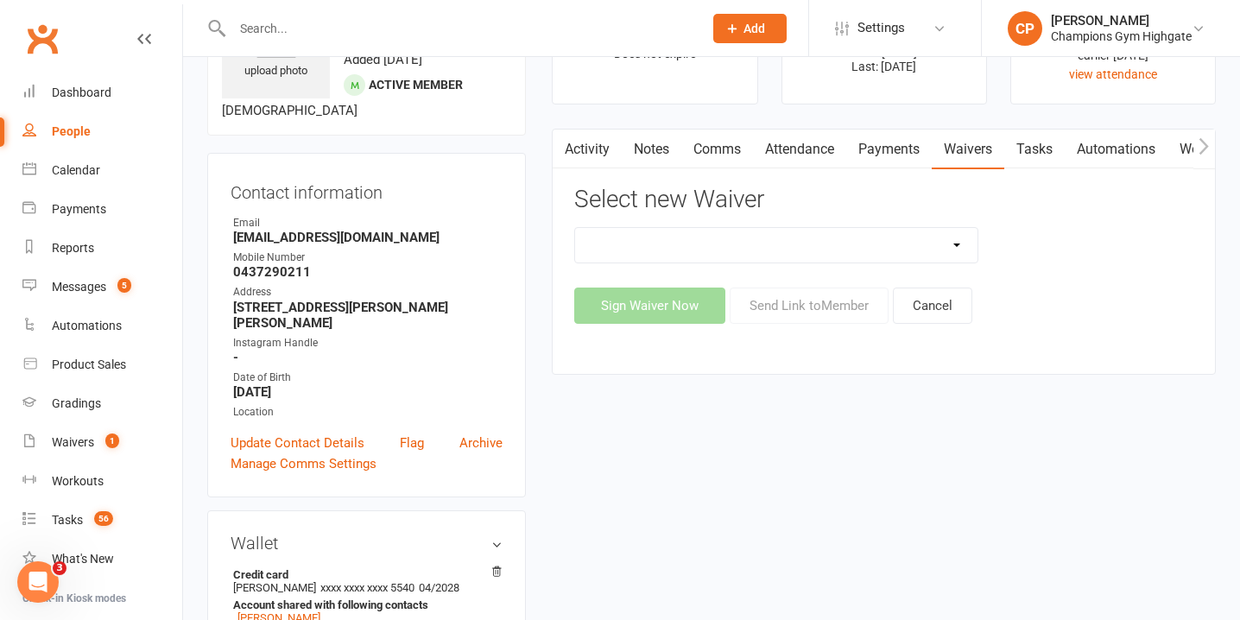
click at [899, 250] on select "Casual Waiver - First Timers Casual Waiver (STAFF ONLY) Champions Gym Cancellat…" at bounding box center [776, 245] width 402 height 35
select select "6628"
click at [575, 228] on select "Casual Waiver - First Timers Casual Waiver (STAFF ONLY) Champions Gym Cancellat…" at bounding box center [776, 245] width 402 height 35
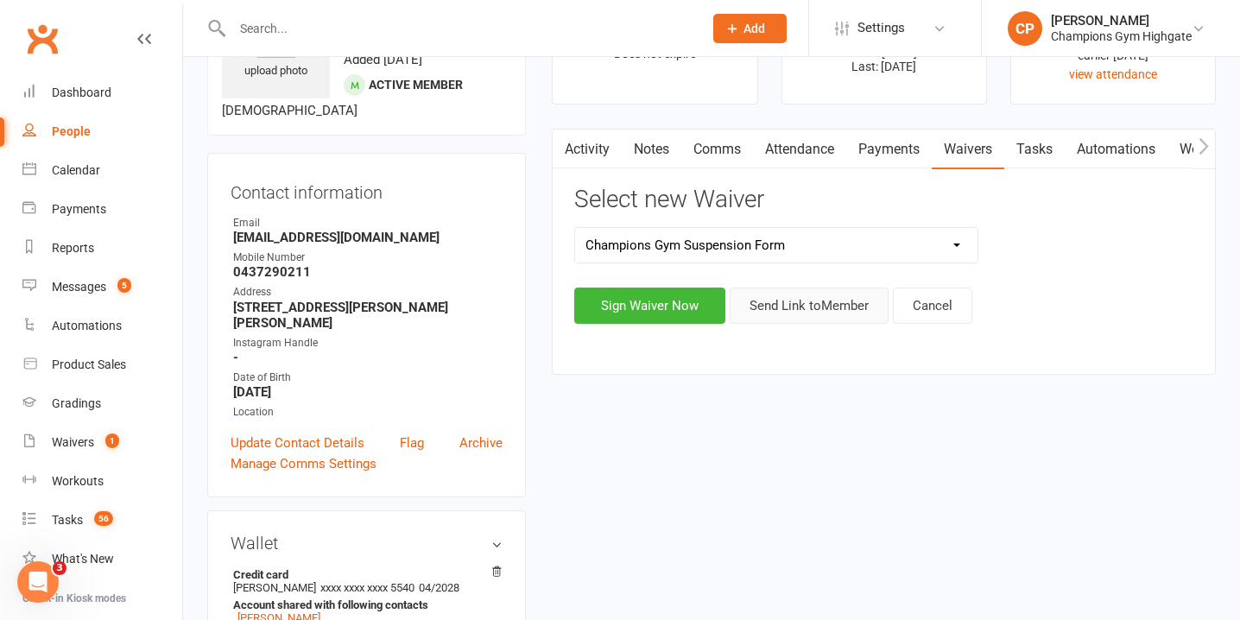
click at [823, 312] on button "Send Link to Member" at bounding box center [808, 305] width 159 height 36
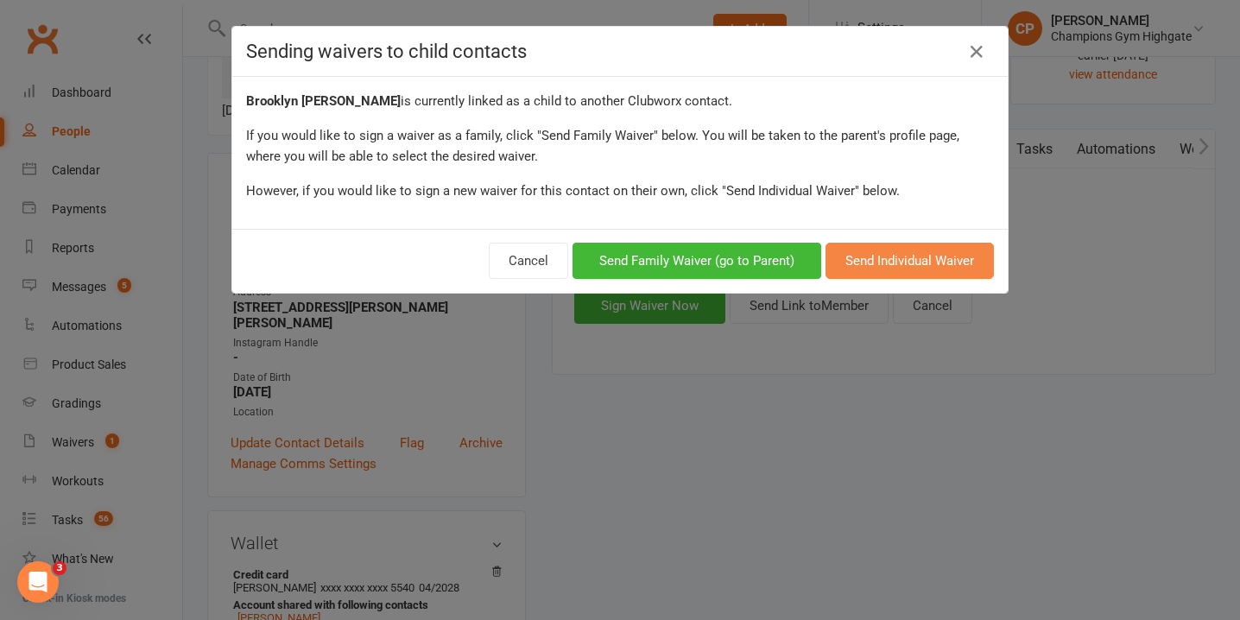
click at [946, 267] on button "Send Individual Waiver" at bounding box center [909, 261] width 168 height 36
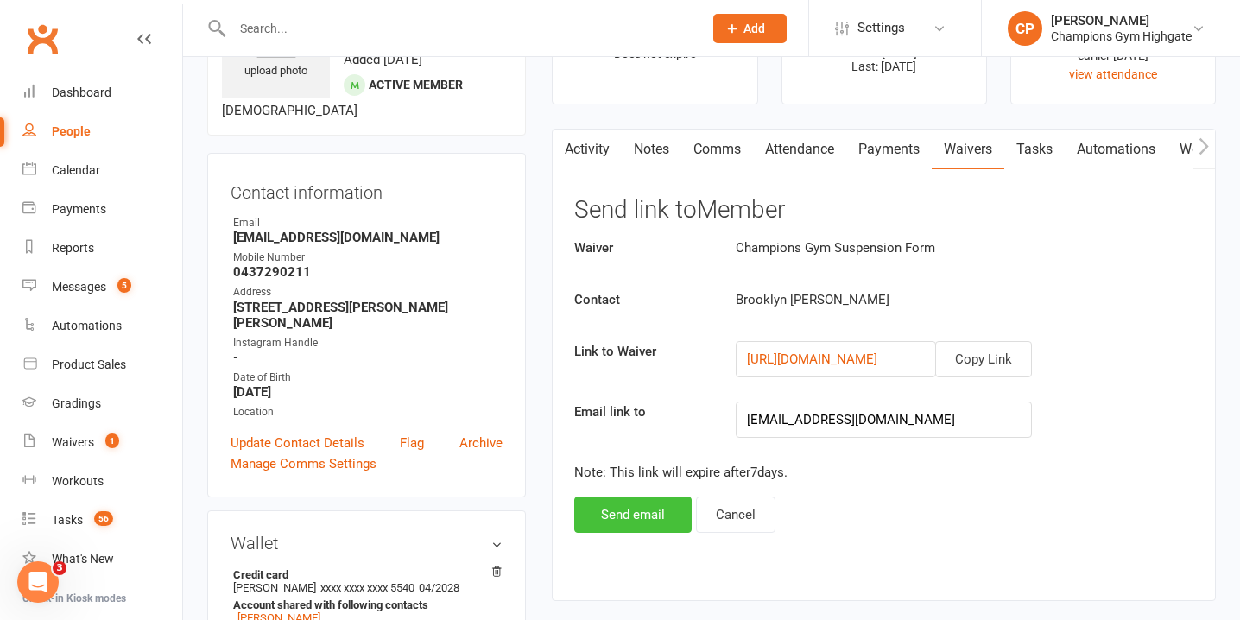
click at [613, 506] on button "Send email" at bounding box center [632, 514] width 117 height 36
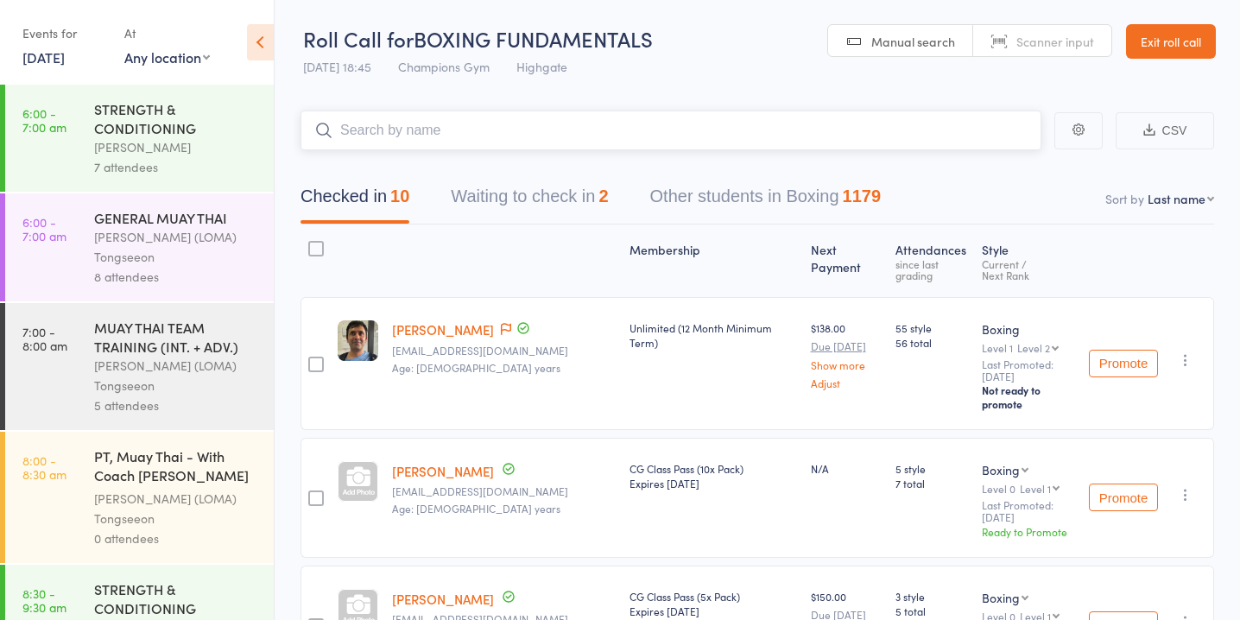
click at [551, 201] on button "Waiting to check in 2" at bounding box center [529, 201] width 157 height 46
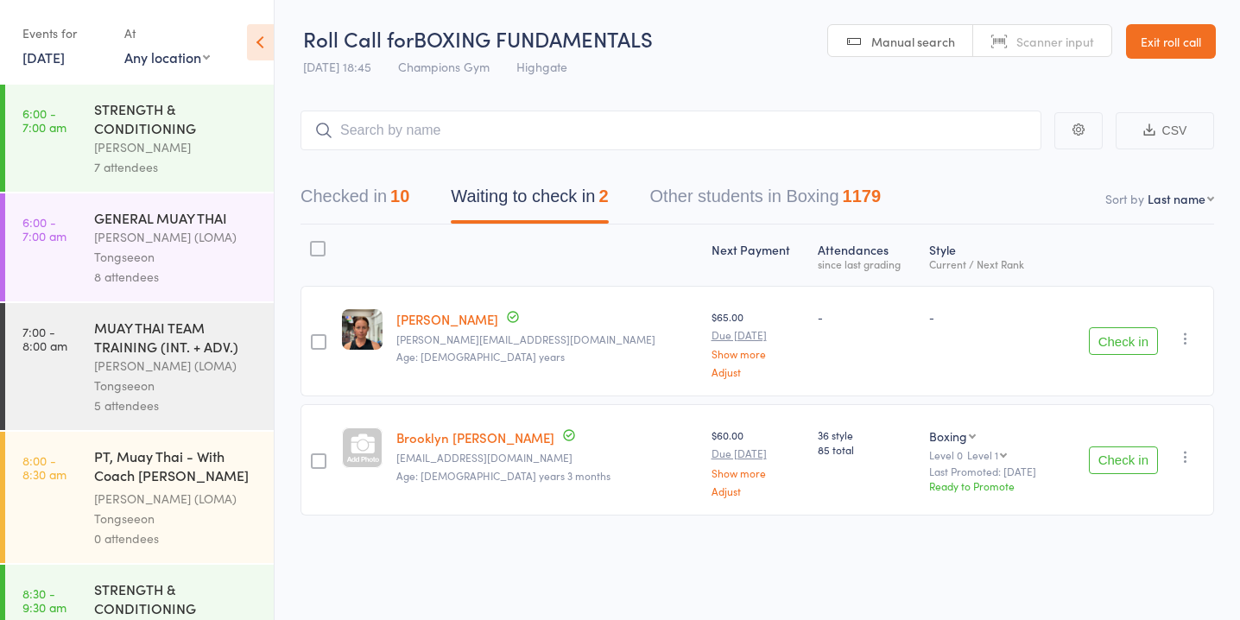
click at [1125, 333] on button "Check in" at bounding box center [1122, 341] width 69 height 28
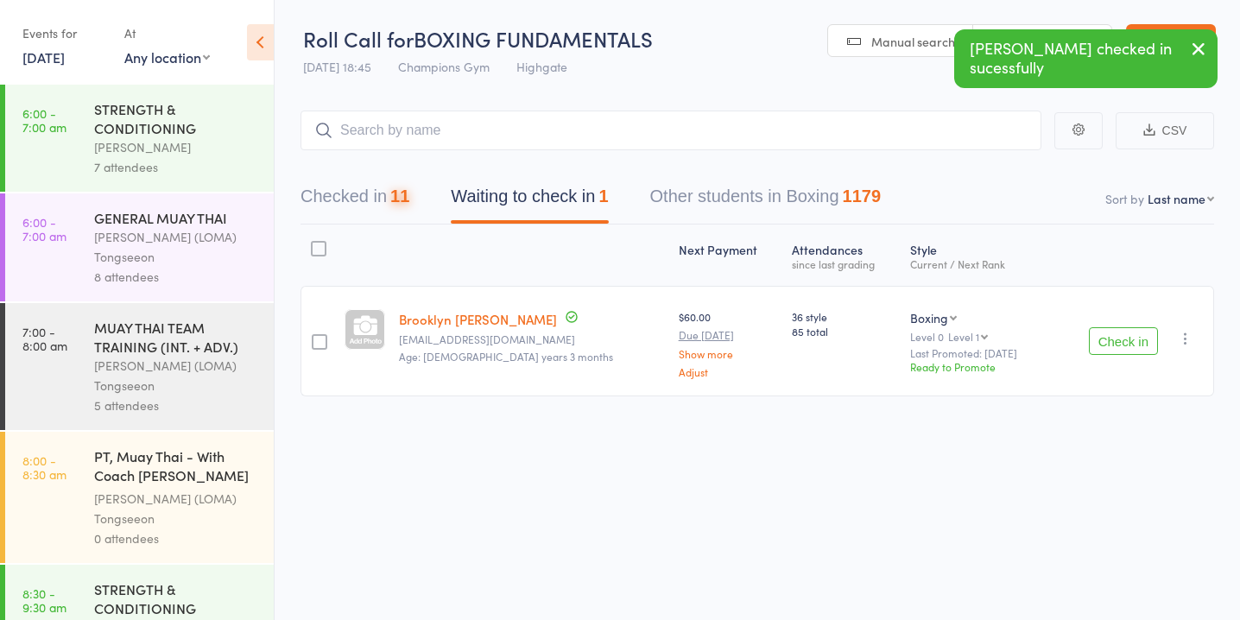
click at [1125, 334] on button "Check in" at bounding box center [1122, 341] width 69 height 28
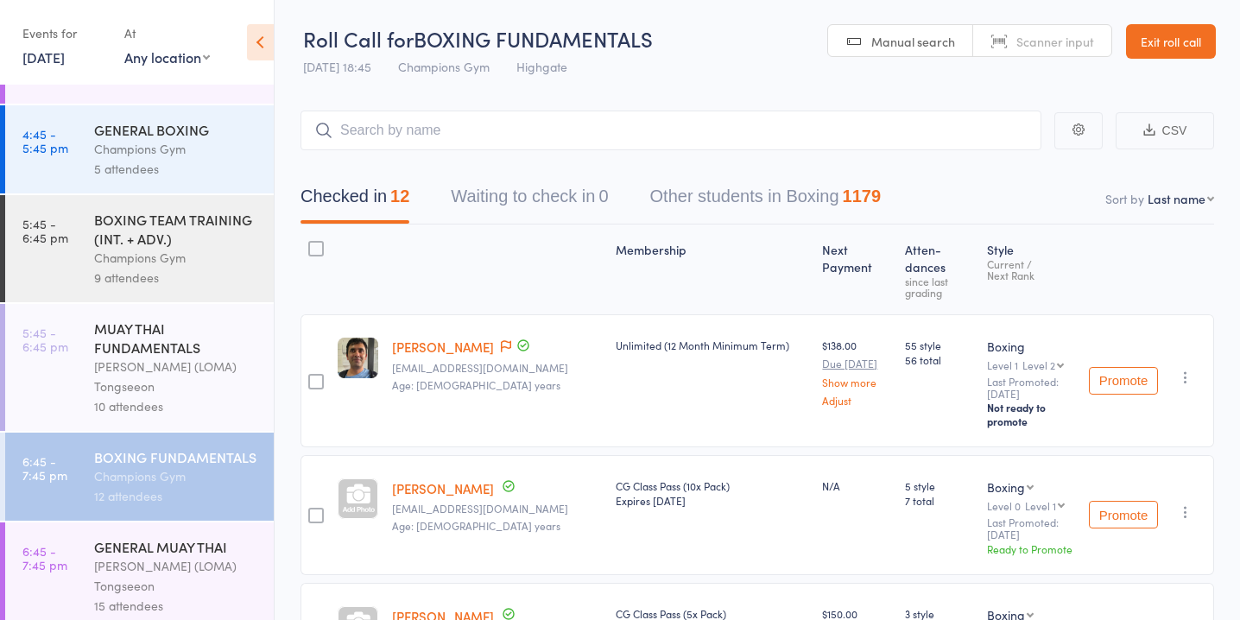
scroll to position [50, 0]
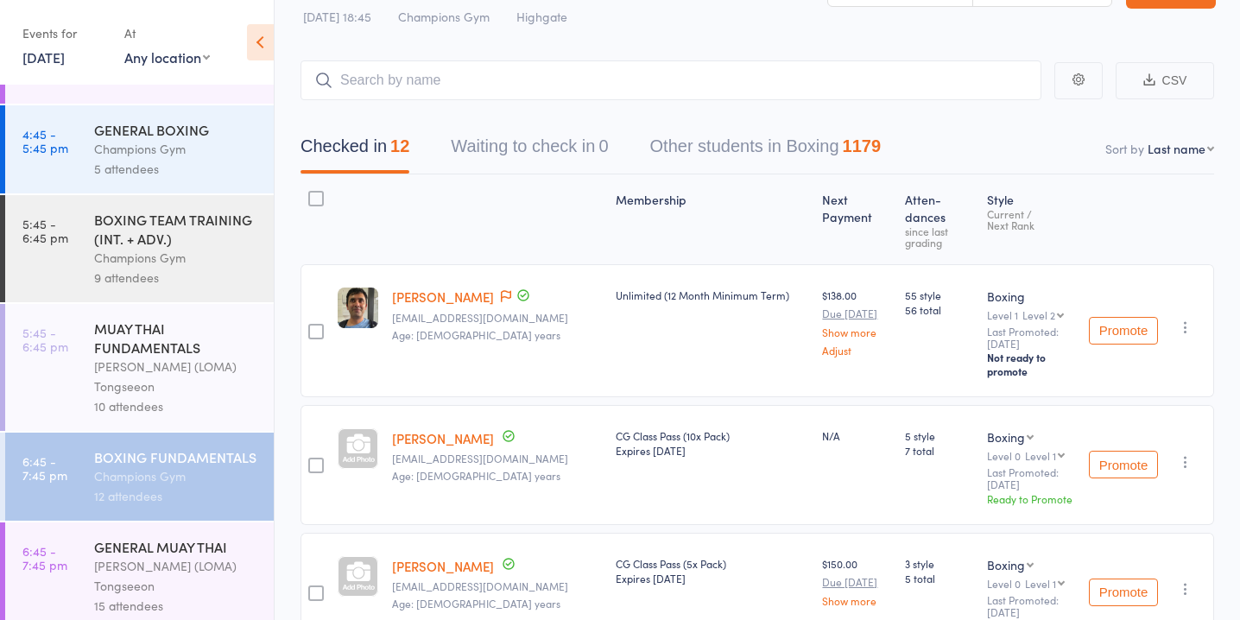
click at [173, 556] on div "[PERSON_NAME] (LOMA) Tongseeon" at bounding box center [176, 576] width 165 height 40
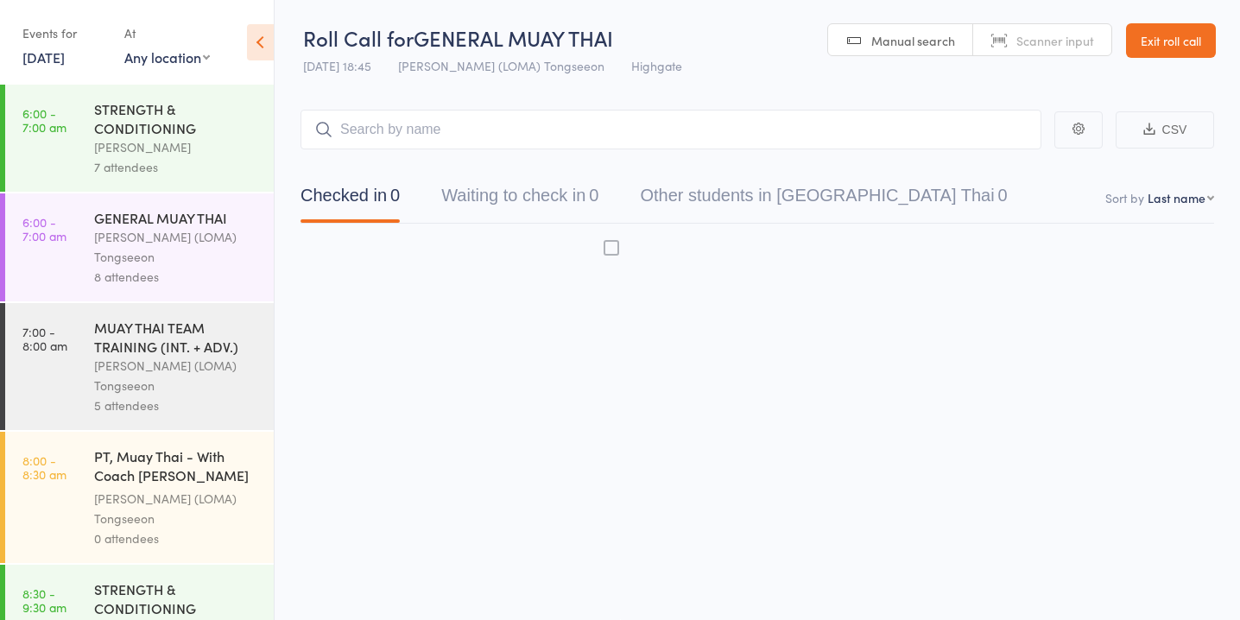
scroll to position [1, 0]
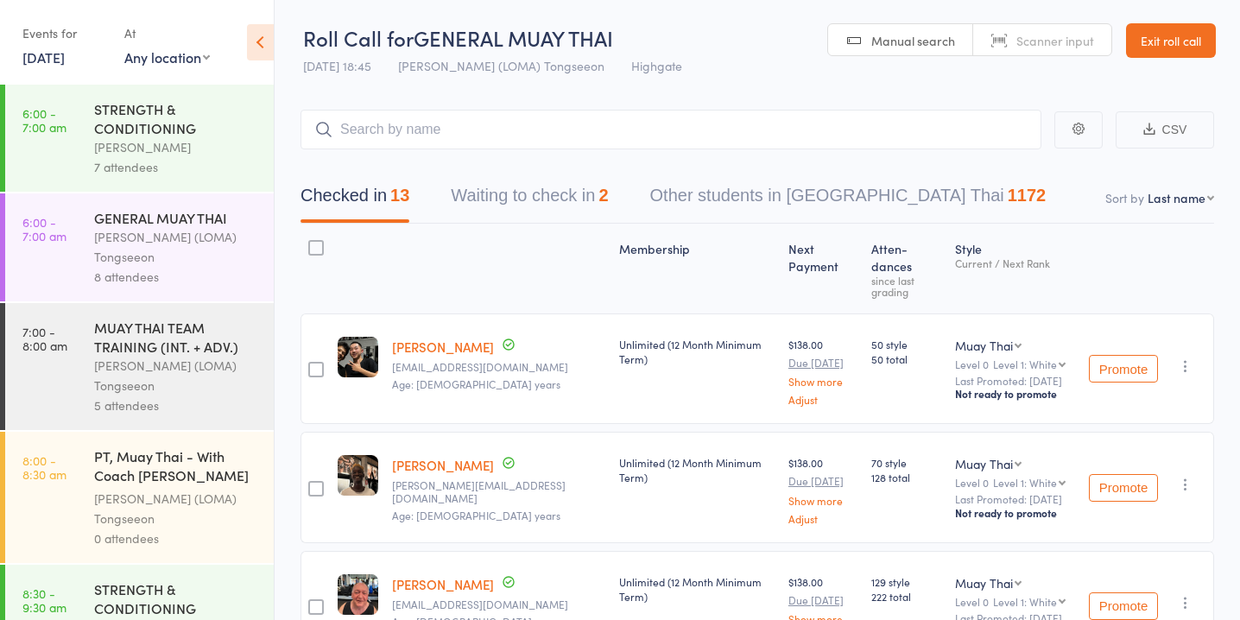
click at [536, 194] on button "Waiting to check in 2" at bounding box center [529, 200] width 157 height 46
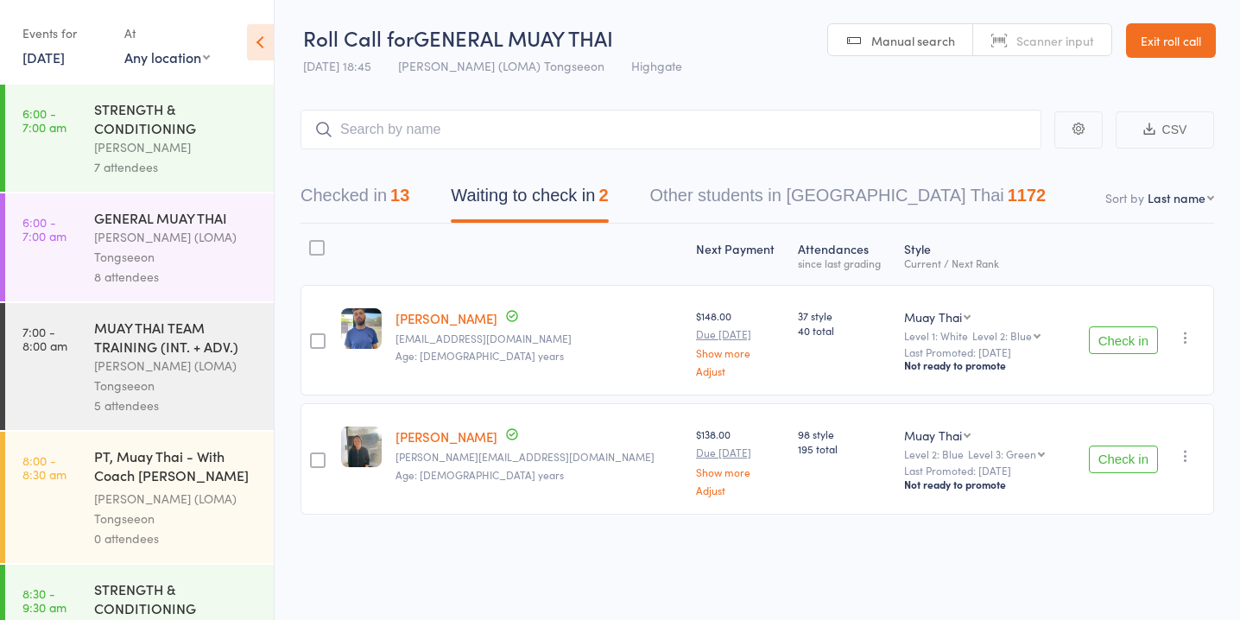
click at [1120, 454] on button "Check in" at bounding box center [1122, 459] width 69 height 28
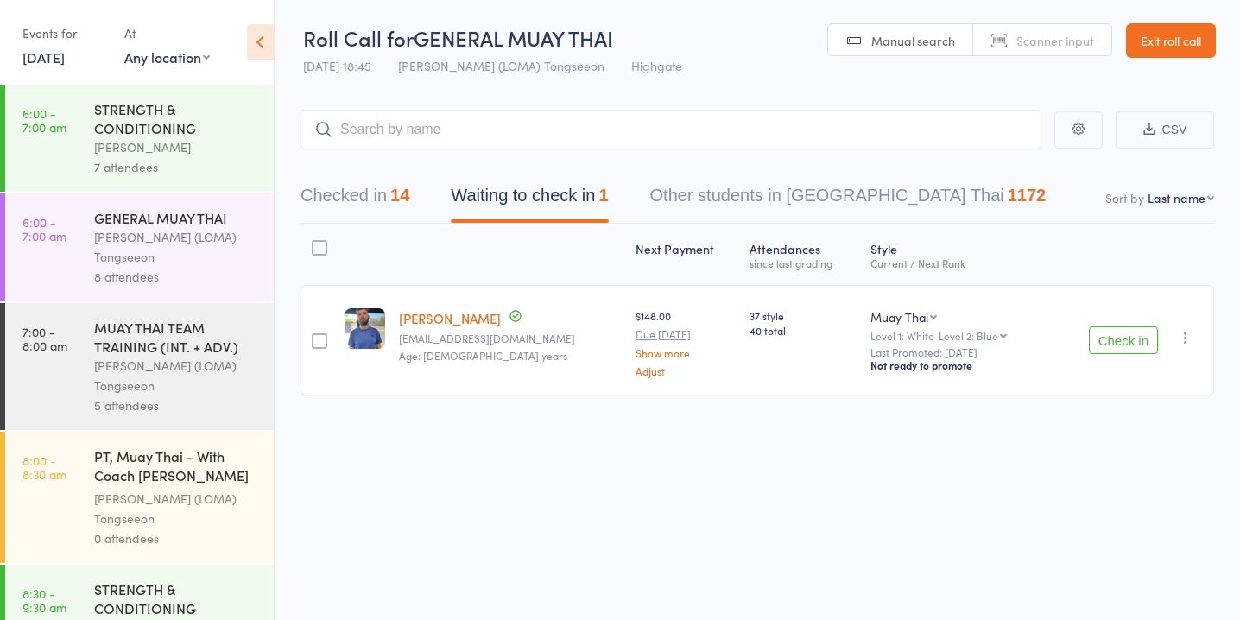
click at [1186, 331] on icon "button" at bounding box center [1184, 337] width 17 height 17
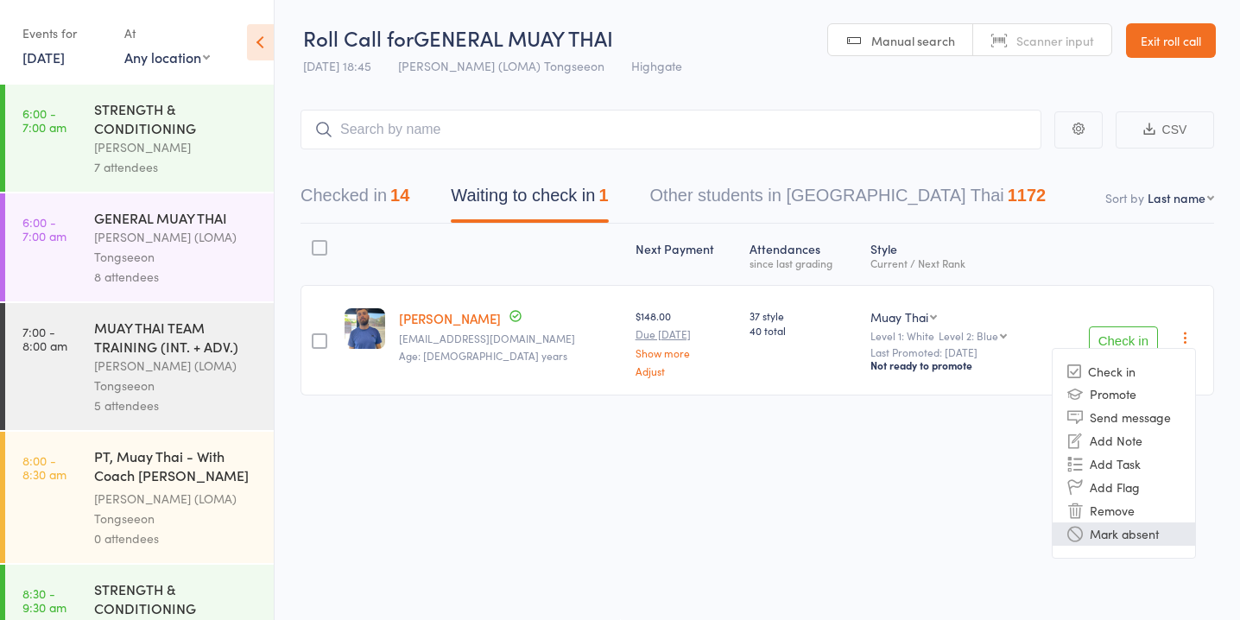
click at [1142, 528] on li "Mark absent" at bounding box center [1123, 533] width 142 height 23
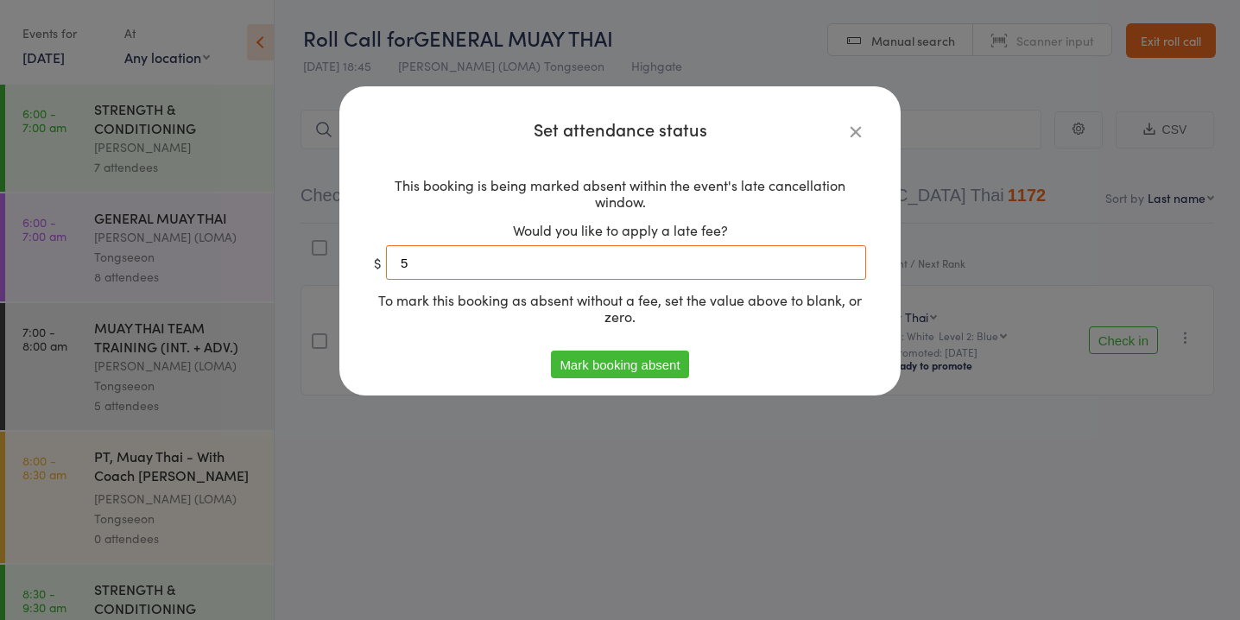
click at [725, 261] on input "5" at bounding box center [626, 262] width 480 height 35
click at [672, 359] on button "Mark booking absent" at bounding box center [619, 364] width 137 height 28
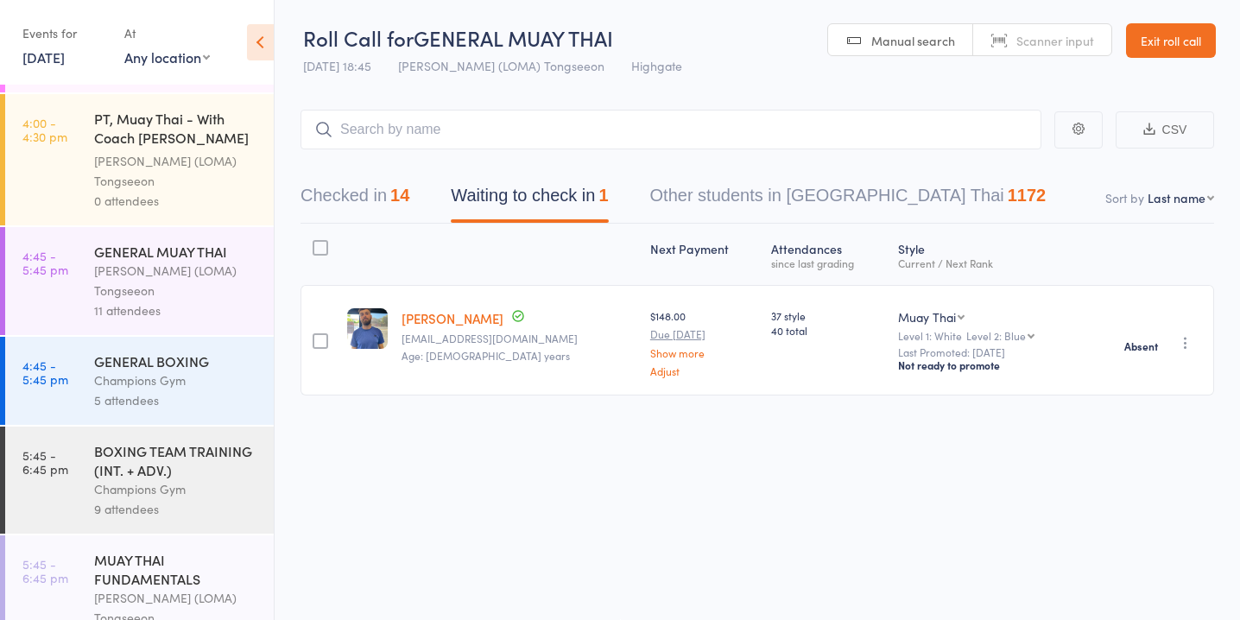
scroll to position [1538, 0]
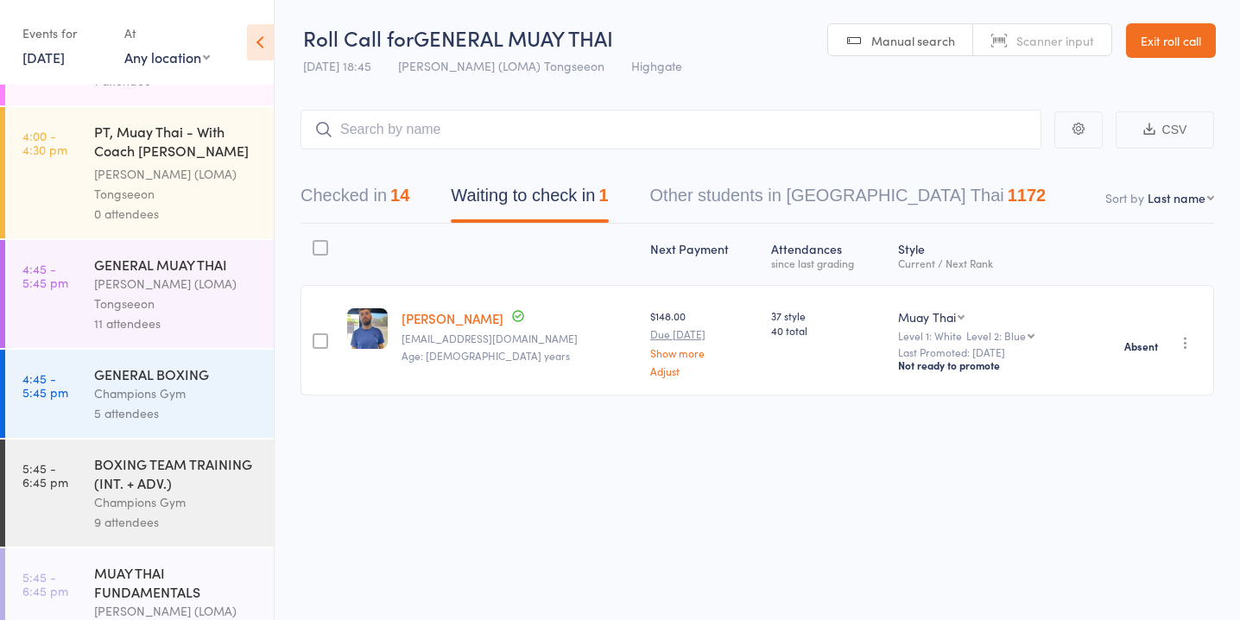
click at [168, 283] on div "[PERSON_NAME] (LOMA) Tongseeon" at bounding box center [176, 294] width 165 height 40
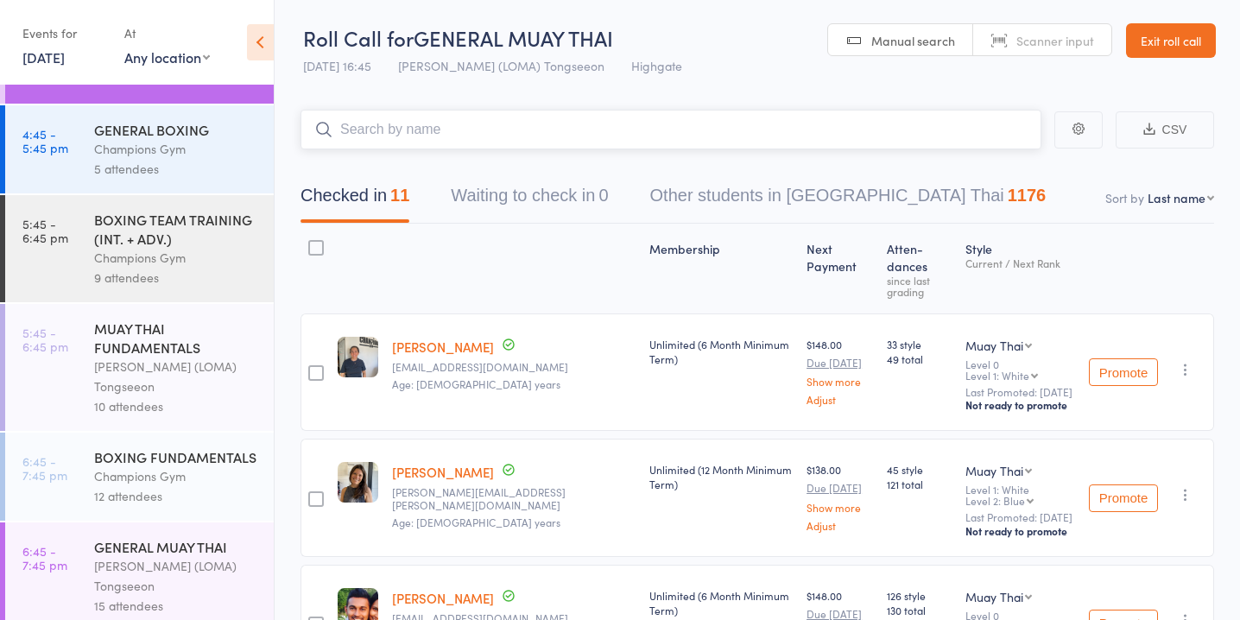
scroll to position [1684, 0]
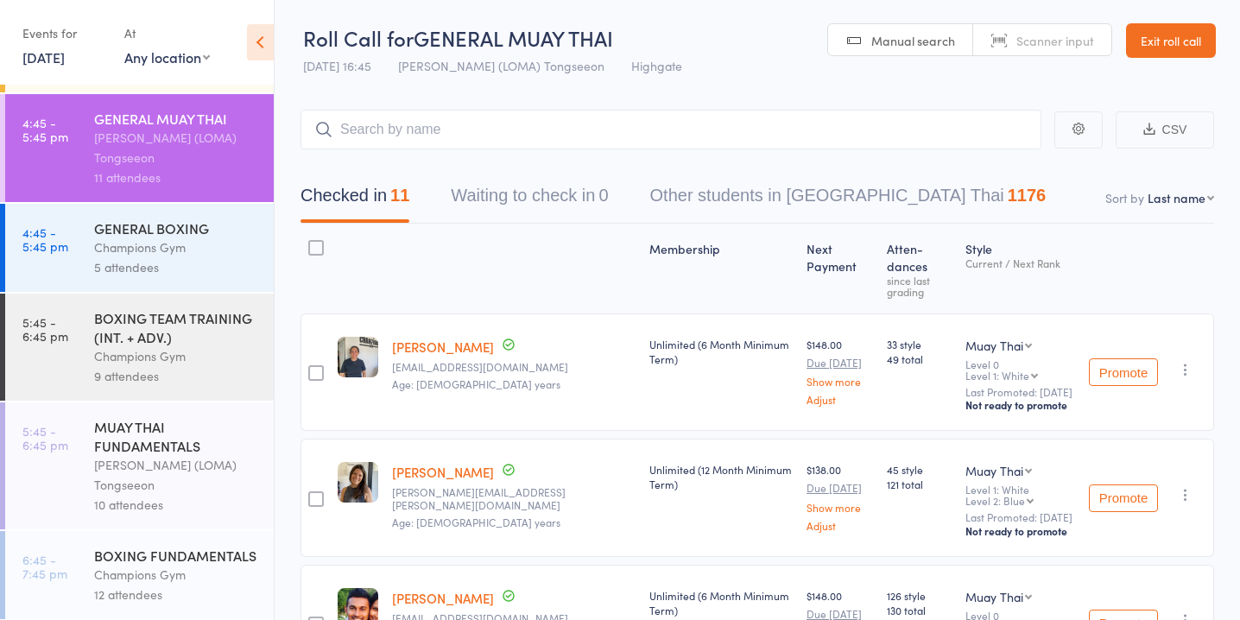
click at [208, 257] on div "5 attendees" at bounding box center [176, 267] width 165 height 20
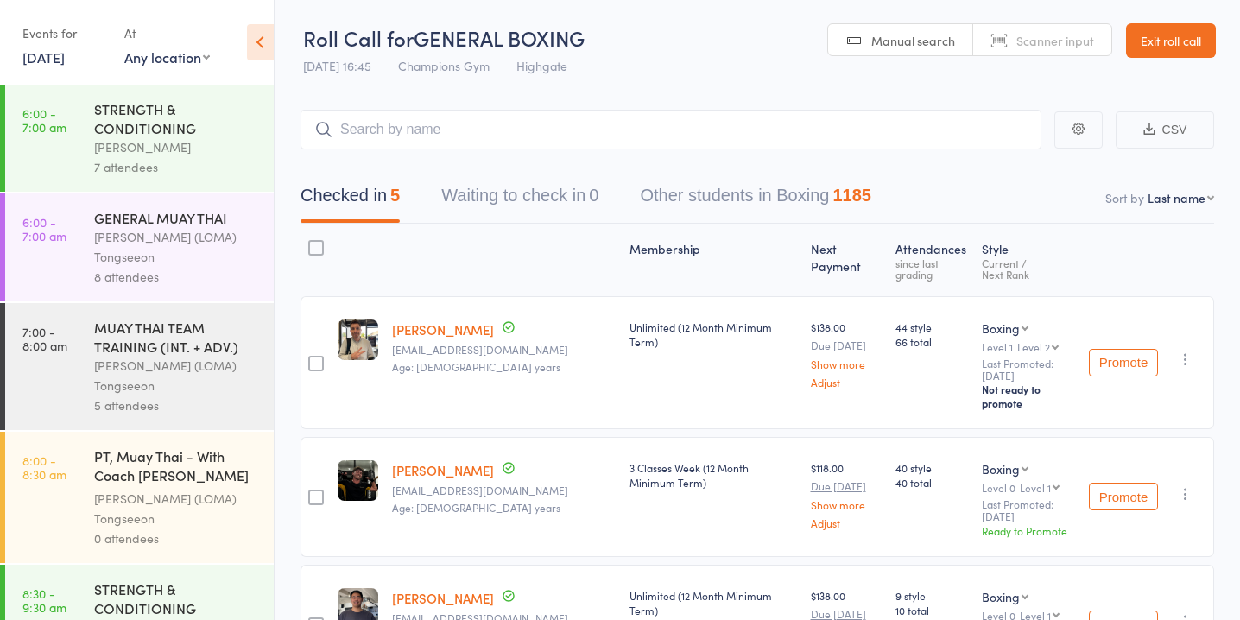
scroll to position [1782, 0]
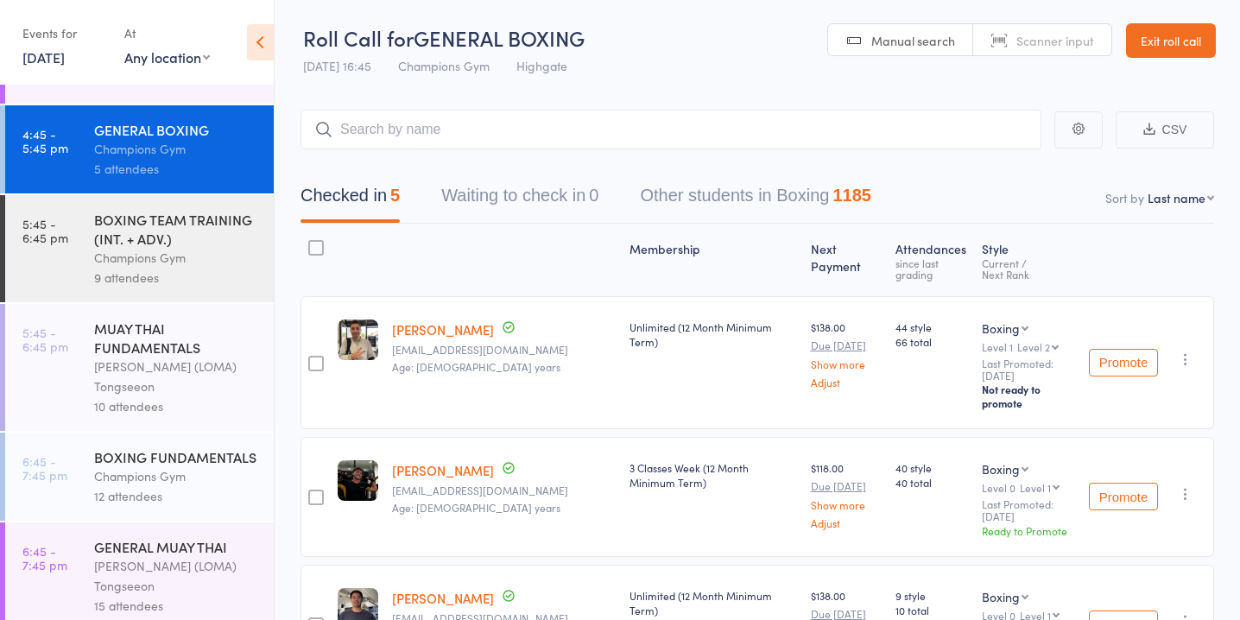
click at [212, 248] on div "Champions Gym" at bounding box center [176, 258] width 165 height 20
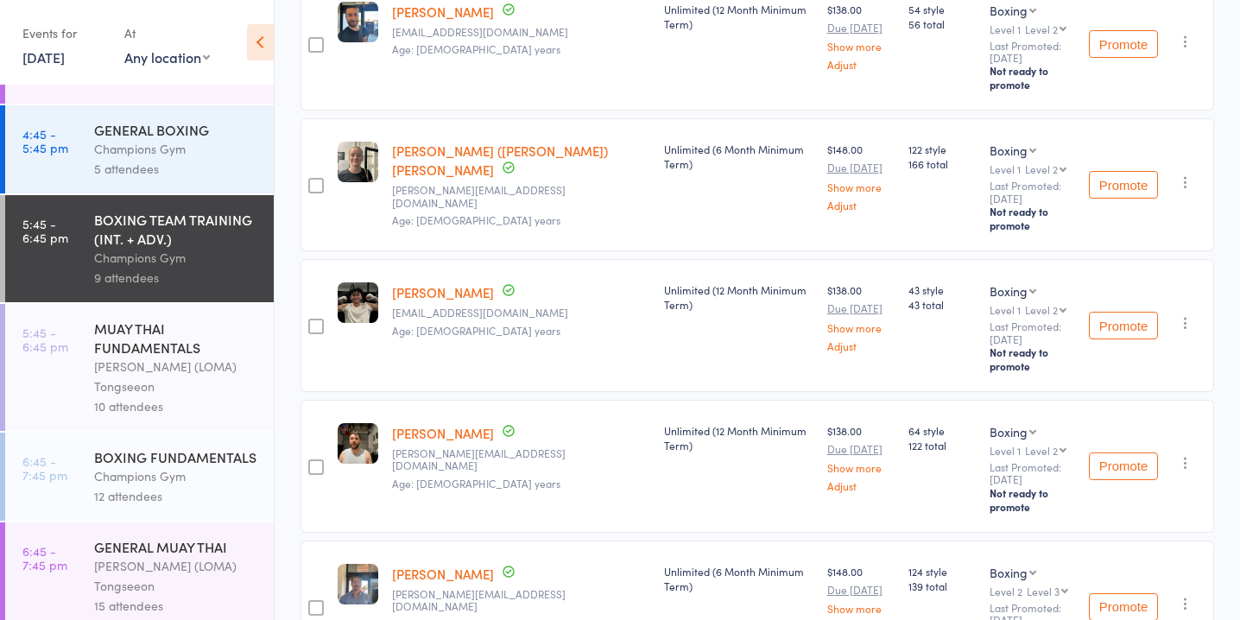
scroll to position [890, 0]
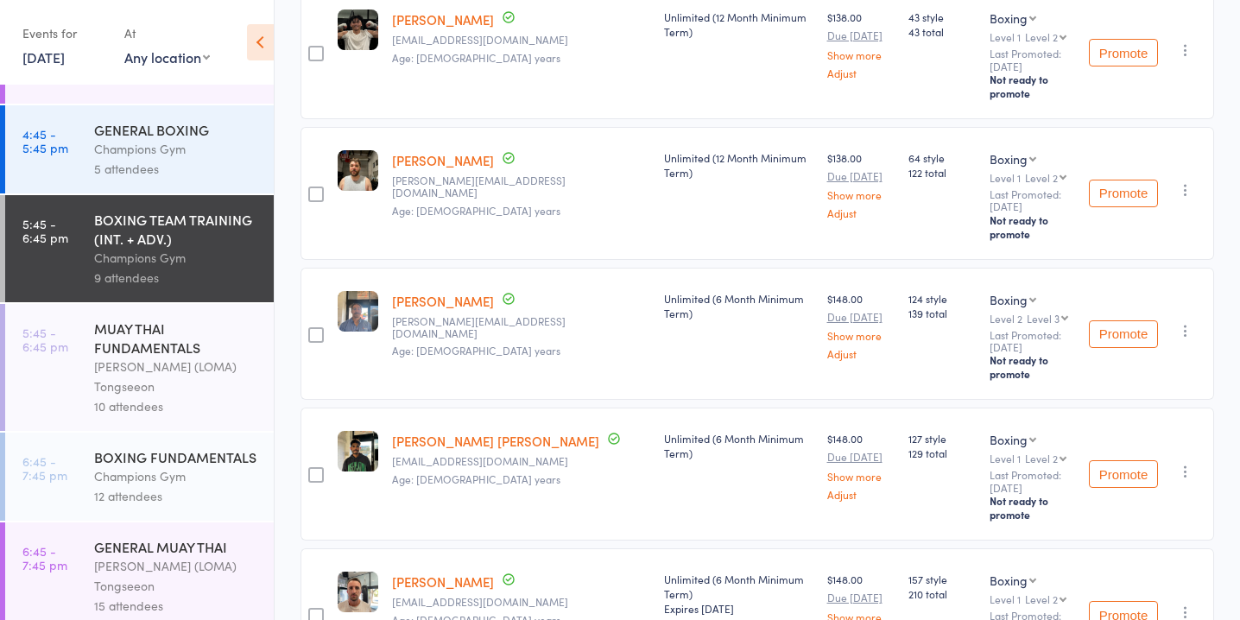
click at [174, 319] on div "MUAY THAI FUNDAMENTALS" at bounding box center [176, 338] width 165 height 38
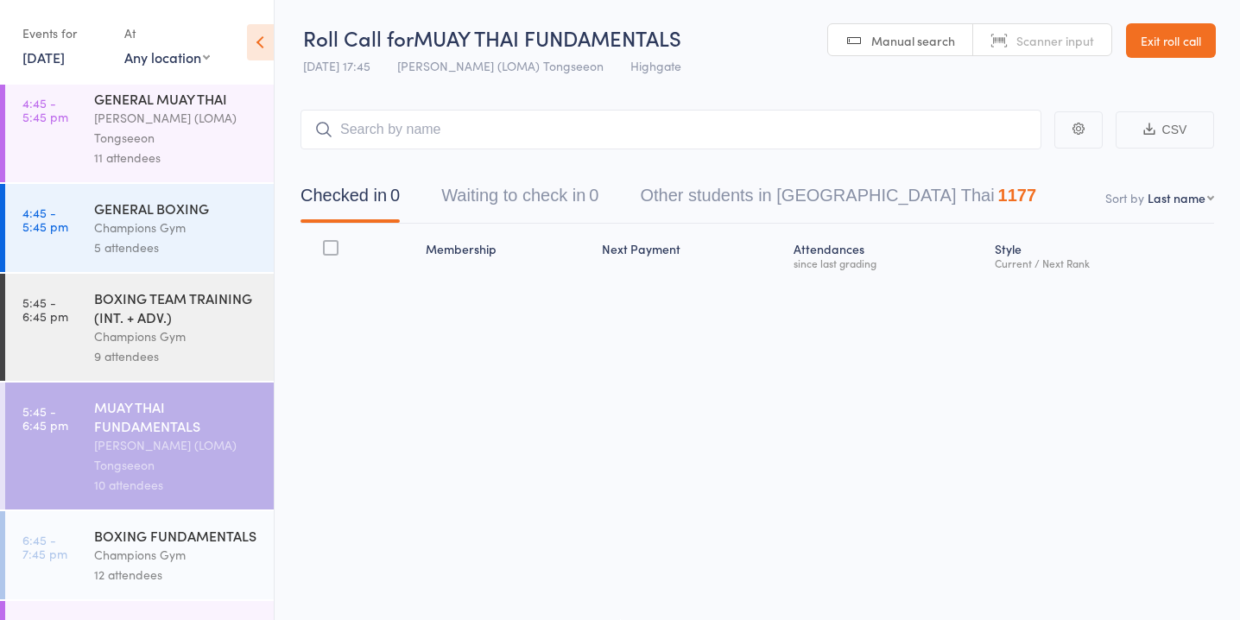
scroll to position [1782, 0]
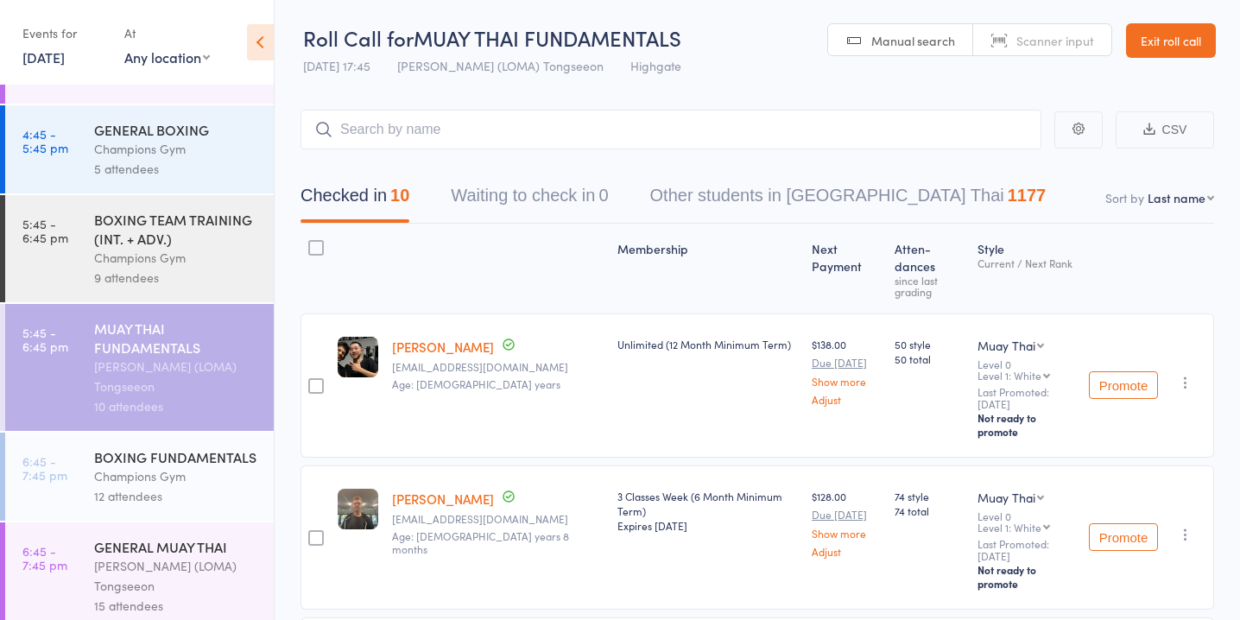
click at [161, 486] on div "12 attendees" at bounding box center [176, 496] width 165 height 20
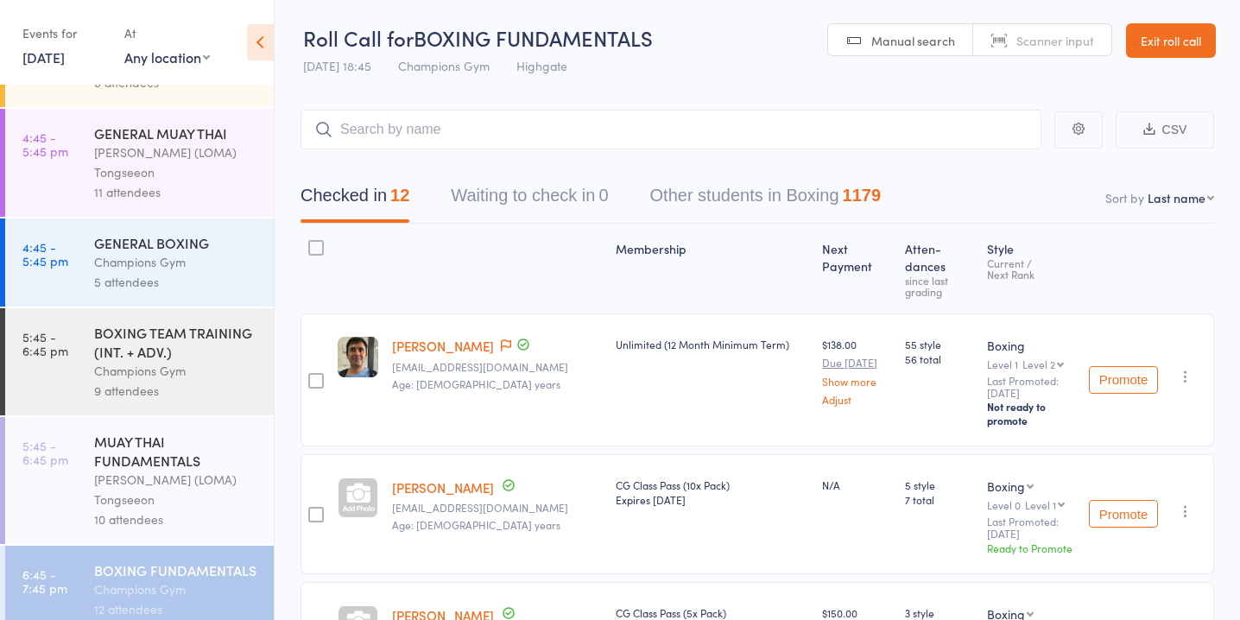
scroll to position [1782, 0]
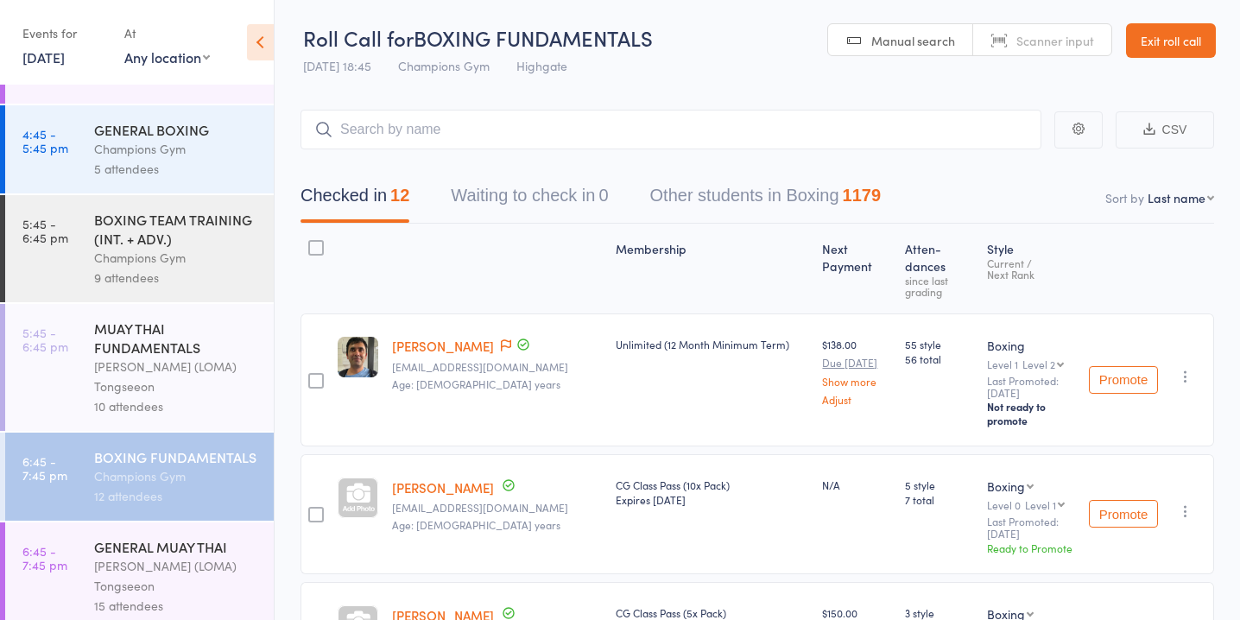
click at [172, 537] on div "GENERAL MUAY THAI" at bounding box center [176, 546] width 165 height 19
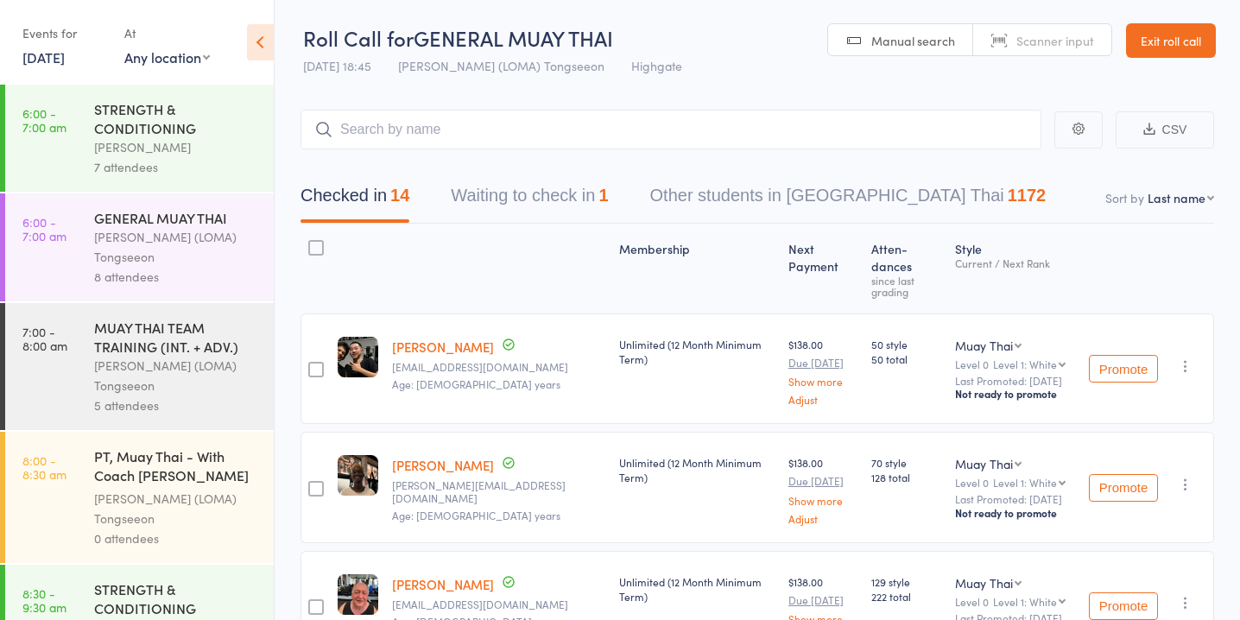
click at [514, 199] on button "Waiting to check in 1" at bounding box center [529, 200] width 157 height 46
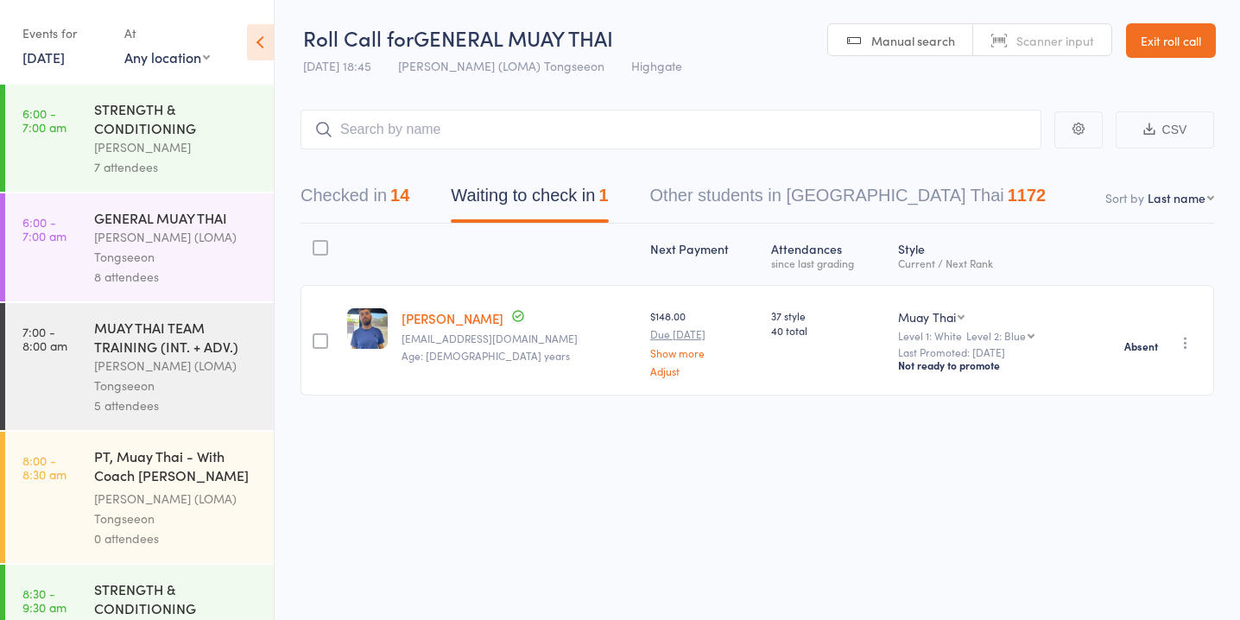
click at [356, 204] on button "Checked in 14" at bounding box center [354, 200] width 109 height 46
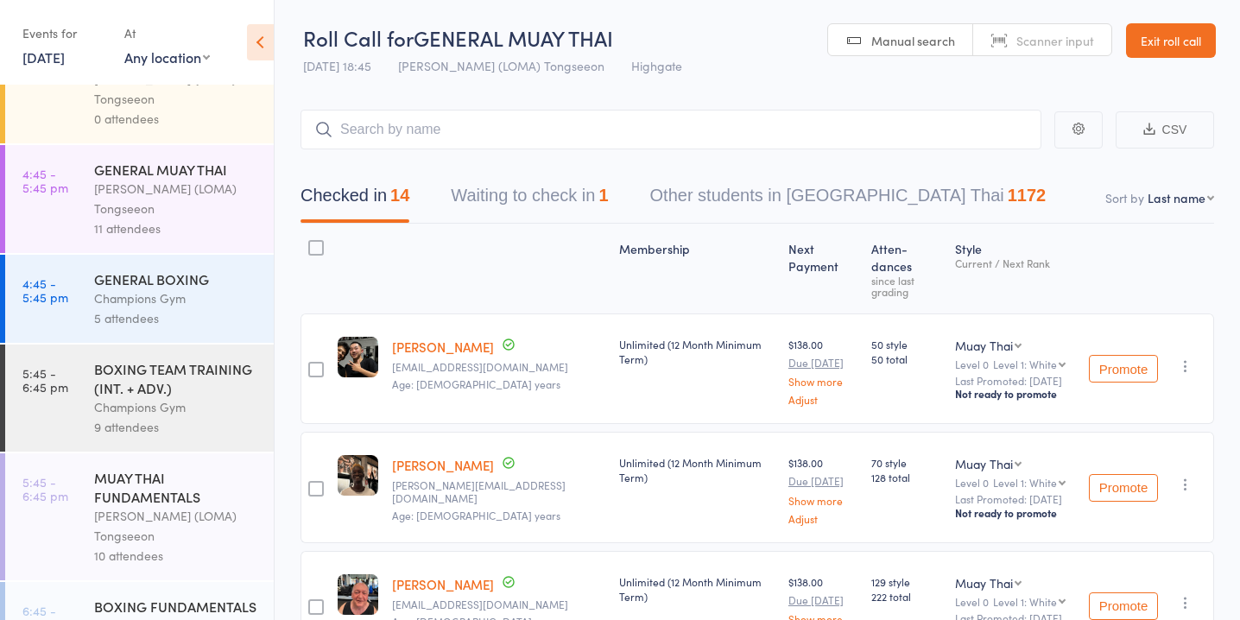
scroll to position [1782, 0]
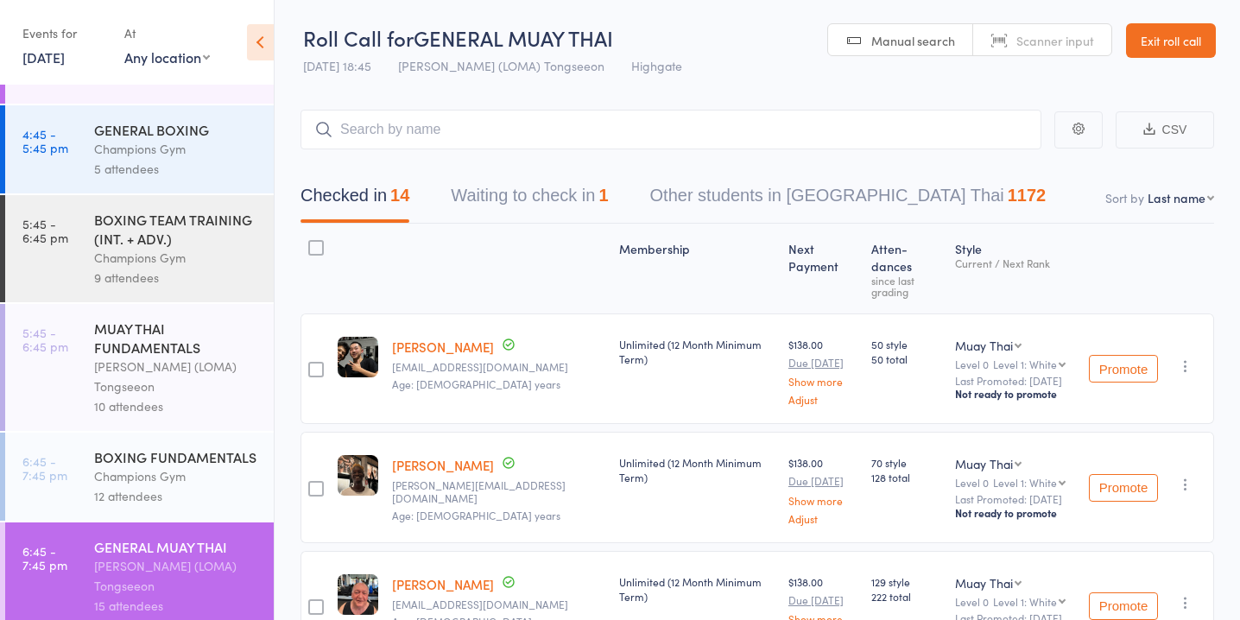
click at [600, 195] on button "Waiting to check in 1" at bounding box center [529, 200] width 157 height 46
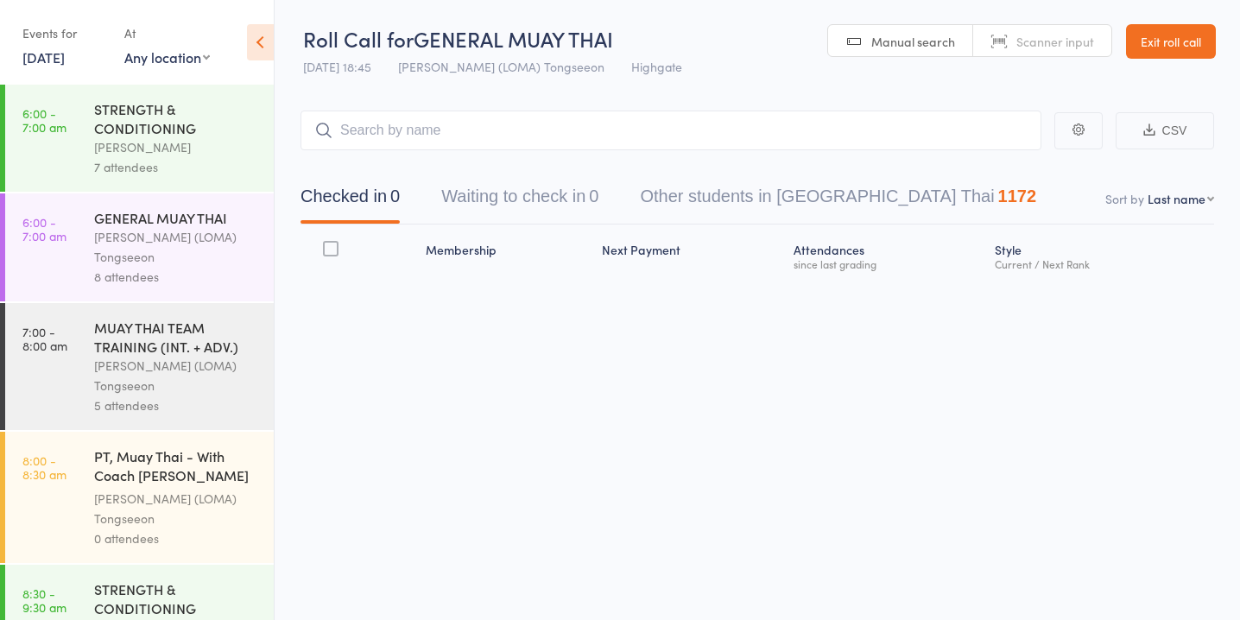
click at [556, 192] on button "Waiting to check in 0" at bounding box center [519, 201] width 157 height 46
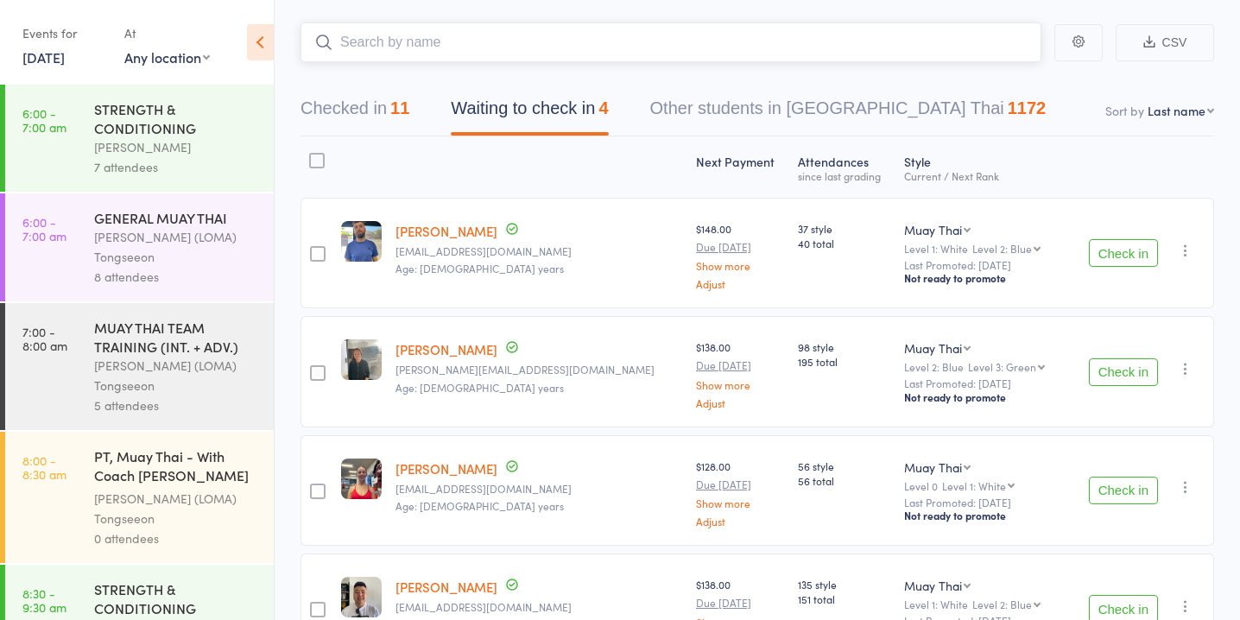
scroll to position [207, 0]
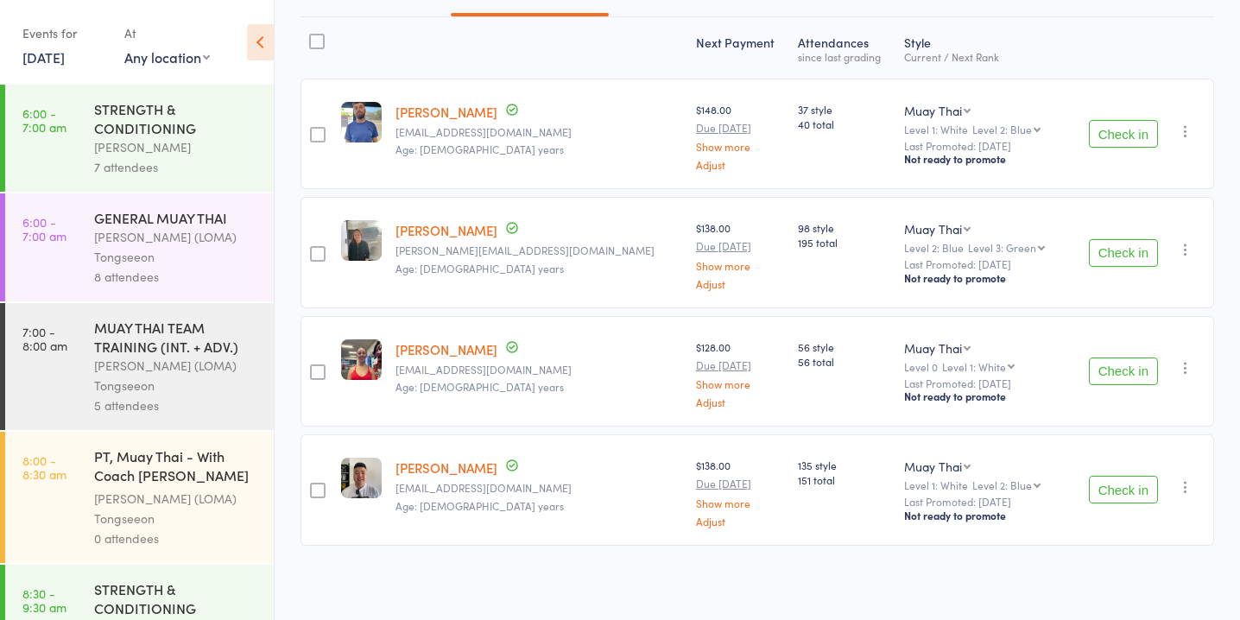
click at [1107, 481] on button "Check in" at bounding box center [1122, 490] width 69 height 28
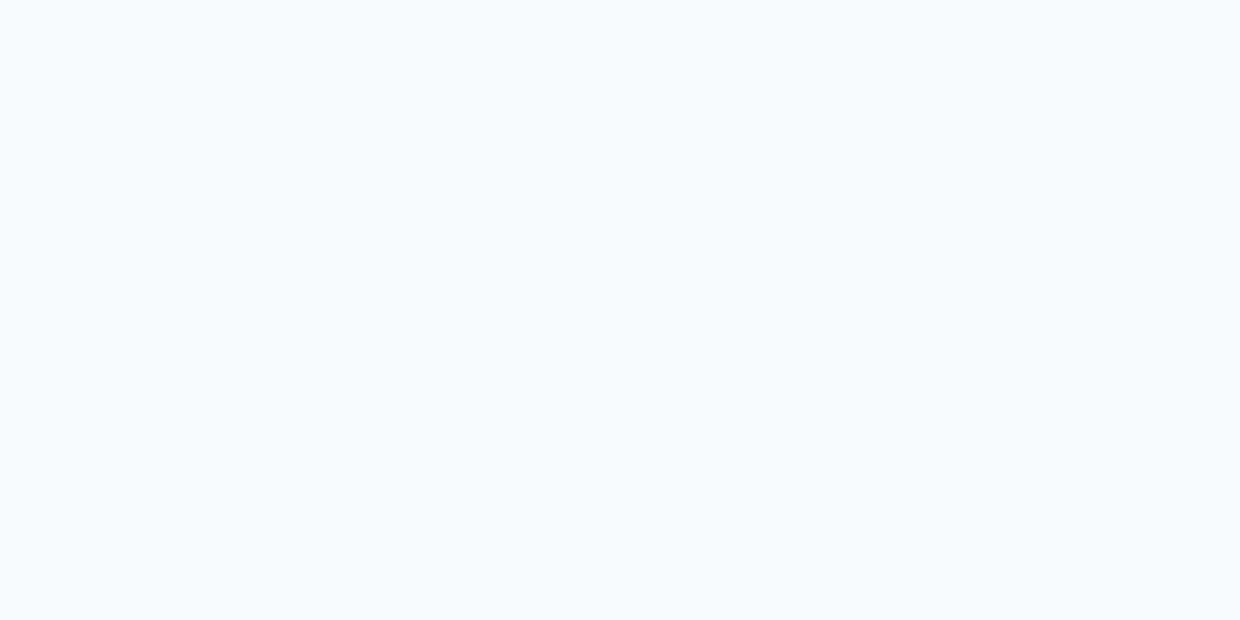
scroll to position [1, 0]
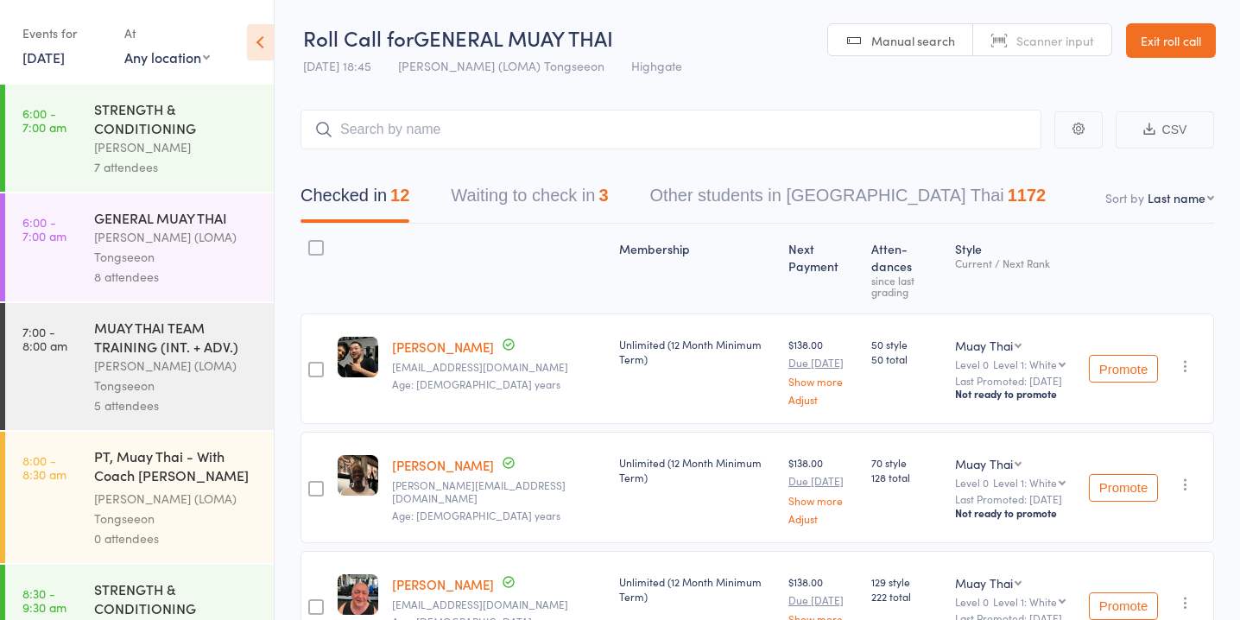
click at [577, 198] on button "Waiting to check in 3" at bounding box center [529, 200] width 157 height 46
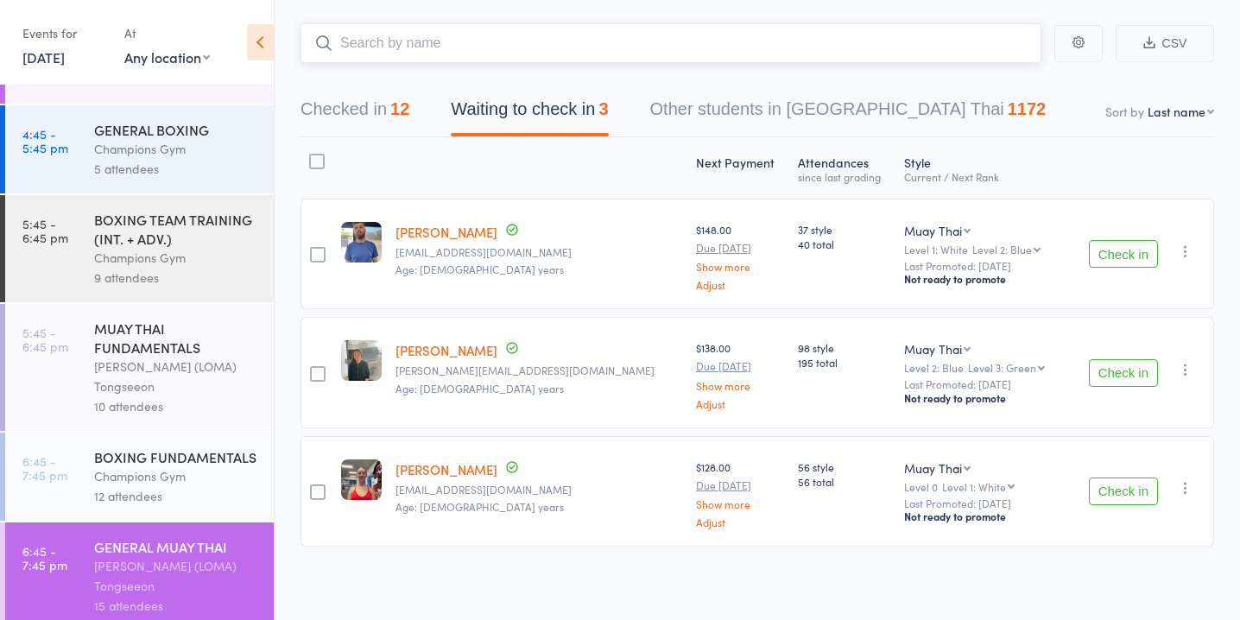
scroll to position [89, 0]
click at [1115, 481] on button "Check in" at bounding box center [1122, 490] width 69 height 28
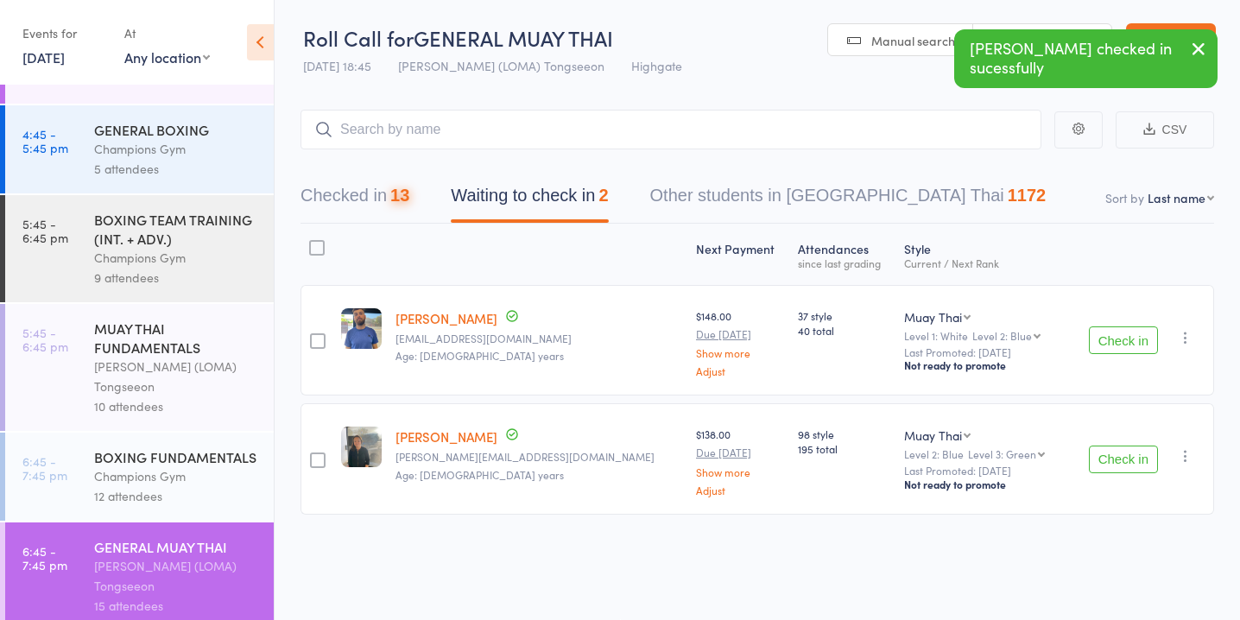
scroll to position [1, 0]
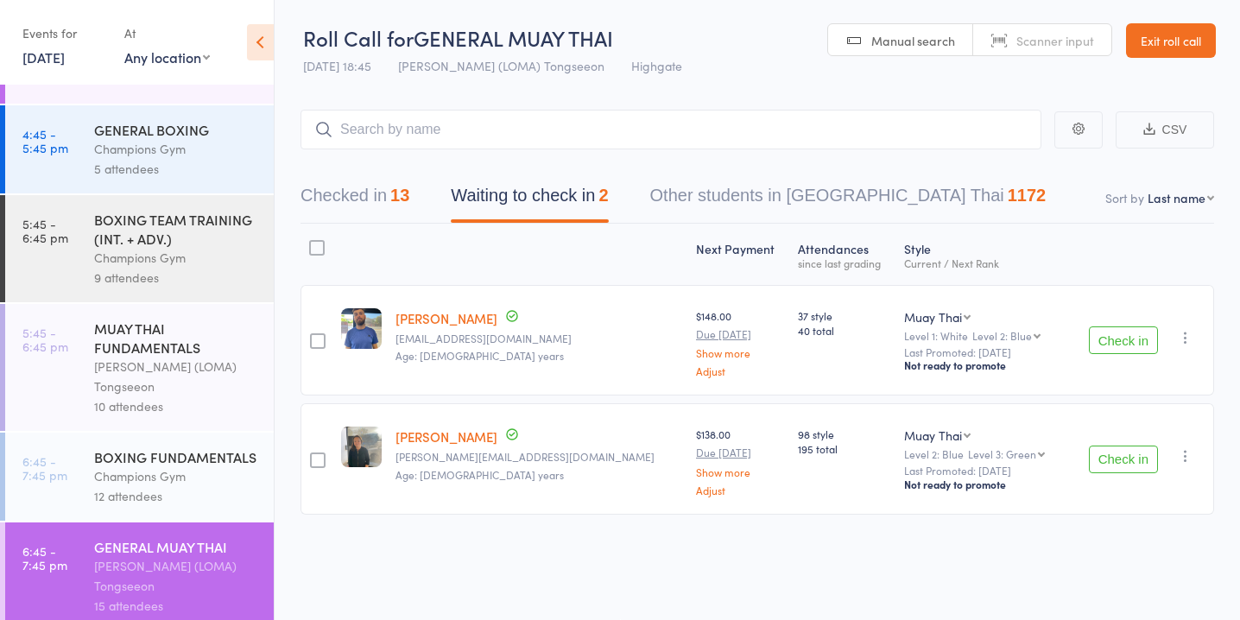
click at [1140, 457] on button "Check in" at bounding box center [1122, 459] width 69 height 28
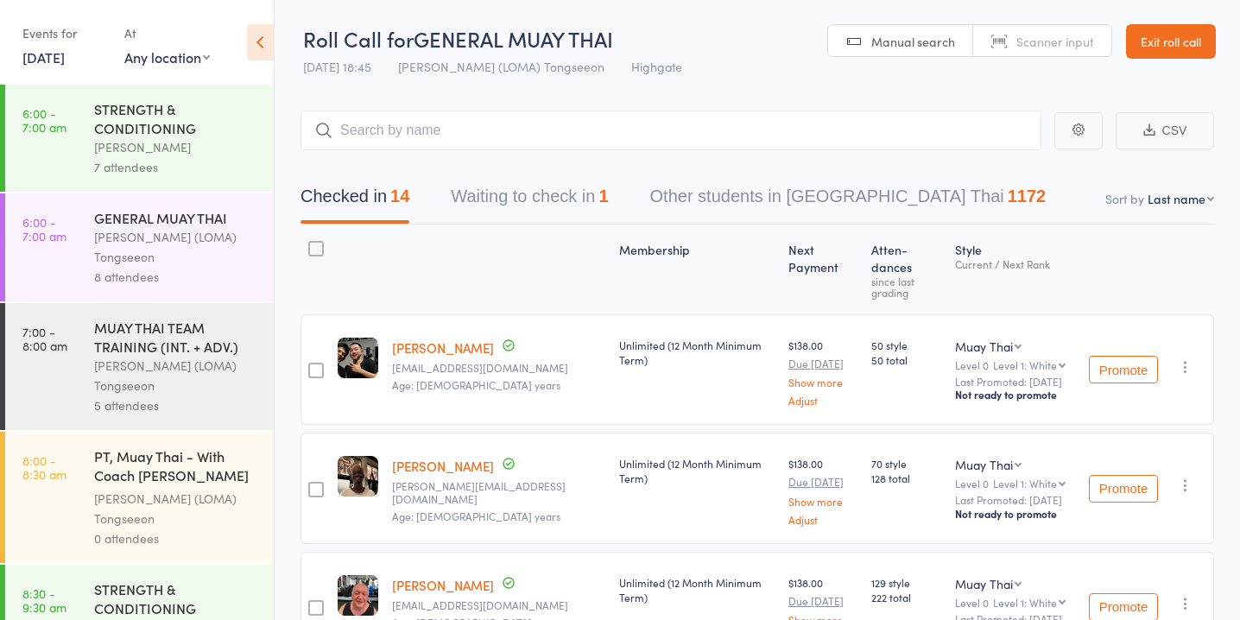
click at [565, 206] on button "Waiting to check in 1" at bounding box center [529, 201] width 157 height 46
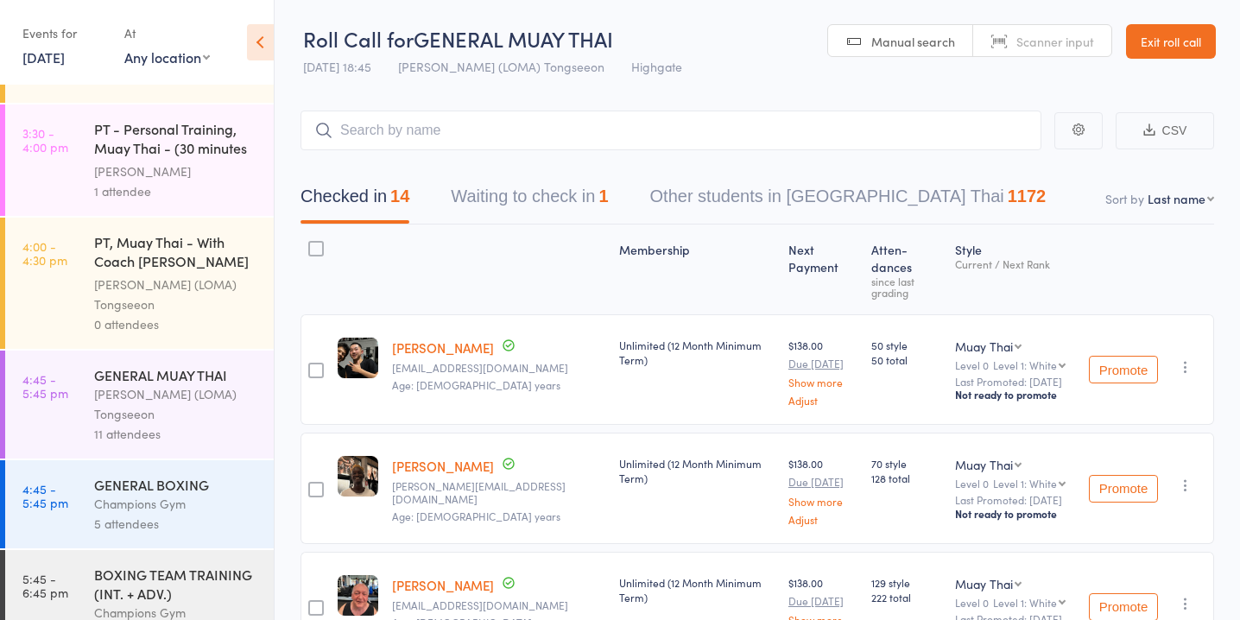
scroll to position [1782, 0]
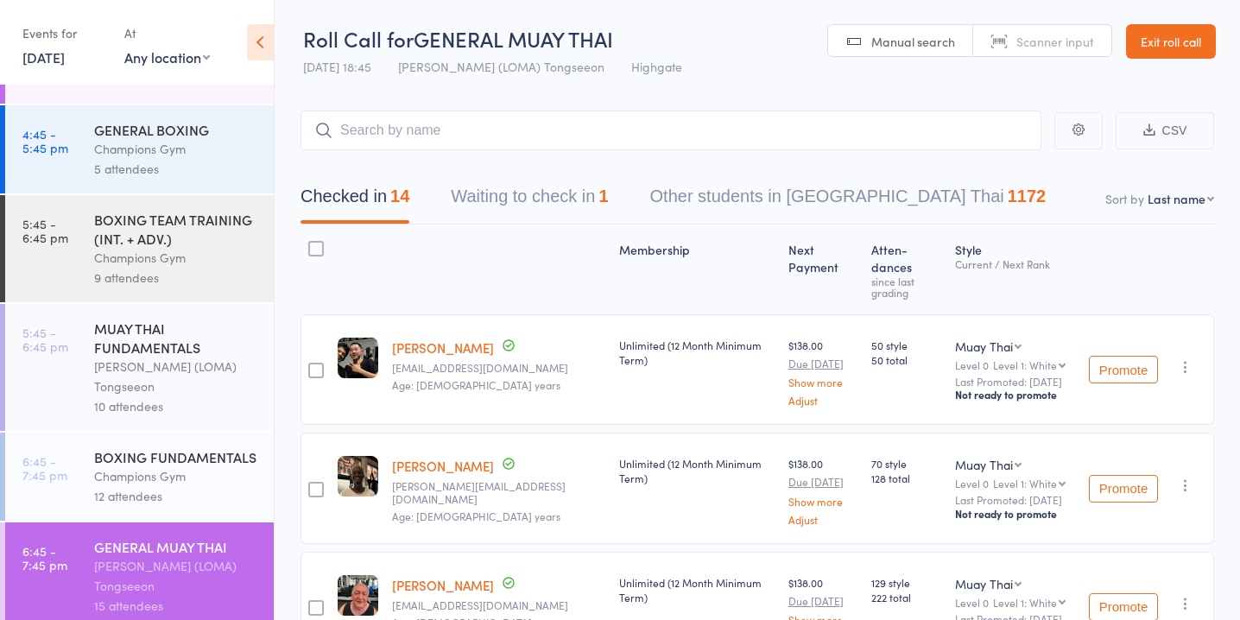
click at [526, 199] on button "Waiting to check in 1" at bounding box center [529, 201] width 157 height 46
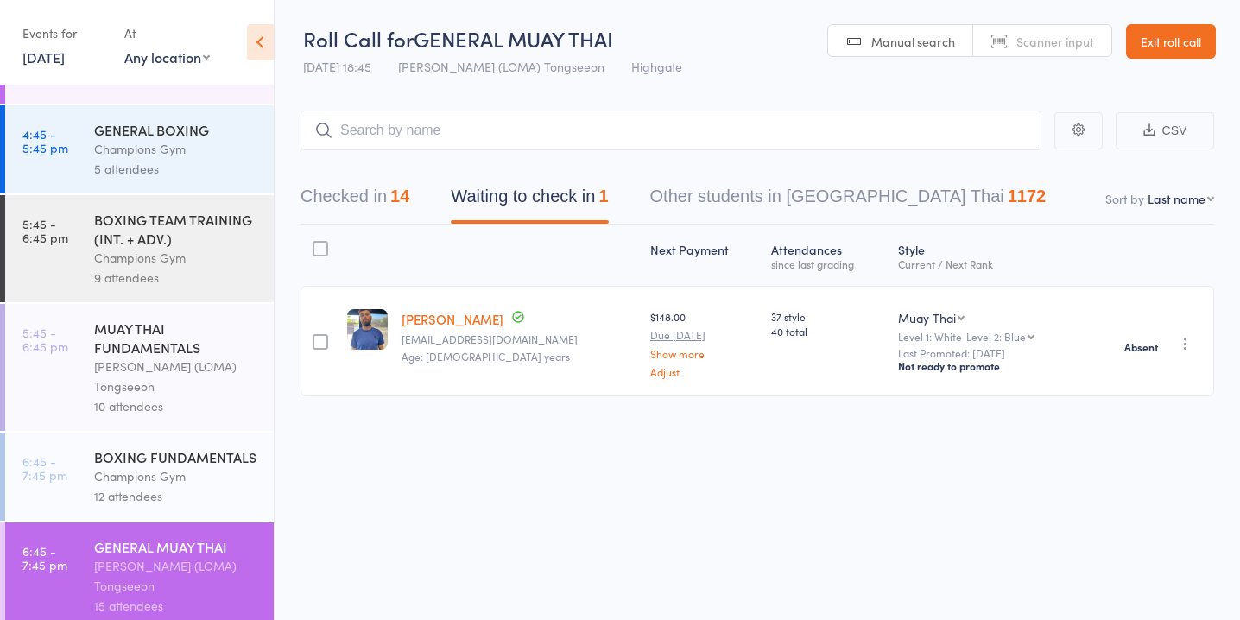
click at [389, 189] on button "Checked in 14" at bounding box center [354, 201] width 109 height 46
